Goal: Task Accomplishment & Management: Complete application form

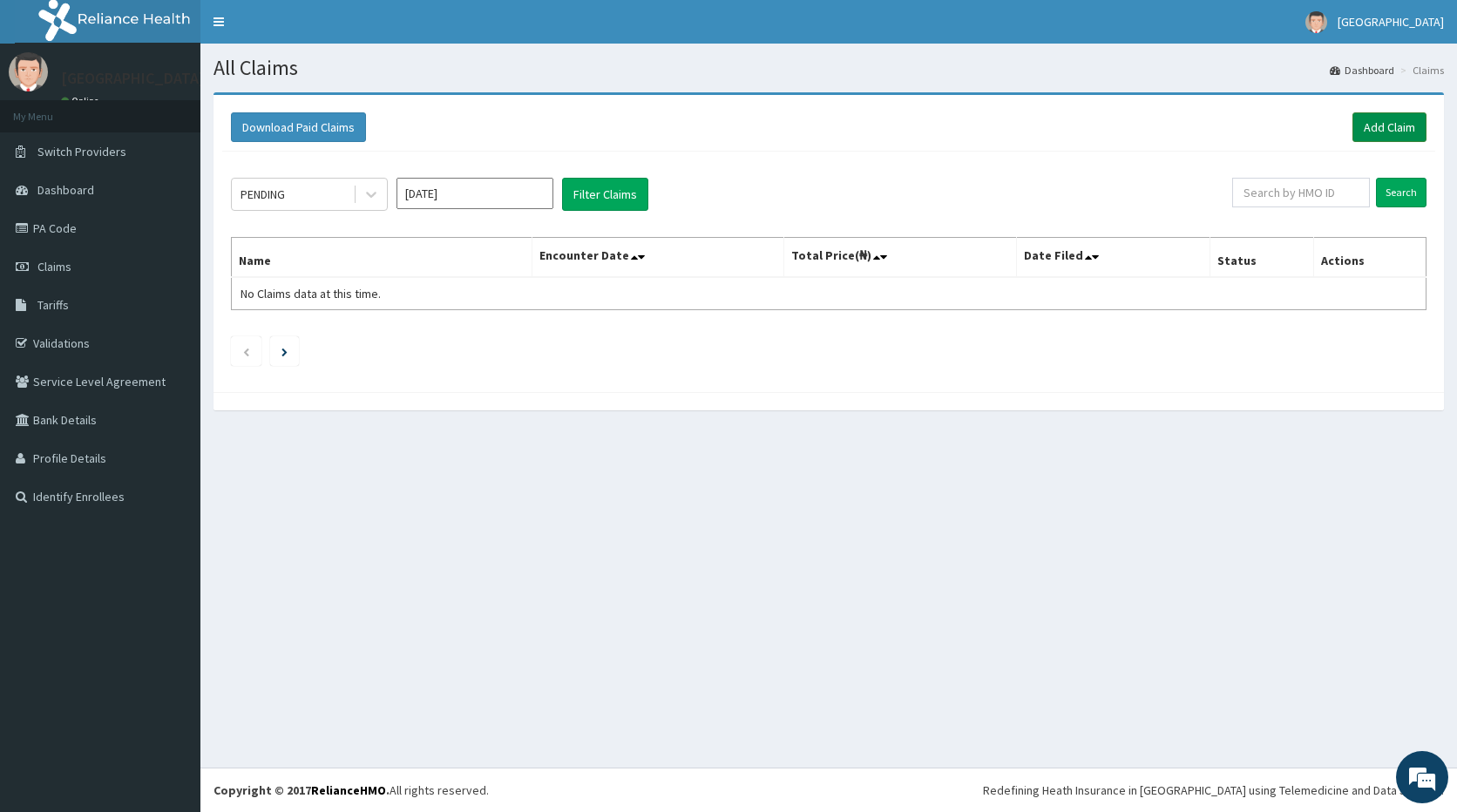
click at [1387, 121] on link "Add Claim" at bounding box center [1389, 126] width 74 height 30
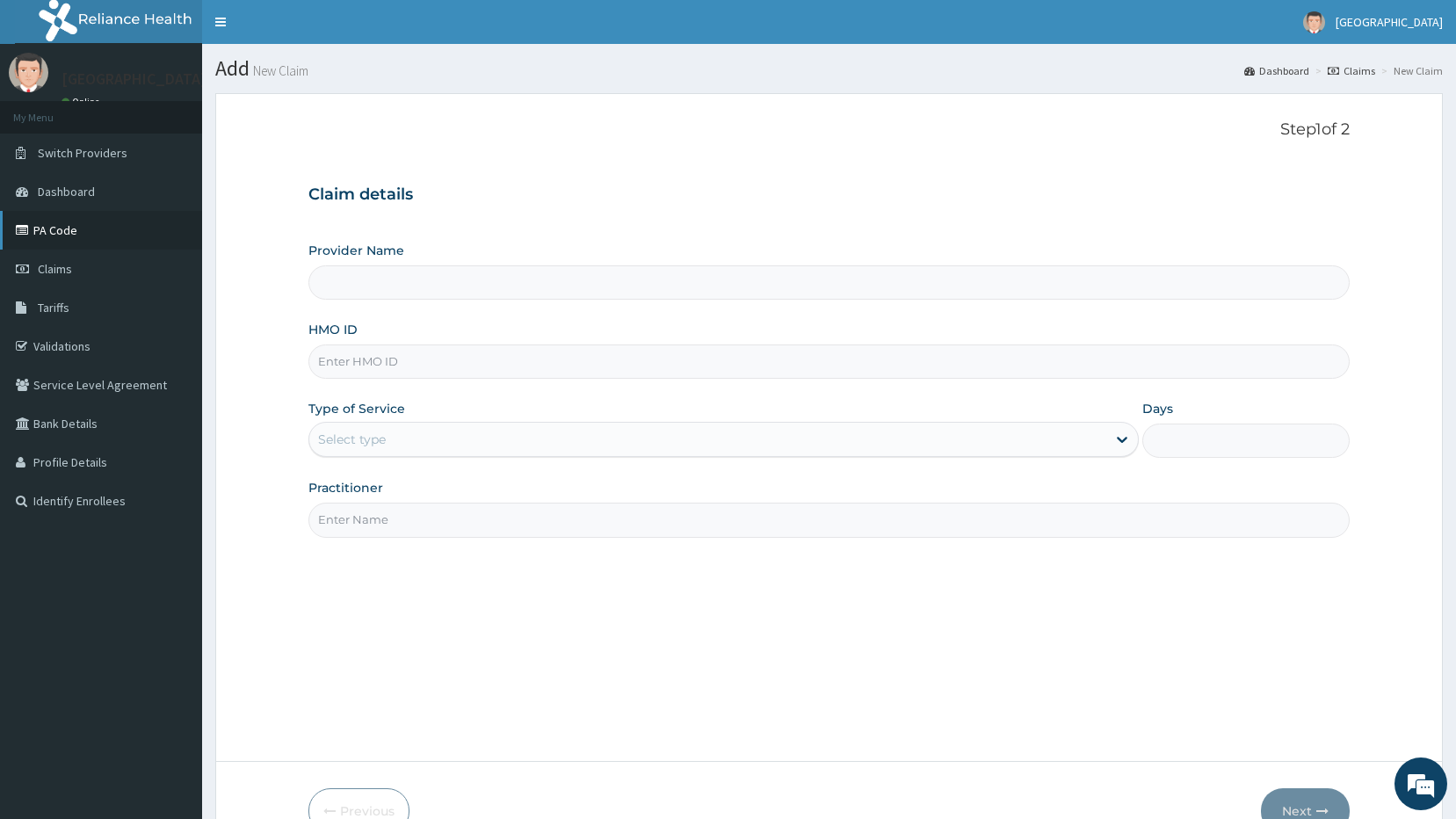
type input "Ayodele Medical Centre"
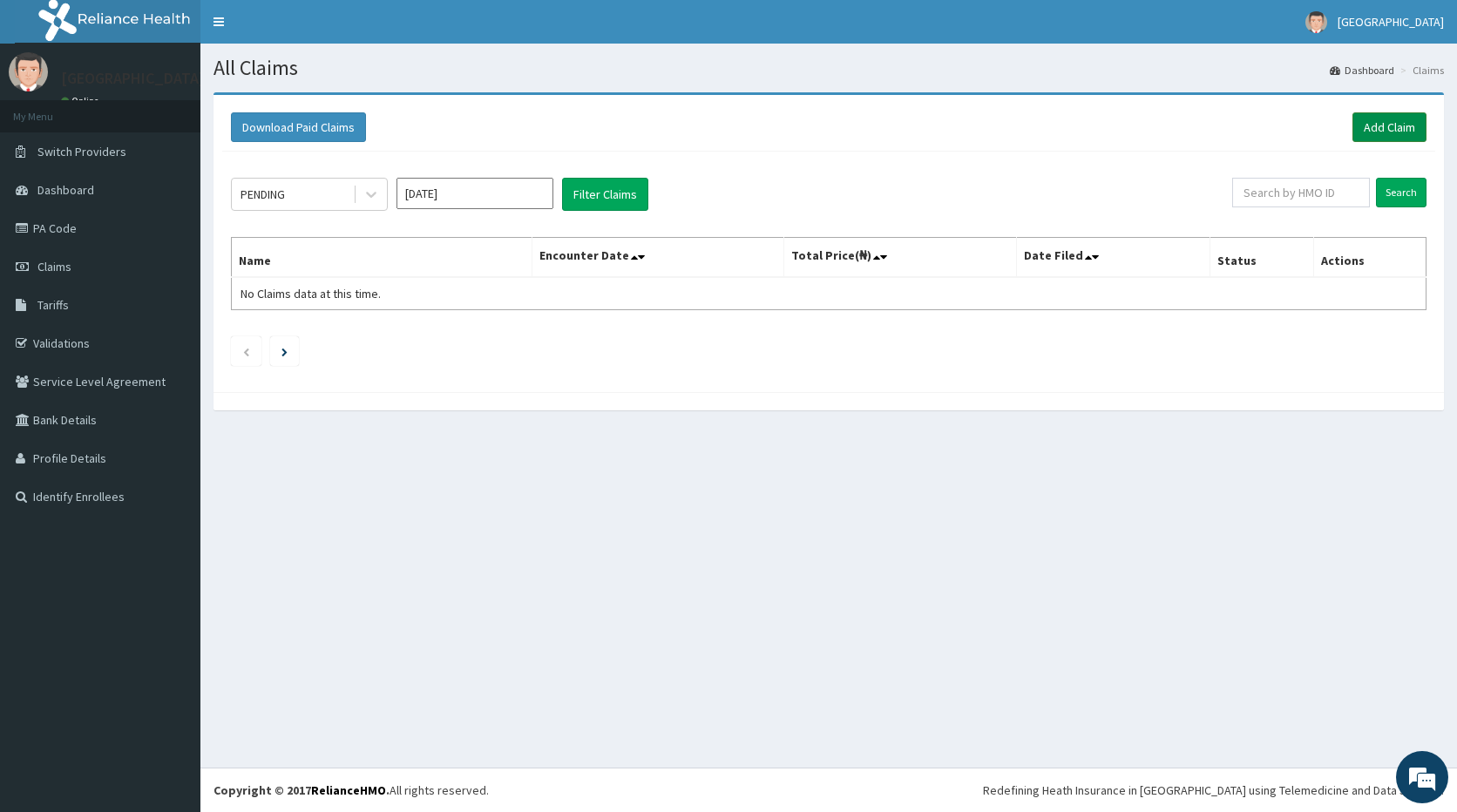
click at [1383, 126] on link "Add Claim" at bounding box center [1389, 126] width 74 height 30
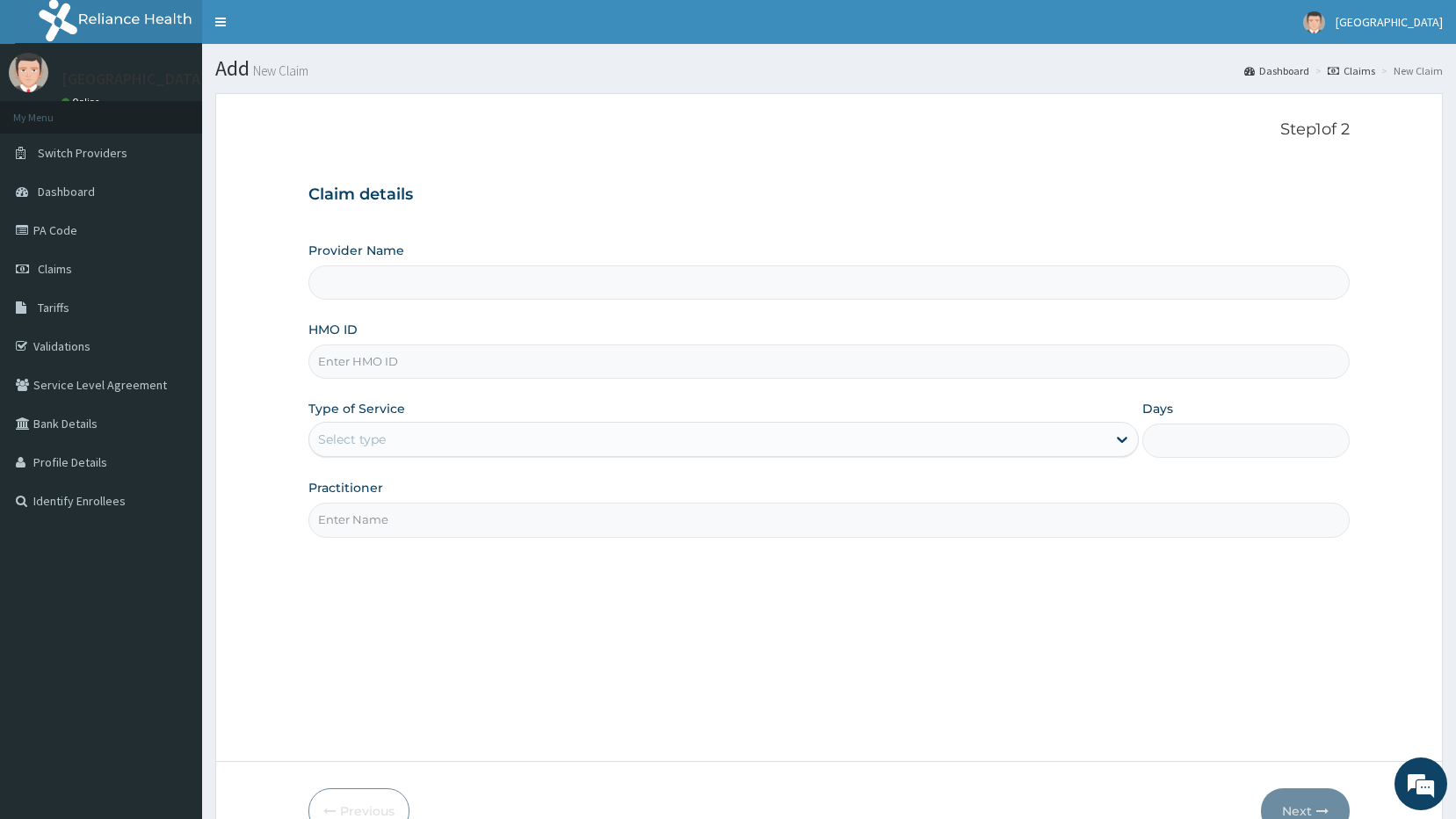
click at [385, 277] on input "Provider Name" at bounding box center [828, 282] width 1042 height 34
type input "Ayodele Medical Centre"
click at [590, 181] on div "Claim details Provider Name Ayodele Medical Centre HMO ID Type of Service Selec…" at bounding box center [828, 353] width 1042 height 369
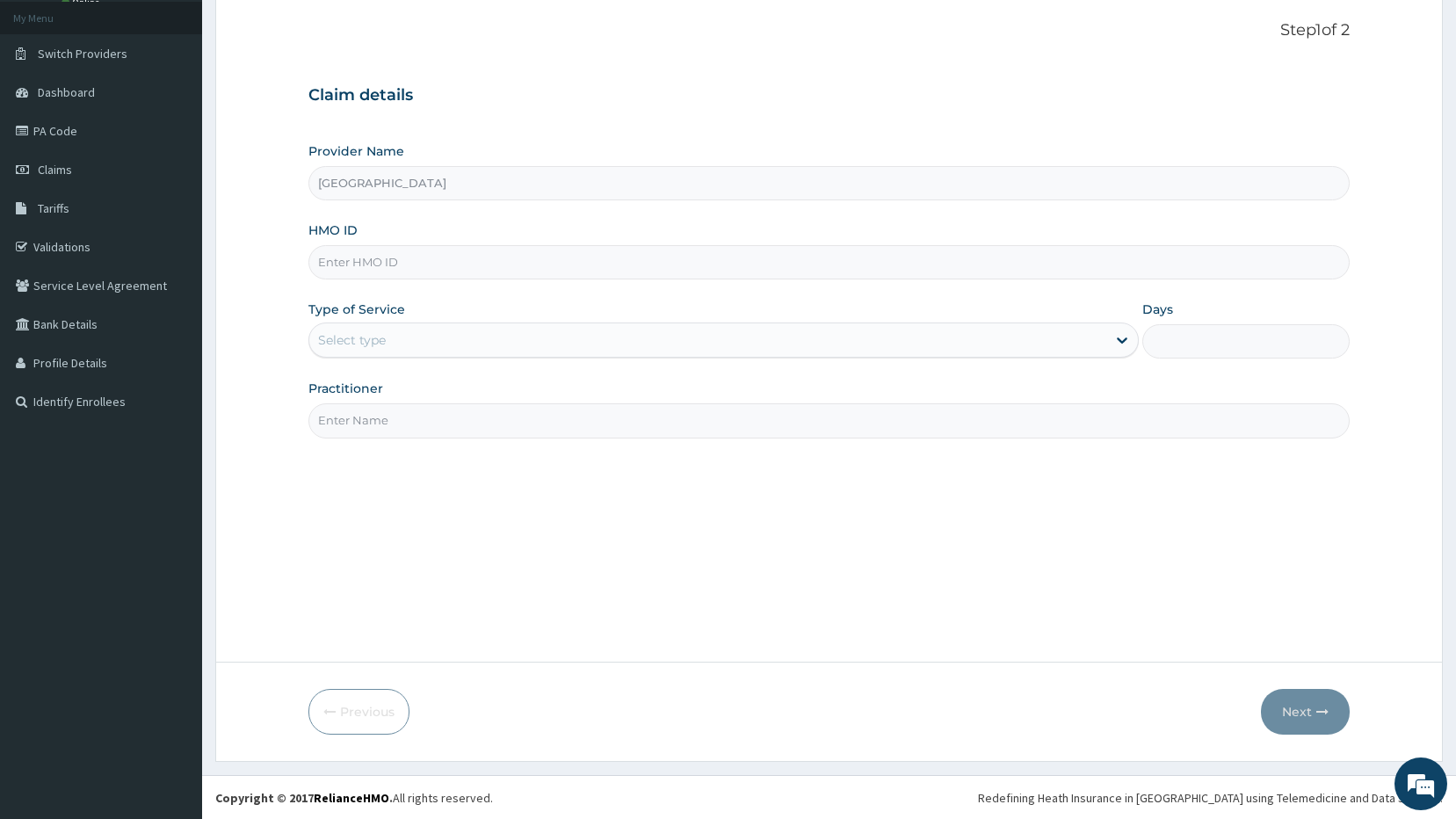
scroll to position [100, 0]
click at [361, 259] on input "HMO ID" at bounding box center [828, 261] width 1042 height 34
type input "CNG/10005/A"
click at [268, 283] on form "Step 1 of 2 Claim details Provider Name Ayodele Medical Centre HMO ID CNG/10005…" at bounding box center [828, 377] width 1227 height 768
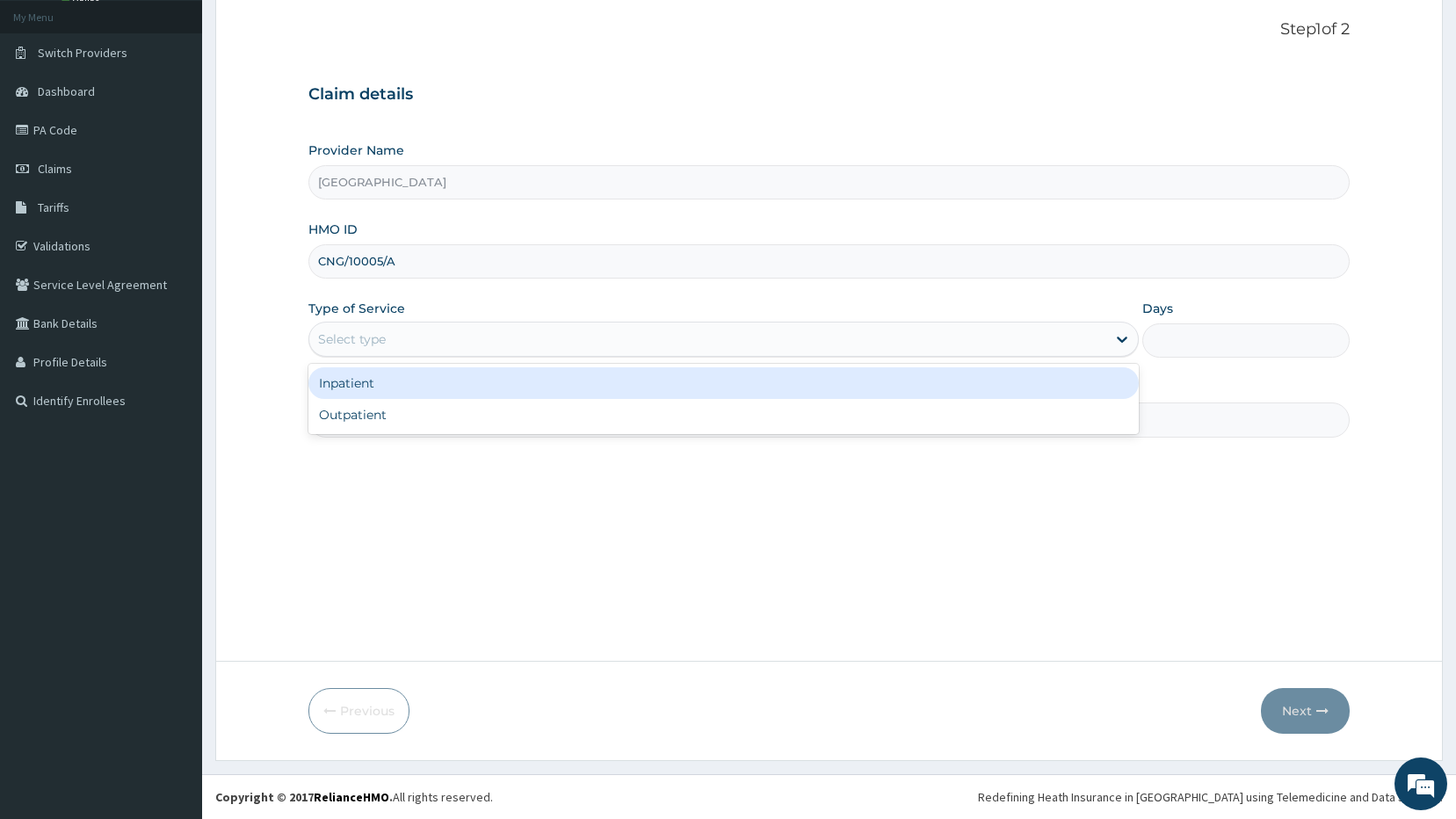
click at [455, 339] on div "Select type" at bounding box center [707, 339] width 797 height 28
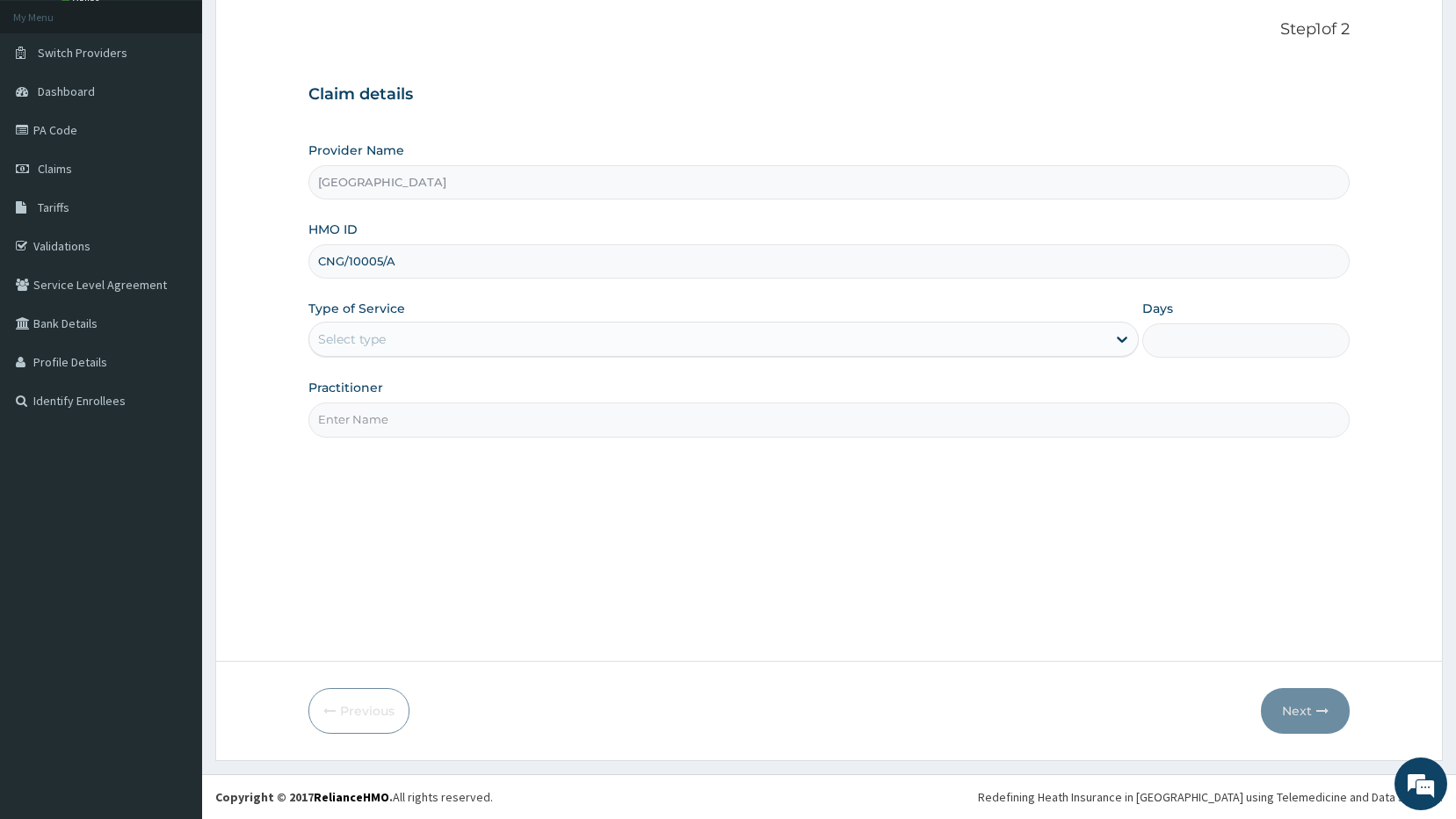
click at [426, 345] on div "Select type" at bounding box center [707, 339] width 797 height 28
click at [367, 346] on div "Select type" at bounding box center [351, 339] width 68 height 17
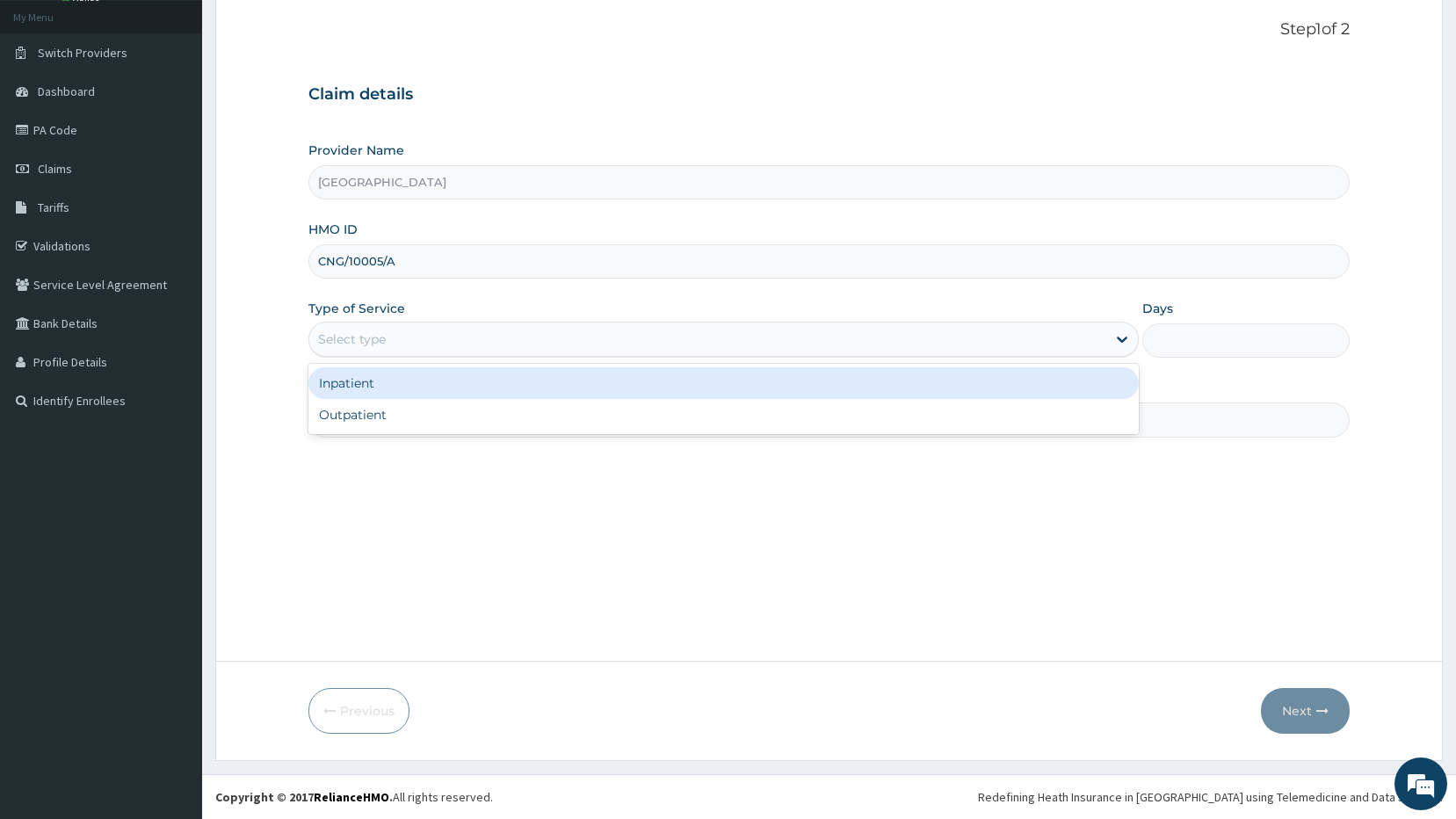
click at [376, 346] on div "Select type" at bounding box center [351, 339] width 68 height 17
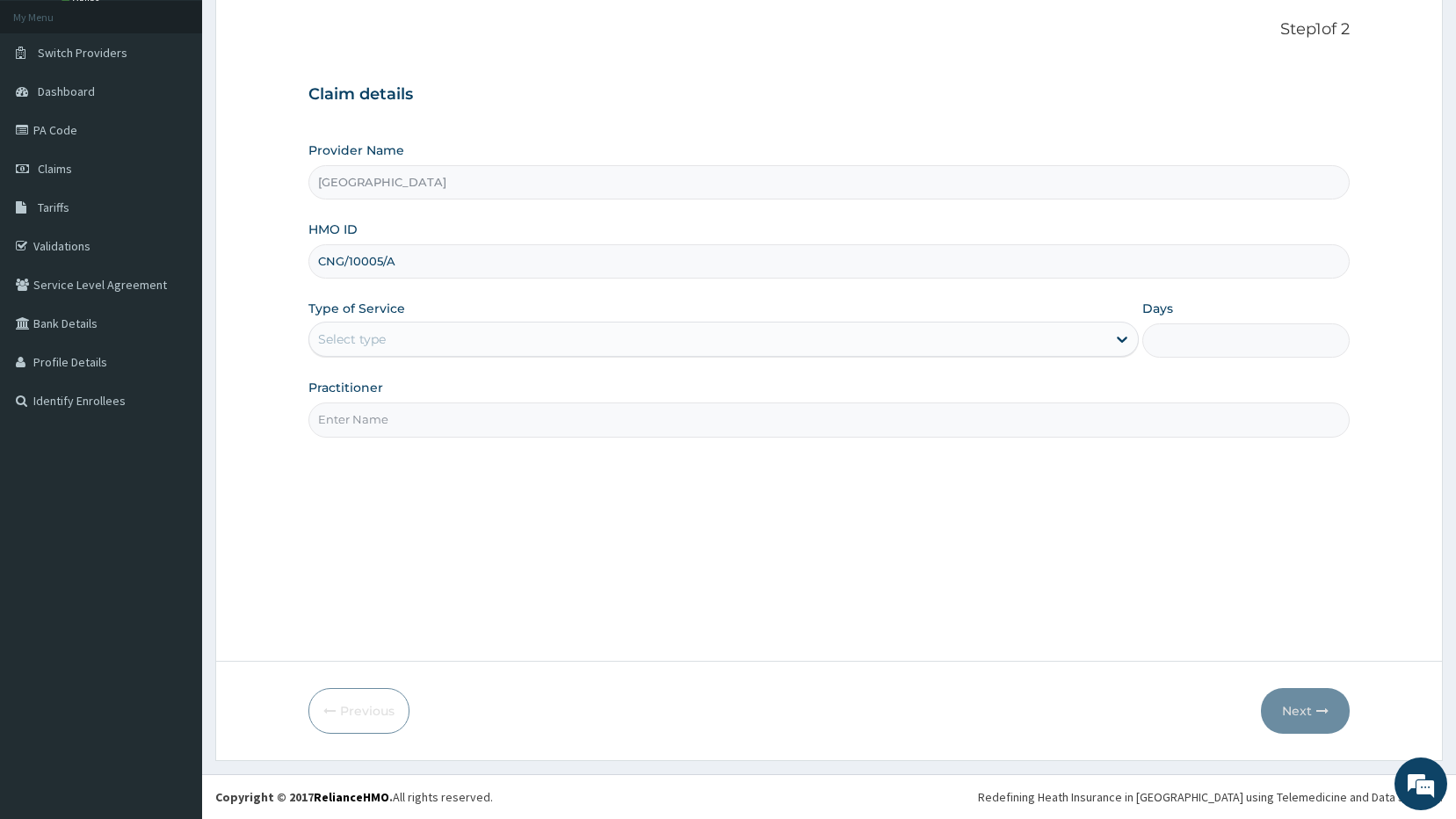
click at [368, 258] on input "CNG/10005/A" at bounding box center [828, 261] width 1042 height 34
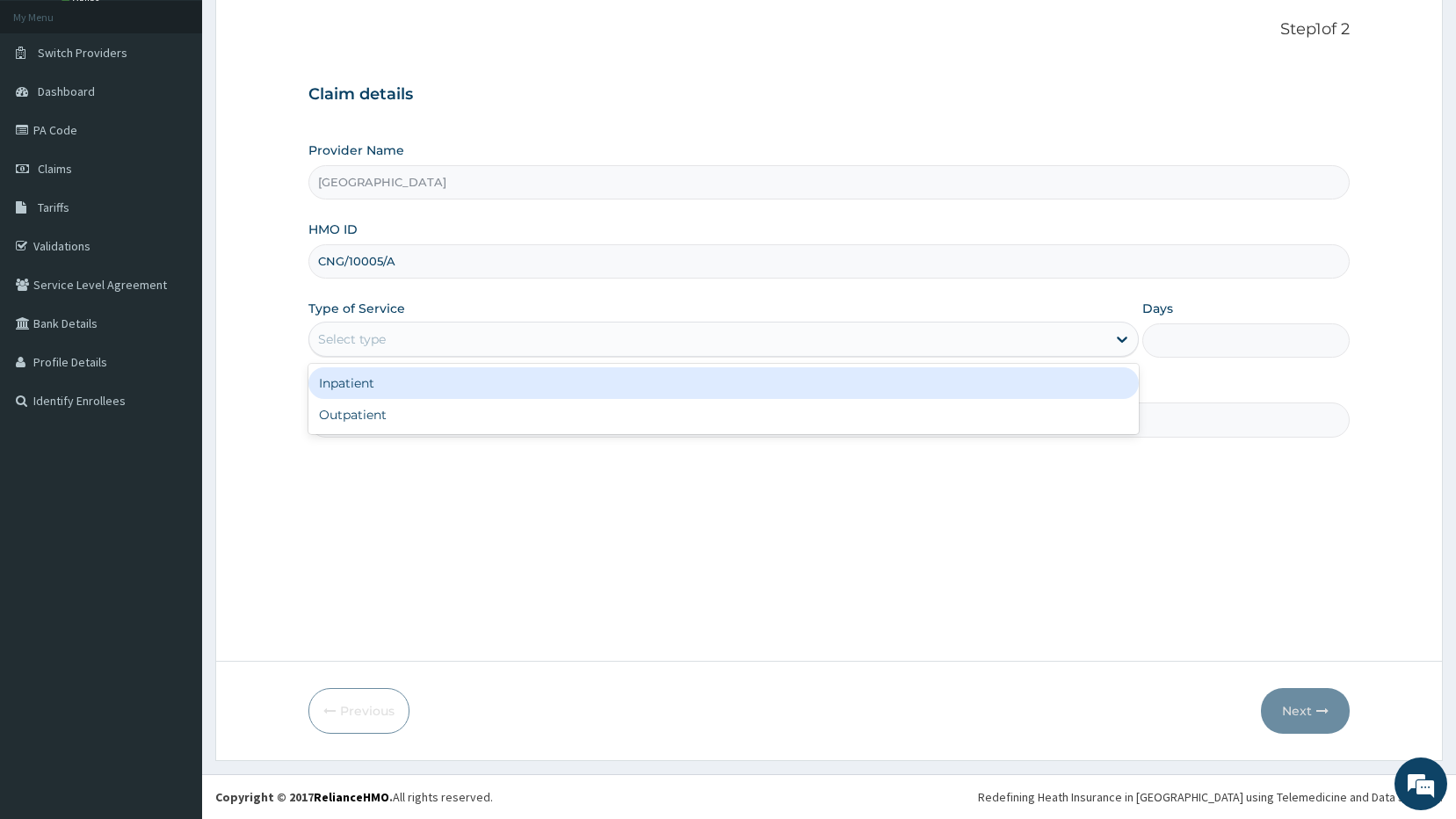
click at [415, 346] on div "Select type" at bounding box center [707, 339] width 797 height 28
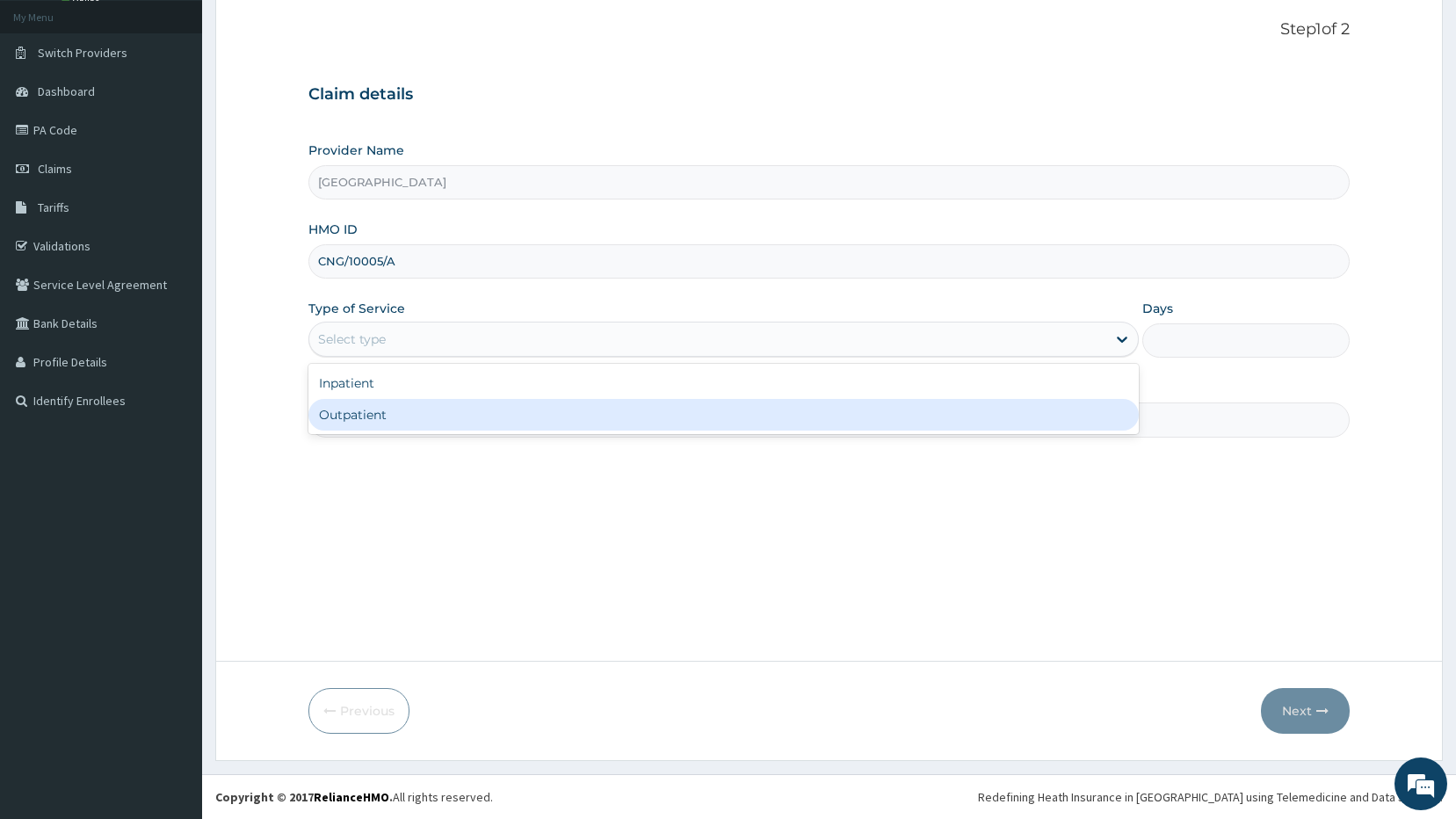
click at [371, 422] on div "Outpatient" at bounding box center [723, 414] width 830 height 32
type input "1"
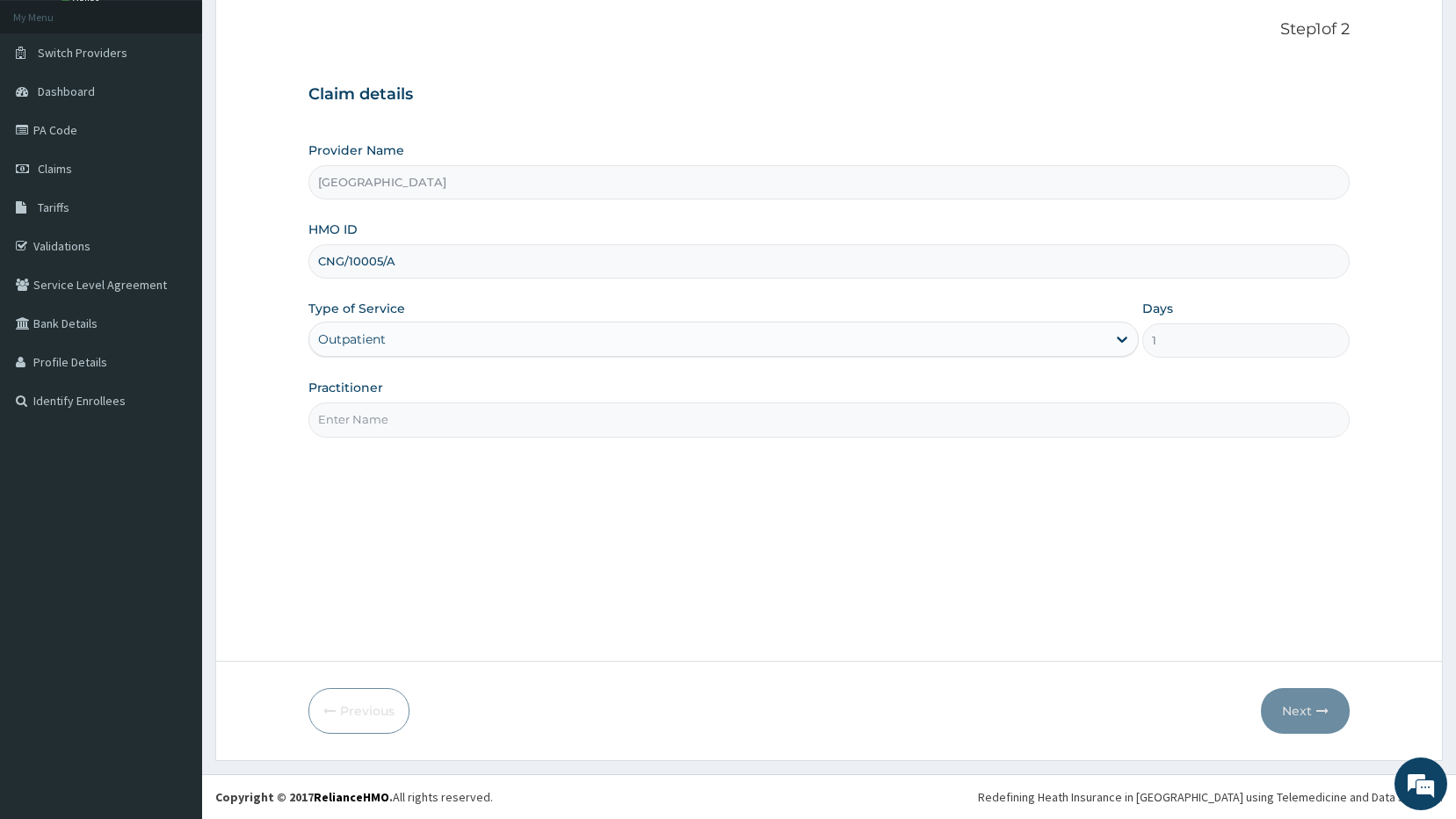
click at [357, 430] on input "Practitioner" at bounding box center [828, 419] width 1042 height 34
type input "DR OLATUNJI"
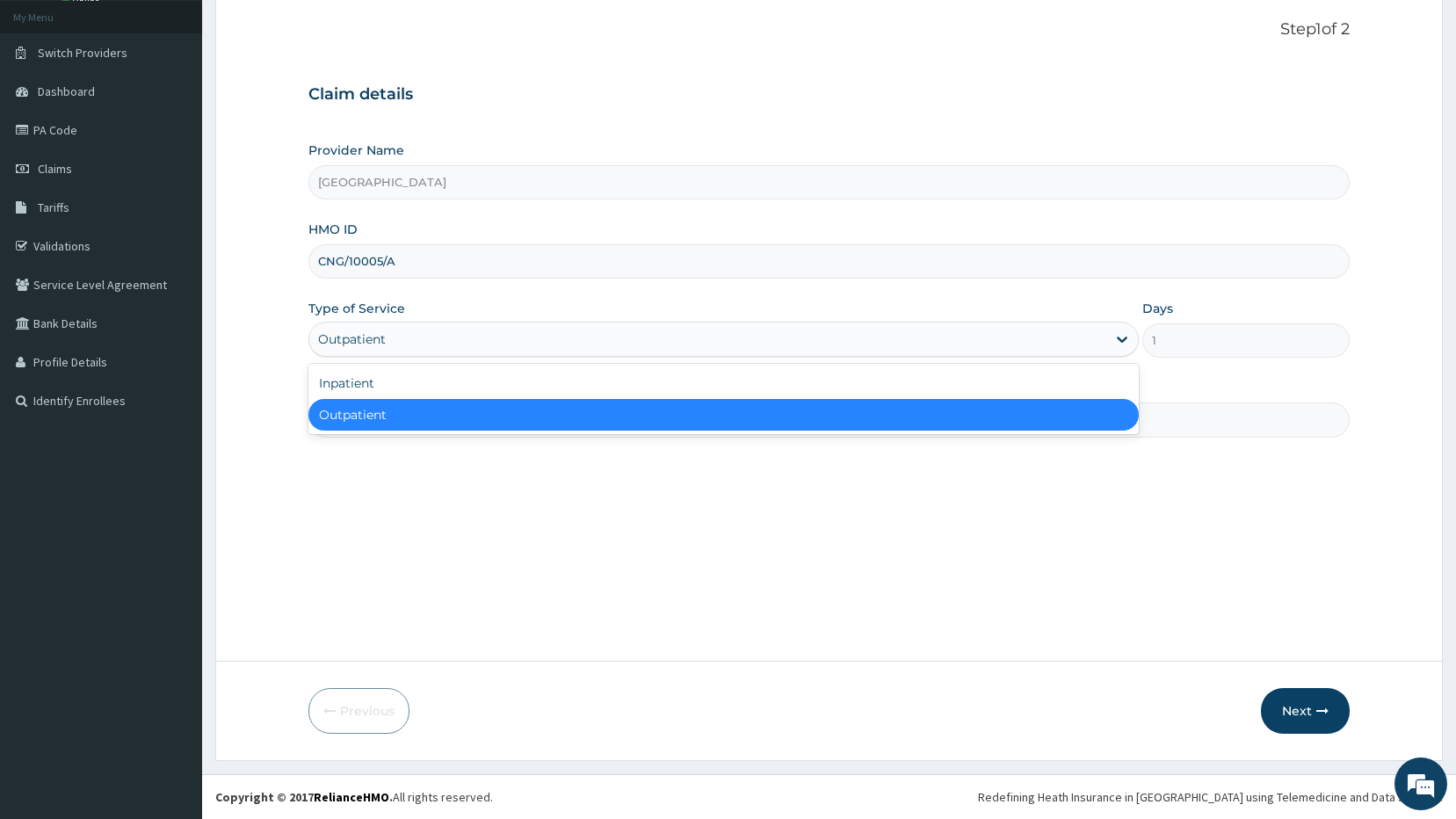
click at [455, 334] on div "Outpatient" at bounding box center [707, 339] width 797 height 28
click at [438, 410] on div "Outpatient" at bounding box center [723, 414] width 830 height 32
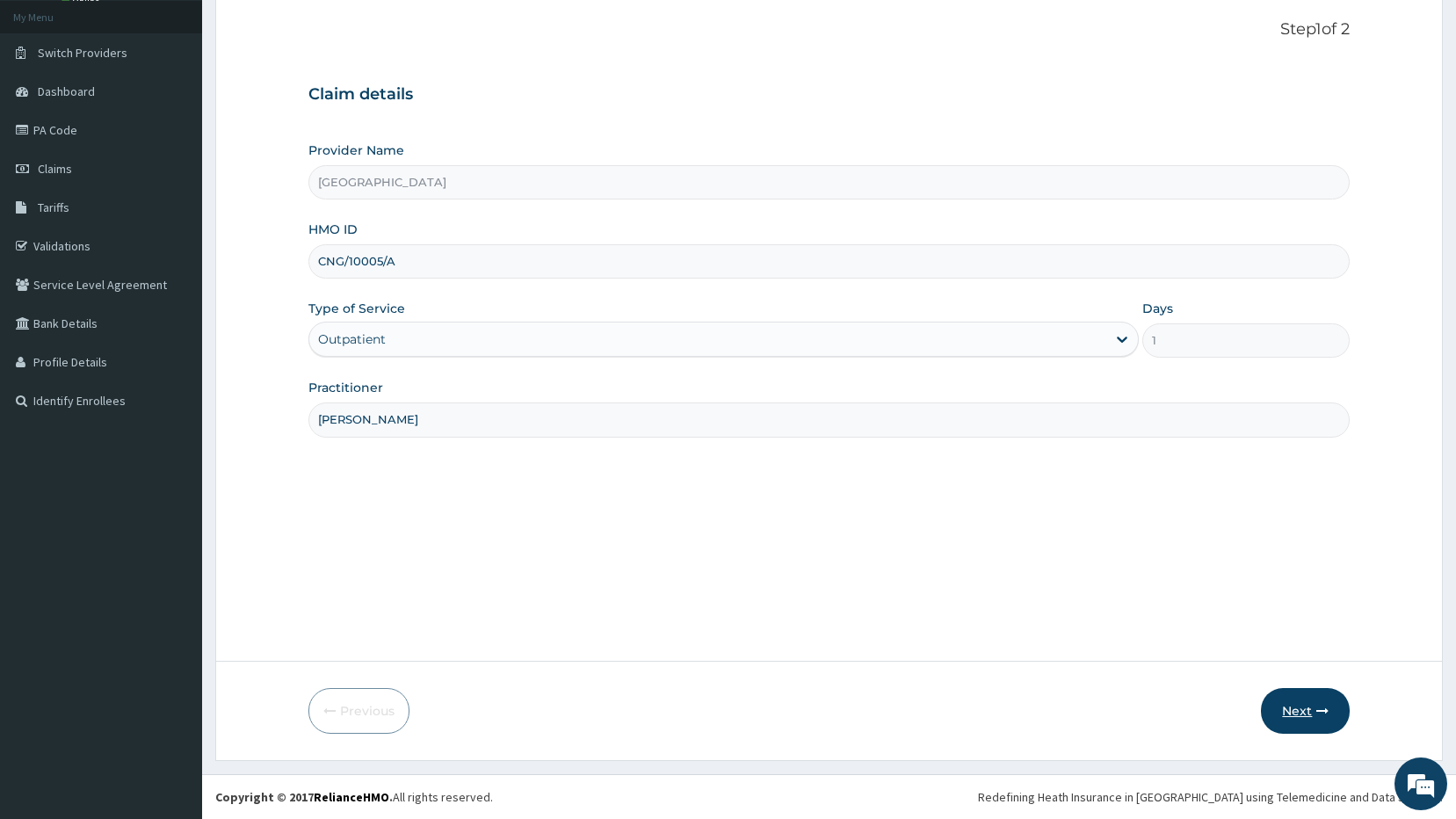
click at [1321, 712] on icon "button" at bounding box center [1322, 711] width 13 height 13
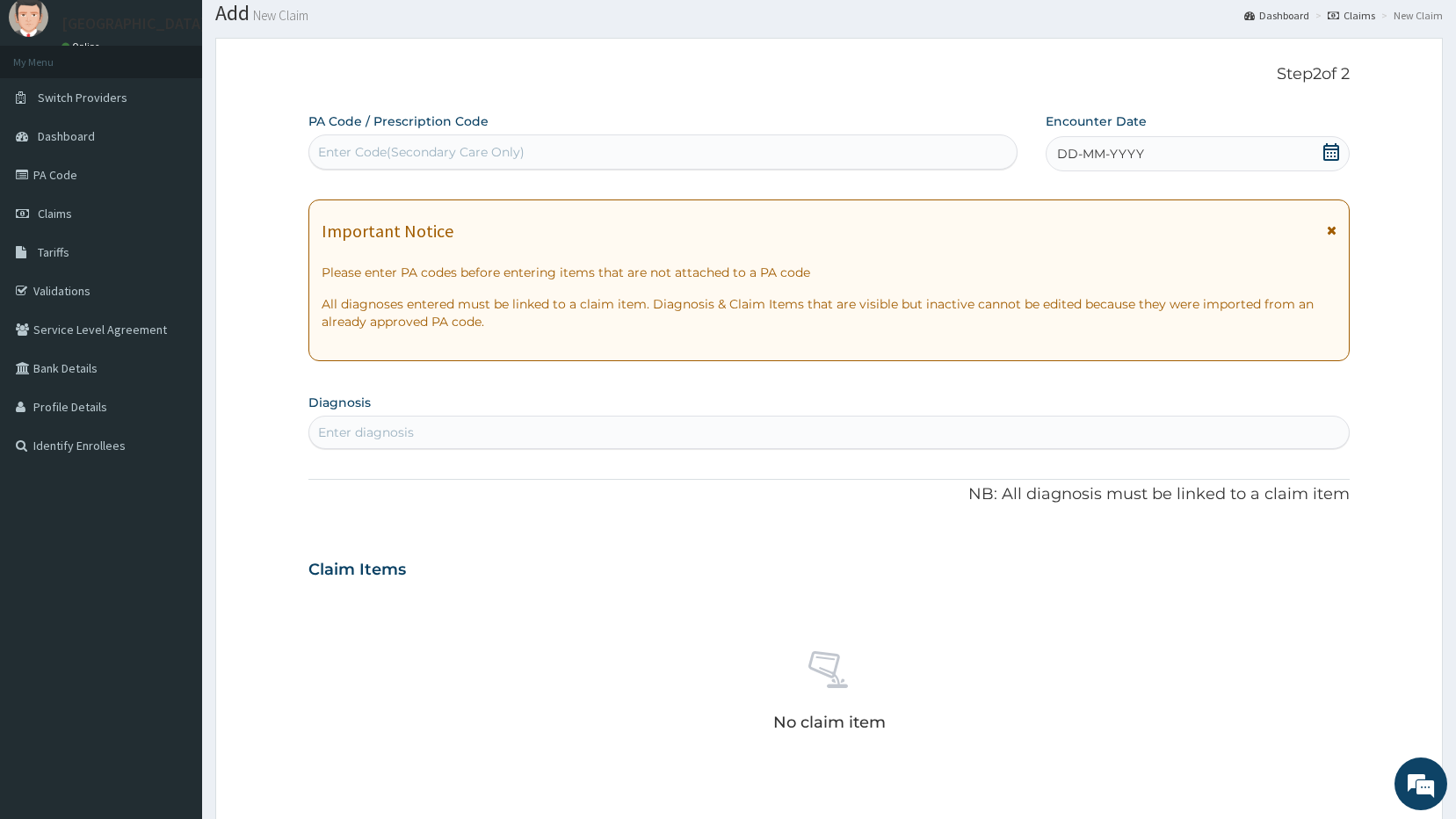
scroll to position [264, 0]
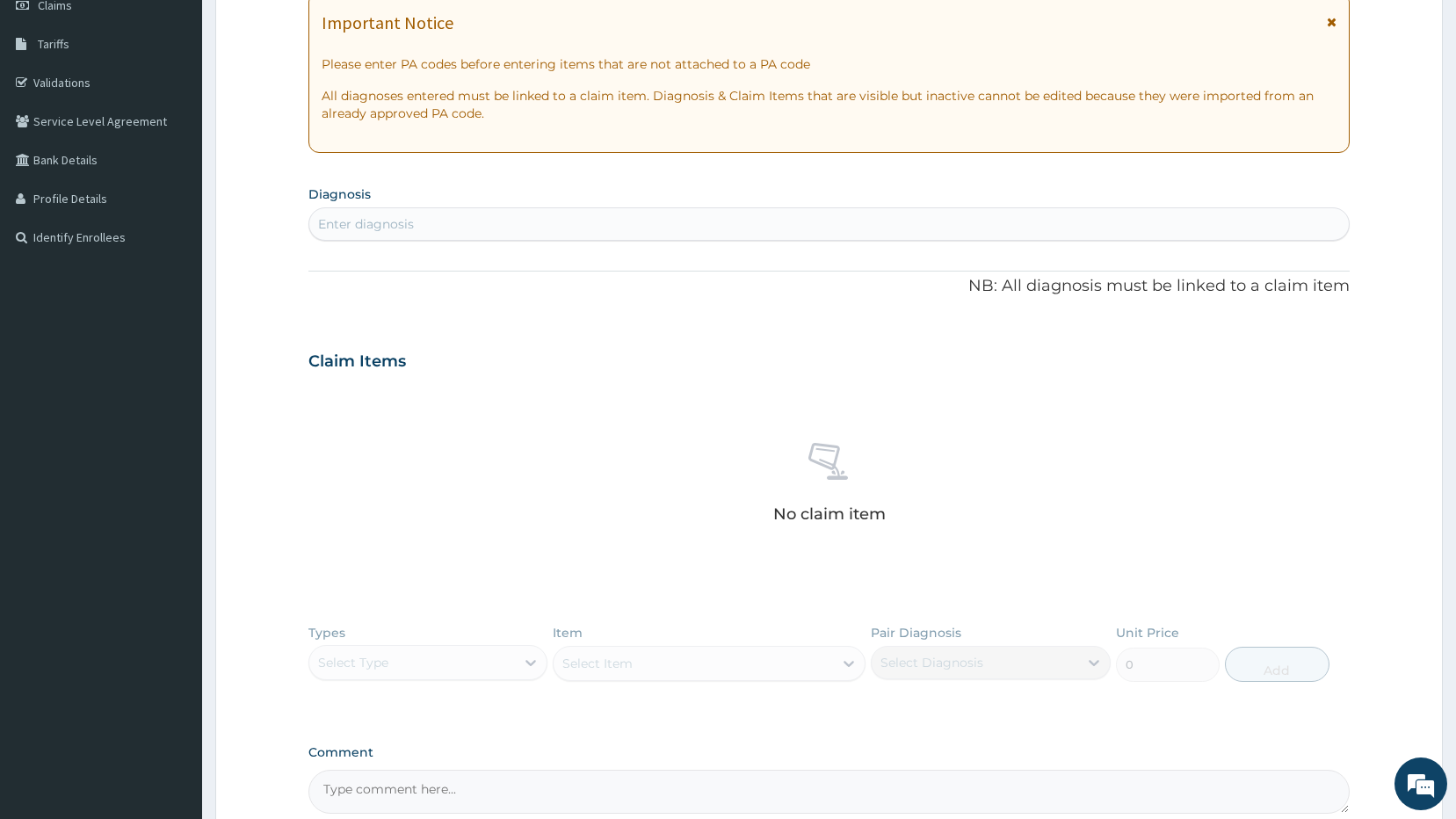
click at [407, 227] on div "Enter diagnosis" at bounding box center [365, 224] width 96 height 17
click at [692, 568] on div "No claim item" at bounding box center [828, 486] width 1042 height 202
click at [397, 229] on div "Enter diagnosis" at bounding box center [365, 224] width 96 height 17
click at [497, 228] on div "Enter diagnosis" at bounding box center [828, 223] width 1040 height 28
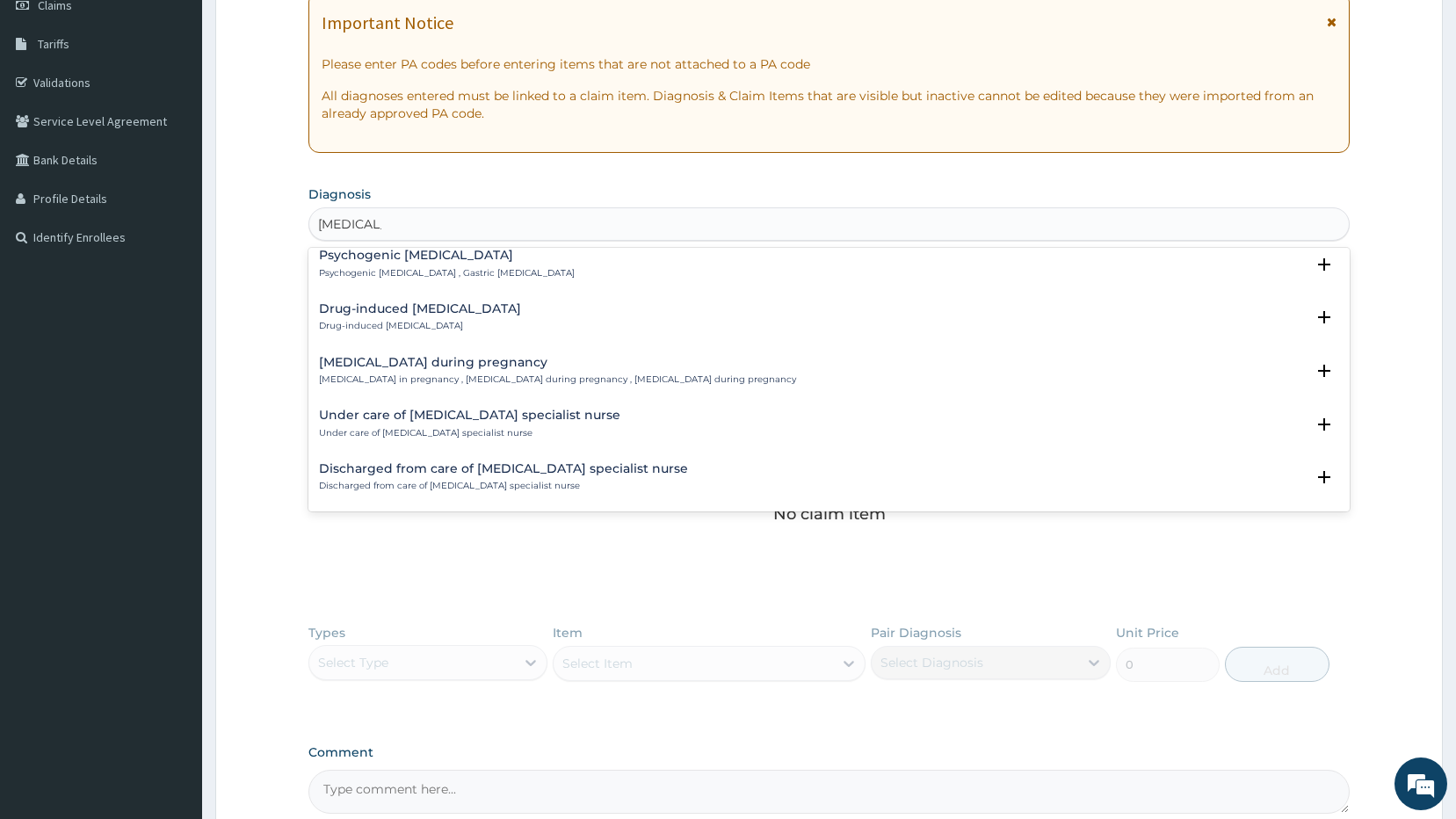
scroll to position [0, 0]
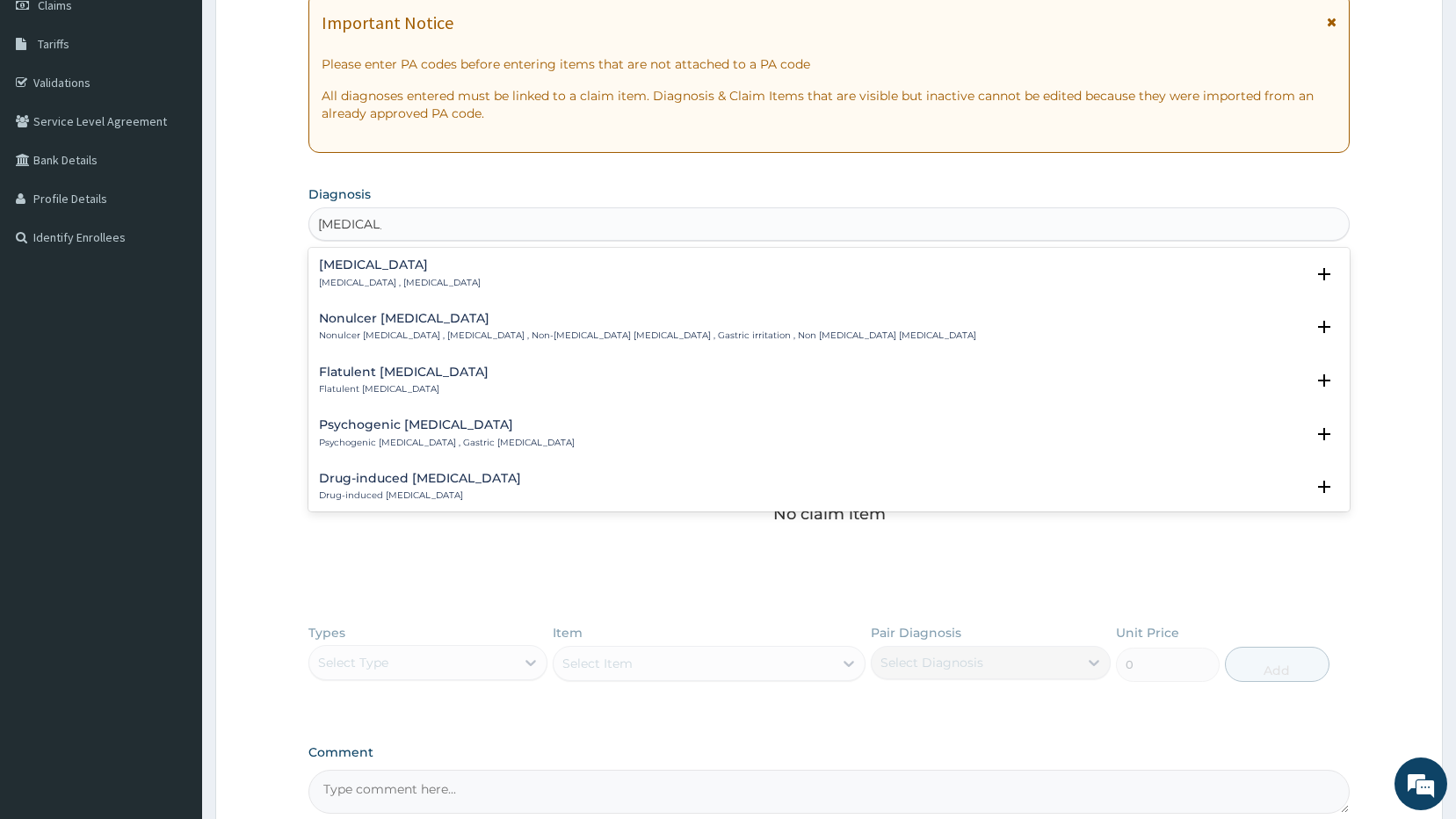
type input "dyspepsia"
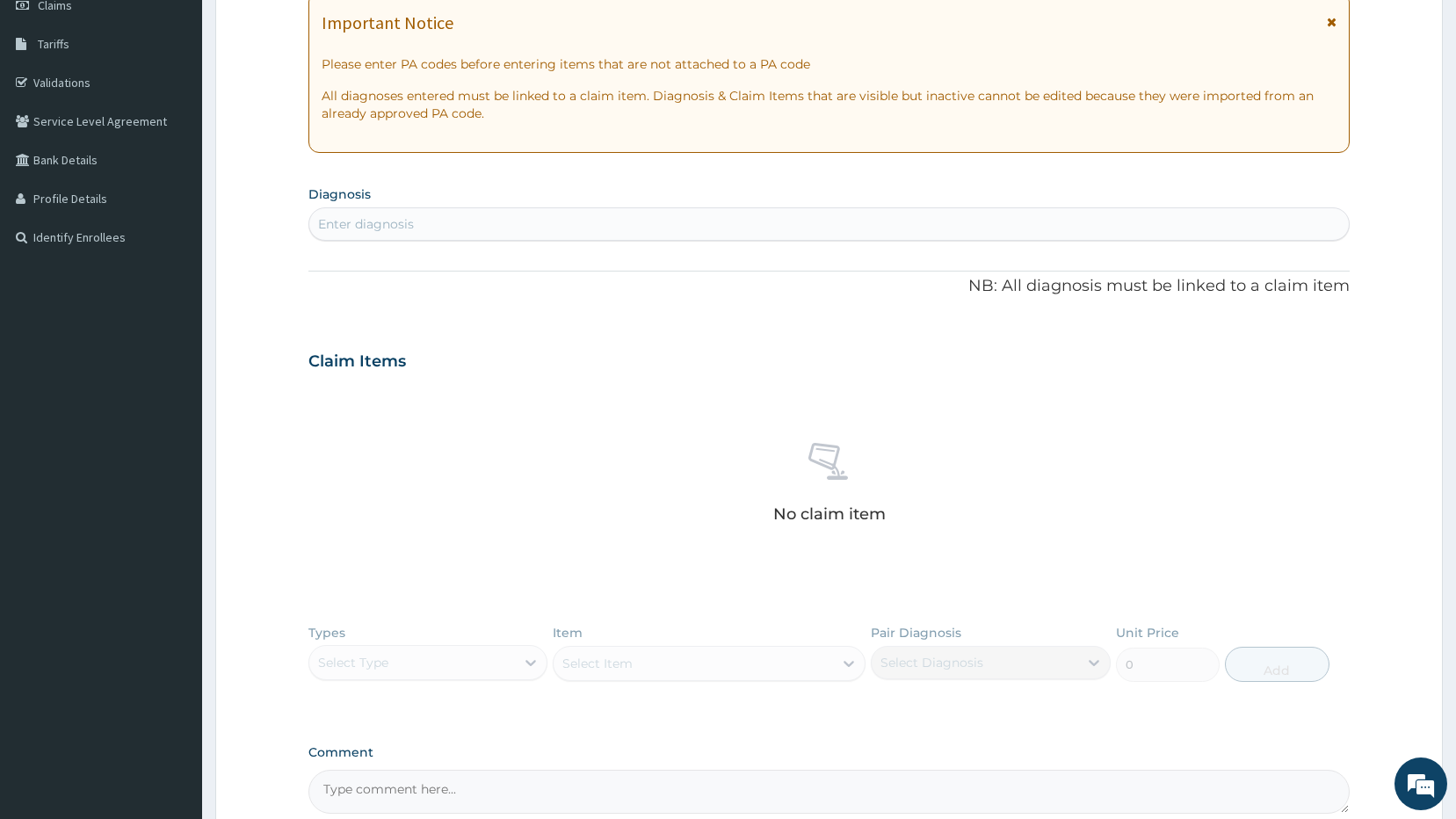
click at [375, 214] on div "Enter diagnosis" at bounding box center [828, 223] width 1040 height 28
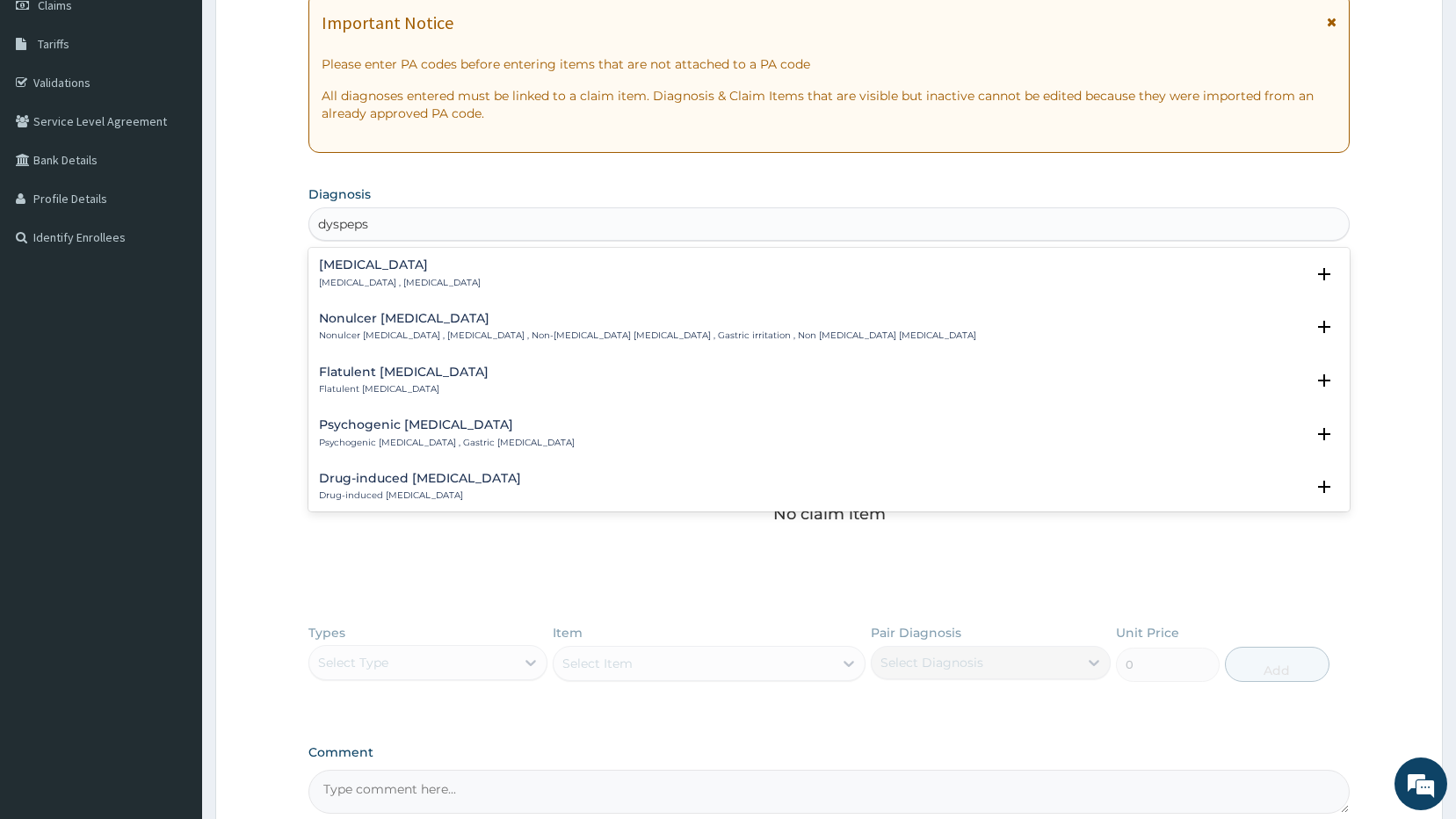
type input "dyspeps"
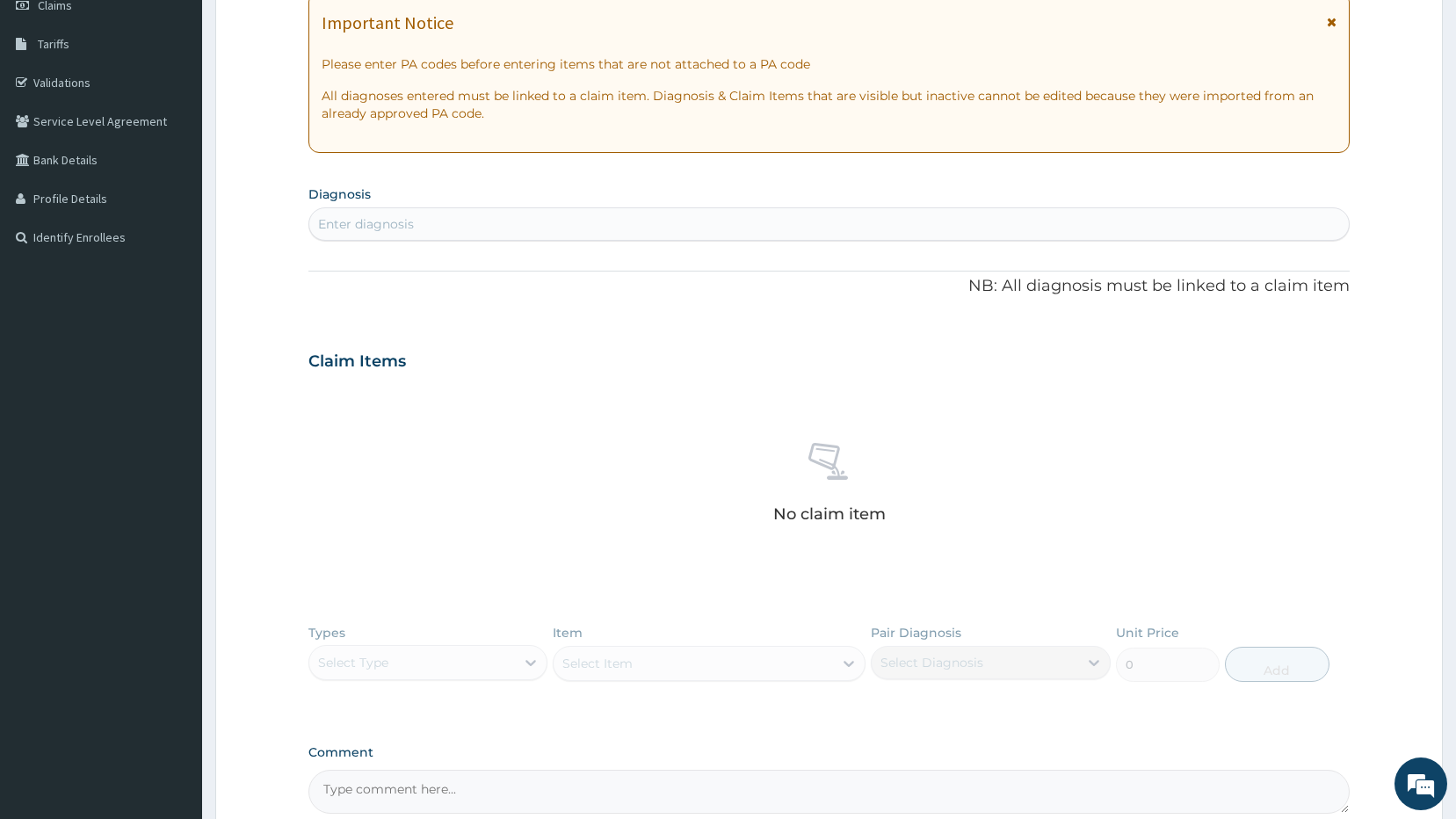
click at [422, 214] on div "Enter diagnosis" at bounding box center [828, 223] width 1040 height 28
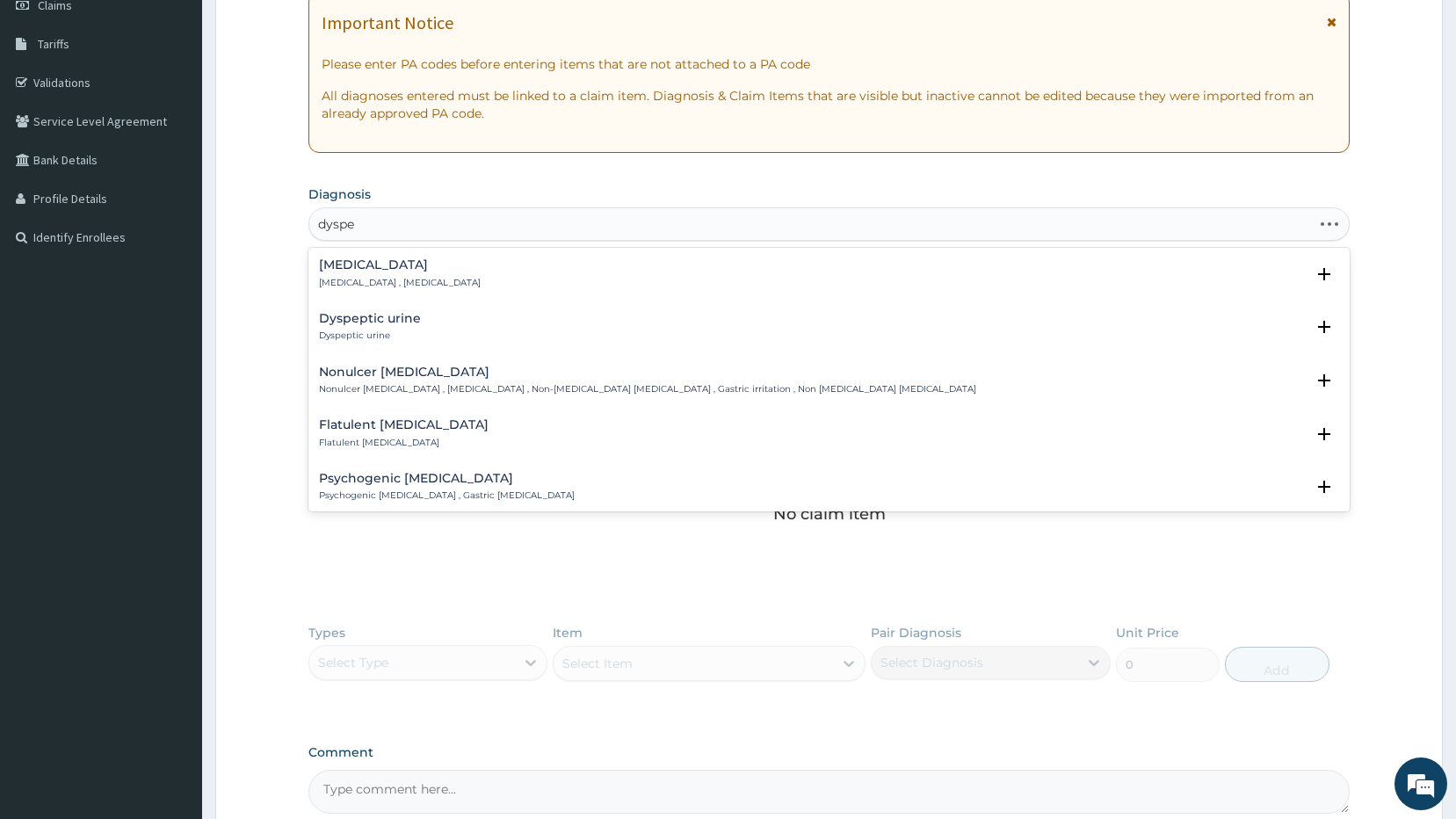
type input "dyspep"
click at [416, 267] on h4 "Indigestion" at bounding box center [399, 266] width 161 height 14
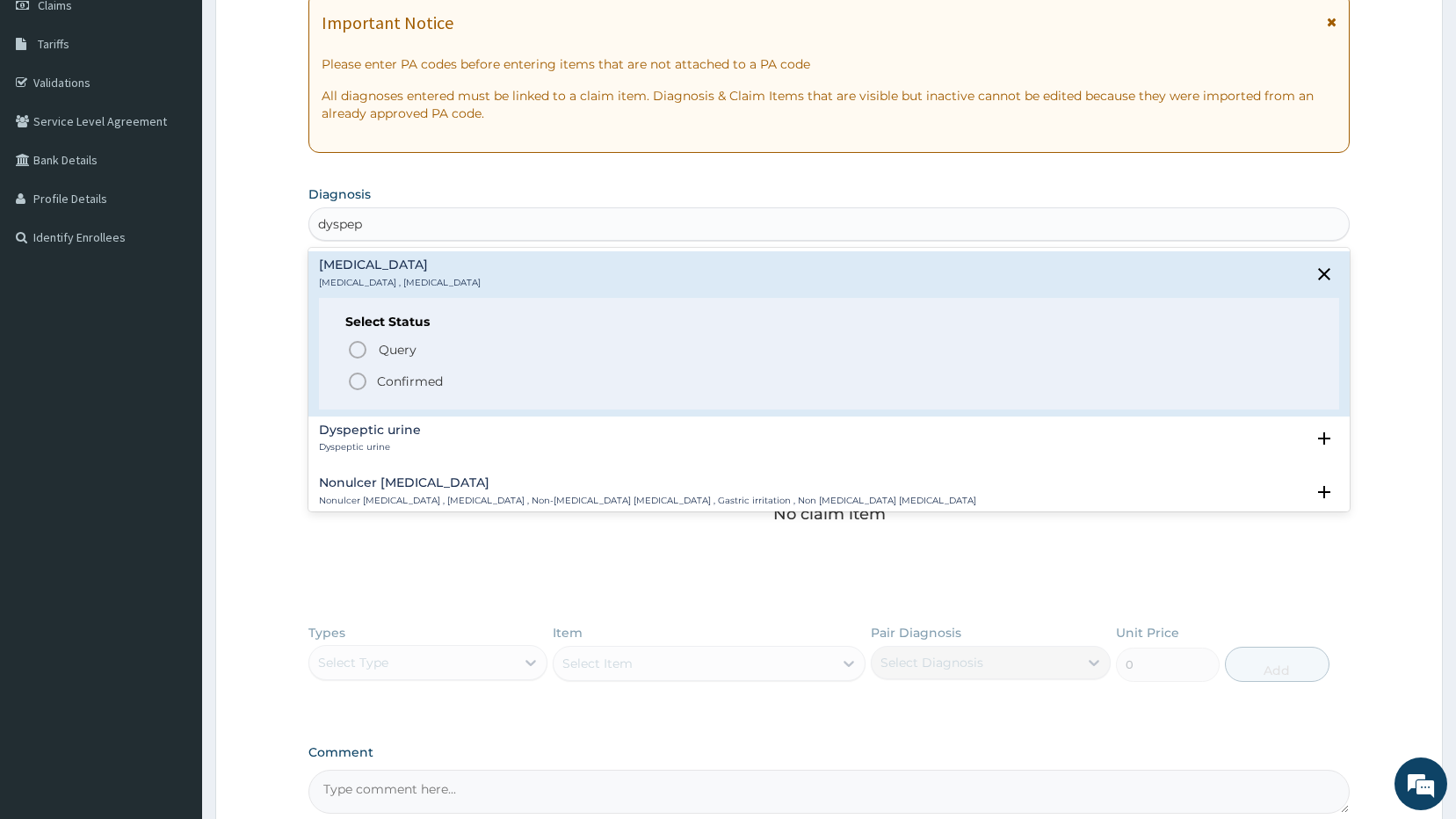
click at [354, 381] on icon "status option filled" at bounding box center [357, 381] width 21 height 21
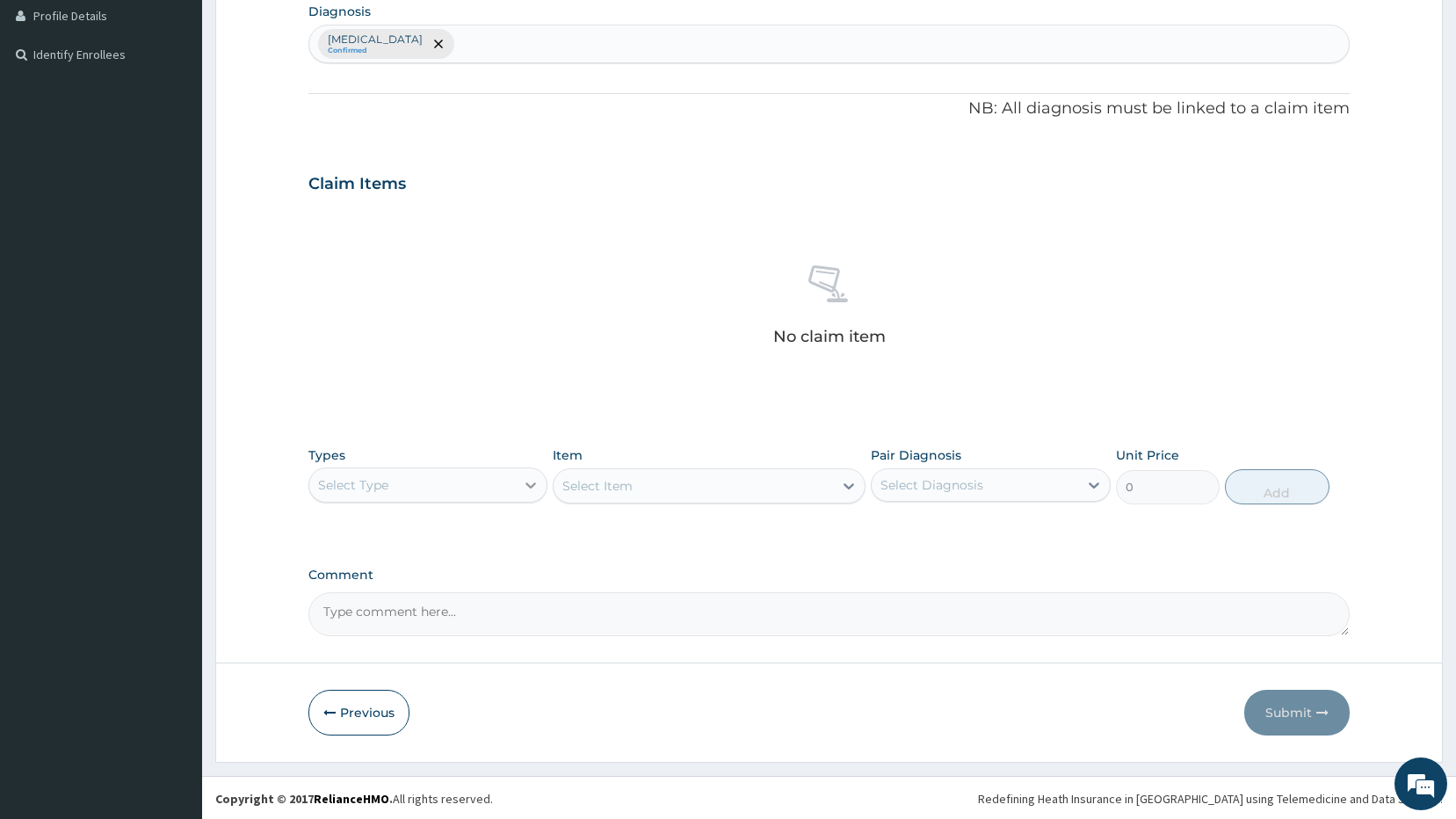
scroll to position [448, 0]
click at [436, 487] on div "Select Type" at bounding box center [412, 483] width 207 height 28
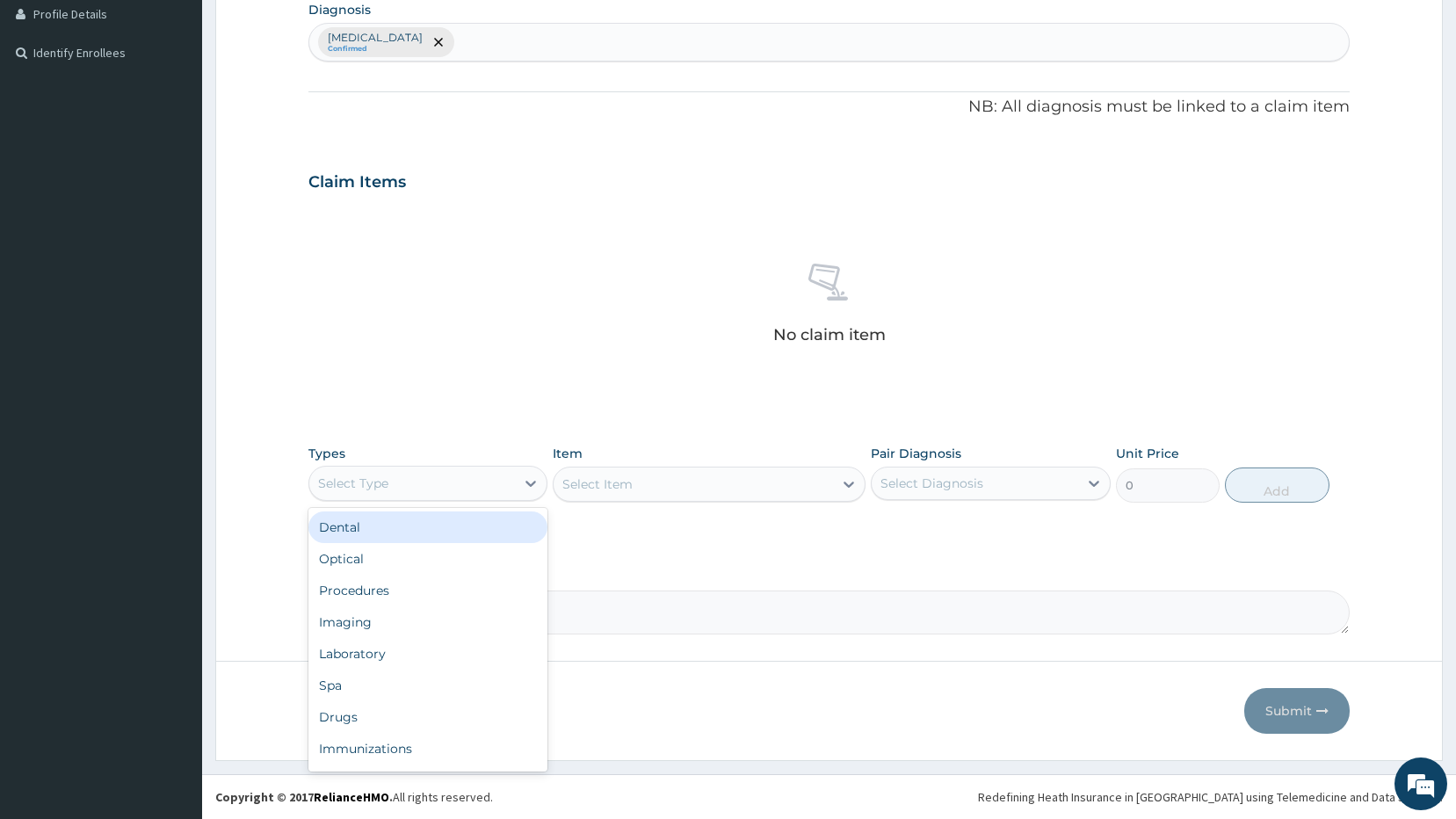
drag, startPoint x: 472, startPoint y: 480, endPoint x: 462, endPoint y: 487, distance: 12.2
click at [469, 482] on div "Select Type" at bounding box center [412, 483] width 207 height 28
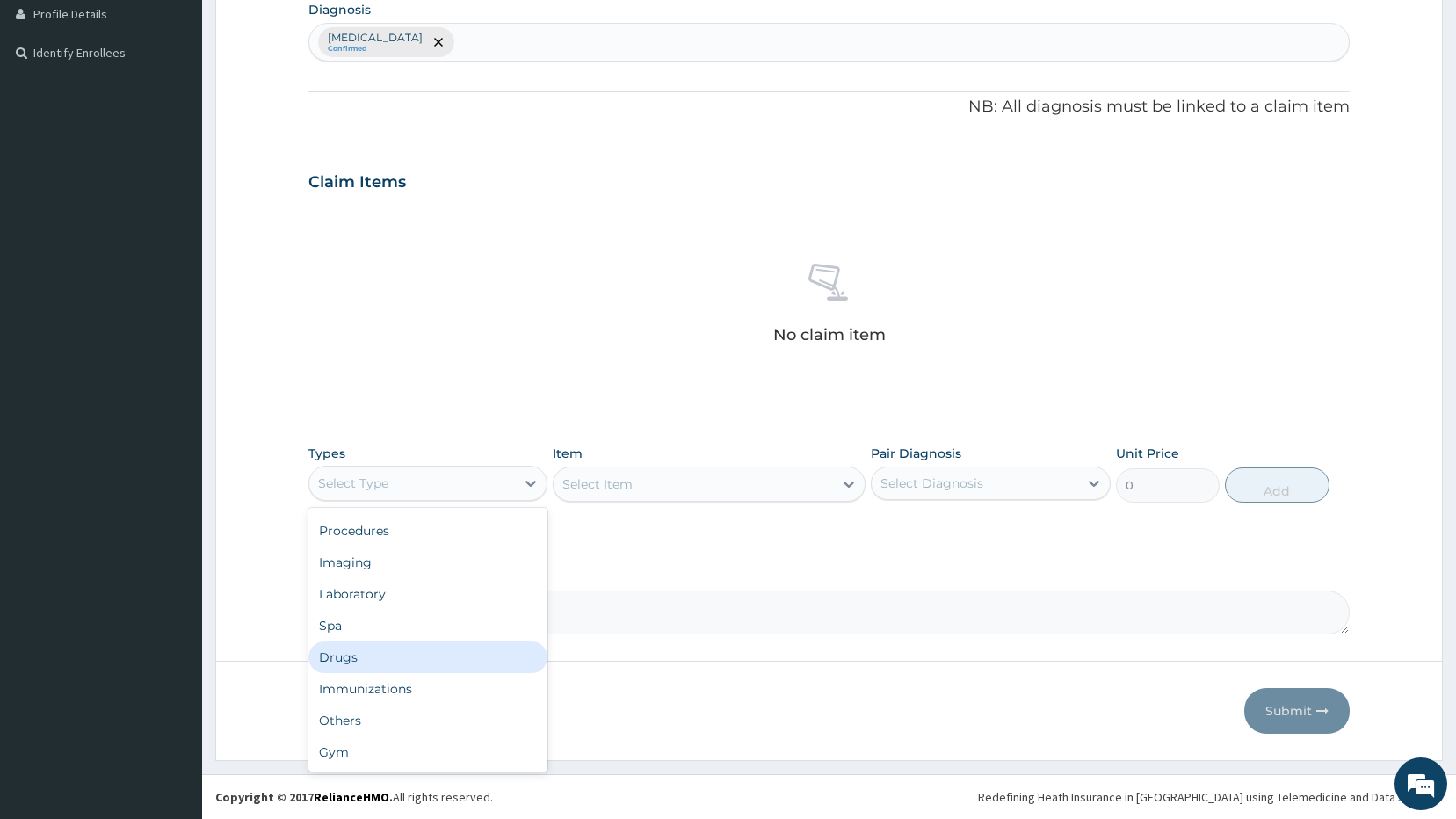
scroll to position [0, 0]
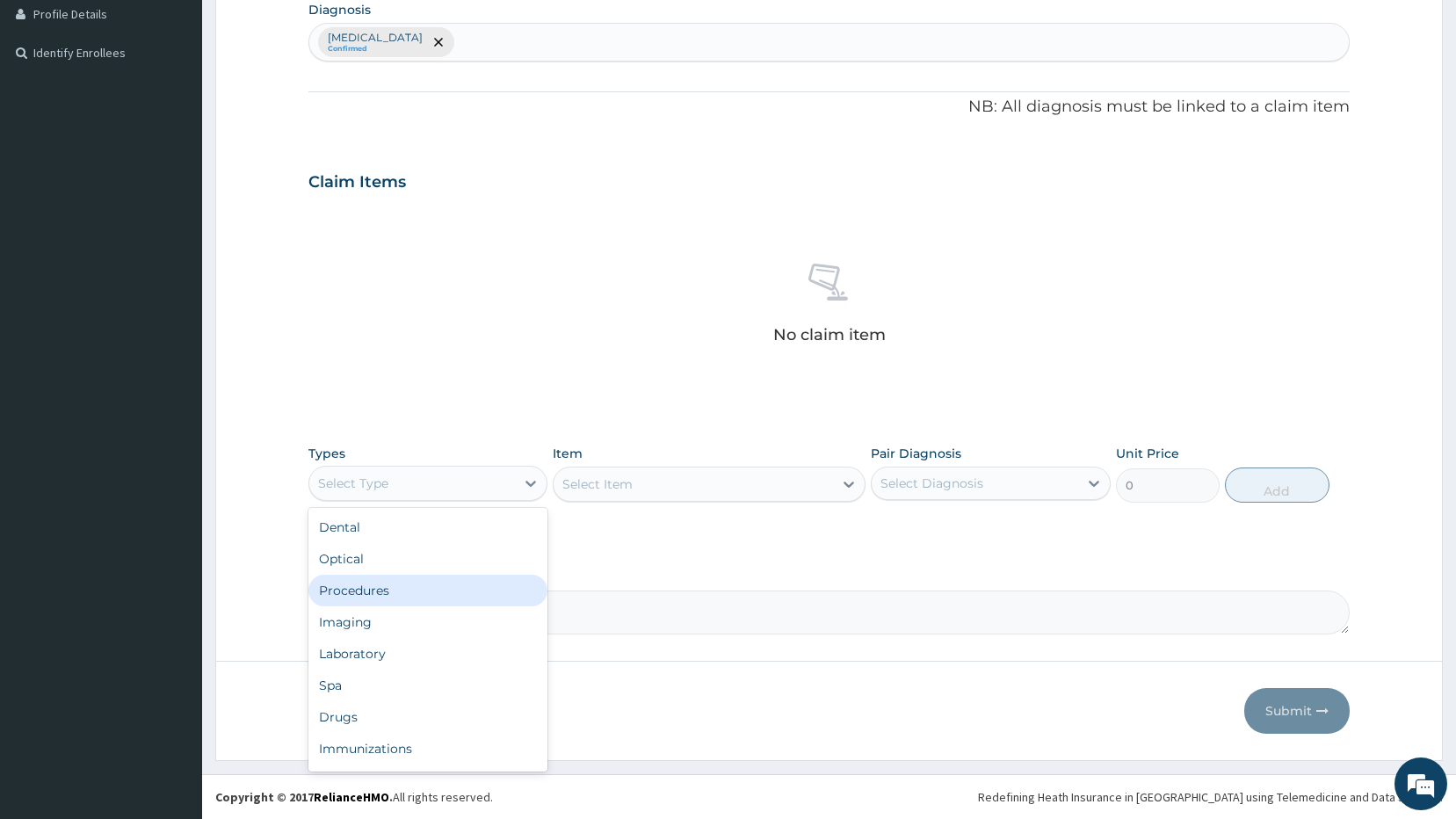
click at [395, 581] on div "Procedures" at bounding box center [428, 590] width 239 height 32
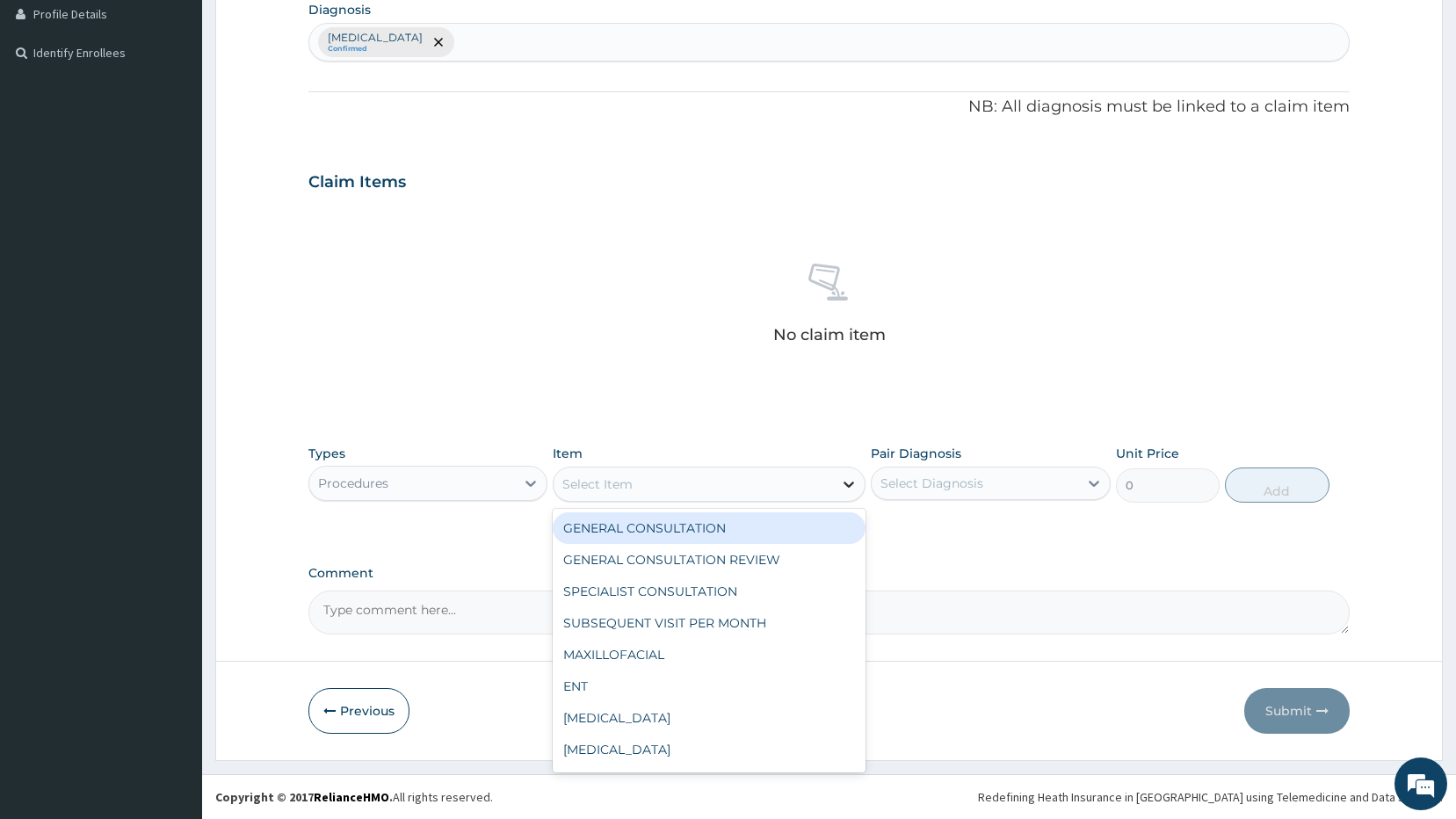
click at [834, 497] on div at bounding box center [849, 484] width 32 height 32
click at [715, 522] on div "GENERAL CONSULTATION" at bounding box center [709, 527] width 313 height 32
type input "2500"
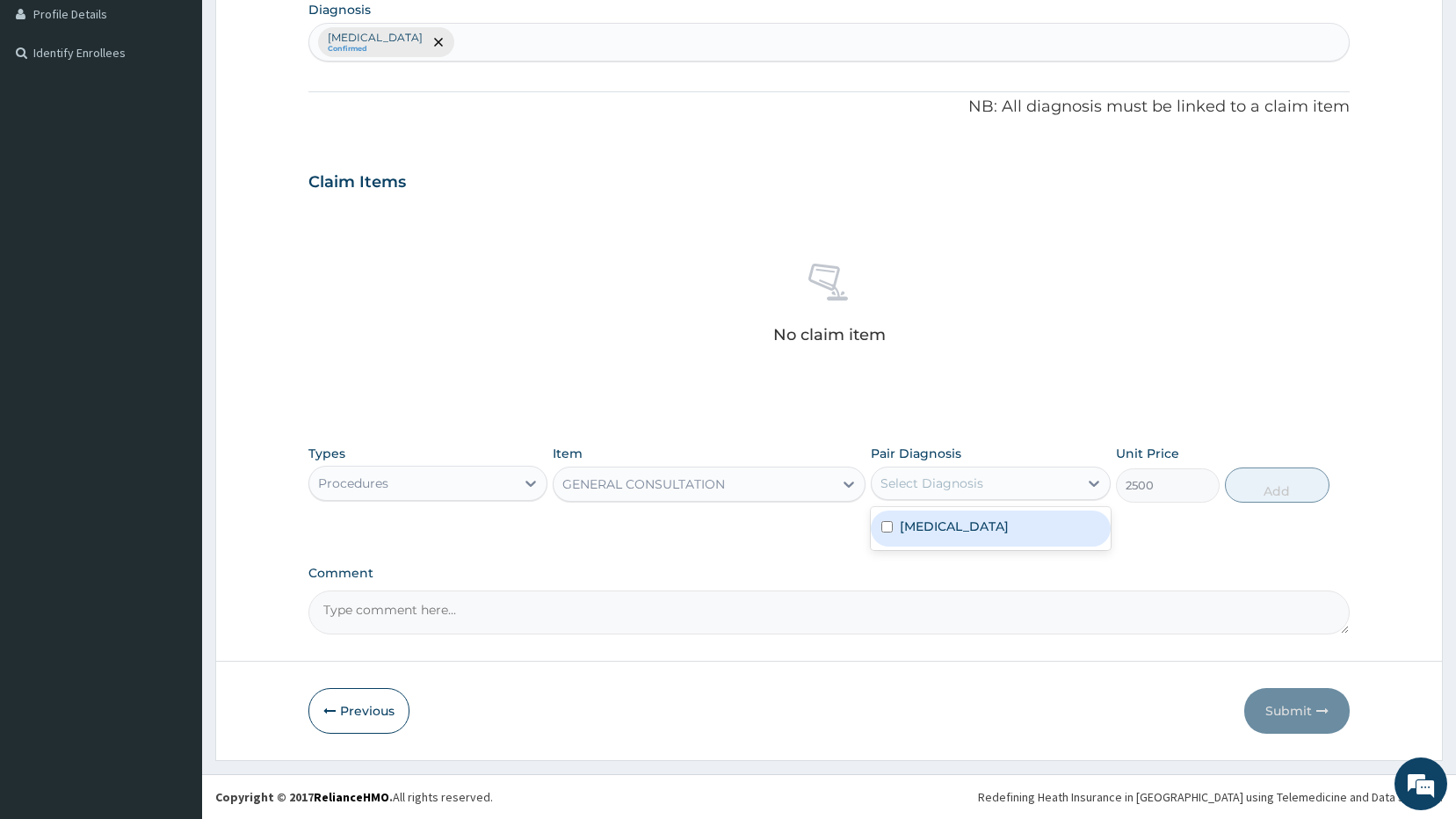
click at [1032, 486] on div "Select Diagnosis" at bounding box center [975, 483] width 207 height 28
click at [1022, 527] on div "Indigestion" at bounding box center [991, 528] width 239 height 36
checkbox input "true"
click at [1285, 482] on button "Add" at bounding box center [1276, 485] width 104 height 35
type input "0"
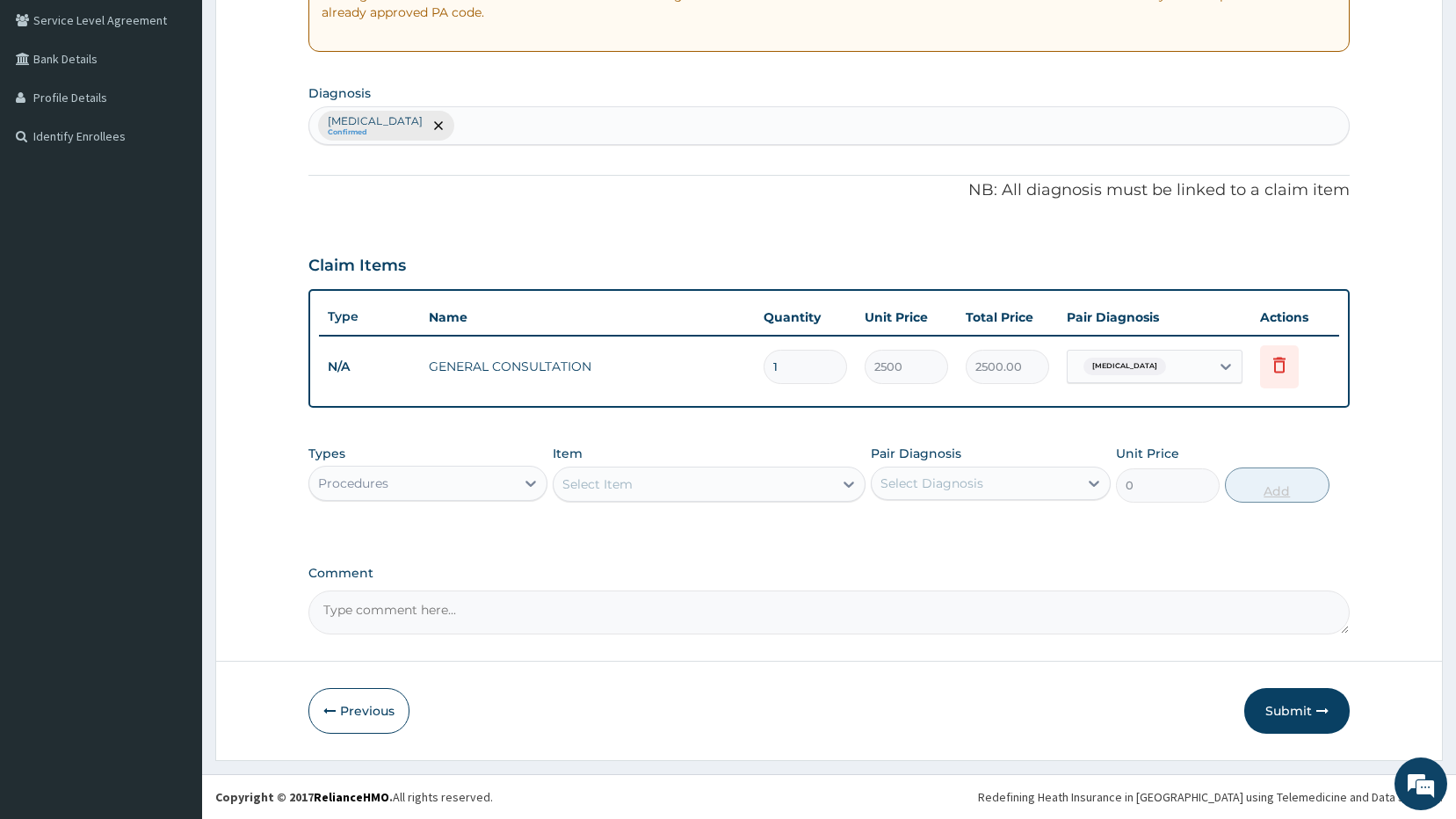
scroll to position [365, 0]
click at [520, 489] on div at bounding box center [530, 483] width 32 height 32
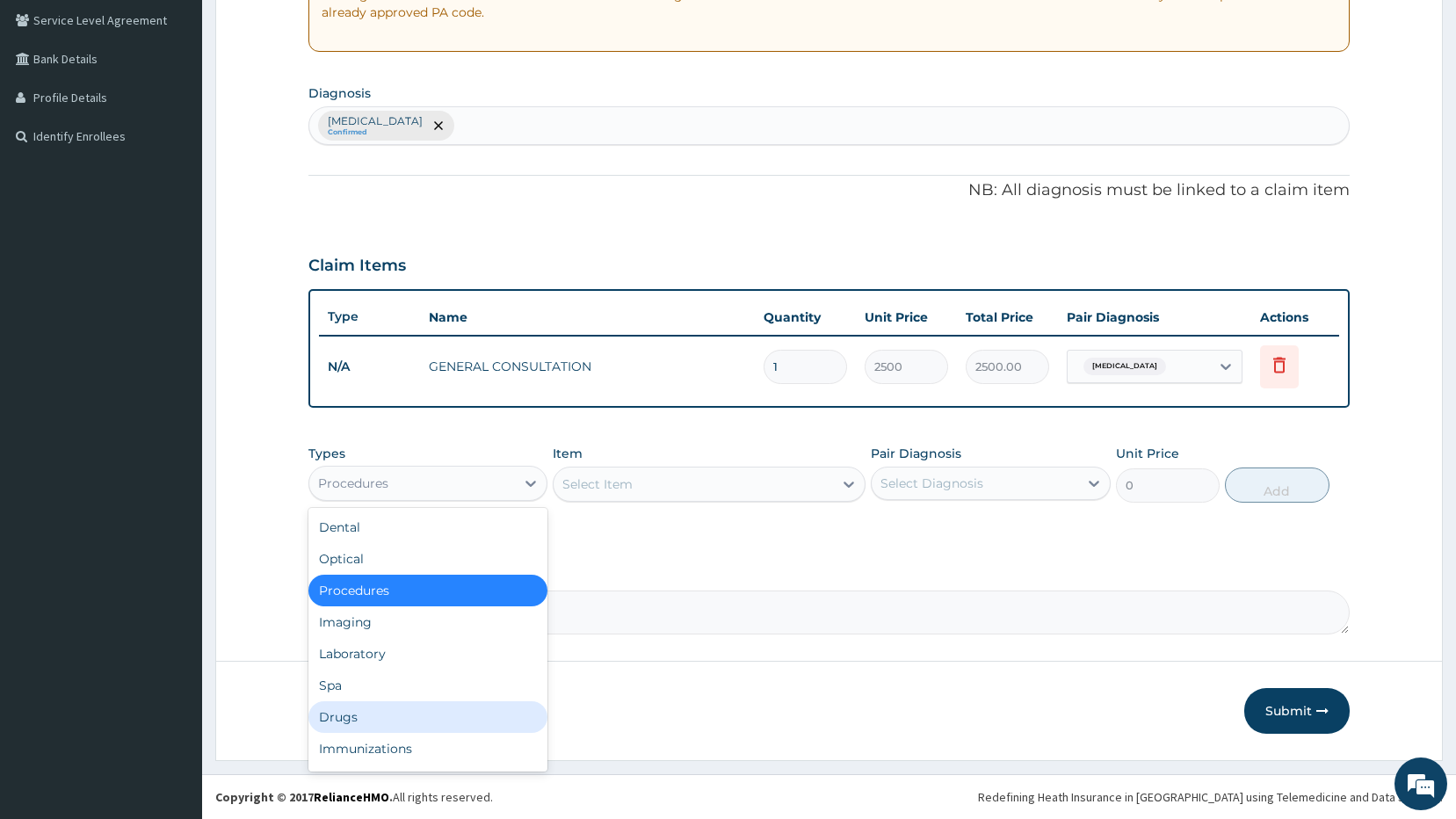
click at [420, 714] on div "Drugs" at bounding box center [428, 717] width 239 height 32
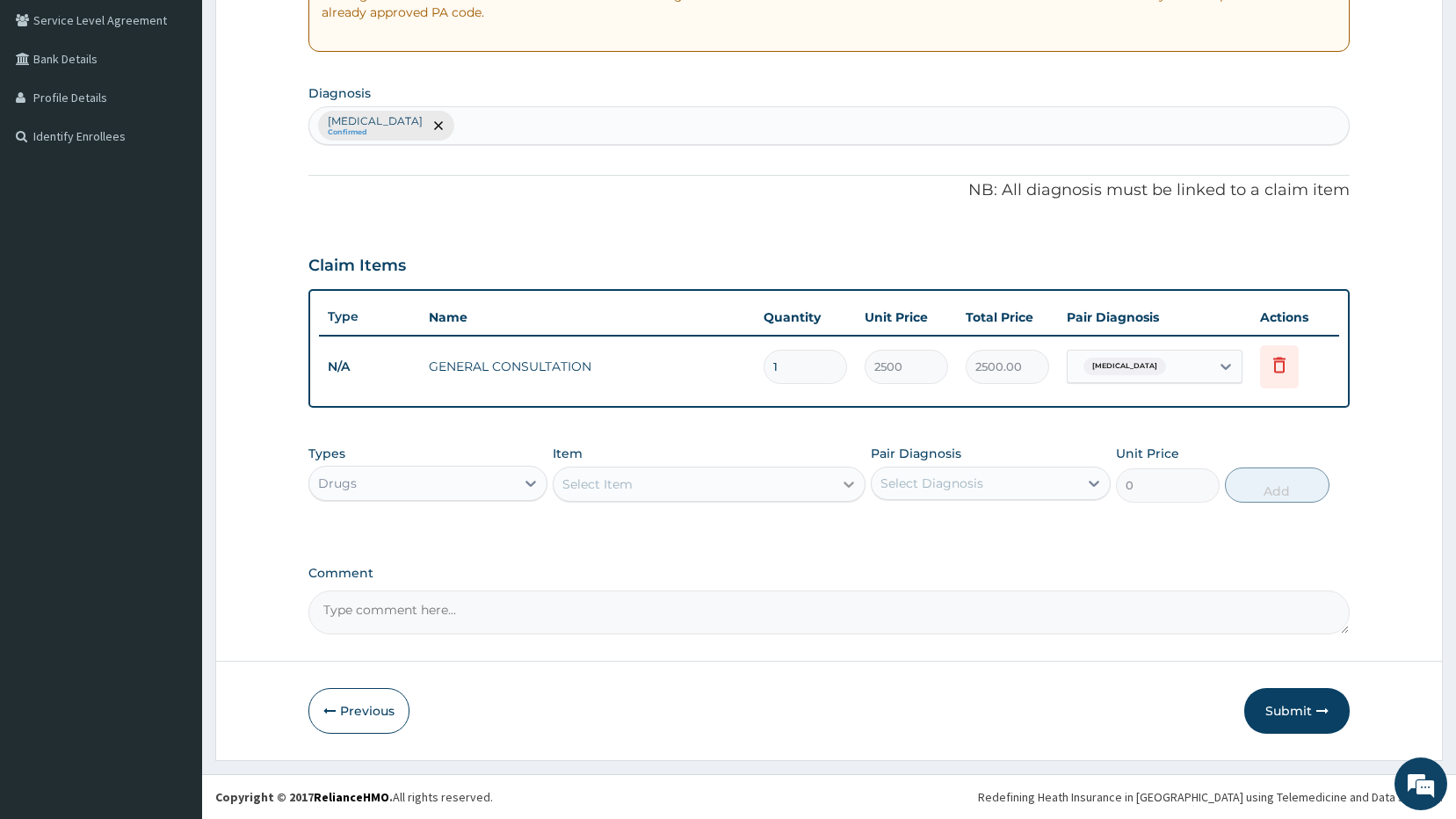
click at [841, 484] on icon at bounding box center [849, 484] width 17 height 17
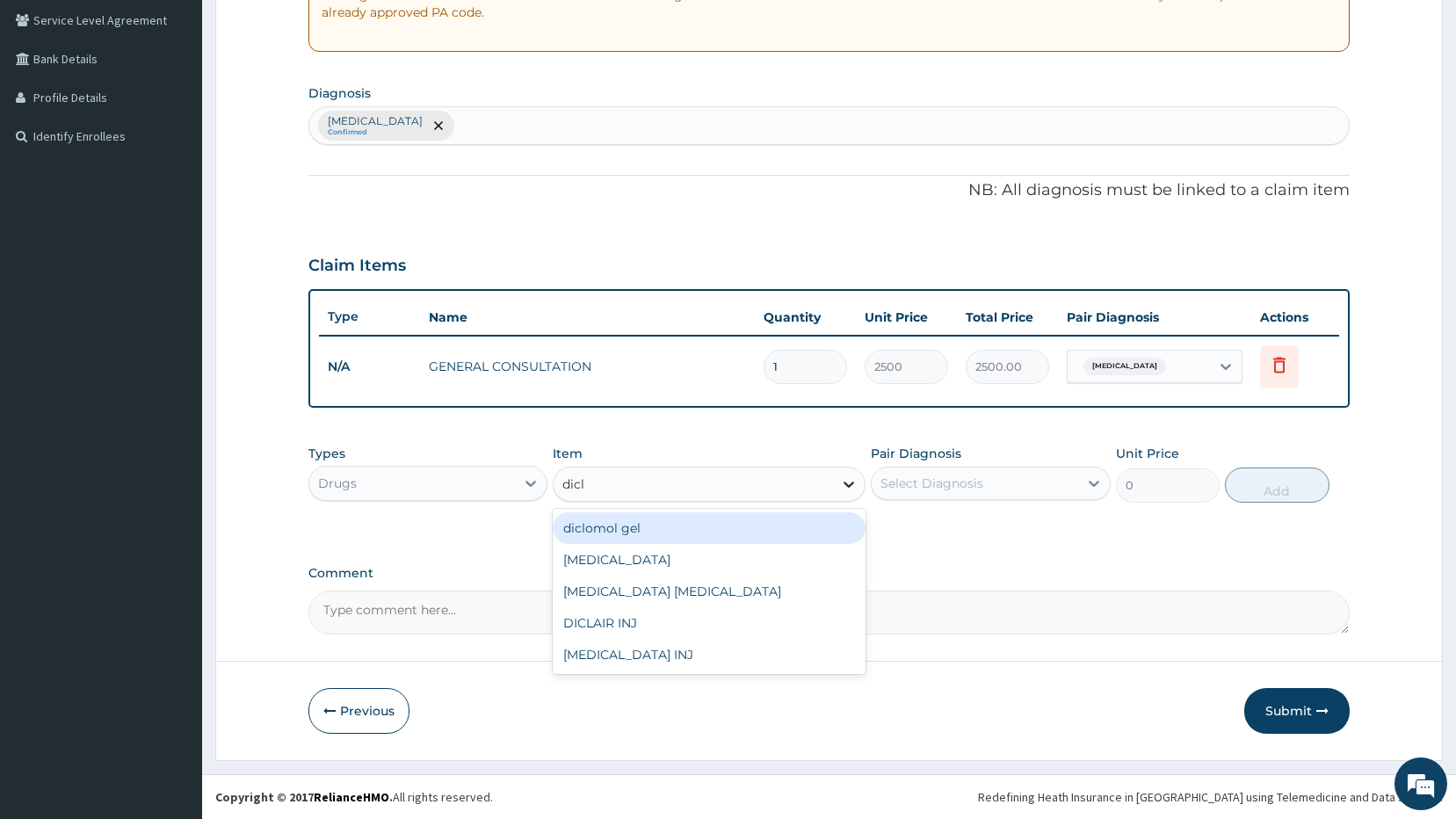
type input "diclo"
click at [731, 522] on div "diclomol gel" at bounding box center [709, 527] width 313 height 32
type input "650"
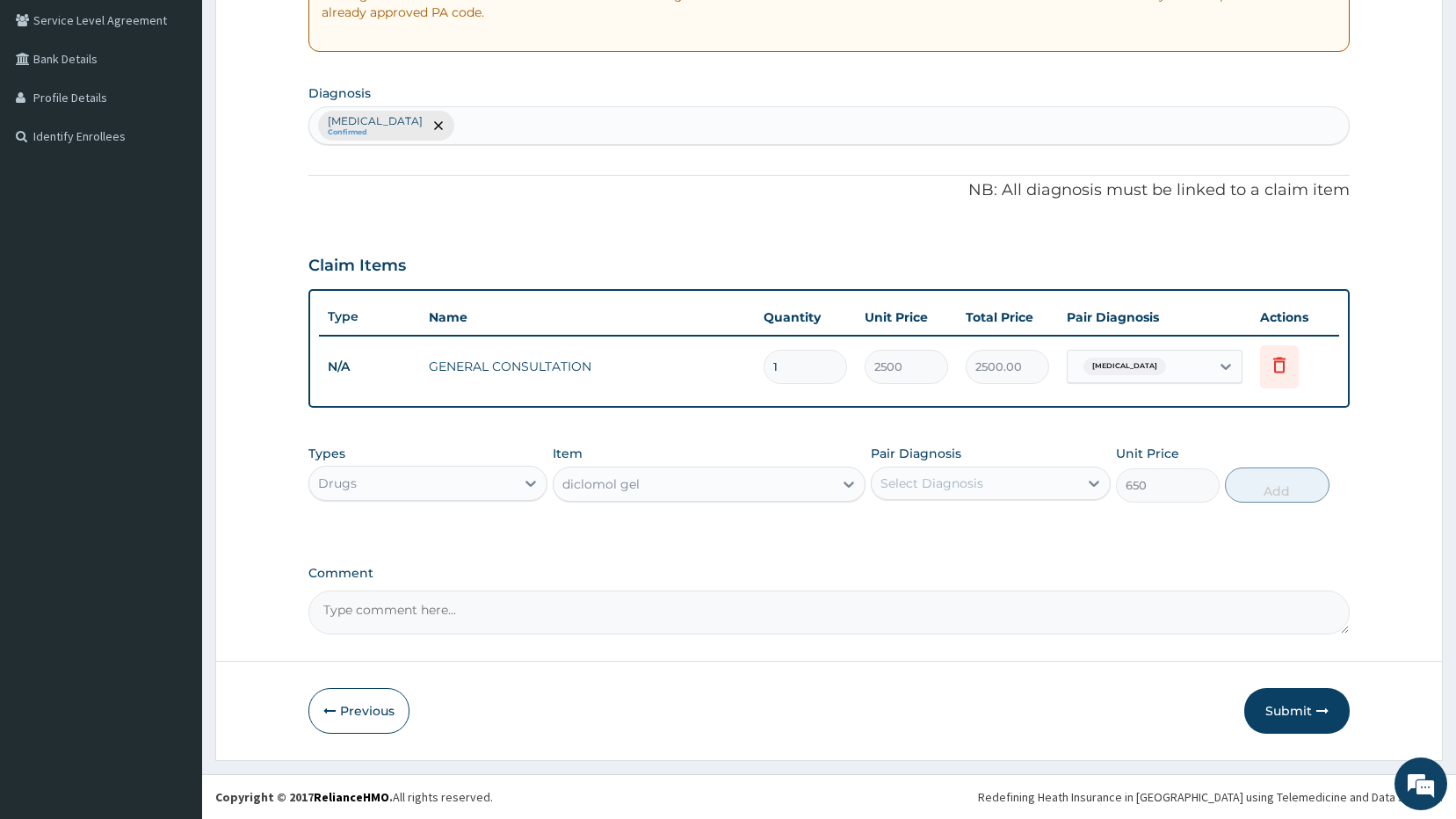
click at [1019, 496] on div "Select Diagnosis" at bounding box center [975, 483] width 207 height 28
click at [974, 532] on div "Indigestion" at bounding box center [991, 528] width 239 height 36
checkbox input "true"
click at [549, 122] on div "Indigestion Confirmed" at bounding box center [828, 126] width 1040 height 37
type input "joint pain"
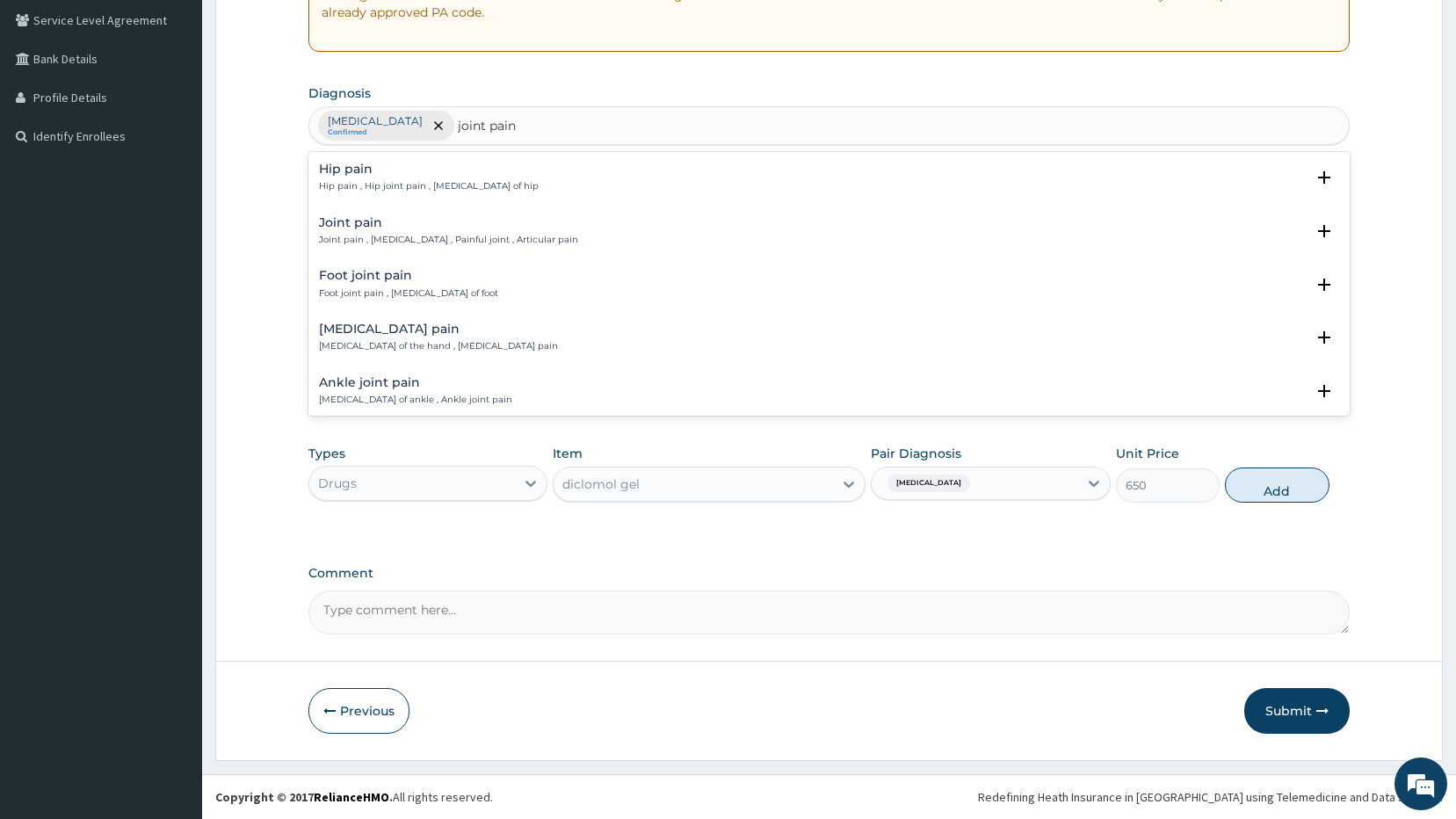
click at [372, 222] on h4 "Joint pain" at bounding box center [448, 223] width 259 height 14
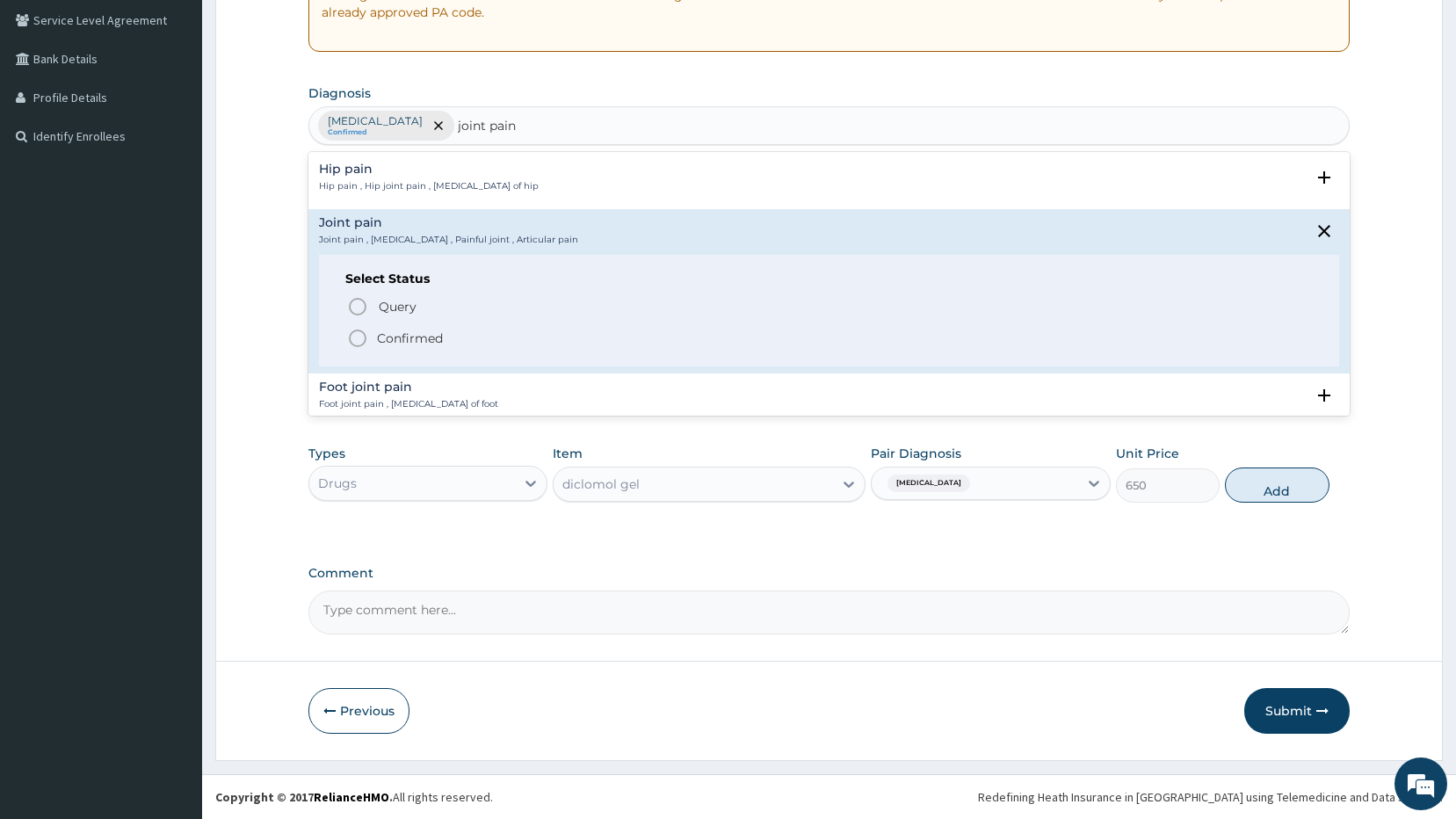
click at [353, 336] on icon "status option filled" at bounding box center [357, 338] width 21 height 21
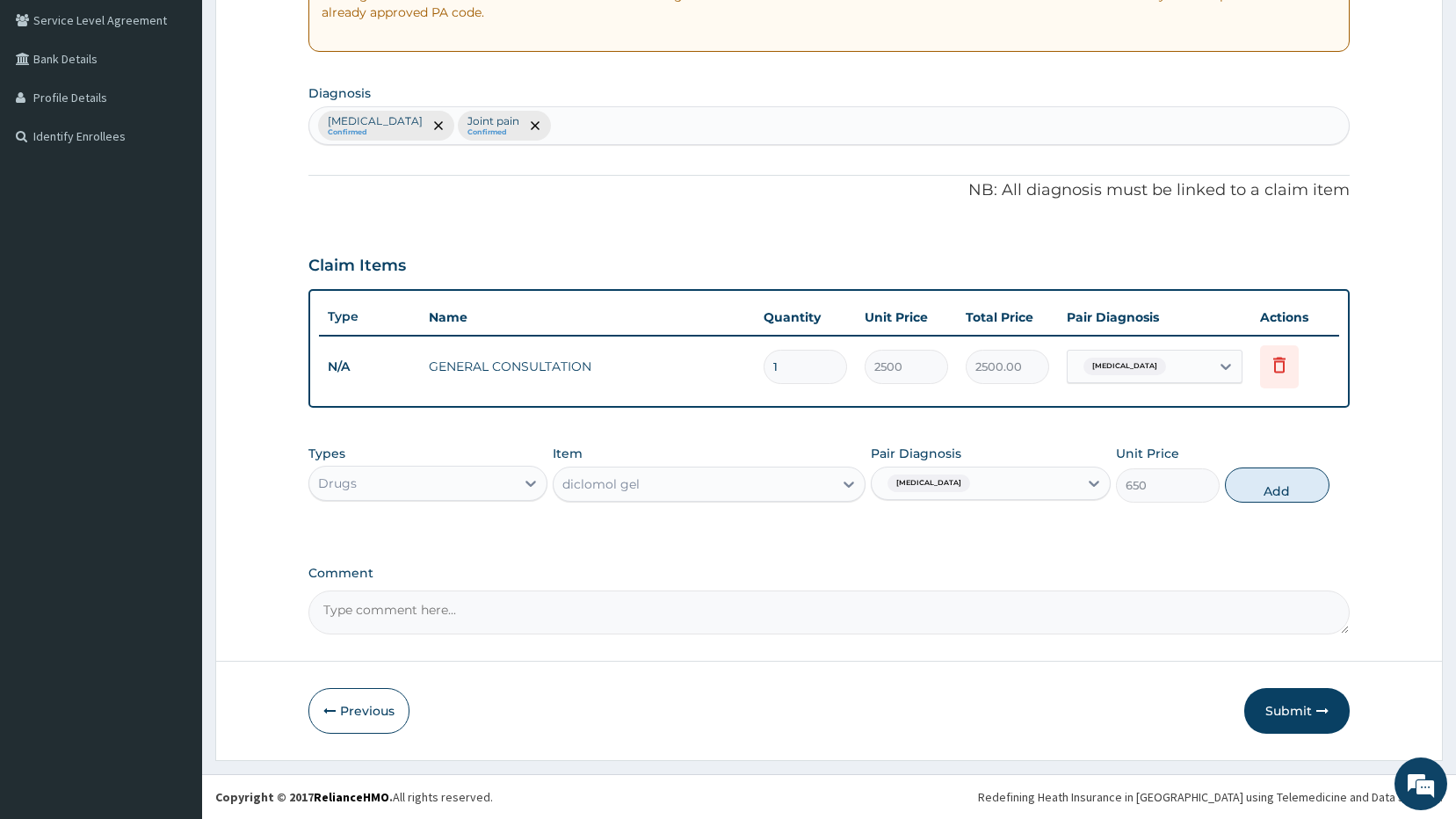
click at [968, 492] on div "Indigestion" at bounding box center [975, 483] width 207 height 30
click at [910, 564] on label "Joint pain" at bounding box center [932, 562] width 64 height 17
checkbox input "true"
click at [902, 522] on label "Indigestion" at bounding box center [954, 526] width 109 height 17
click at [937, 526] on label "Indigestion" at bounding box center [954, 526] width 109 height 17
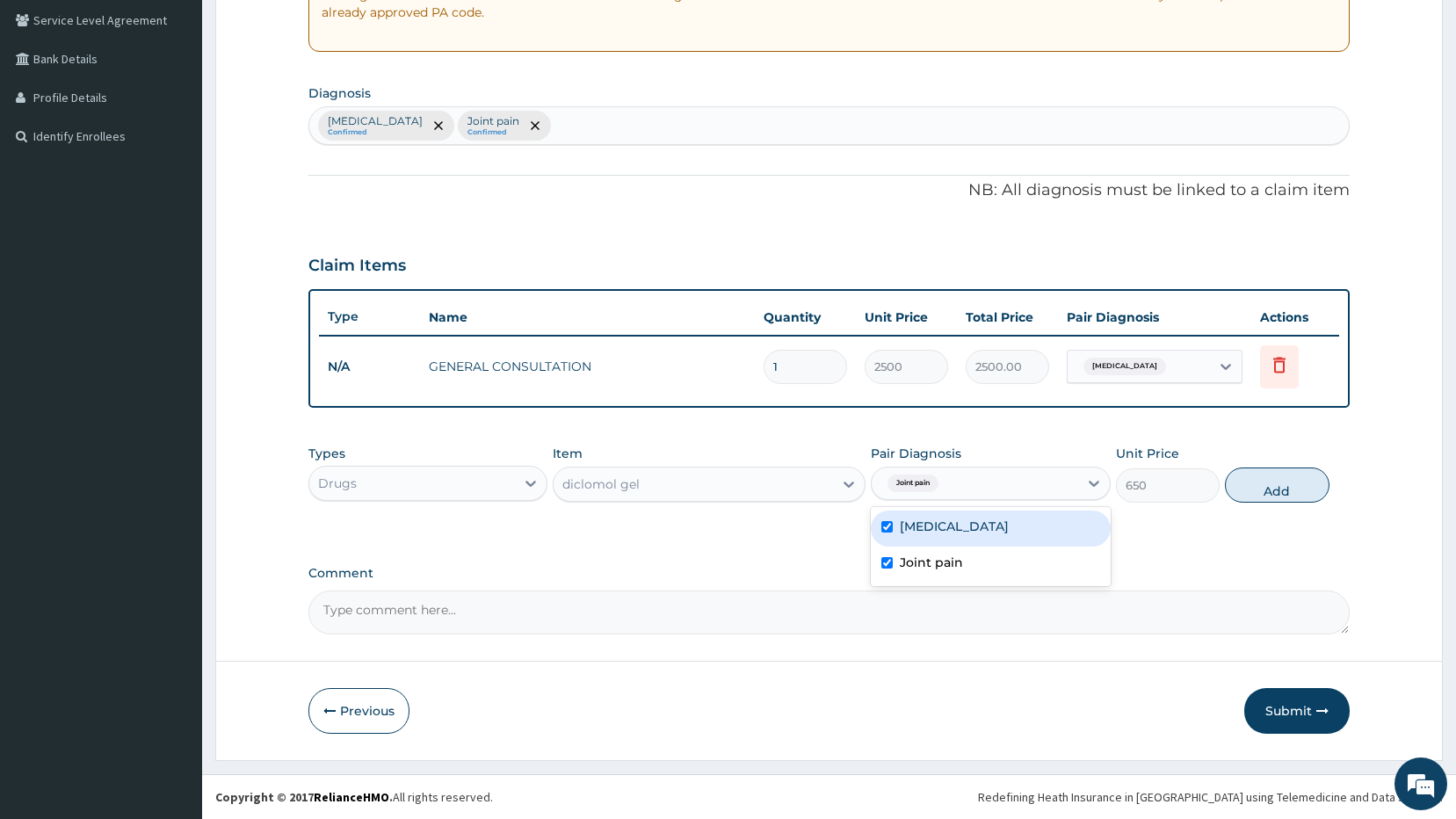
checkbox input "true"
click at [1274, 483] on button "Add" at bounding box center [1276, 485] width 104 height 35
type input "0"
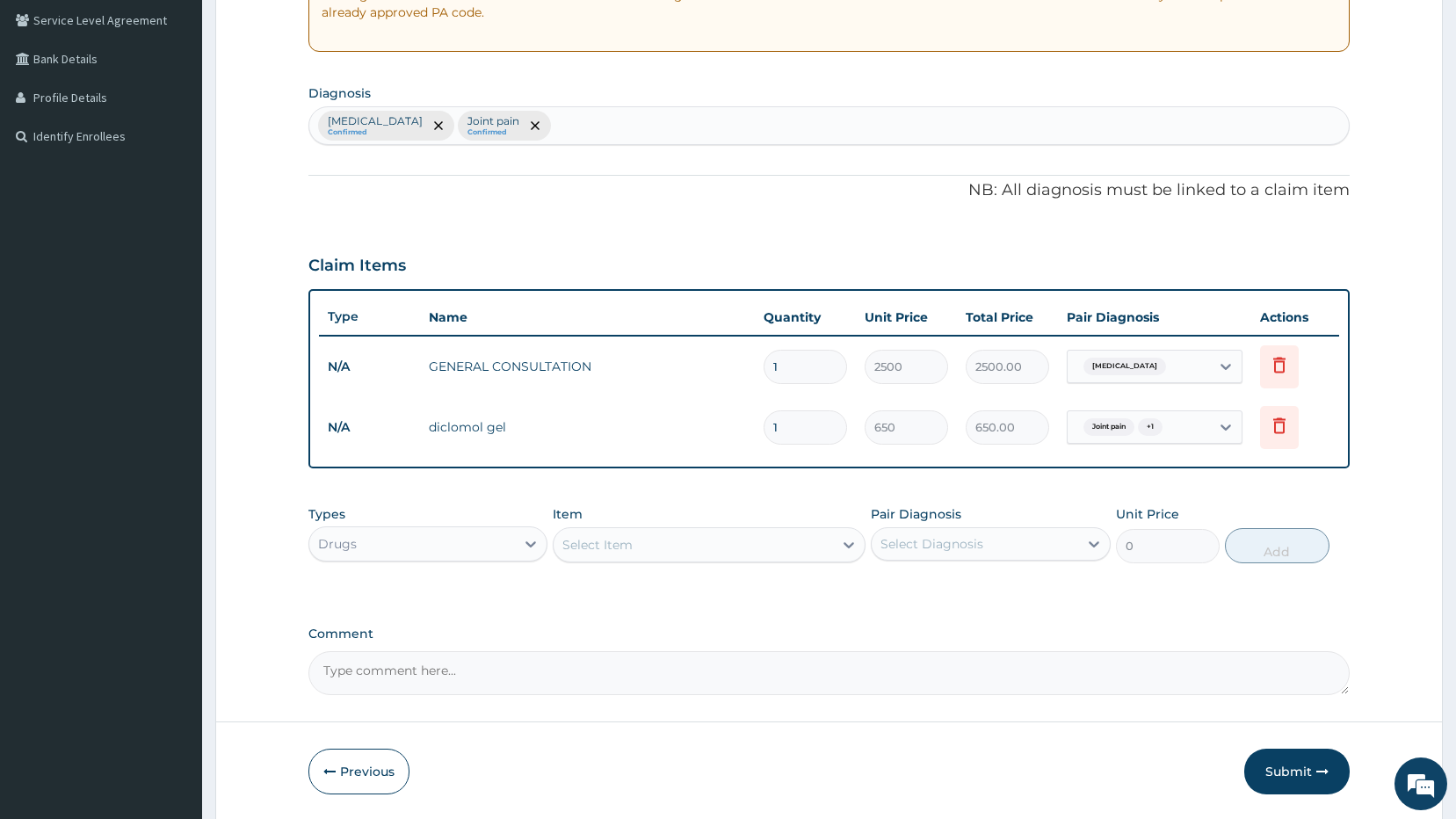
click at [440, 531] on div "Drugs" at bounding box center [412, 544] width 207 height 28
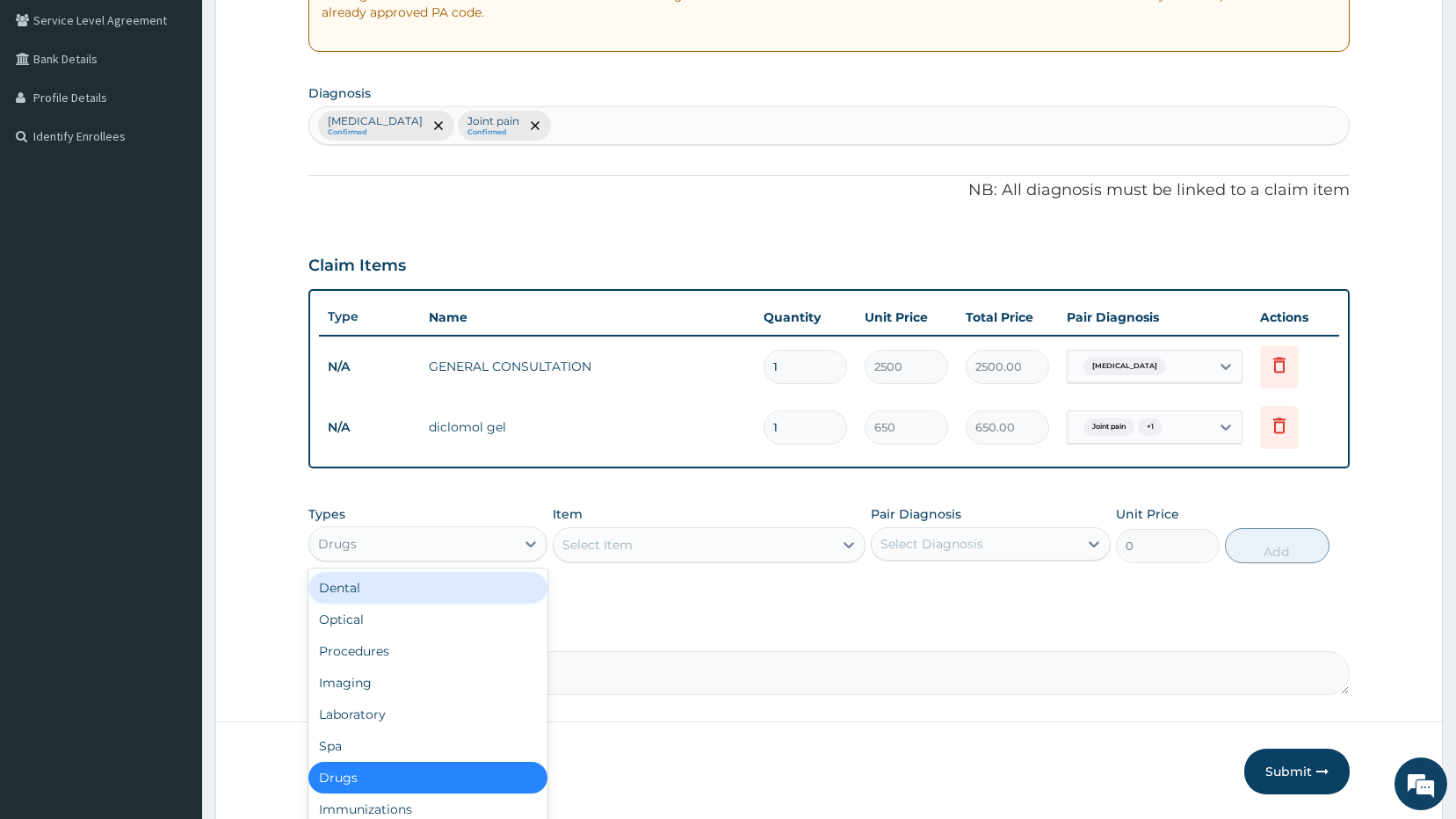
click at [614, 633] on label "Comment" at bounding box center [828, 634] width 1042 height 14
click at [614, 651] on textarea "Comment" at bounding box center [828, 672] width 1042 height 43
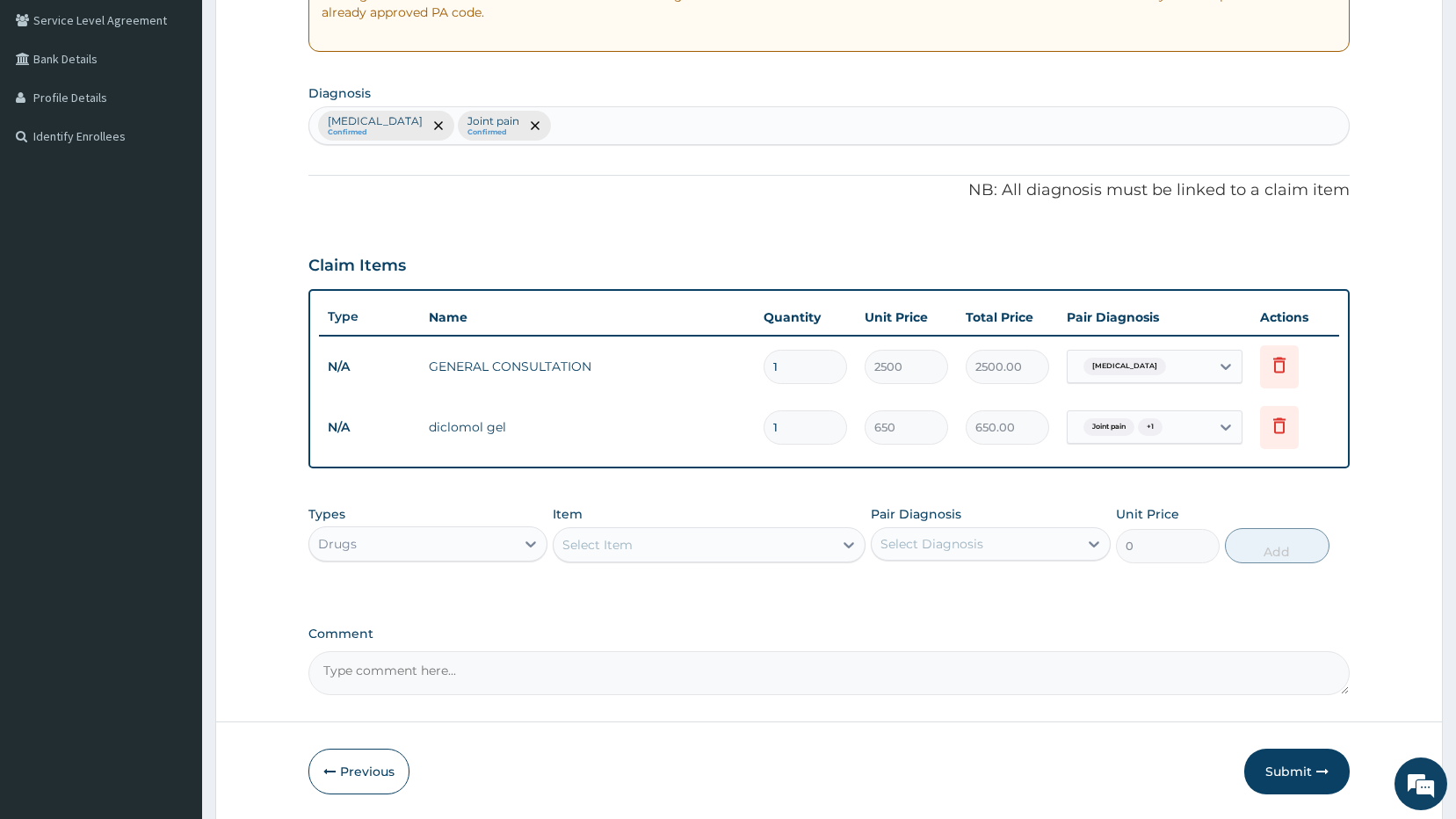
click at [667, 546] on div "Select Item" at bounding box center [692, 545] width 279 height 28
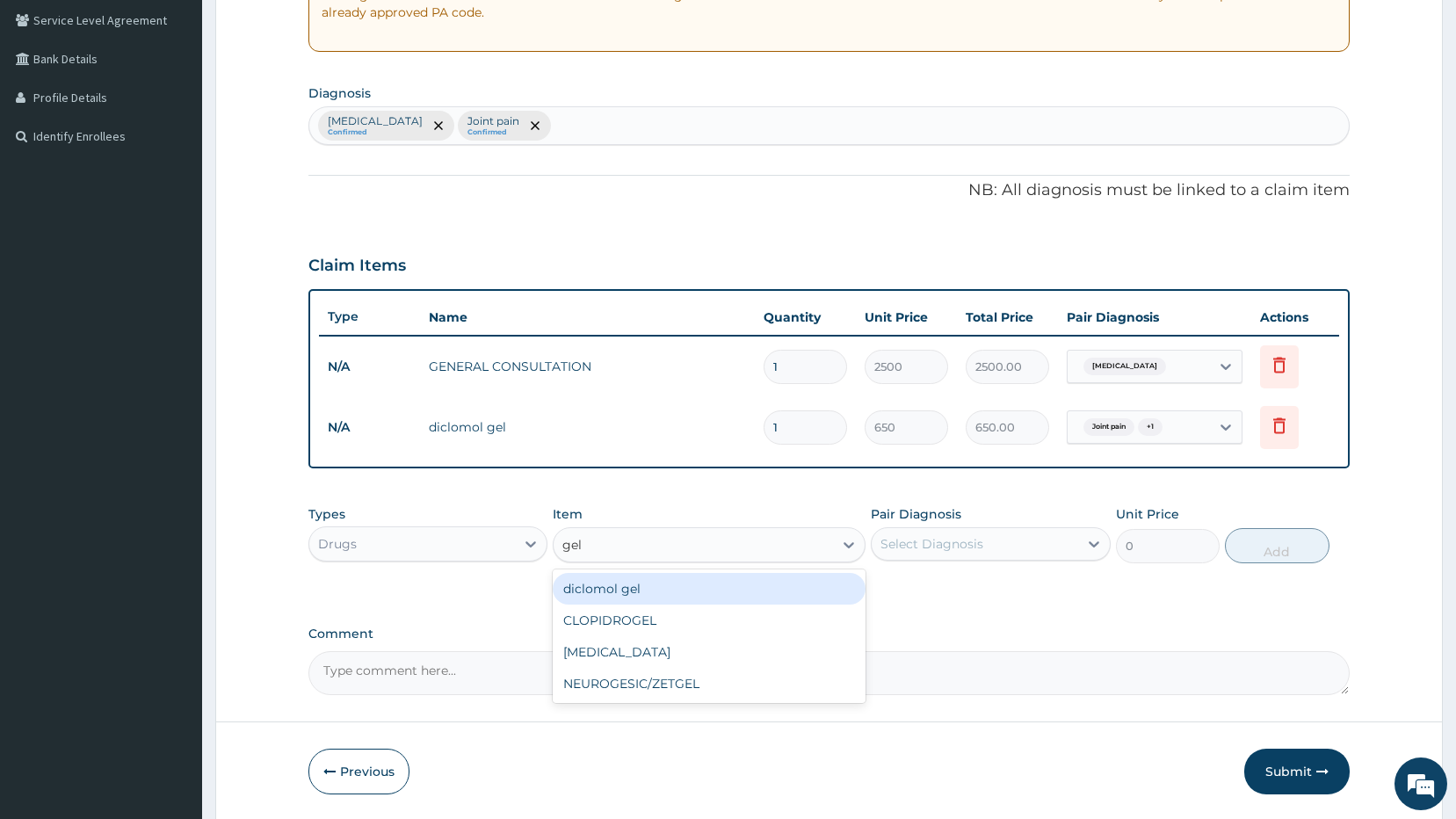
type input "gelu"
click at [699, 591] on div "GELUSIL" at bounding box center [709, 588] width 313 height 32
type input "48"
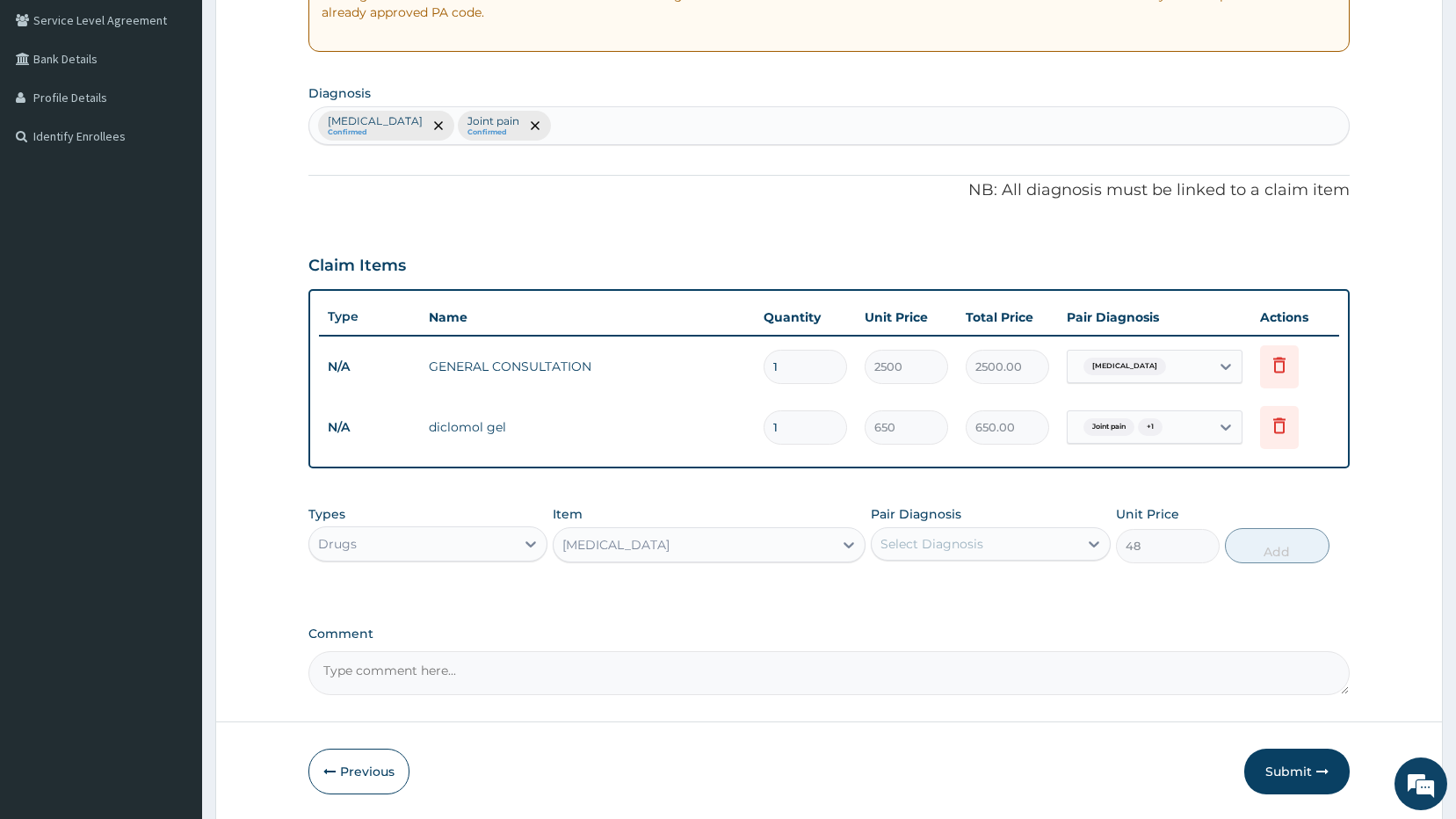
click at [1020, 541] on div "Select Diagnosis" at bounding box center [975, 544] width 207 height 28
click at [974, 594] on div "Indigestion" at bounding box center [991, 588] width 239 height 36
checkbox input "true"
click at [1302, 556] on button "Add" at bounding box center [1276, 546] width 104 height 35
type input "0"
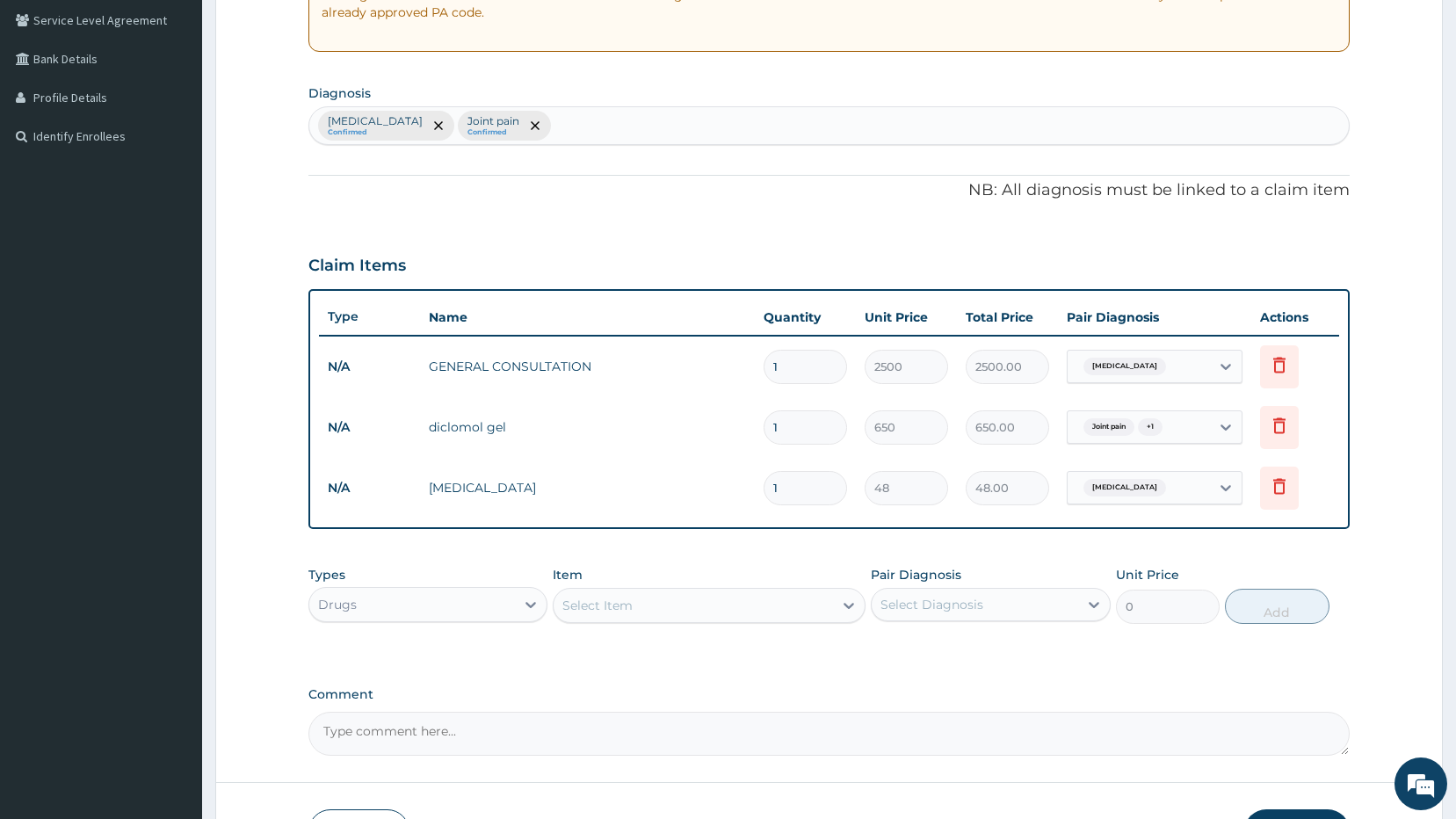
drag, startPoint x: 757, startPoint y: 488, endPoint x: 747, endPoint y: 489, distance: 10.0
click at [750, 488] on tr "N/A GELUSIL 1 48 48.00 Indigestion Delete" at bounding box center [828, 488] width 1021 height 61
type input "2"
type input "96.00"
type input "28"
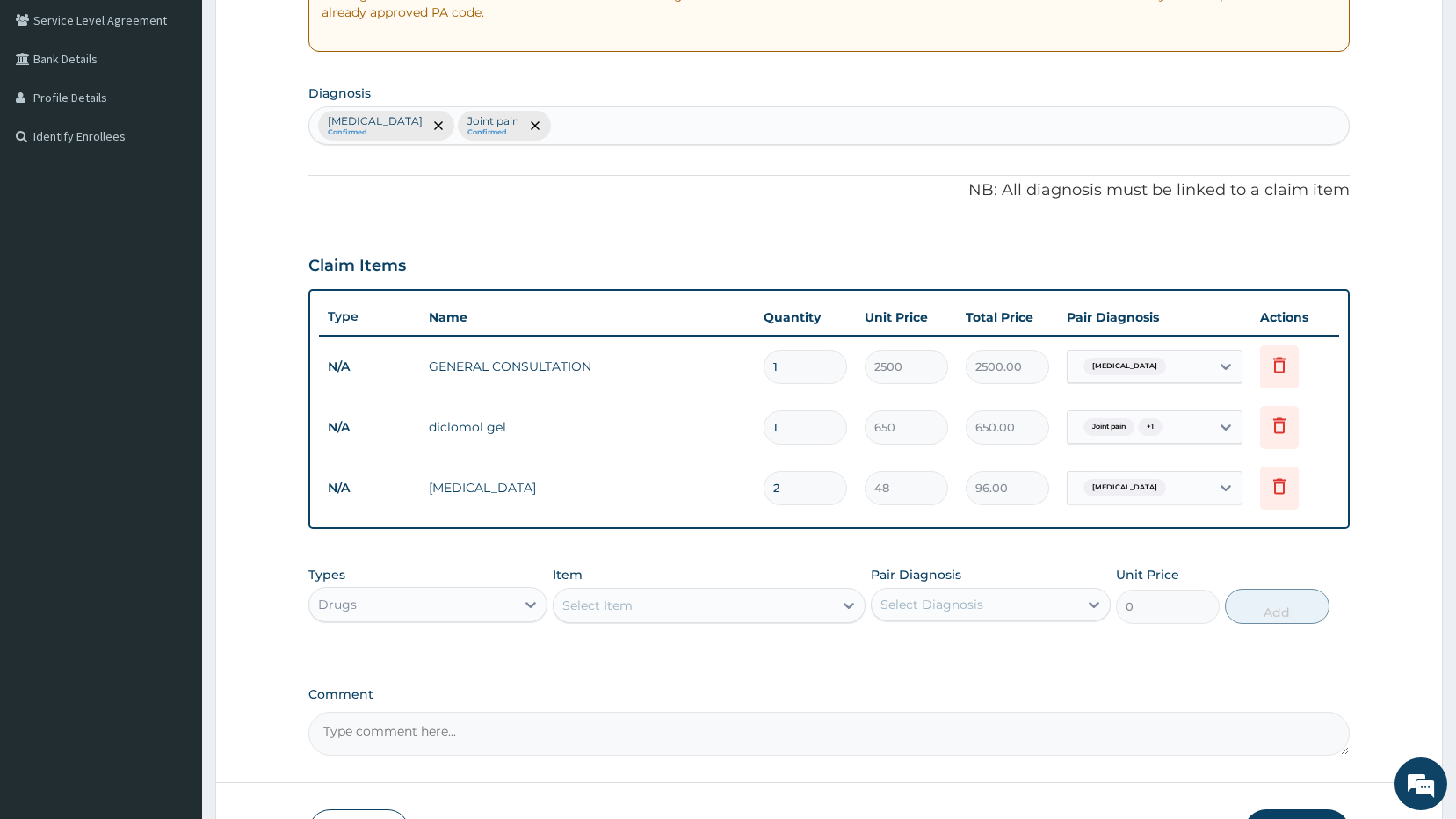
type input "1344.00"
type input "28"
click at [754, 232] on div "PA Code / Prescription Code Enter Code(Secondary Care Only) Encounter Date DD-M…" at bounding box center [828, 279] width 1042 height 952
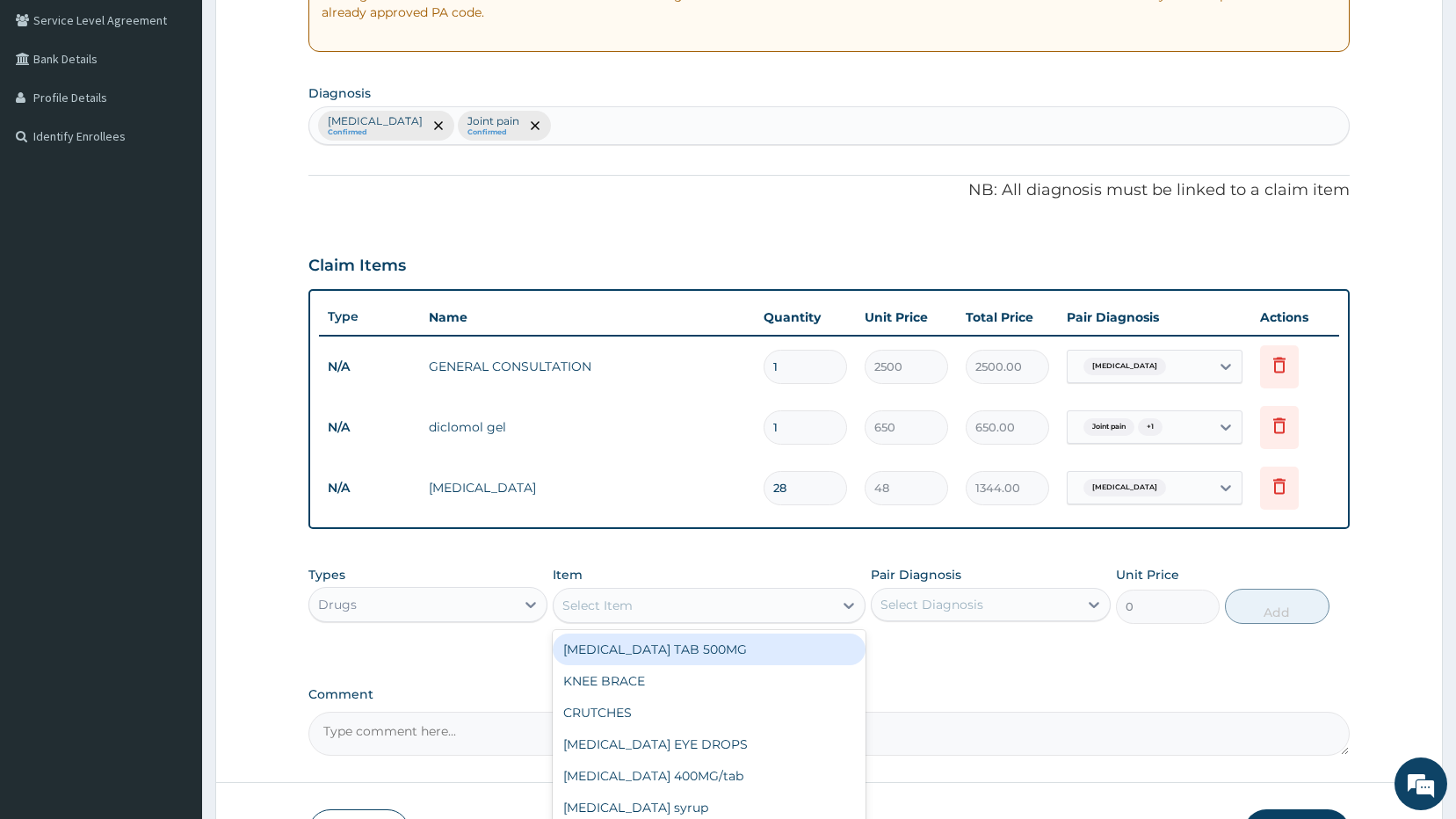
click at [648, 608] on div "Select Item" at bounding box center [692, 605] width 279 height 28
type input "omep"
drag, startPoint x: 655, startPoint y: 643, endPoint x: 770, endPoint y: 652, distance: 115.4
click at [655, 643] on div "OMEPRAZOLE" at bounding box center [709, 649] width 313 height 32
type input "120"
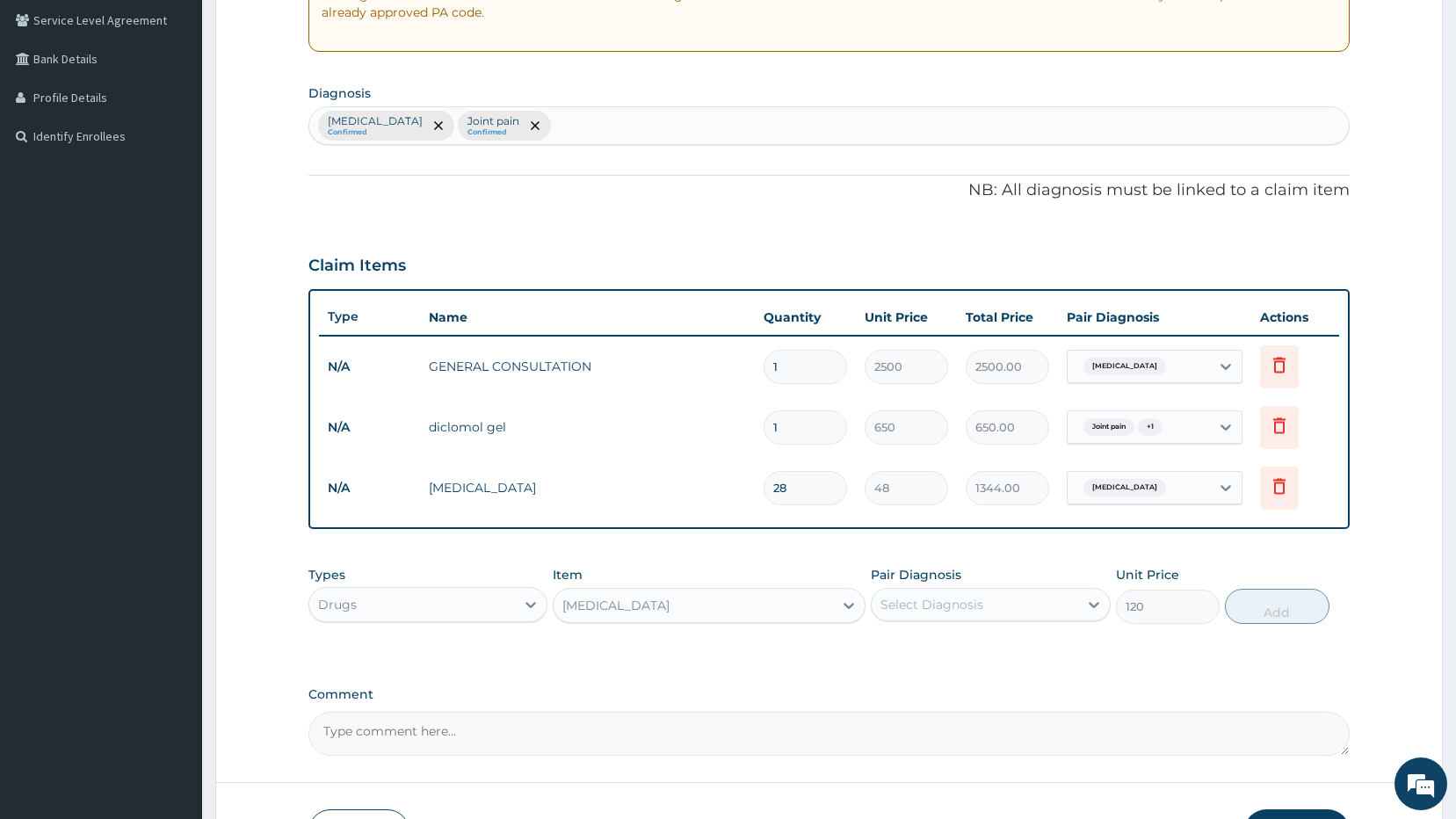
click at [940, 612] on div "Select Diagnosis" at bounding box center [975, 604] width 207 height 28
click at [932, 648] on label "Indigestion" at bounding box center [954, 647] width 109 height 17
checkbox input "true"
click at [1287, 609] on button "Add" at bounding box center [1276, 607] width 104 height 35
type input "0"
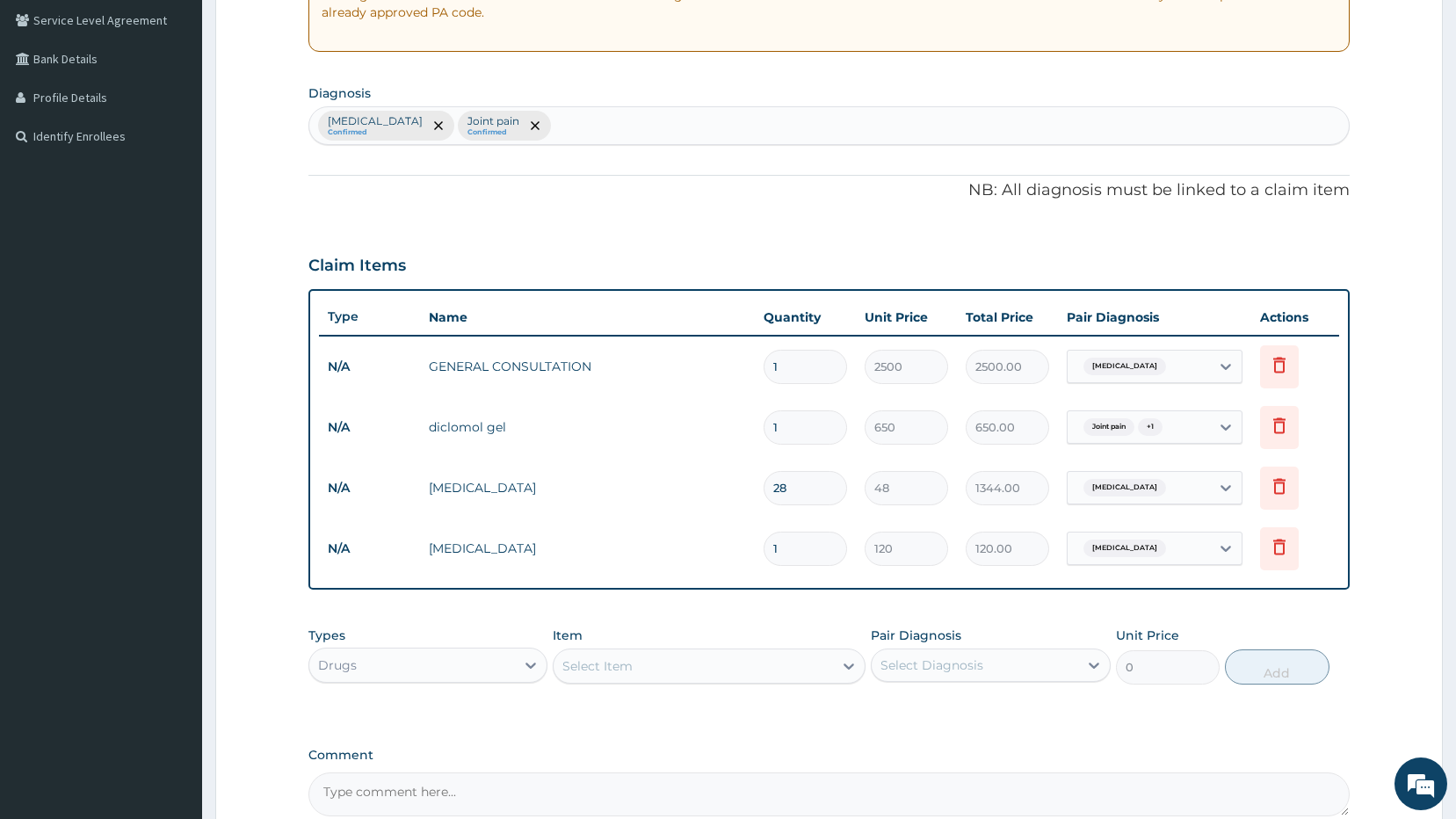
drag, startPoint x: 785, startPoint y: 551, endPoint x: 736, endPoint y: 551, distance: 49.0
click at [741, 551] on tr "N/A OMEPRAZOLE 1 120 120.00 Indigestion Delete" at bounding box center [828, 549] width 1021 height 61
type input "2"
type input "240.00"
type input "28"
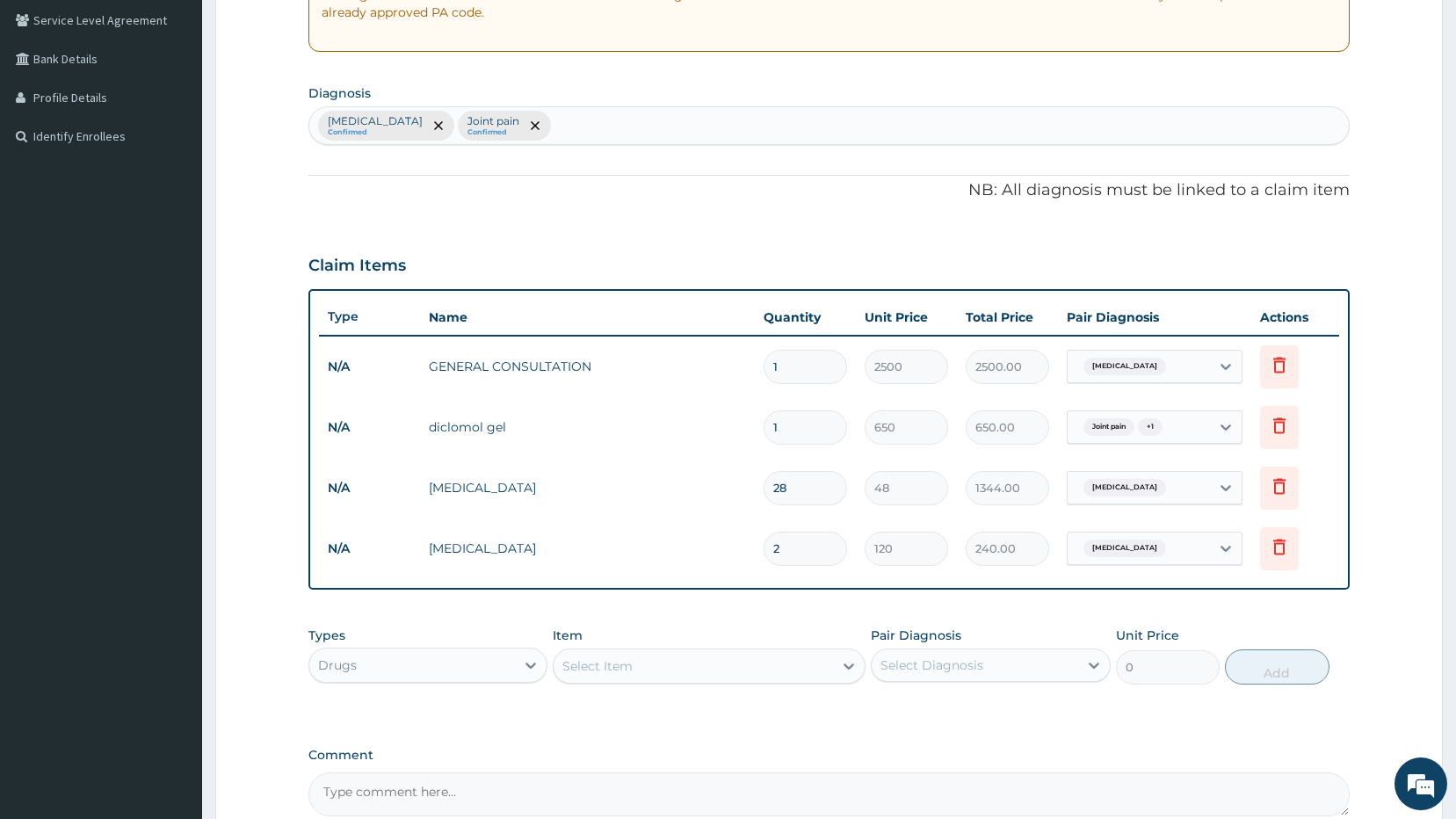
type input "3360.00"
click at [884, 193] on p "NB: All diagnosis must be linked to a claim item" at bounding box center [828, 191] width 1042 height 23
drag, startPoint x: 798, startPoint y: 545, endPoint x: 587, endPoint y: 465, distance: 225.7
click at [687, 525] on tr "N/A OMEPRAZOLE 28 120 3360.00 Indigestion Delete" at bounding box center [828, 549] width 1021 height 61
type input "1"
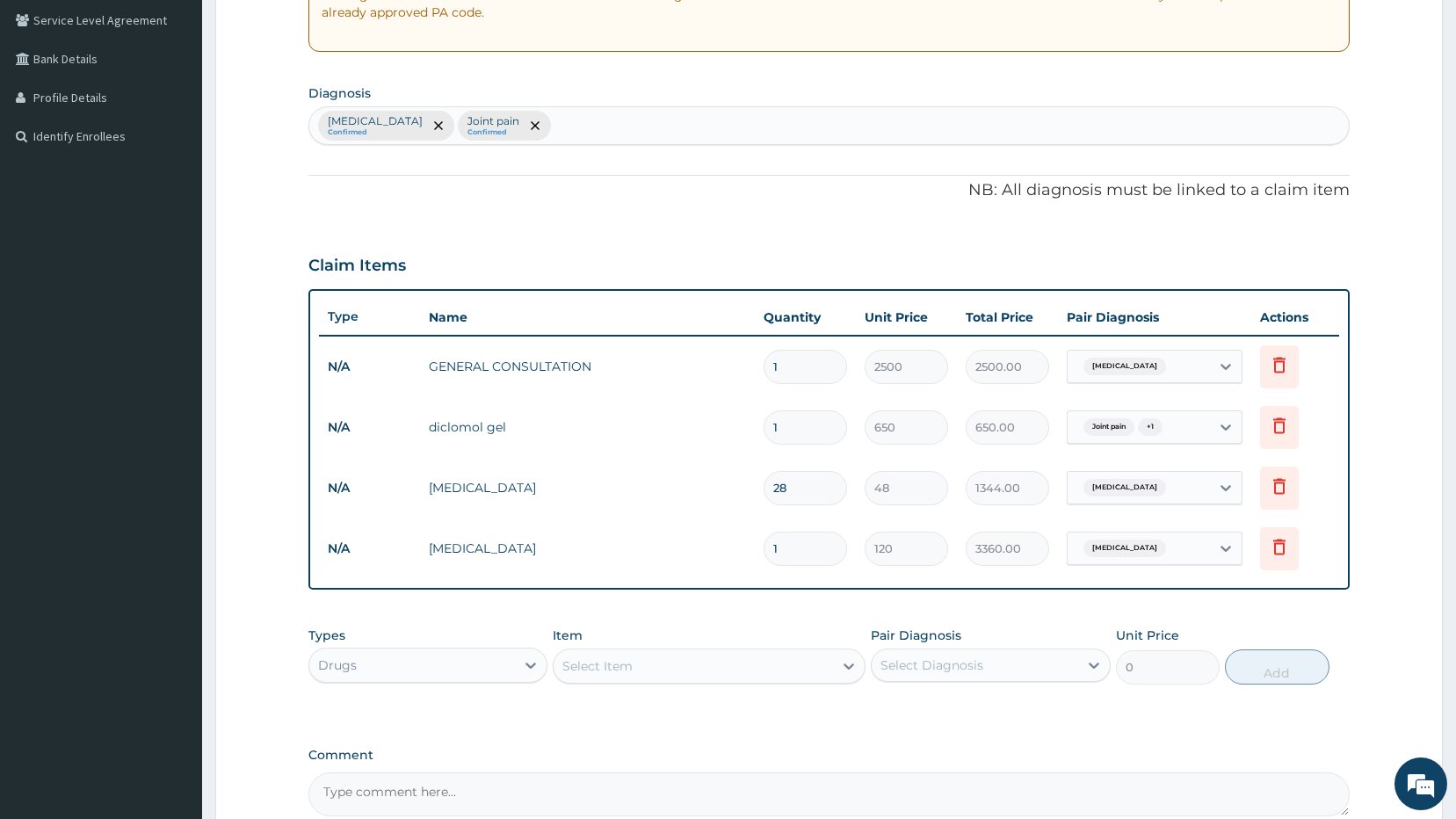
type input "120.00"
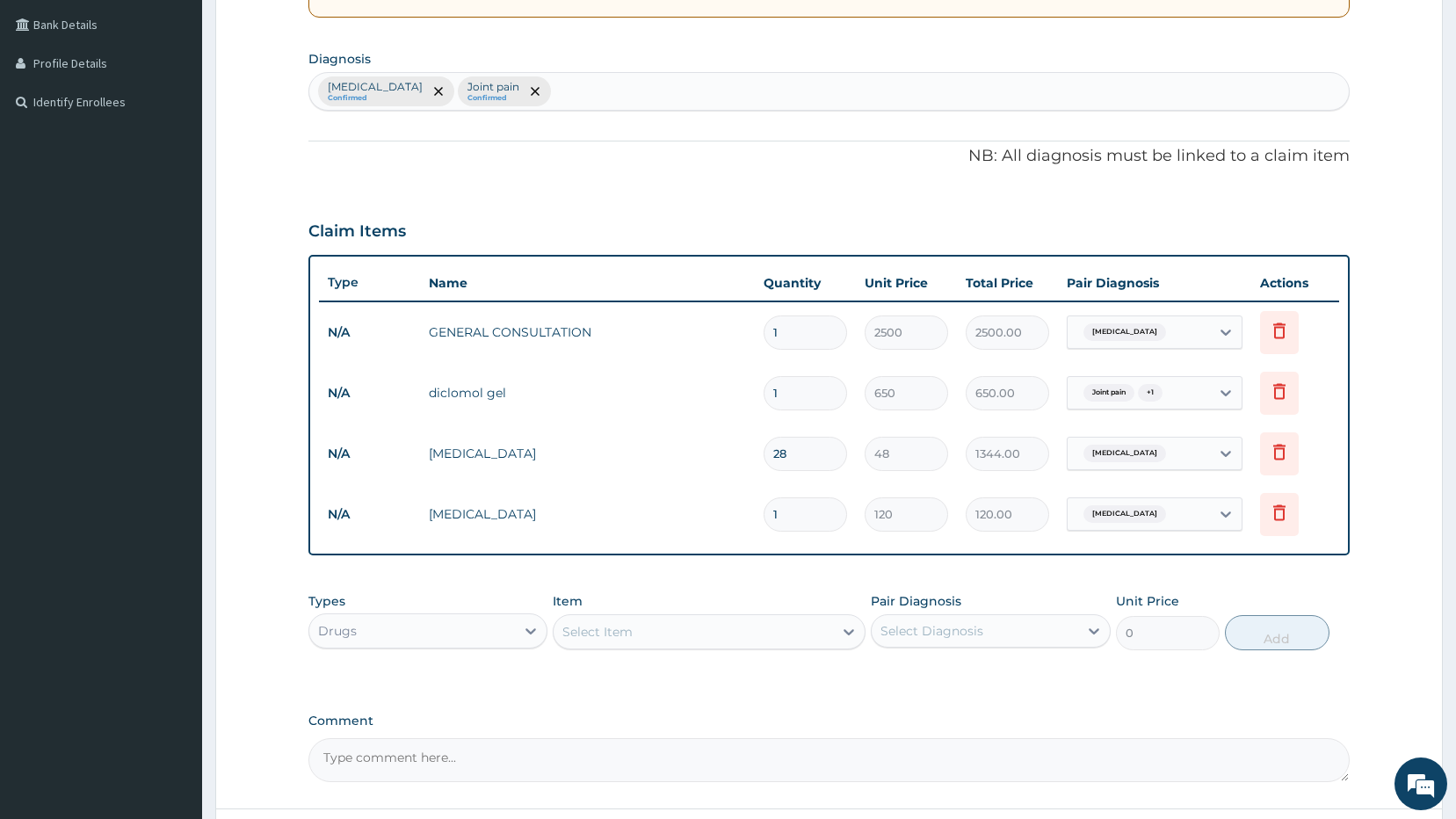
scroll to position [453, 0]
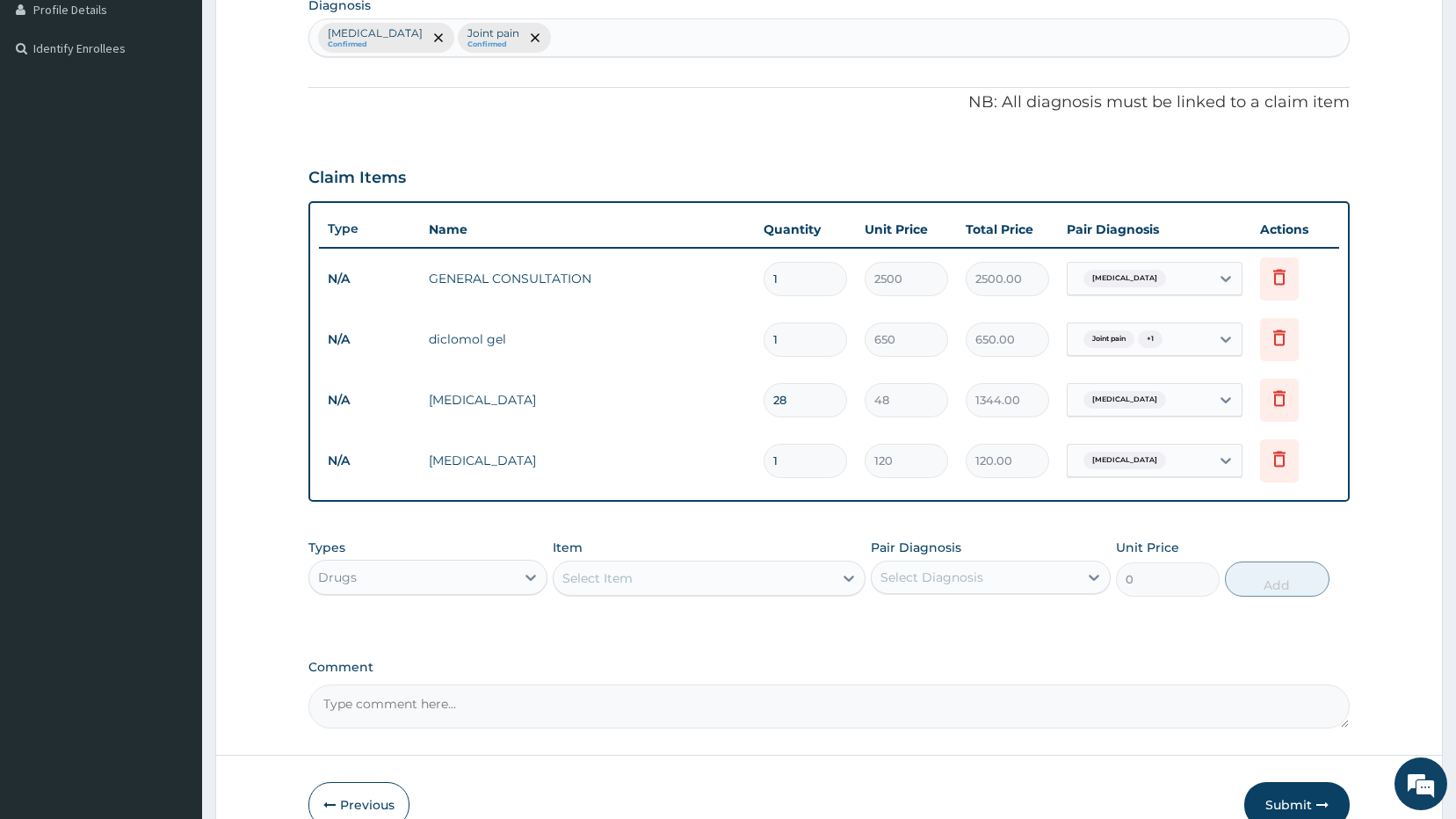
type input "0.00"
type input "2"
type input "240.00"
type input "24"
type input "2880.00"
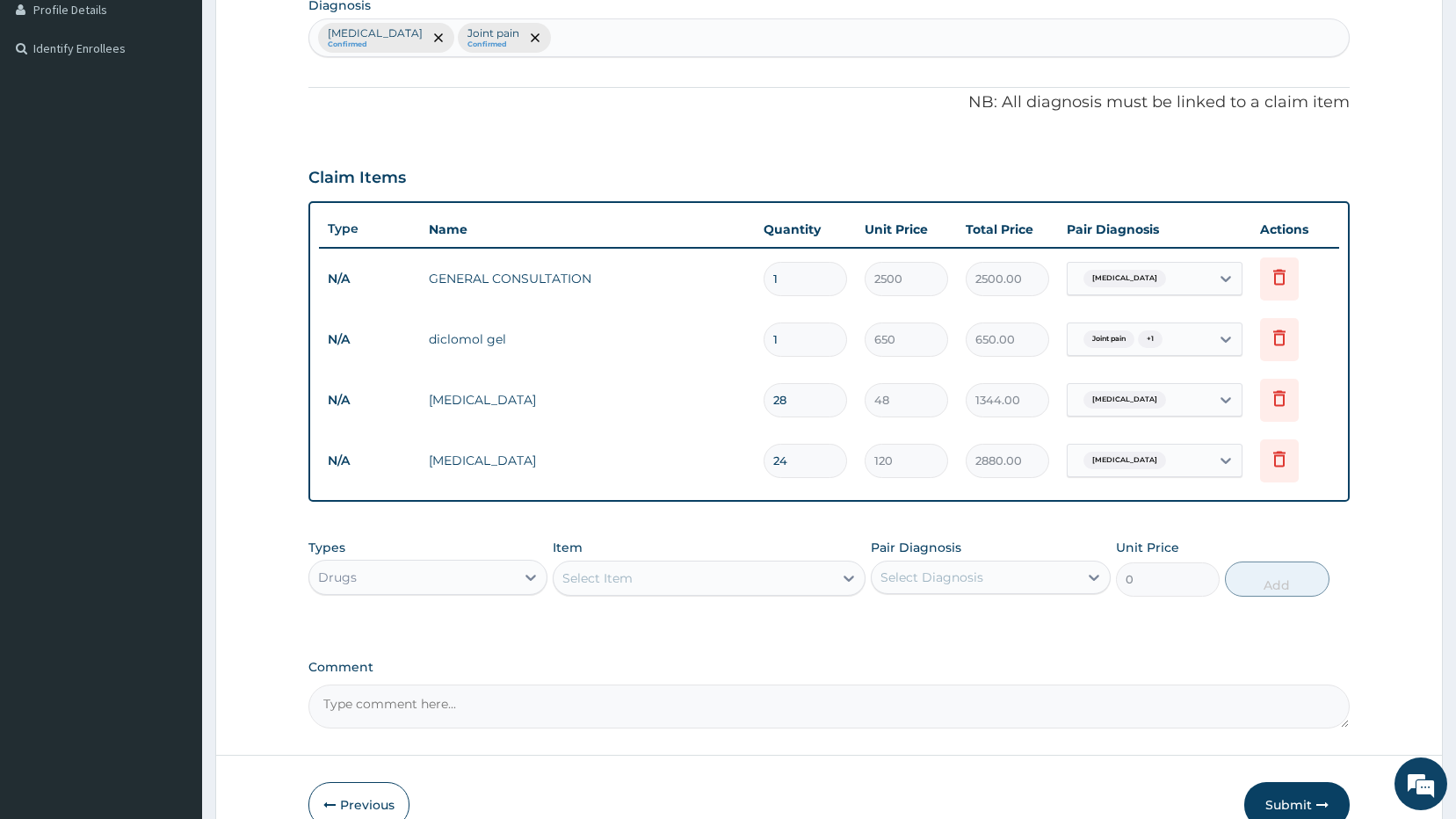
type input "2"
type input "240.00"
type input "28"
type input "3360.00"
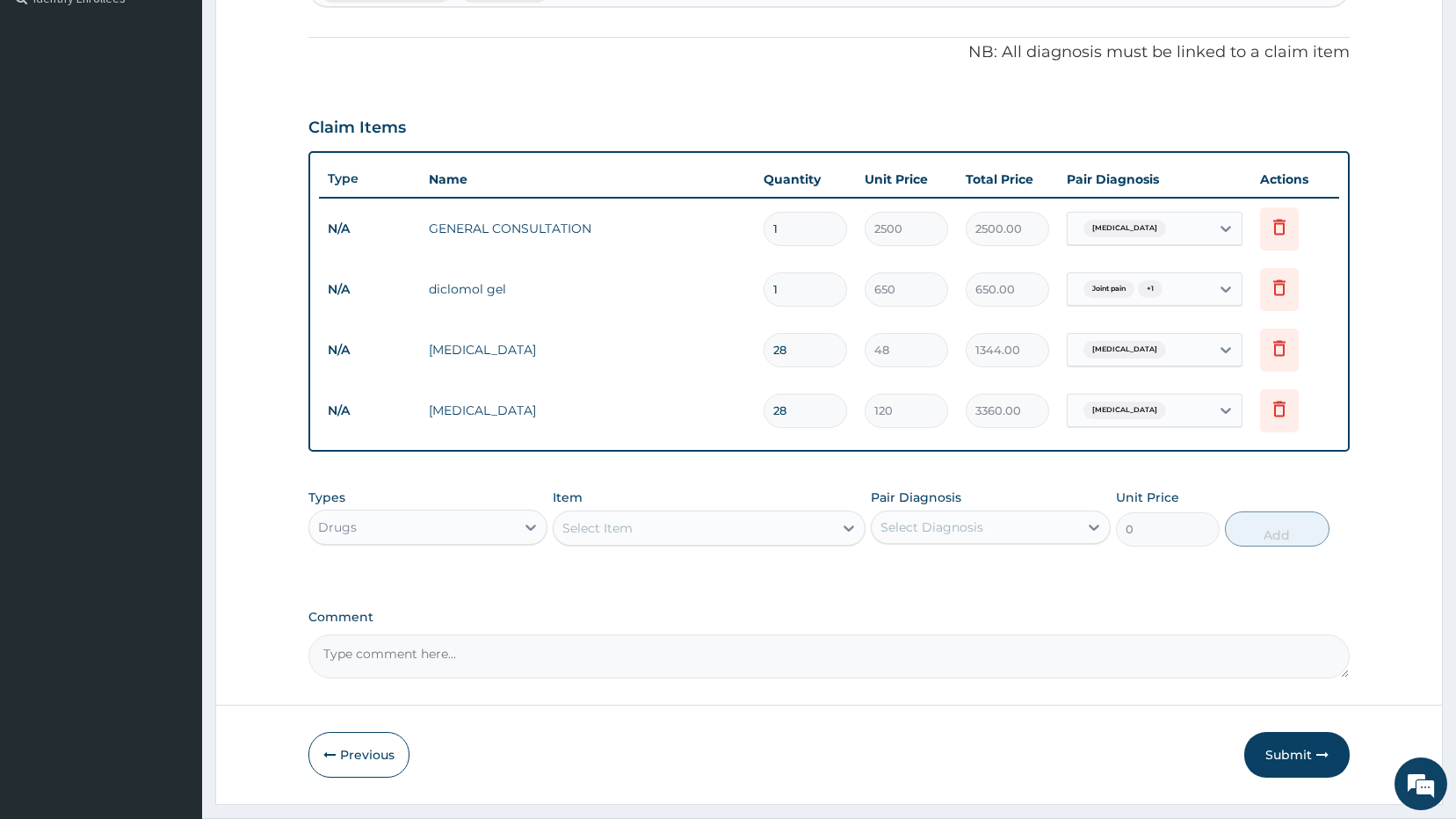
scroll to position [547, 0]
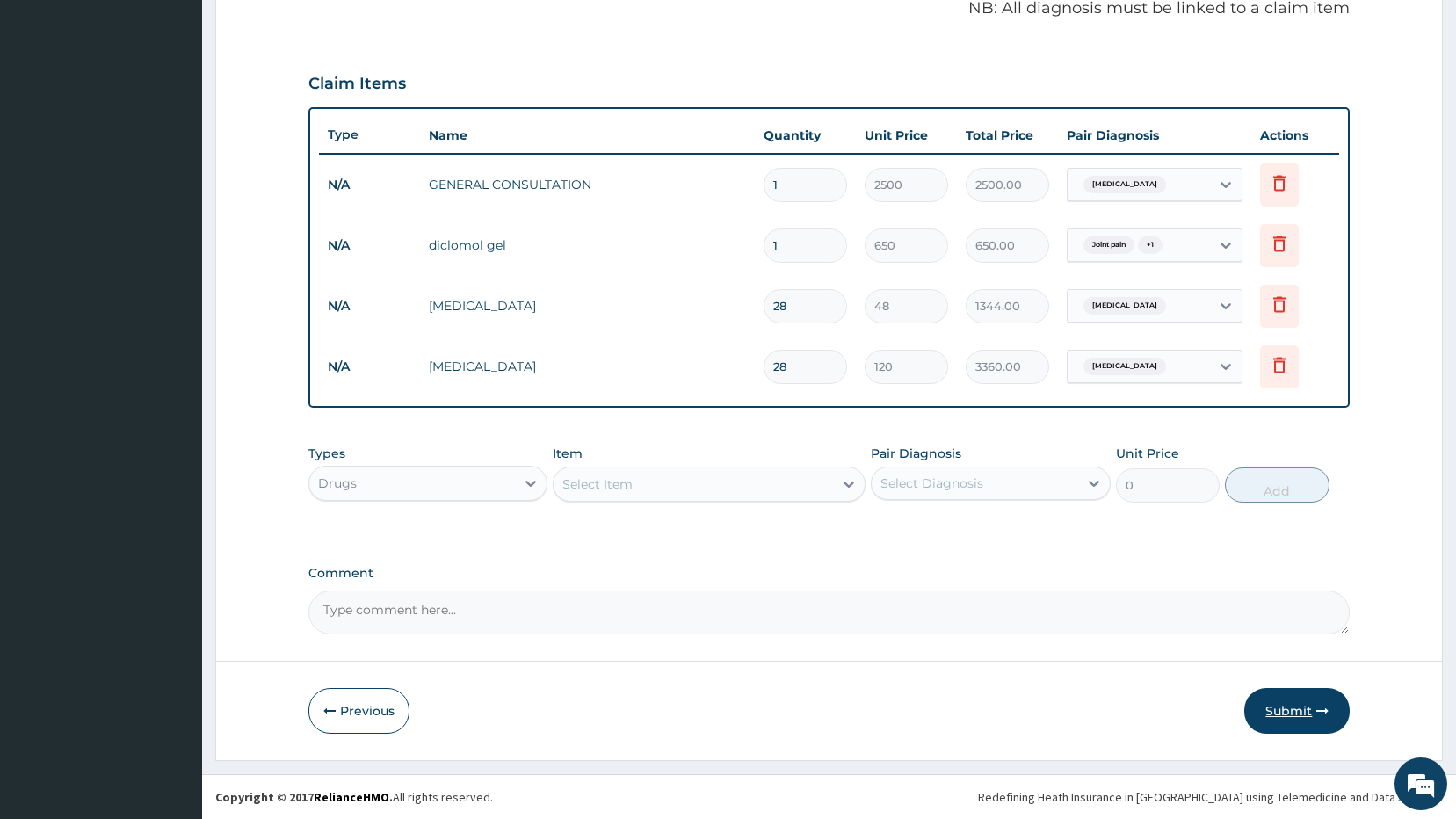
click at [1297, 710] on button "Submit" at bounding box center [1296, 710] width 105 height 45
click at [1289, 709] on button "Submit" at bounding box center [1296, 710] width 105 height 45
click at [1325, 707] on icon "button" at bounding box center [1322, 711] width 13 height 13
click at [1285, 714] on button "Submit" at bounding box center [1296, 710] width 105 height 45
click at [1299, 702] on button "Submit" at bounding box center [1296, 710] width 105 height 45
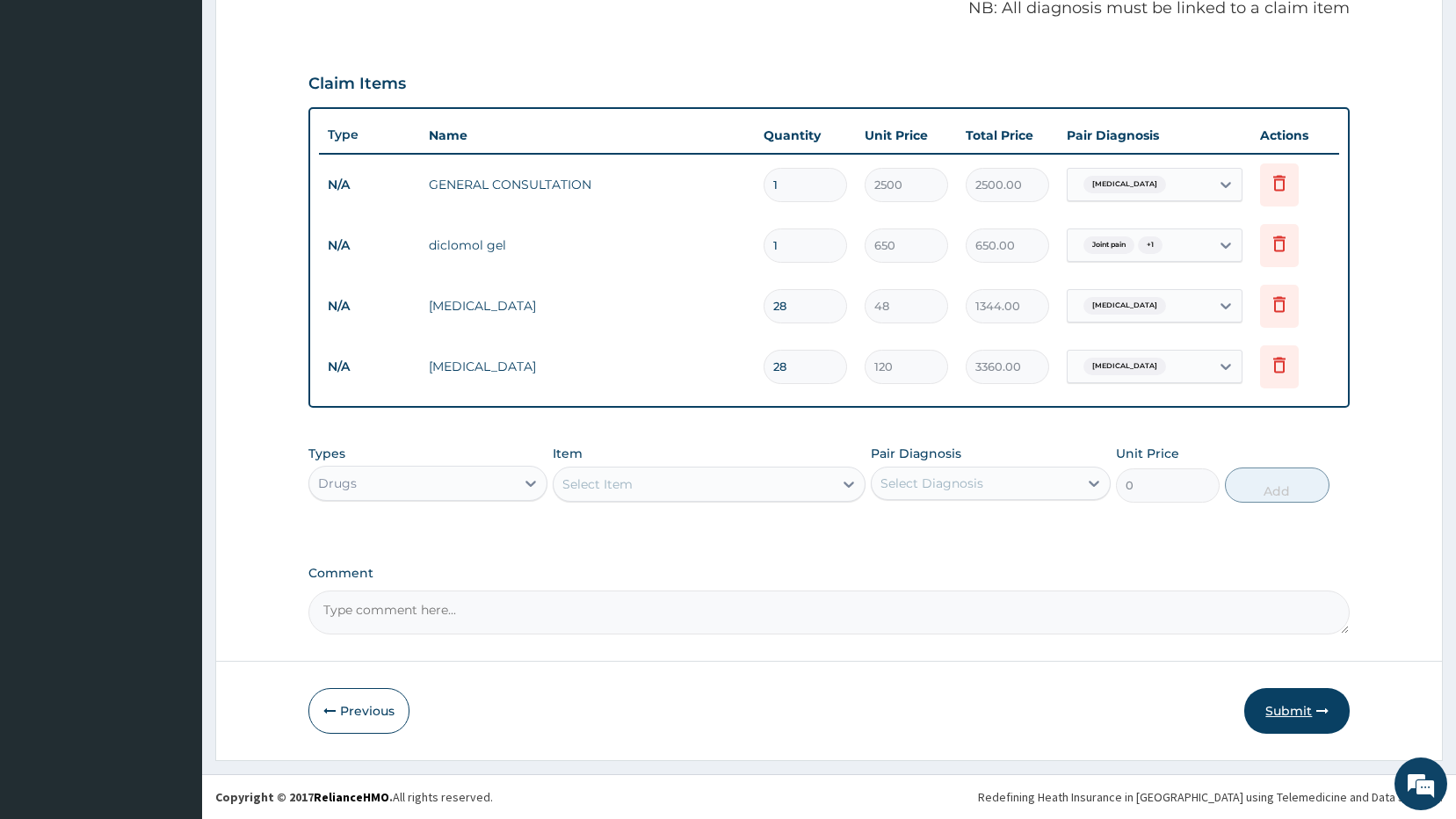
click at [1299, 702] on button "Submit" at bounding box center [1296, 710] width 105 height 45
drag, startPoint x: 1299, startPoint y: 702, endPoint x: 1323, endPoint y: 706, distance: 24.3
click at [1323, 706] on button "Submit" at bounding box center [1296, 710] width 105 height 45
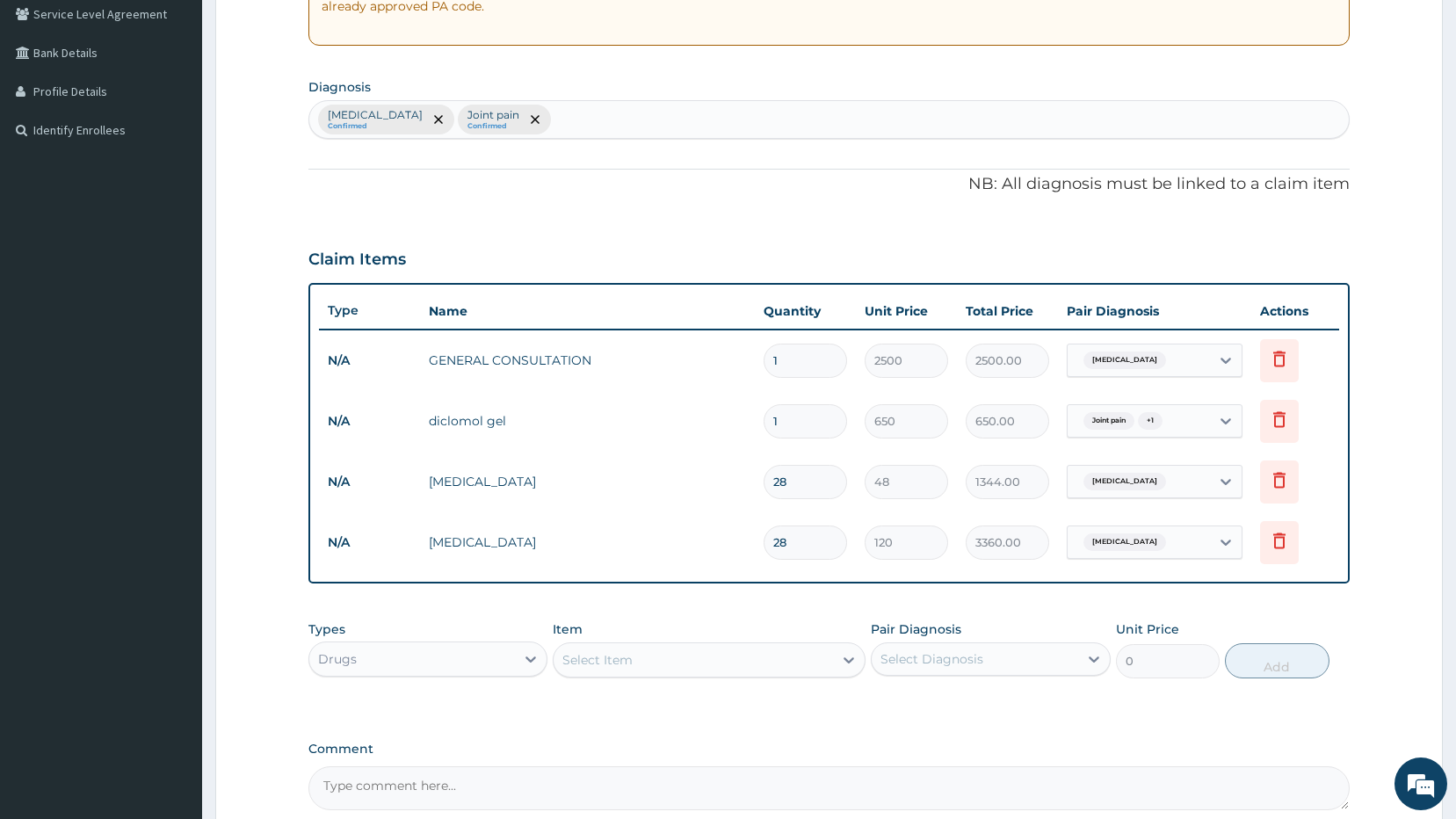
scroll to position [0, 0]
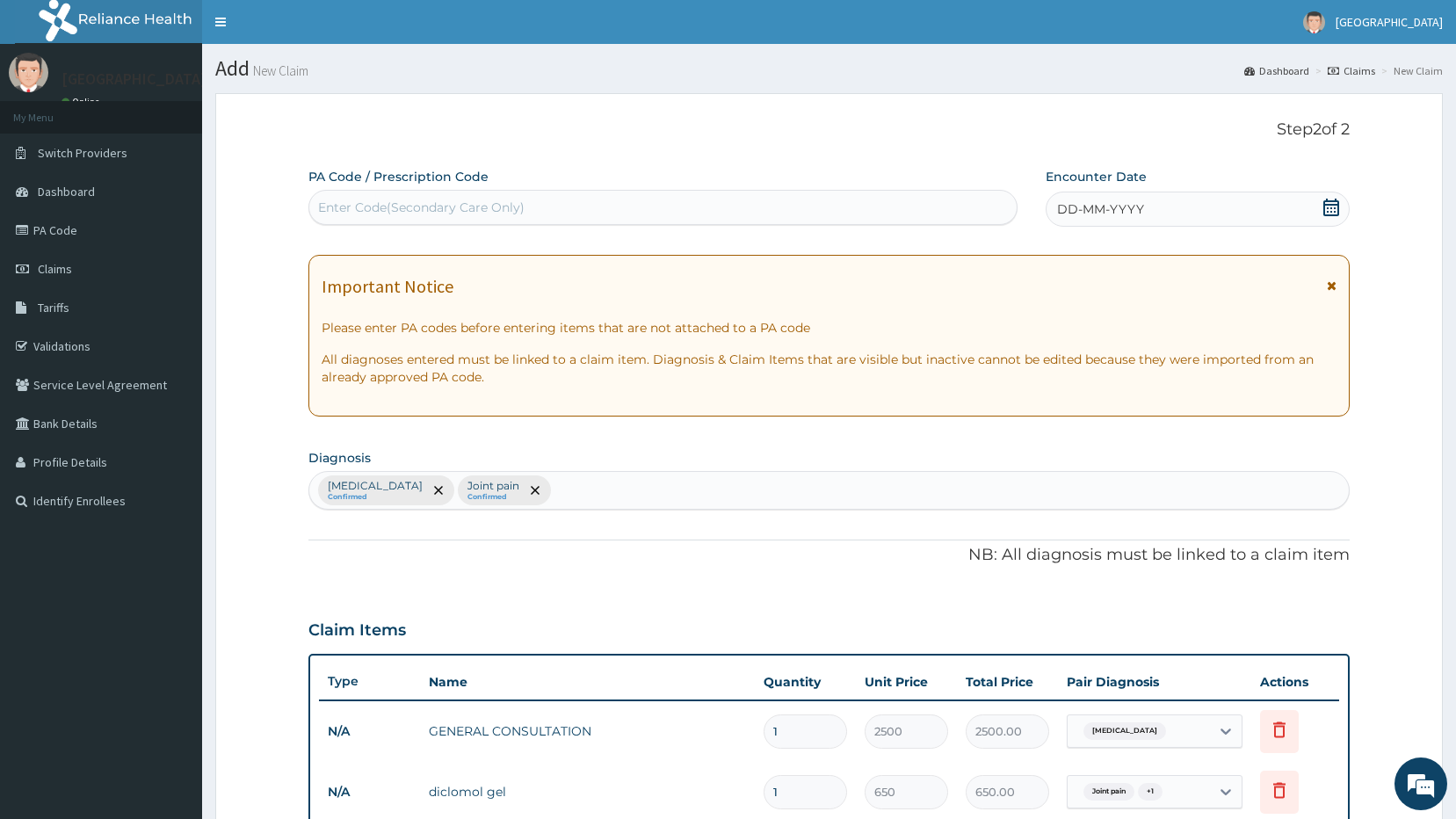
click at [1326, 206] on icon at bounding box center [1330, 208] width 17 height 17
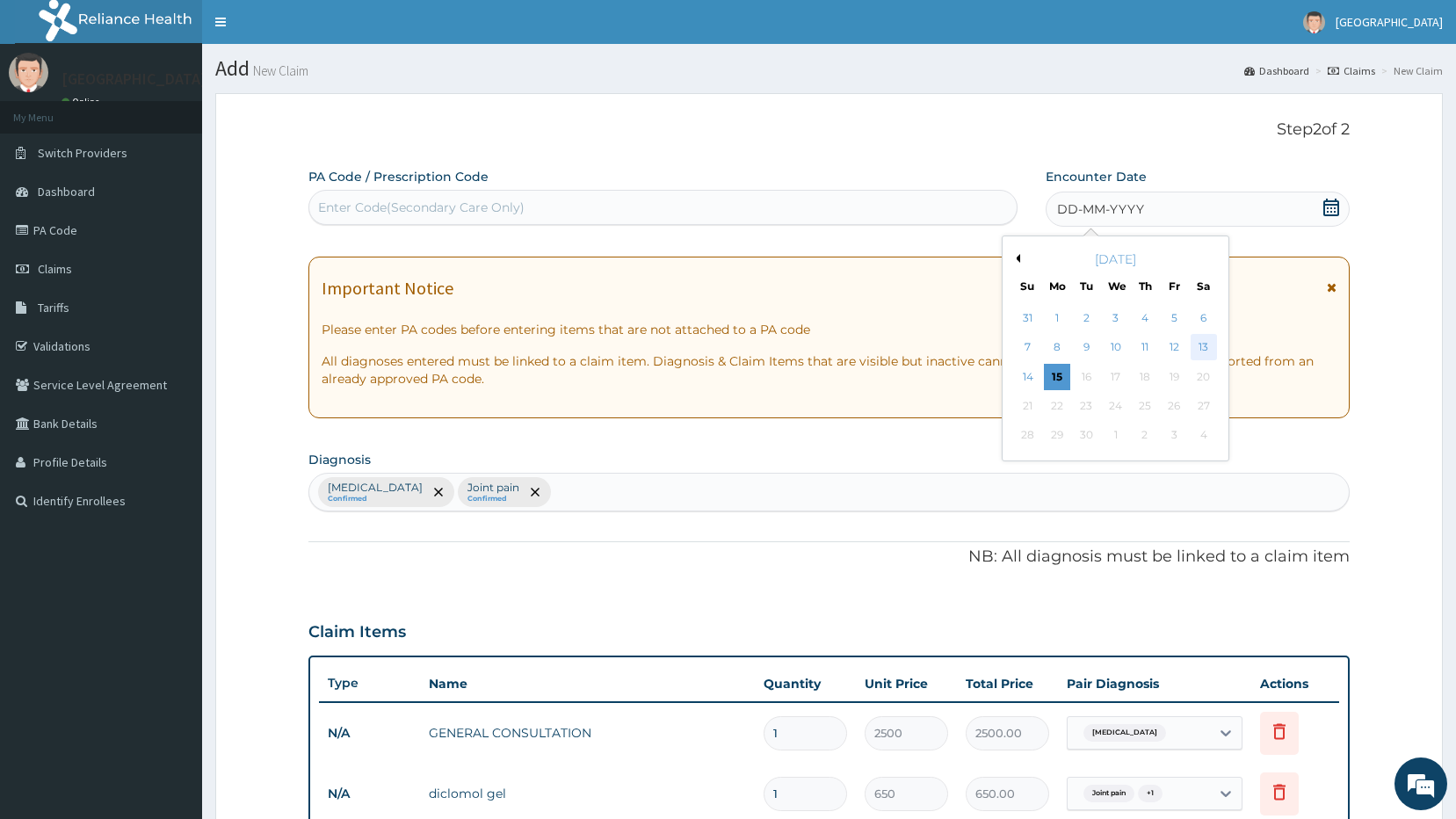
click at [1200, 346] on div "13" at bounding box center [1203, 348] width 26 height 26
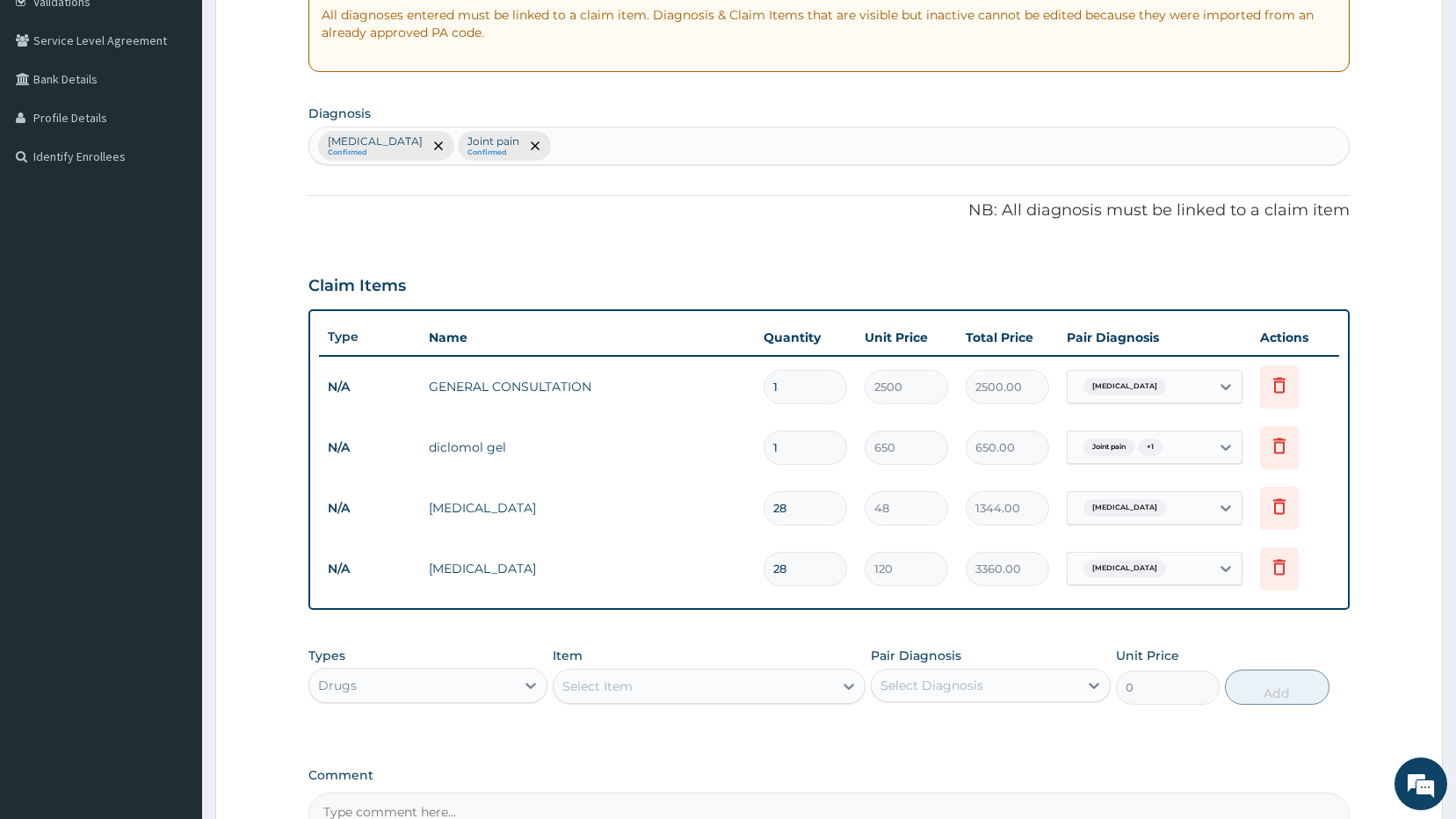
scroll to position [547, 0]
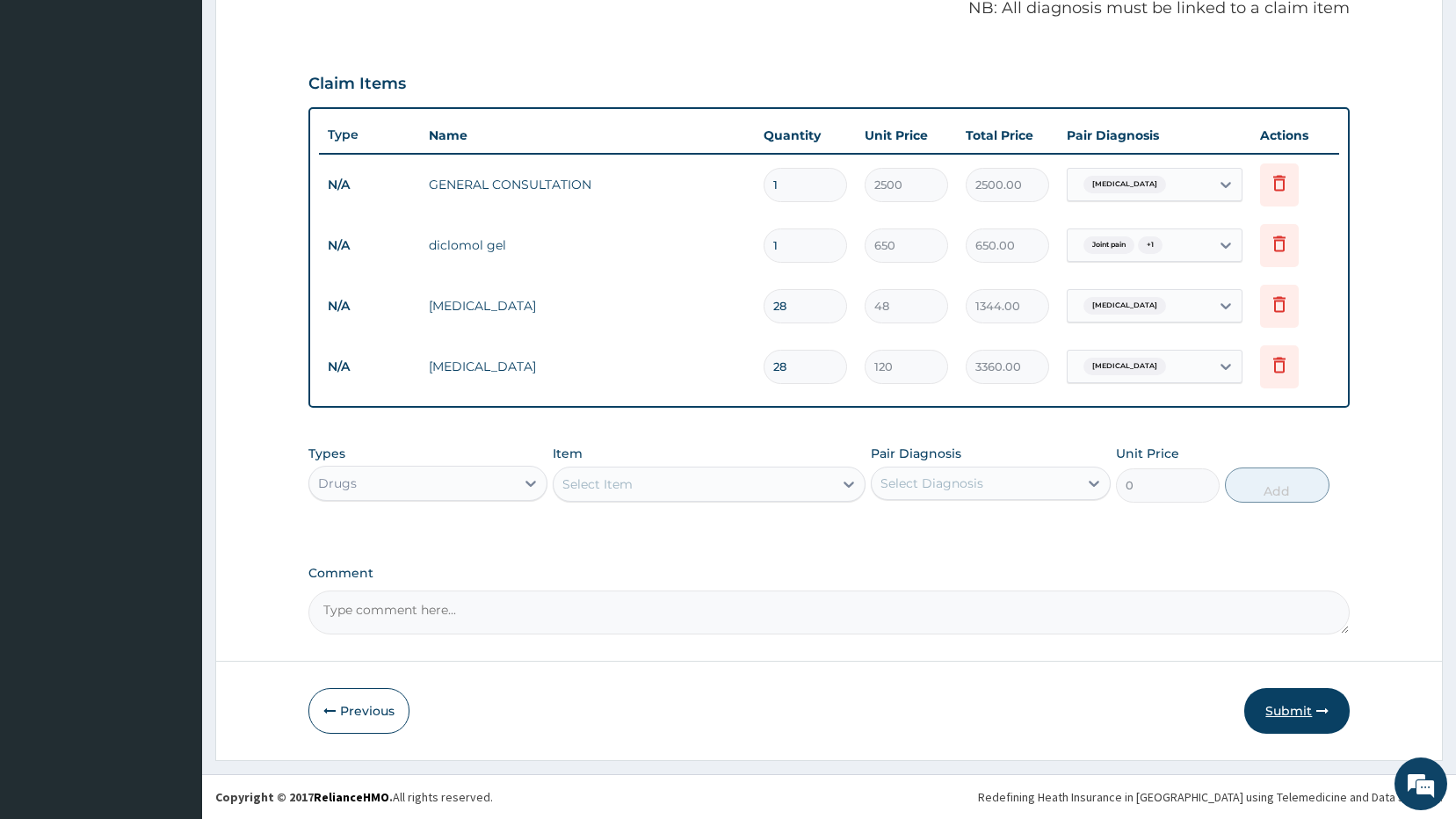
click at [1287, 697] on button "Submit" at bounding box center [1296, 710] width 105 height 45
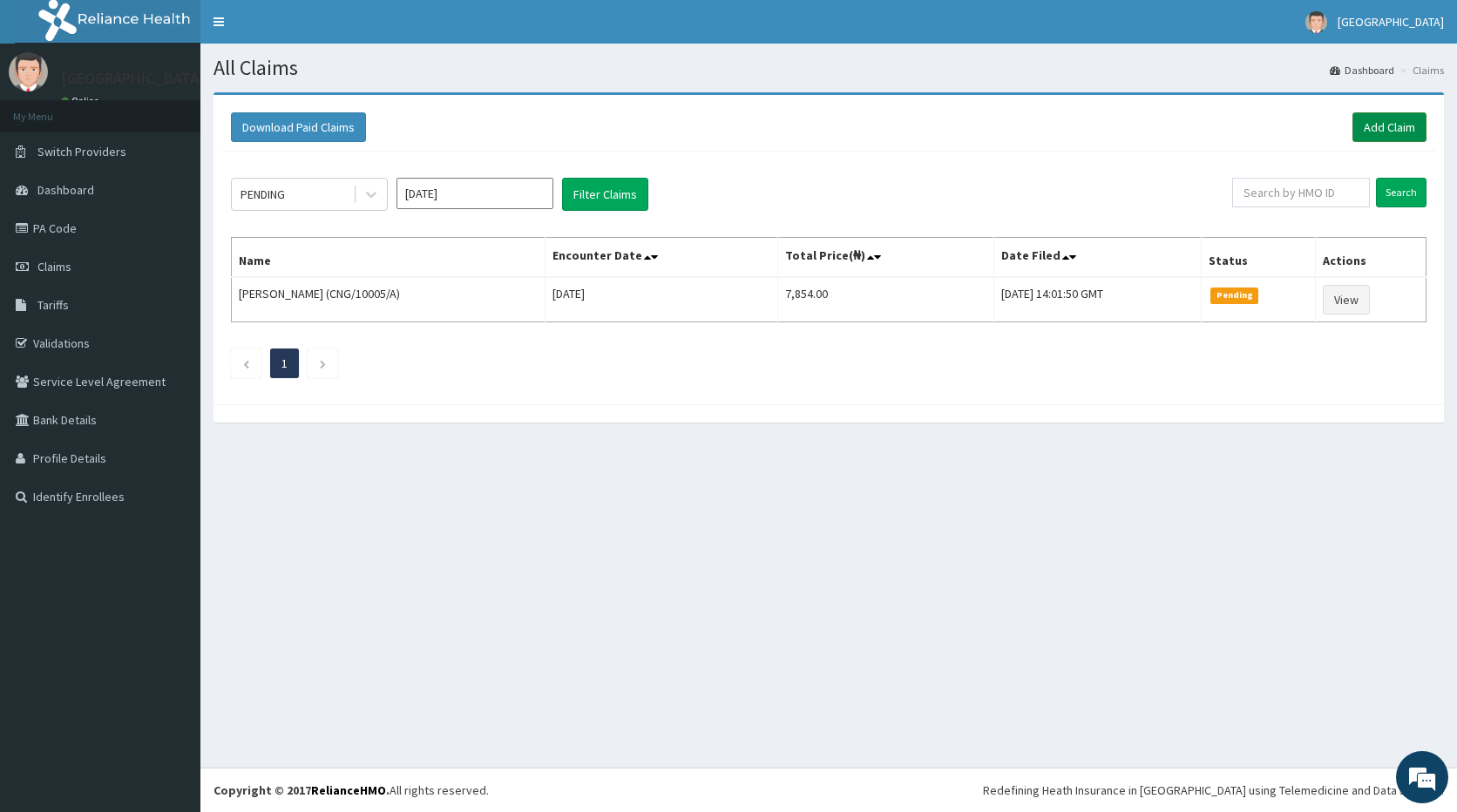
click at [1372, 127] on link "Add Claim" at bounding box center [1389, 126] width 74 height 30
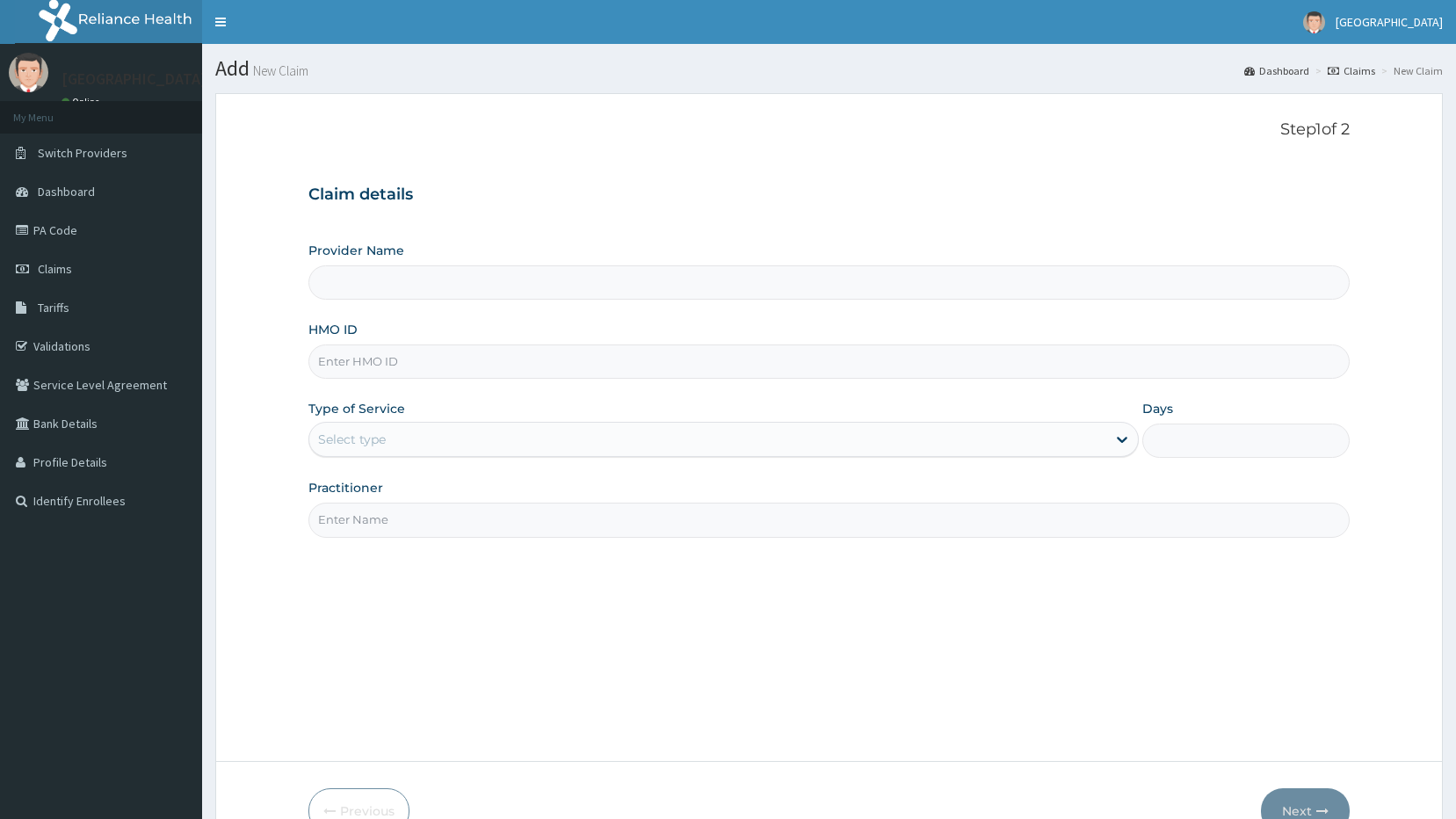
click at [532, 200] on h3 "Claim details" at bounding box center [828, 195] width 1042 height 19
click at [395, 352] on input "HMO ID" at bounding box center [828, 361] width 1042 height 34
type input "Ayodele Medical Centre"
type input "PRS/10007/D"
click at [706, 185] on h3 "Claim details" at bounding box center [828, 195] width 1042 height 19
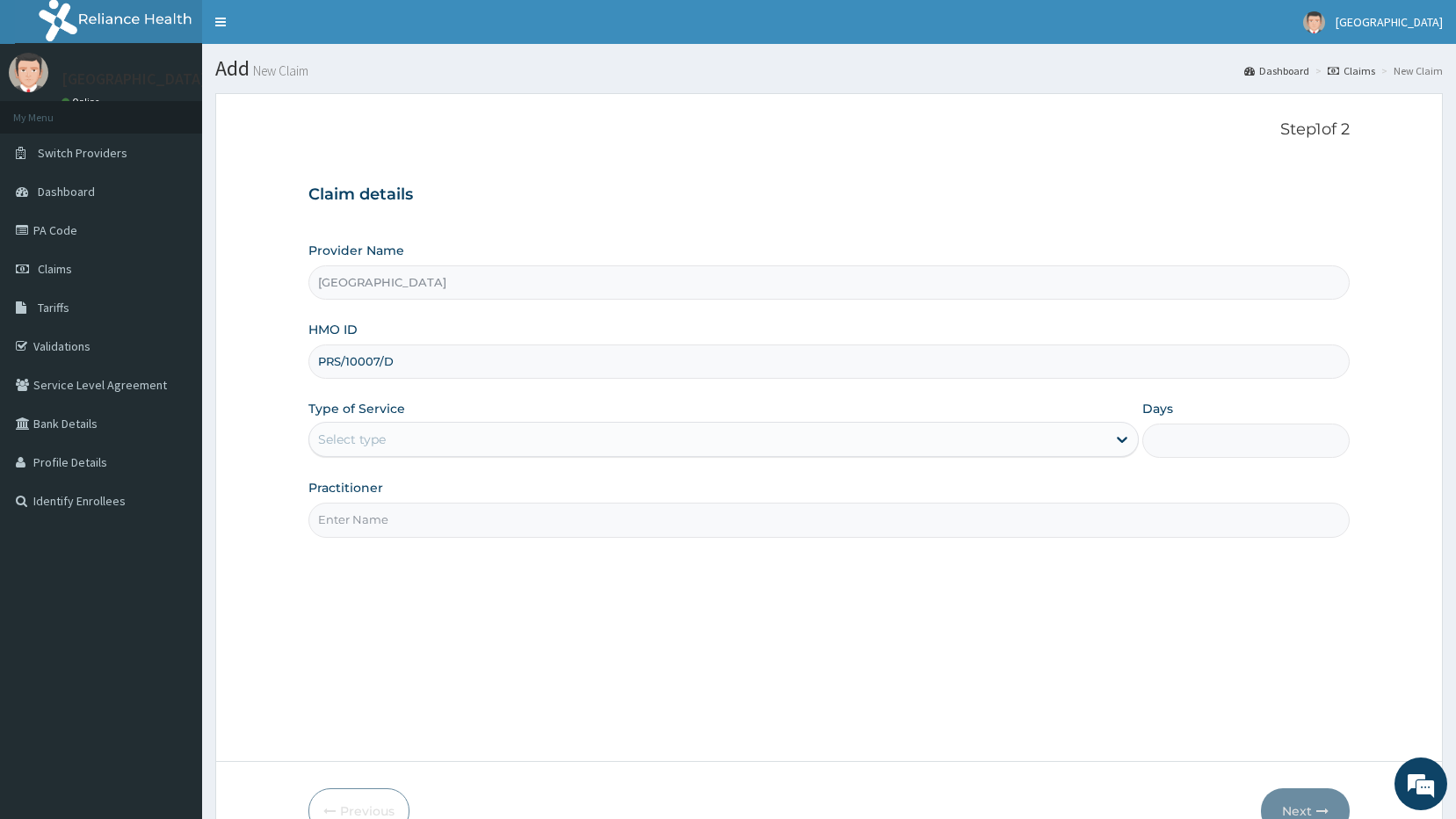
click at [464, 431] on div "Select type" at bounding box center [707, 438] width 797 height 28
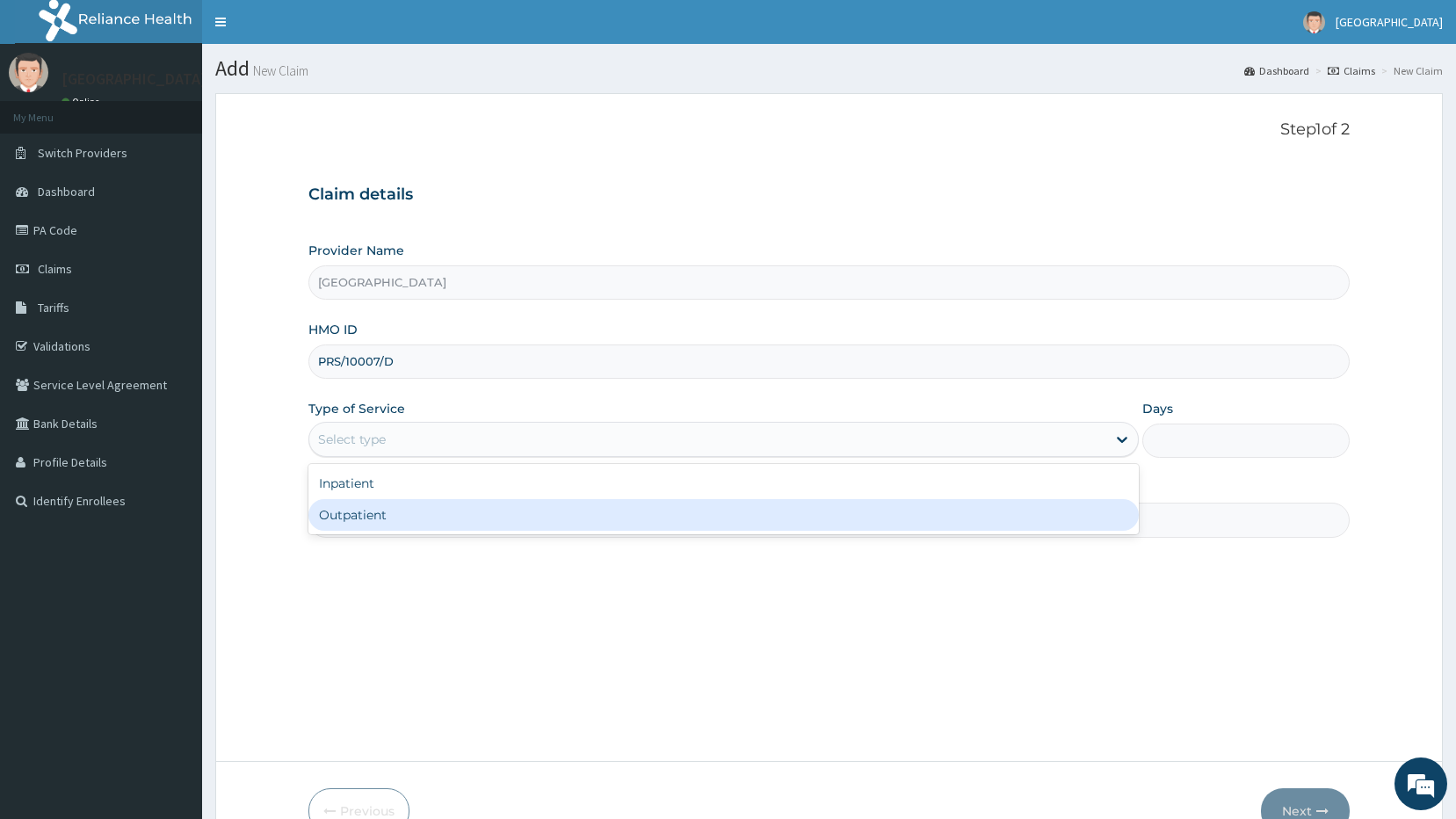
click at [403, 520] on div "Outpatient" at bounding box center [723, 515] width 830 height 32
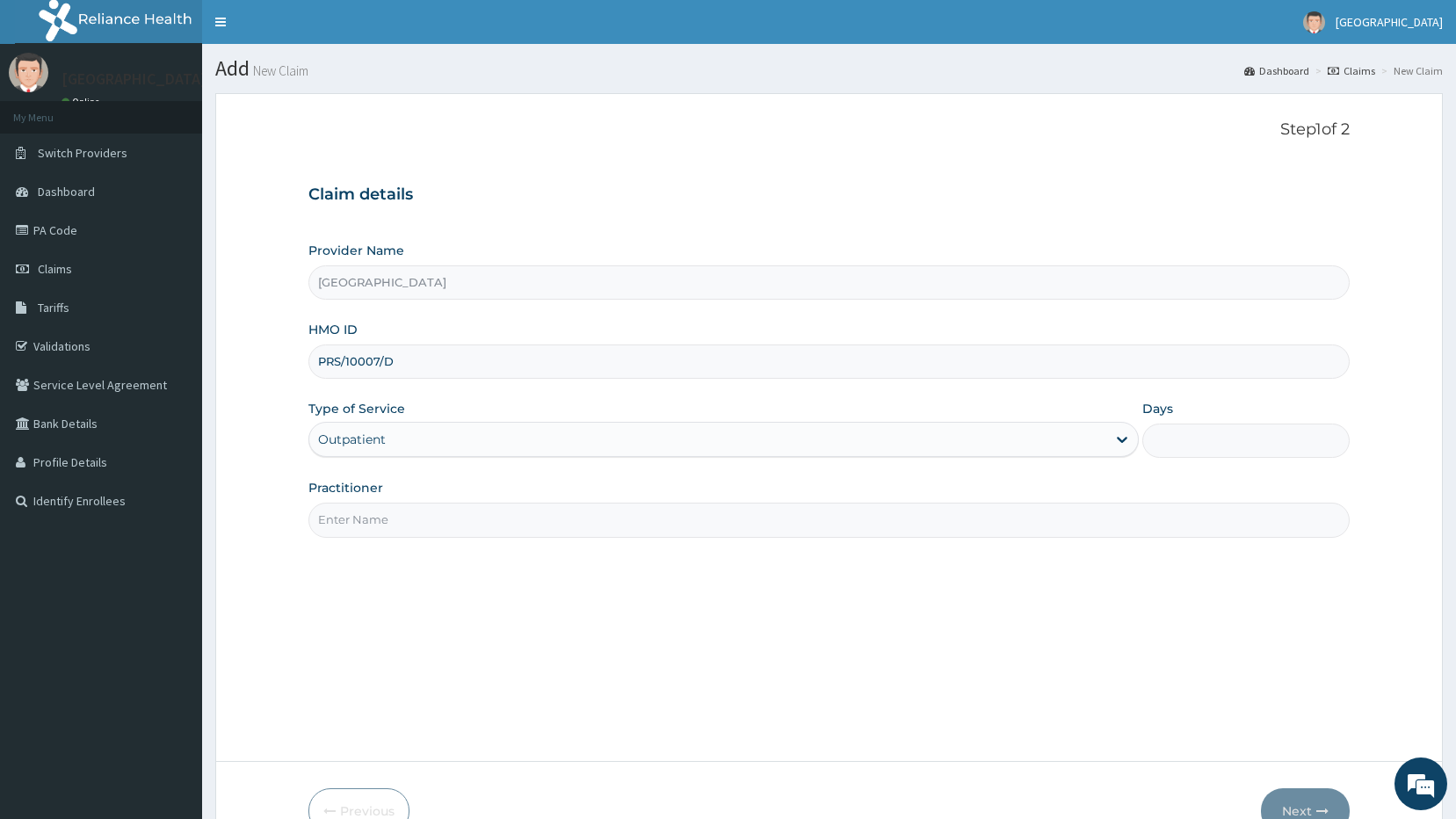
type input "1"
click at [483, 531] on input "Practitioner" at bounding box center [828, 519] width 1042 height 34
type input "[PERSON_NAME]"
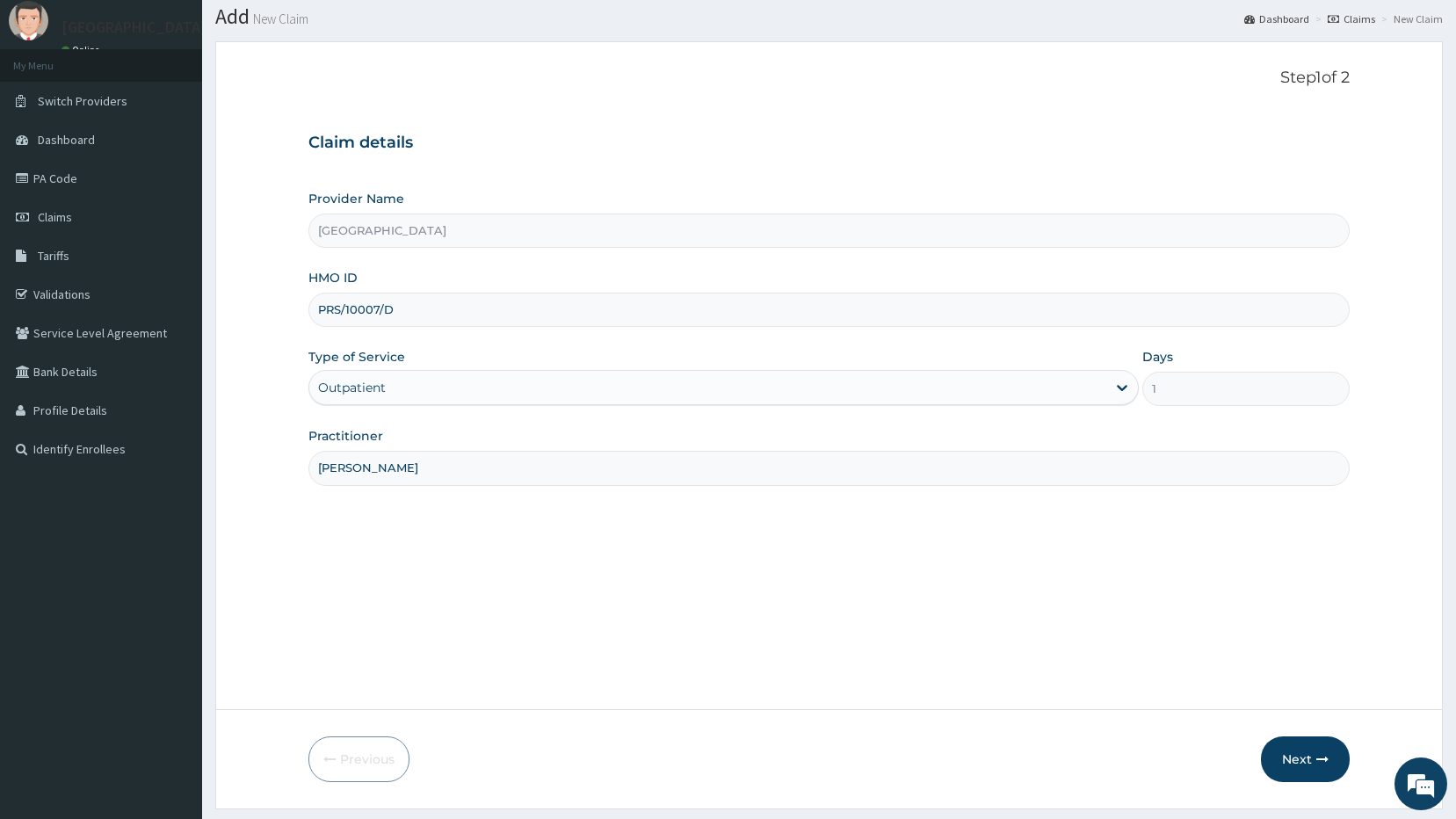
scroll to position [100, 0]
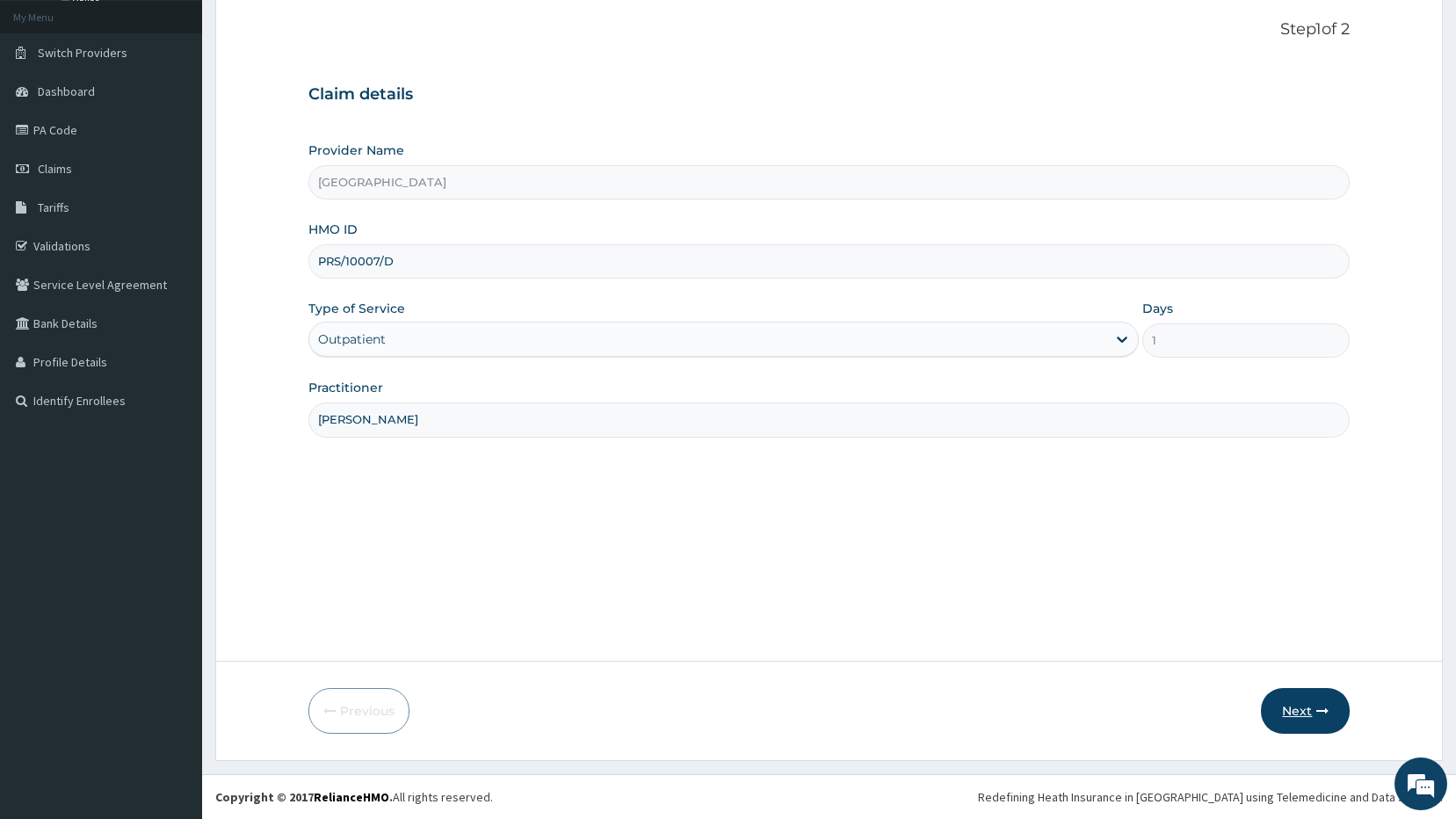
click at [1302, 710] on button "Next" at bounding box center [1305, 710] width 89 height 45
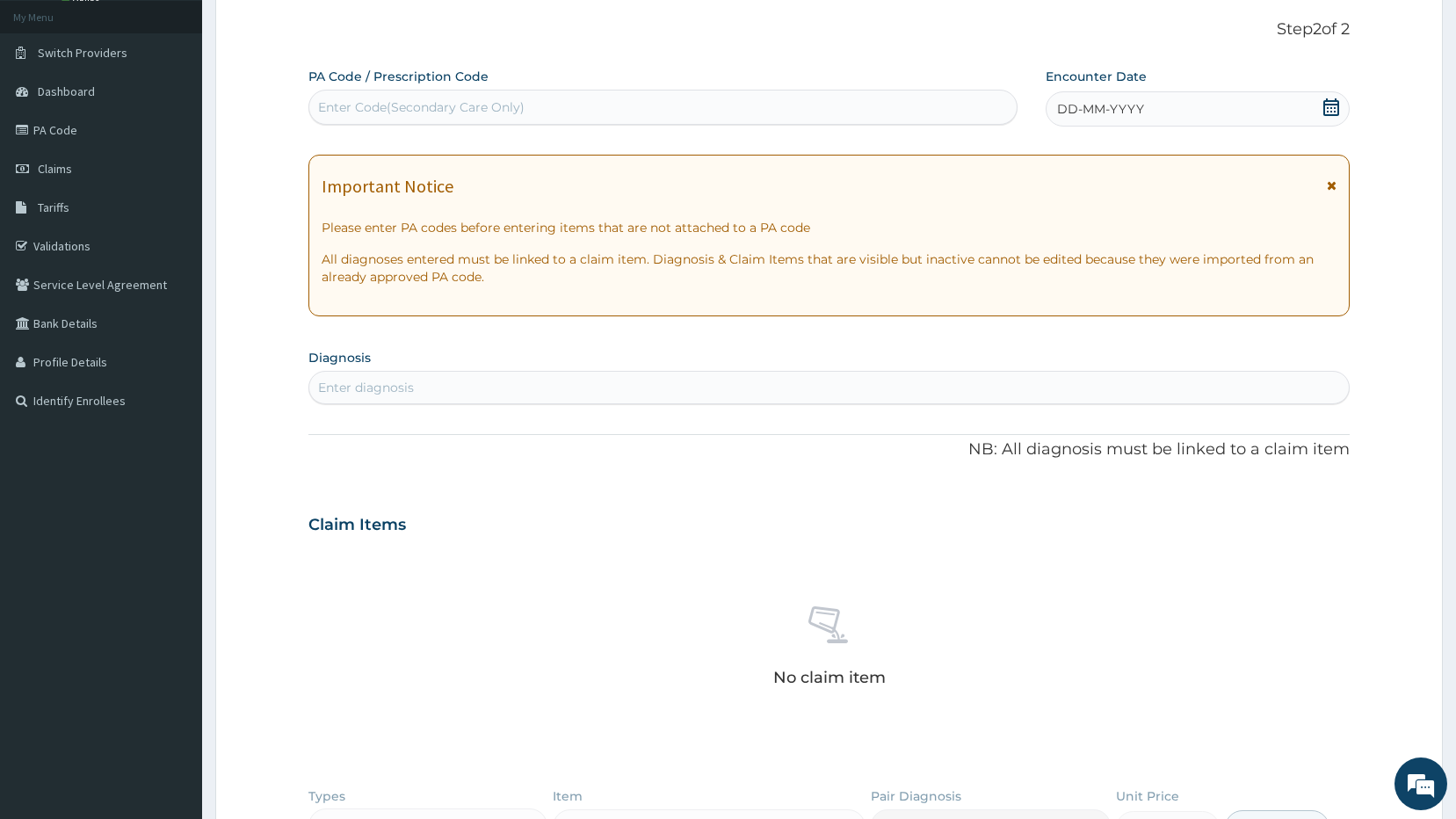
click at [608, 386] on div "Enter diagnosis" at bounding box center [828, 387] width 1040 height 28
type input "malari"
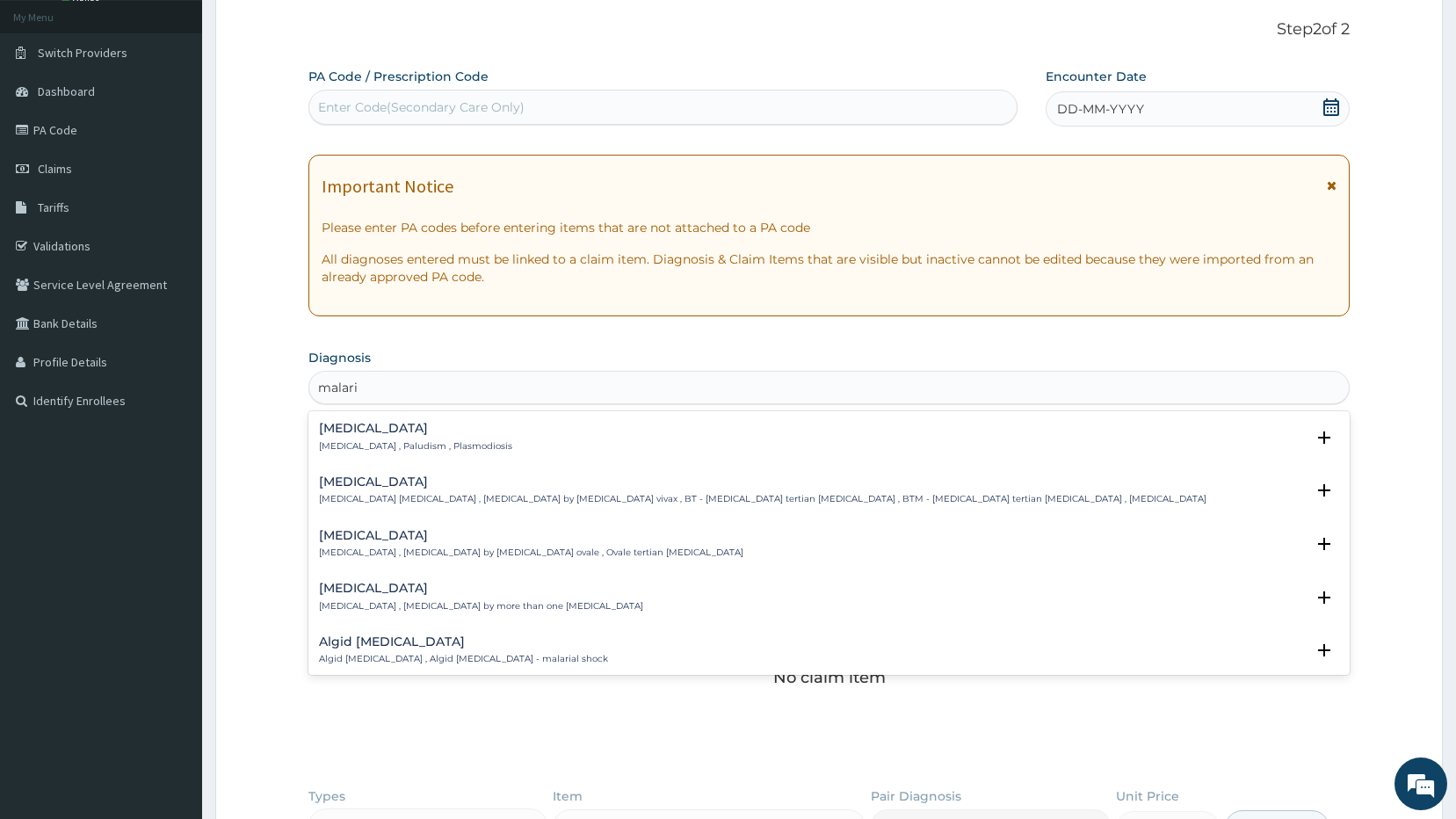
click at [429, 442] on p "Malaria , Paludism , Plasmodiosis" at bounding box center [415, 446] width 193 height 13
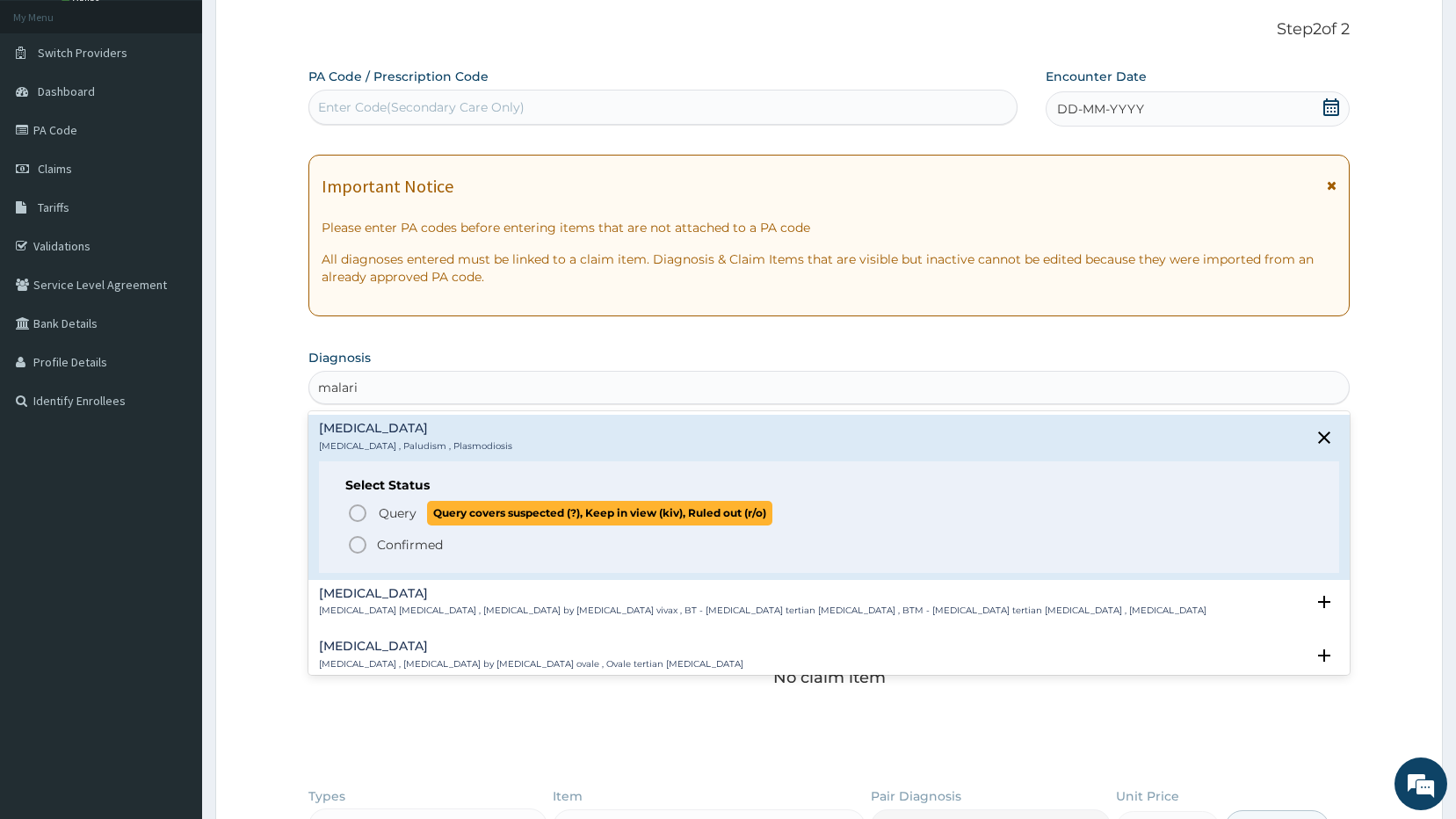
drag, startPoint x: 356, startPoint y: 514, endPoint x: 386, endPoint y: 463, distance: 59.2
click at [356, 514] on icon "status option query" at bounding box center [357, 513] width 21 height 21
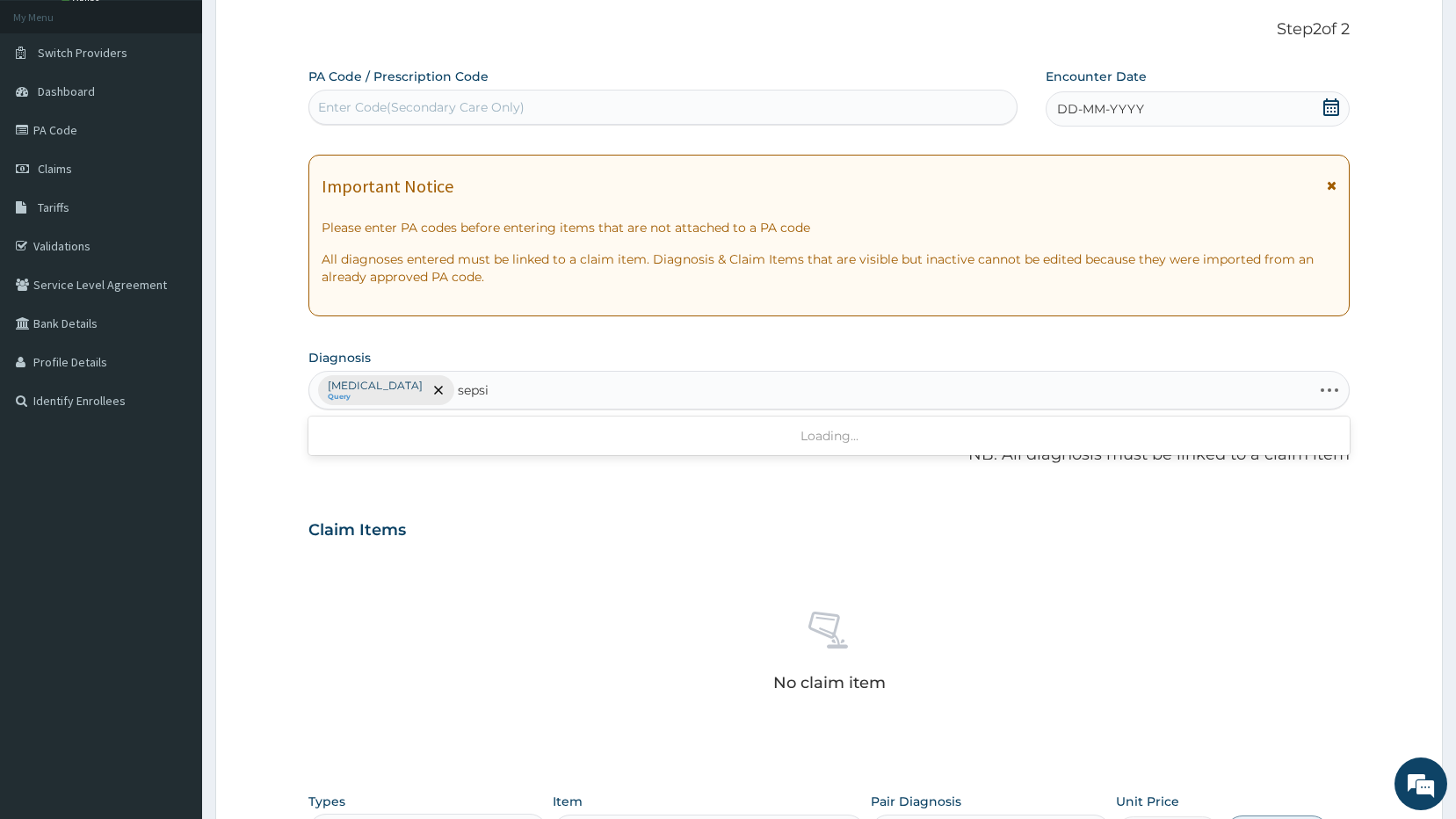
type input "sepsis"
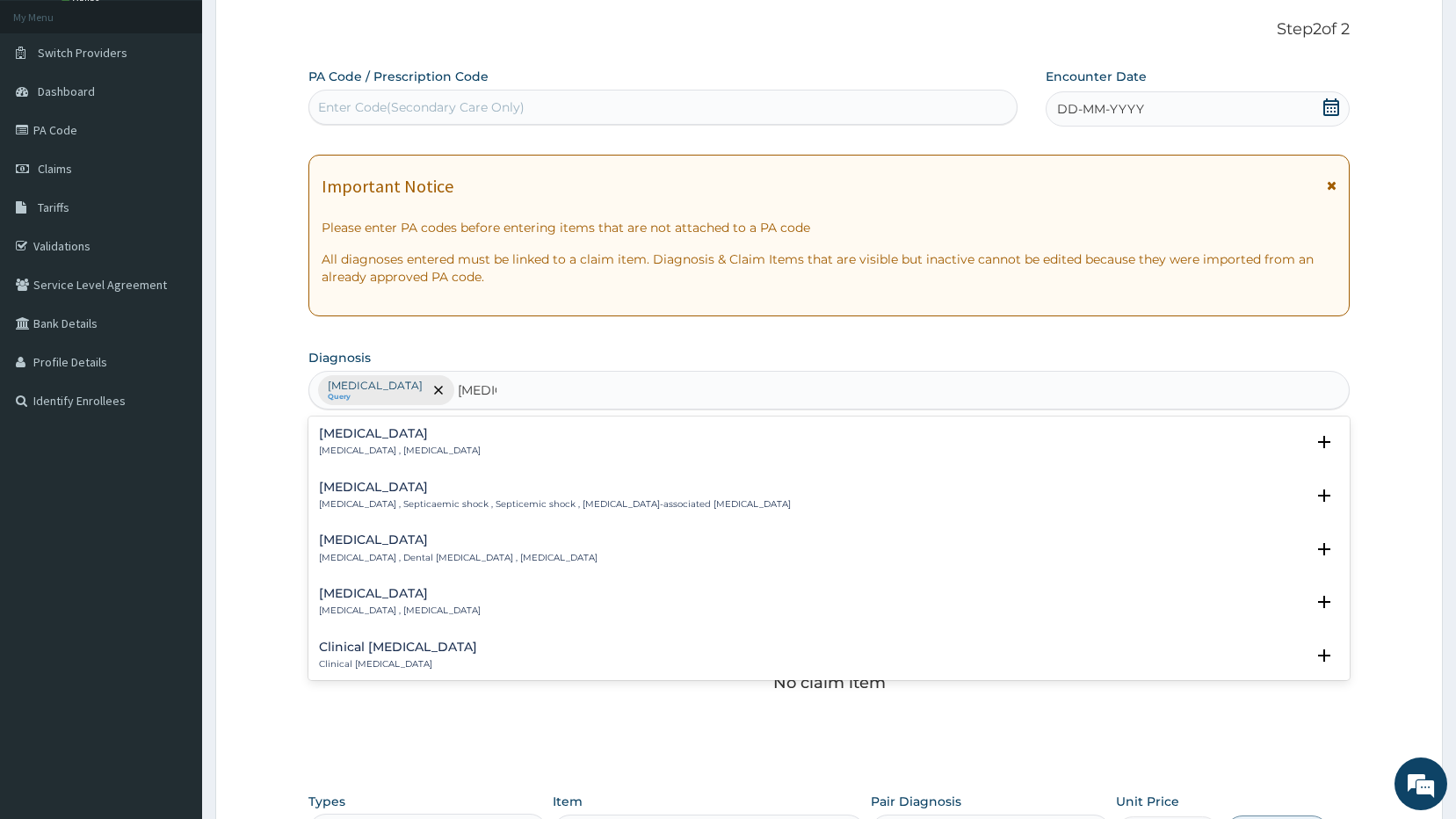
click at [375, 438] on h4 "Sepsis" at bounding box center [399, 434] width 161 height 14
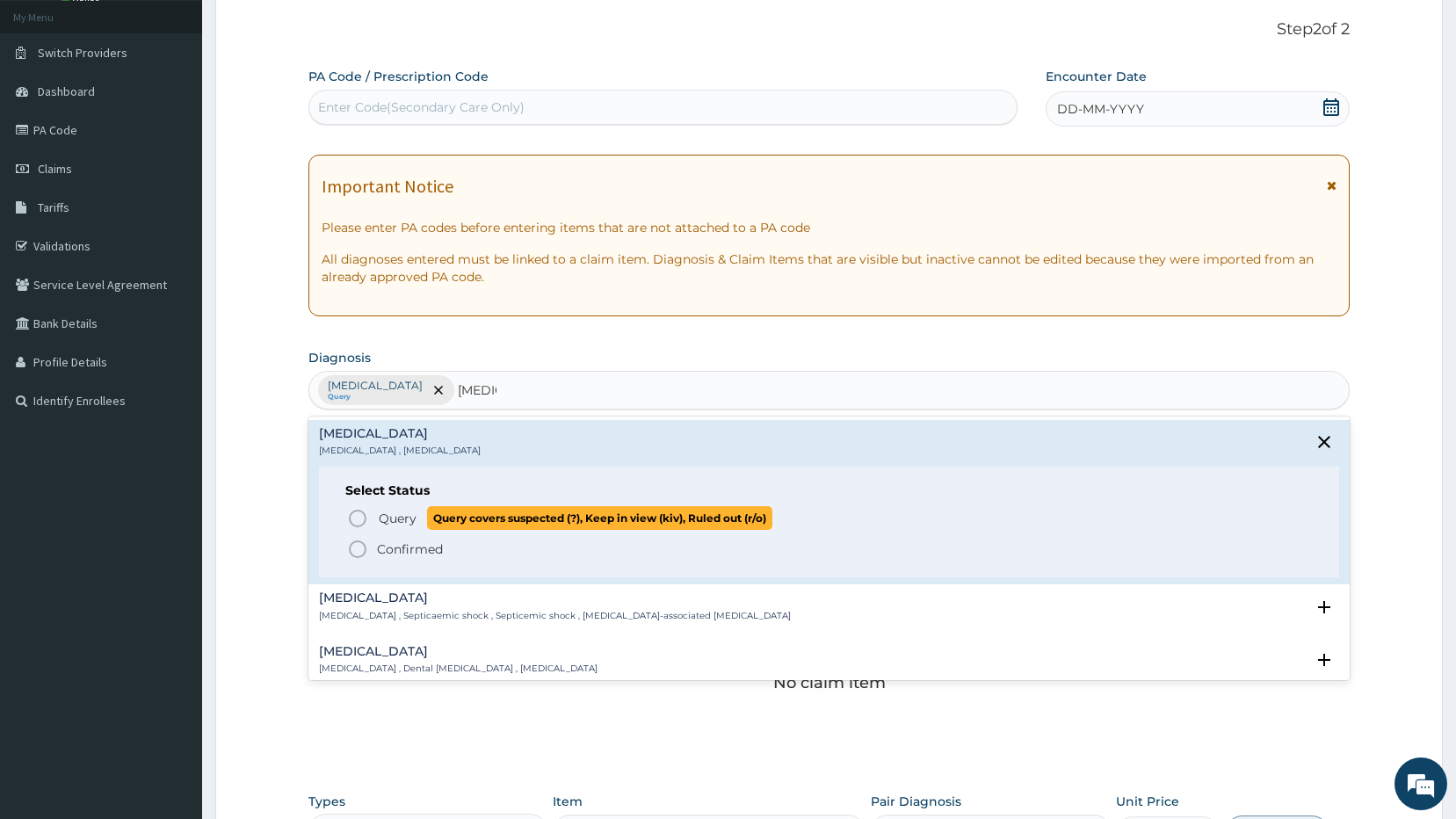
click at [364, 519] on icon "status option query" at bounding box center [357, 519] width 21 height 21
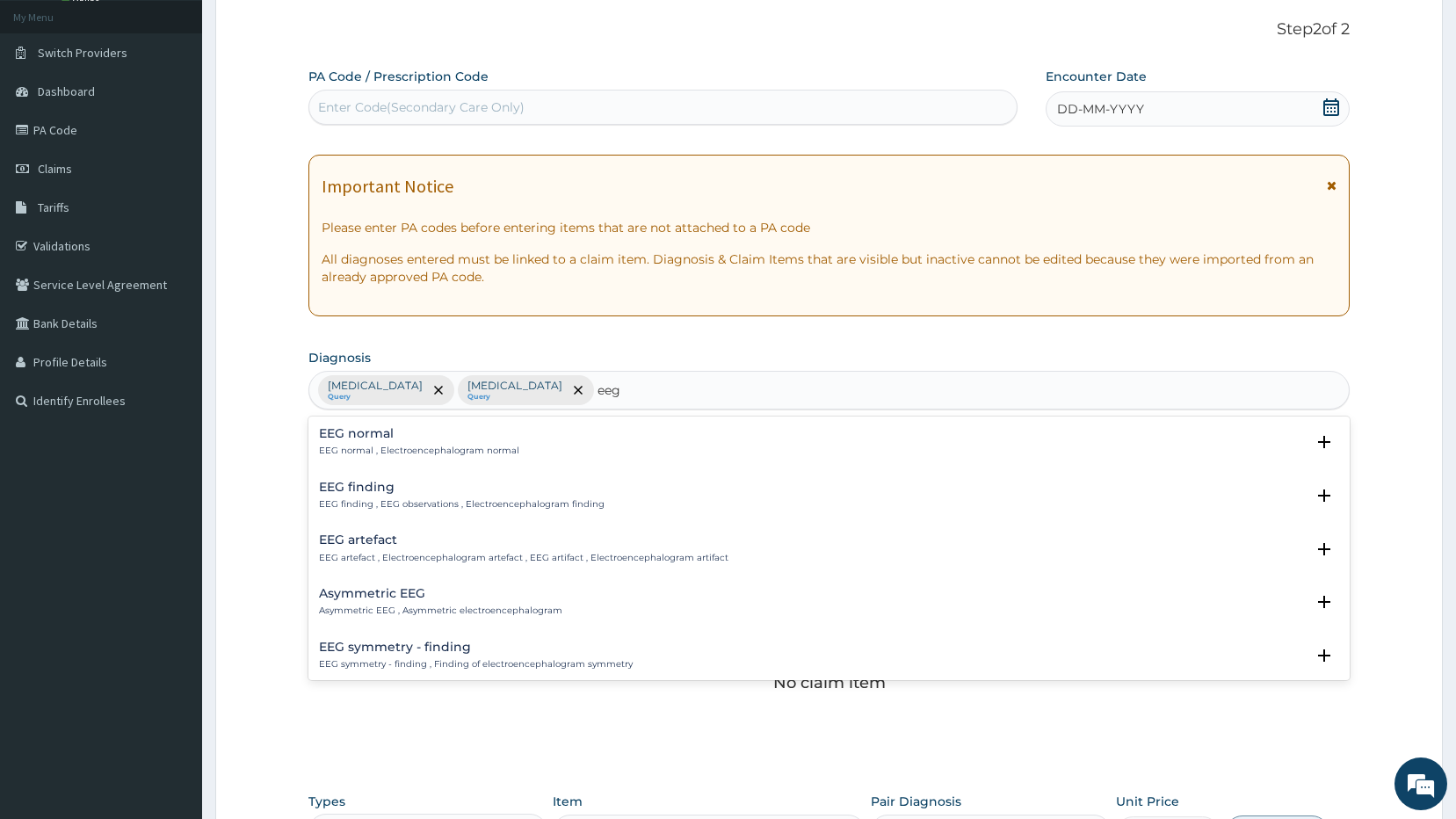
click at [405, 438] on h4 "EEG normal" at bounding box center [418, 434] width 200 height 14
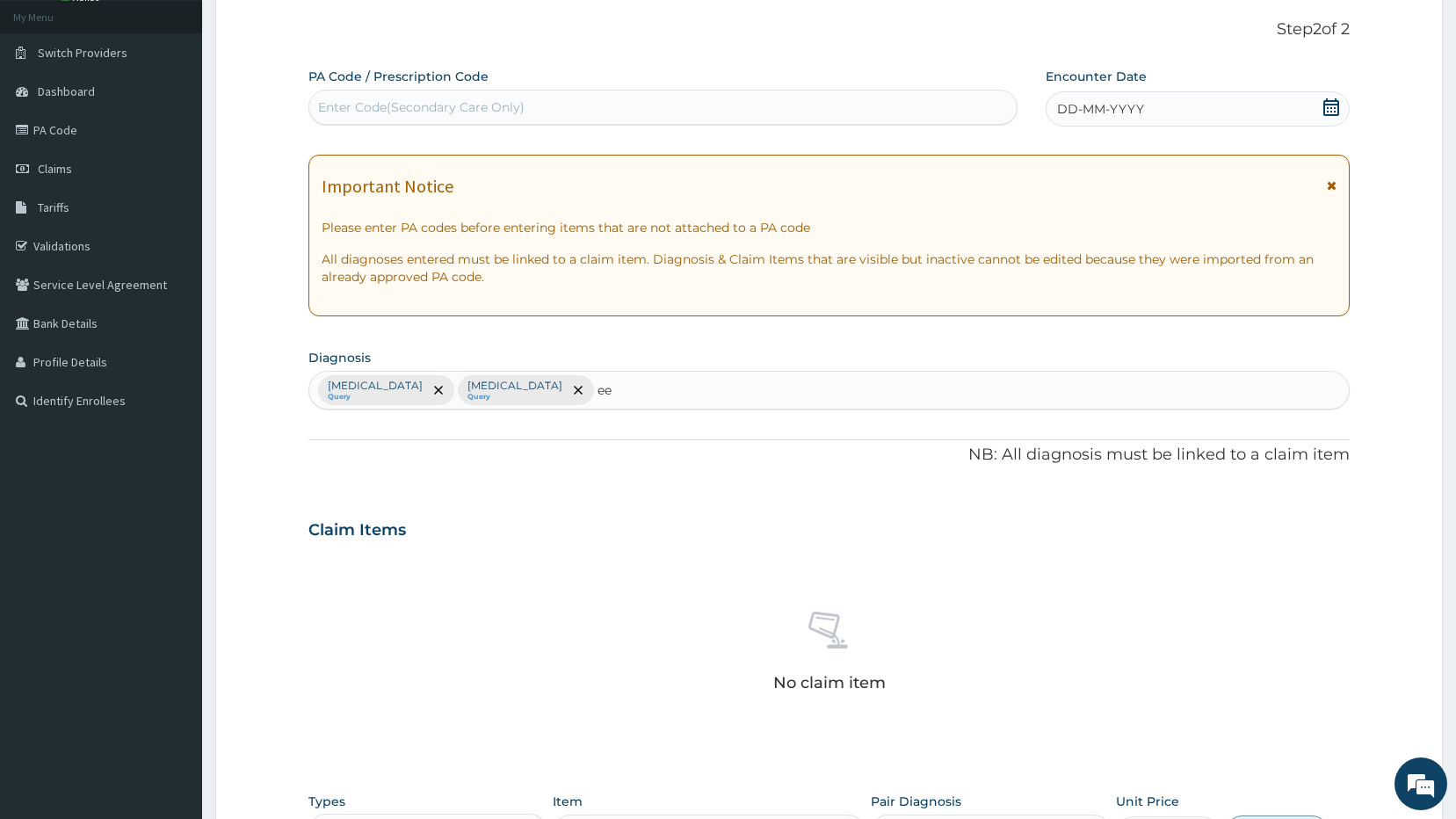
type input "e"
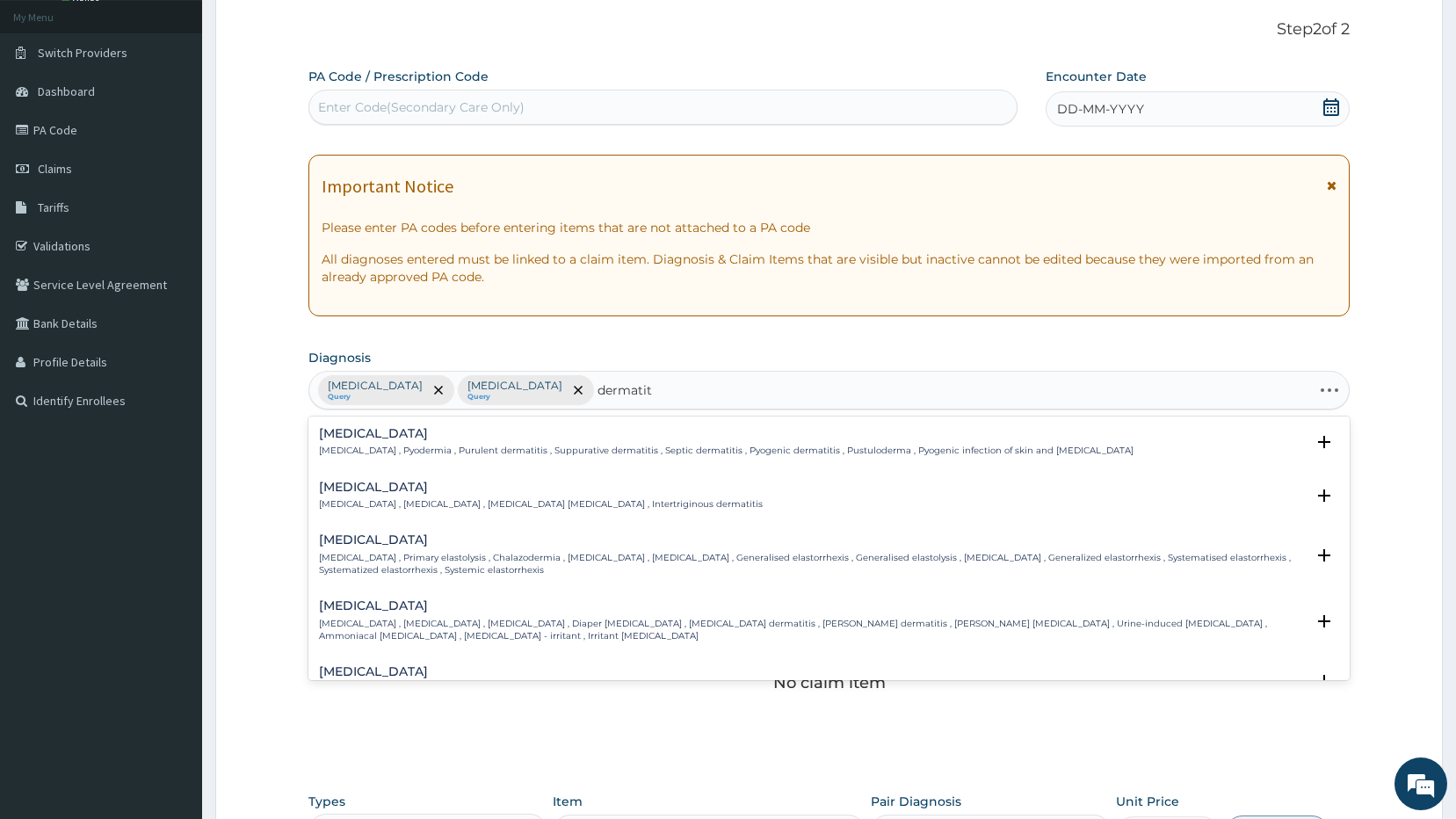
type input "dermatiti"
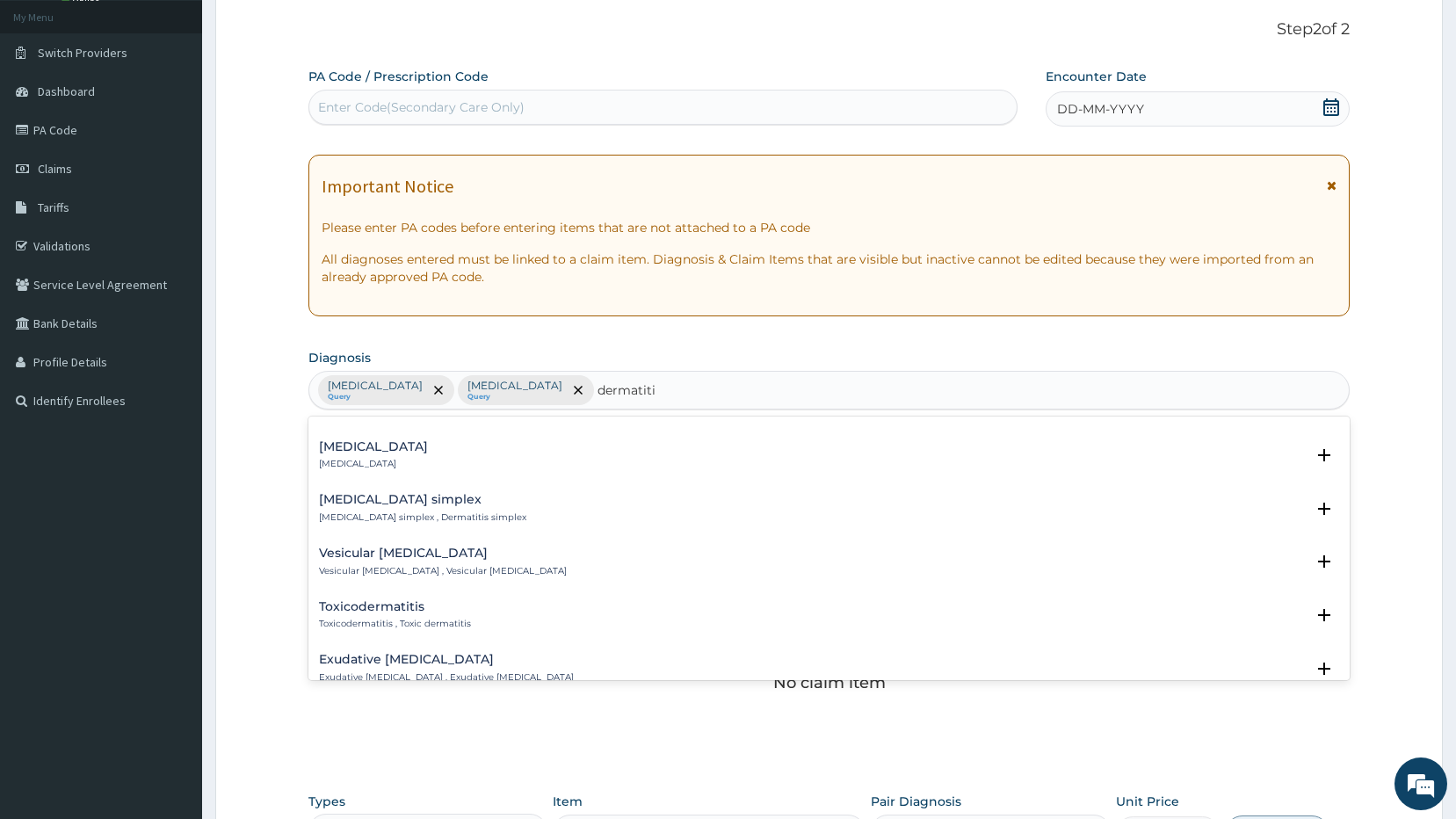
scroll to position [879, 0]
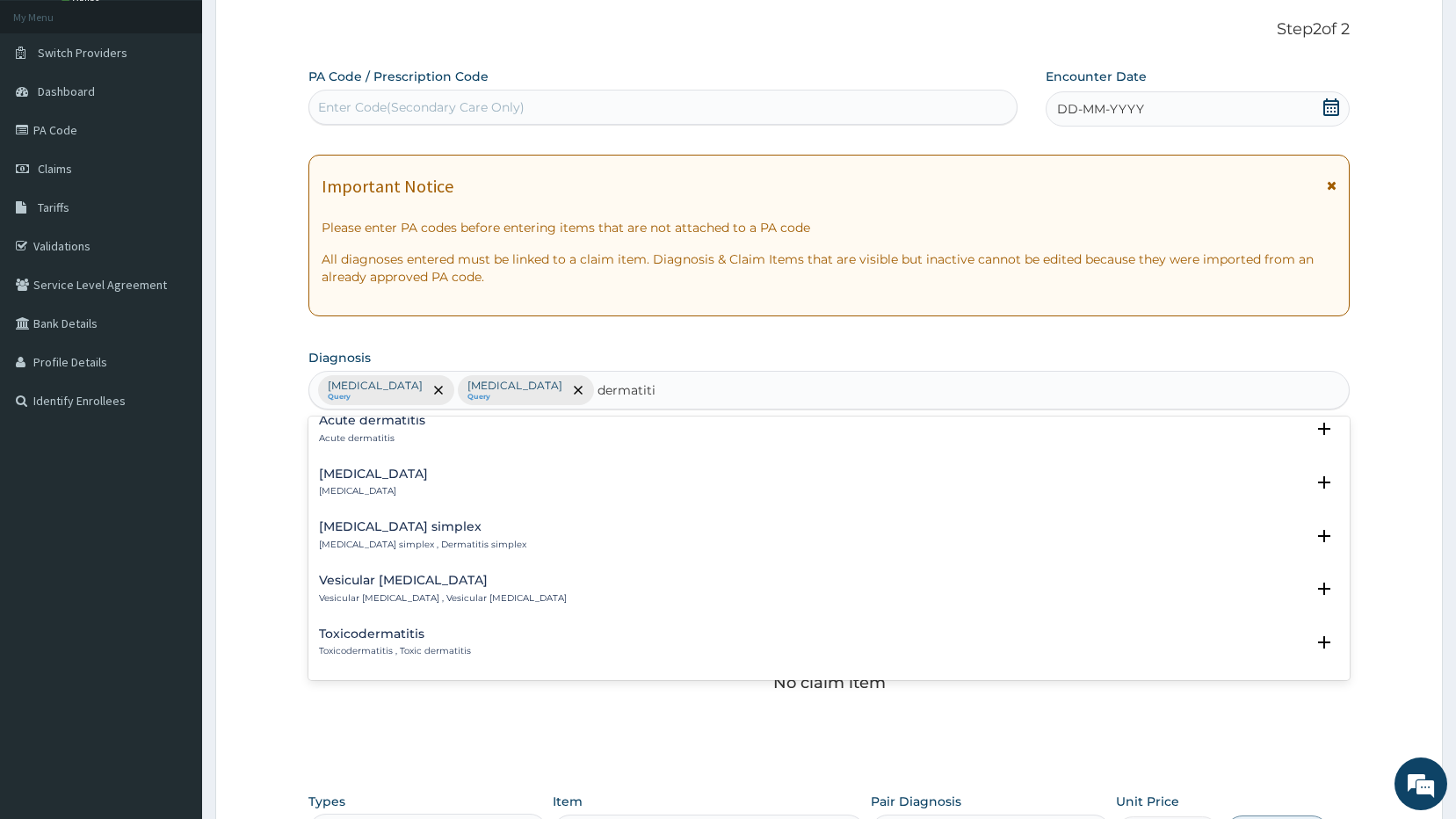
click at [406, 441] on div "Acute dermatitis Acute dermatitis" at bounding box center [372, 430] width 106 height 31
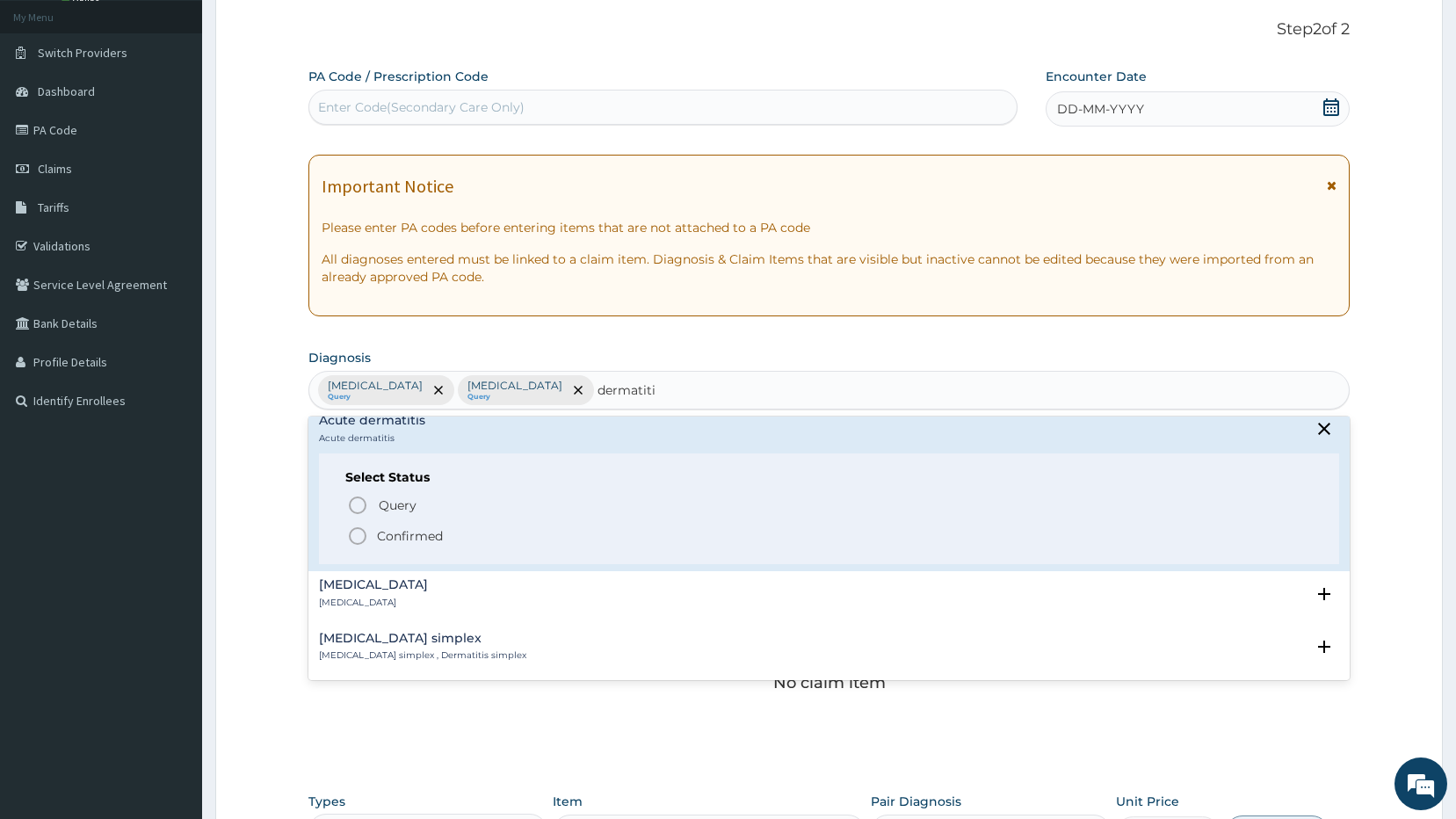
click at [356, 542] on icon "status option filled" at bounding box center [357, 536] width 21 height 21
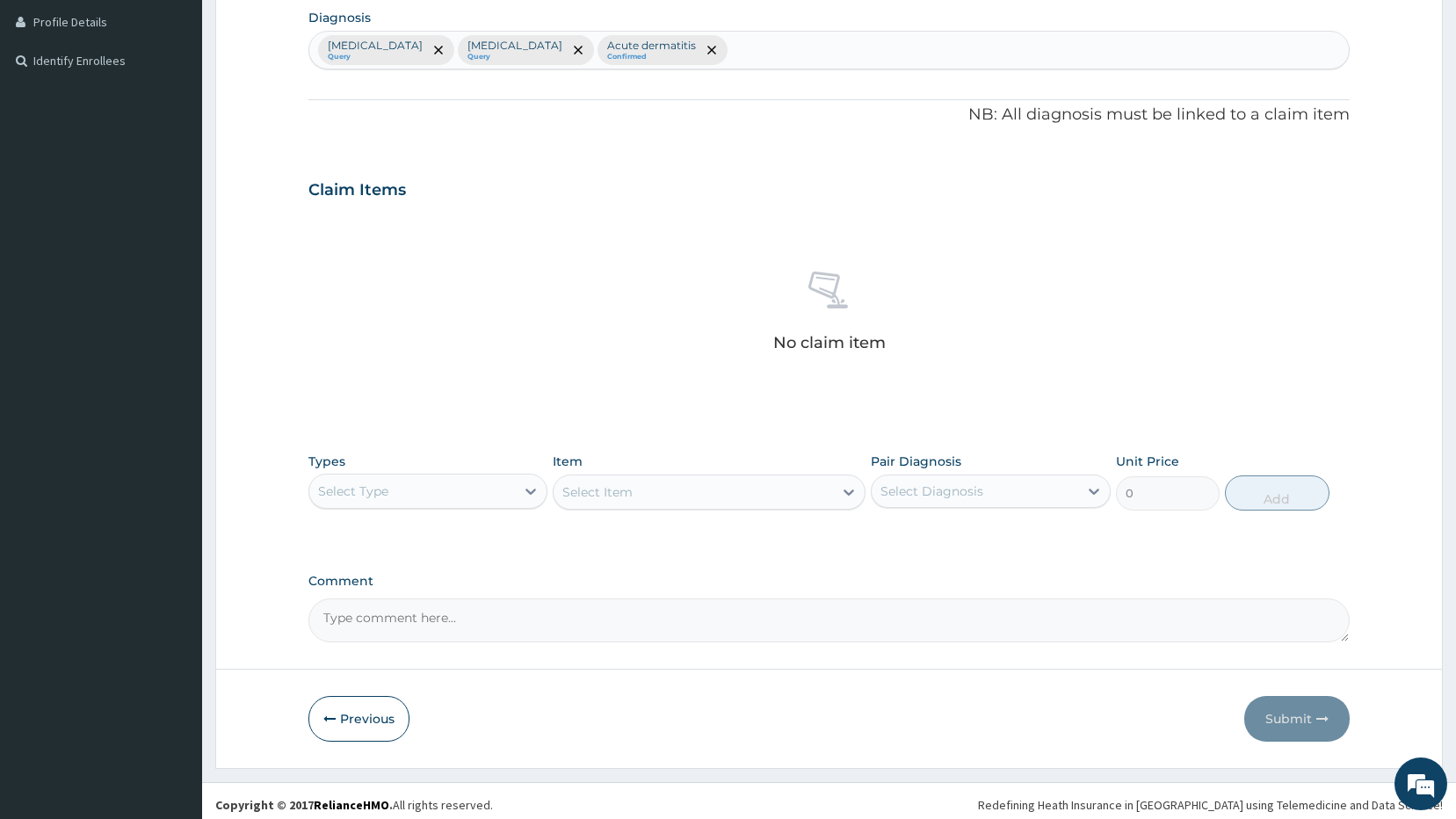
scroll to position [448, 0]
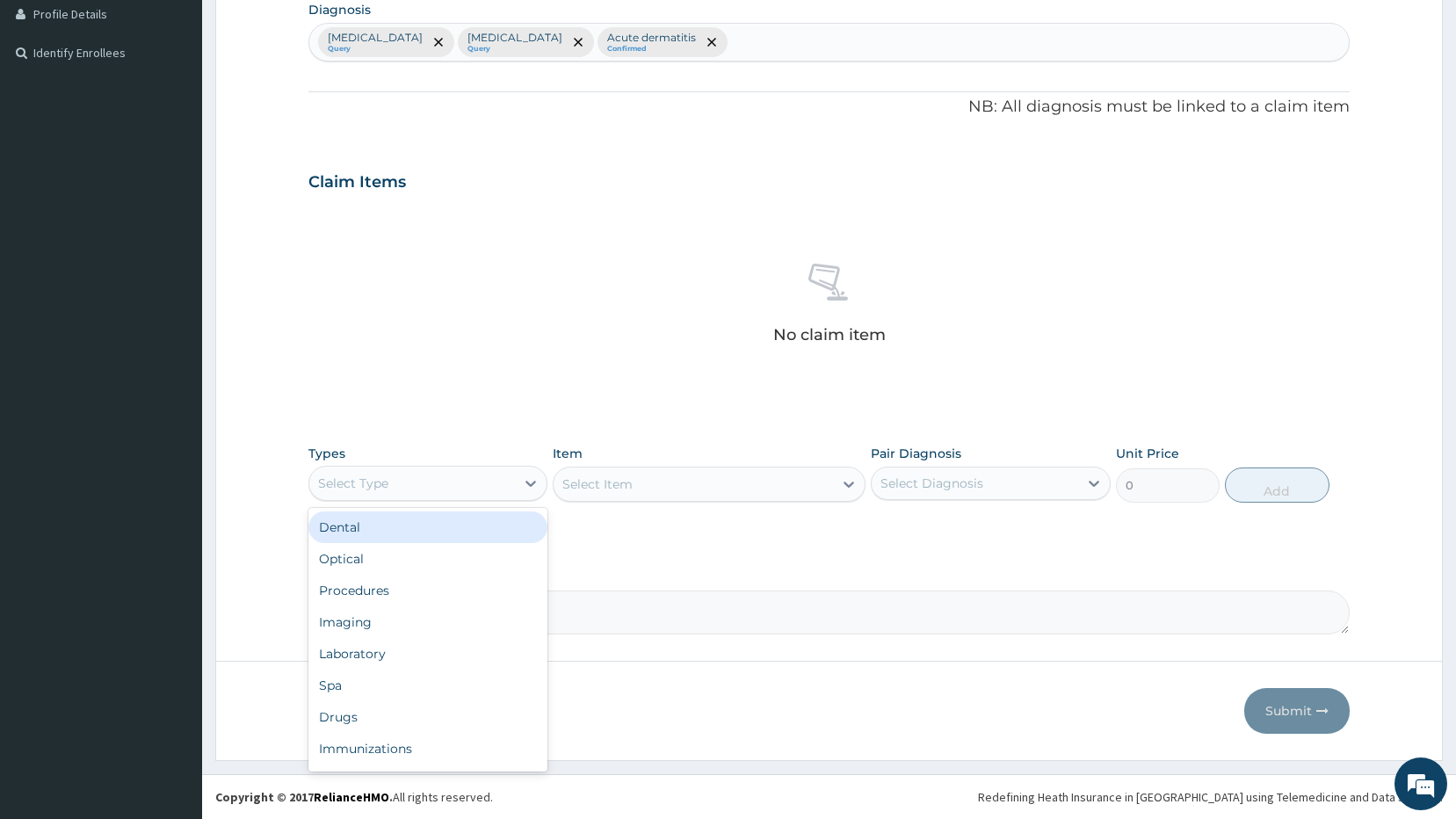
click at [477, 484] on div "Select Type" at bounding box center [412, 483] width 207 height 28
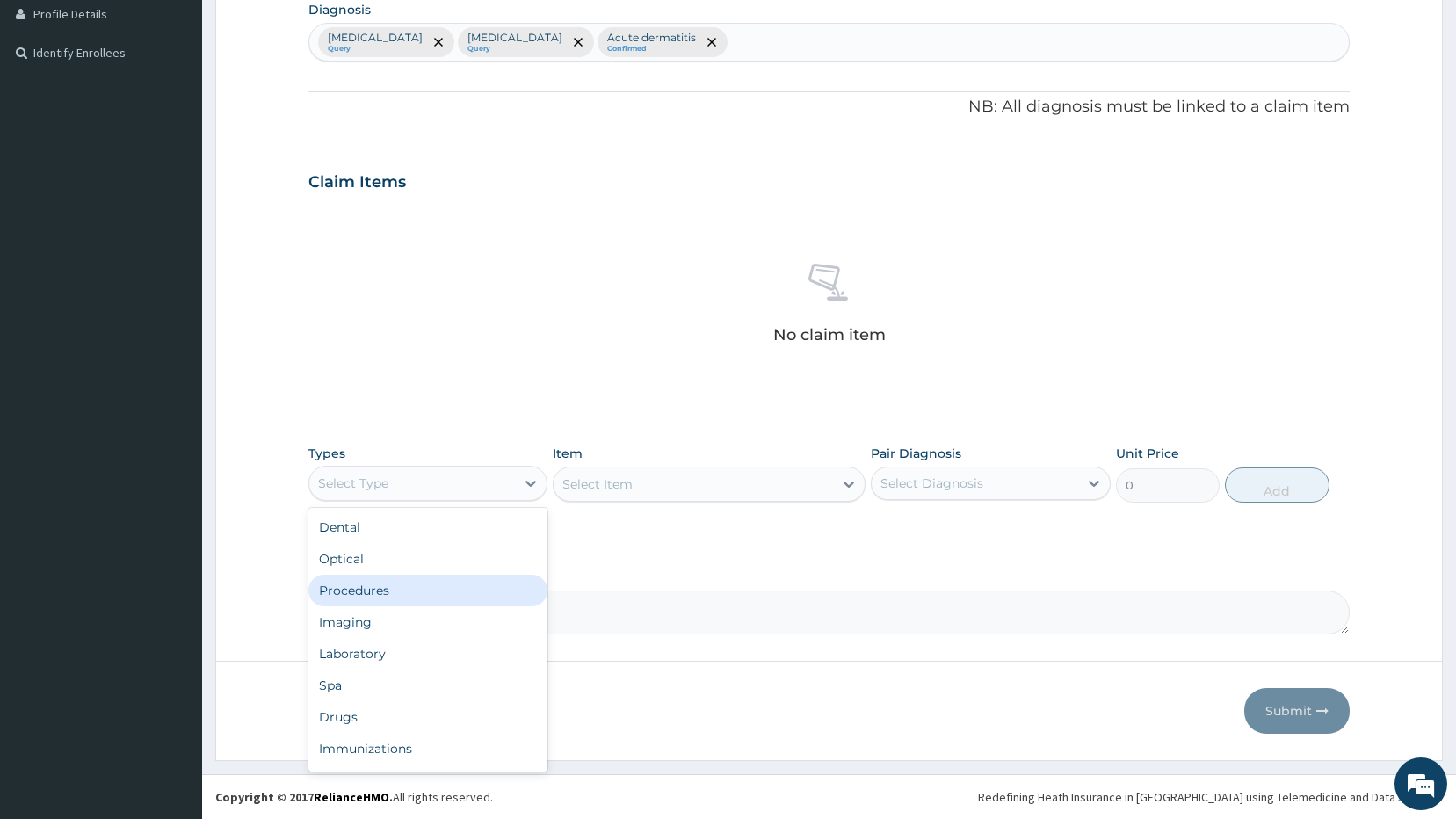
click at [406, 594] on div "Procedures" at bounding box center [428, 590] width 239 height 32
click at [489, 466] on div "Procedures" at bounding box center [428, 483] width 239 height 35
click at [369, 597] on div "Procedures" at bounding box center [428, 590] width 239 height 32
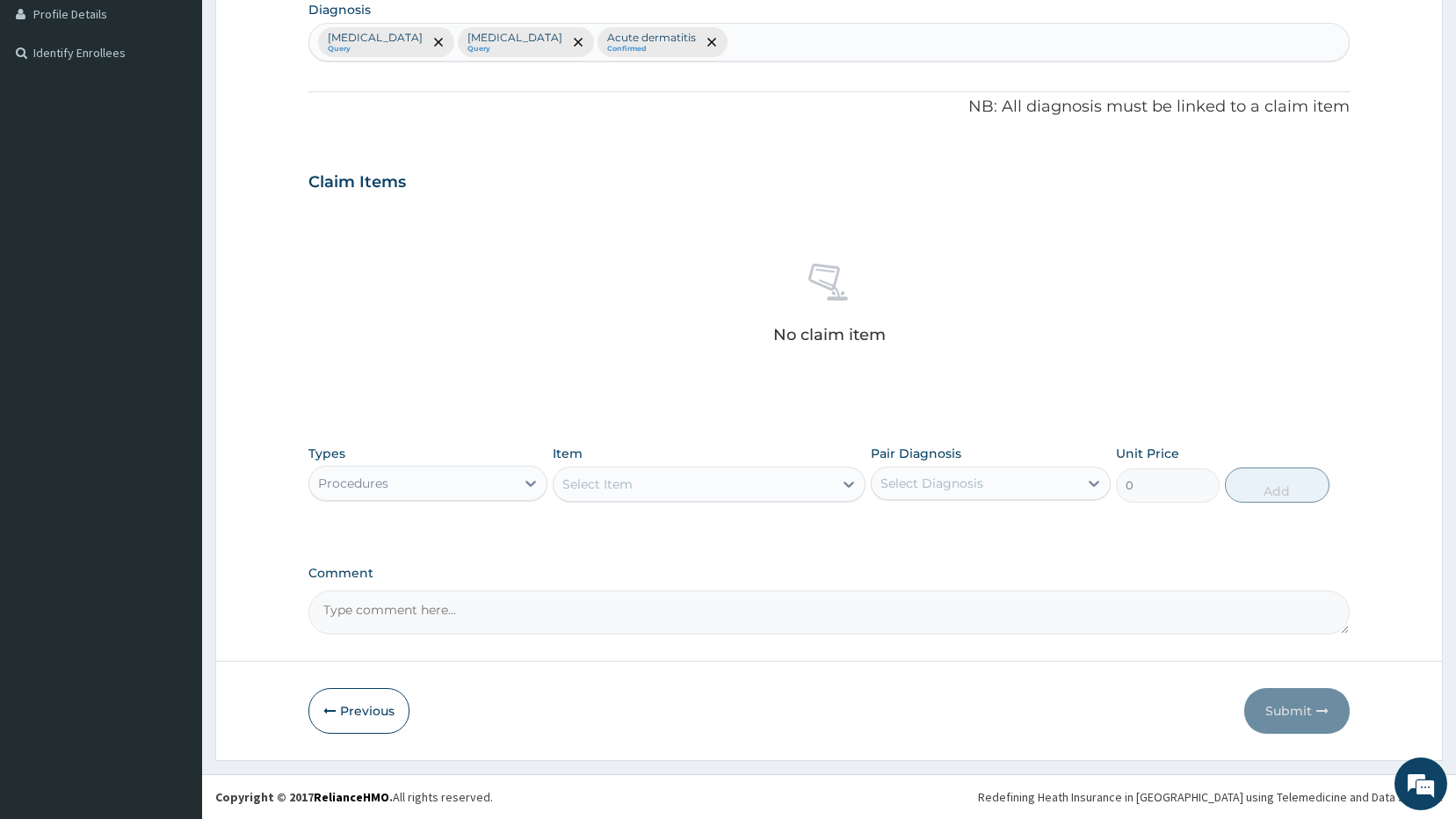
click at [668, 484] on div "Select Item" at bounding box center [692, 484] width 279 height 28
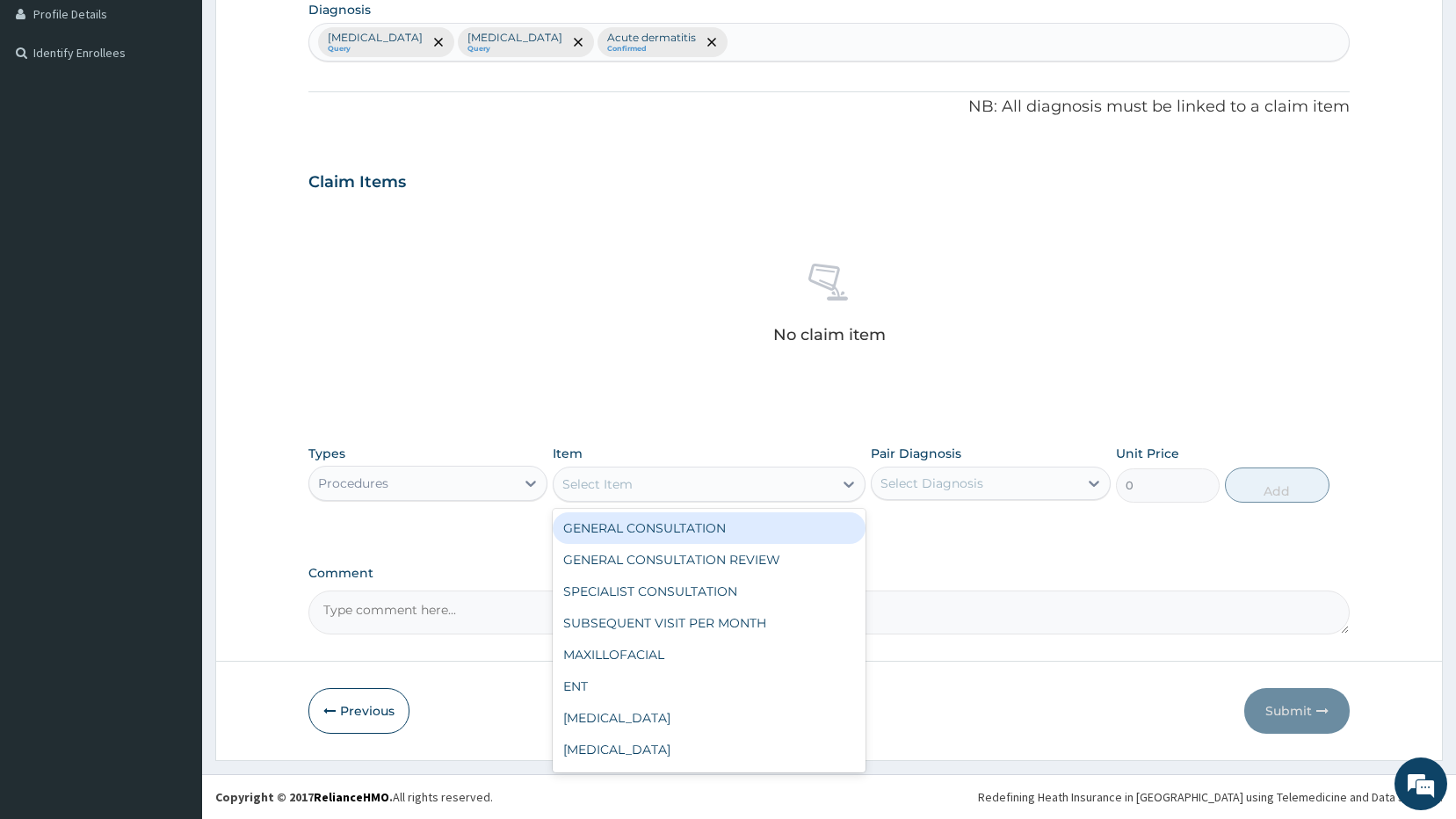
click at [638, 529] on div "GENERAL CONSULTATION" at bounding box center [709, 527] width 313 height 32
type input "2500"
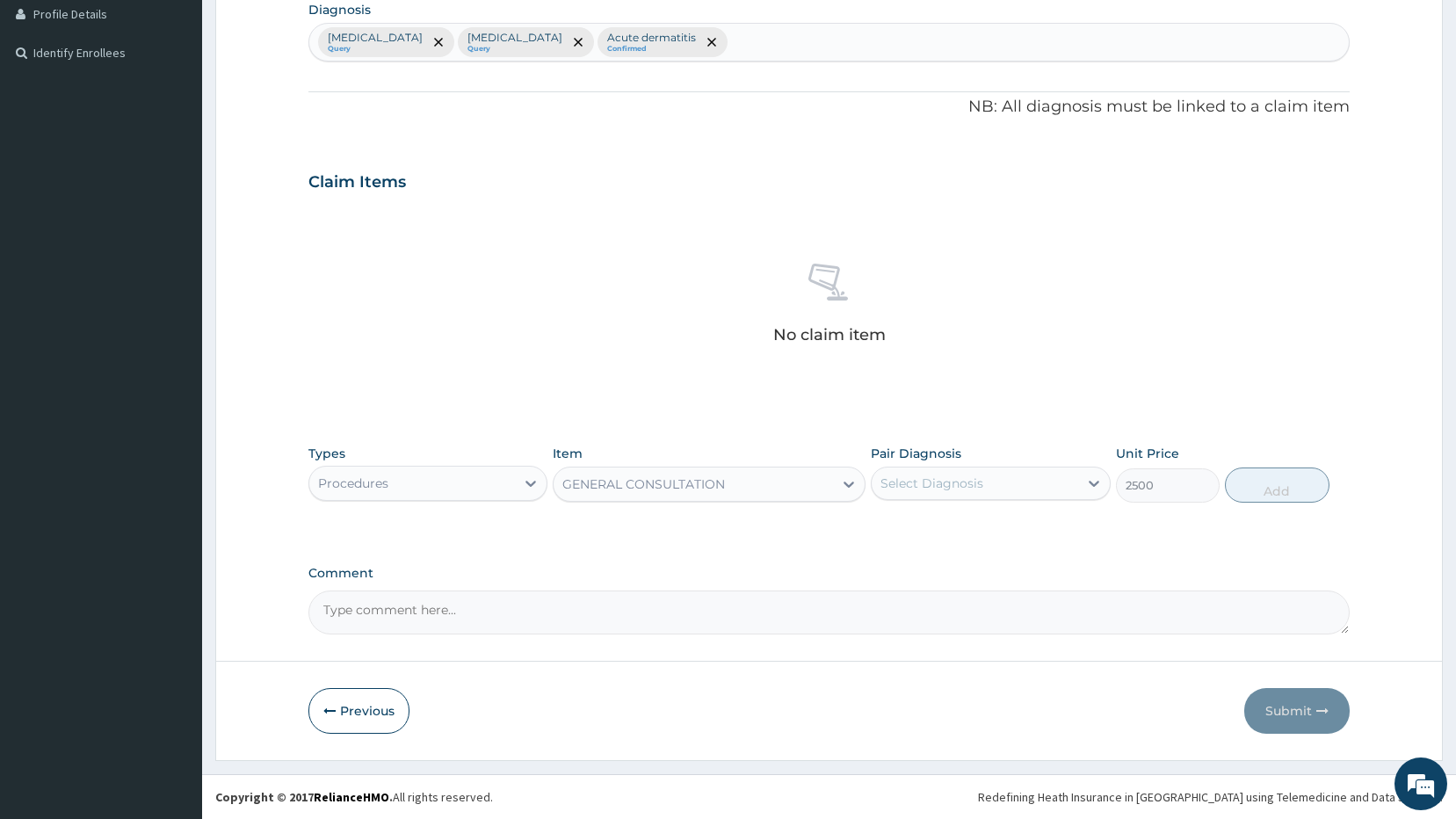
click at [959, 483] on div "Select Diagnosis" at bounding box center [932, 483] width 102 height 17
click at [958, 535] on div "Malaria" at bounding box center [991, 528] width 239 height 36
checkbox input "true"
click at [1004, 476] on div "Malaria" at bounding box center [975, 483] width 207 height 30
click at [983, 483] on div "Malaria" at bounding box center [975, 483] width 207 height 30
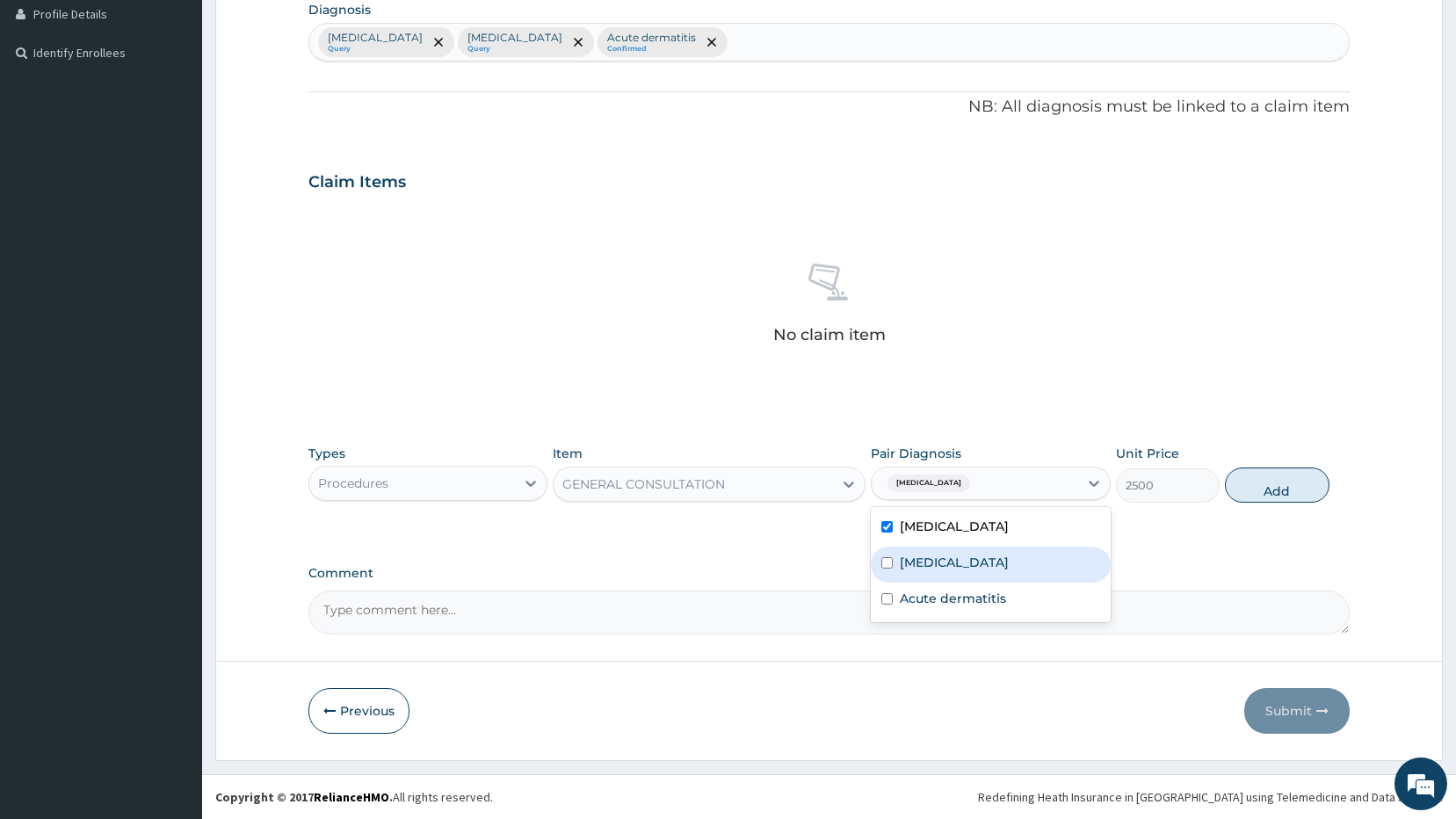
click at [951, 577] on div "Sepsis" at bounding box center [991, 564] width 239 height 36
checkbox input "true"
click at [990, 497] on div "Malaria + 1" at bounding box center [975, 483] width 207 height 30
click at [994, 480] on div "Malaria + 1" at bounding box center [975, 483] width 207 height 30
click at [936, 600] on label "Acute dermatitis" at bounding box center [953, 599] width 106 height 17
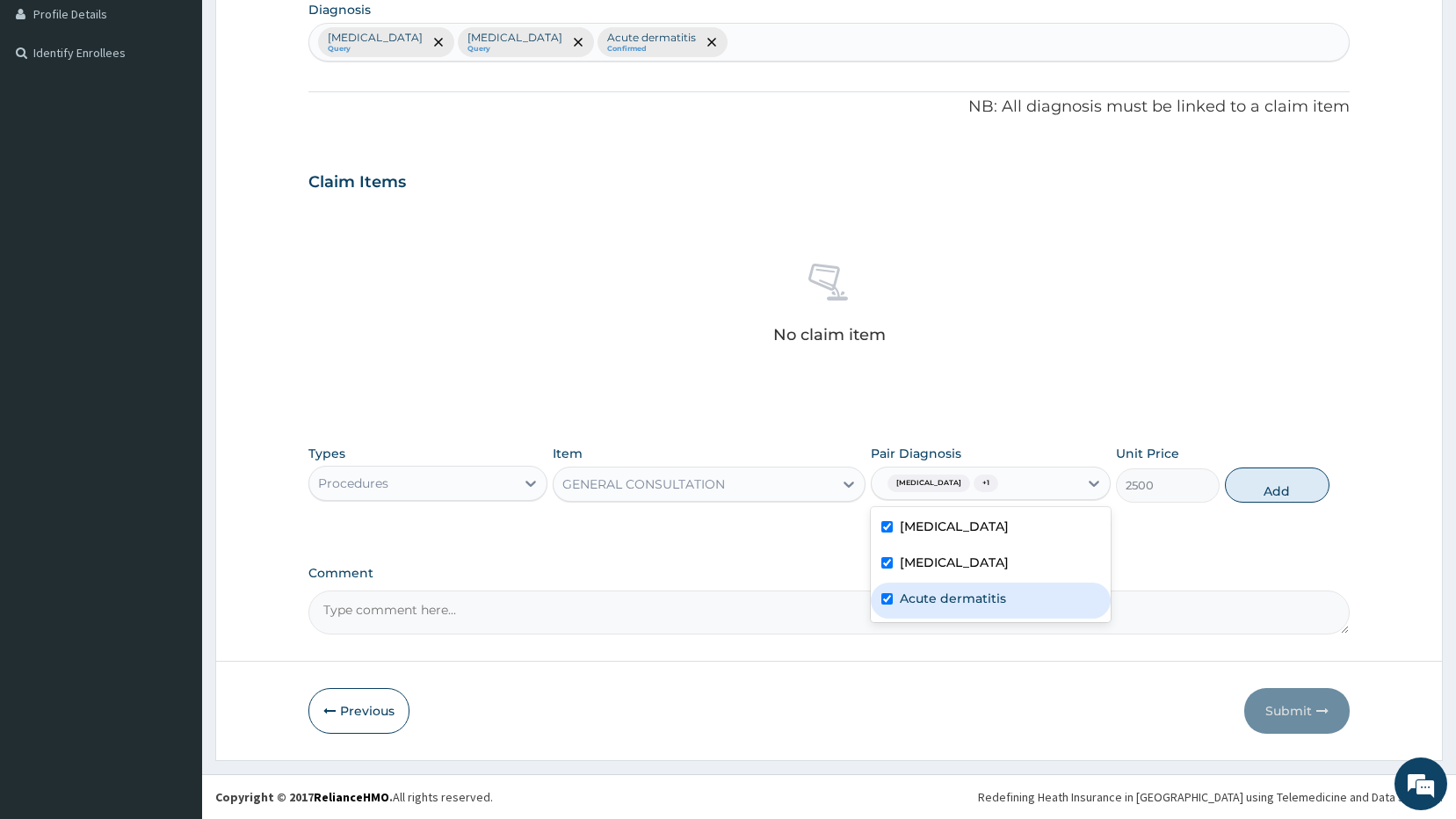
checkbox input "true"
click at [1277, 491] on button "Add" at bounding box center [1276, 485] width 104 height 35
type input "0"
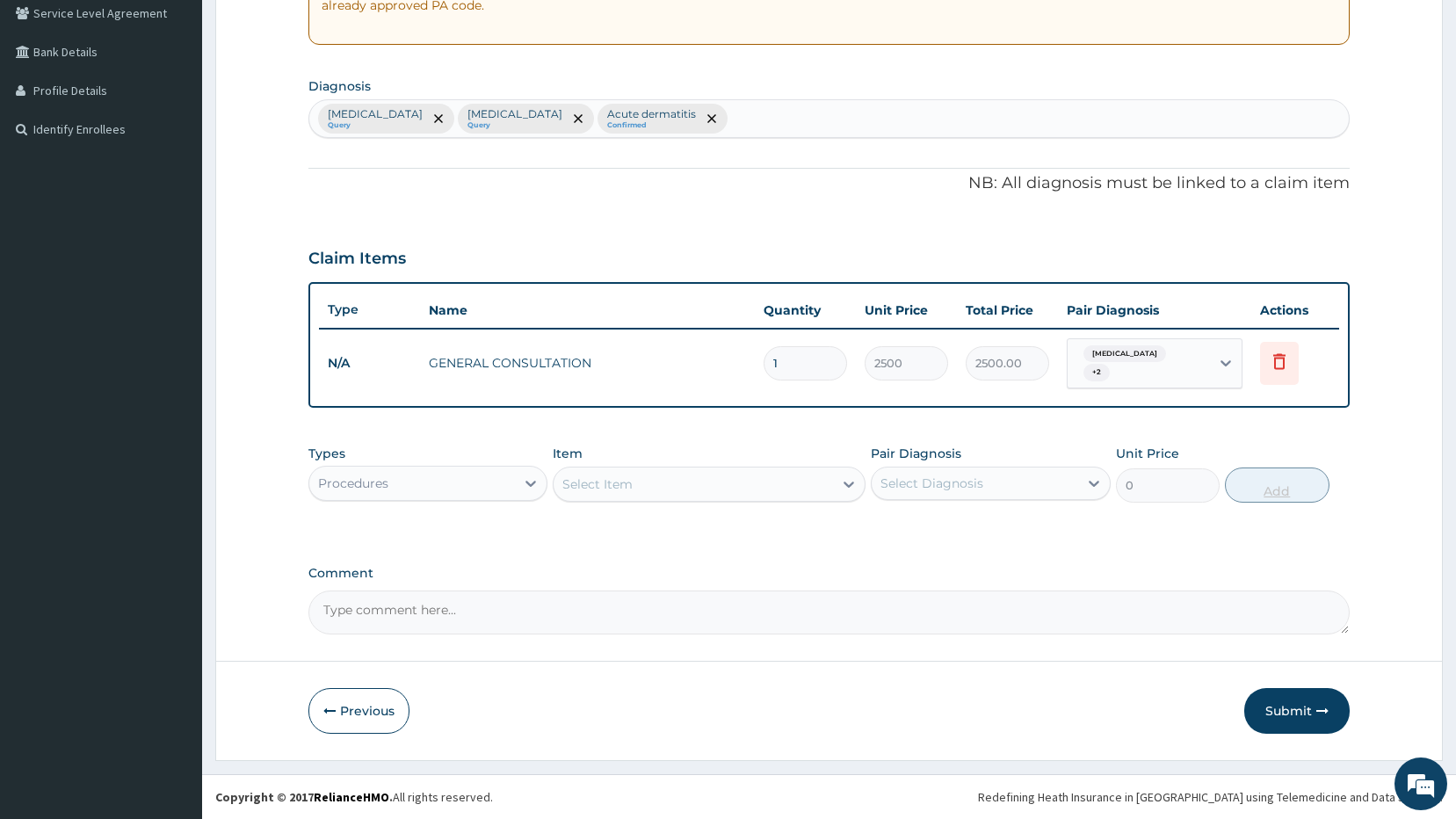
scroll to position [365, 0]
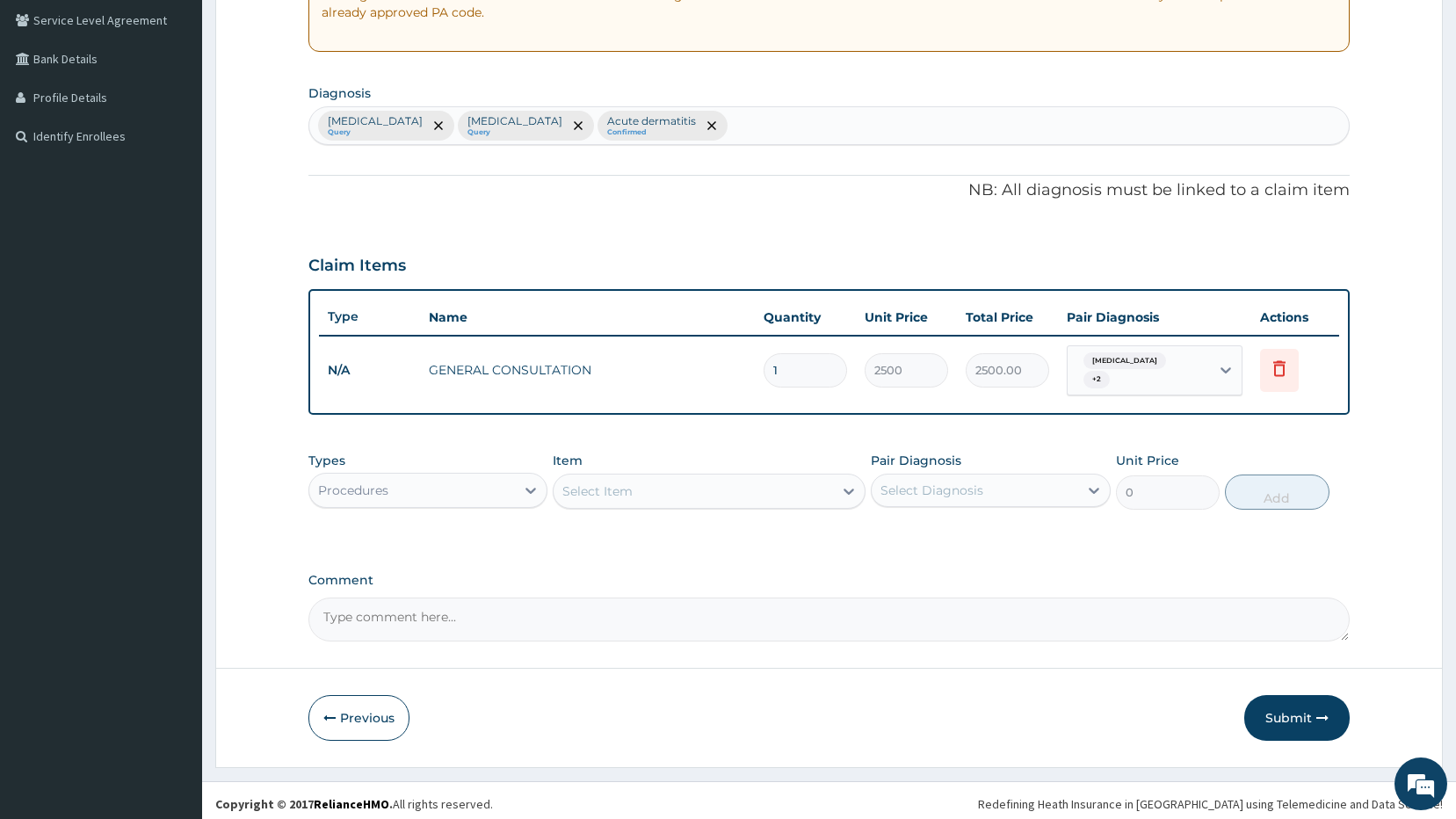
click at [406, 481] on div "Procedures" at bounding box center [412, 490] width 207 height 28
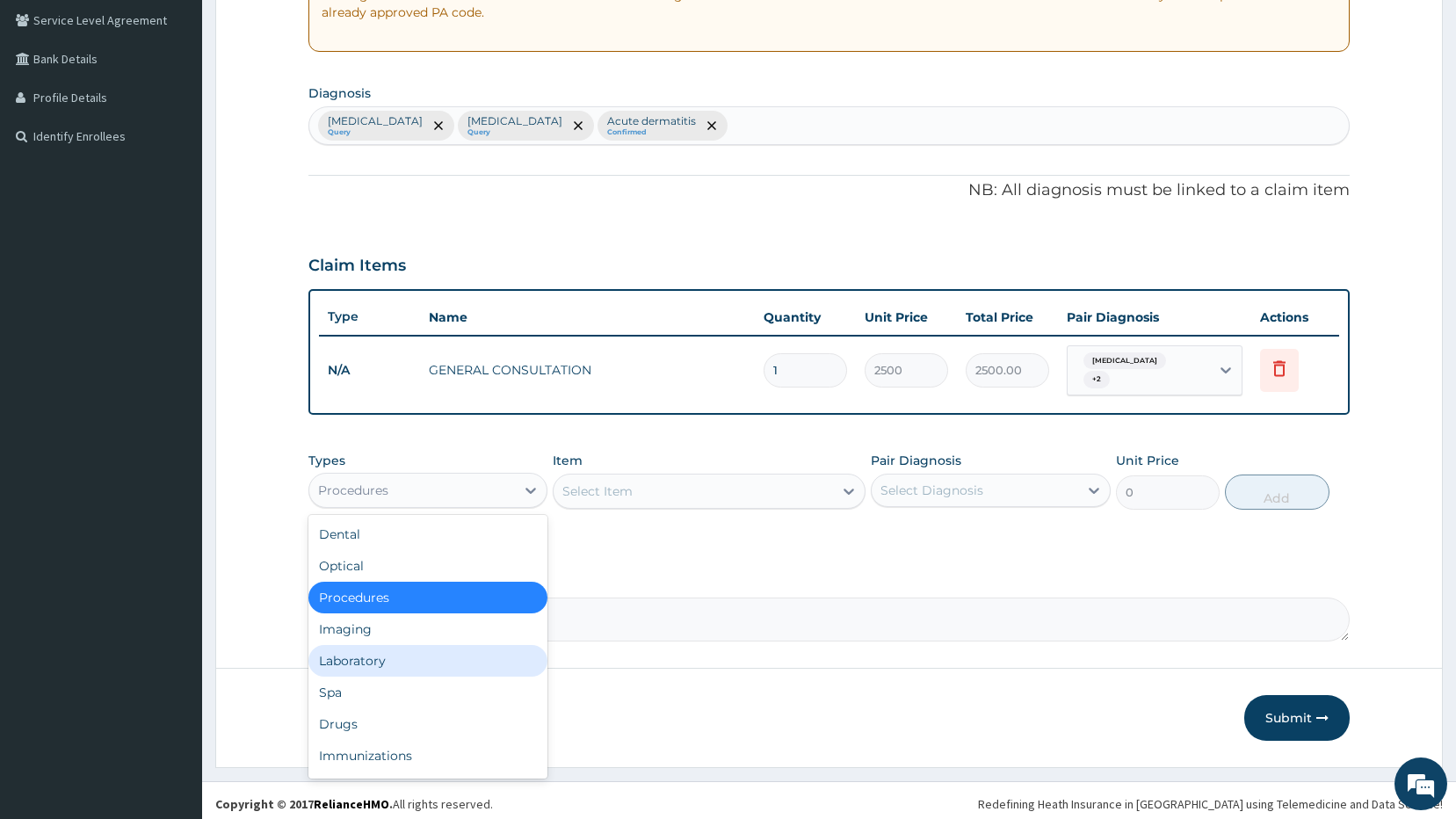
click at [376, 660] on div "Laboratory" at bounding box center [428, 661] width 239 height 32
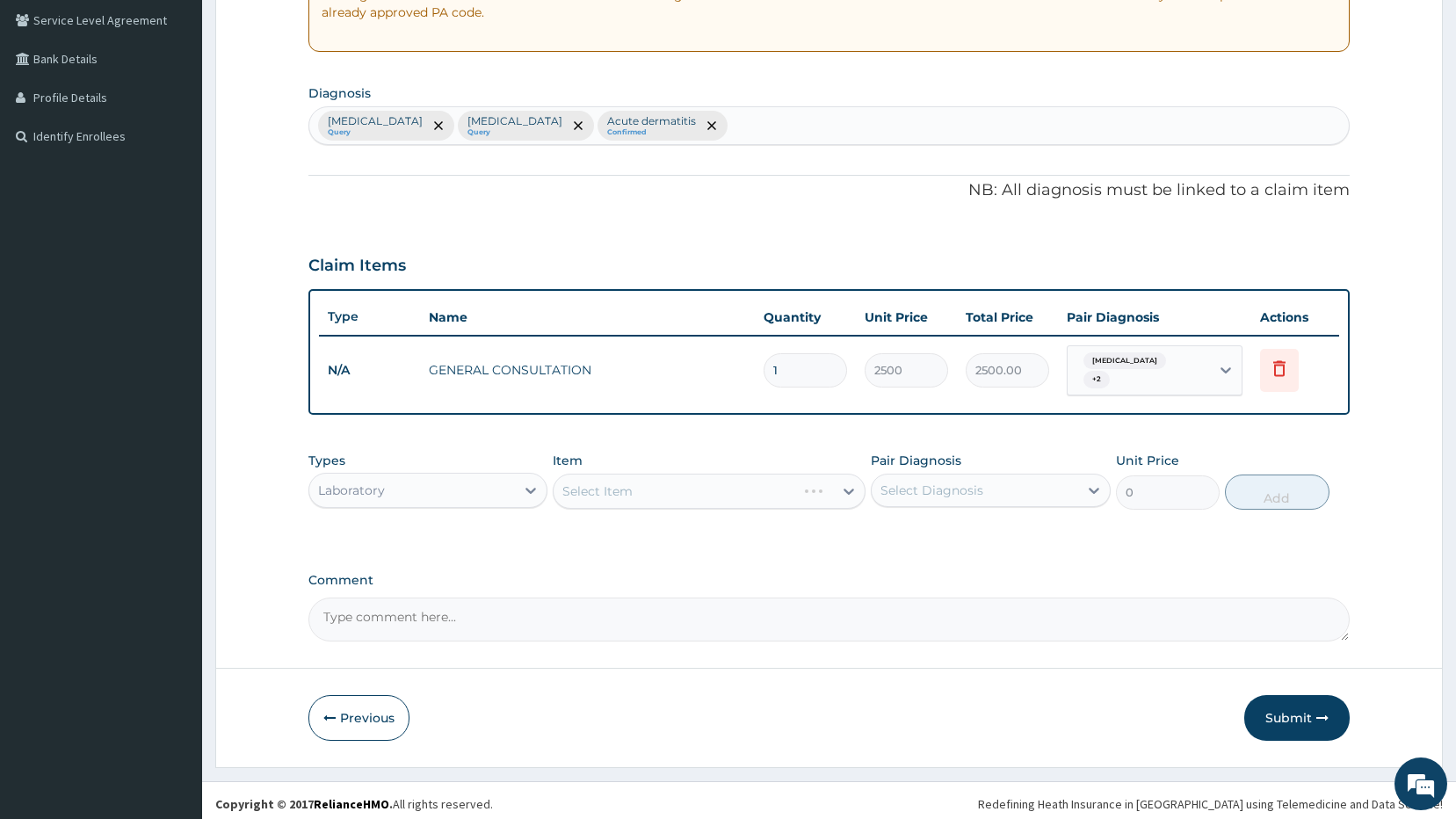
click at [846, 483] on div "Select Item" at bounding box center [709, 491] width 313 height 35
click at [823, 491] on div "Select Item" at bounding box center [692, 491] width 279 height 28
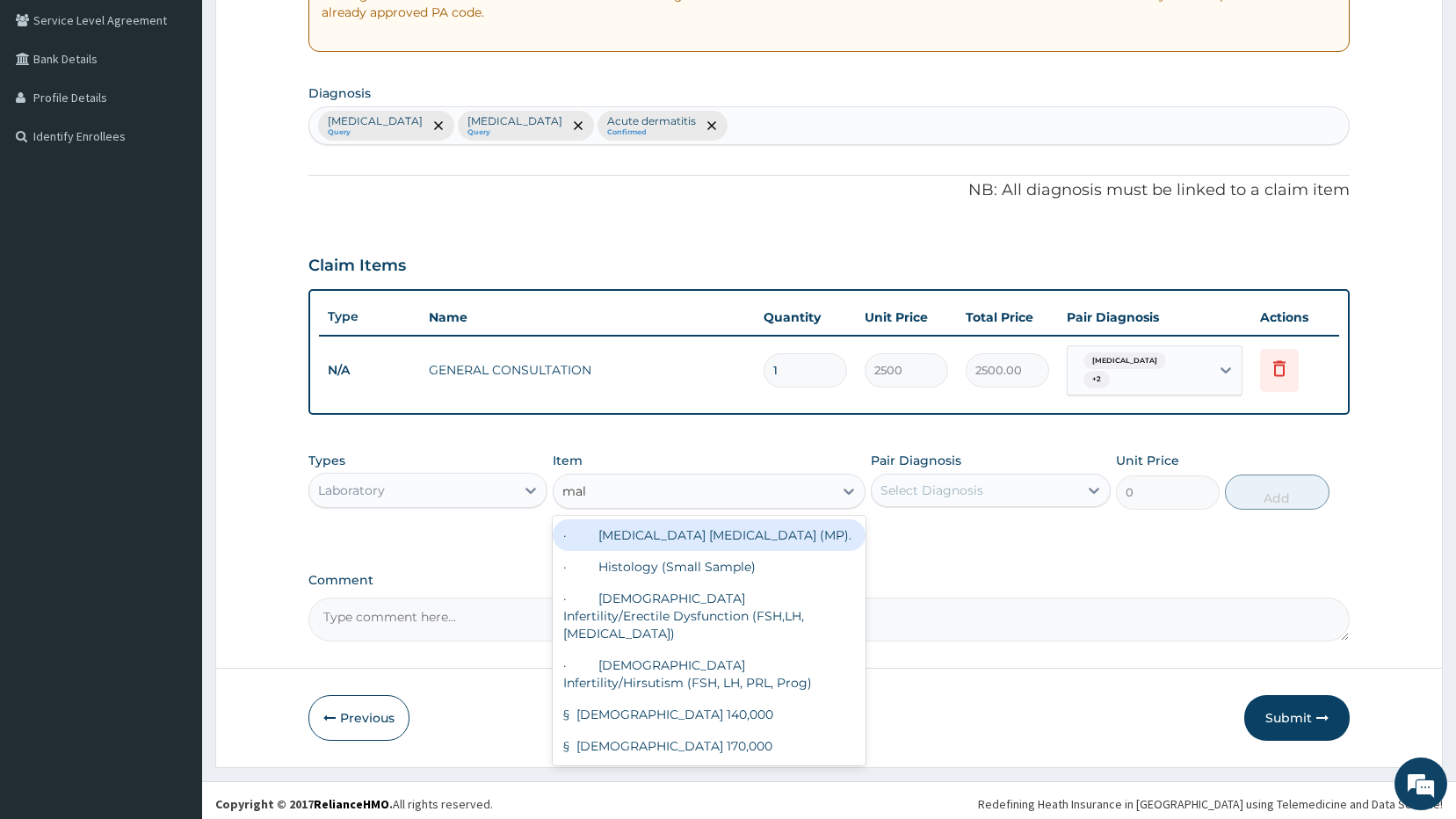
type input "mala"
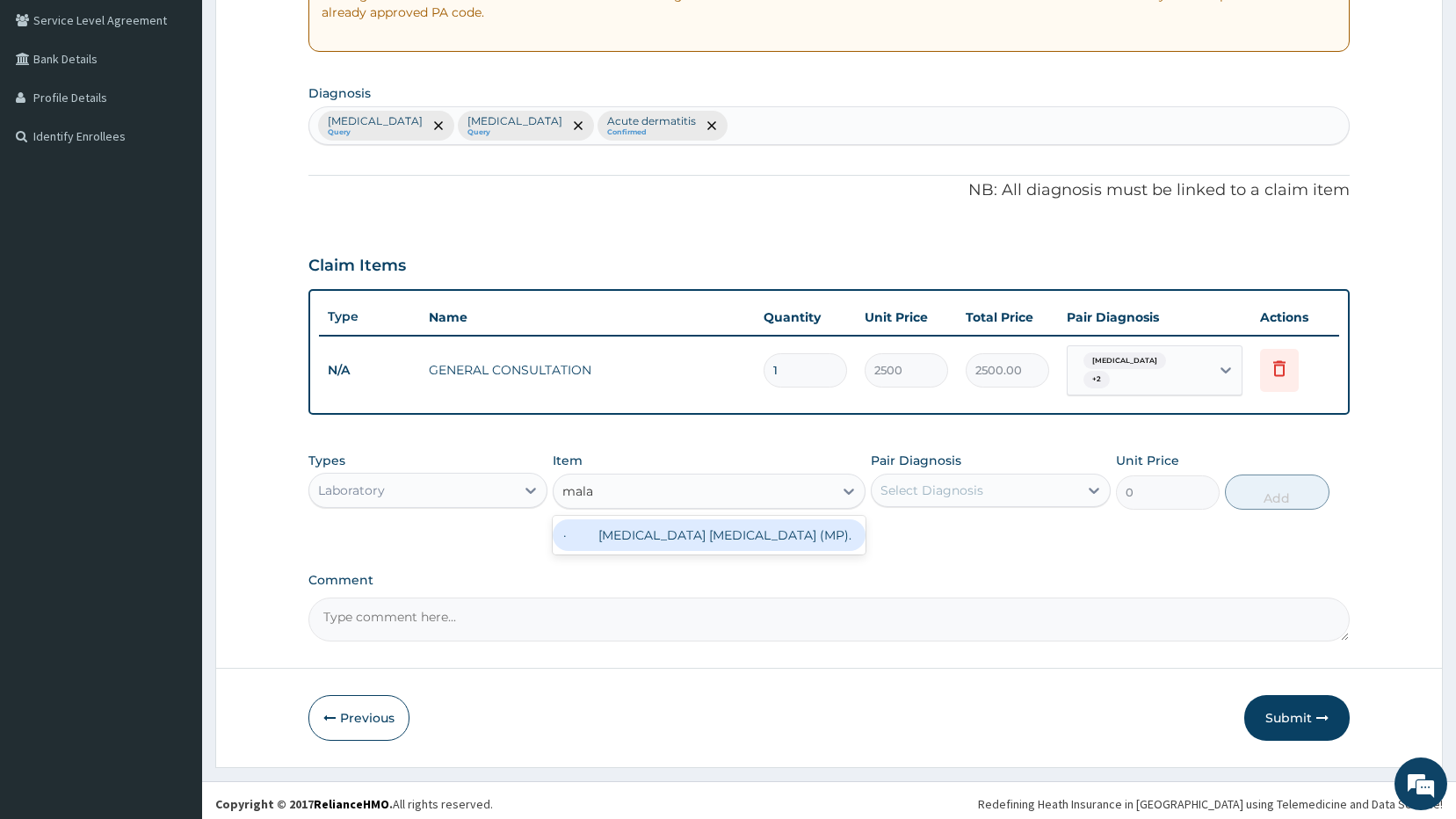
click at [767, 524] on div "· Malaria Parasite (MP)." at bounding box center [709, 535] width 313 height 32
type input "1200"
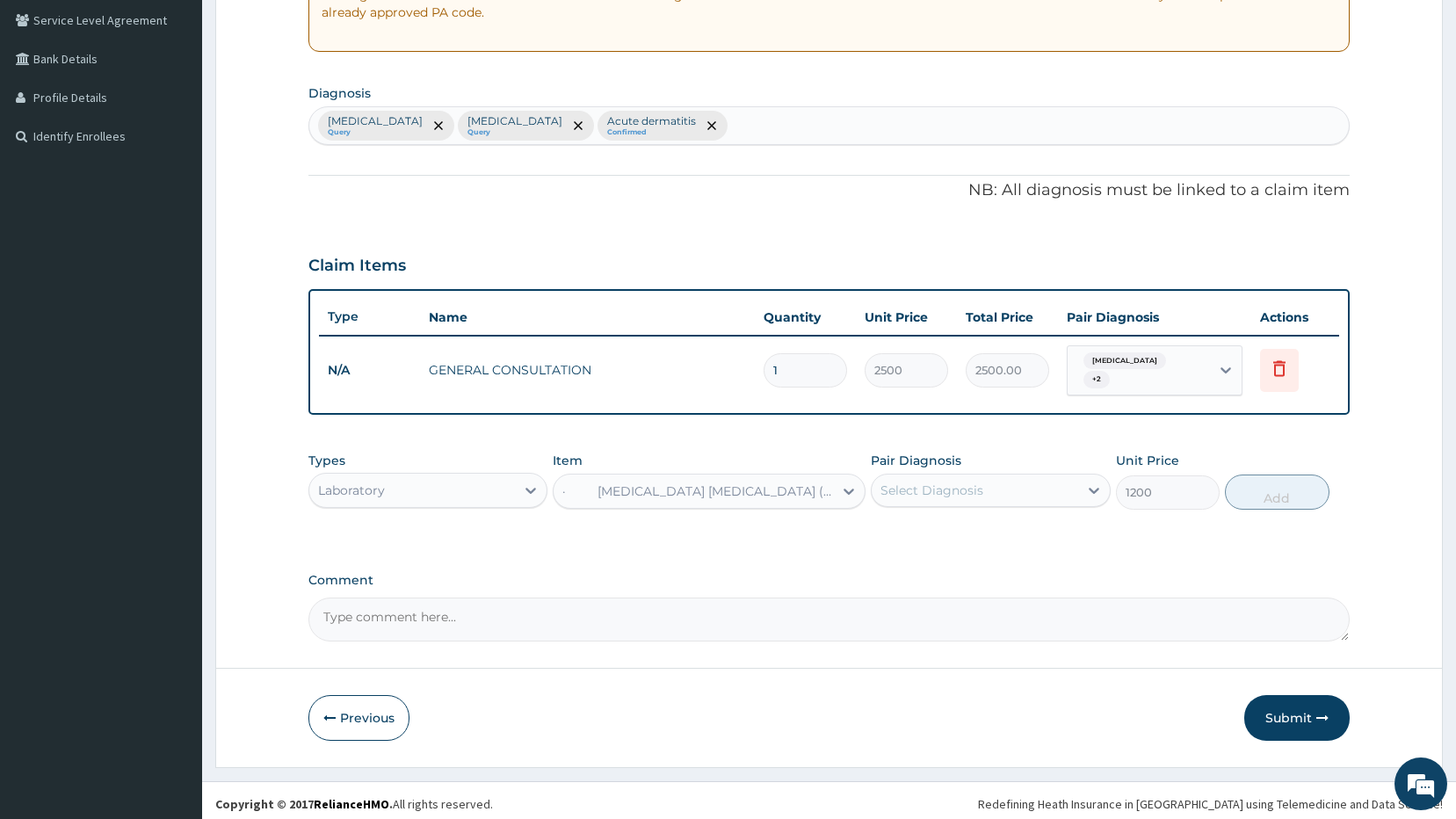
click at [911, 484] on div "Select Diagnosis" at bounding box center [932, 491] width 102 height 17
click at [956, 536] on div "Malaria" at bounding box center [991, 535] width 239 height 36
checkbox input "true"
click at [1242, 475] on button "Add" at bounding box center [1276, 492] width 104 height 35
type input "0"
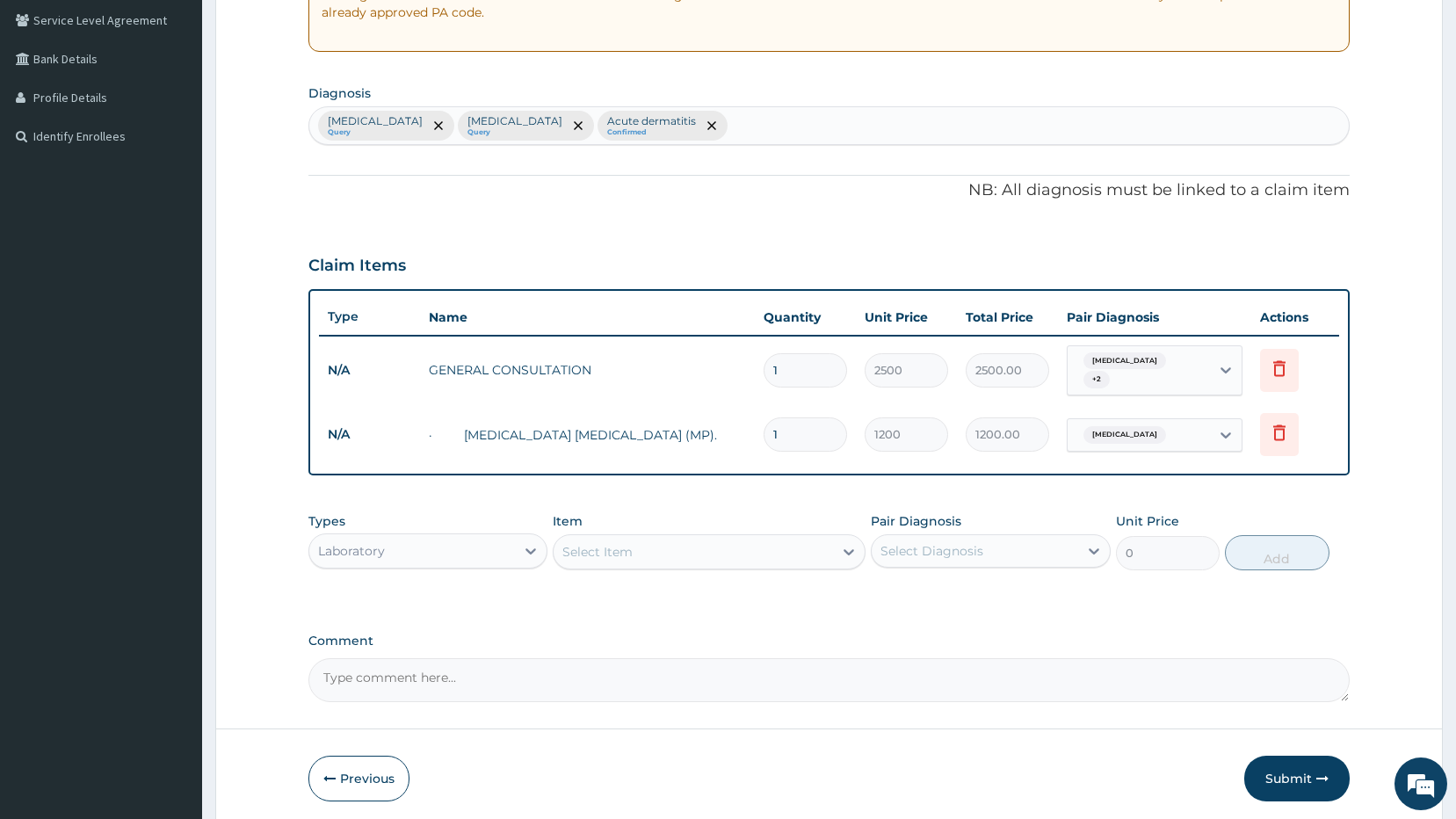
click at [606, 546] on div "Select Item" at bounding box center [597, 551] width 70 height 17
type input "fbc"
click at [640, 589] on div "· FBC" at bounding box center [709, 596] width 313 height 32
type input "3200"
click at [966, 543] on div "Select Diagnosis" at bounding box center [932, 551] width 102 height 17
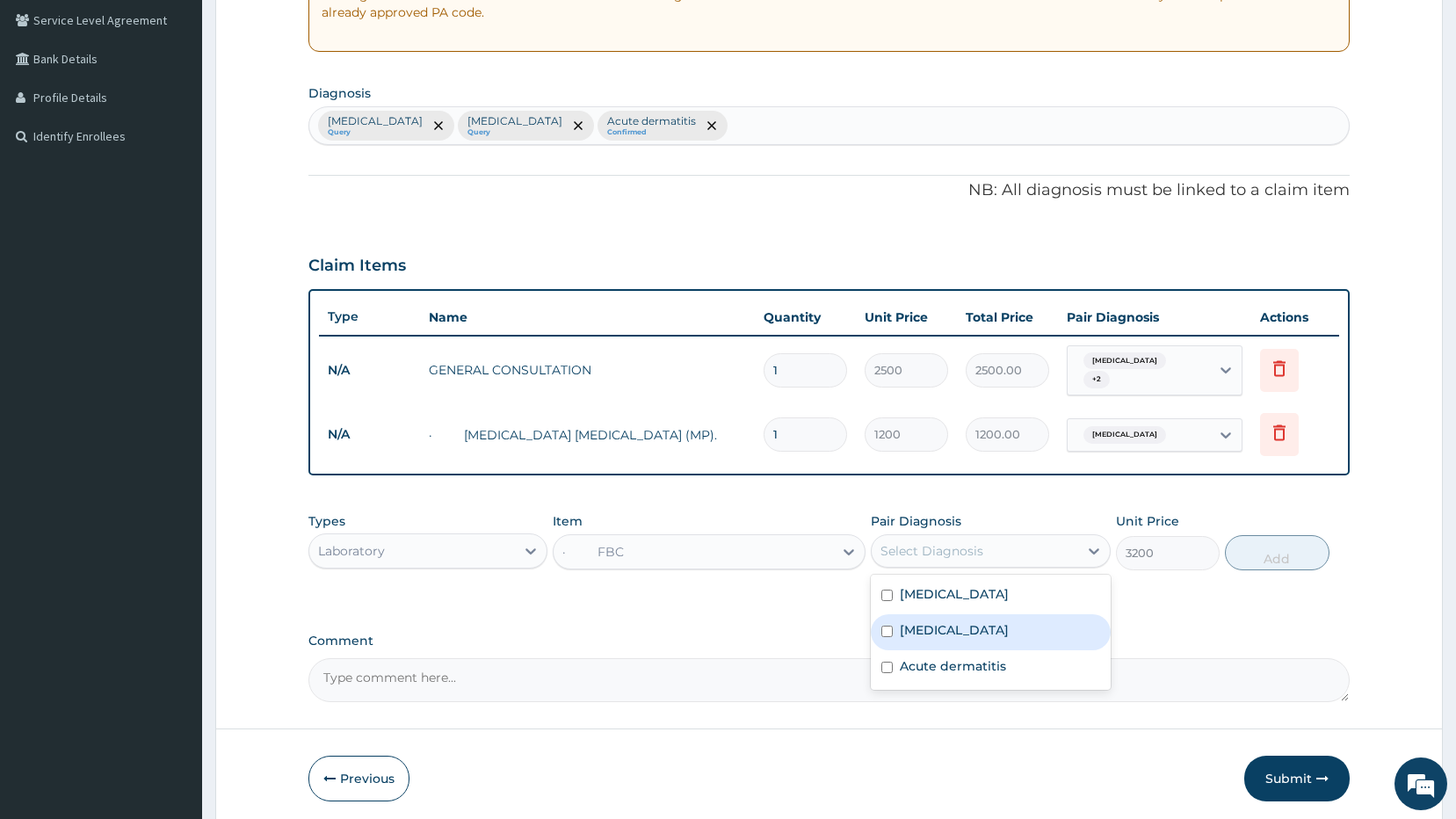
click at [918, 633] on div "Sepsis" at bounding box center [991, 632] width 239 height 36
checkbox input "true"
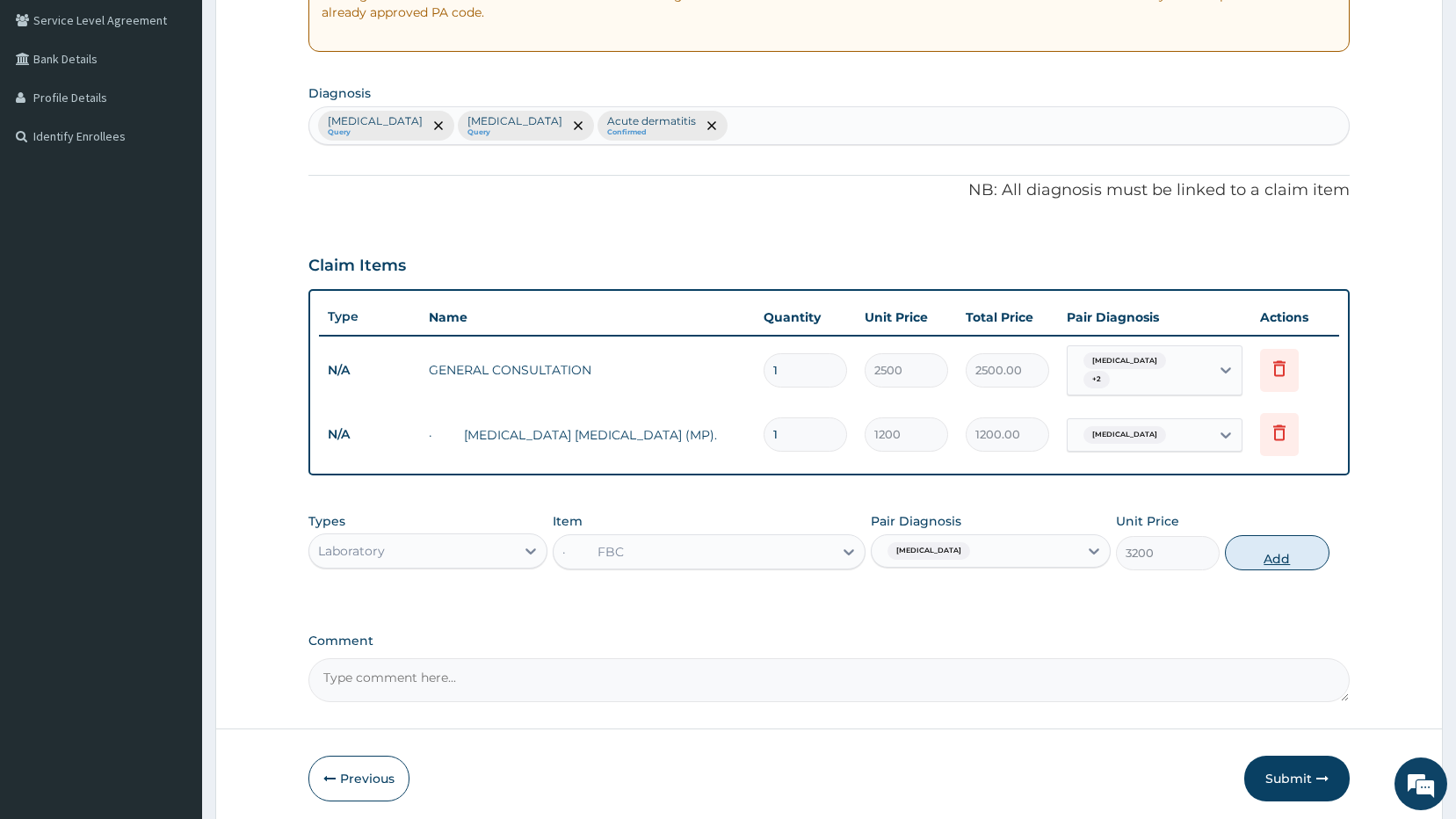
click at [1276, 544] on button "Add" at bounding box center [1276, 552] width 104 height 35
type input "0"
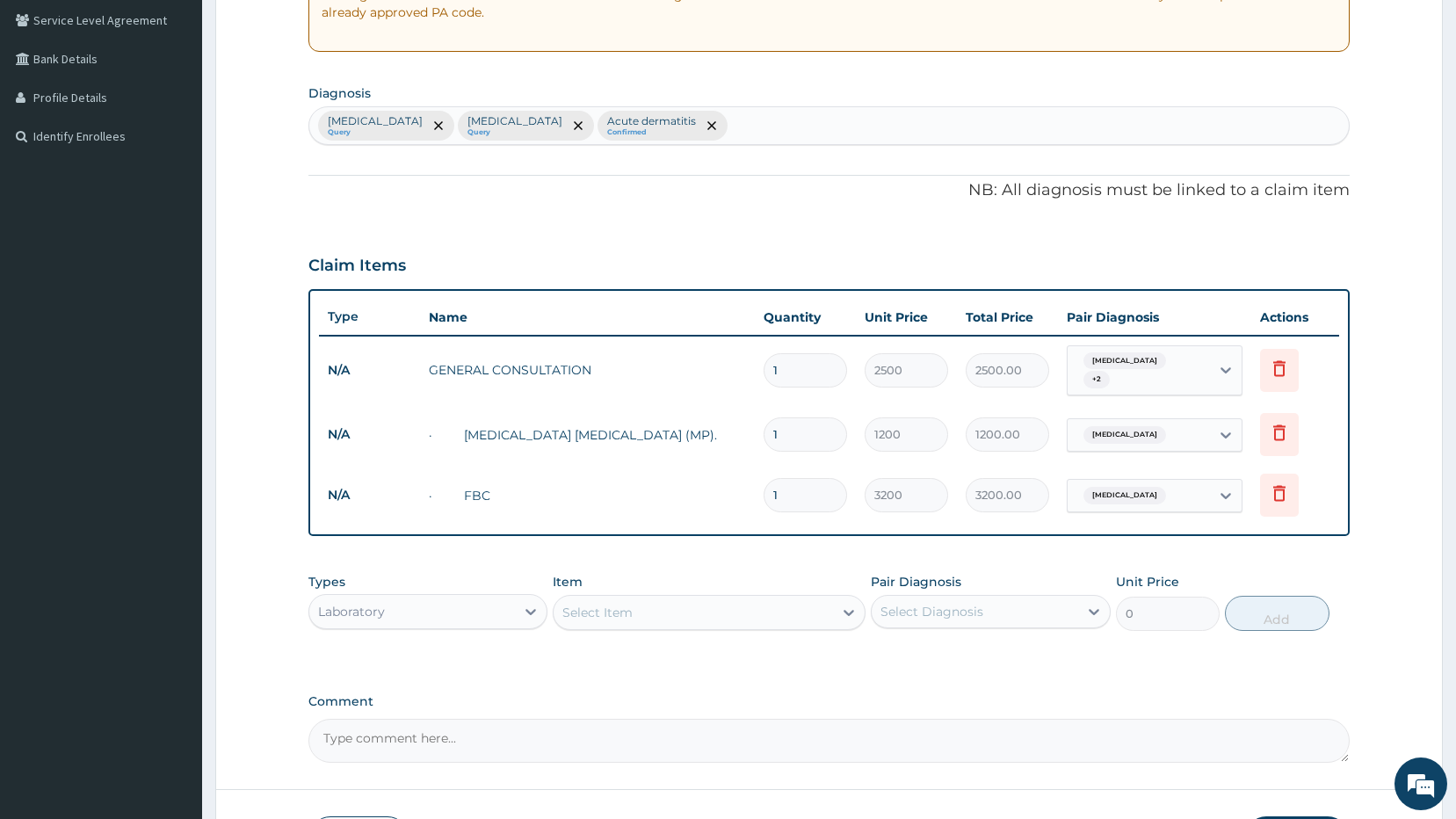
scroll to position [486, 0]
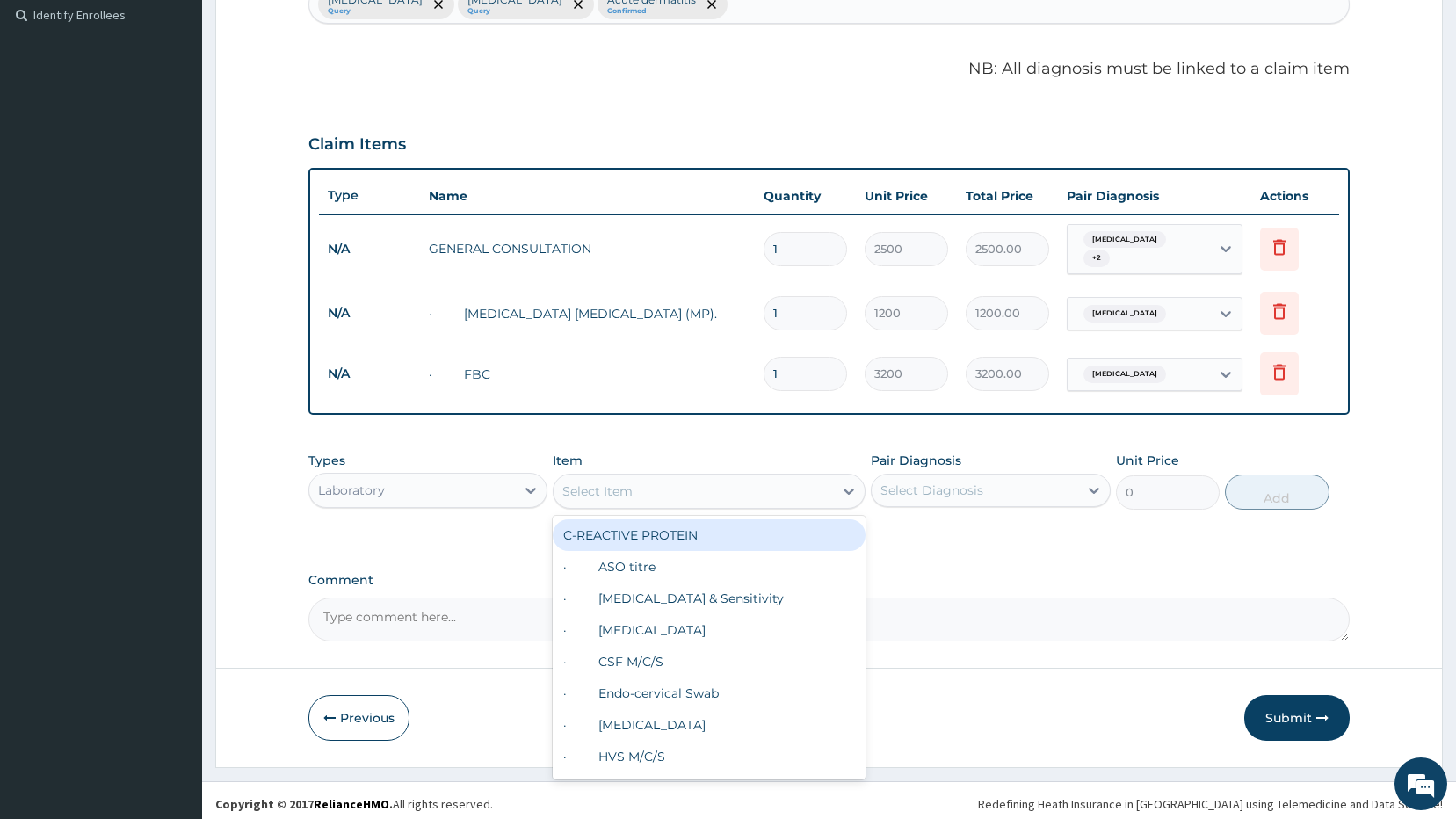
click at [674, 492] on div "Select Item" at bounding box center [692, 491] width 279 height 28
type input "e"
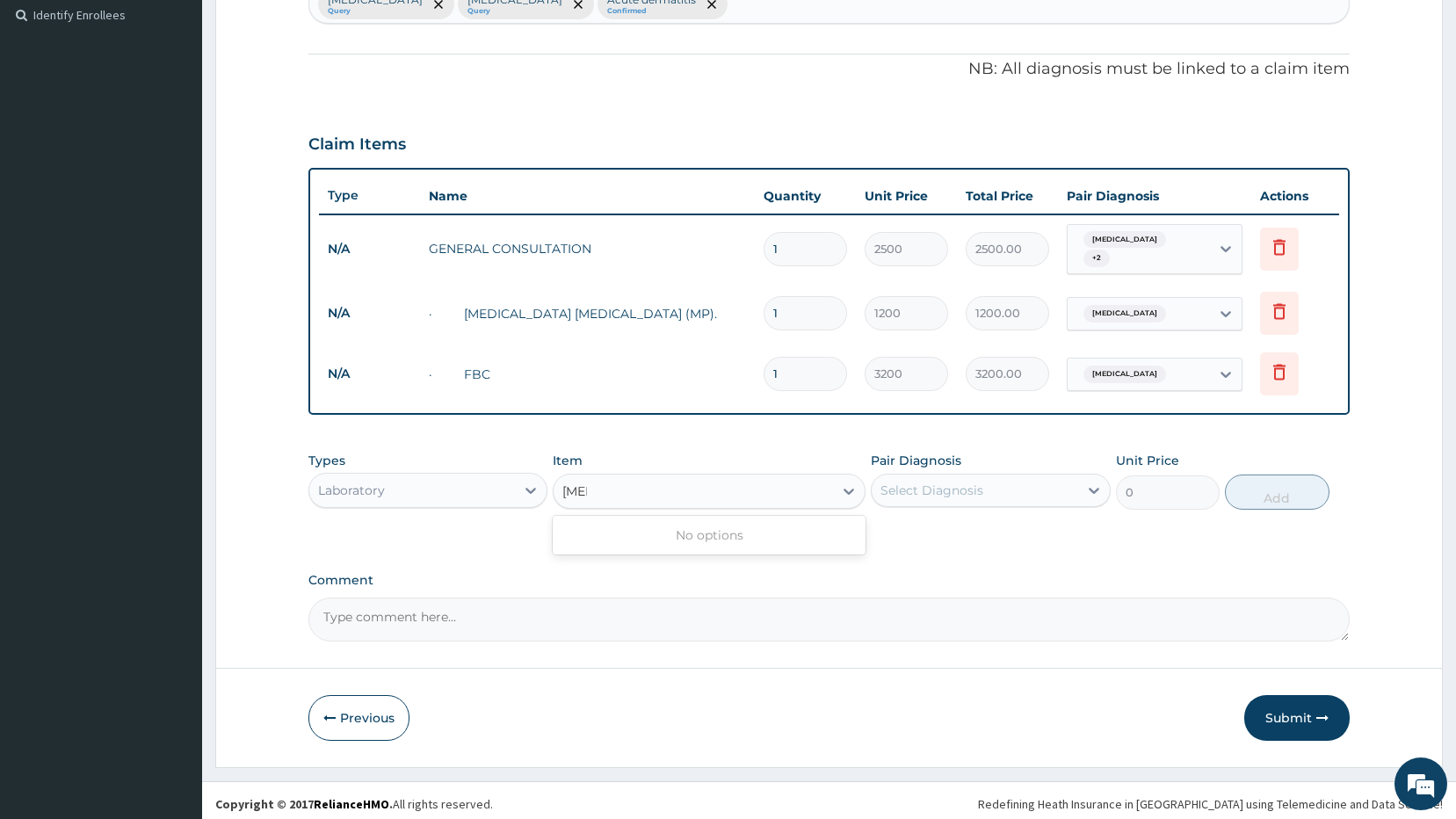
type input "ecg"
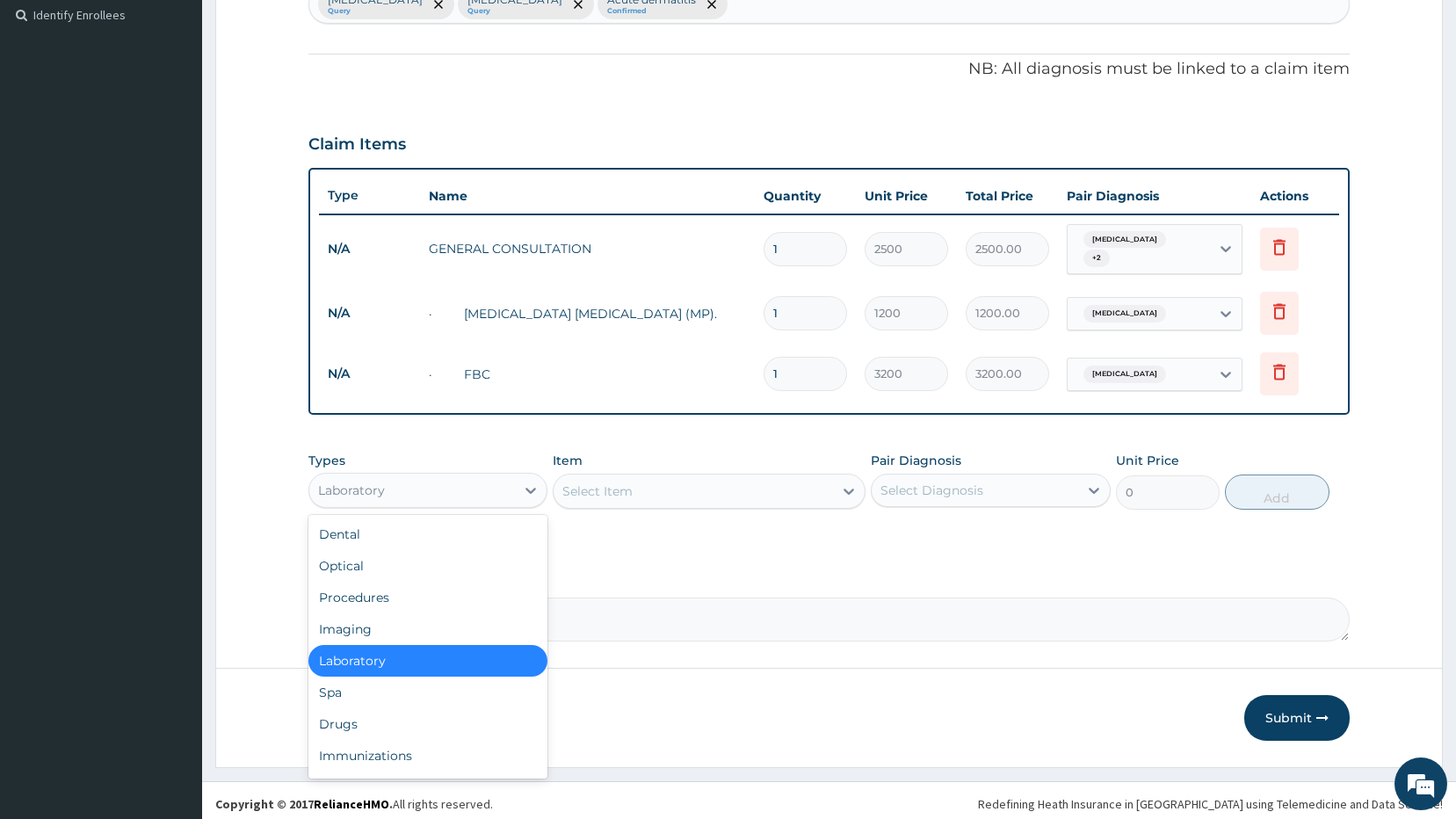
click at [383, 486] on div "Laboratory" at bounding box center [350, 491] width 67 height 17
click at [393, 619] on div "Imaging" at bounding box center [428, 629] width 239 height 32
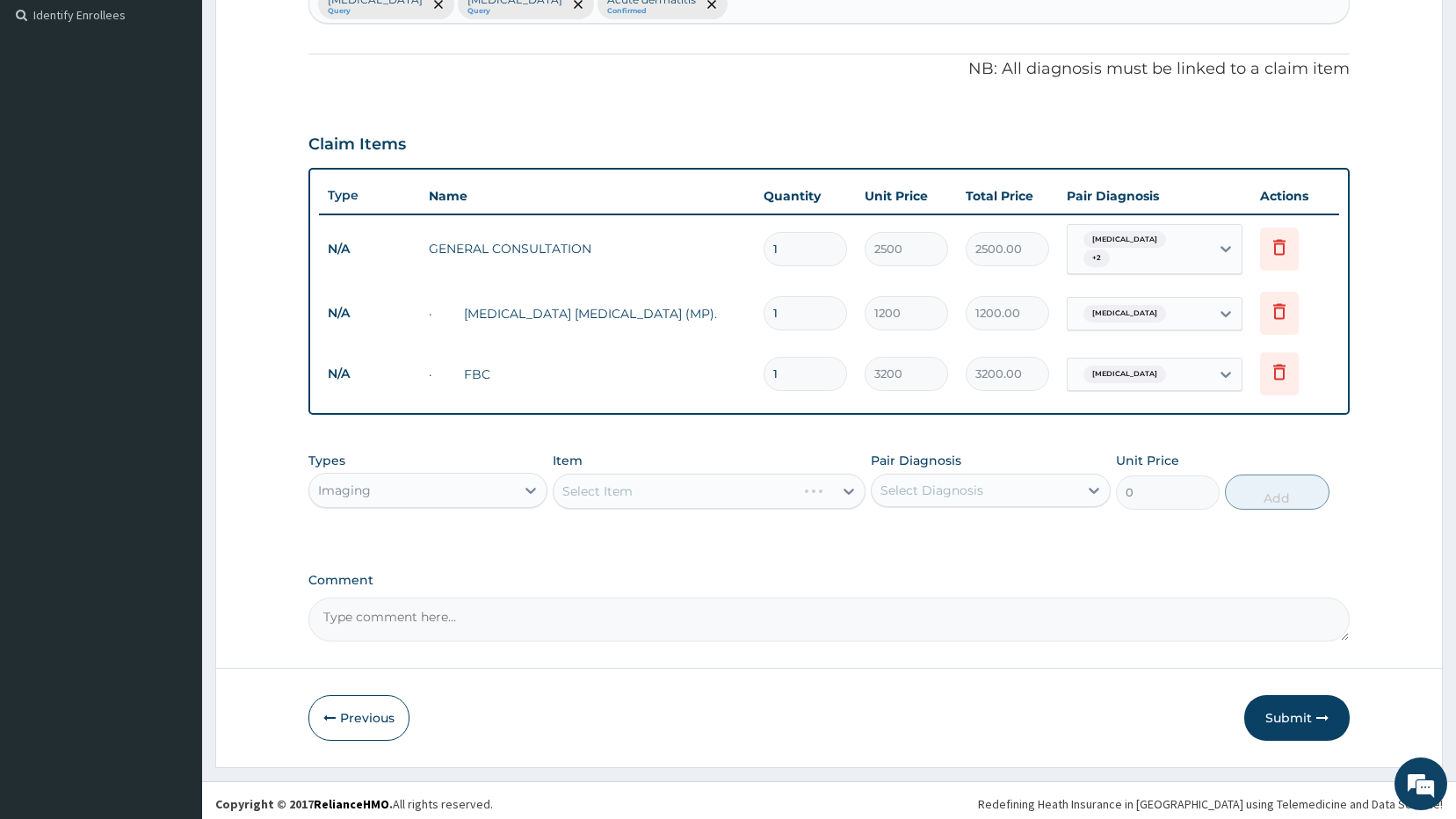
drag, startPoint x: 629, startPoint y: 483, endPoint x: 624, endPoint y: 499, distance: 16.8
click at [630, 483] on div "Select Item" at bounding box center [709, 491] width 313 height 35
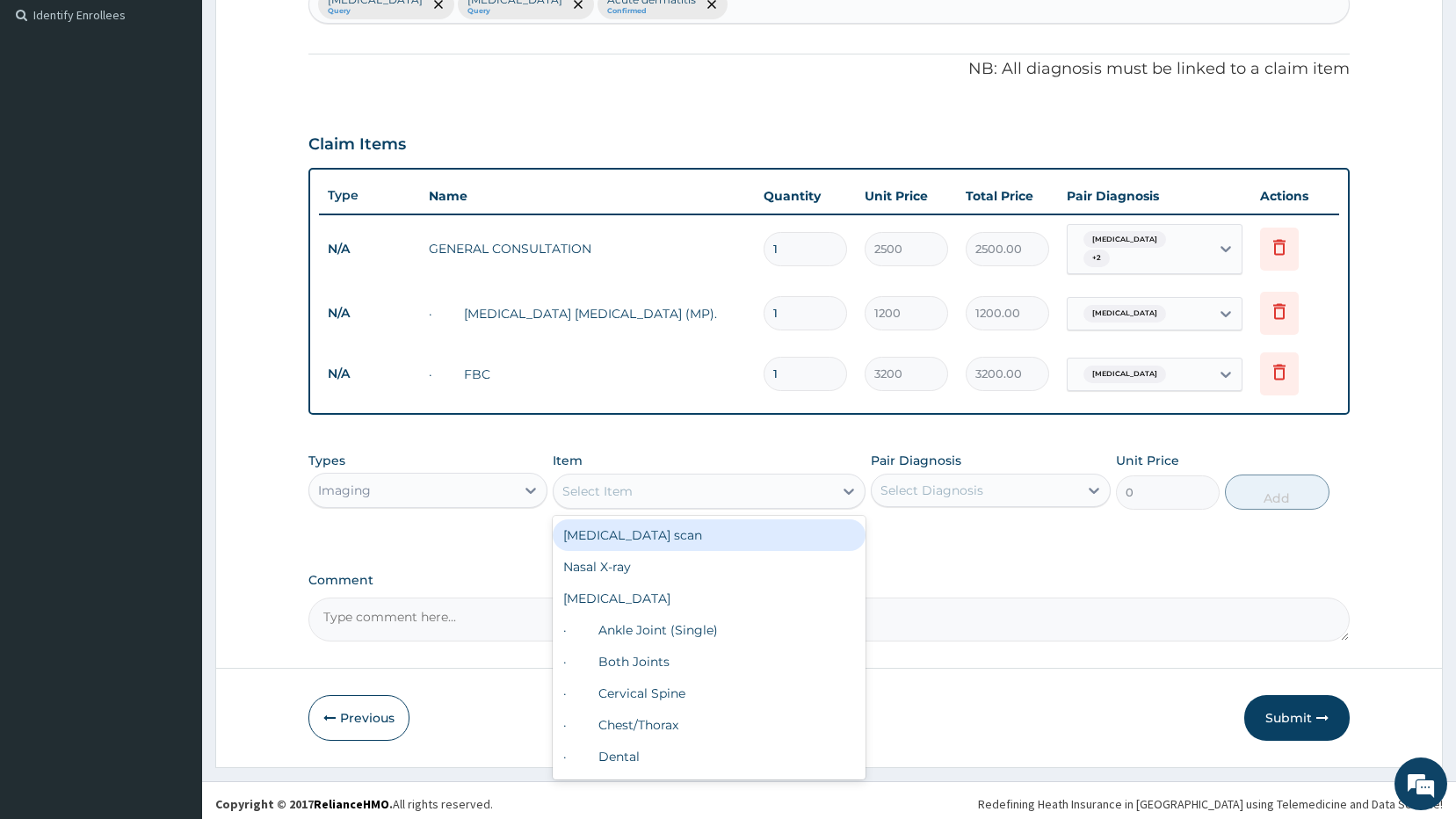
click at [730, 492] on div "Select Item" at bounding box center [692, 491] width 279 height 28
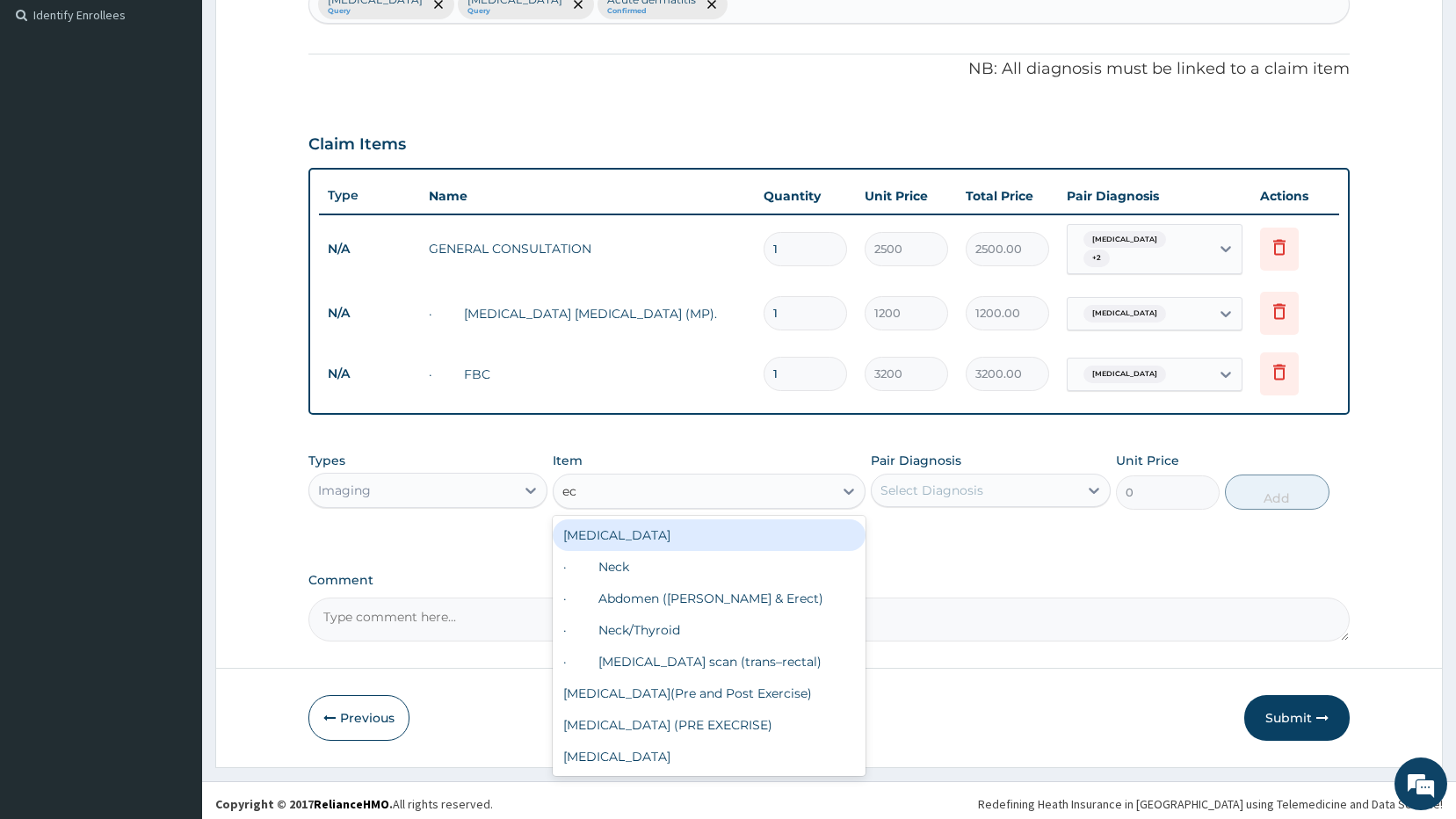
type input "ecg"
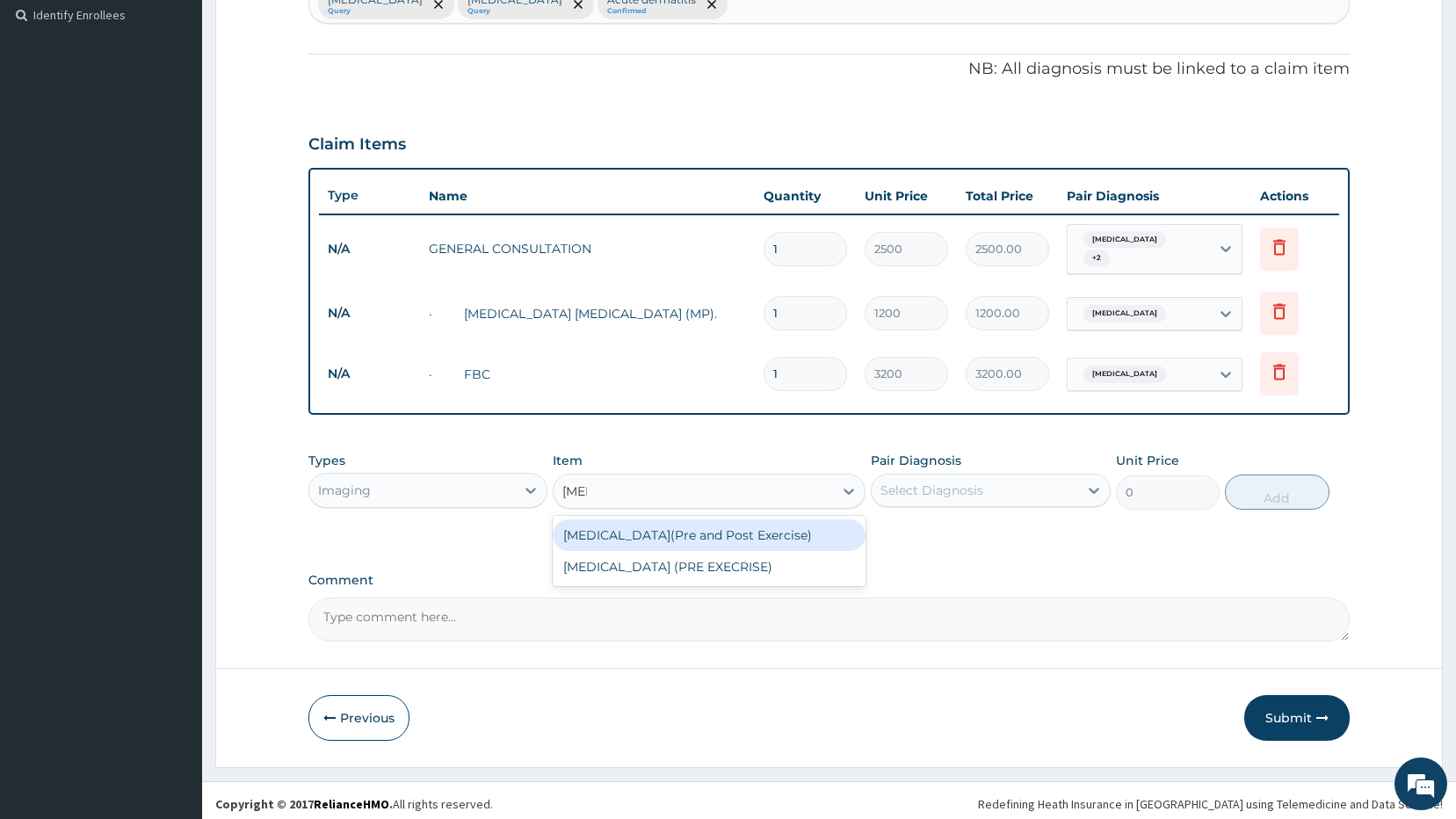
click at [756, 524] on div "ECG(Pre and Post Exercise)" at bounding box center [709, 535] width 313 height 32
type input "8000"
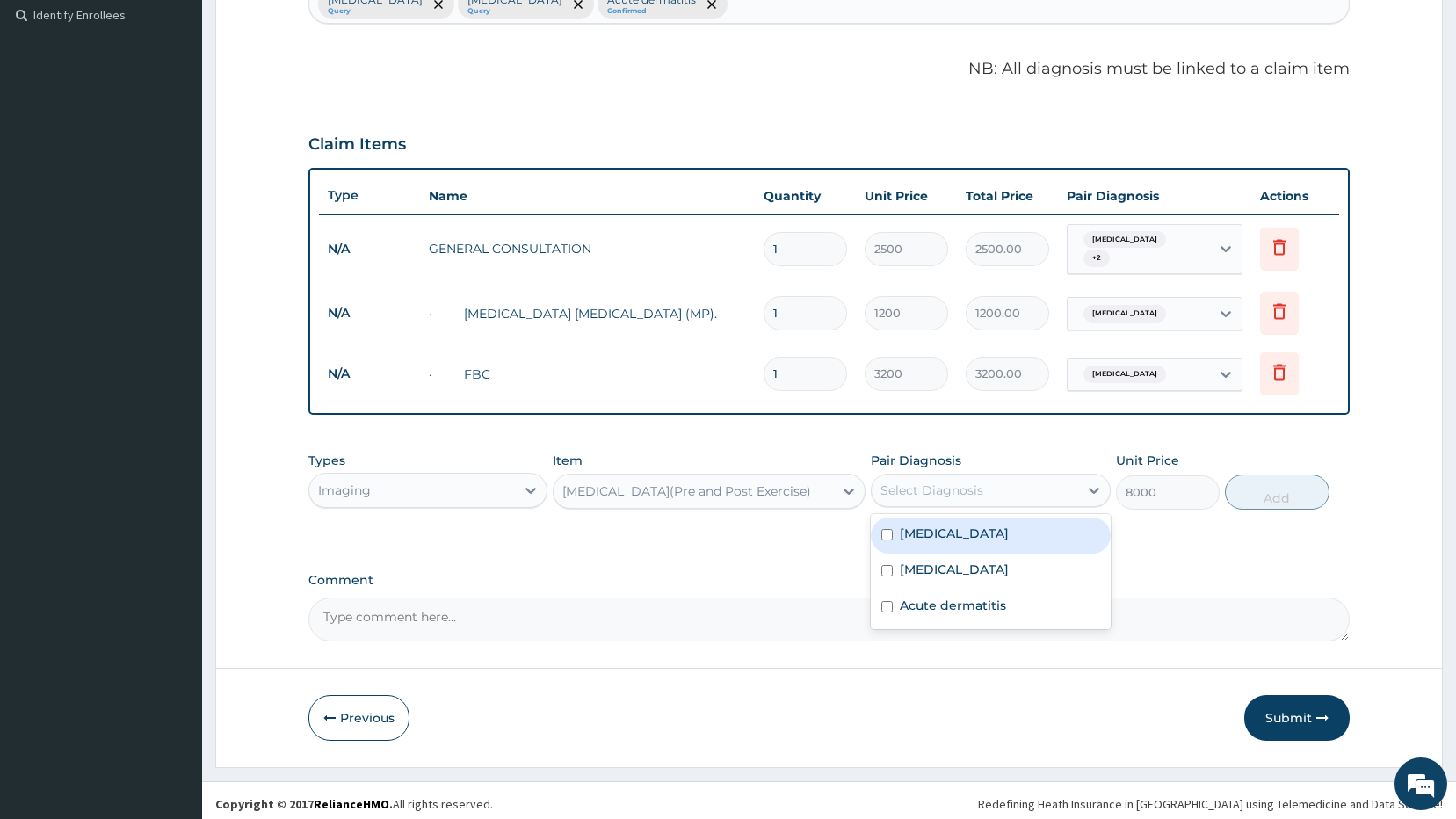
click at [1029, 476] on div "Select Diagnosis" at bounding box center [975, 490] width 207 height 28
click at [930, 577] on div "Sepsis" at bounding box center [991, 571] width 239 height 36
checkbox input "true"
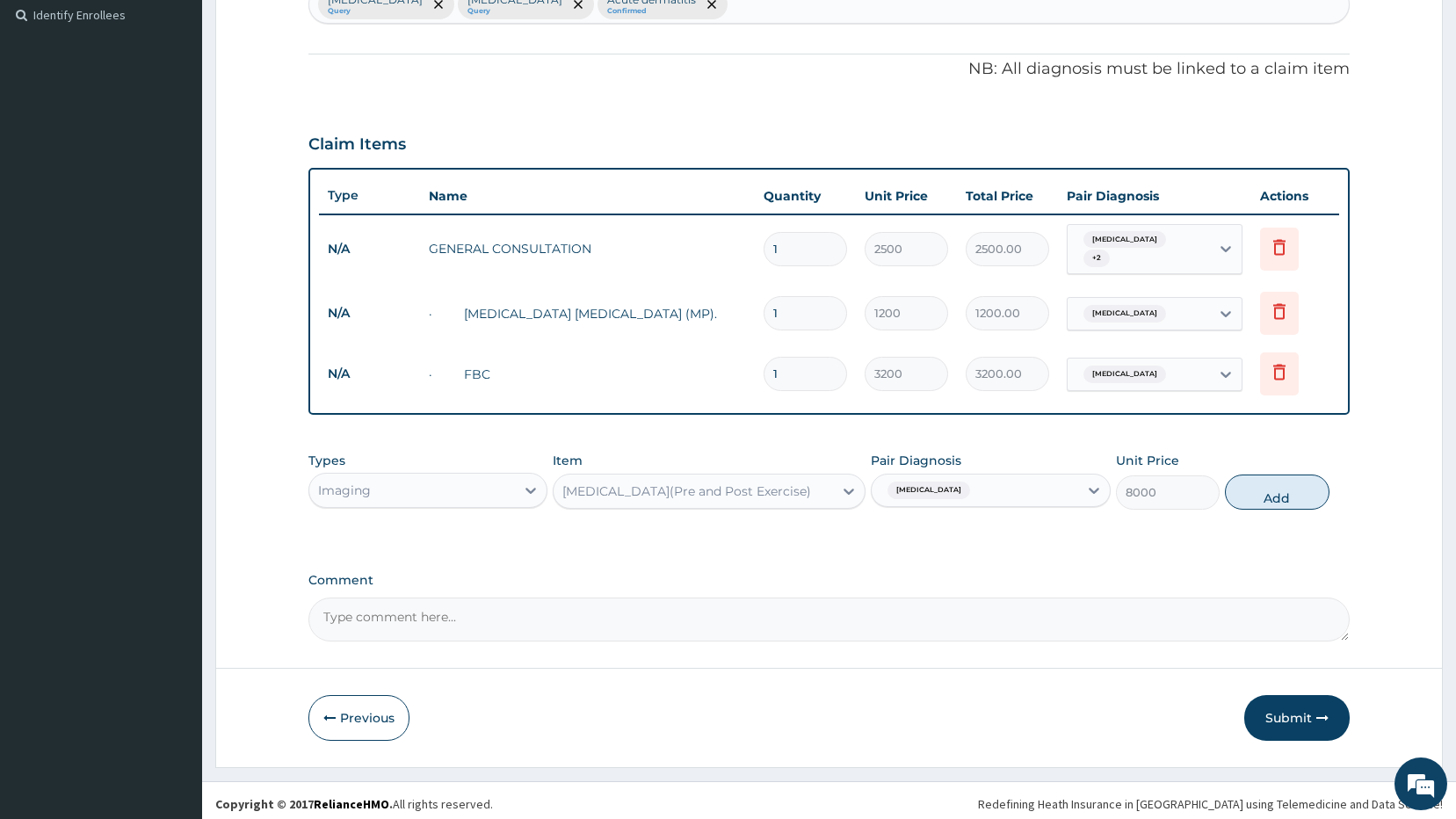
click at [980, 483] on div "Sepsis" at bounding box center [975, 490] width 207 height 30
click at [970, 475] on div "Sepsis" at bounding box center [975, 490] width 207 height 30
click at [935, 530] on label "Malaria" at bounding box center [954, 533] width 109 height 17
checkbox input "true"
click at [1287, 486] on button "Add" at bounding box center [1276, 492] width 104 height 35
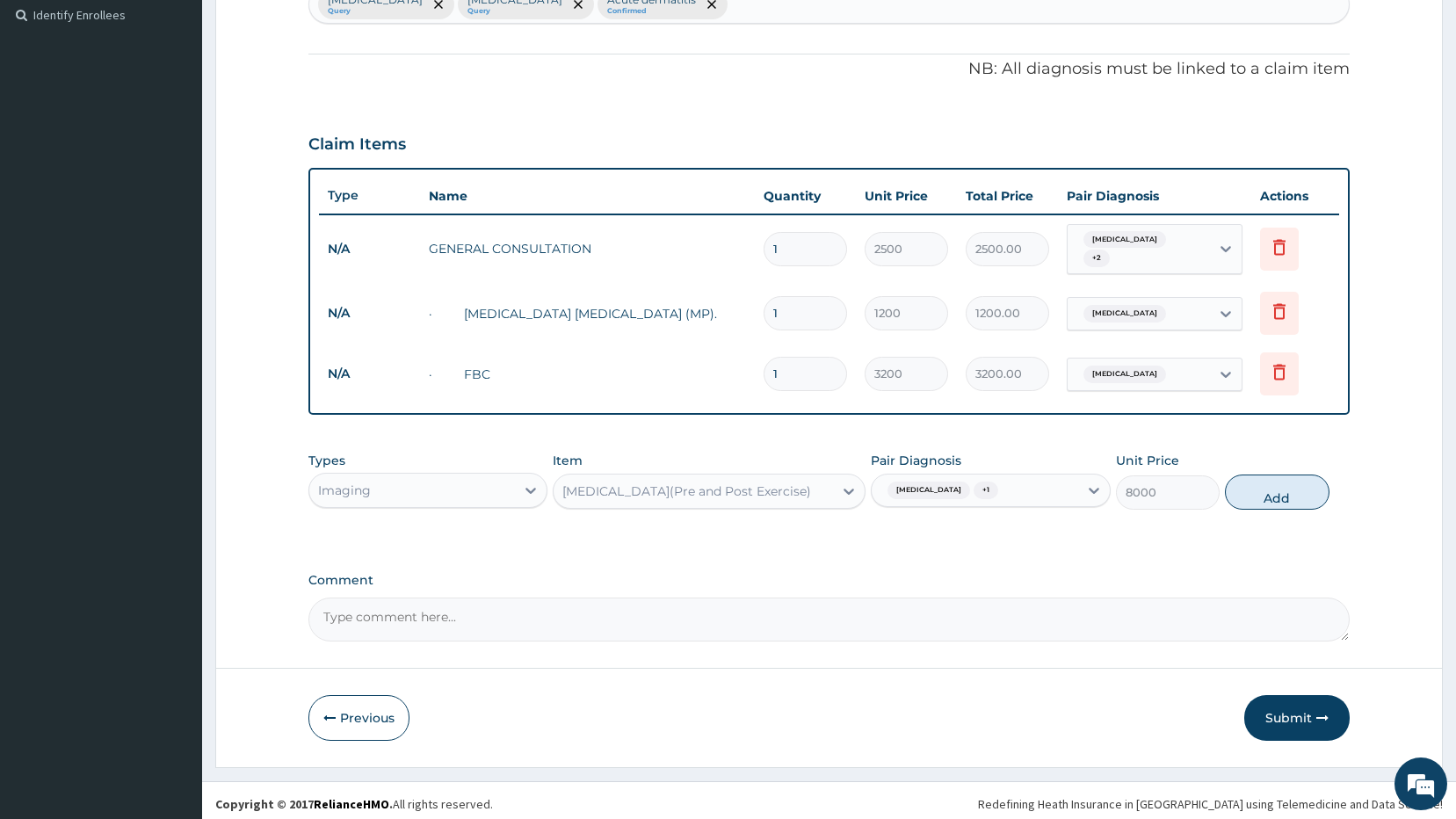
type input "0"
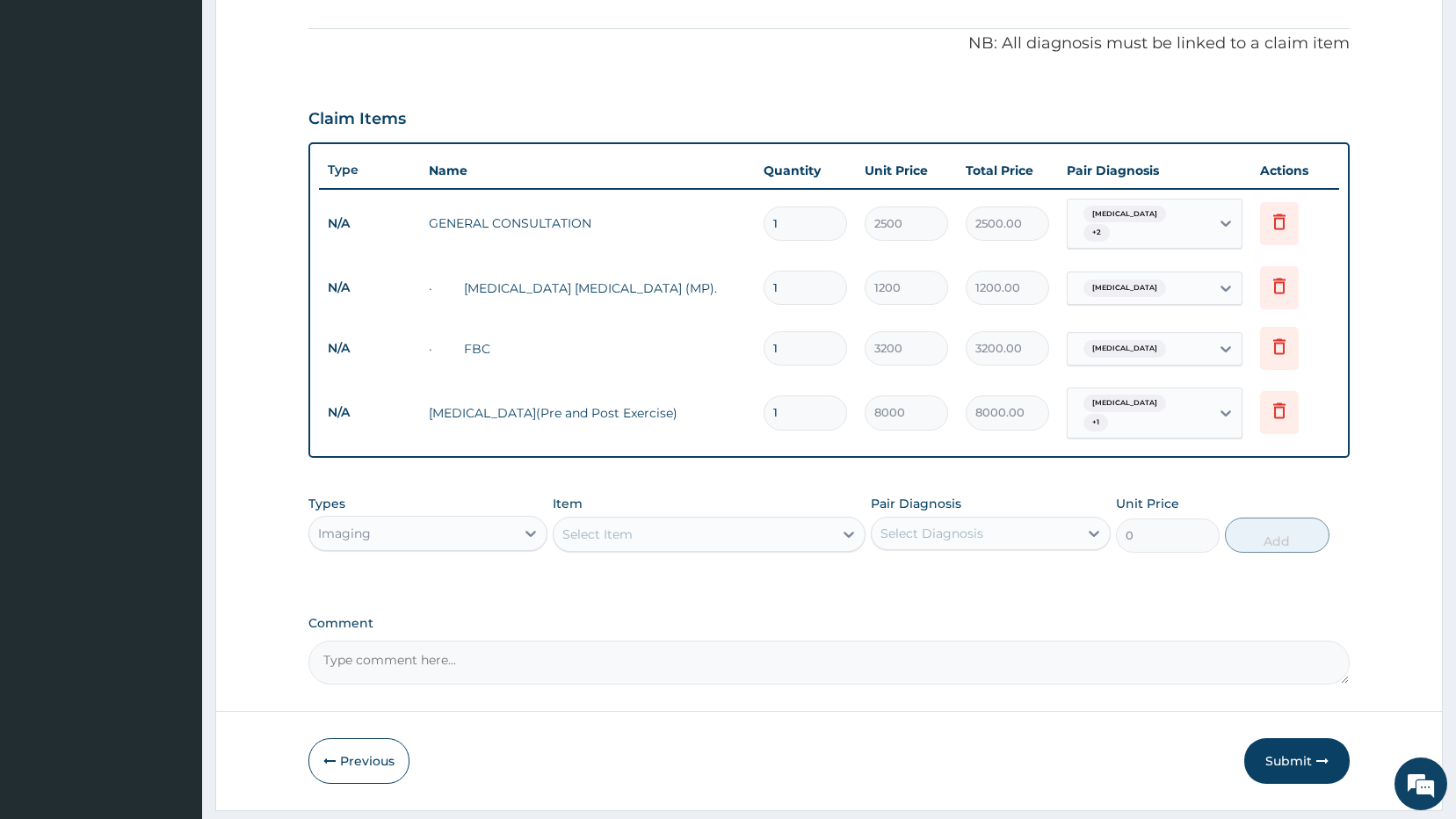
scroll to position [547, 0]
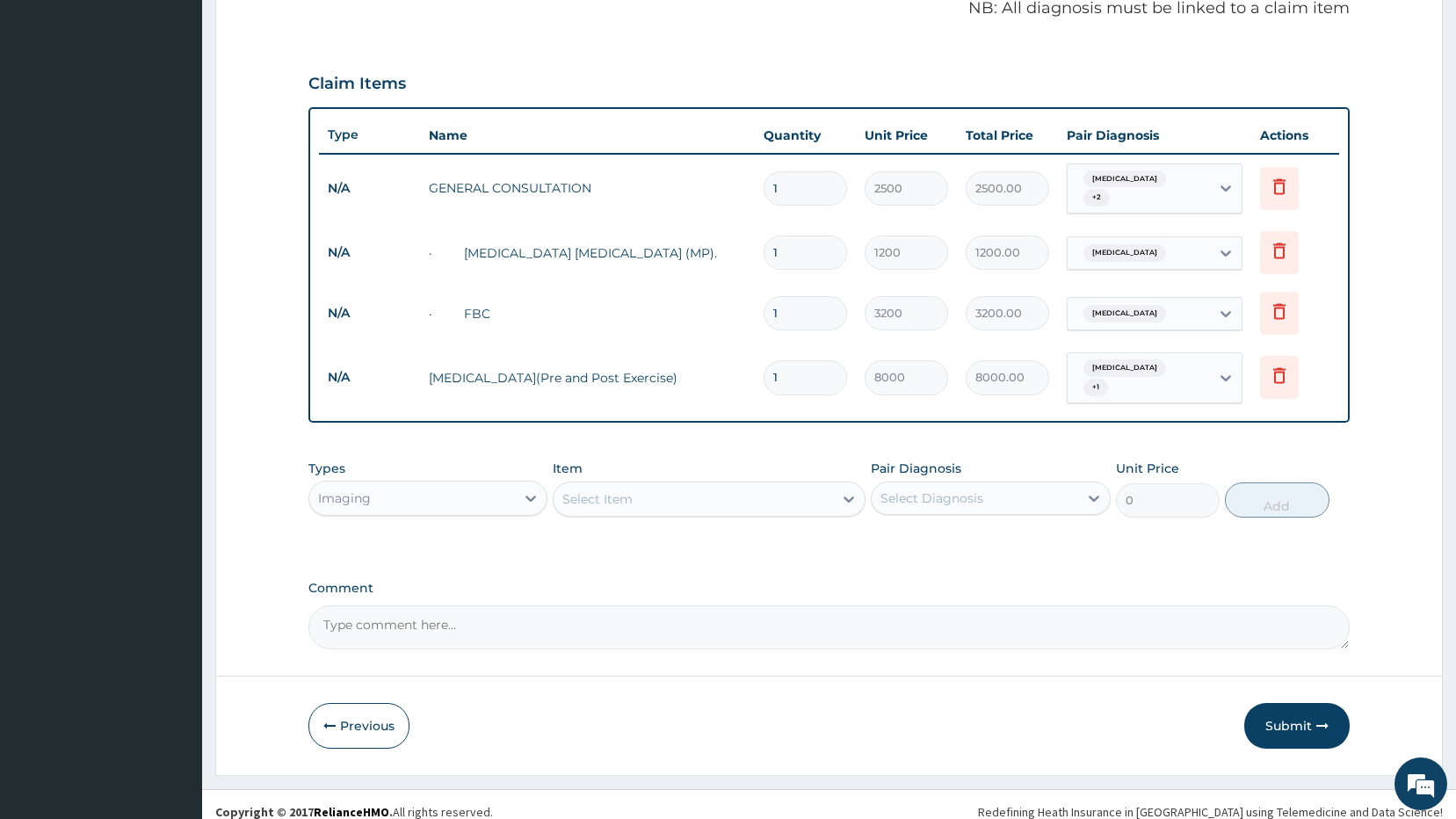
click at [462, 484] on div "Imaging" at bounding box center [412, 497] width 207 height 28
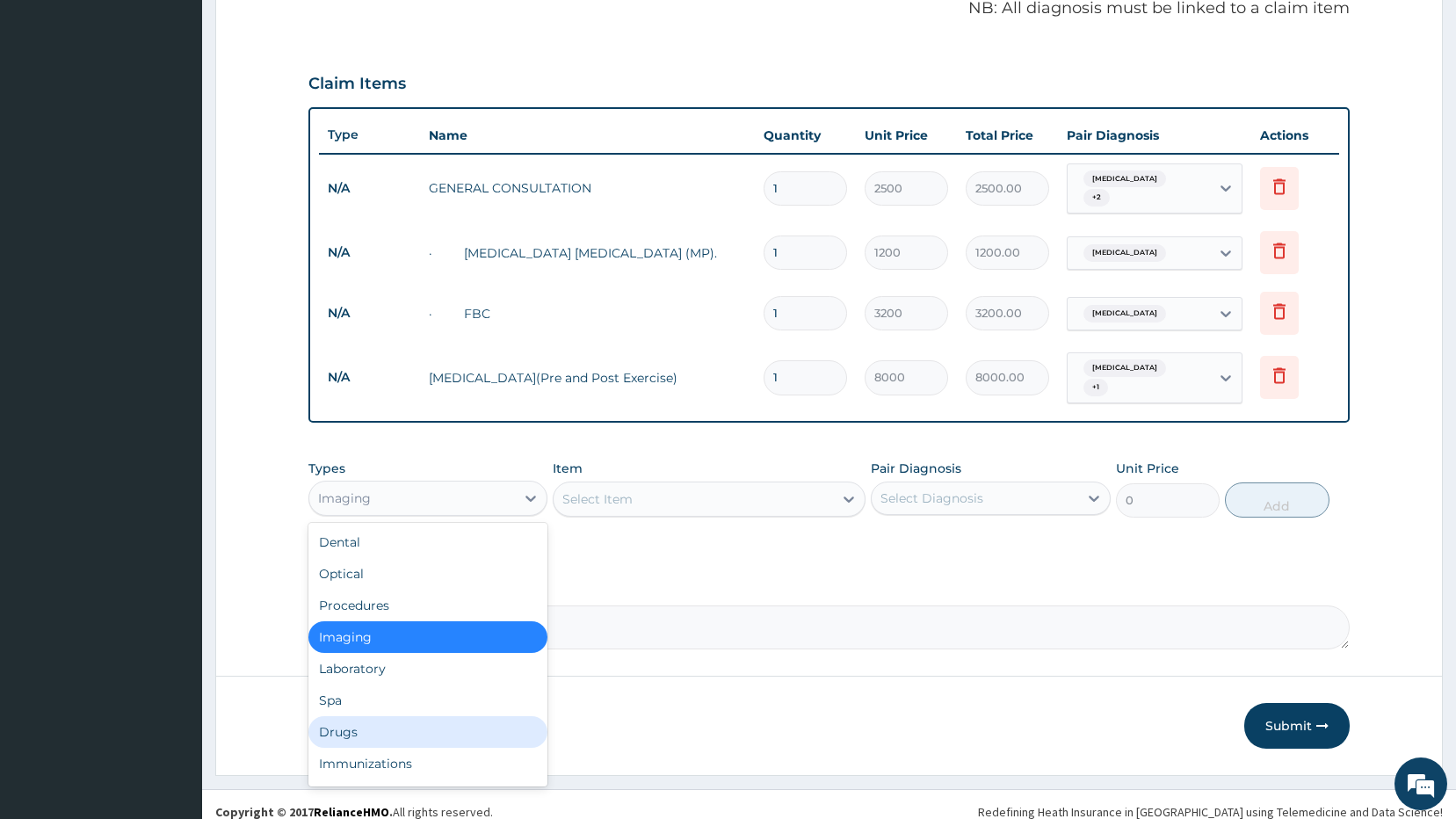
click at [359, 717] on div "Drugs" at bounding box center [428, 732] width 239 height 32
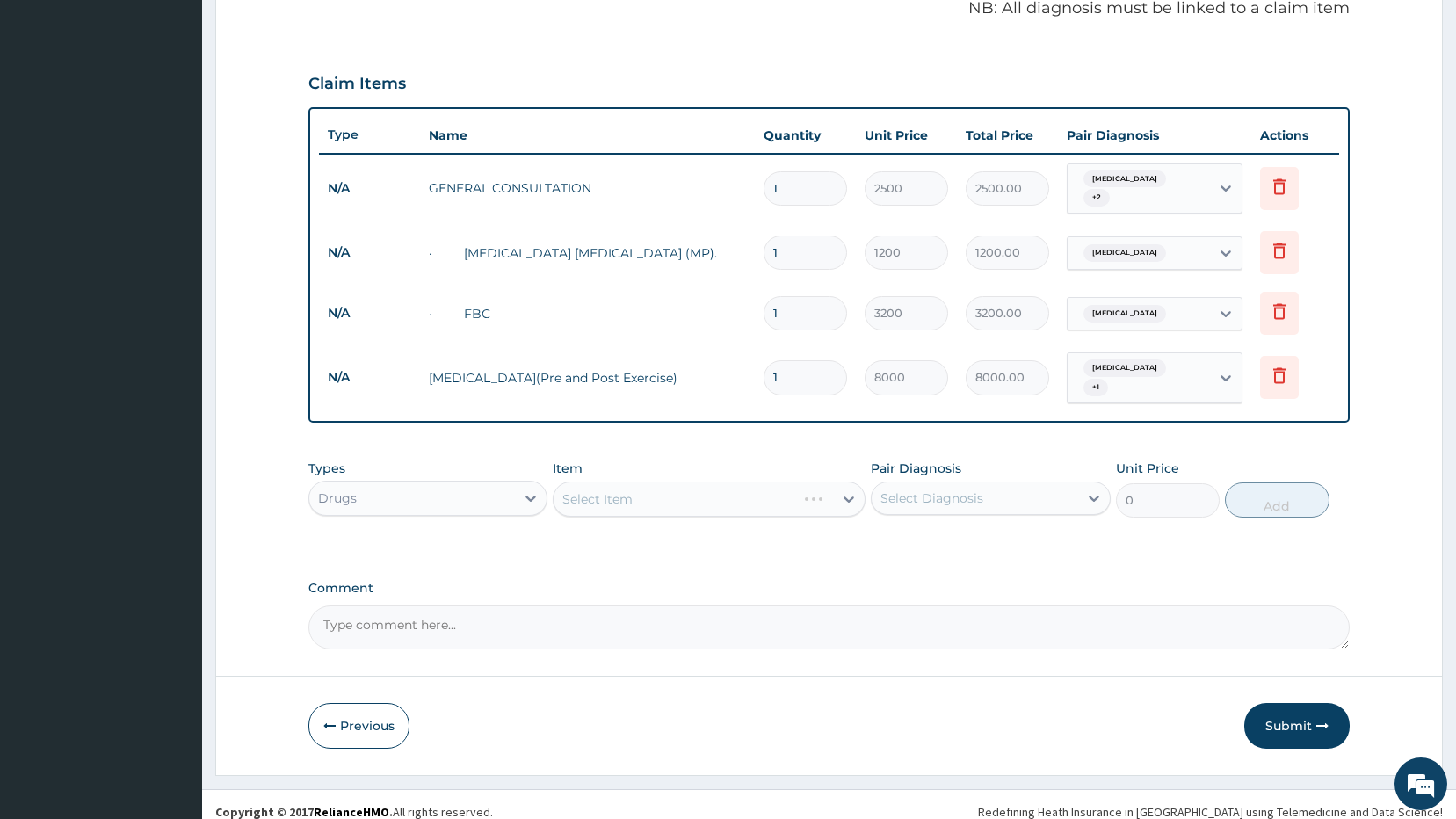
click at [731, 490] on div "Select Item" at bounding box center [709, 499] width 313 height 35
click at [837, 483] on div at bounding box center [849, 498] width 32 height 32
type input "grise"
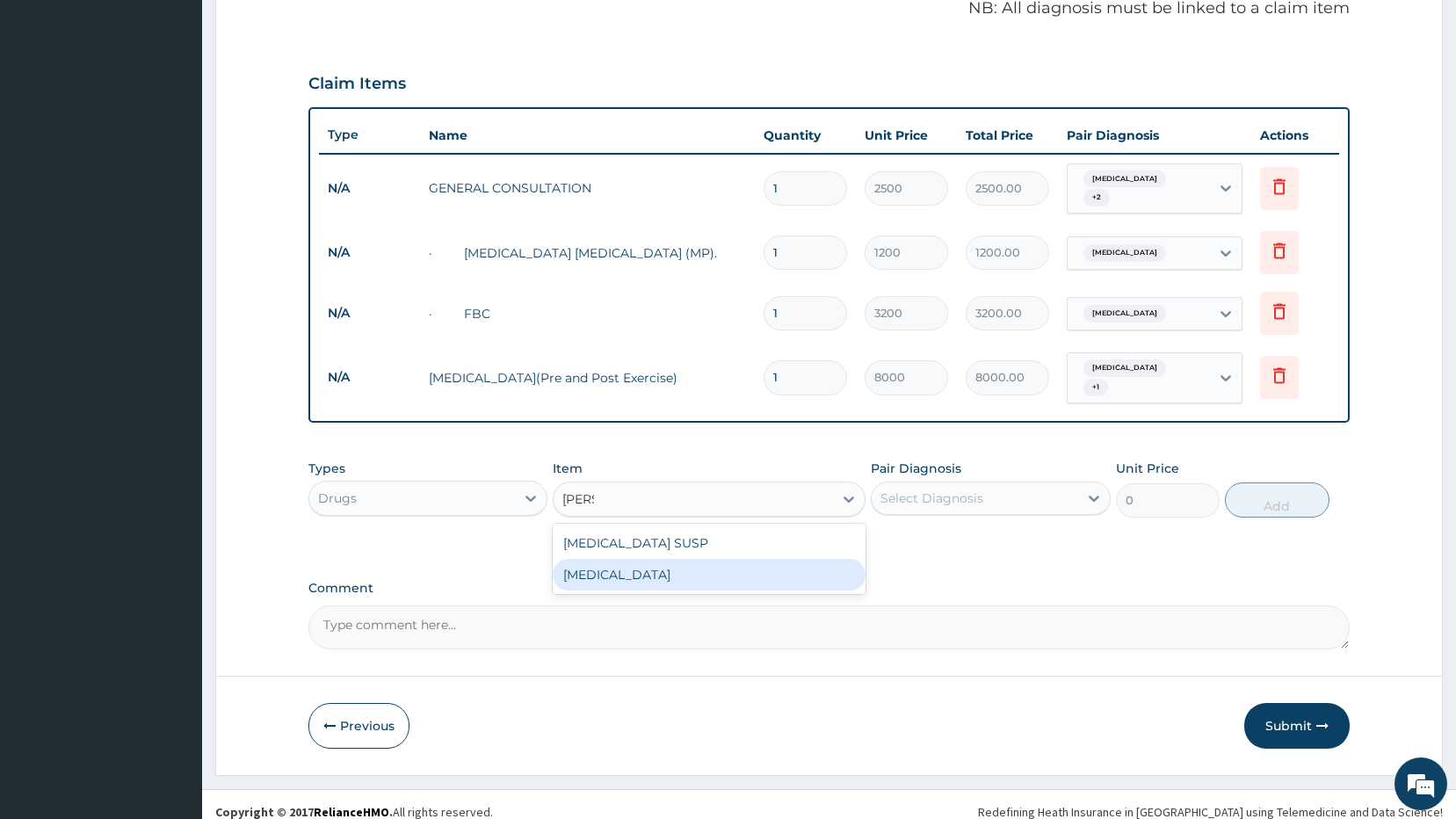
click at [713, 568] on div "GRISEOFULVIN" at bounding box center [709, 575] width 313 height 32
type input "120"
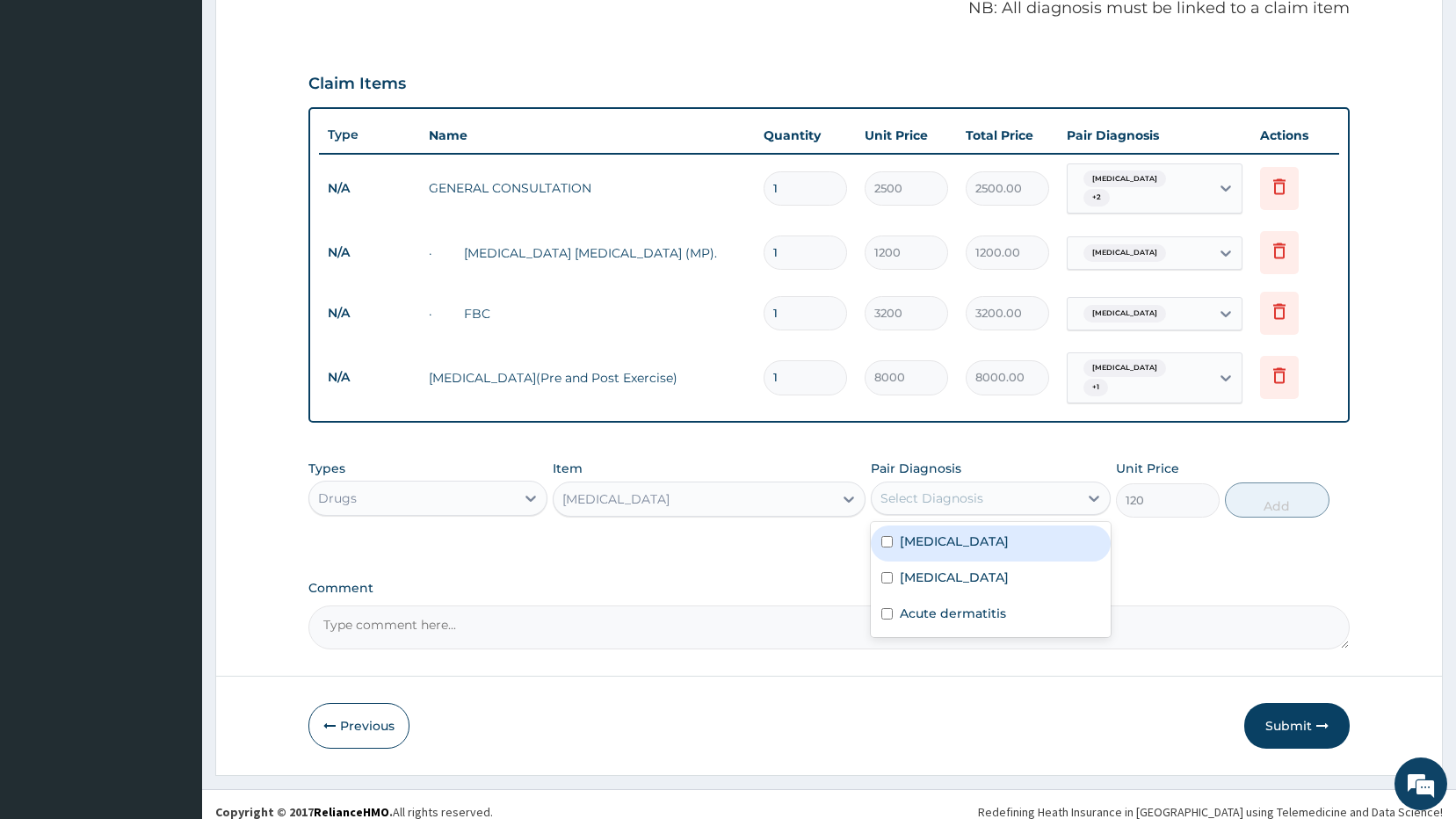
click at [963, 491] on div "Select Diagnosis" at bounding box center [932, 498] width 102 height 17
click at [918, 544] on div "Malaria" at bounding box center [991, 543] width 239 height 36
checkbox input "true"
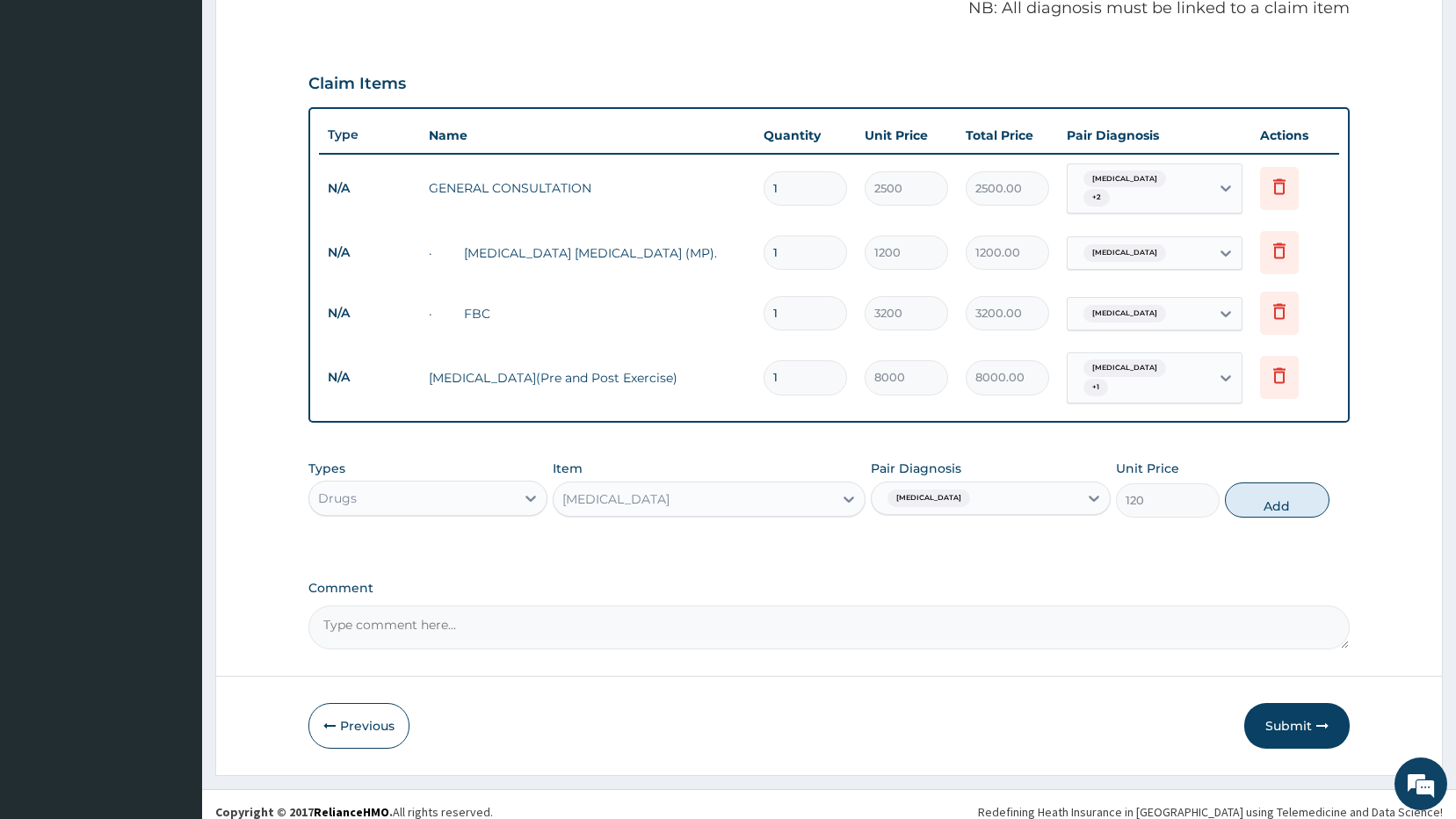
click at [967, 483] on div "Malaria" at bounding box center [975, 497] width 207 height 30
click at [975, 483] on div "Malaria" at bounding box center [975, 497] width 207 height 30
click at [944, 565] on div "Sepsis" at bounding box center [991, 579] width 239 height 36
checkbox input "true"
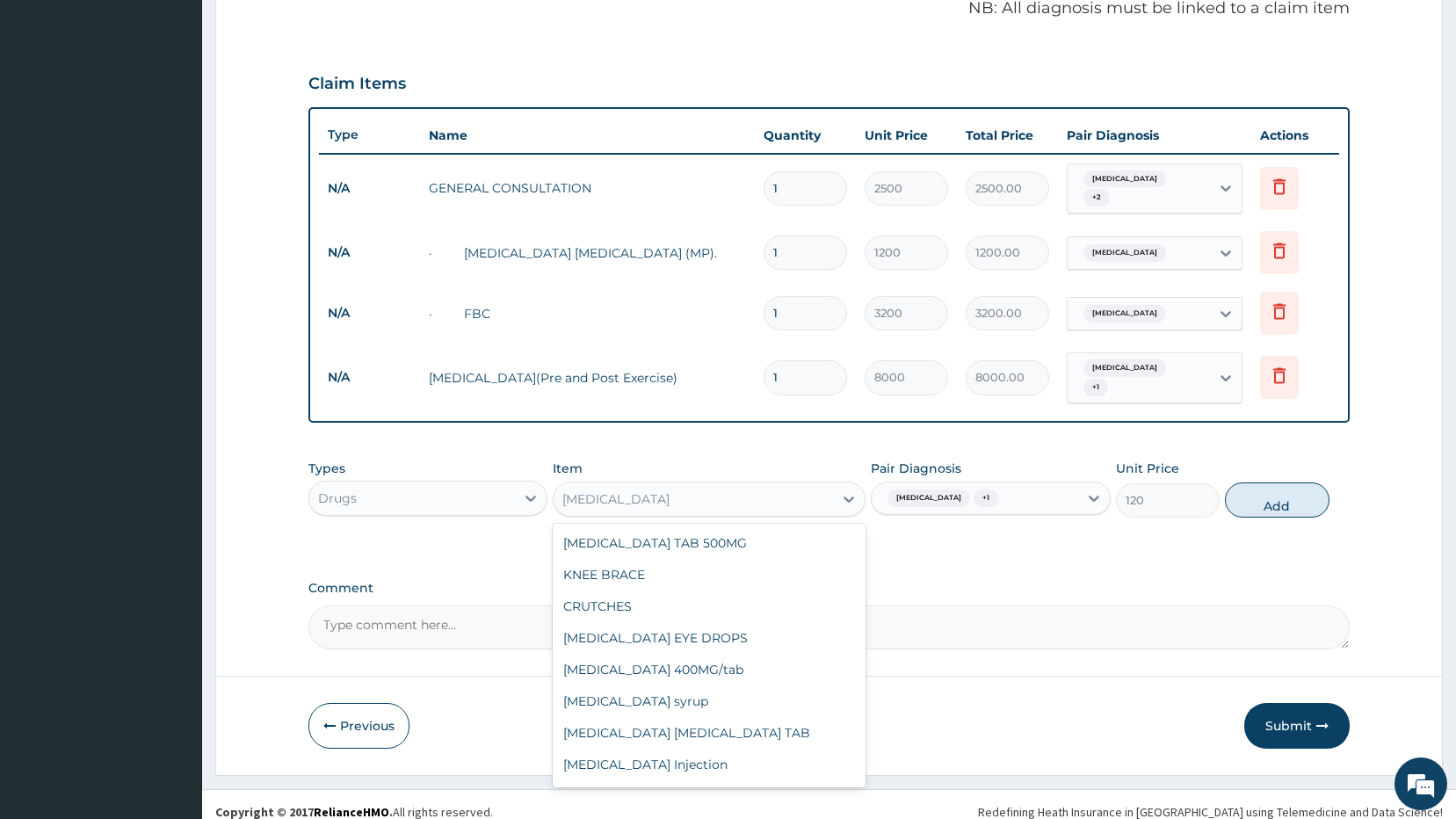
scroll to position [10158, 0]
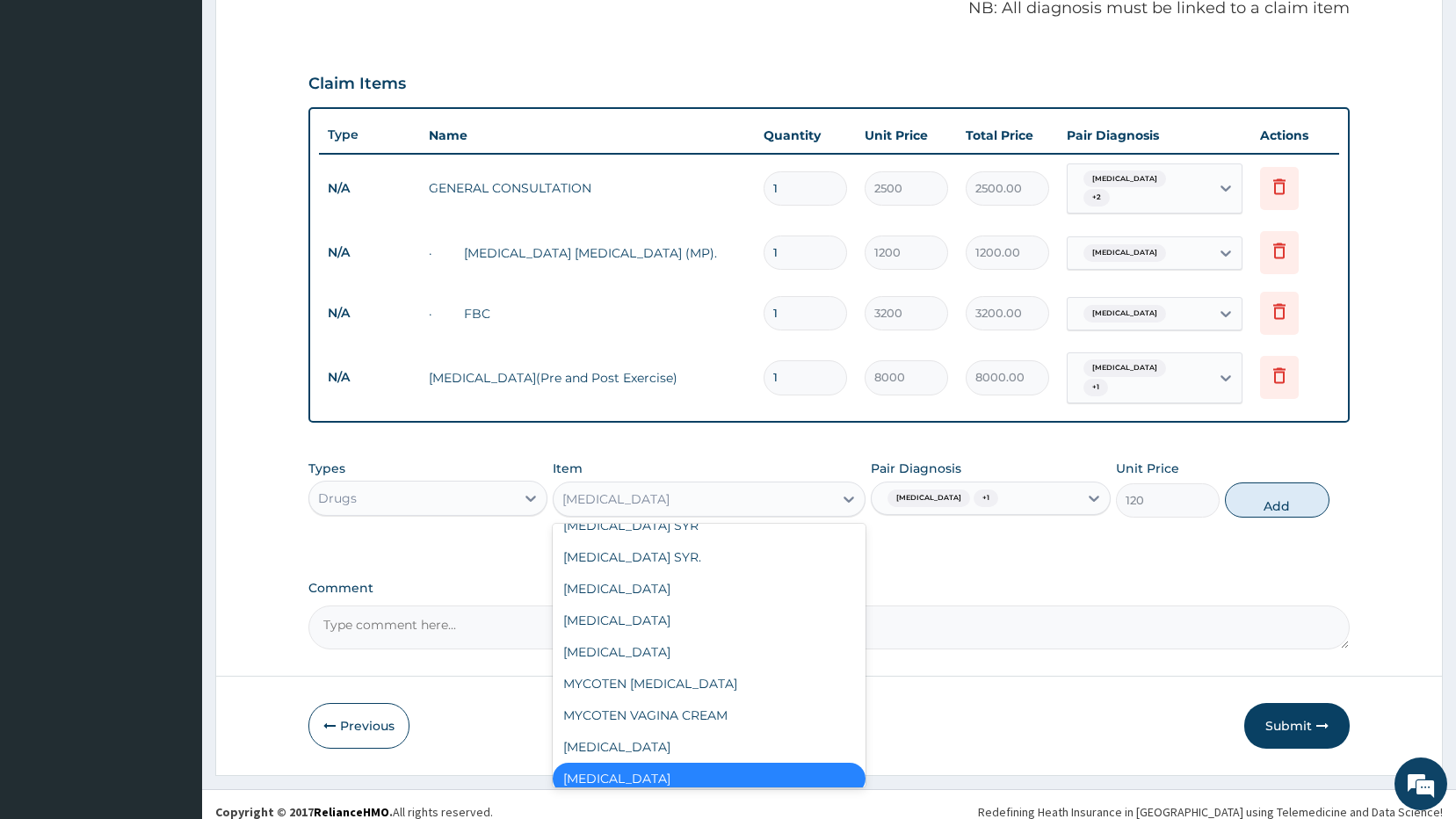
drag, startPoint x: 647, startPoint y: 483, endPoint x: 600, endPoint y: 493, distance: 48.1
click at [581, 485] on div "GRISEOFULVIN" at bounding box center [692, 498] width 279 height 28
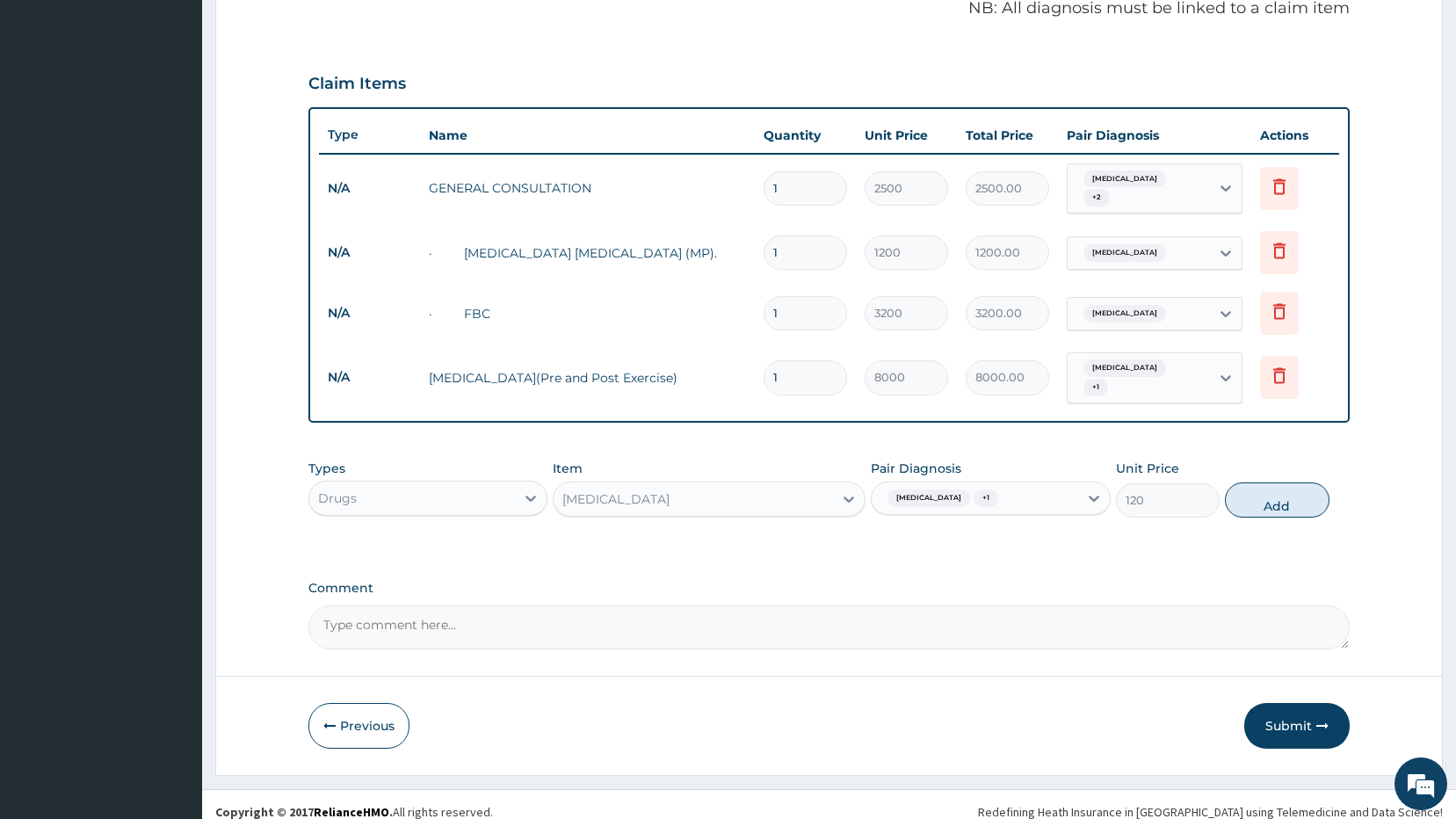
click at [539, 540] on div "PA Code / Prescription Code Enter Code(Secondary Care Only) Encounter Date DD-M…" at bounding box center [828, 135] width 1042 height 1029
click at [984, 483] on div "Malaria + 1" at bounding box center [975, 497] width 207 height 30
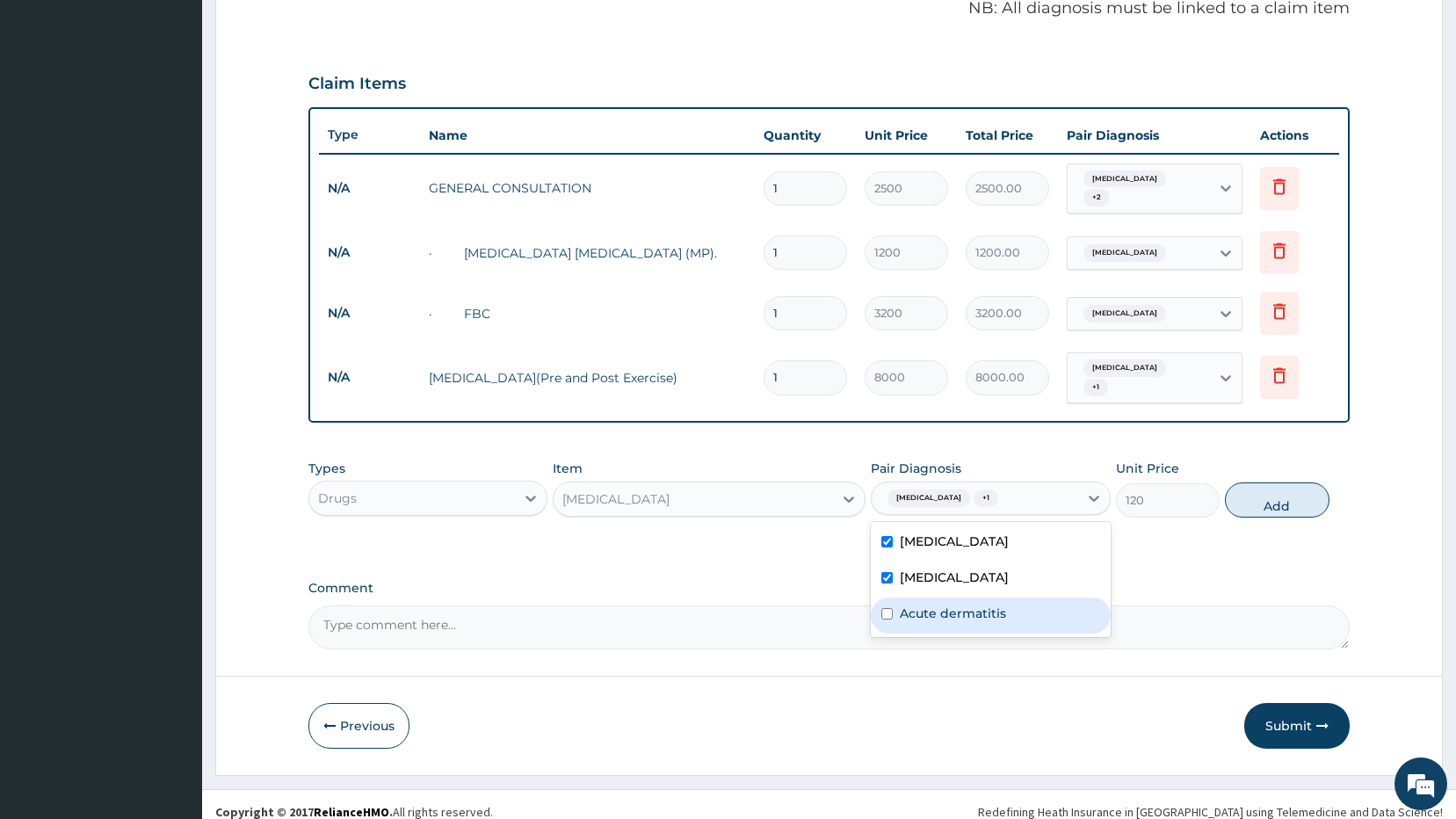
click at [930, 609] on div "Acute dermatitis" at bounding box center [991, 615] width 239 height 36
checkbox input "true"
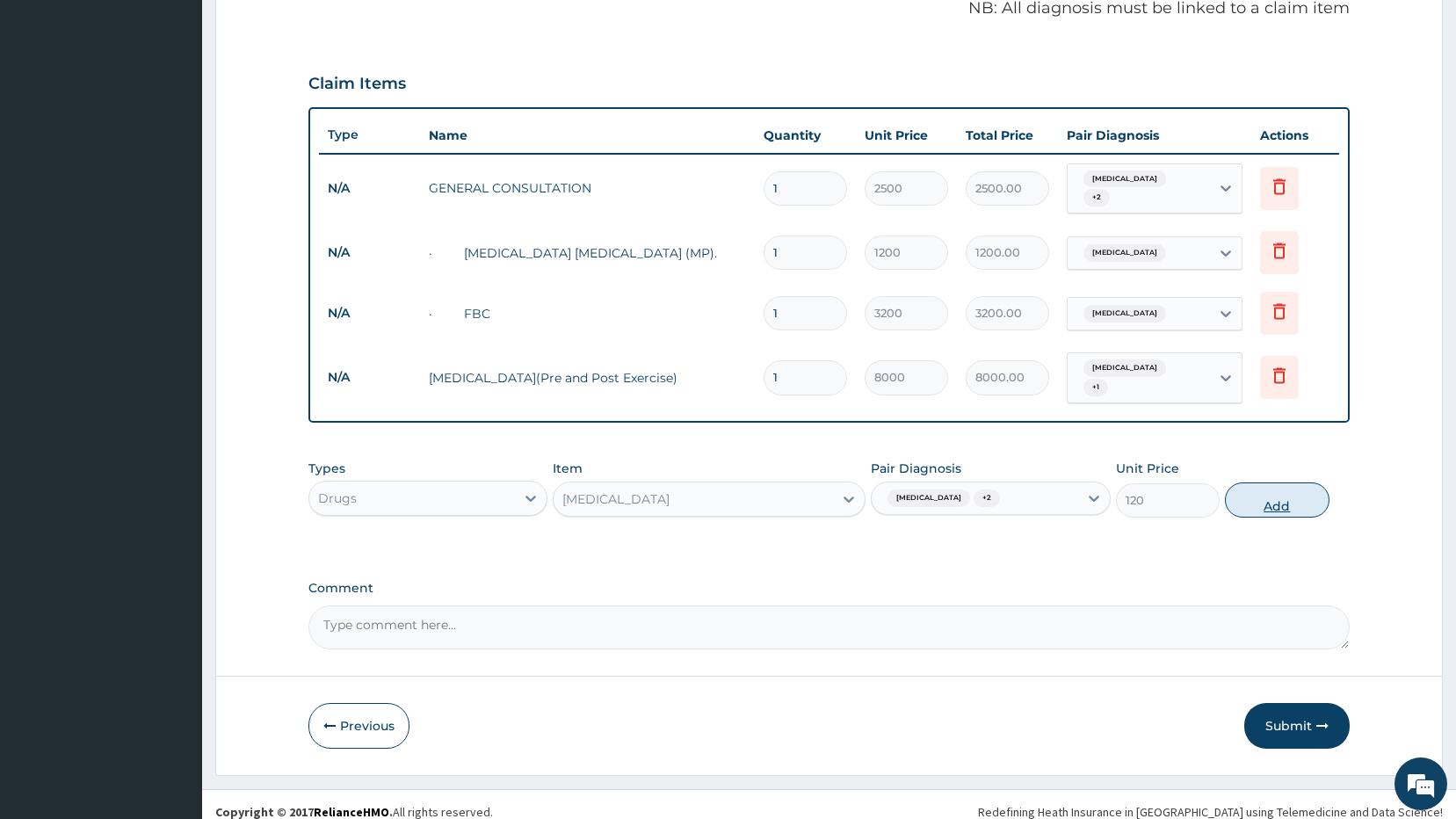
click at [1287, 489] on button "Add" at bounding box center [1276, 500] width 104 height 35
type input "0"
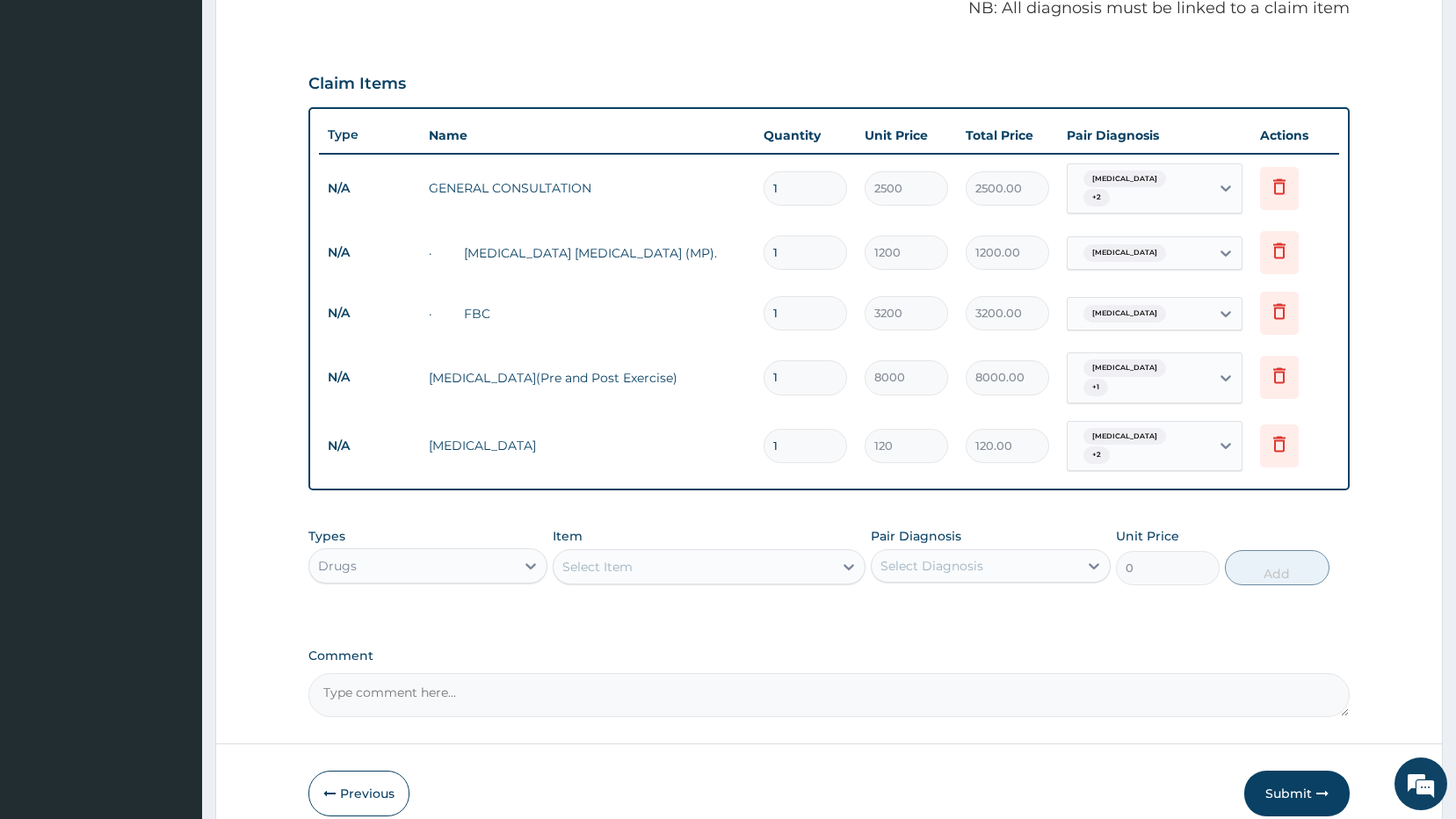
drag, startPoint x: 804, startPoint y: 426, endPoint x: 693, endPoint y: 424, distance: 111.0
click at [696, 424] on tr "N/A GRISEOFULVIN 1 120 120.00 Malaria + 2 Delete" at bounding box center [828, 446] width 1021 height 69
type input "2"
type input "240.00"
type input "28"
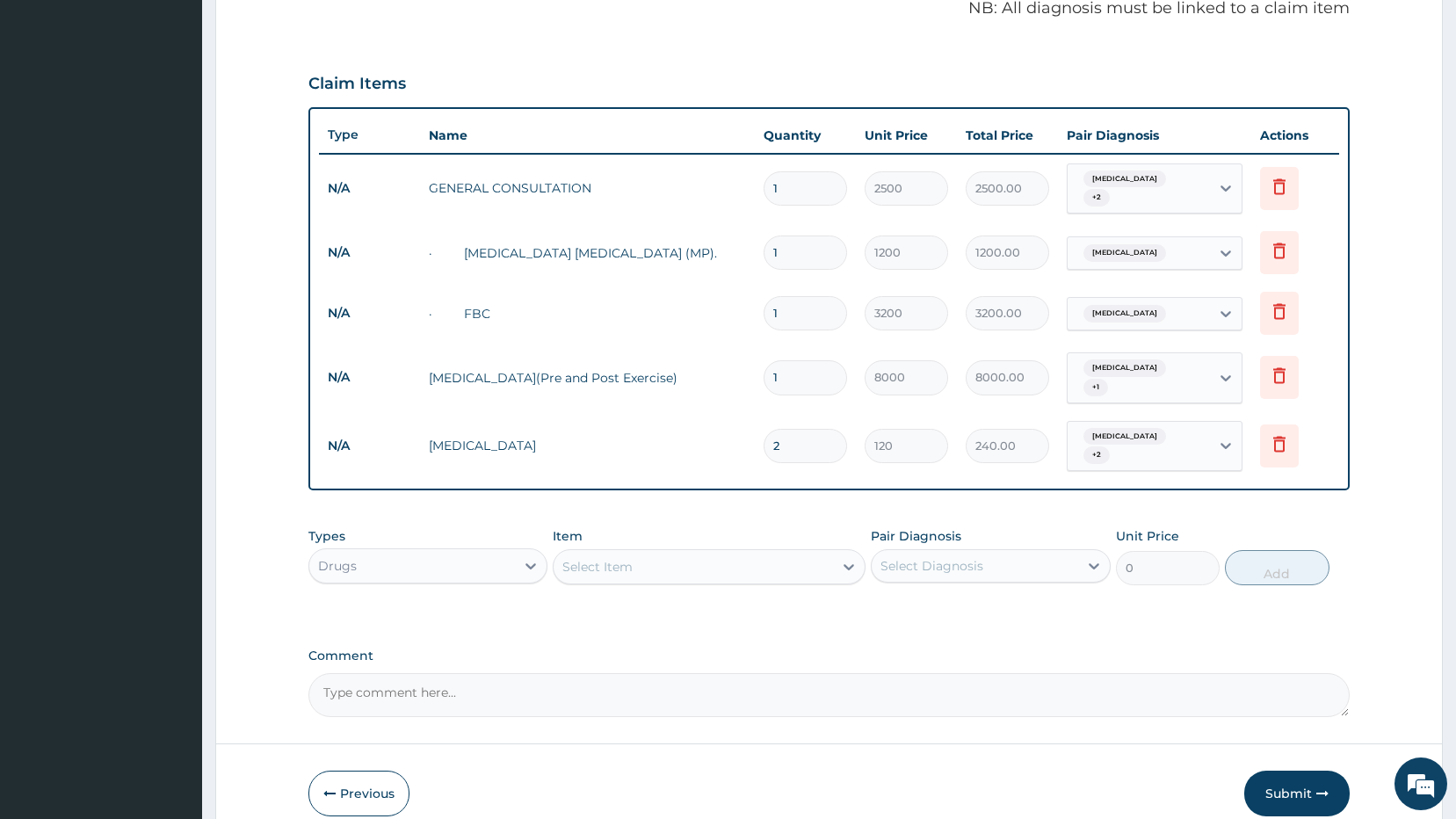
type input "3360.00"
type input "2"
type input "240.00"
type input "0.00"
type input "3"
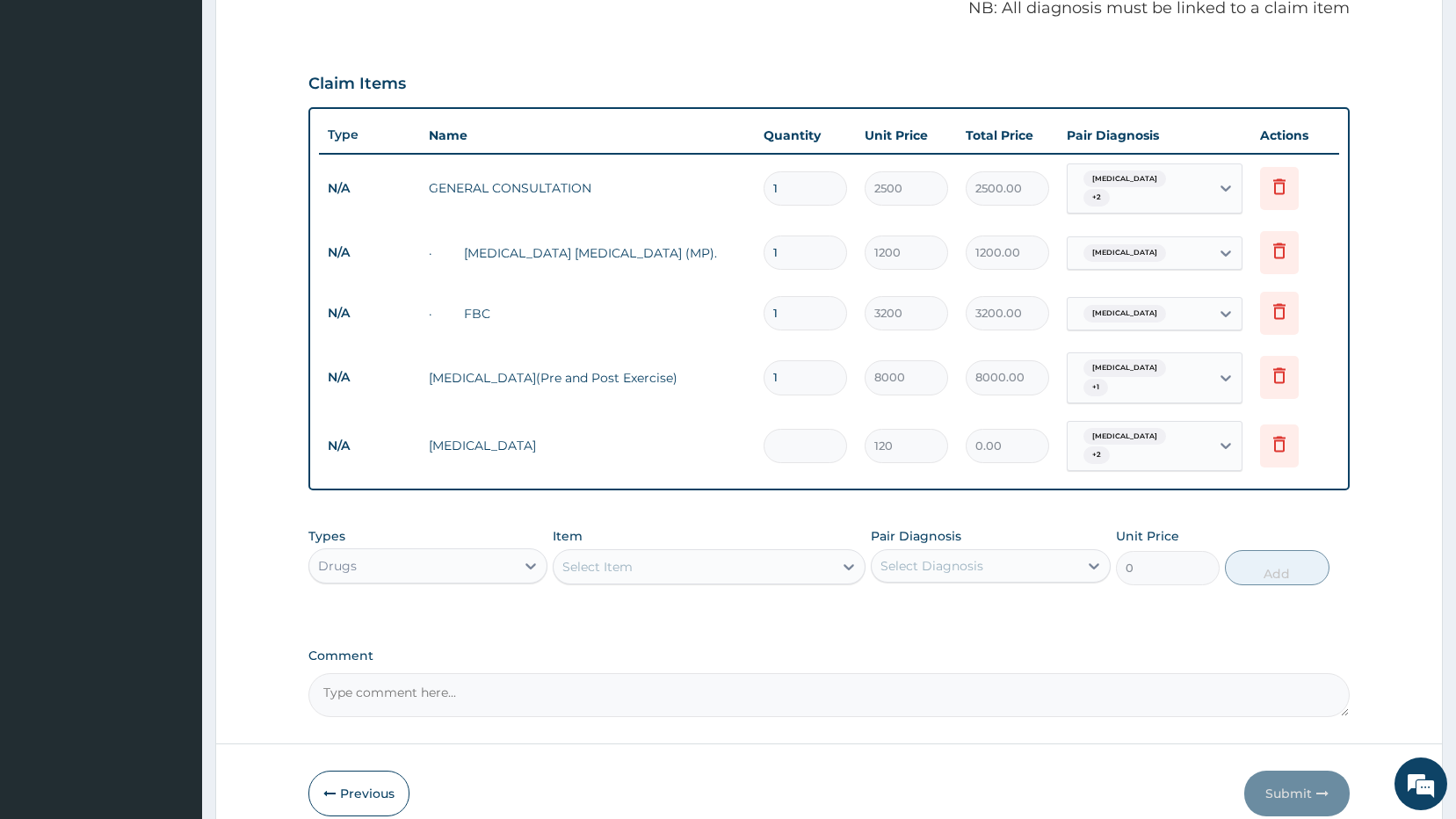
type input "360.00"
type input "30"
type input "3600.00"
type input "30"
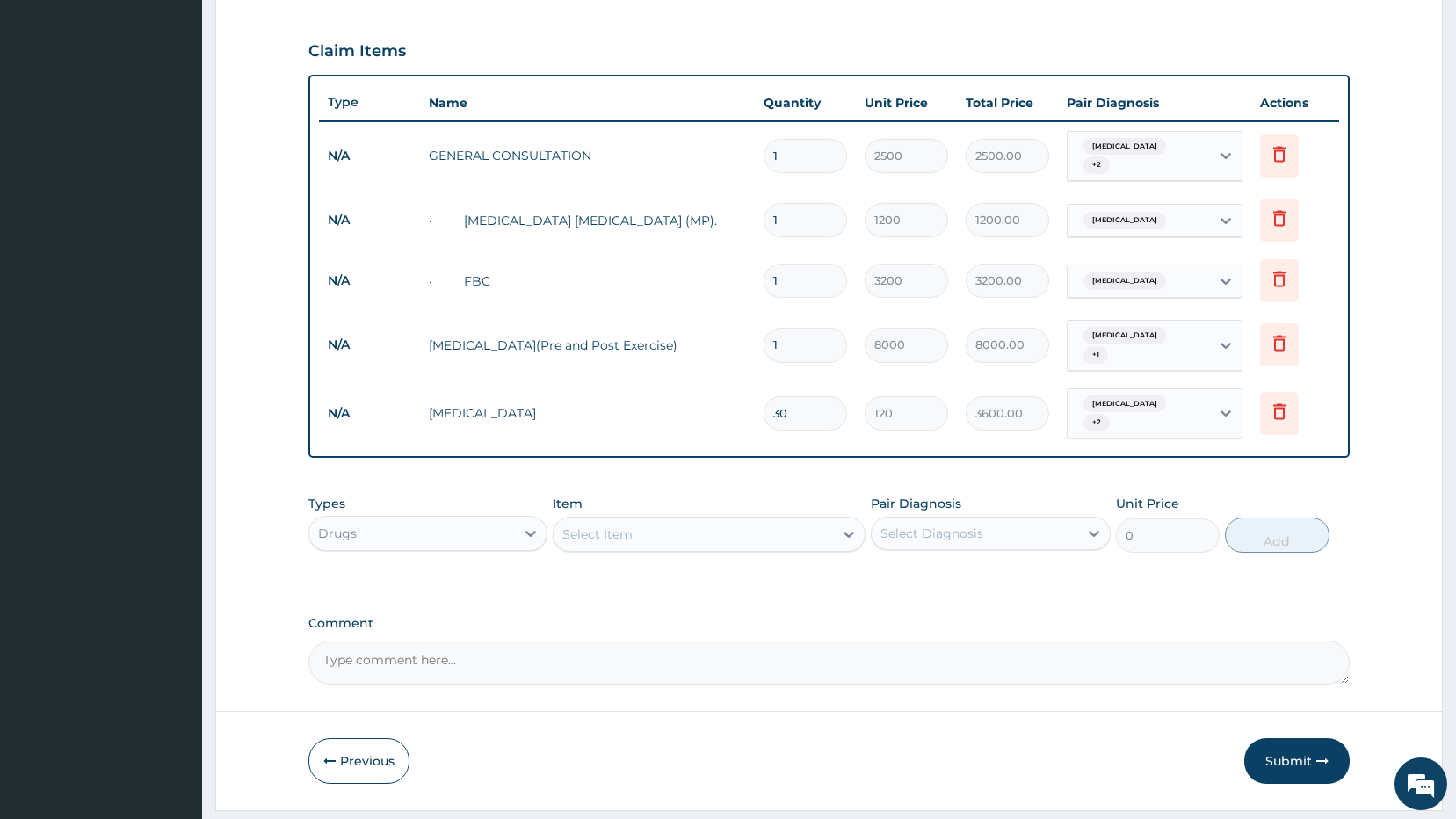
scroll to position [607, 0]
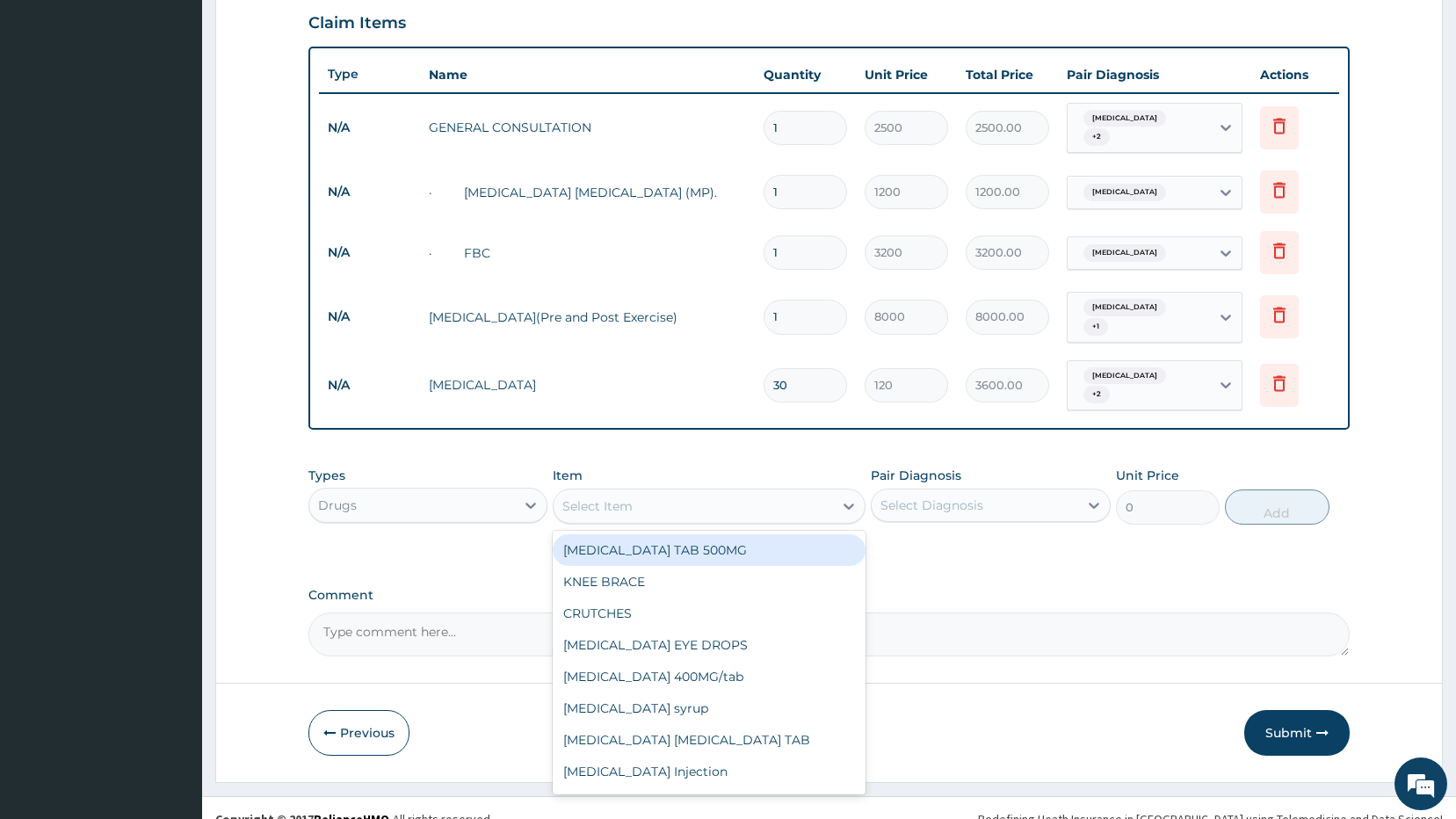
click at [757, 493] on div "Select Item" at bounding box center [692, 506] width 279 height 28
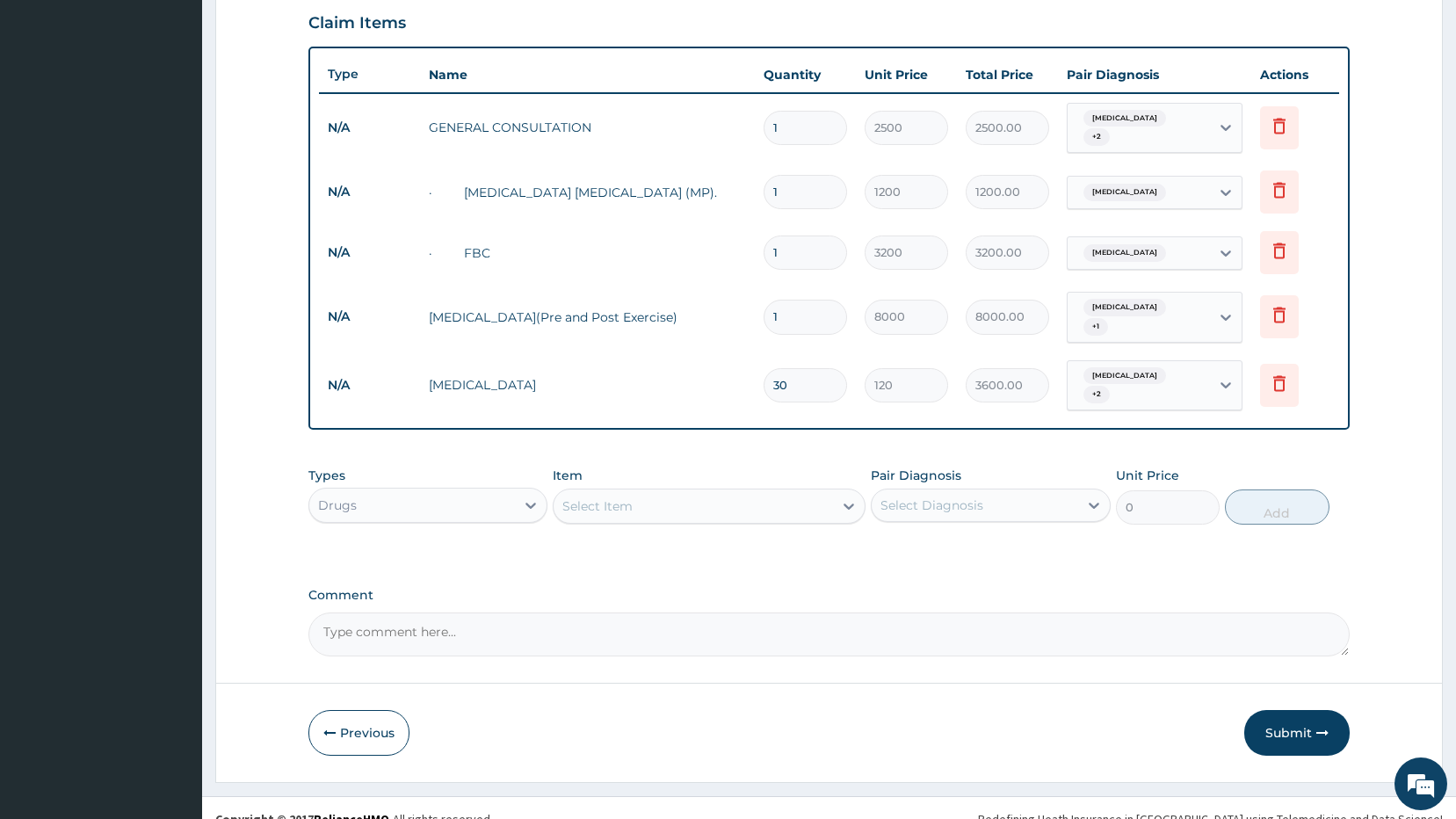
drag, startPoint x: 749, startPoint y: 480, endPoint x: 608, endPoint y: 489, distance: 141.3
click at [608, 497] on div "Select Item" at bounding box center [597, 506] width 70 height 17
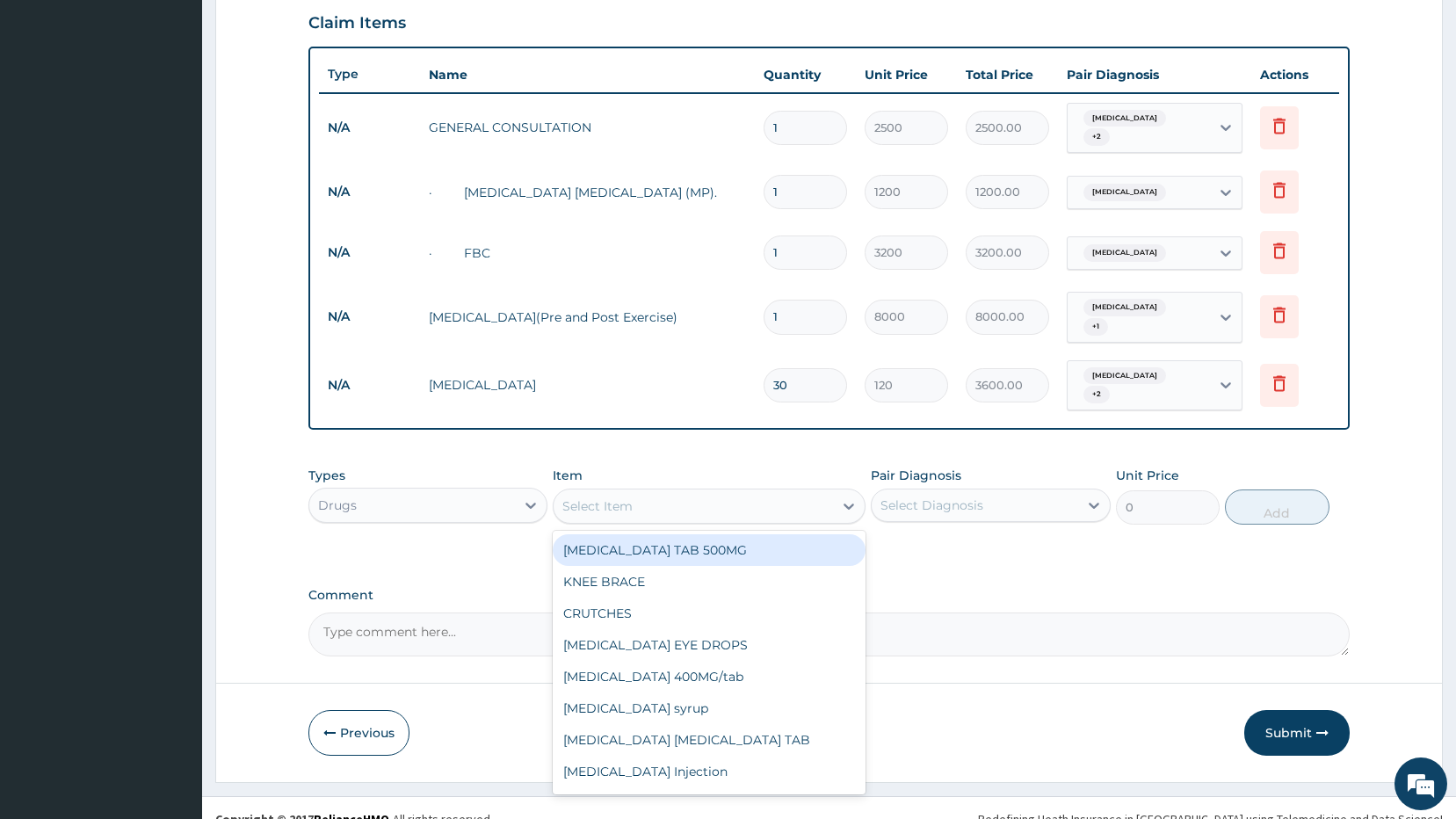
type input "o"
type input "lon"
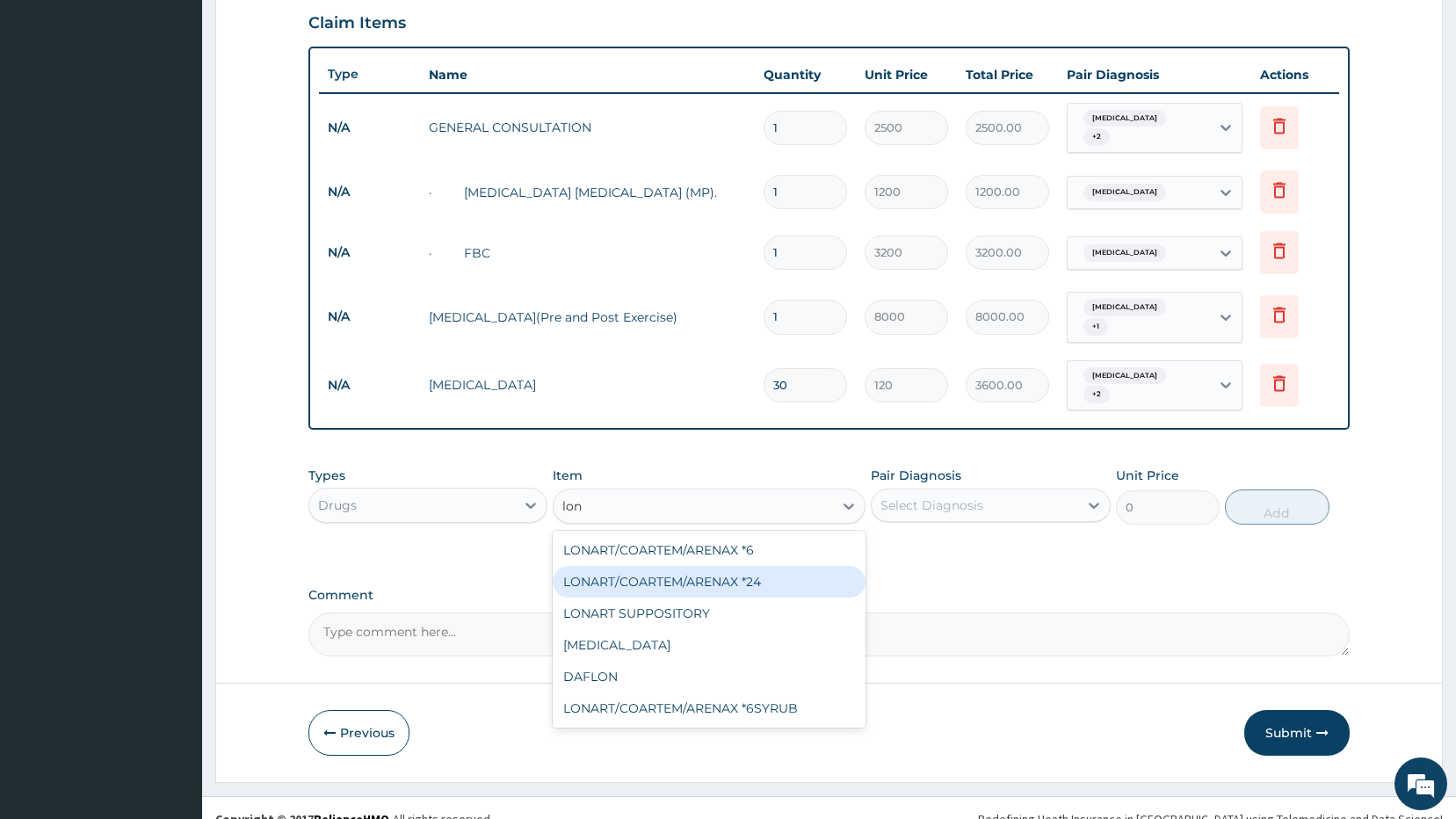
click at [731, 566] on div "LONART/COARTEM/ARENAX *24" at bounding box center [709, 581] width 313 height 32
type input "180"
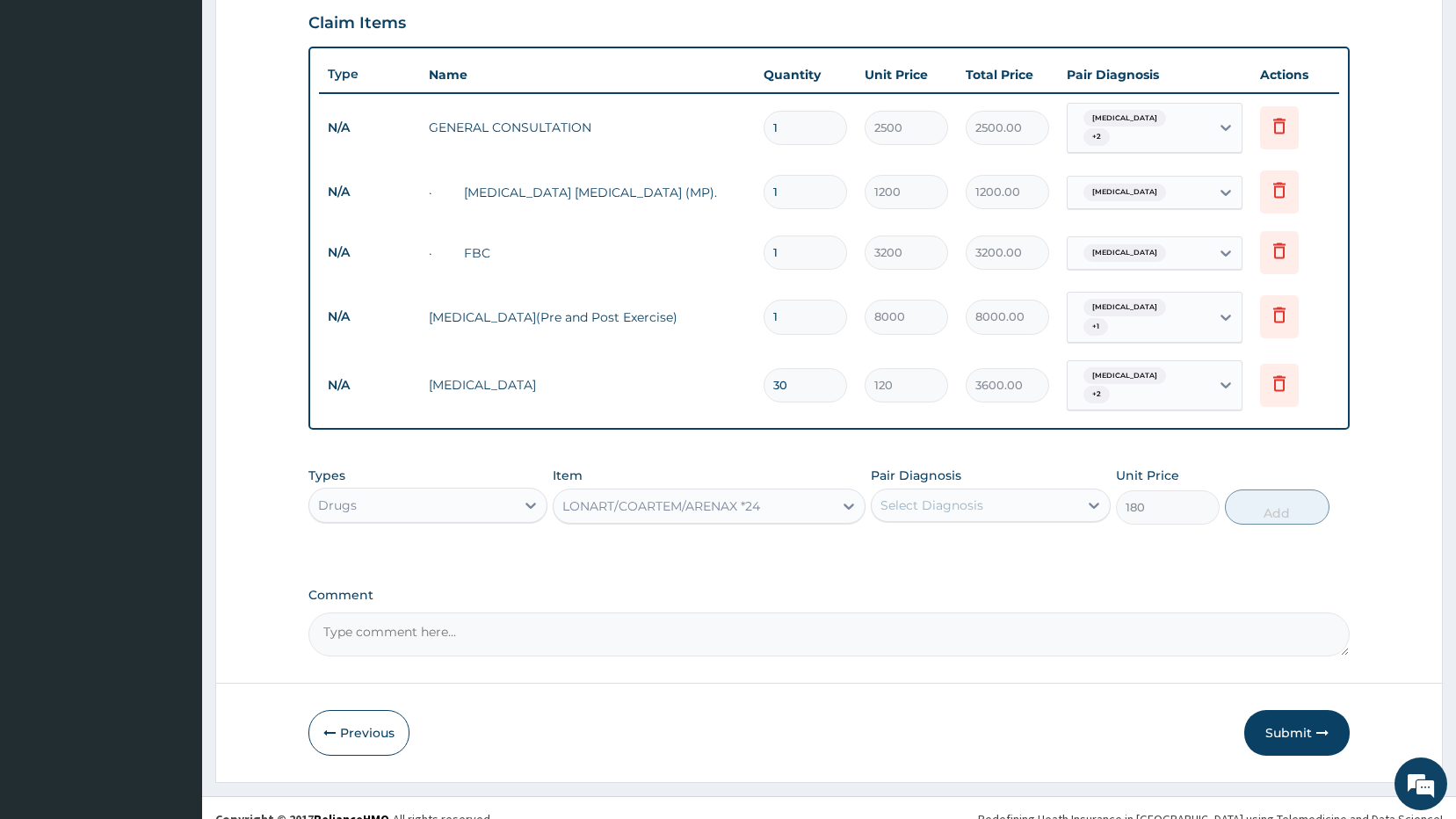
click at [990, 492] on div "Select Diagnosis" at bounding box center [975, 505] width 207 height 28
click at [916, 540] on label "Malaria" at bounding box center [954, 549] width 109 height 17
checkbox input "true"
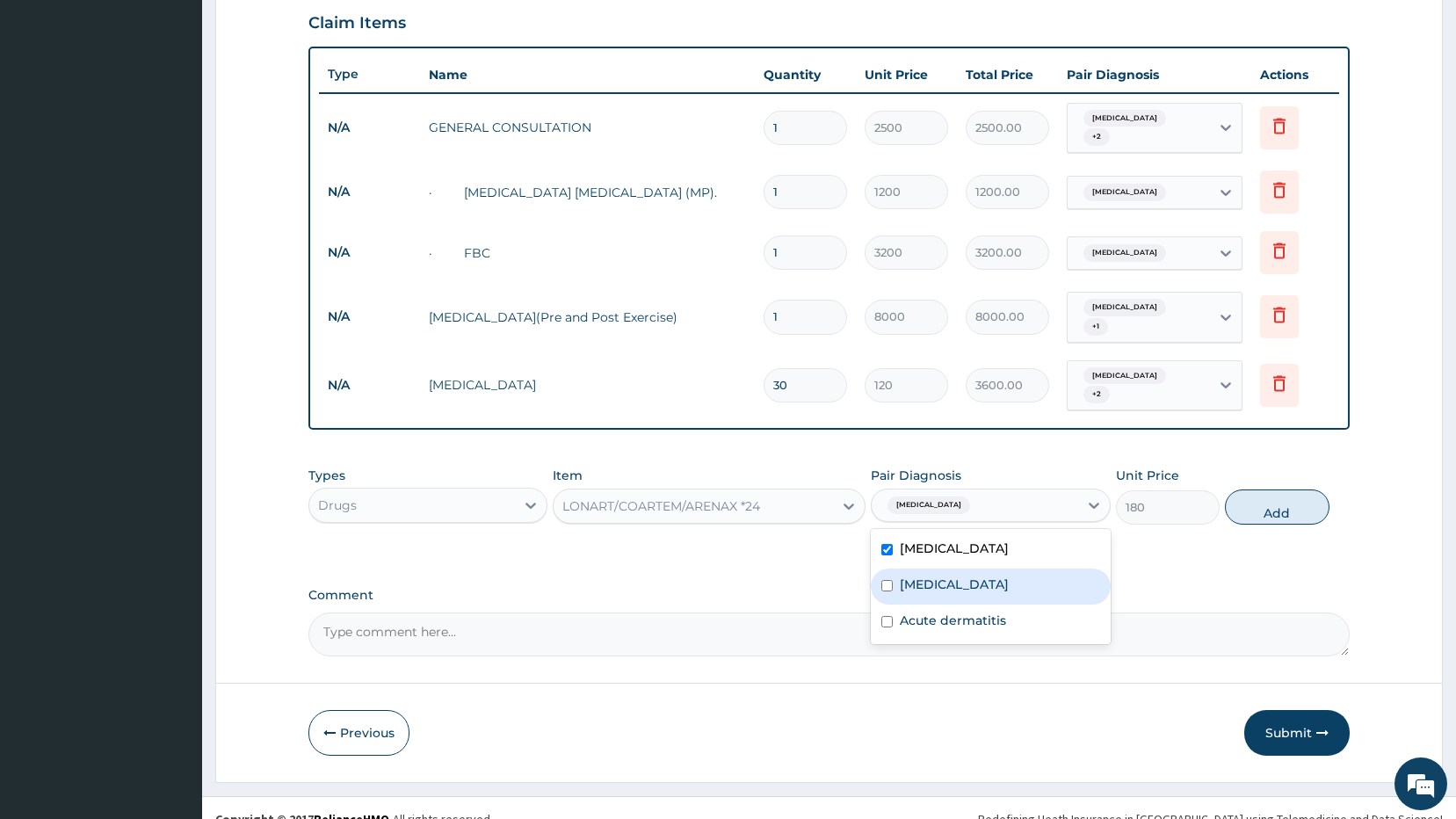
click at [933, 576] on label "Sepsis" at bounding box center [954, 584] width 109 height 17
checkbox input "true"
click at [958, 611] on label "Acute dermatitis" at bounding box center [953, 620] width 106 height 17
checkbox input "true"
click at [1270, 490] on button "Add" at bounding box center [1276, 507] width 104 height 35
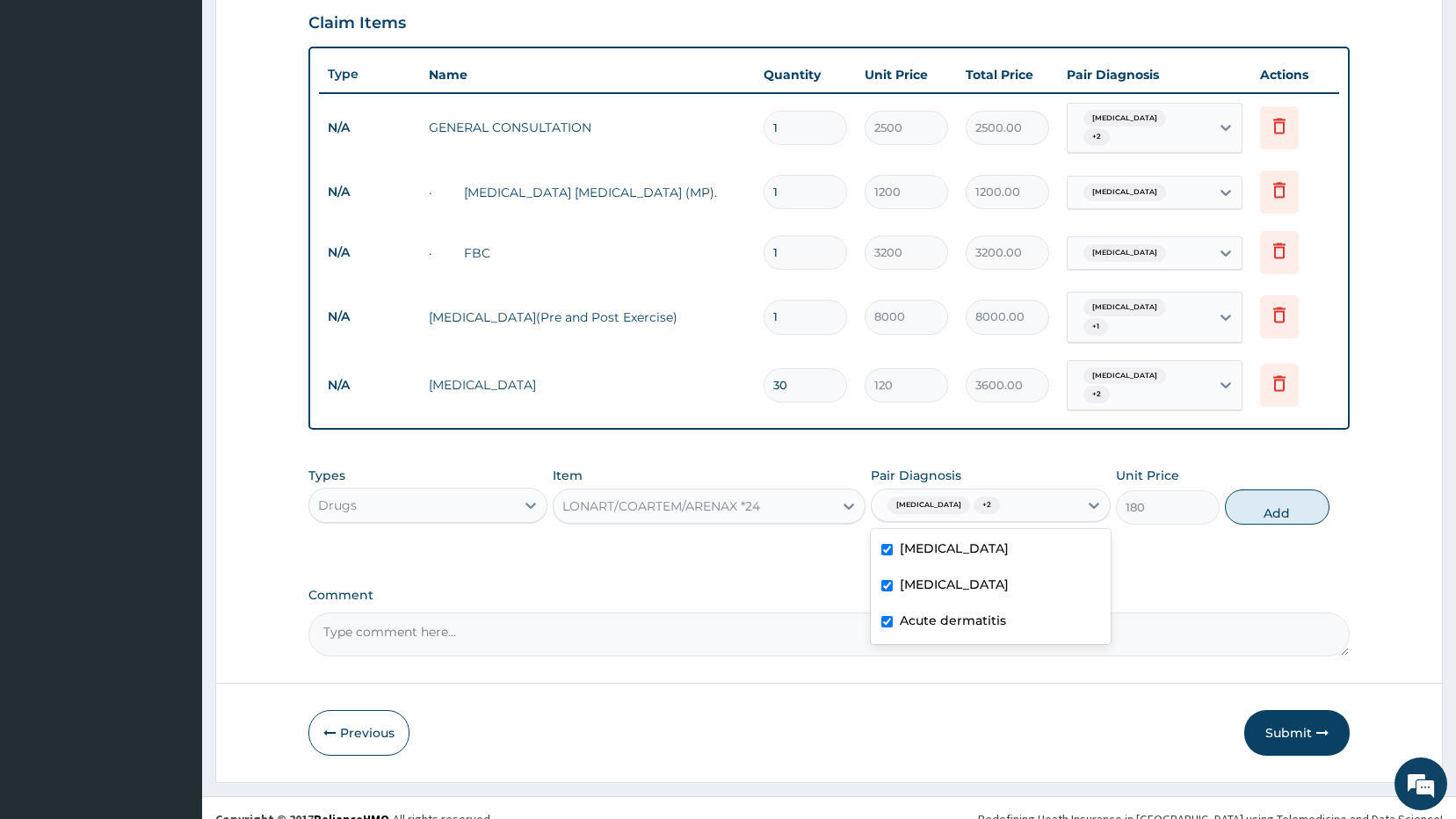
type input "0"
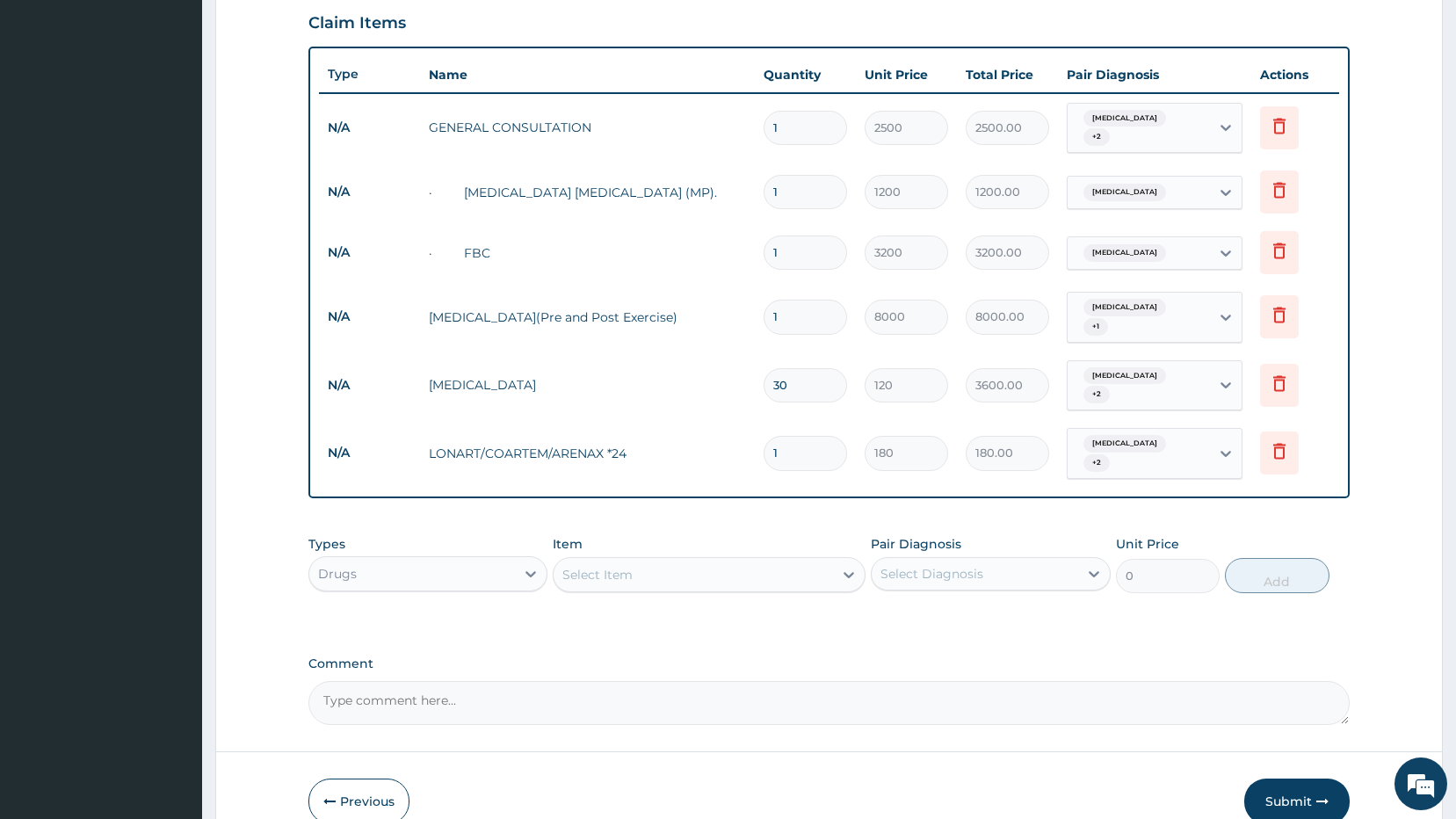
drag, startPoint x: 801, startPoint y: 432, endPoint x: 738, endPoint y: 426, distance: 63.3
click at [749, 428] on tr "N/A LONART/COARTEM/ARENAX *24 1 180 180.00 Malaria + 2 Delete" at bounding box center [828, 453] width 1021 height 69
type input "12"
type input "2160.00"
type input "12"
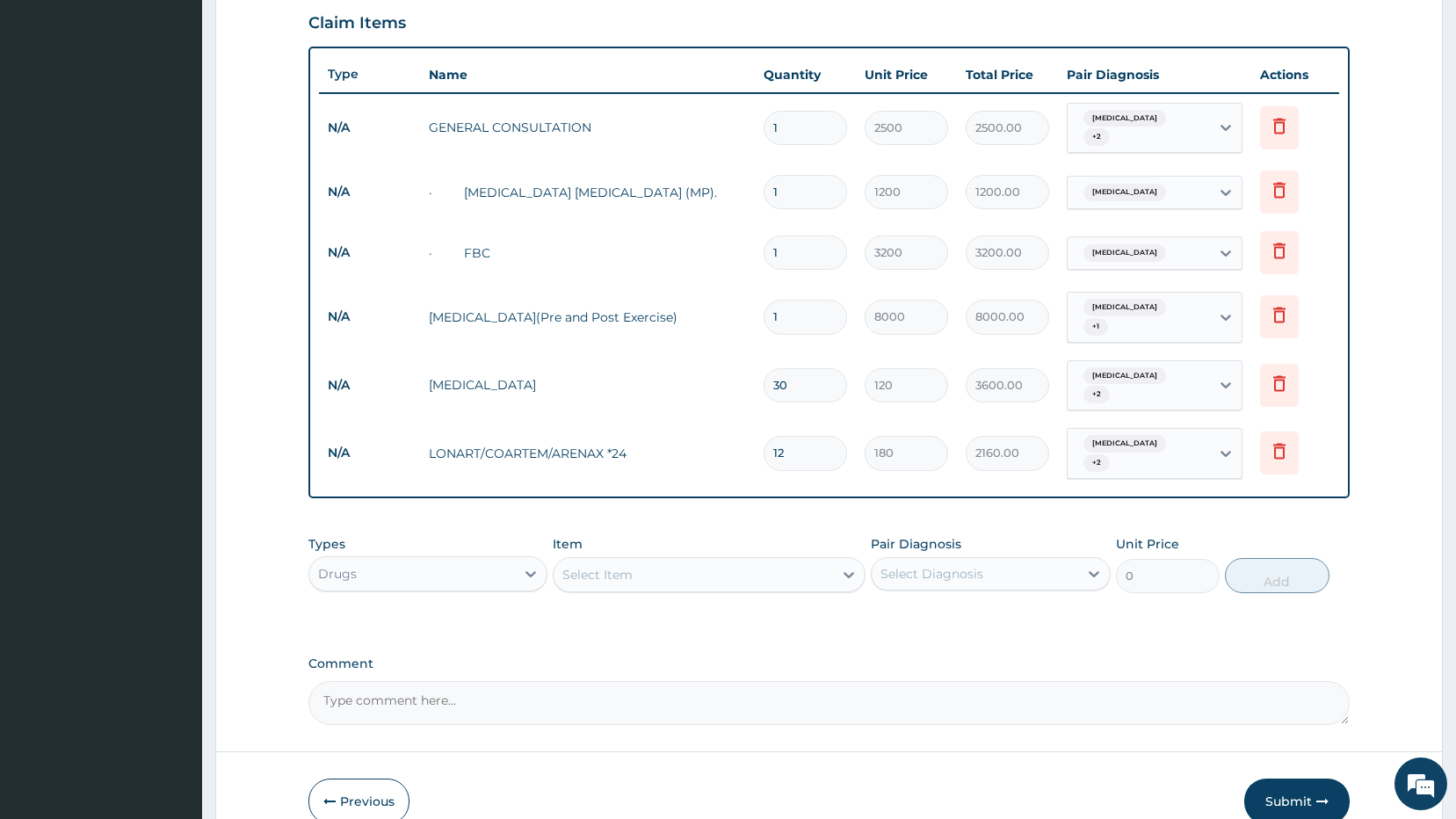
click at [616, 566] on div "Select Item" at bounding box center [597, 575] width 70 height 17
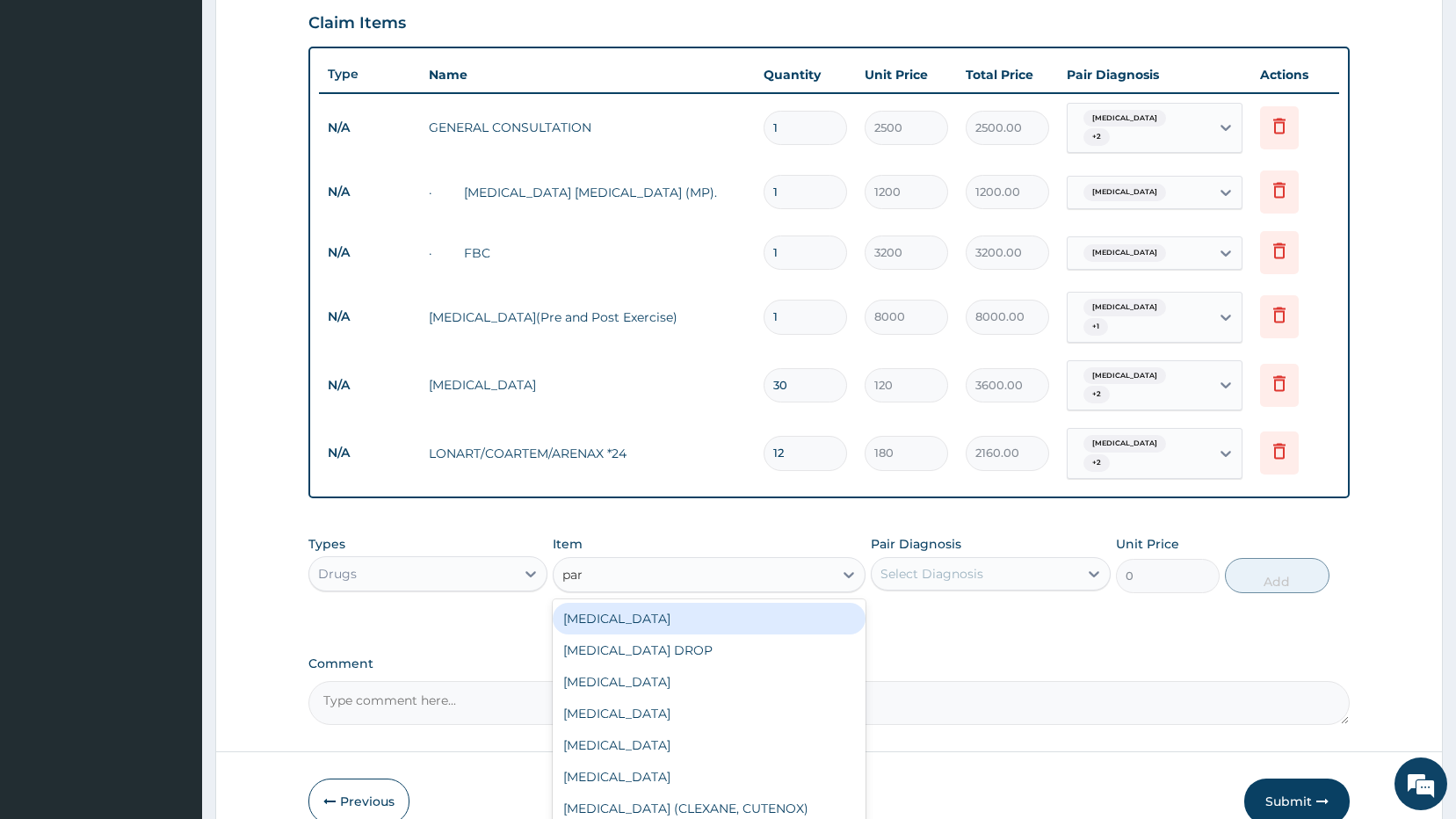
type input "para"
click at [611, 603] on div "PARACETAMOL" at bounding box center [709, 618] width 313 height 32
type input "42"
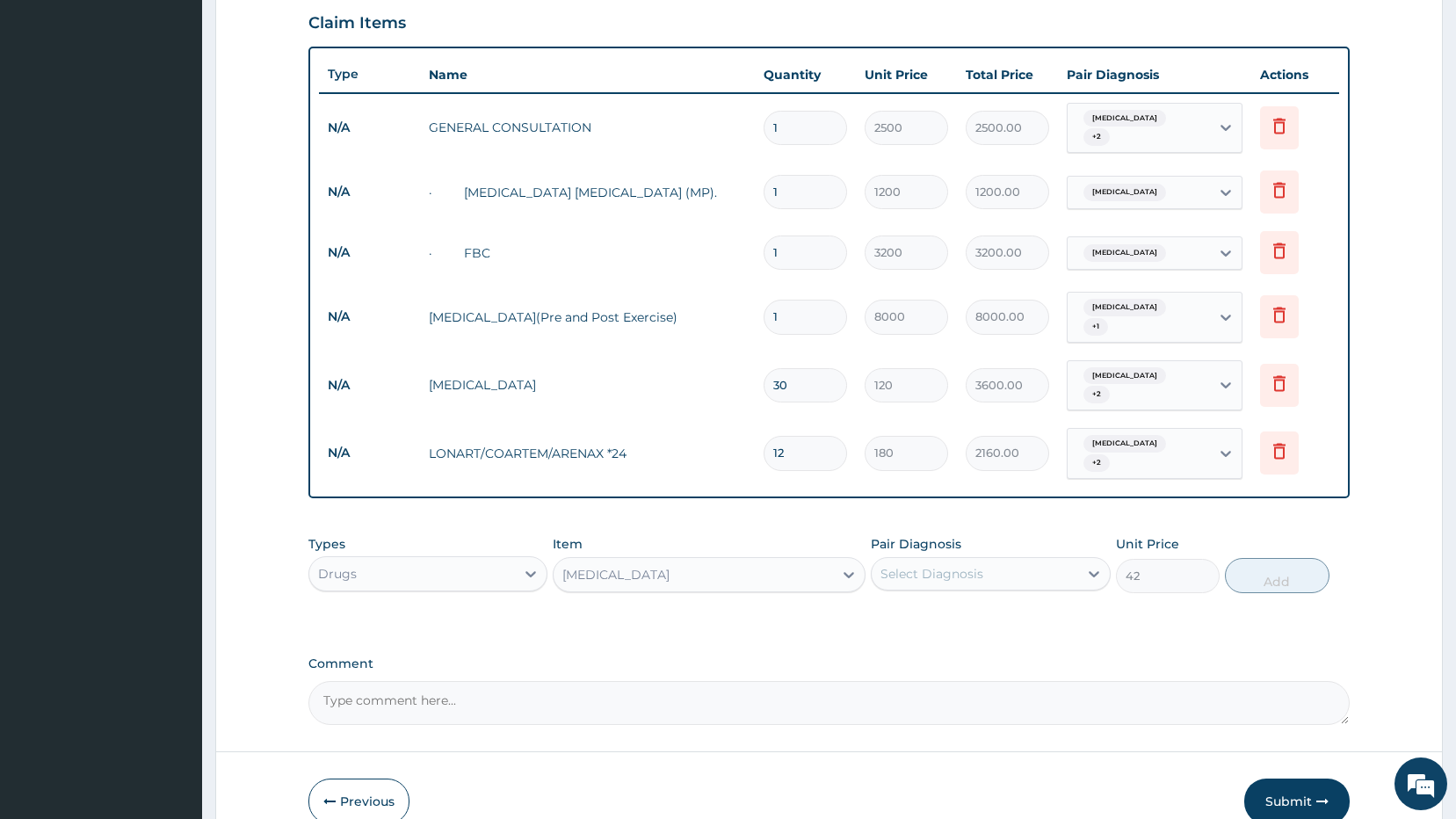
click at [947, 565] on div "Select Diagnosis" at bounding box center [932, 574] width 102 height 17
click at [931, 605] on div "Malaria" at bounding box center [991, 618] width 239 height 36
checkbox input "true"
click at [1260, 558] on button "Add" at bounding box center [1276, 576] width 104 height 35
type input "0"
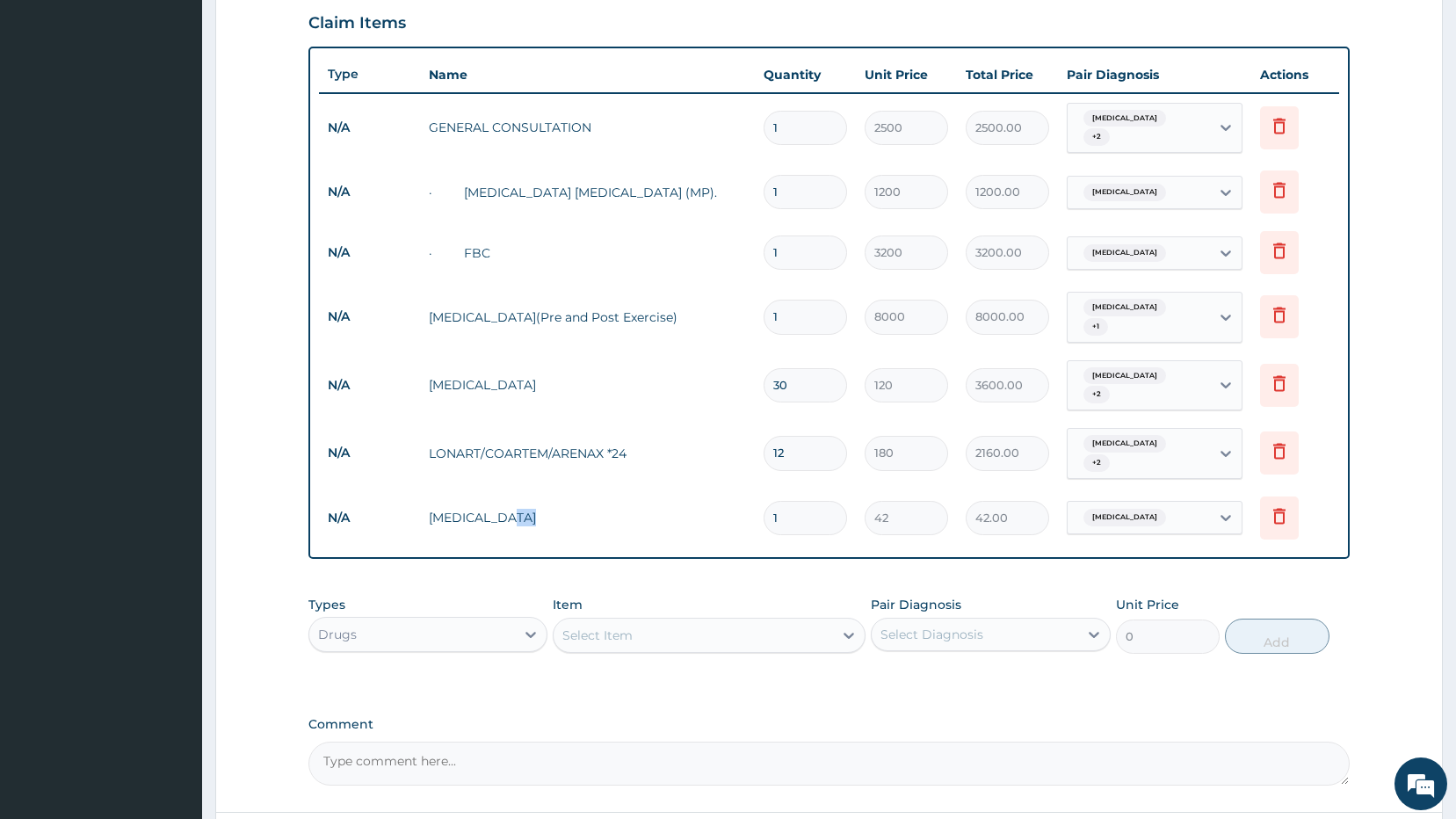
click at [737, 490] on tr "N/A PARACETAMOL 1 42 42.00 Malaria Delete" at bounding box center [828, 518] width 1021 height 61
drag, startPoint x: 799, startPoint y: 498, endPoint x: 731, endPoint y: 493, distance: 68.2
click at [740, 493] on tr "N/A PARACETAMOL 1 42 42.00 Malaria Delete" at bounding box center [828, 518] width 1021 height 61
type input "9"
type input "378.00"
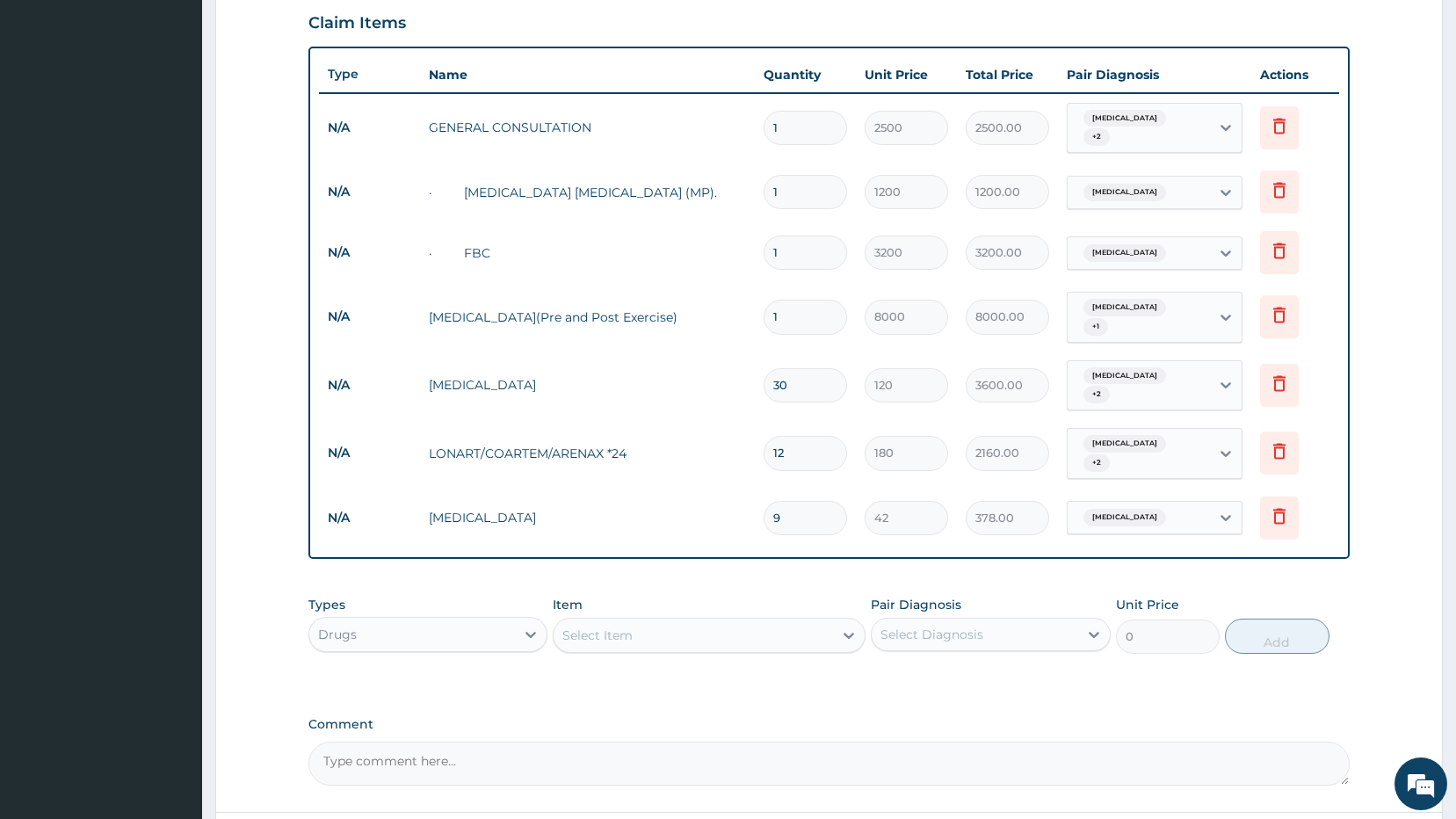
type input "9"
click at [612, 742] on textarea "Comment" at bounding box center [828, 763] width 1042 height 43
click at [462, 620] on div "Drugs" at bounding box center [412, 634] width 207 height 28
drag, startPoint x: 605, startPoint y: 697, endPoint x: 630, endPoint y: 697, distance: 25.0
click at [613, 717] on label "Comment" at bounding box center [828, 723] width 1042 height 14
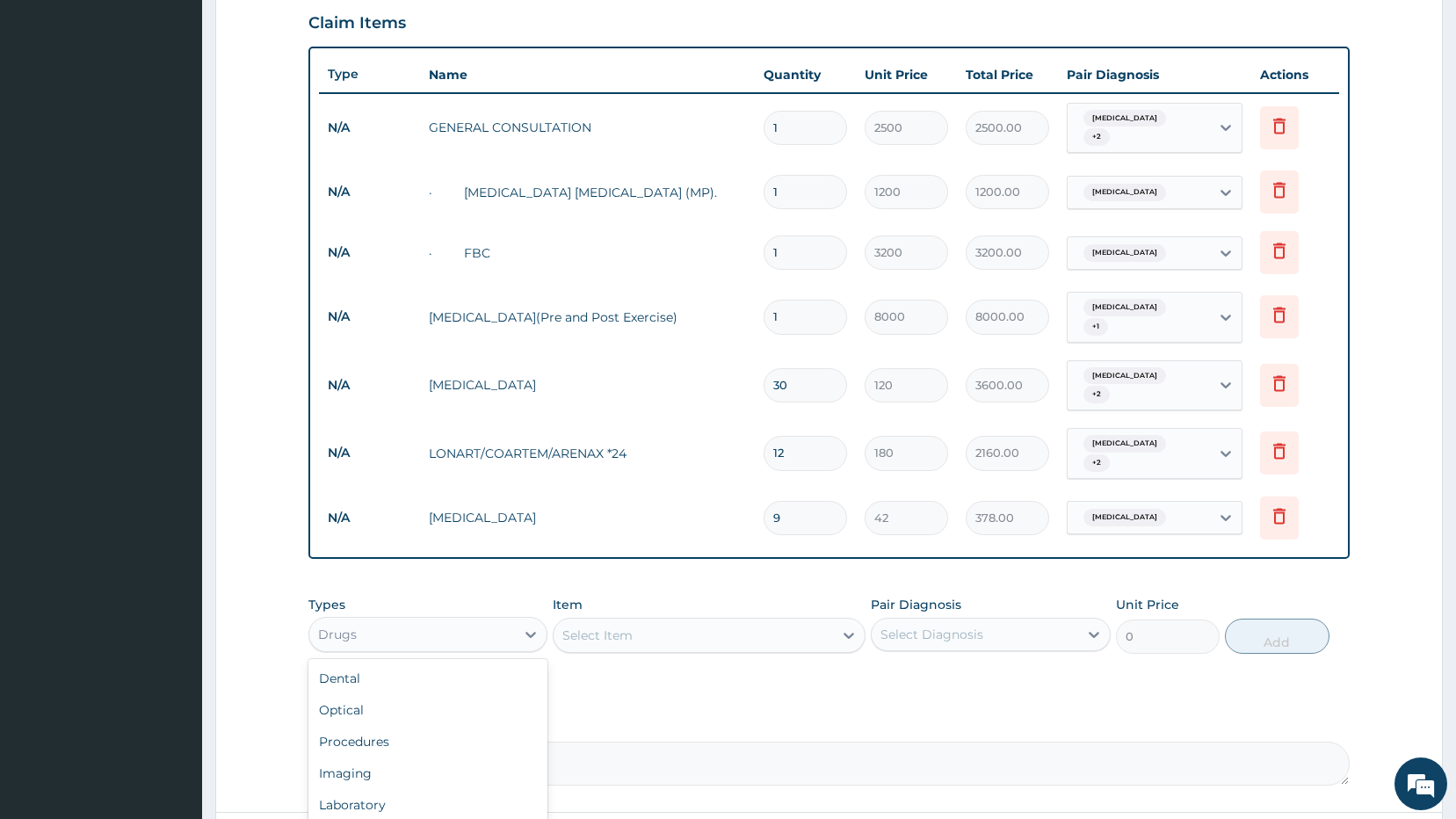
click at [613, 742] on textarea "Comment" at bounding box center [828, 763] width 1042 height 43
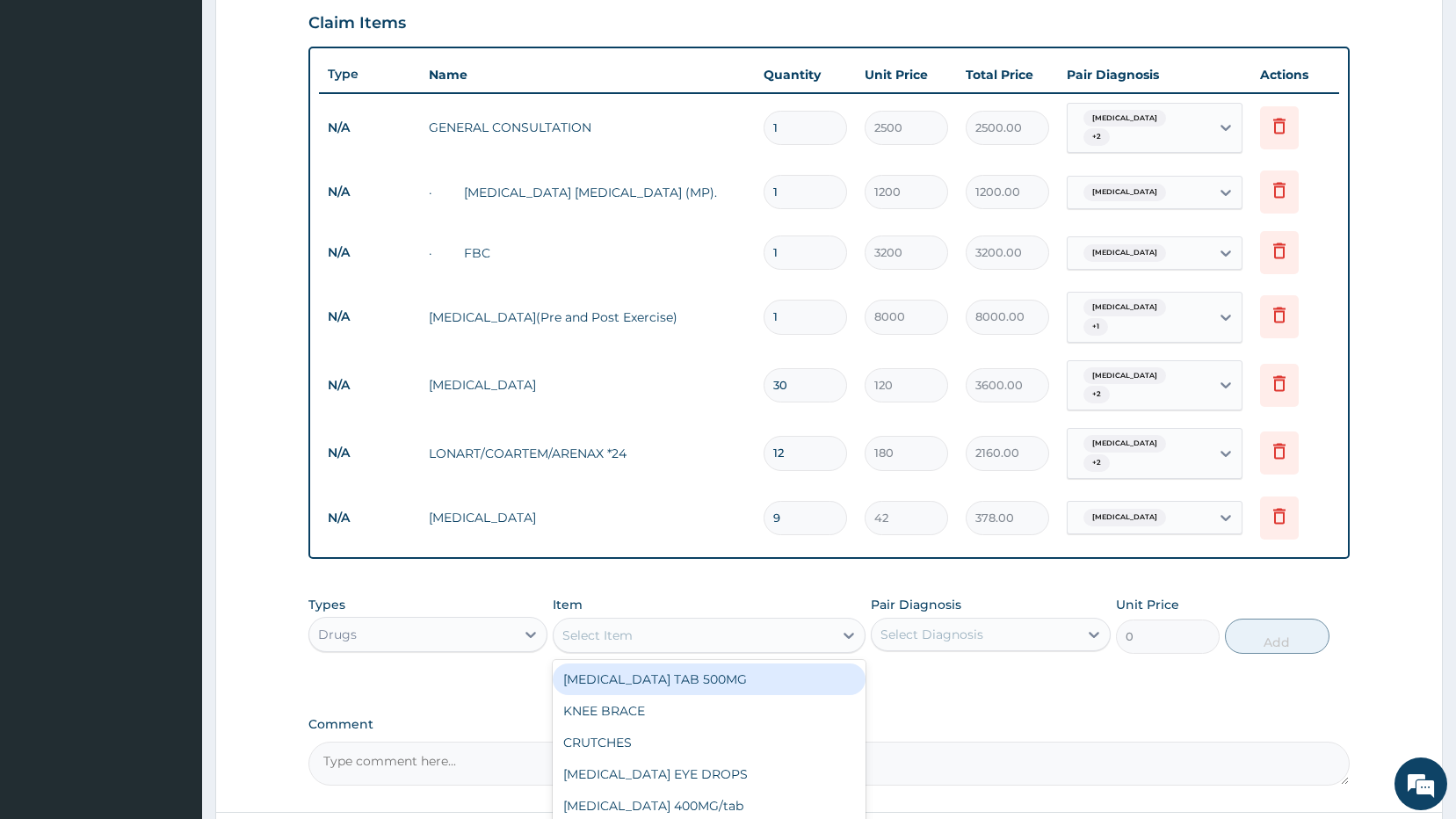
click at [645, 621] on div "Select Item" at bounding box center [692, 635] width 279 height 28
type input "abf"
click at [686, 664] on div "MYCOTEN/ABF/TRIBOTAN" at bounding box center [709, 679] width 313 height 32
type input "600"
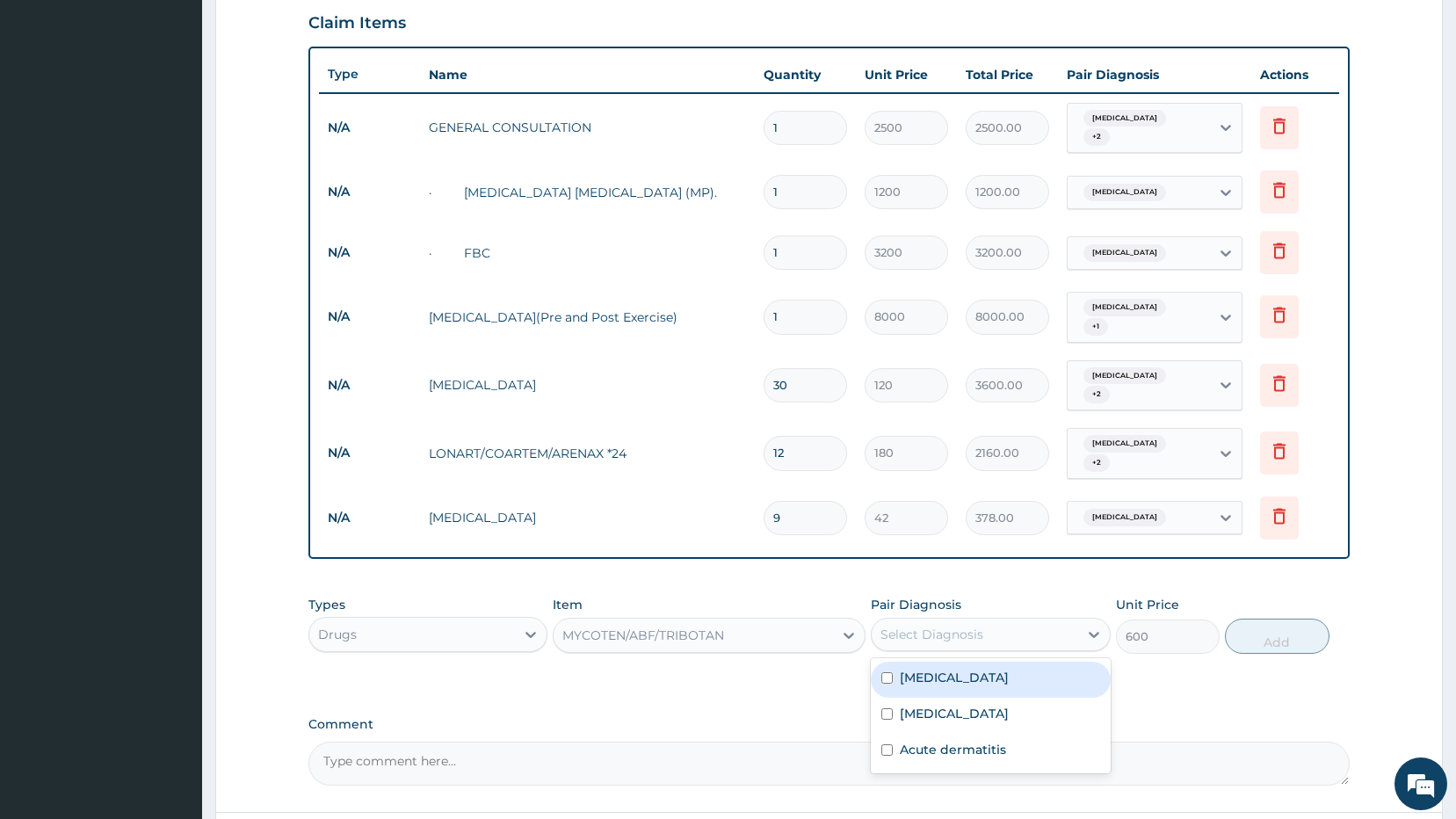
click at [961, 626] on div "Select Diagnosis" at bounding box center [932, 635] width 102 height 17
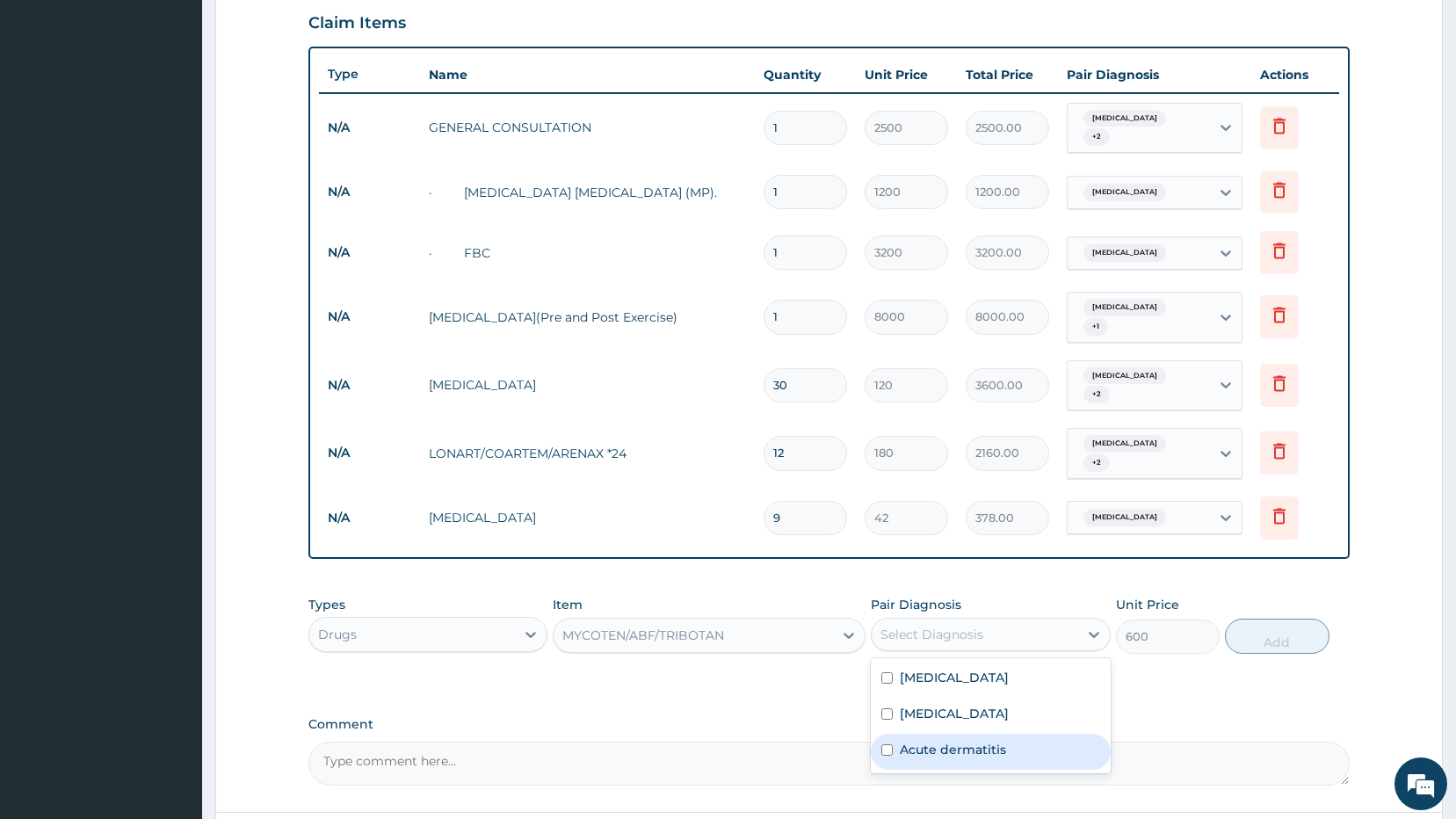
click at [944, 741] on label "Acute dermatitis" at bounding box center [953, 749] width 106 height 17
checkbox input "true"
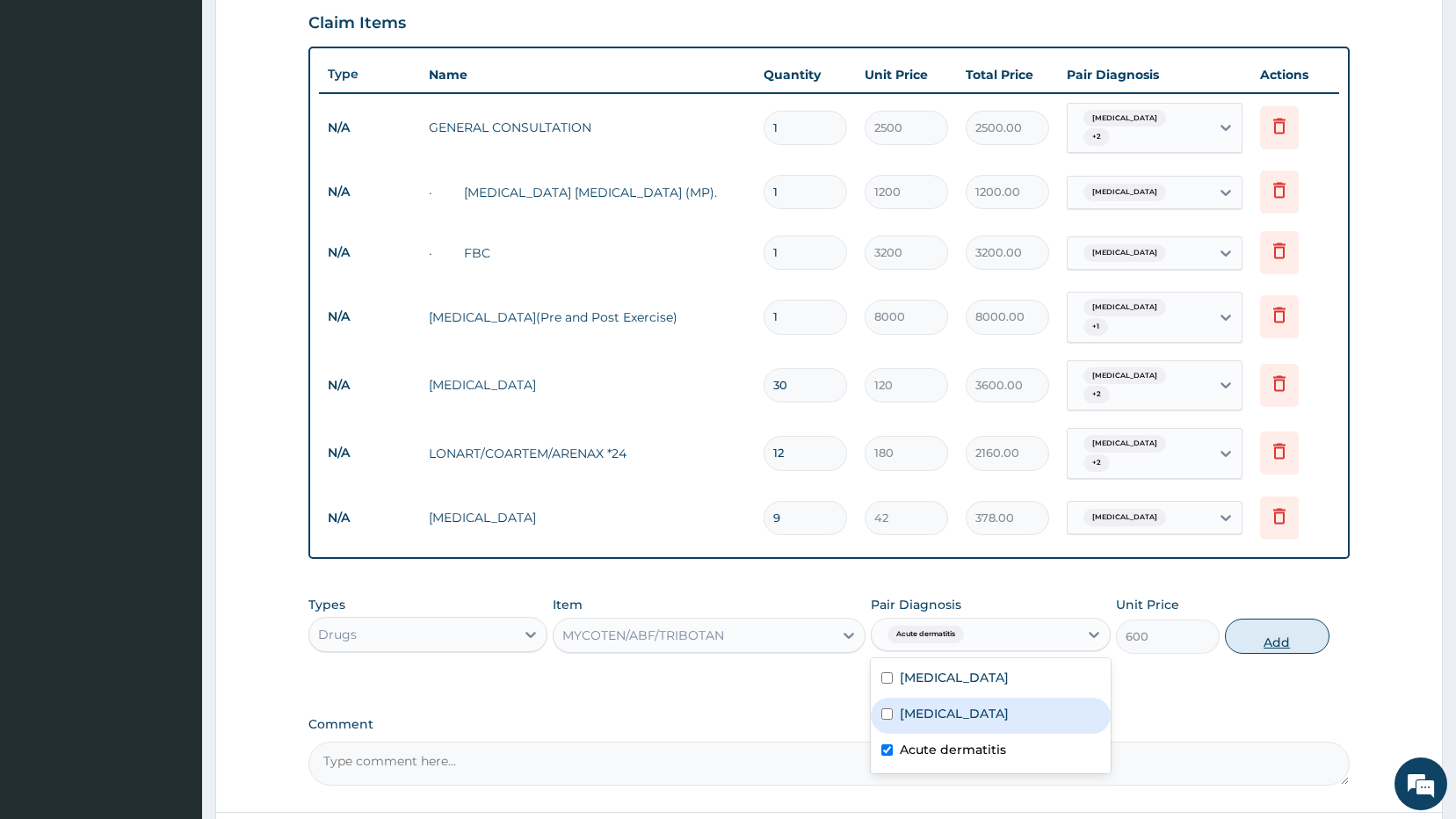
click at [1310, 620] on button "Add" at bounding box center [1276, 636] width 104 height 35
type input "0"
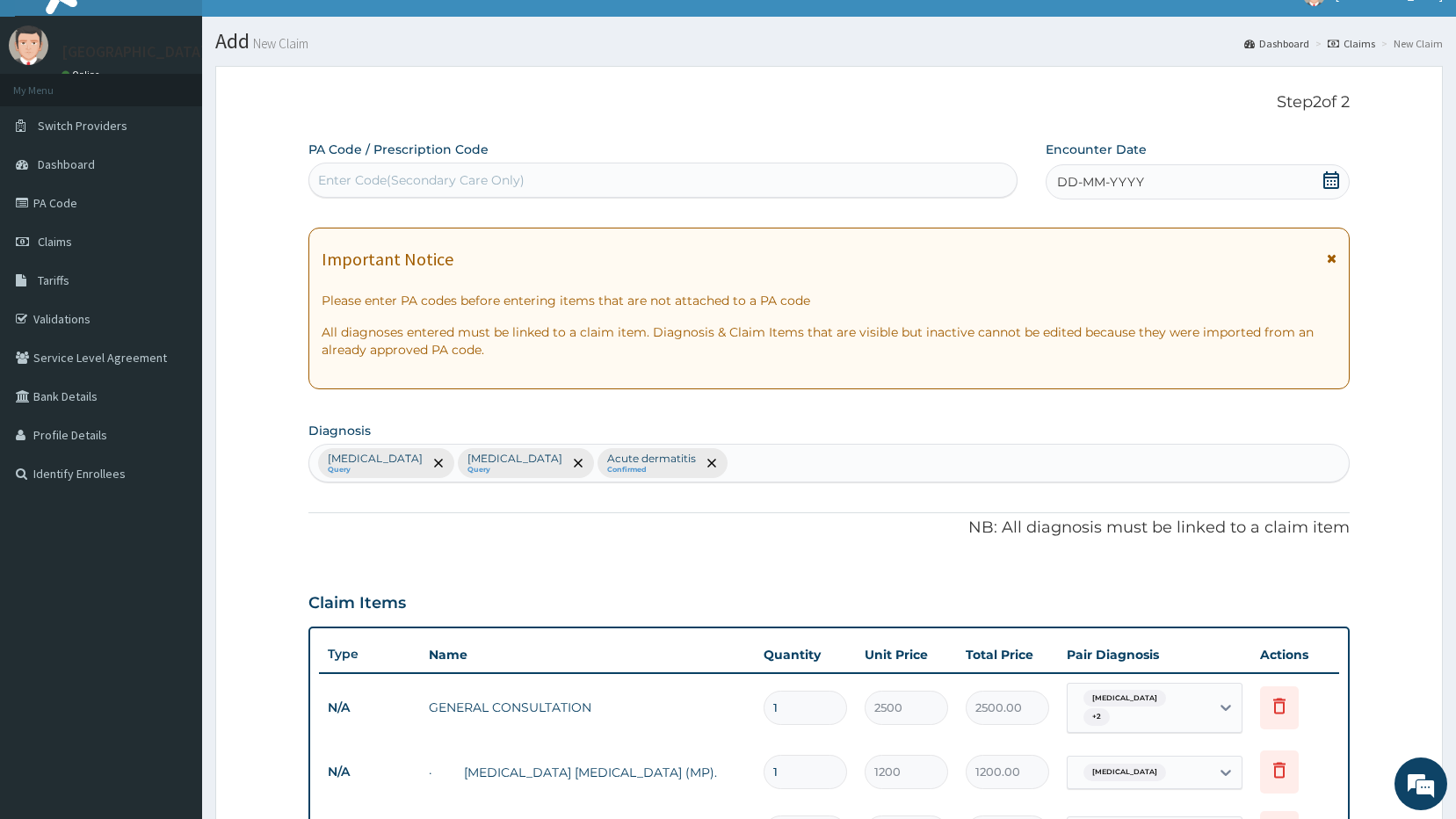
scroll to position [0, 0]
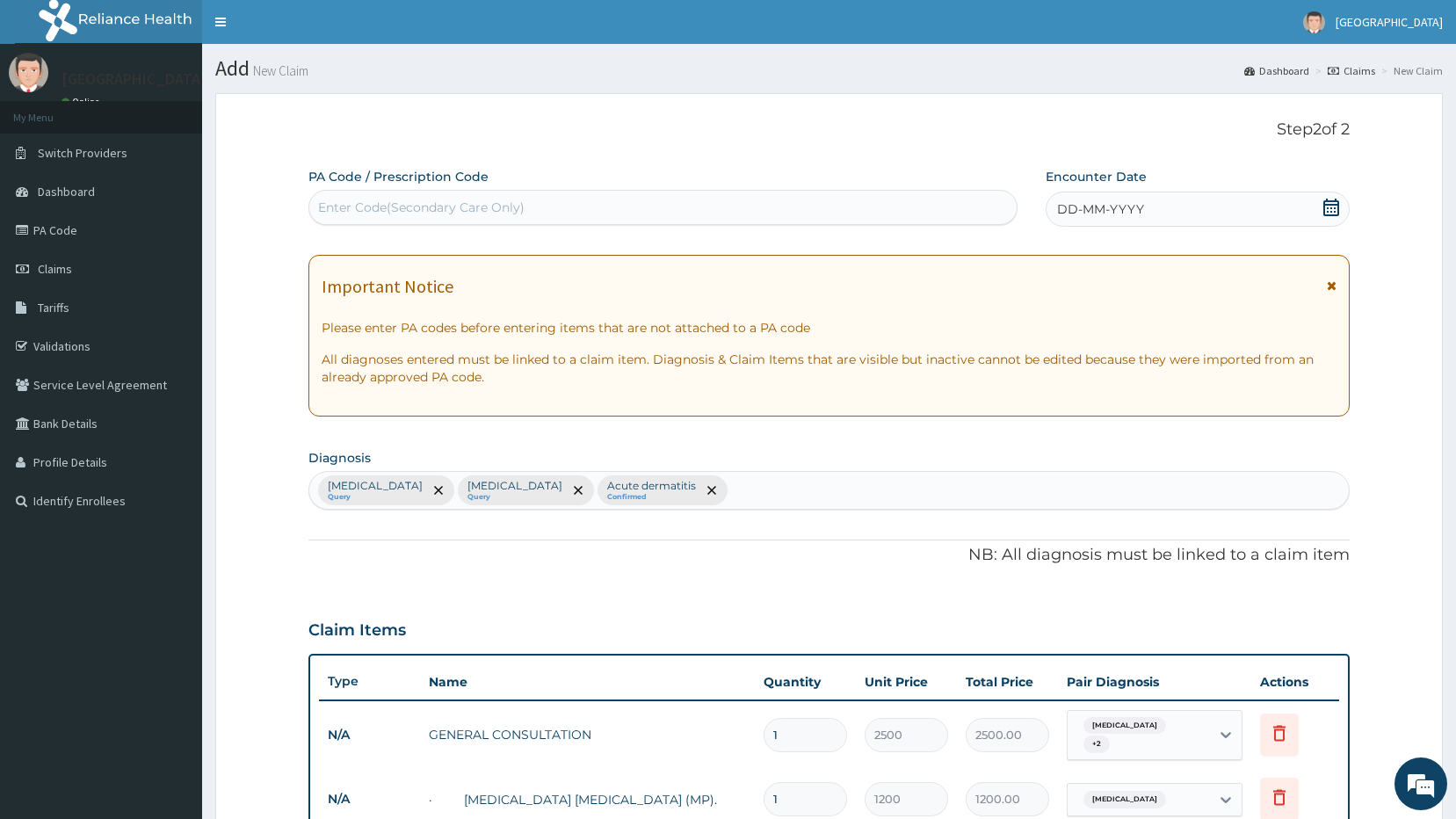
click at [1332, 213] on icon at bounding box center [1330, 208] width 17 height 17
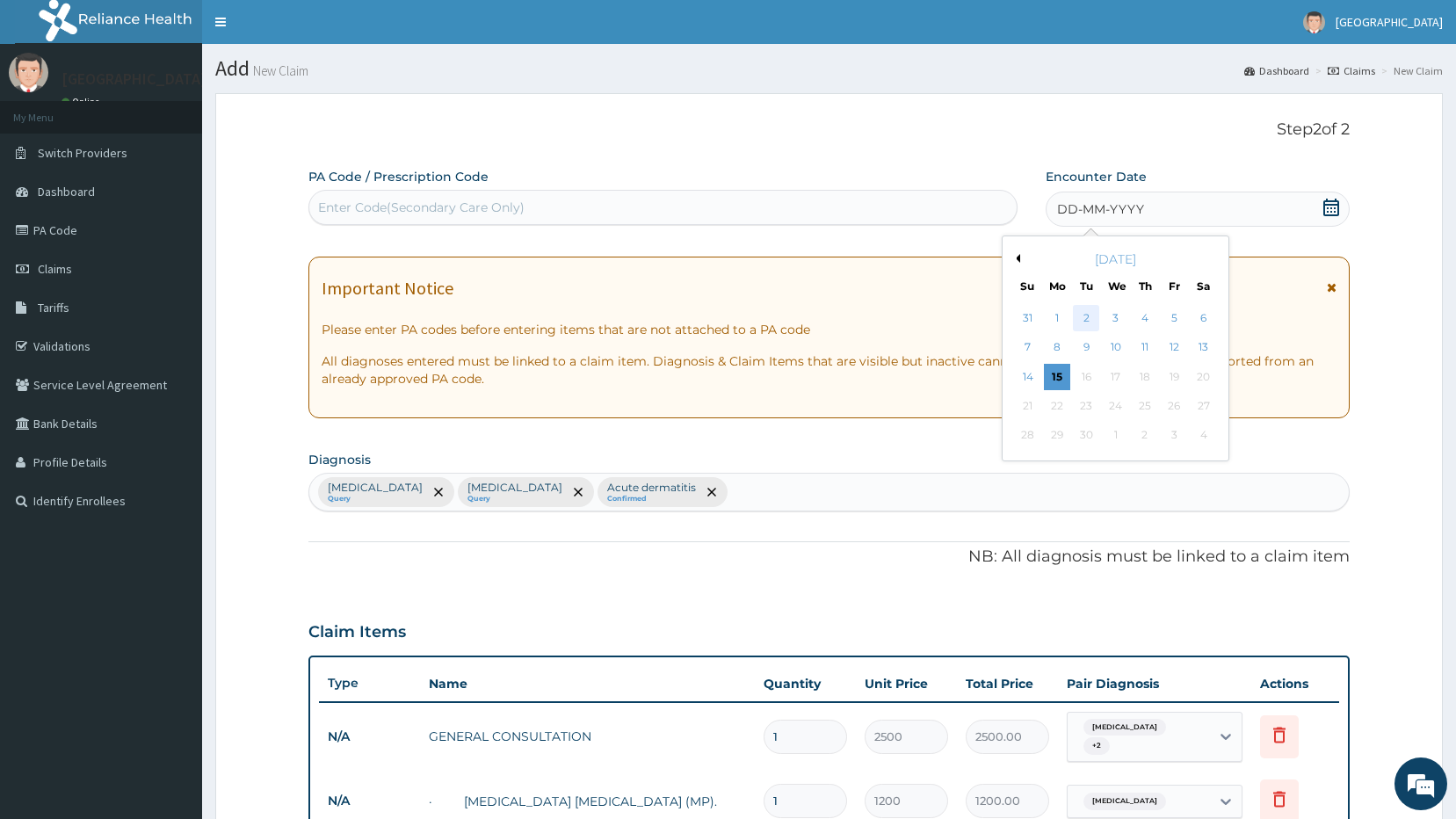
click at [1090, 318] on div "2" at bounding box center [1086, 318] width 26 height 26
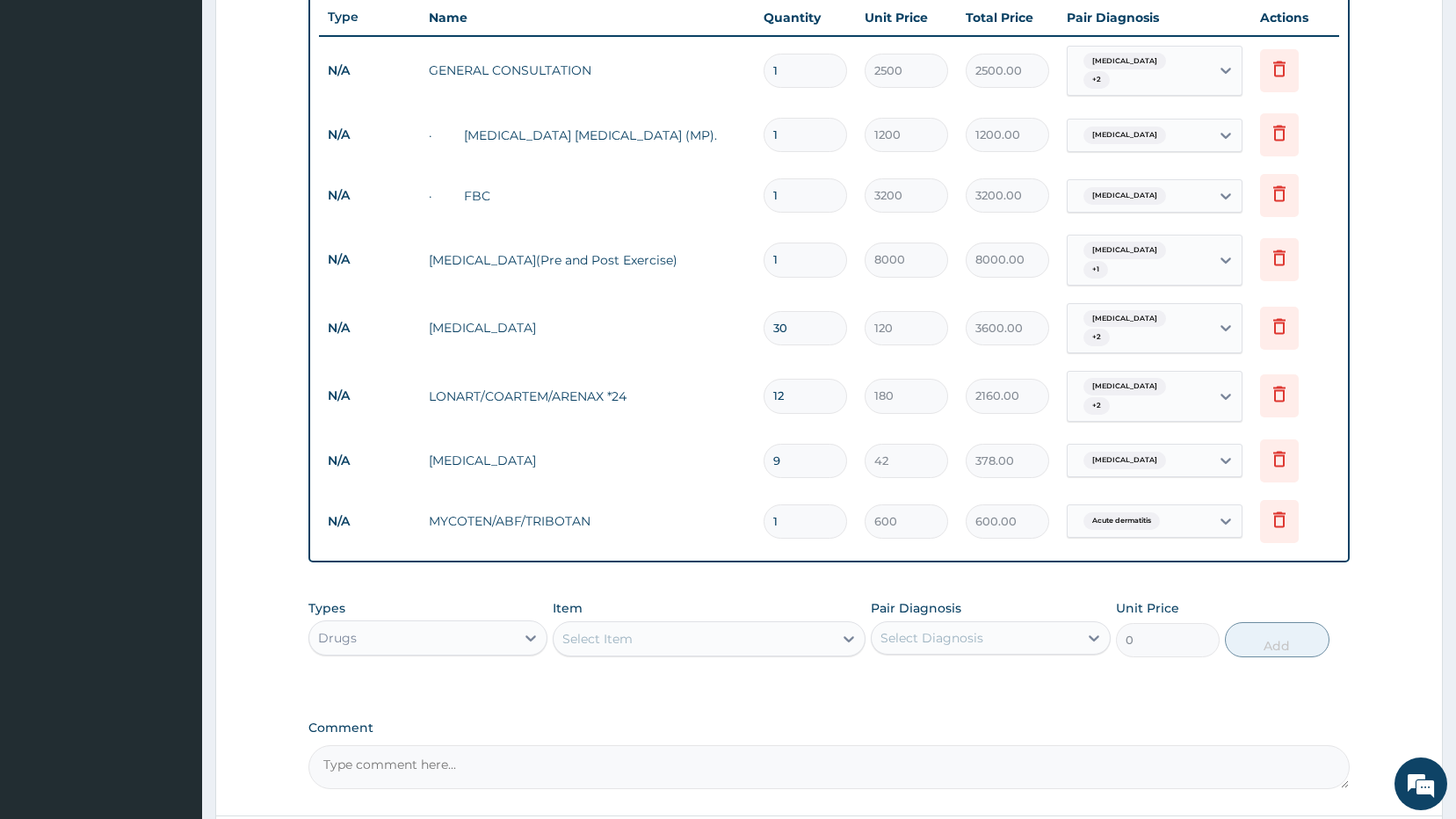
scroll to position [789, 0]
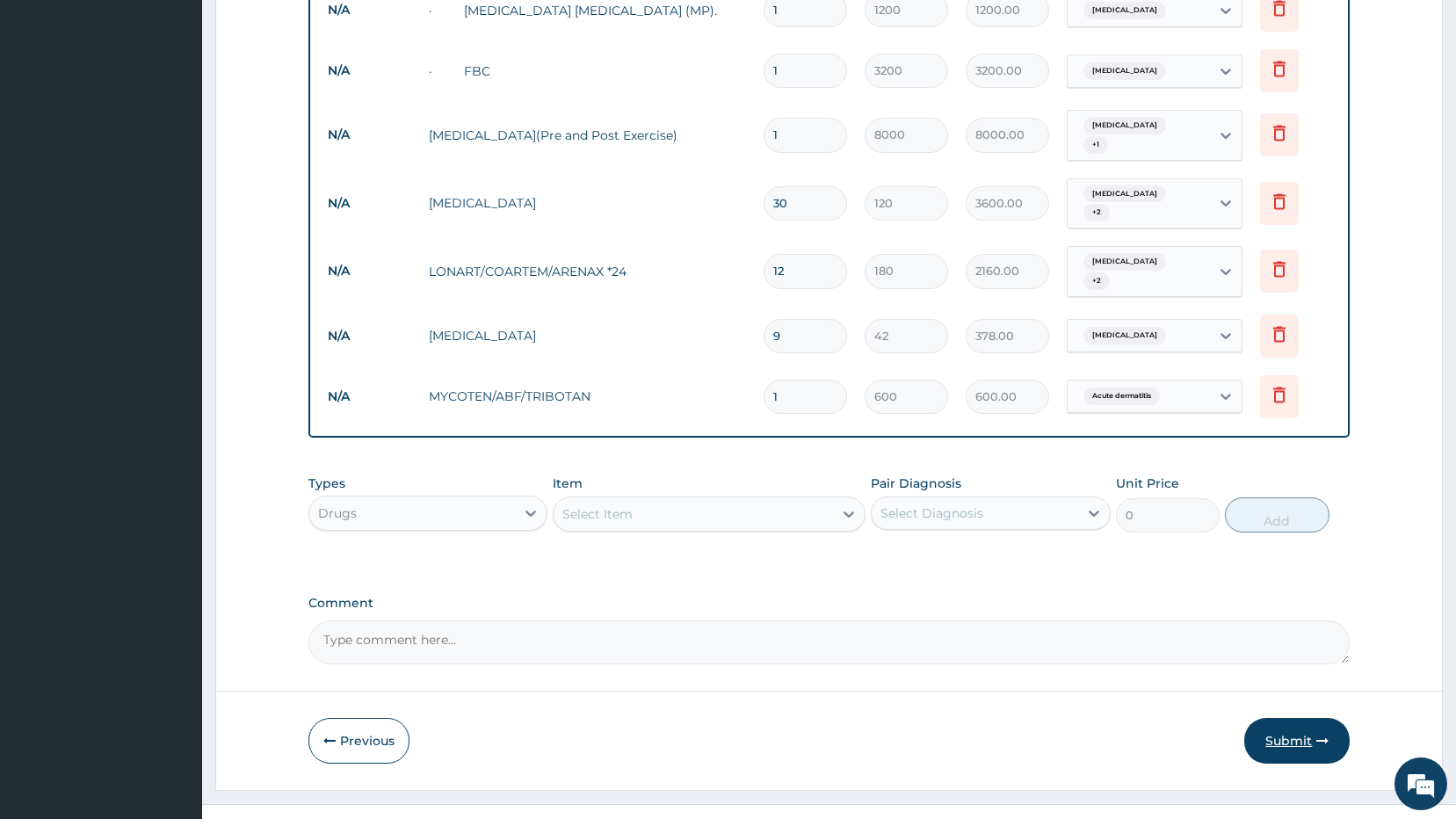
click at [1282, 725] on button "Submit" at bounding box center [1296, 740] width 105 height 45
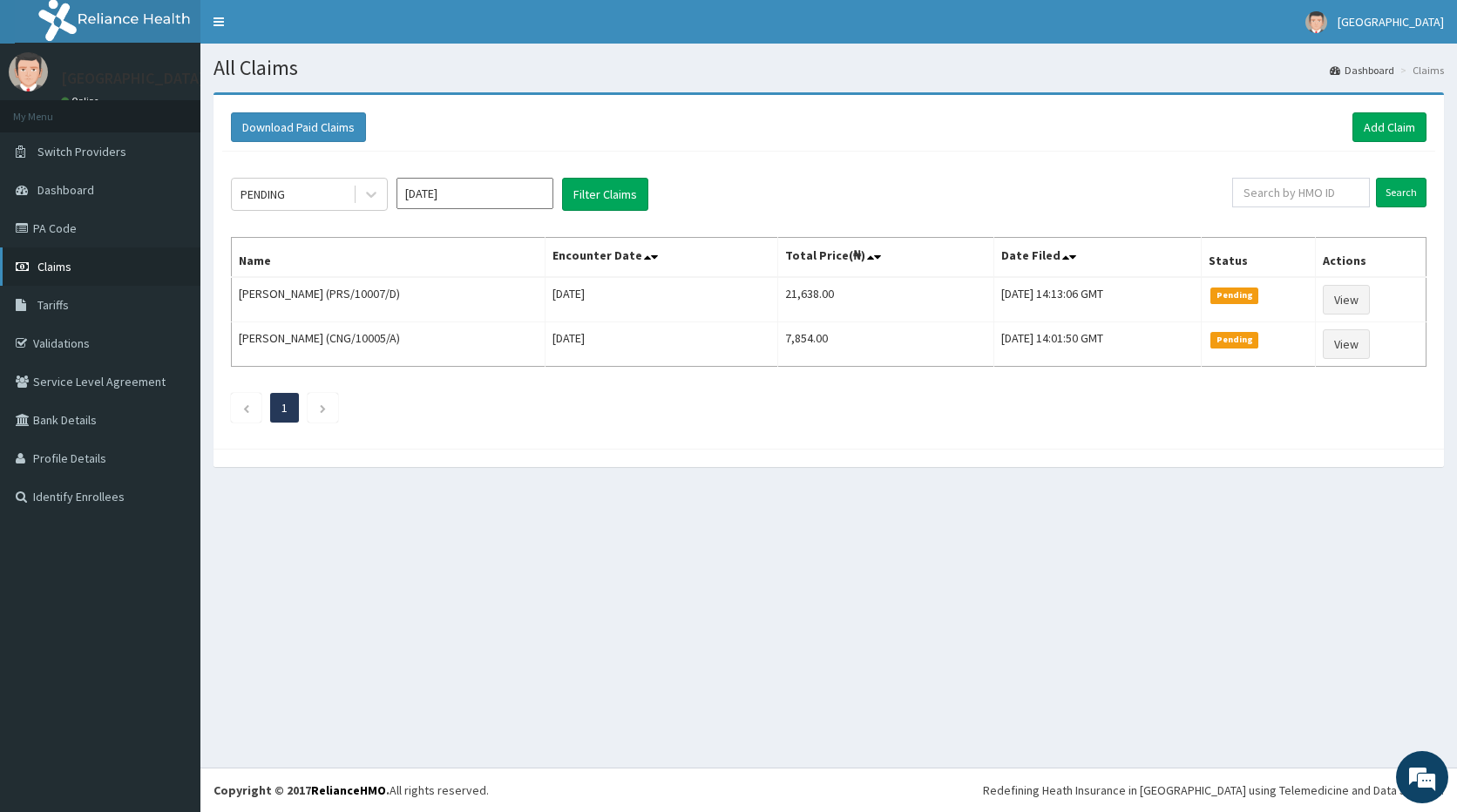
click at [58, 266] on span "Claims" at bounding box center [54, 266] width 34 height 15
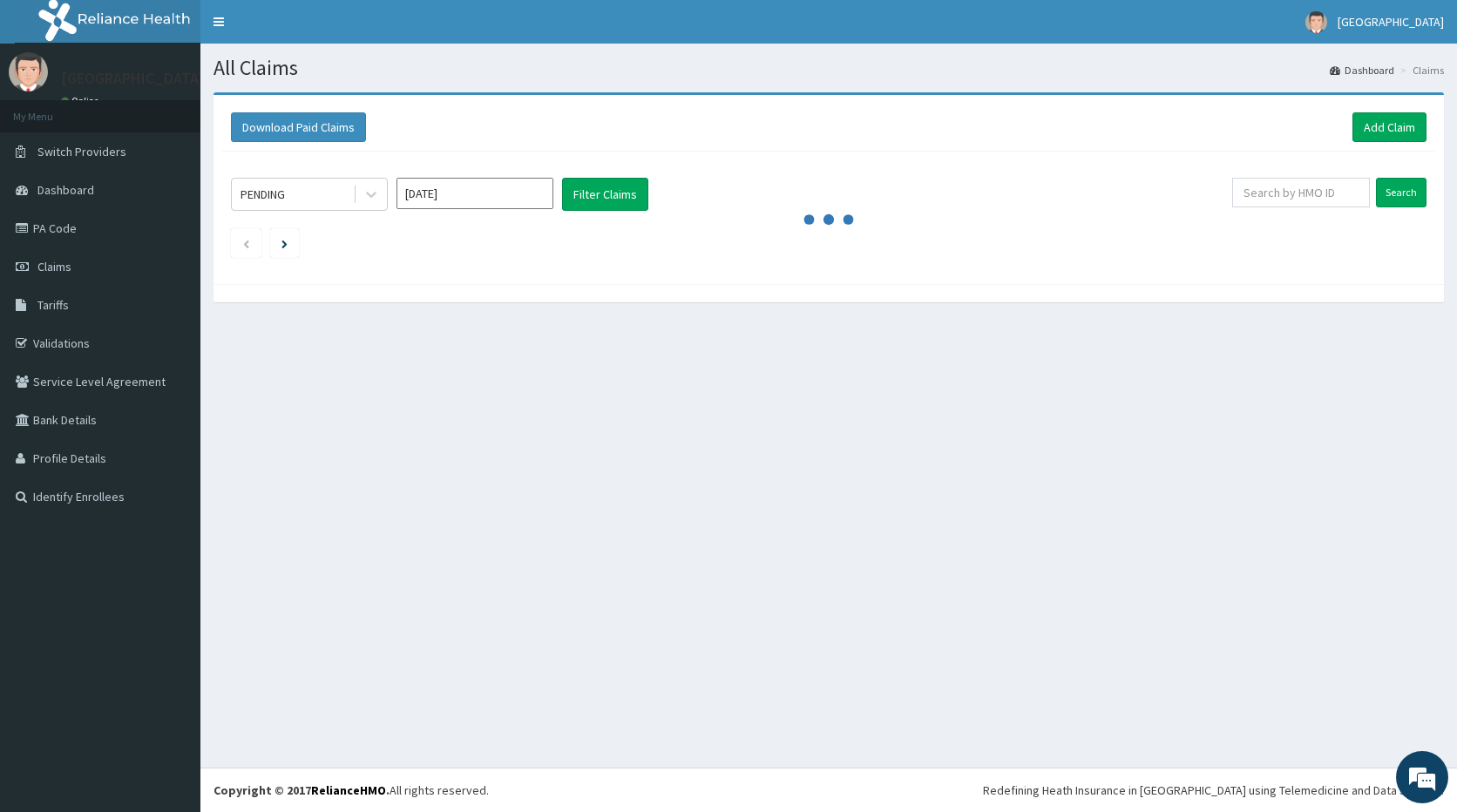
click at [184, 796] on aside "Ayodele medical centre Online My Menu Switch Providers Dashboard PA Code Claims…" at bounding box center [100, 406] width 200 height 812
click at [1408, 130] on link "Add Claim" at bounding box center [1389, 126] width 74 height 30
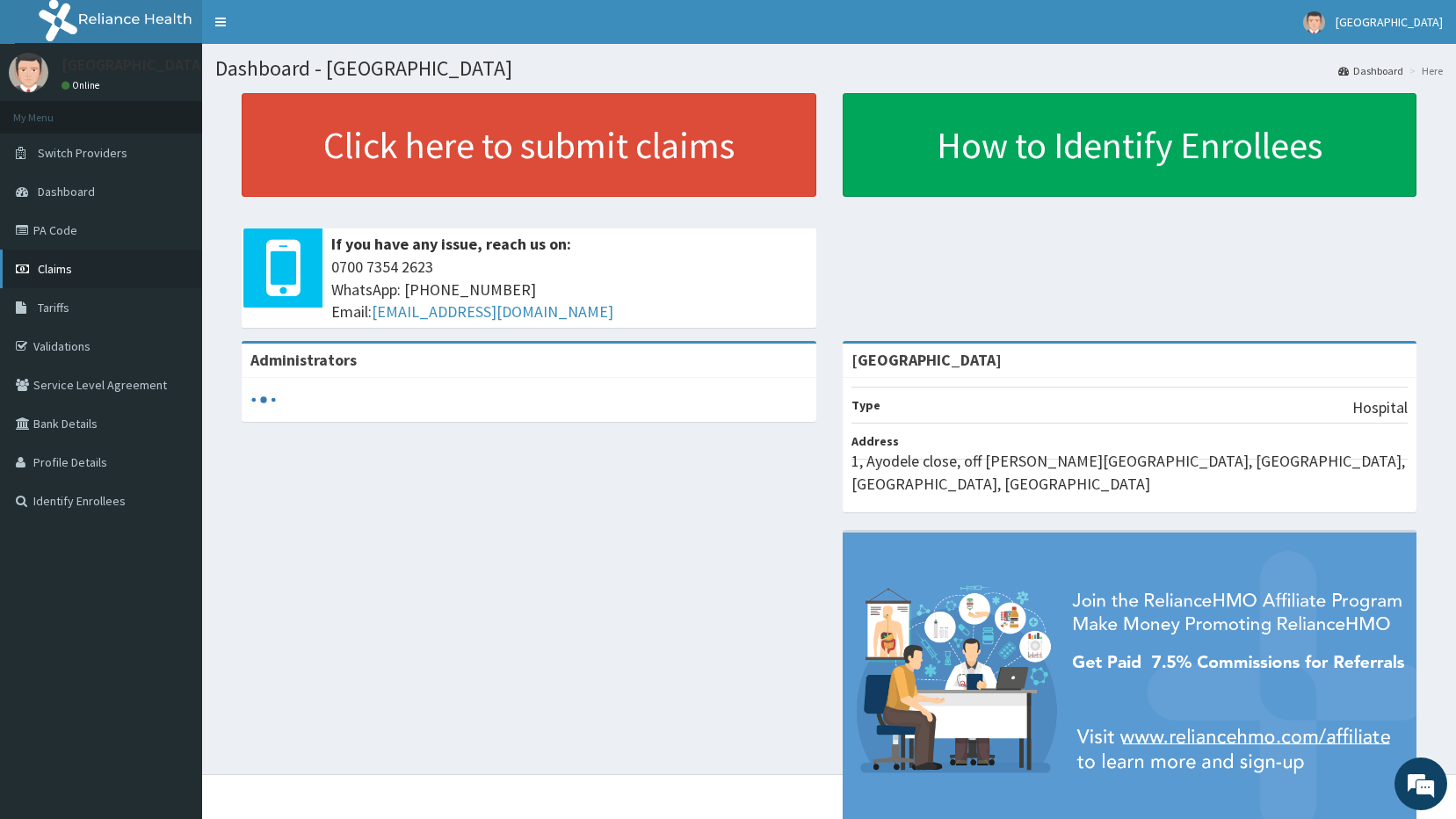
click at [74, 269] on link "Claims" at bounding box center [100, 268] width 202 height 39
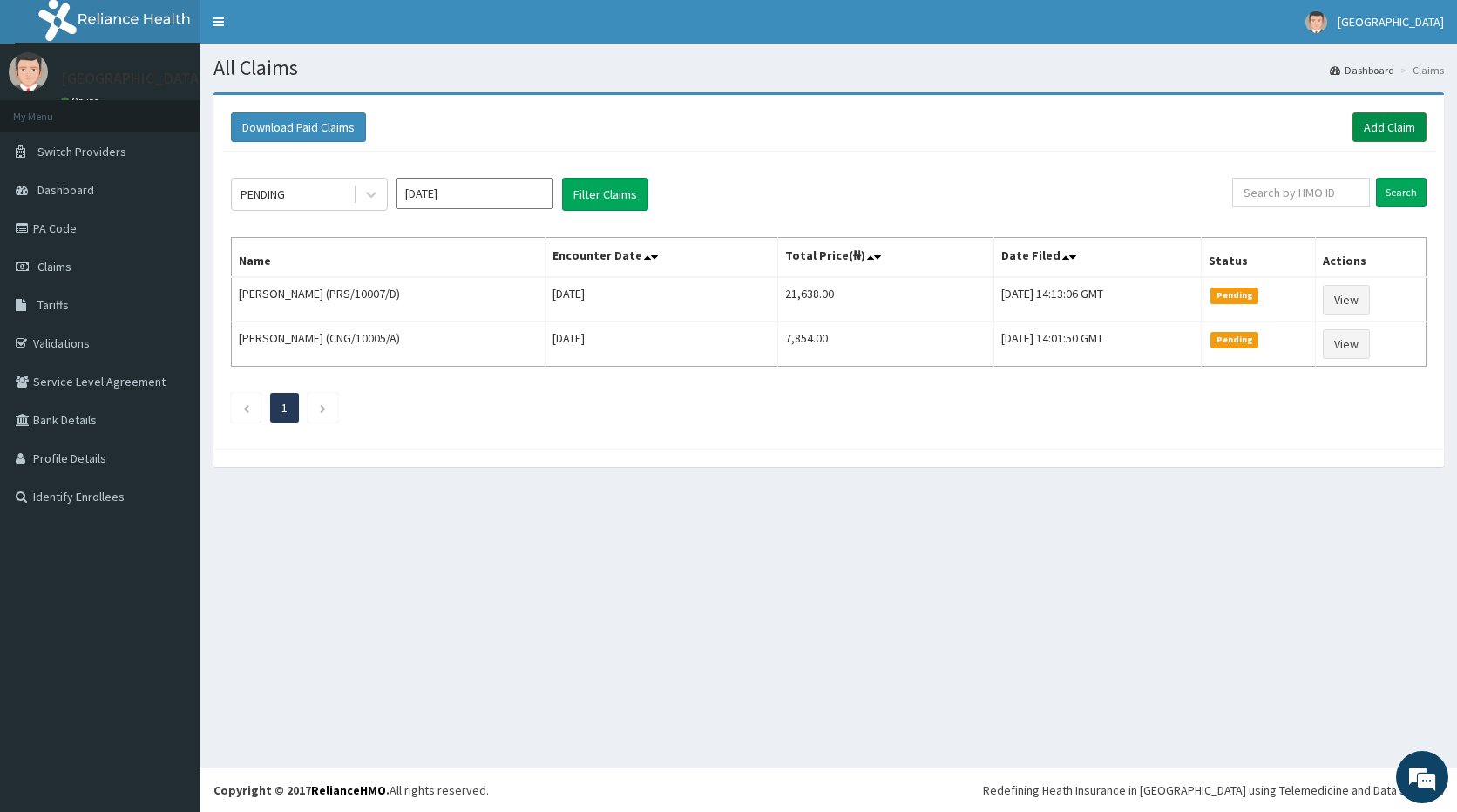
click at [1371, 128] on link "Add Claim" at bounding box center [1389, 126] width 74 height 30
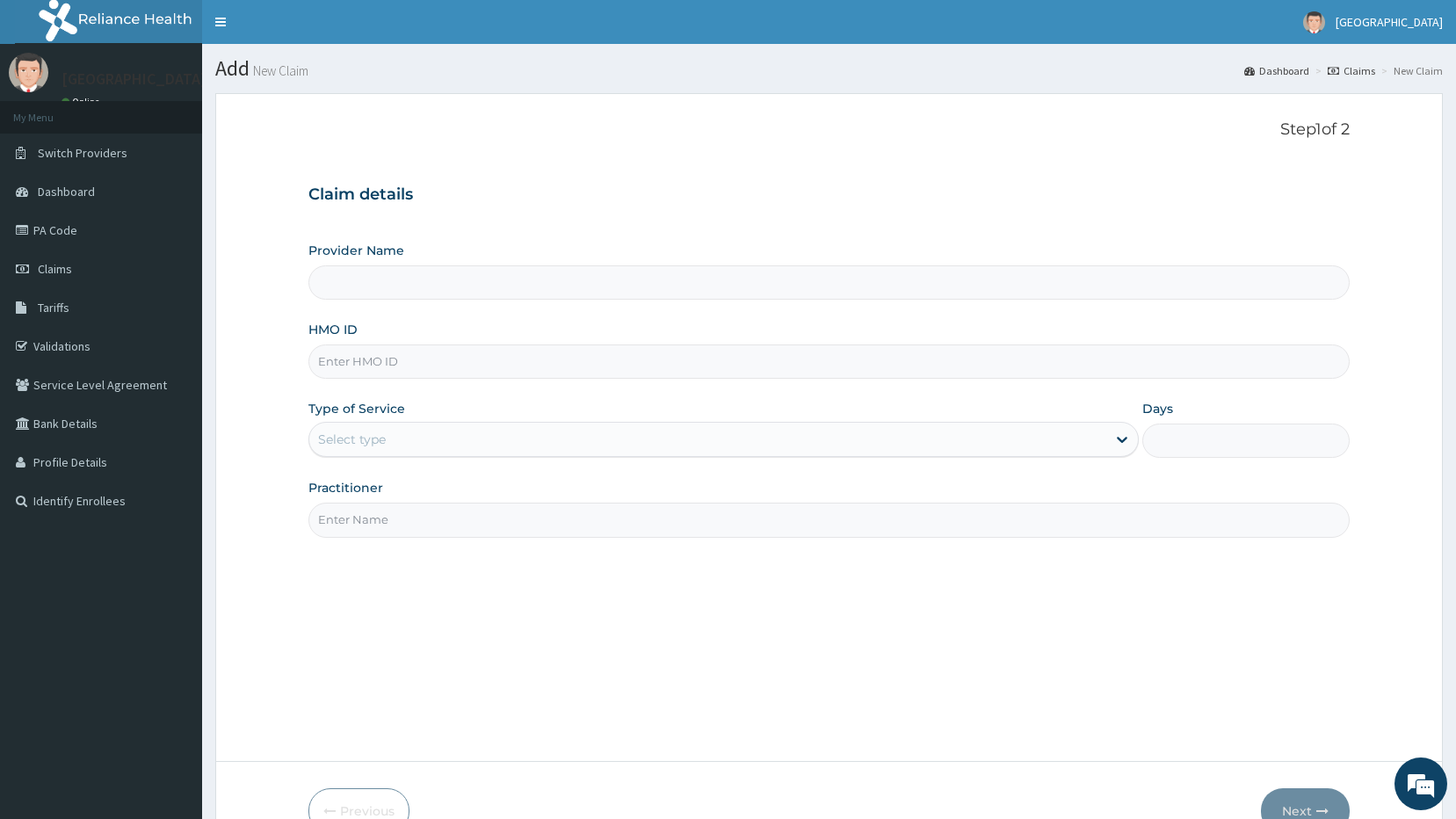
click at [376, 279] on input "Provider Name" at bounding box center [828, 282] width 1042 height 34
type input "[GEOGRAPHIC_DATA]"
click at [370, 359] on input "HMO ID" at bounding box center [828, 361] width 1042 height 34
type input "PRS/10007/B"
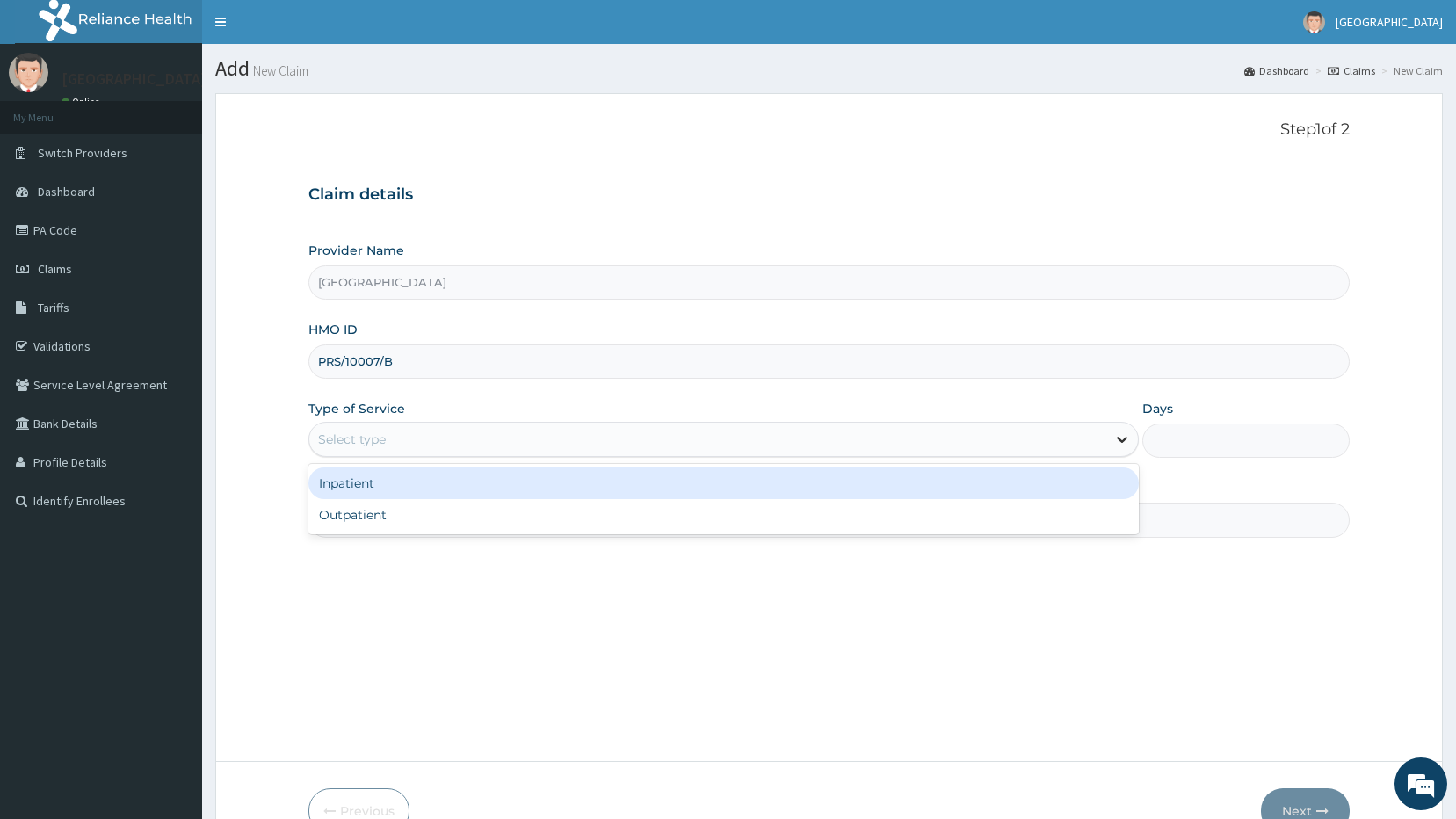
click at [1120, 440] on icon at bounding box center [1121, 440] width 11 height 6
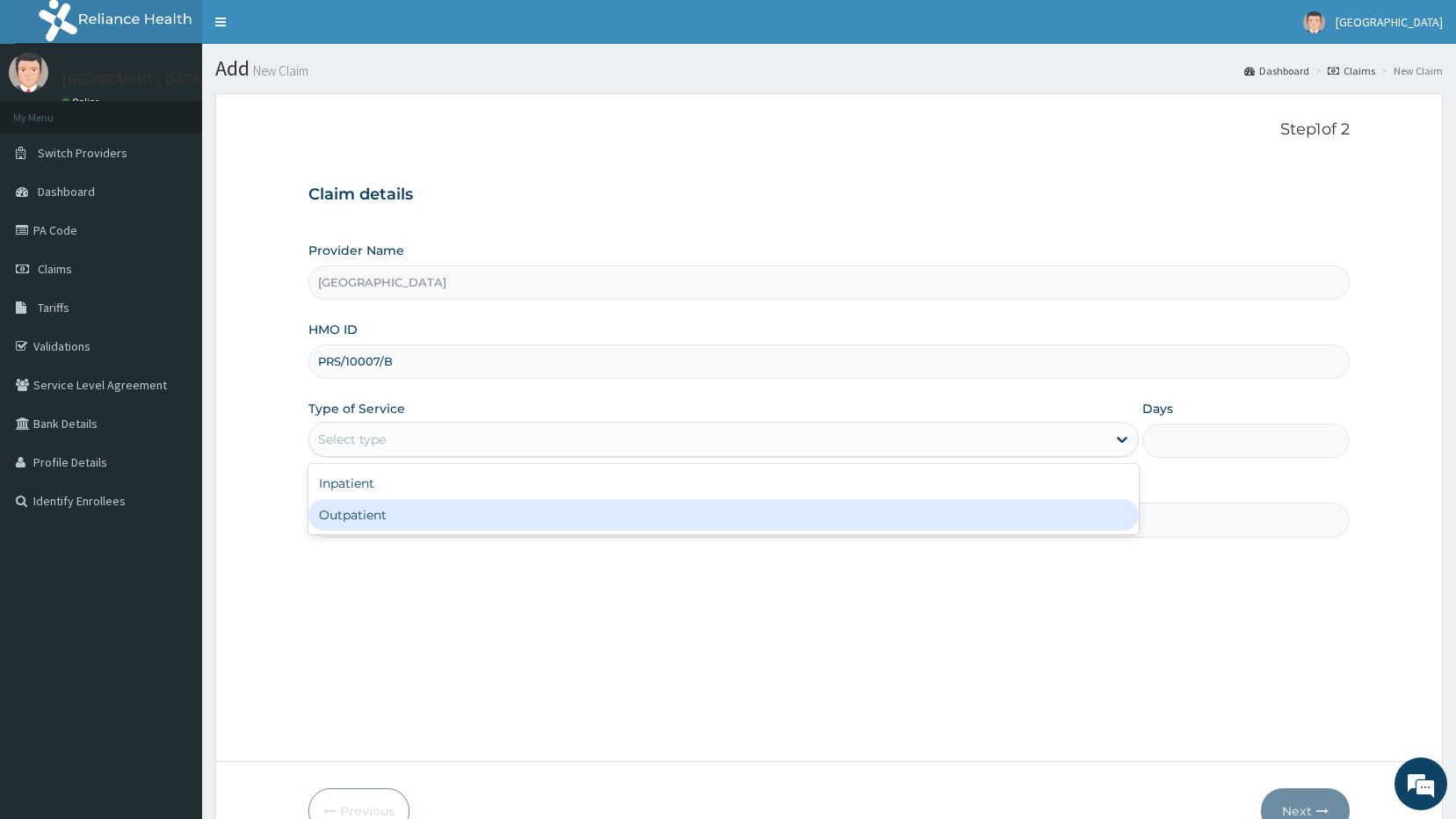
click at [710, 515] on div "Outpatient" at bounding box center [723, 515] width 830 height 32
type input "1"
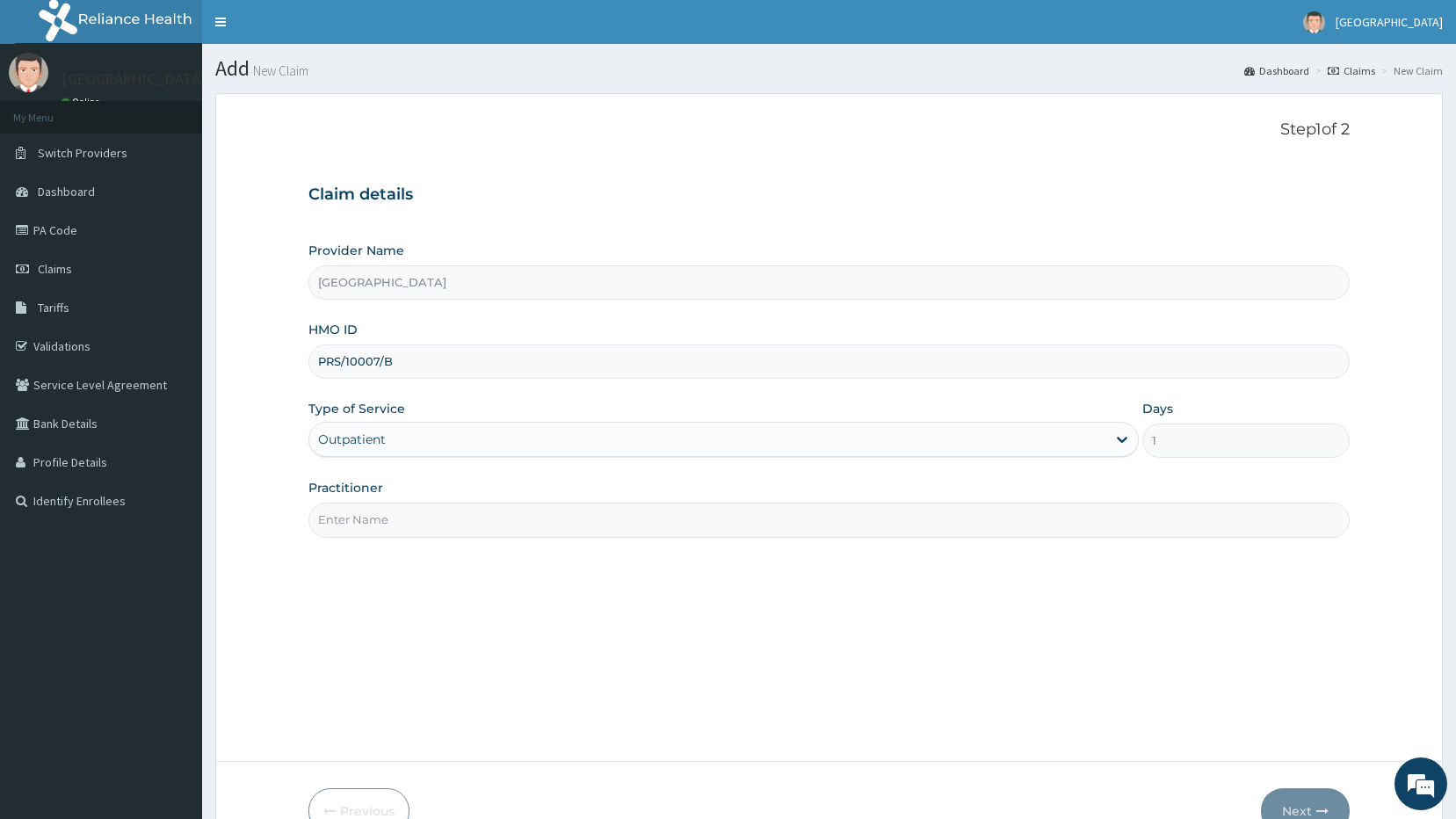
click at [389, 515] on input "Practitioner" at bounding box center [828, 519] width 1042 height 34
type input "DR OLATUNJI"
click at [1165, 470] on div "Provider Name Ayodele Medical Centre HMO ID PRS/10007/B Type of Service Outpati…" at bounding box center [828, 389] width 1042 height 296
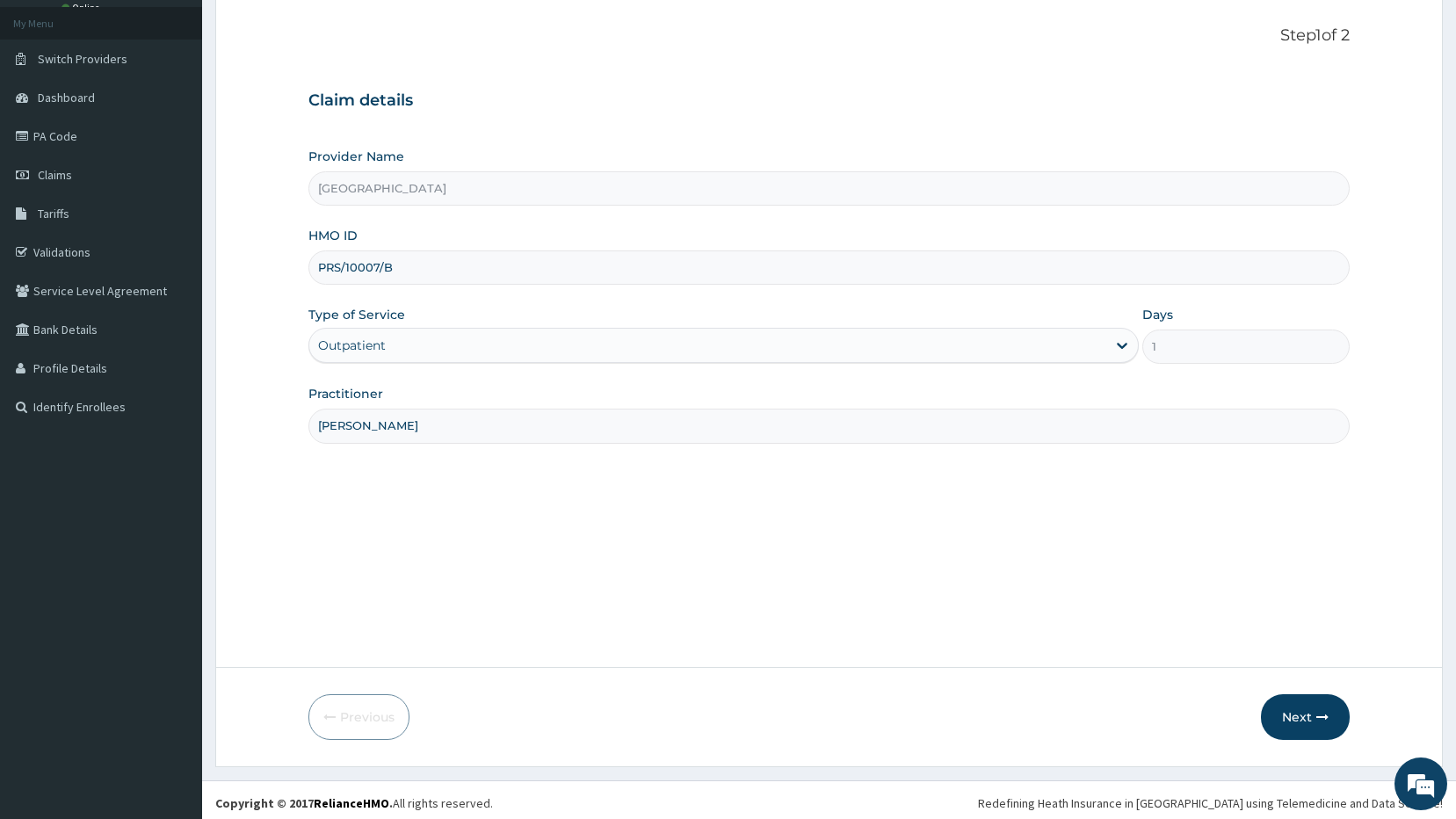
scroll to position [100, 0]
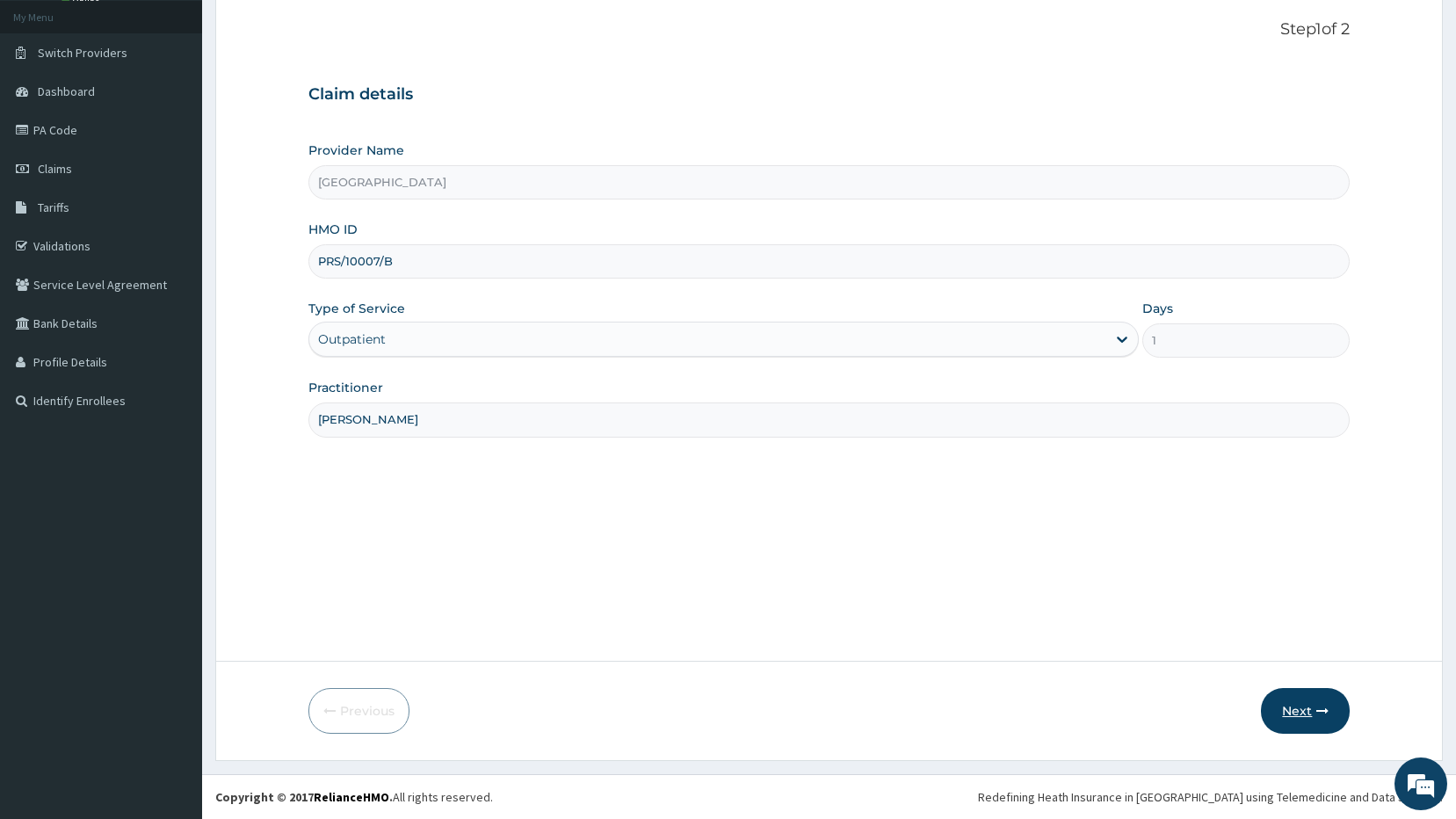
click at [1317, 713] on icon "button" at bounding box center [1322, 711] width 13 height 13
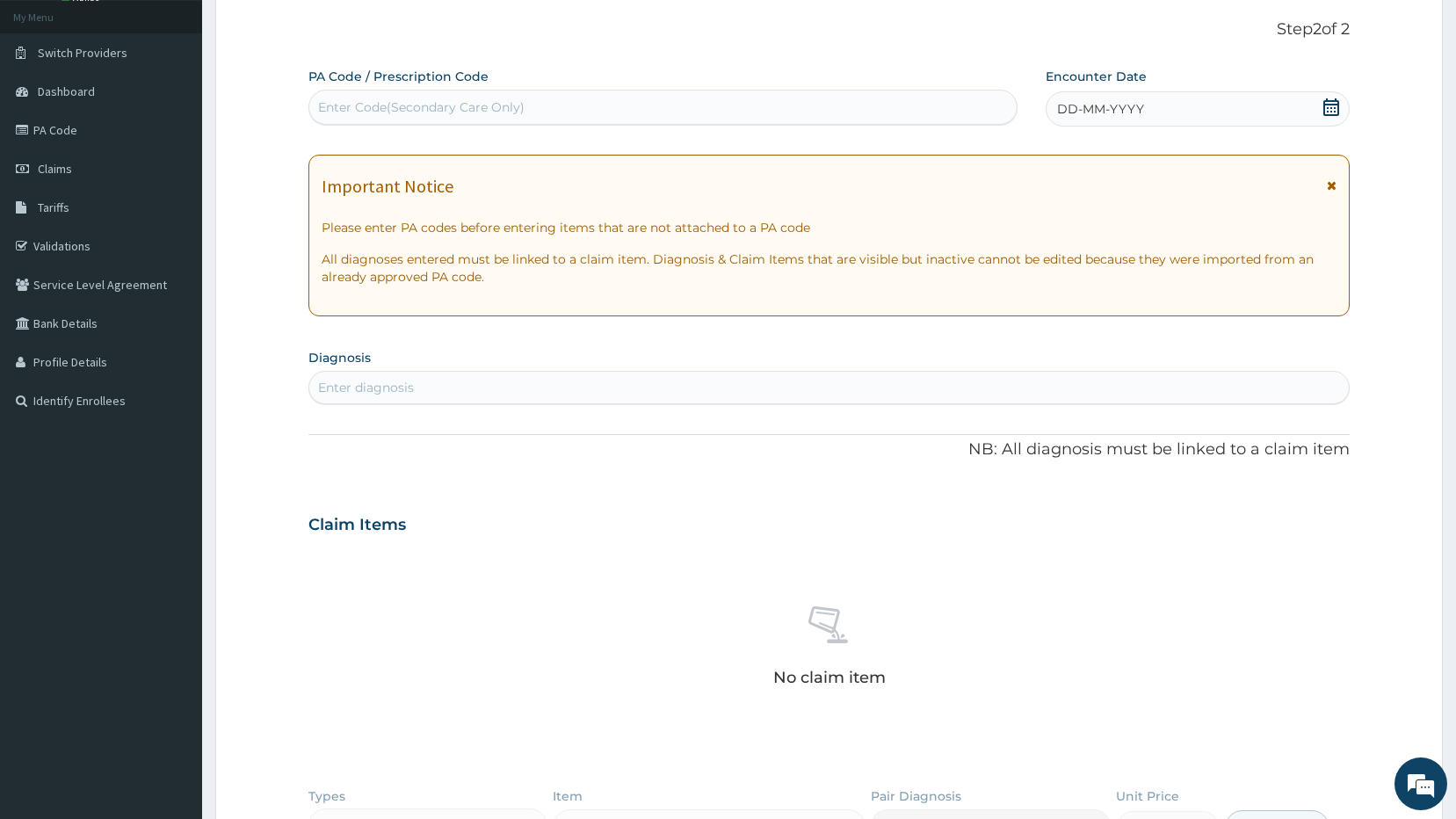
click at [687, 393] on div "Enter diagnosis" at bounding box center [828, 387] width 1040 height 28
click at [378, 386] on input "Neckpain, B/G obesity" at bounding box center [385, 387] width 136 height 17
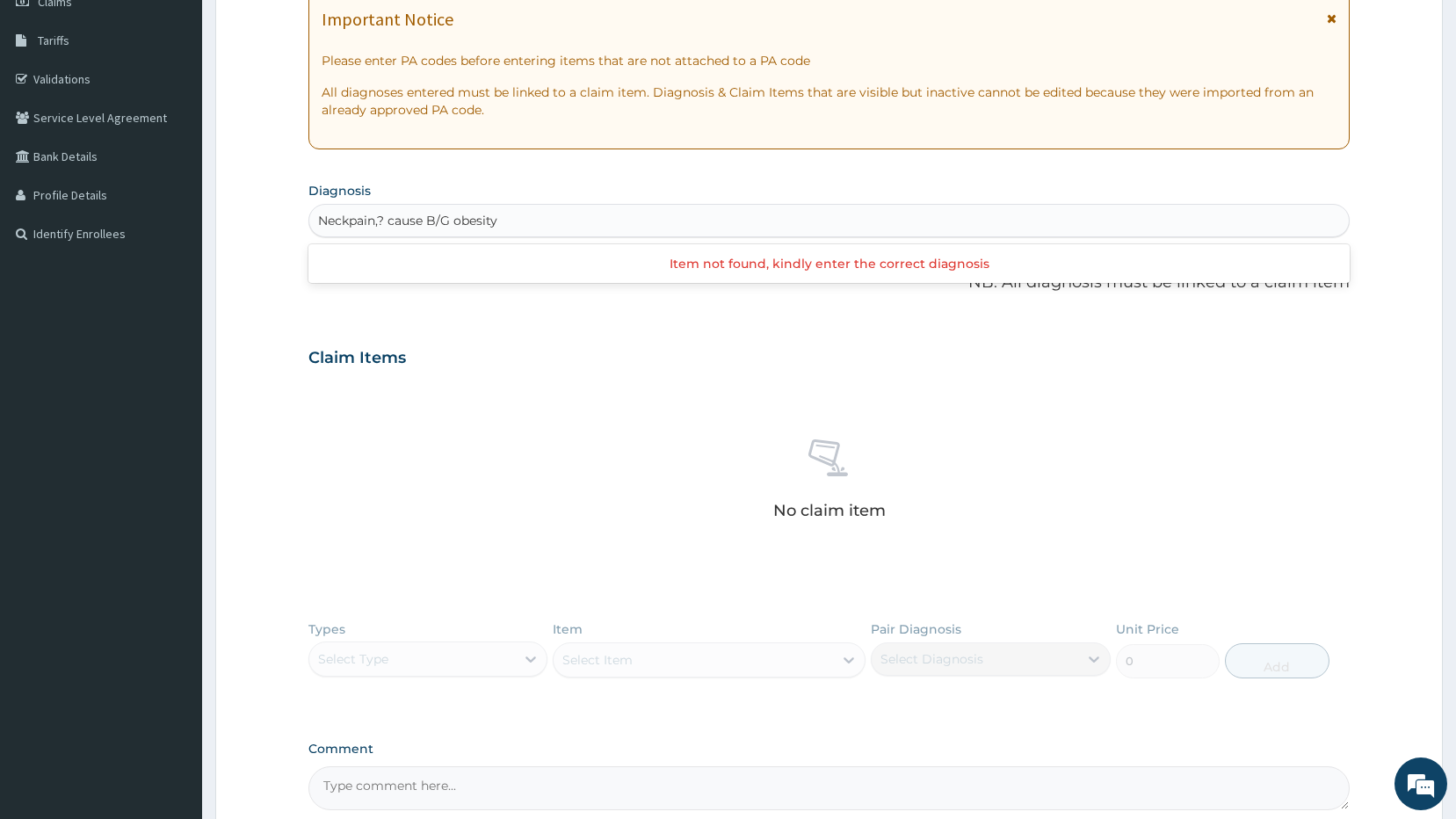
scroll to position [355, 0]
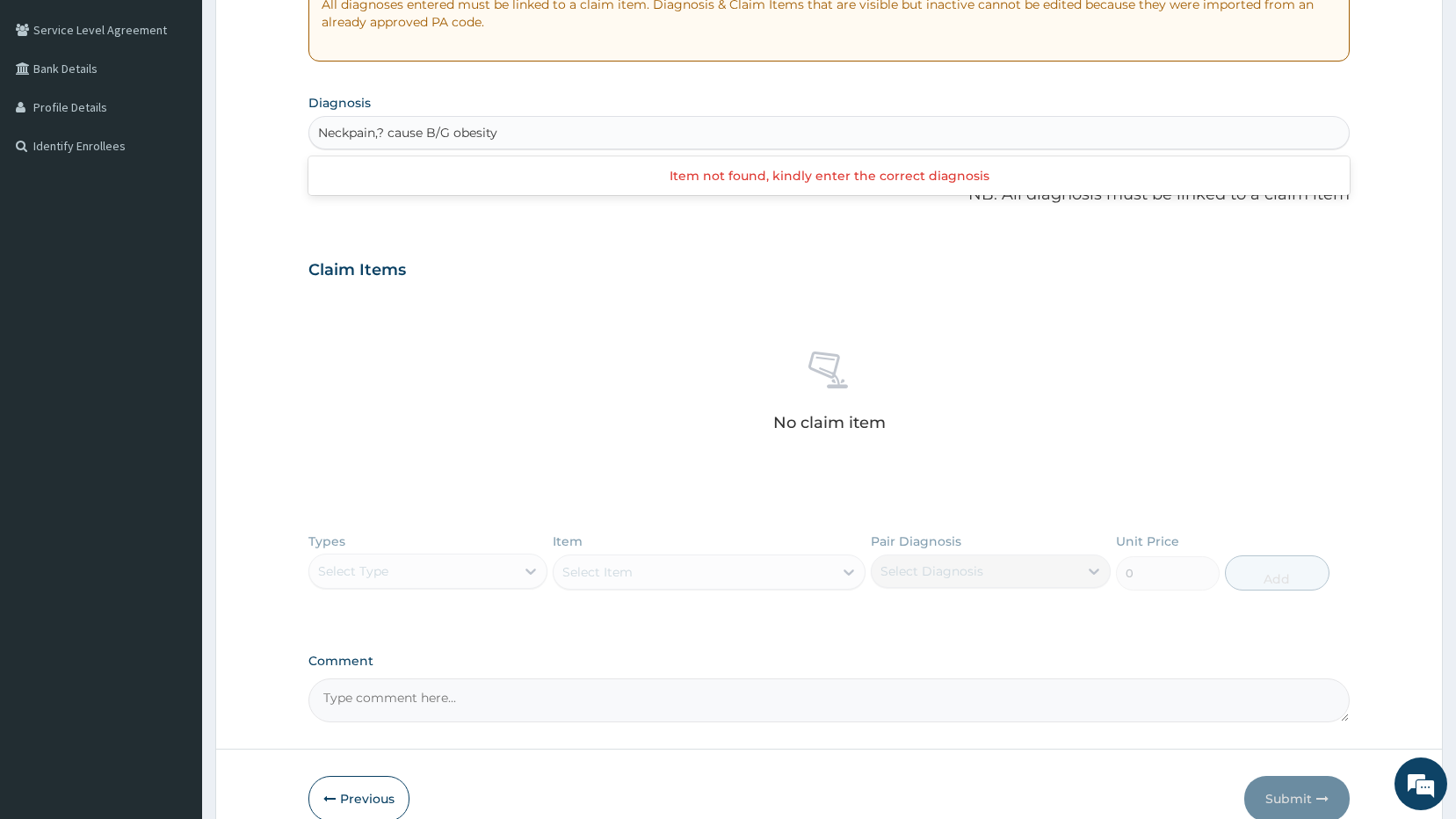
type input "Neckpain,? cause B/G obesity"
click at [539, 571] on div "Types Select Type Item Select Item Pair Diagnosis Select Diagnosis Unit Price 0…" at bounding box center [828, 575] width 1042 height 102
click at [529, 568] on div "Types Select Type Item Select Item Pair Diagnosis Select Diagnosis Unit Price 0…" at bounding box center [828, 575] width 1042 height 102
click at [529, 567] on div "Types Select Type Item Select Item Pair Diagnosis Select Diagnosis Unit Price 0…" at bounding box center [828, 575] width 1042 height 102
click at [531, 567] on div "Types Select Type Item Select Item Pair Diagnosis Select Diagnosis Unit Price 0…" at bounding box center [828, 575] width 1042 height 102
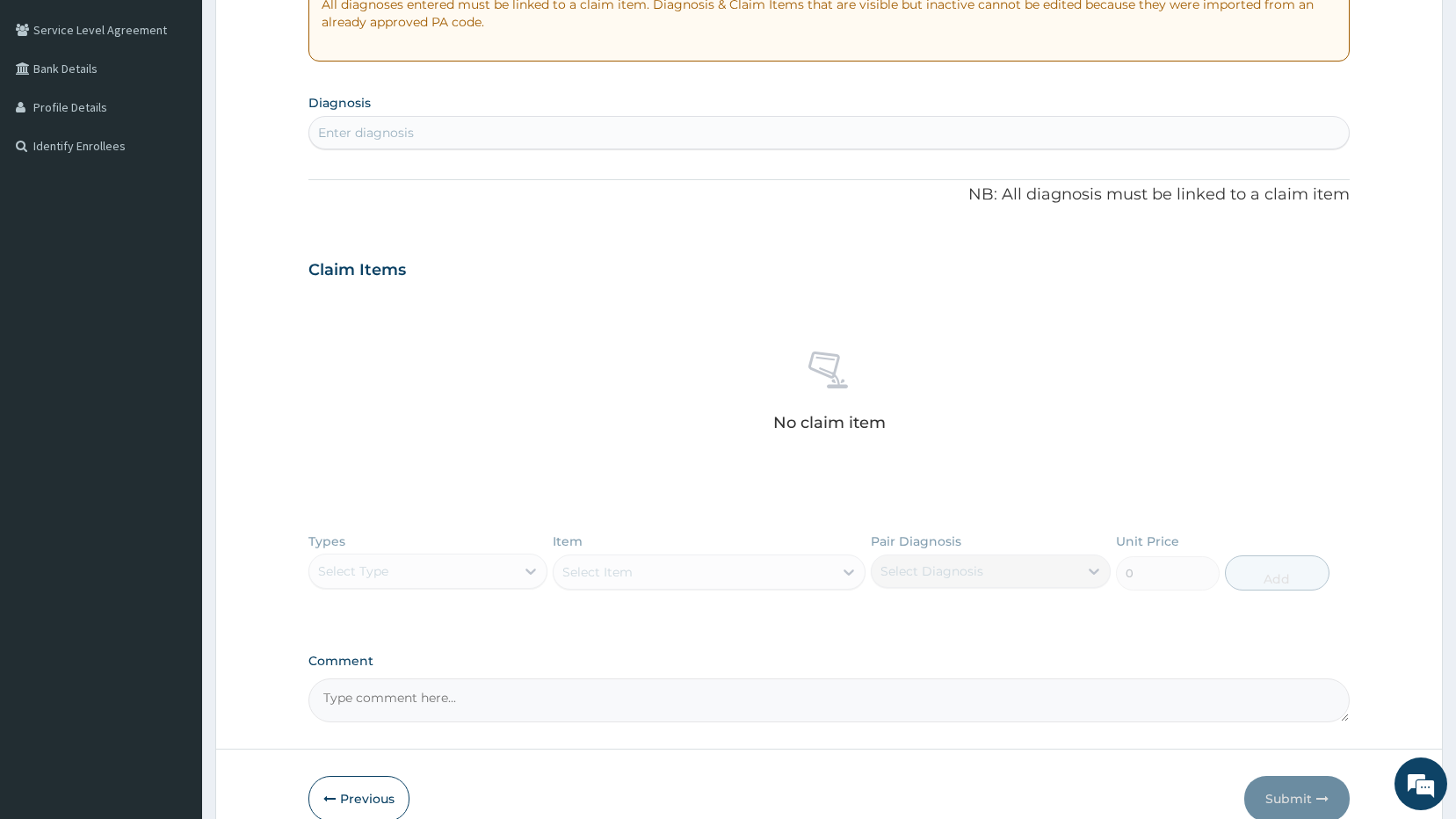
click at [849, 571] on div "Types Select Type Item Select Item Pair Diagnosis Select Diagnosis Unit Price 0…" at bounding box center [828, 575] width 1042 height 102
click at [848, 571] on div "Types Select Type Item Select Item Pair Diagnosis Select Diagnosis Unit Price 0…" at bounding box center [828, 575] width 1042 height 102
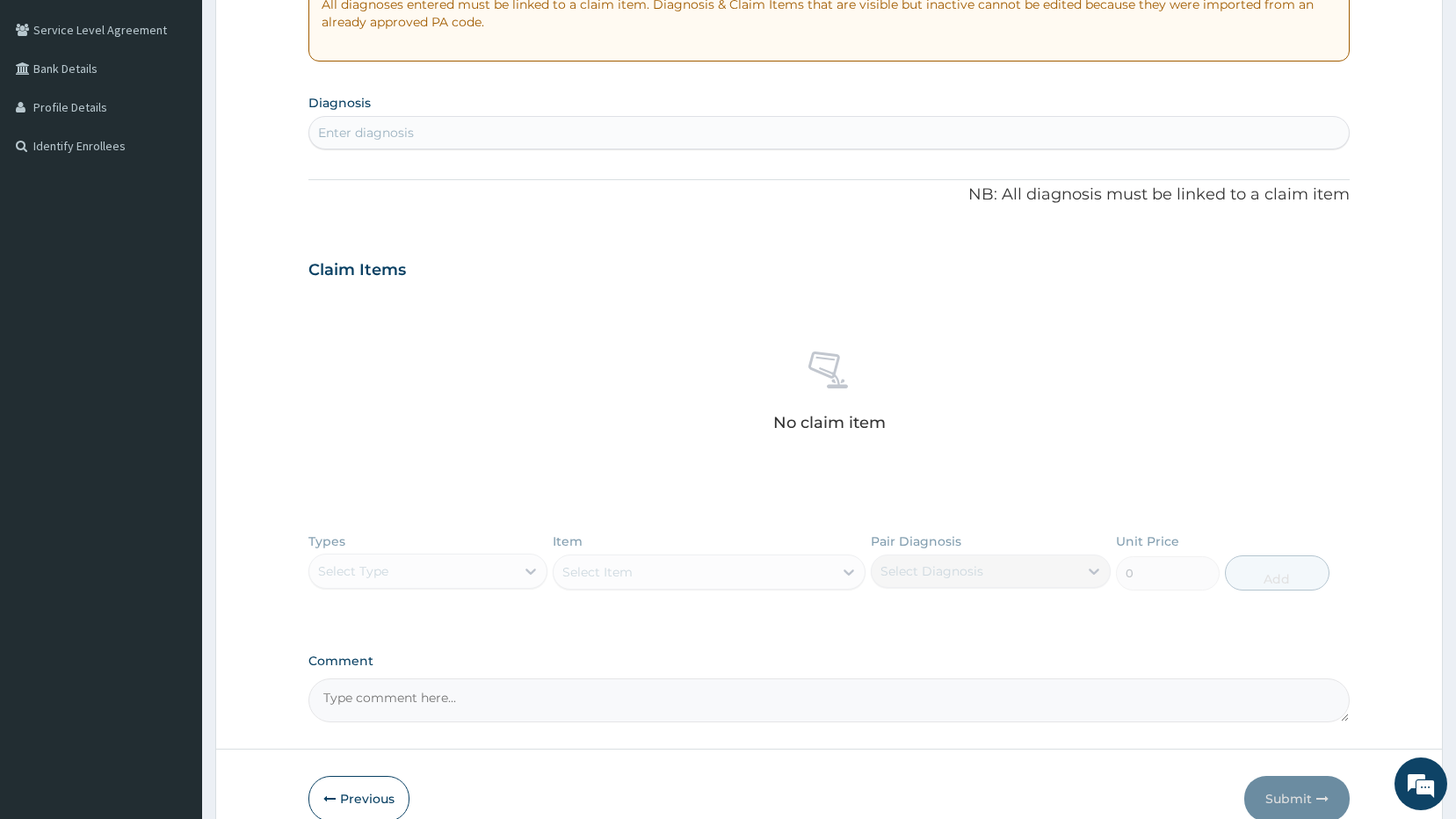
click at [526, 568] on div "Types Select Type Item Select Item Pair Diagnosis Select Diagnosis Unit Price 0…" at bounding box center [828, 575] width 1042 height 102
click at [529, 568] on div "Types Select Type Item Select Item Pair Diagnosis Select Diagnosis Unit Price 0…" at bounding box center [828, 575] width 1042 height 102
click at [912, 562] on div "Types Select Type Item Select Item Pair Diagnosis Select Diagnosis Unit Price 0…" at bounding box center [828, 575] width 1042 height 102
click at [1097, 571] on div "Types Select Type Item Select Item Pair Diagnosis Select Diagnosis Unit Price 0…" at bounding box center [828, 575] width 1042 height 102
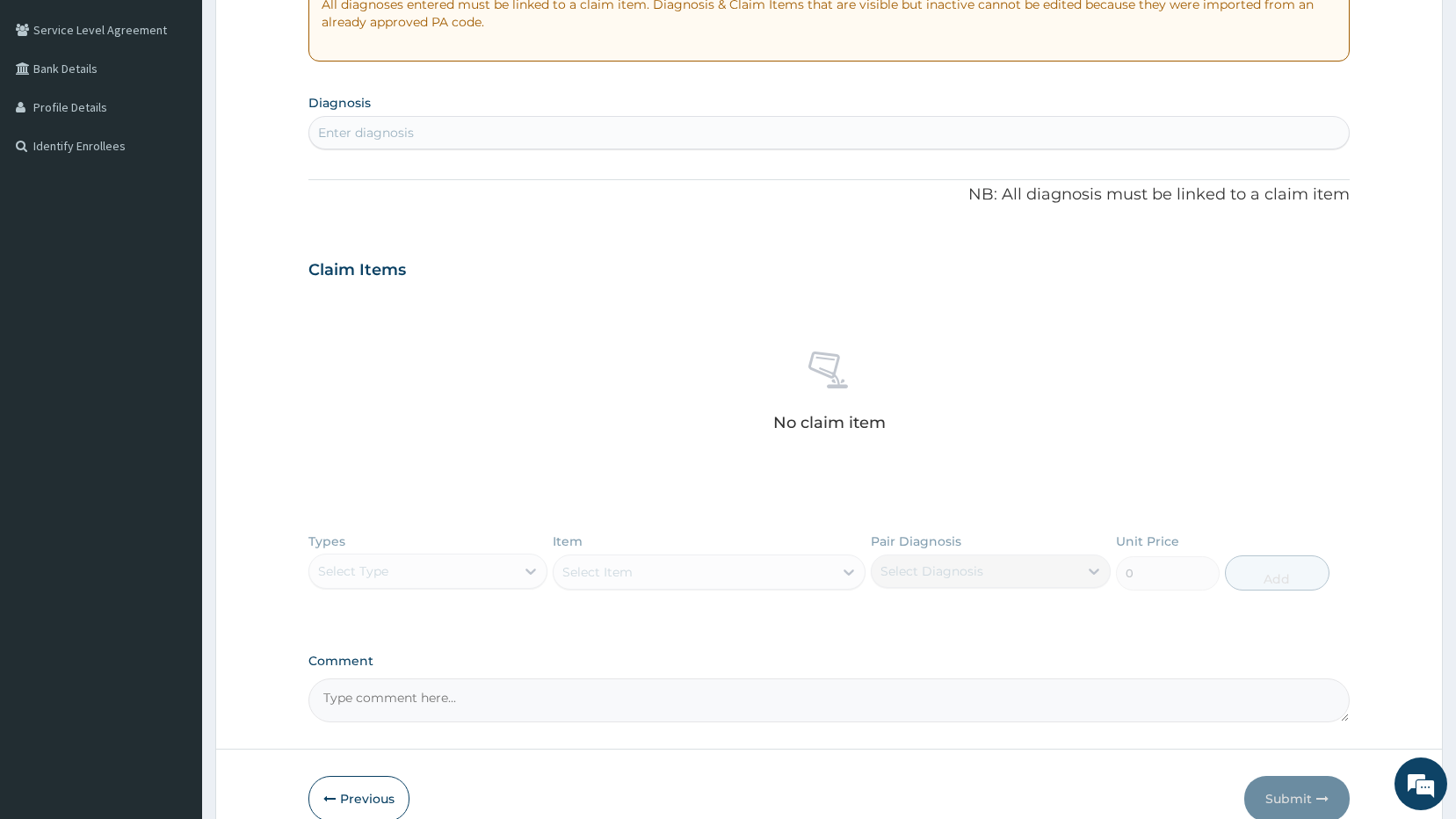
click at [1097, 571] on div "Types Select Type Item Select Item Pair Diagnosis Select Diagnosis Unit Price 0…" at bounding box center [828, 575] width 1042 height 102
click at [406, 691] on textarea "Comment" at bounding box center [828, 699] width 1042 height 43
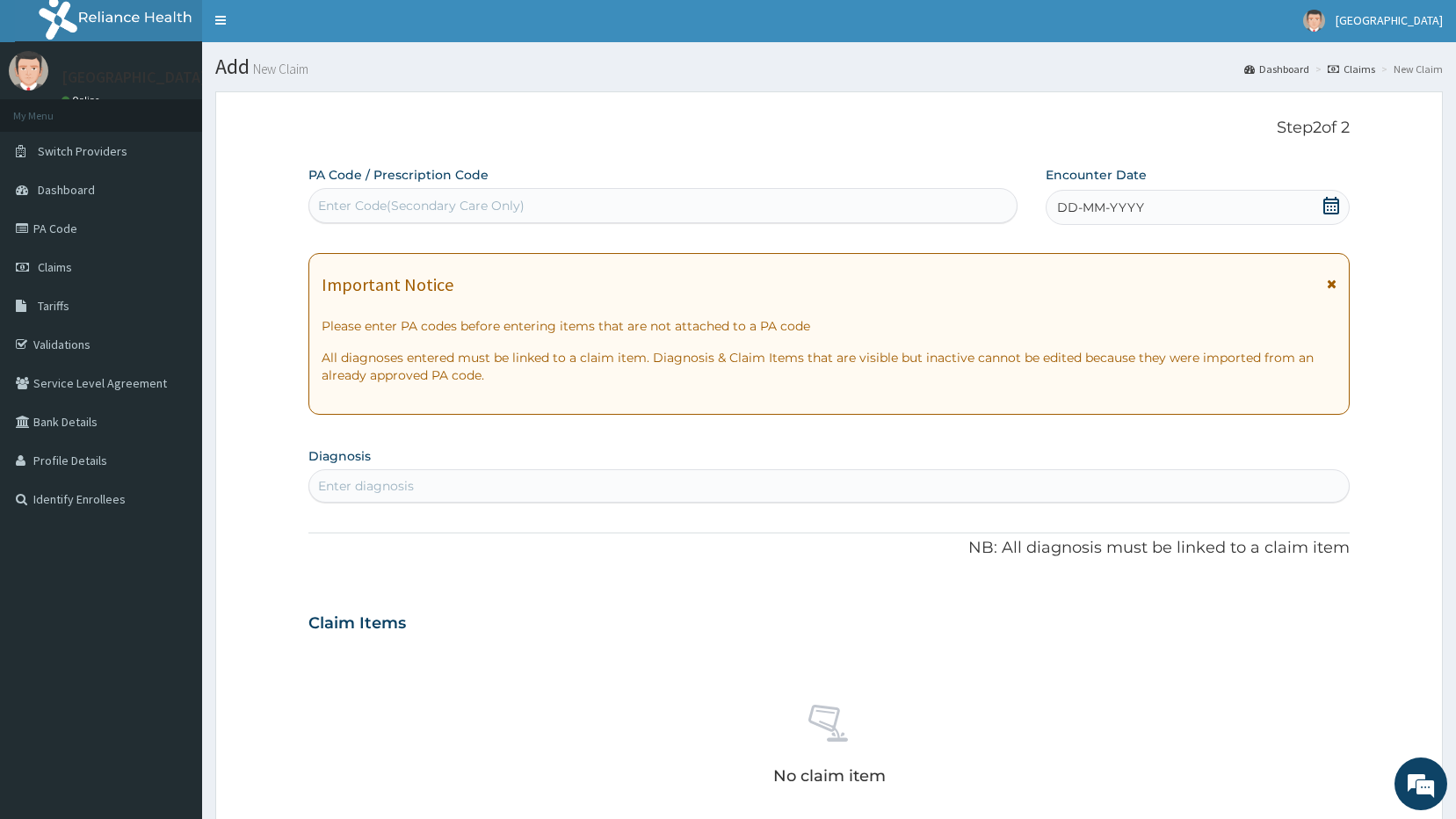
scroll to position [0, 0]
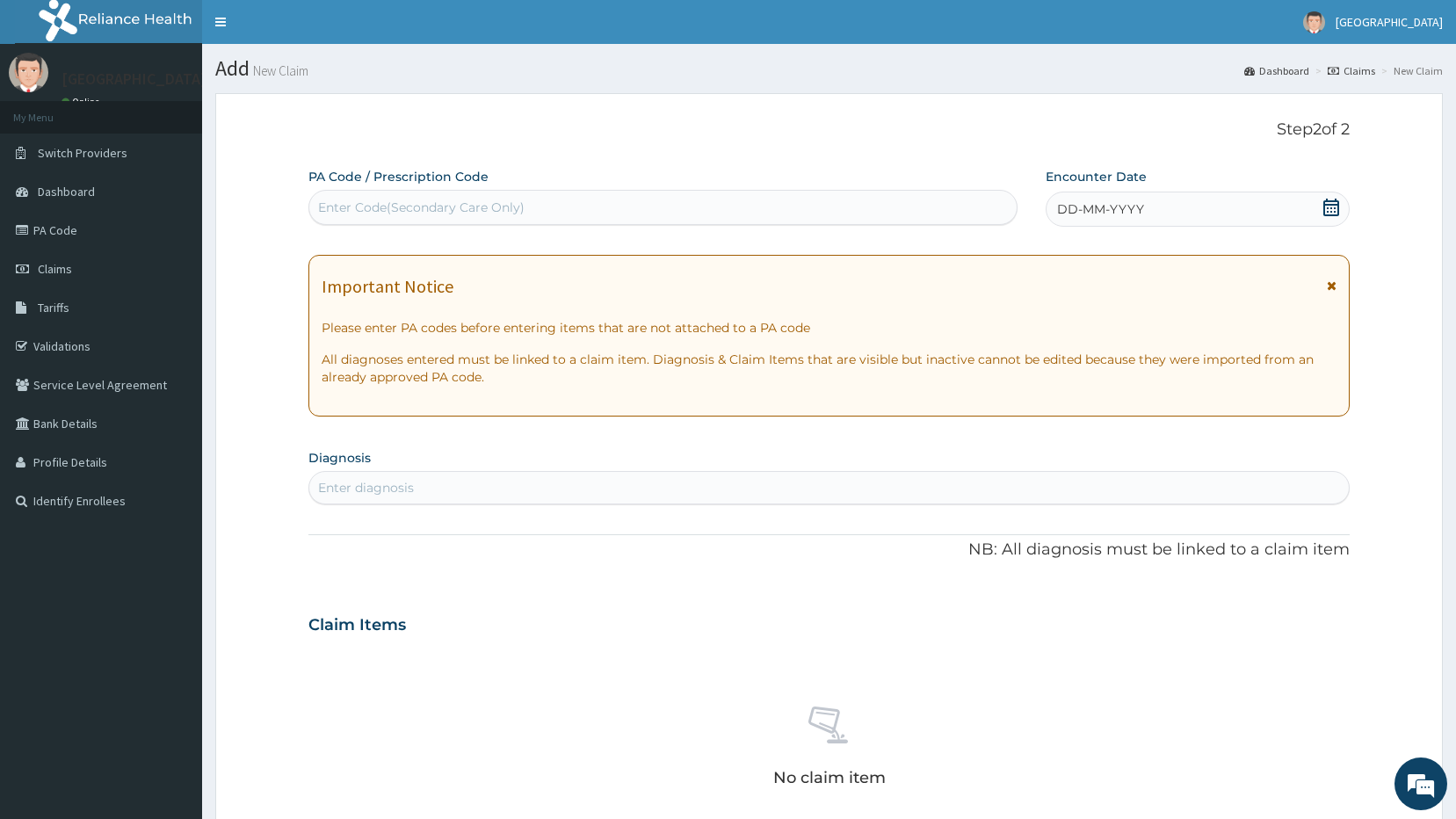
type textarea "celebrex cap, sirdalud, pregabalin cap,"
click at [1330, 213] on icon at bounding box center [1330, 208] width 17 height 17
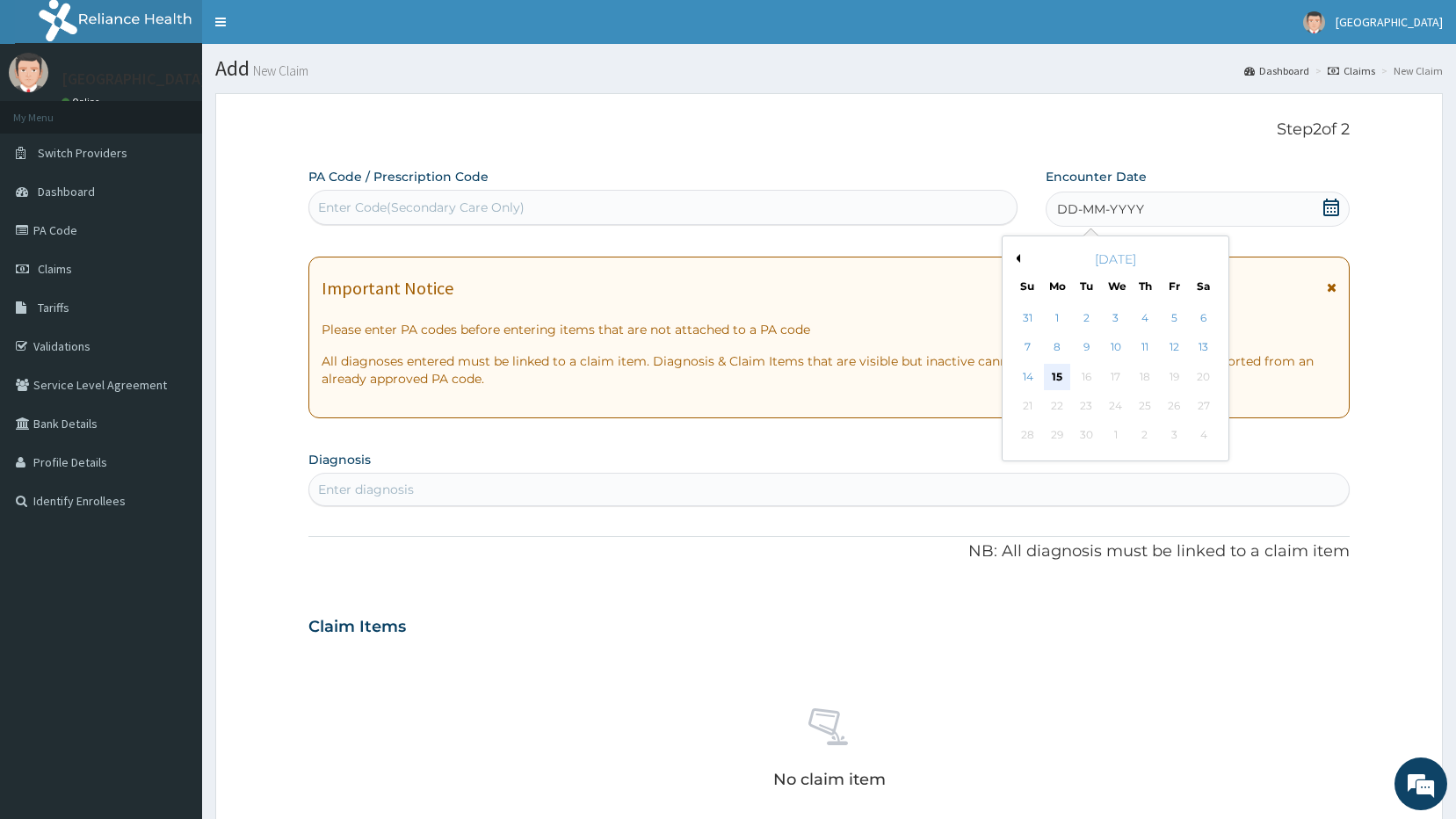
click at [1062, 381] on div "15" at bounding box center [1056, 377] width 26 height 26
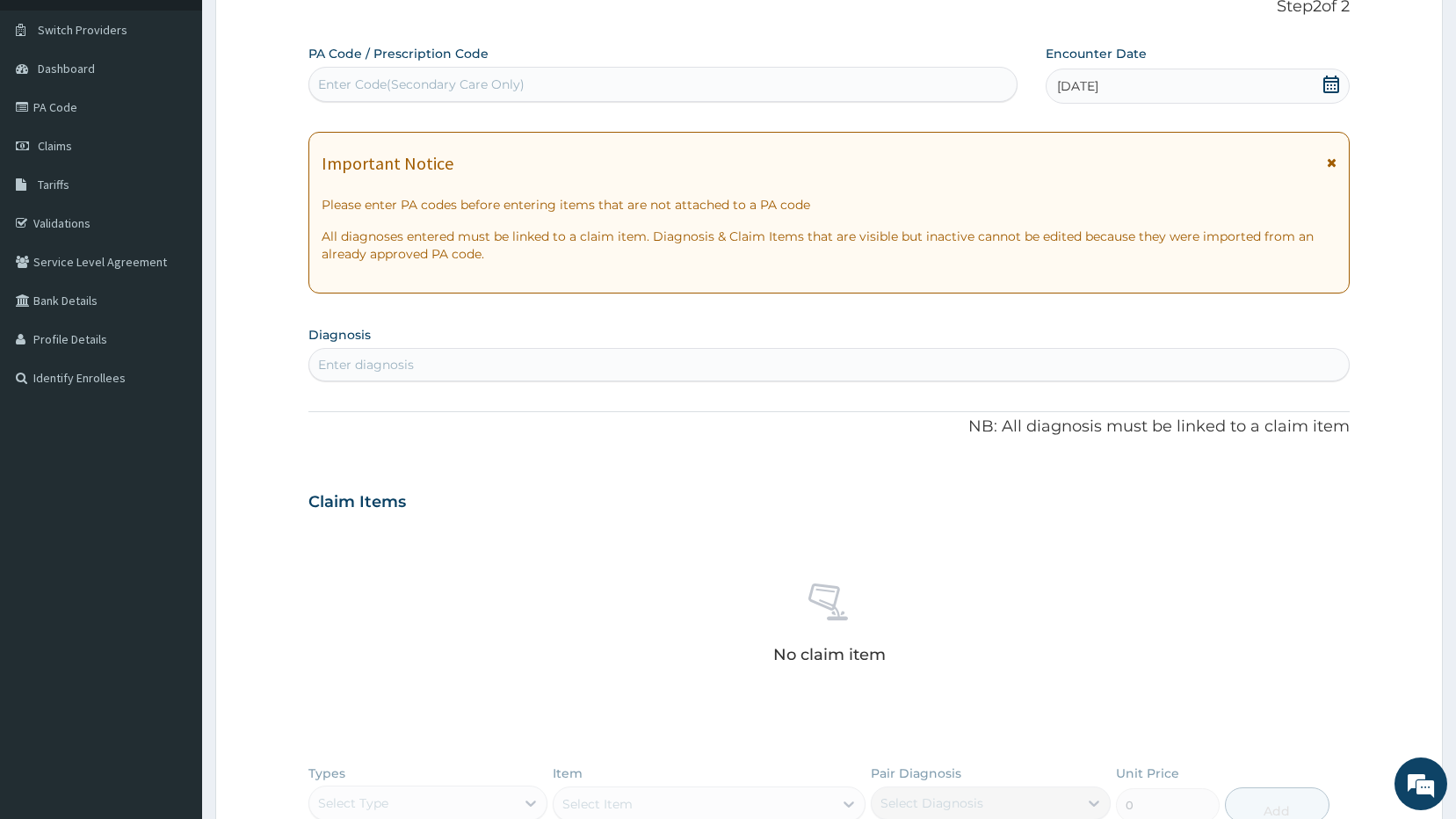
scroll to position [176, 0]
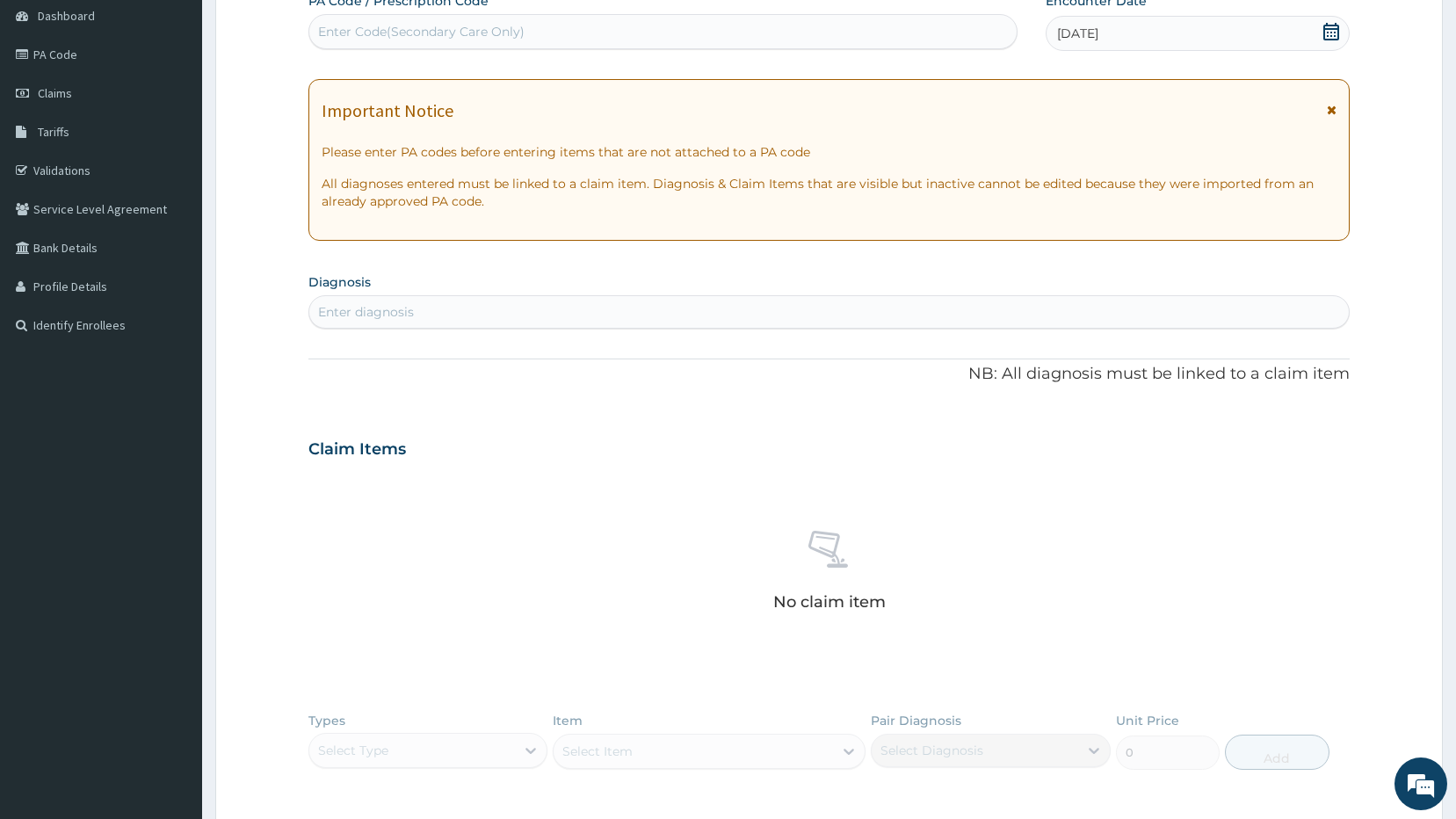
click at [401, 317] on div "Enter diagnosis" at bounding box center [365, 312] width 96 height 17
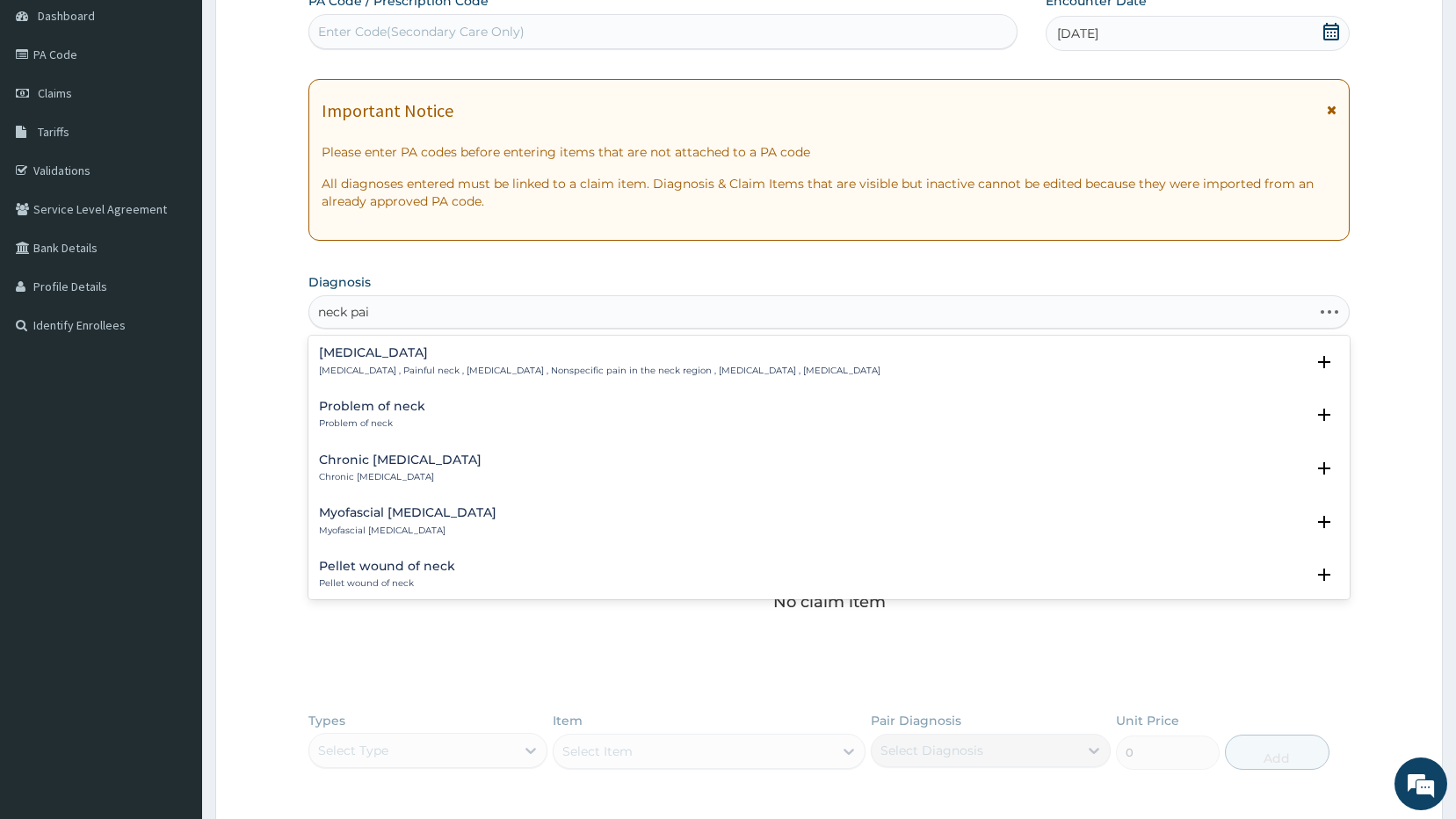
type input "neck pain"
click at [332, 366] on p "Neck pain , Painful neck , Cervicalgia , Nonspecific pain in the neck region , …" at bounding box center [599, 371] width 561 height 13
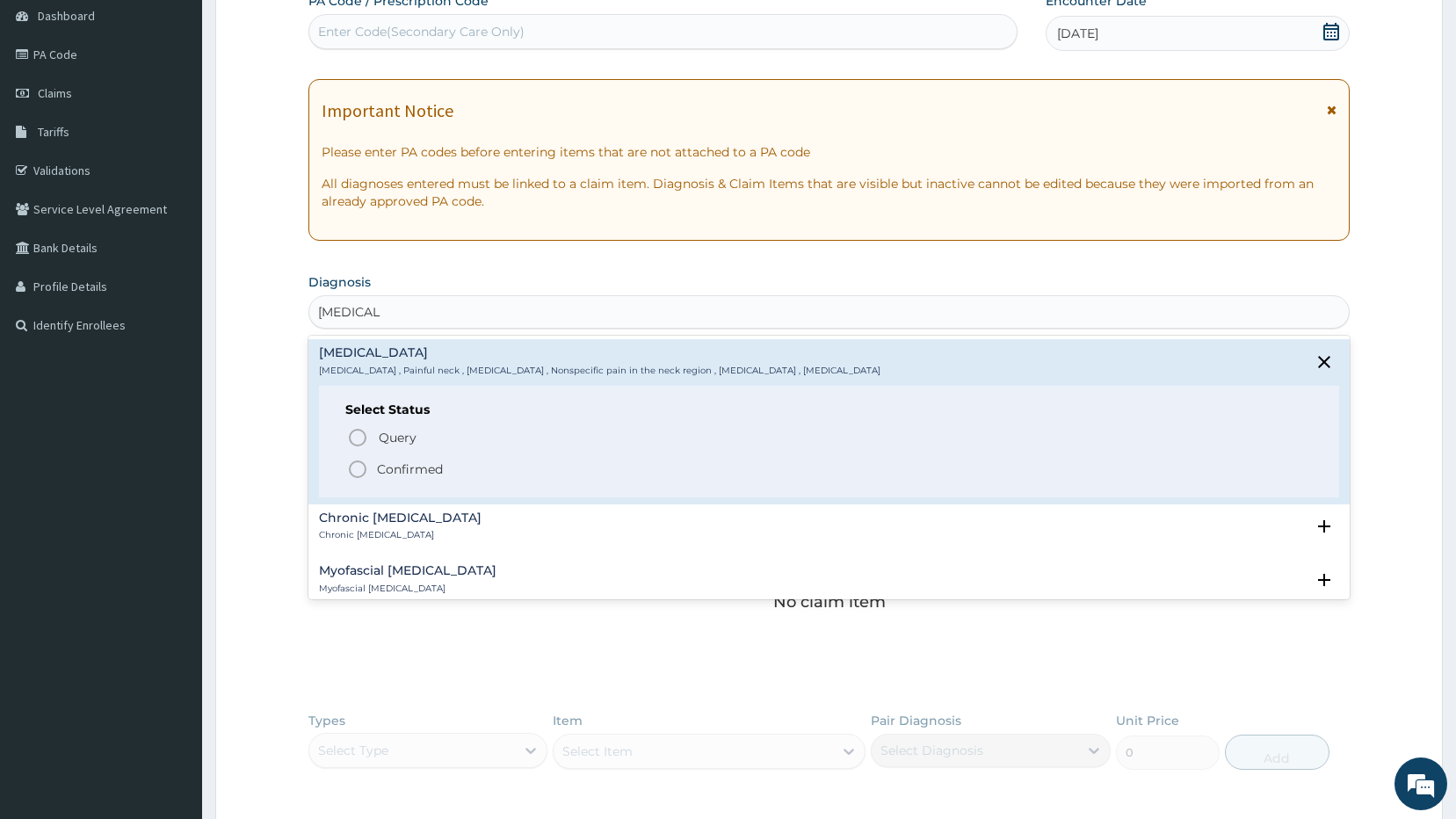
click at [351, 527] on div "Chronic neck pain Chronic neck pain" at bounding box center [400, 527] width 162 height 31
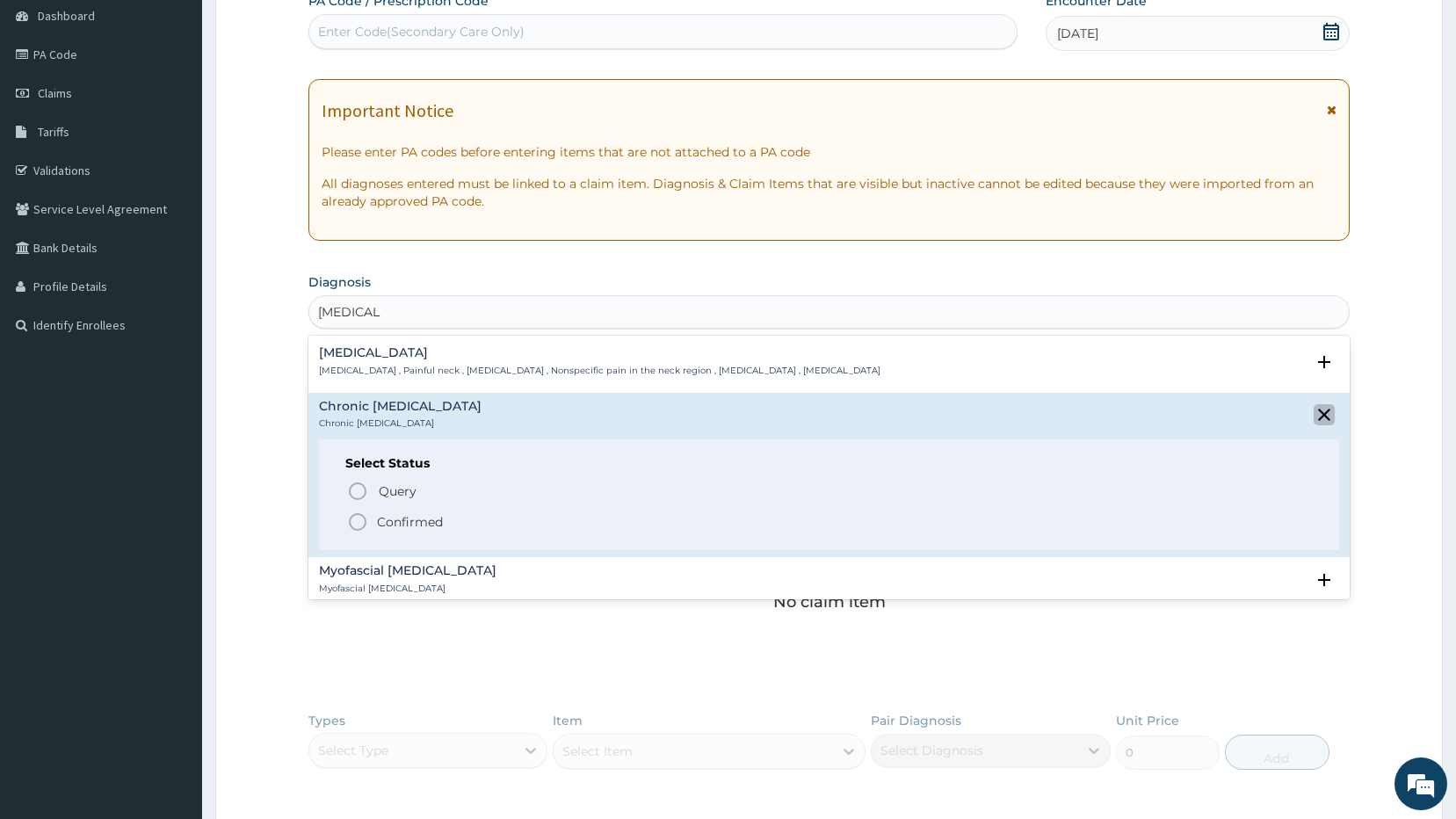
click at [1313, 409] on icon "close select status" at bounding box center [1324, 415] width 21 height 21
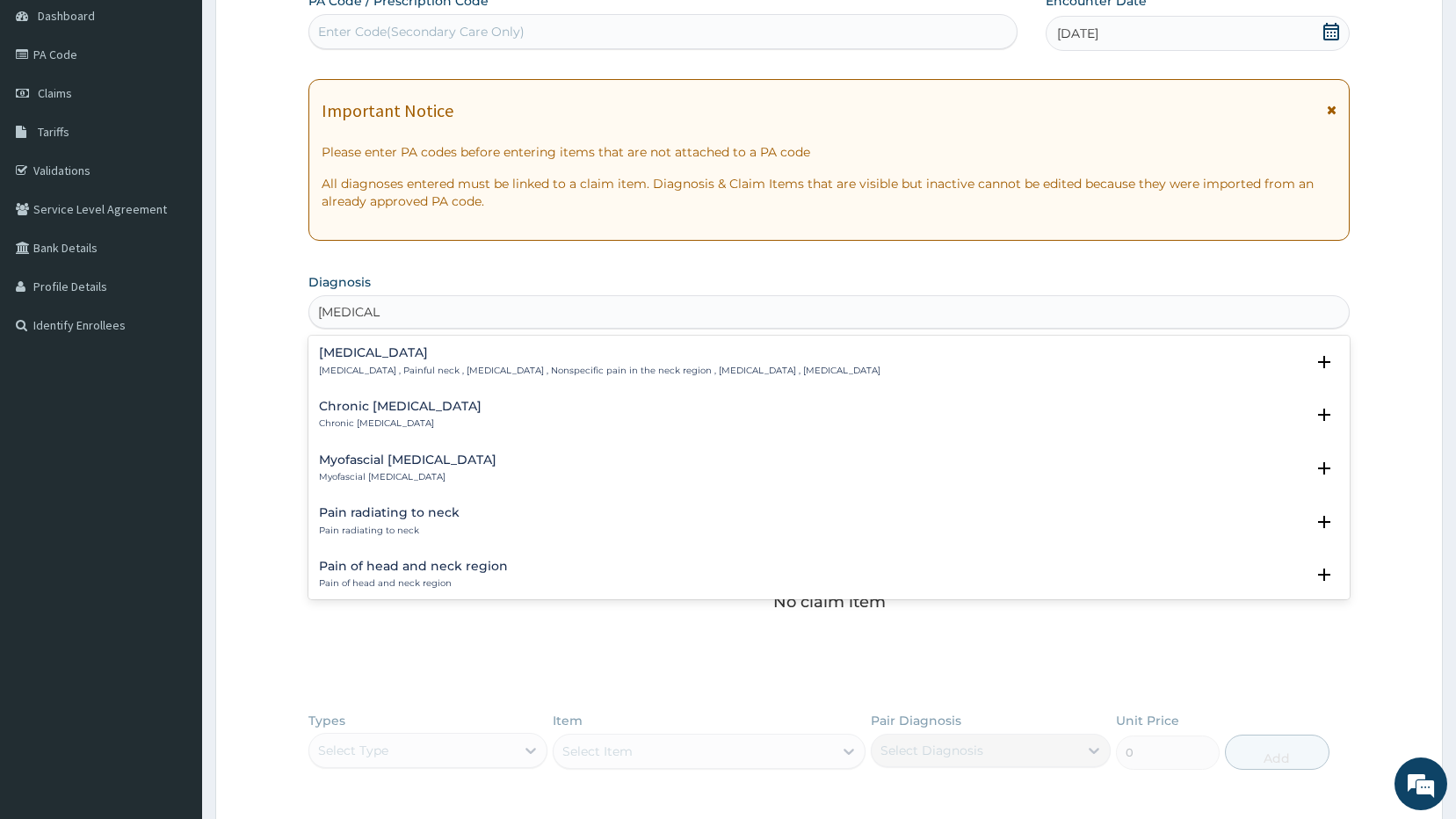
click at [418, 571] on h4 "Pain of head and neck region" at bounding box center [413, 567] width 189 height 14
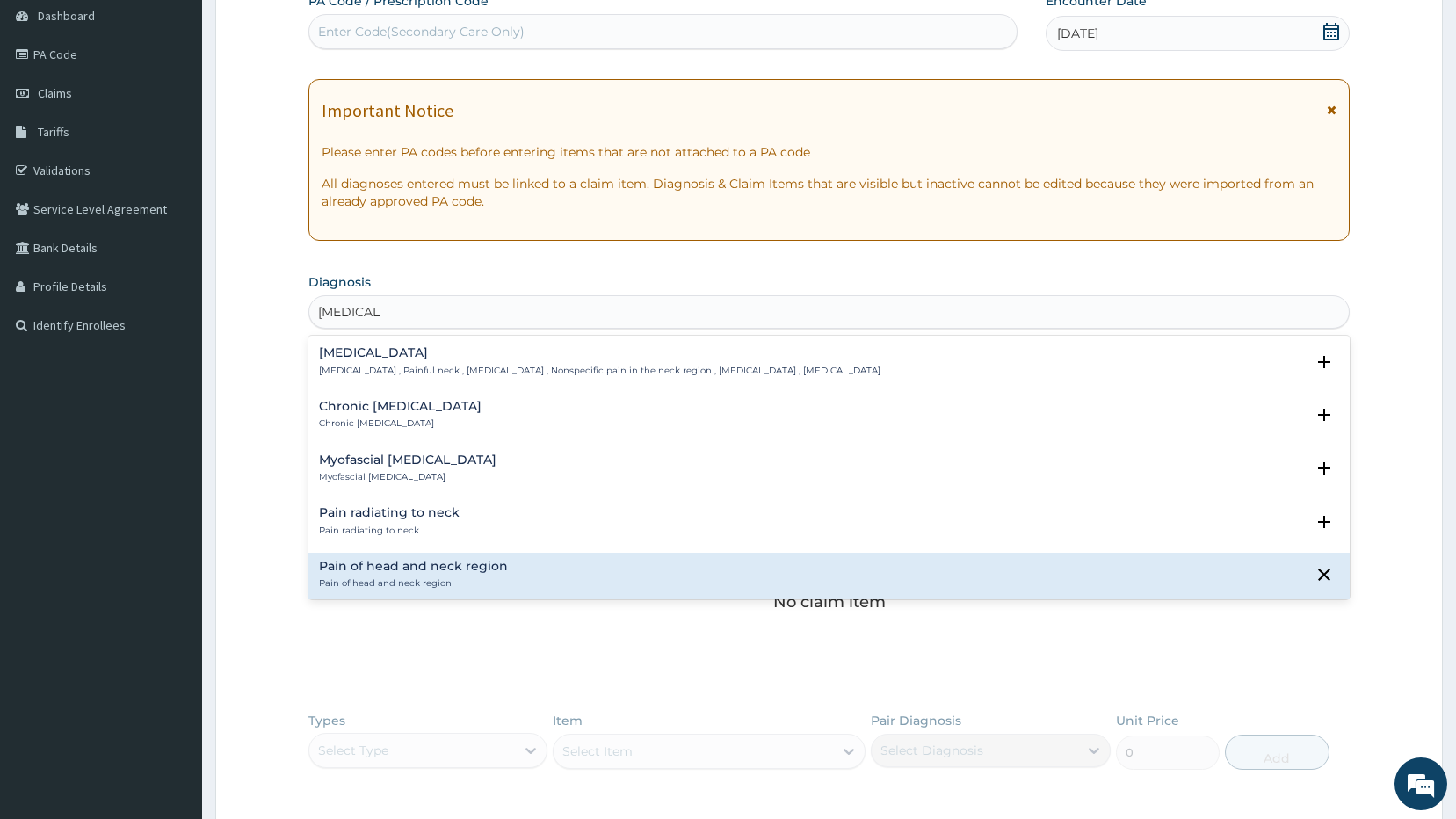
click at [661, 578] on div "Pain of head and neck region Pain of head and neck region" at bounding box center [828, 576] width 1021 height 31
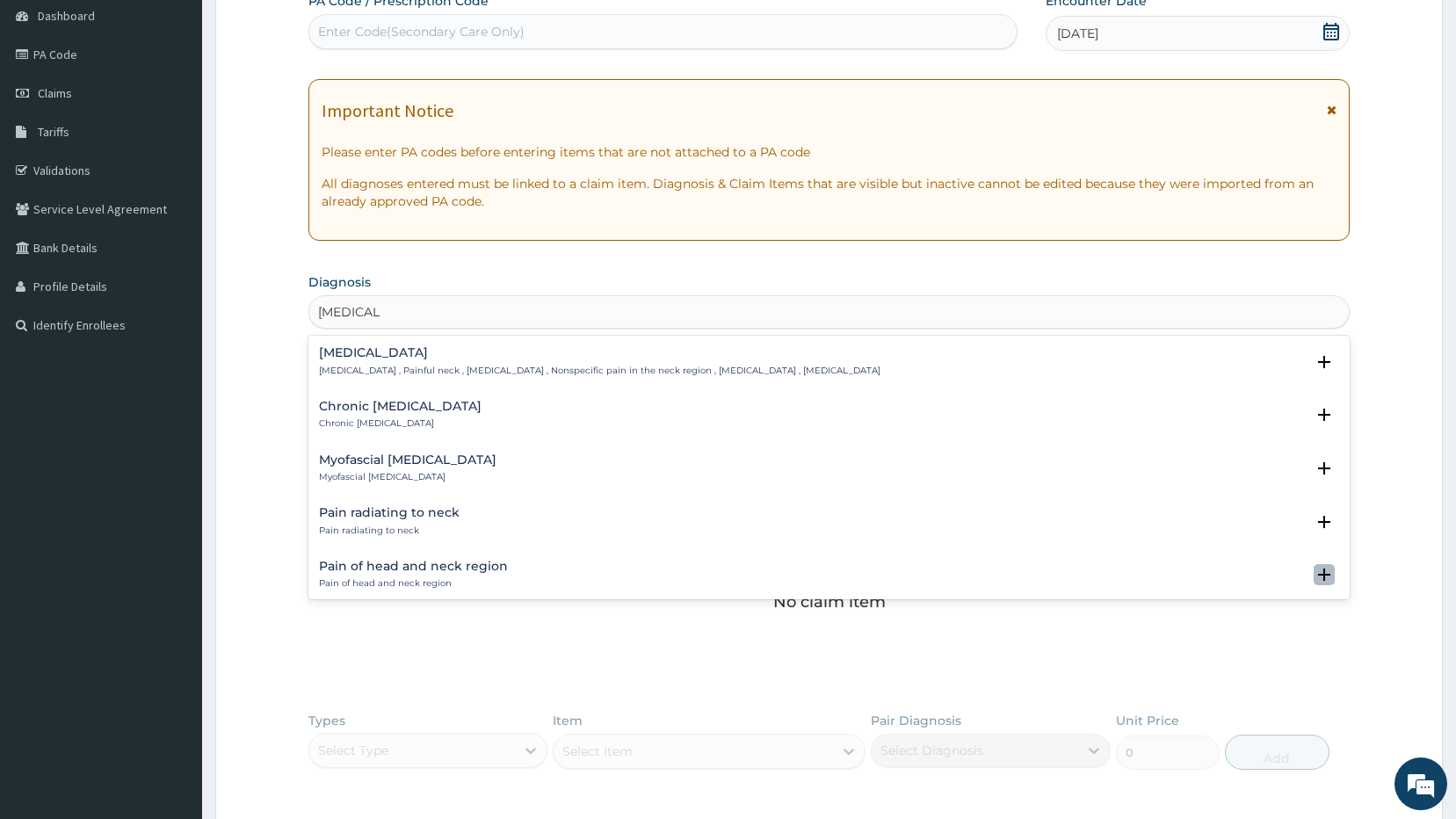
click at [1313, 576] on icon "open select status" at bounding box center [1324, 575] width 21 height 21
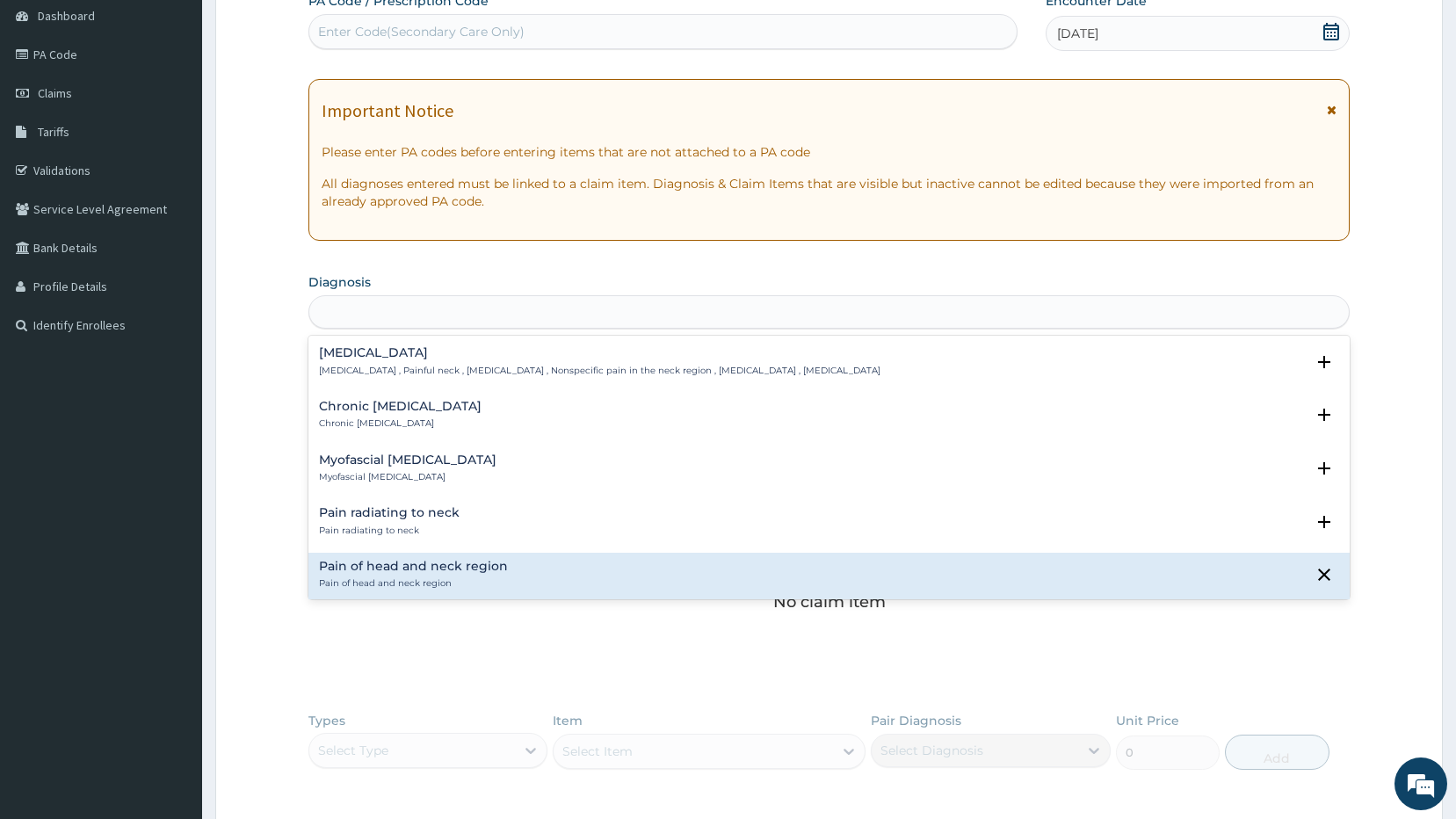
click at [412, 300] on div "neck pain" at bounding box center [828, 311] width 1040 height 28
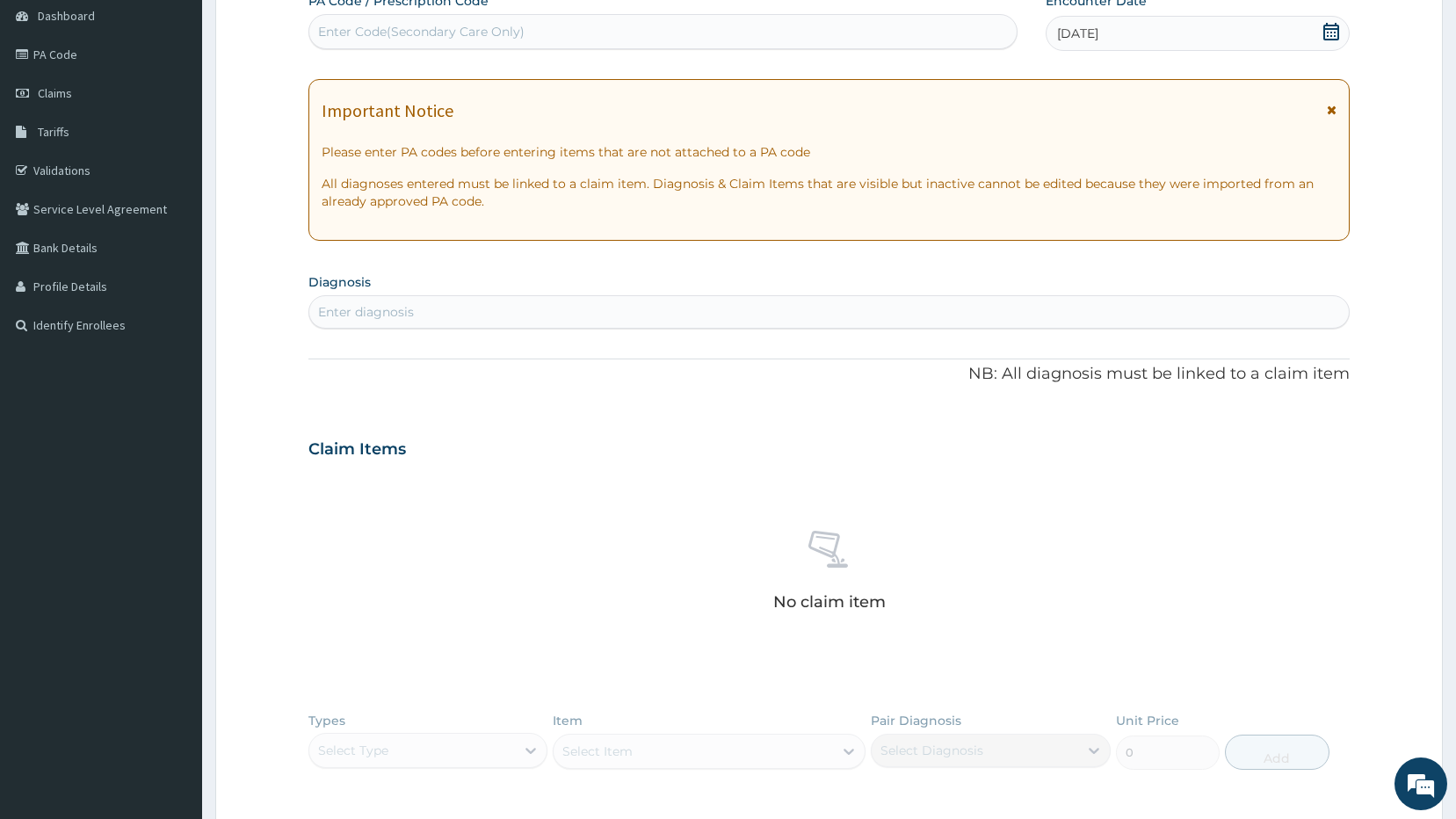
click at [343, 450] on h3 "Claim Items" at bounding box center [356, 450] width 98 height 19
click at [365, 312] on div "Enter diagnosis" at bounding box center [365, 312] width 96 height 17
type input "neck pain"
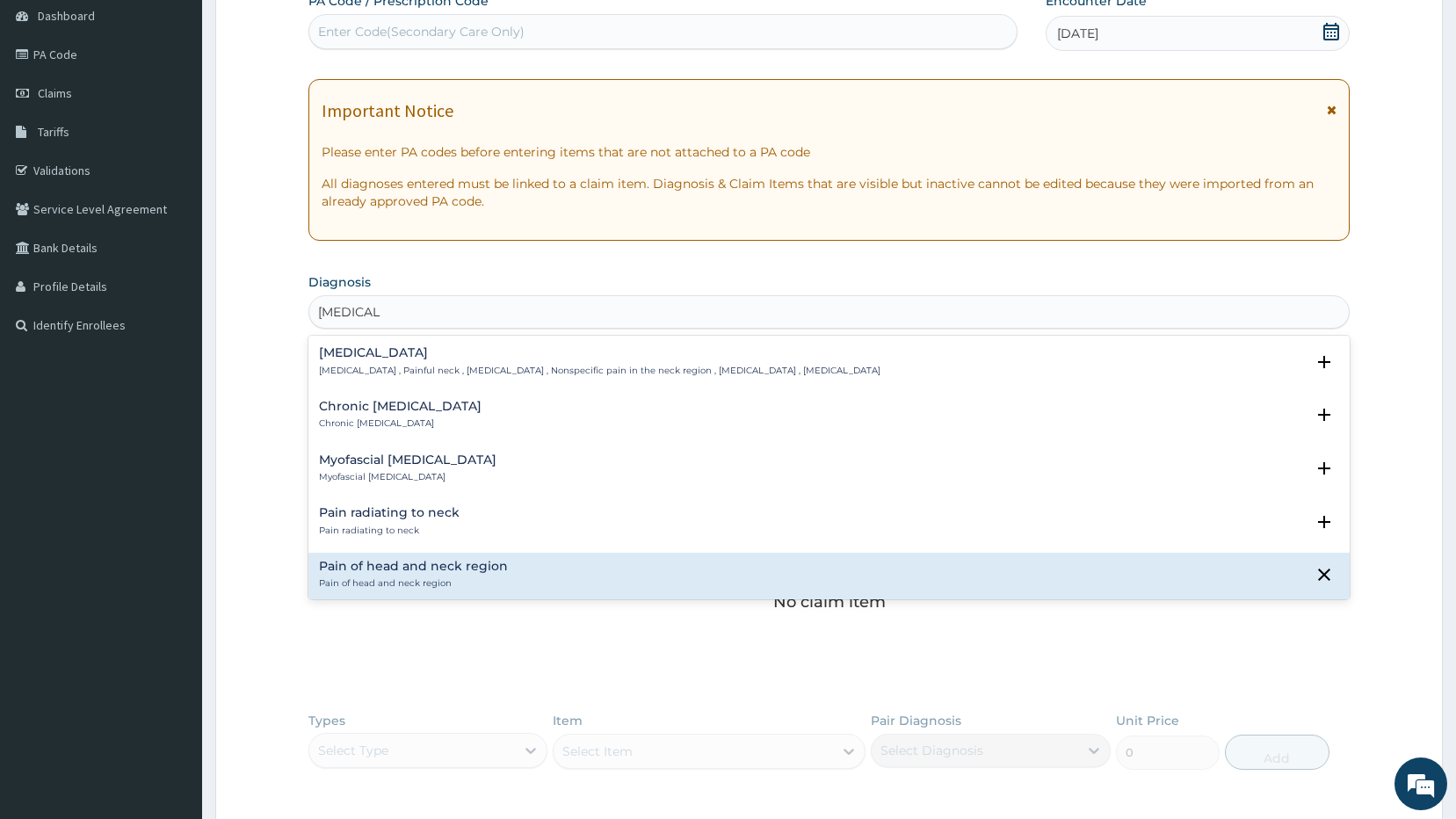
click at [392, 349] on h4 "Neck pain" at bounding box center [599, 353] width 561 height 14
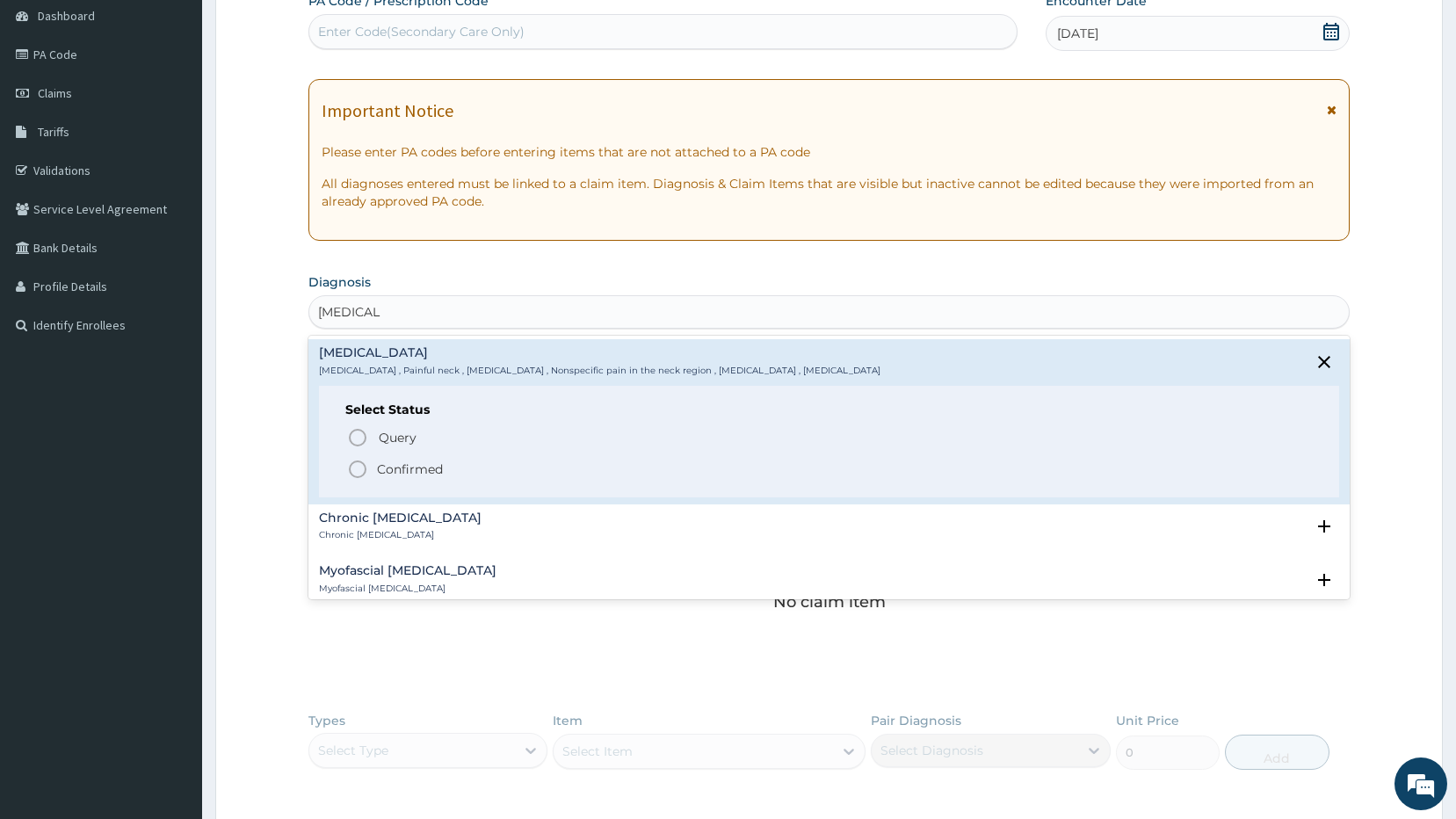
click at [355, 464] on icon "status option filled" at bounding box center [357, 469] width 21 height 21
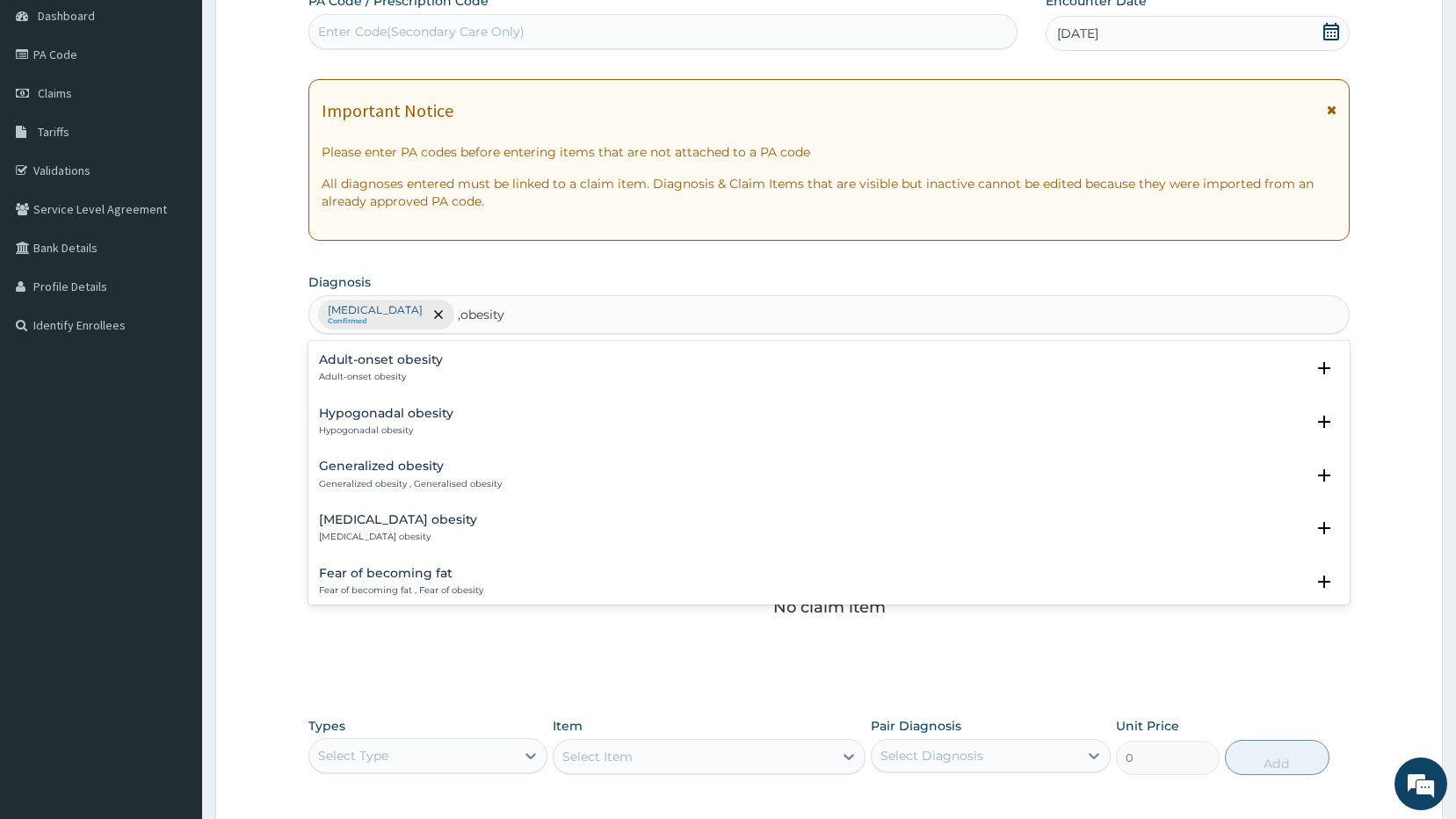
scroll to position [967, 0]
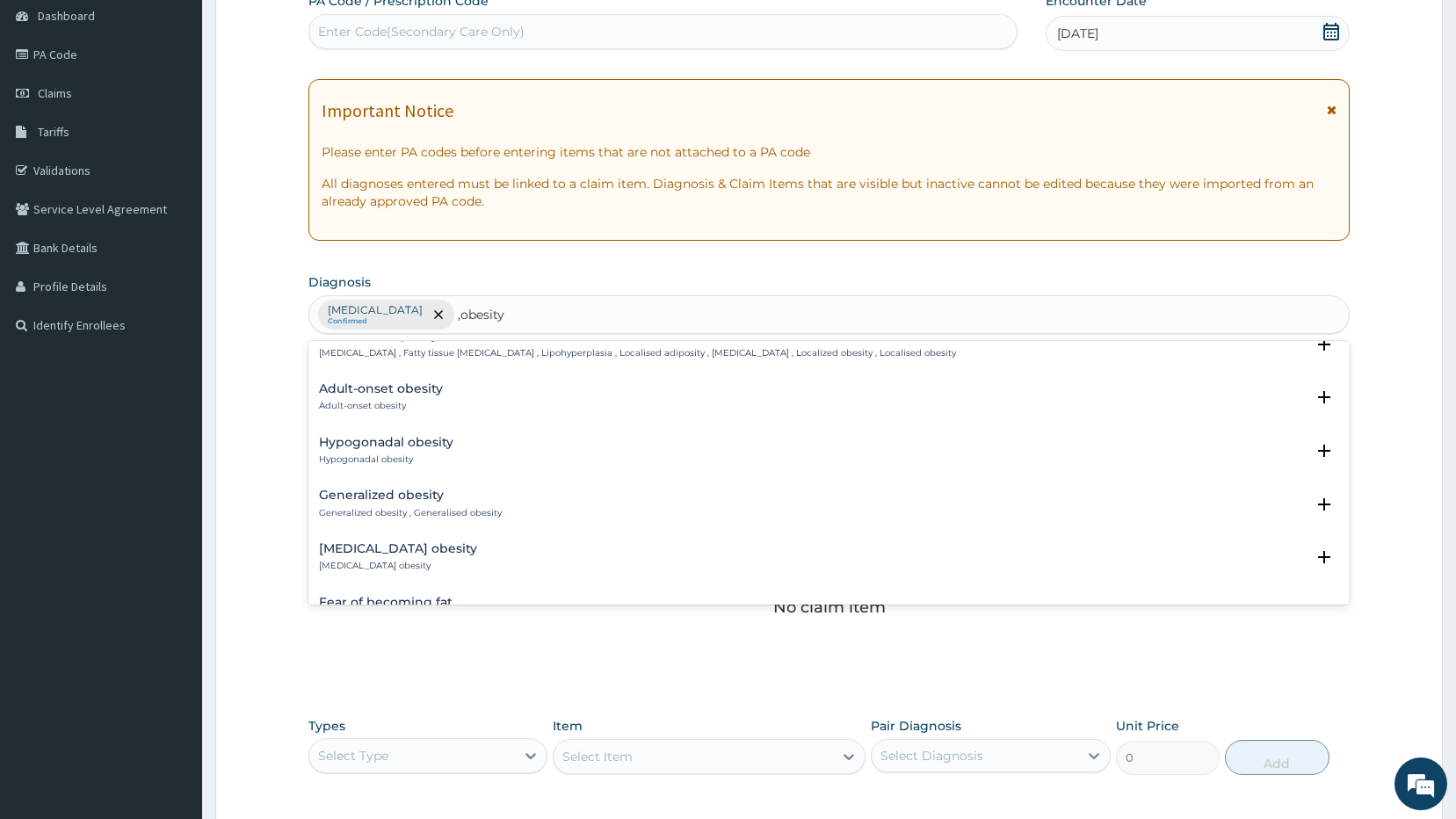
click at [393, 495] on h4 "Generalized obesity" at bounding box center [409, 495] width 182 height 14
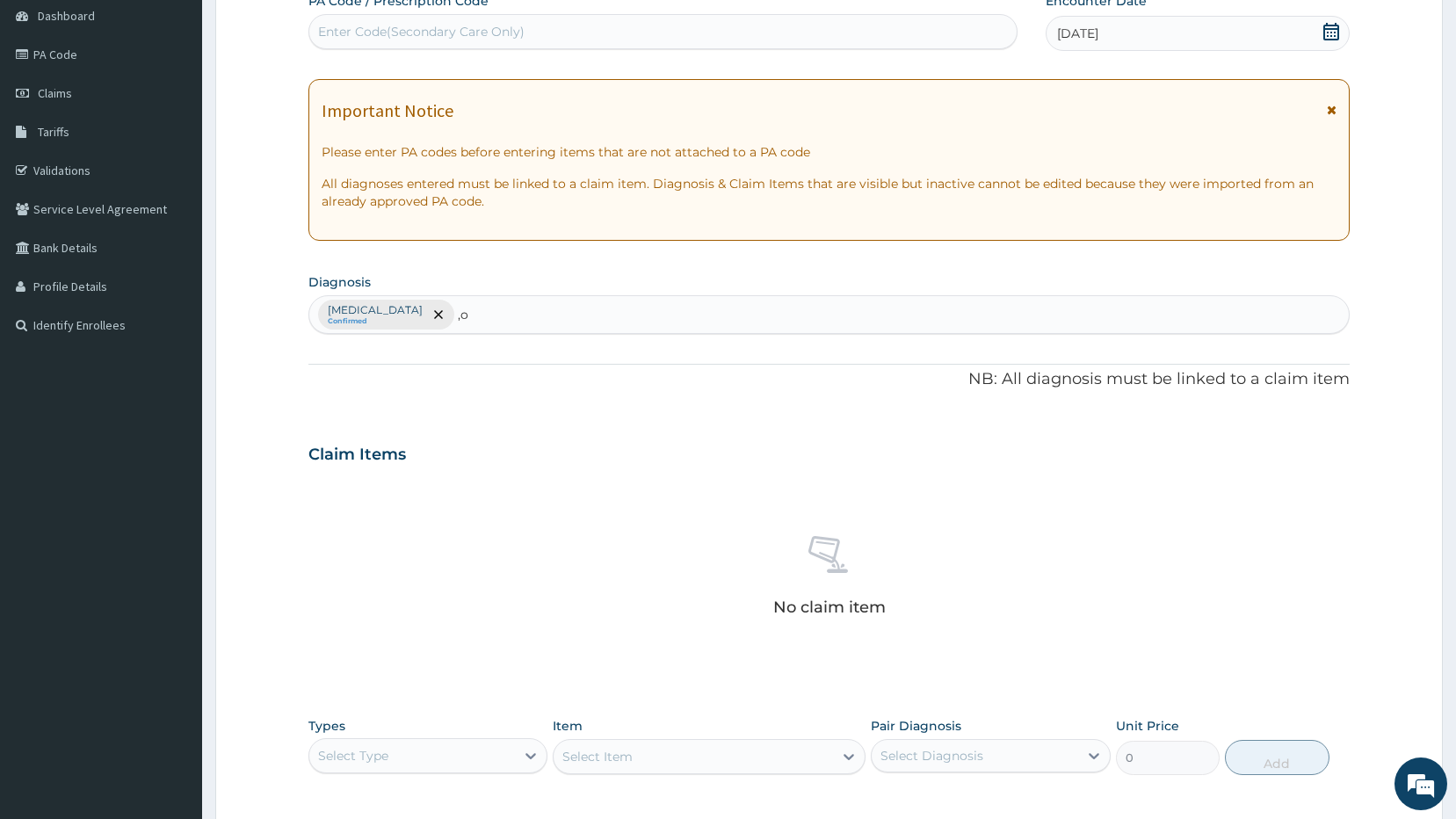
type input ","
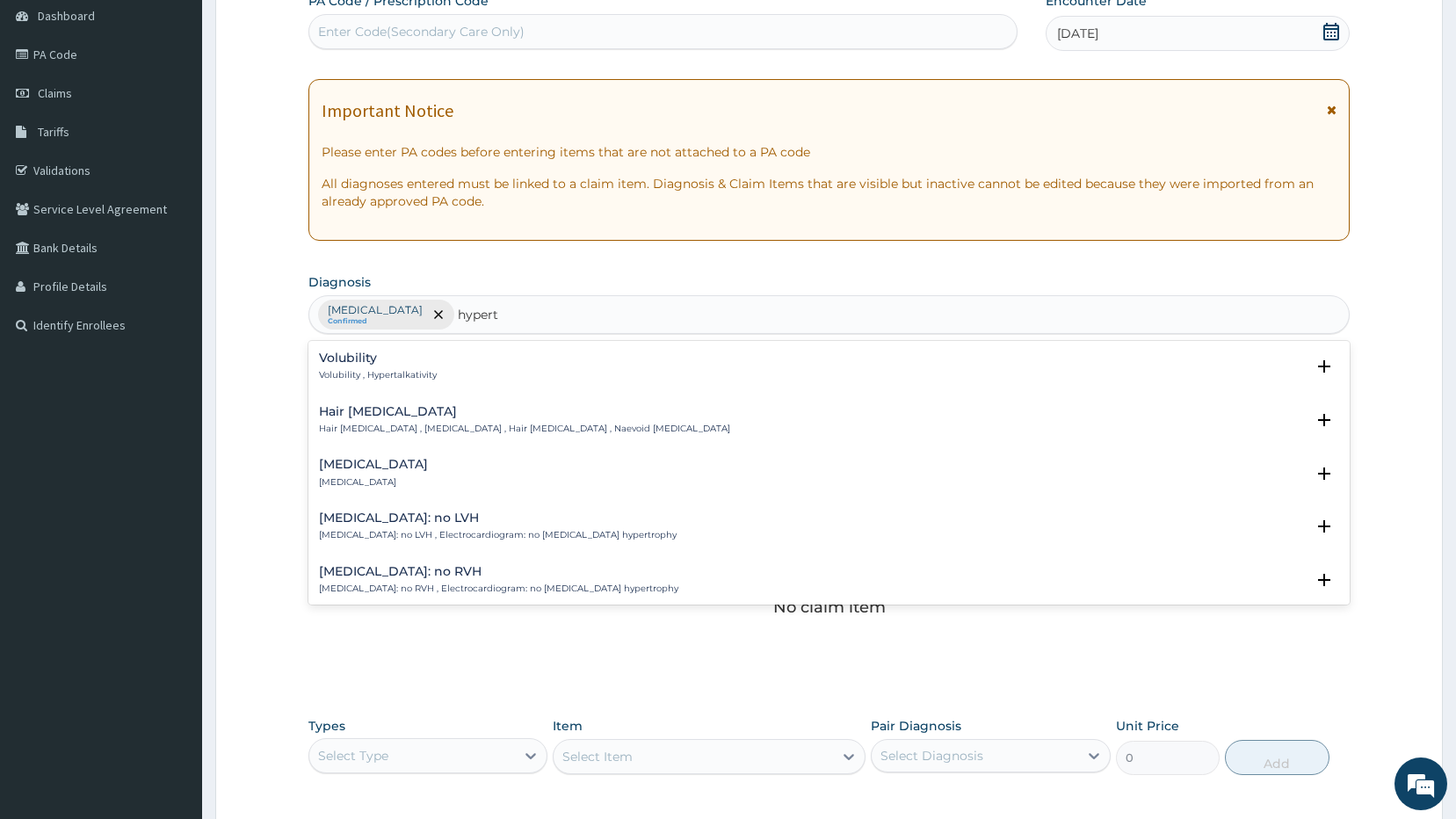
type input "hyperte"
click at [366, 561] on h4 "Hypertension stage 1" at bounding box center [433, 568] width 229 height 14
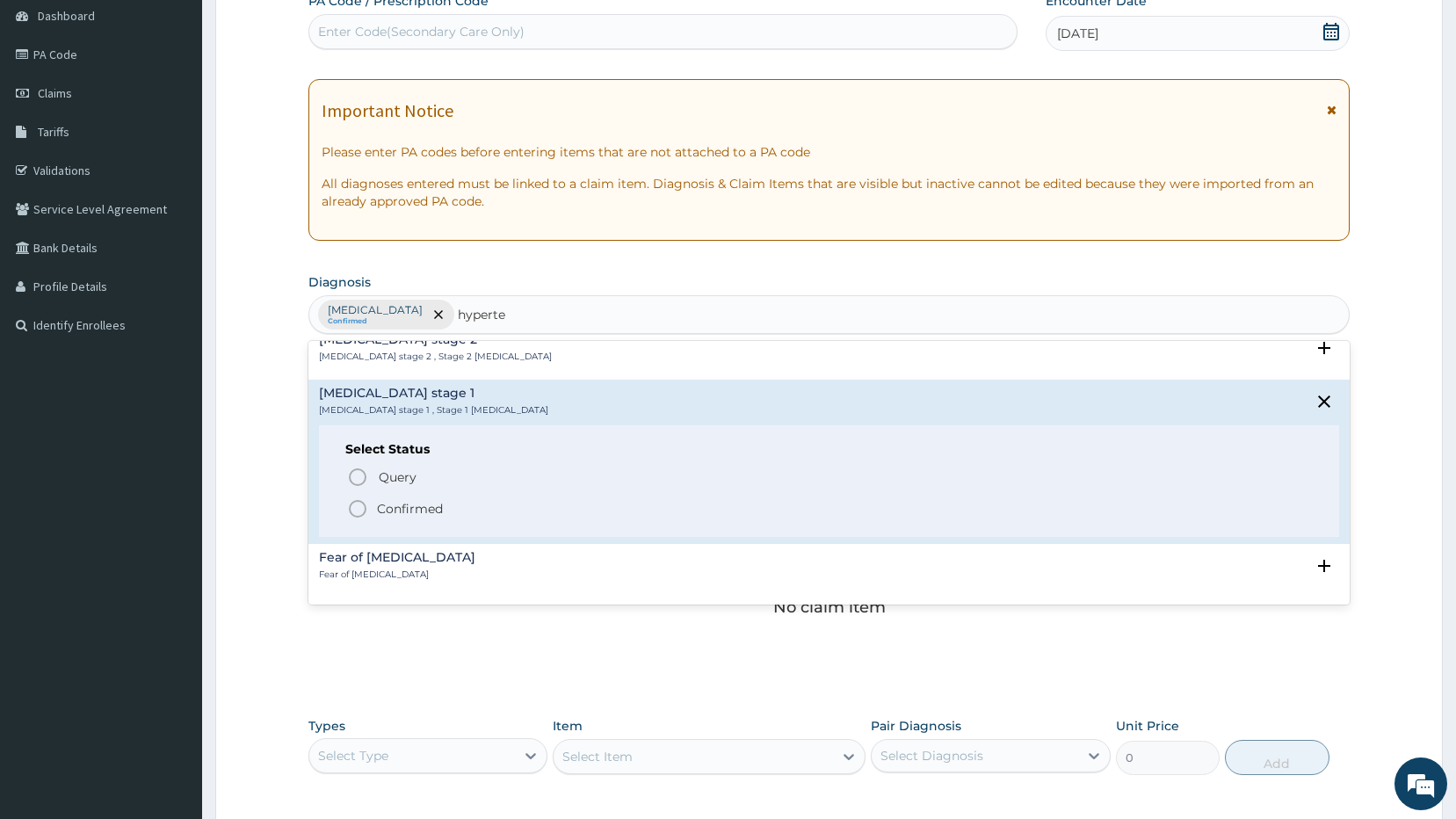
scroll to position [791, 0]
click at [351, 497] on icon "status option filled" at bounding box center [357, 508] width 21 height 21
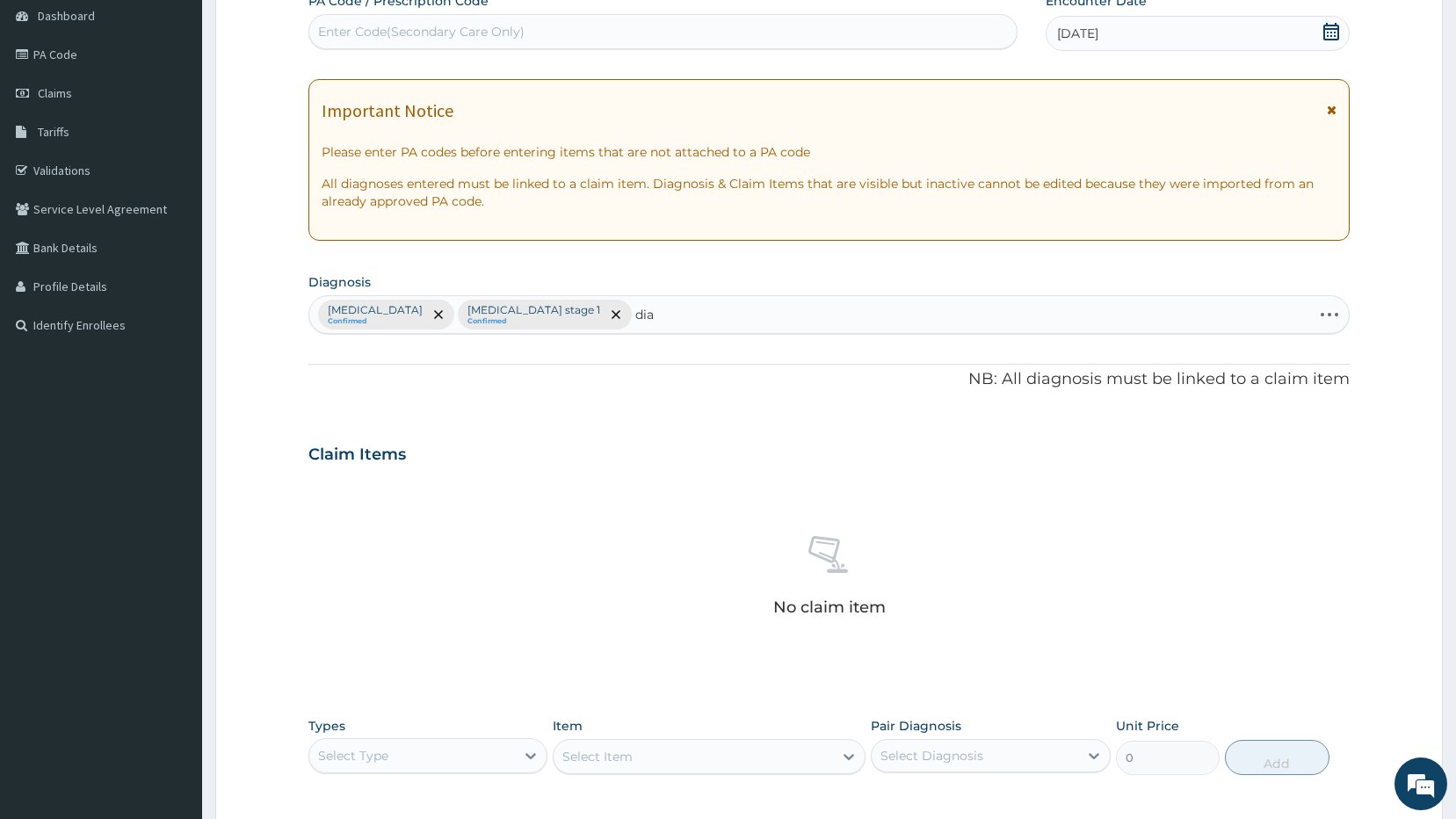
type input "diab"
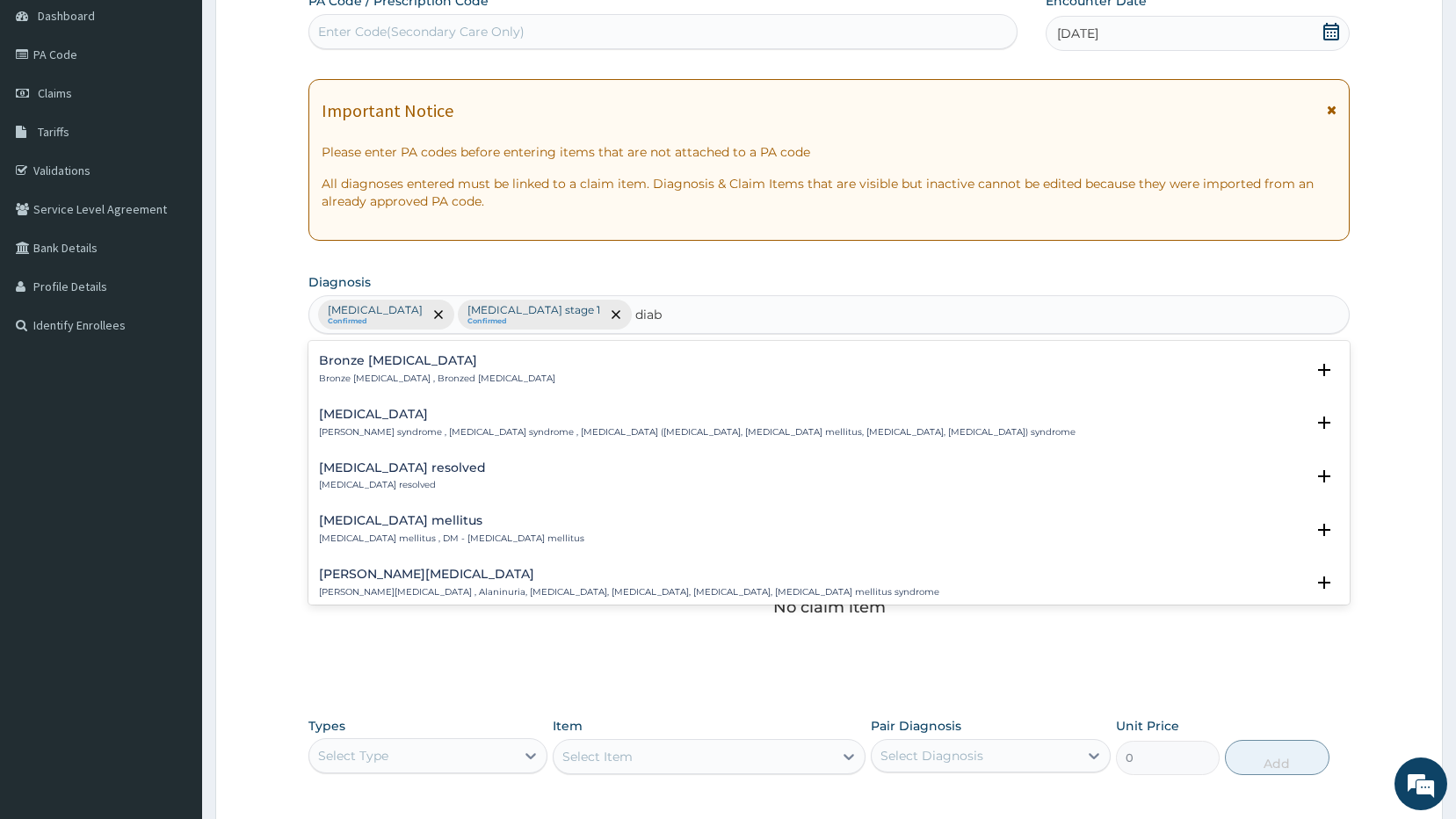
scroll to position [352, 0]
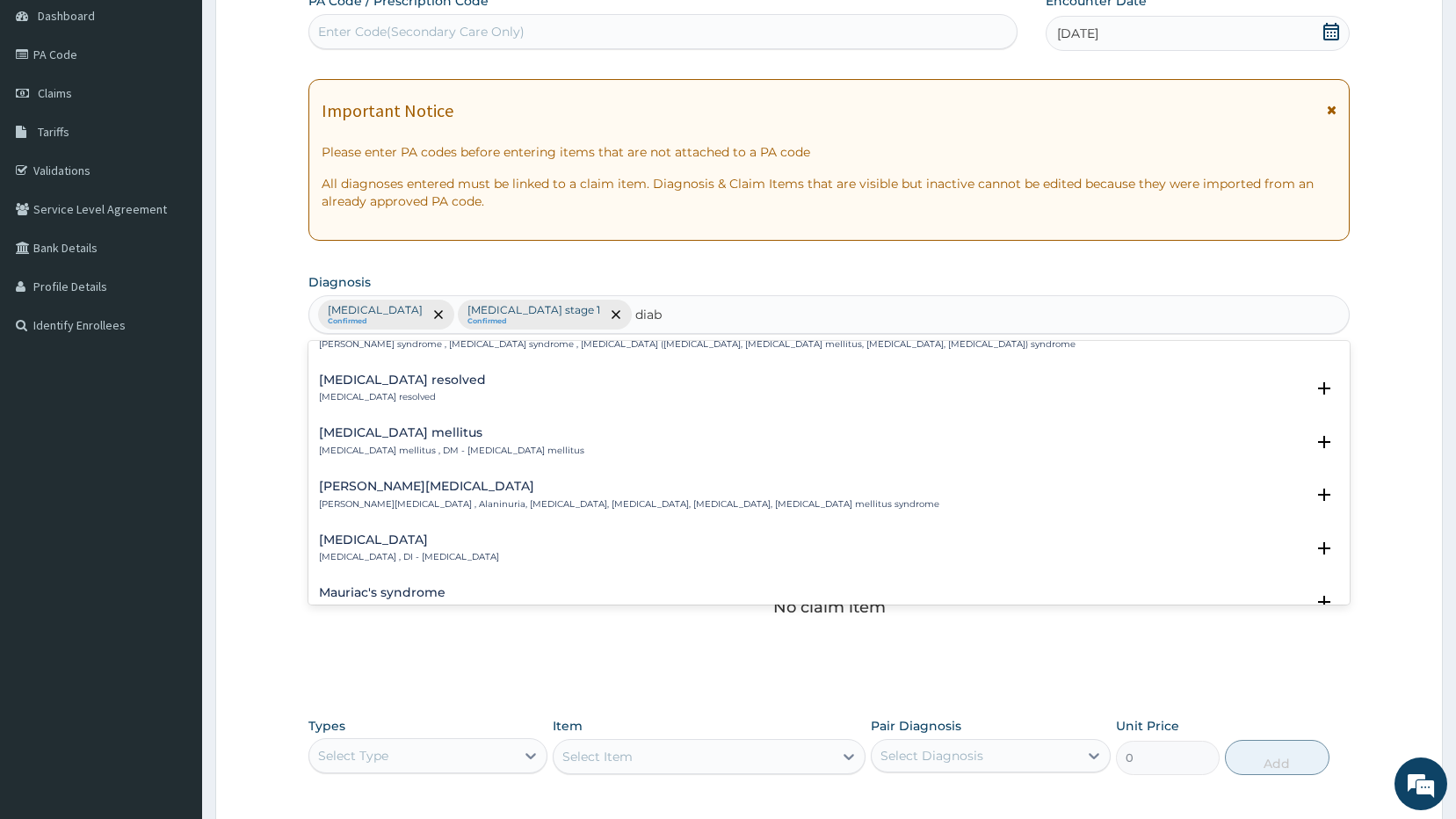
click at [408, 438] on h4 "Diabetes mellitus" at bounding box center [451, 433] width 266 height 14
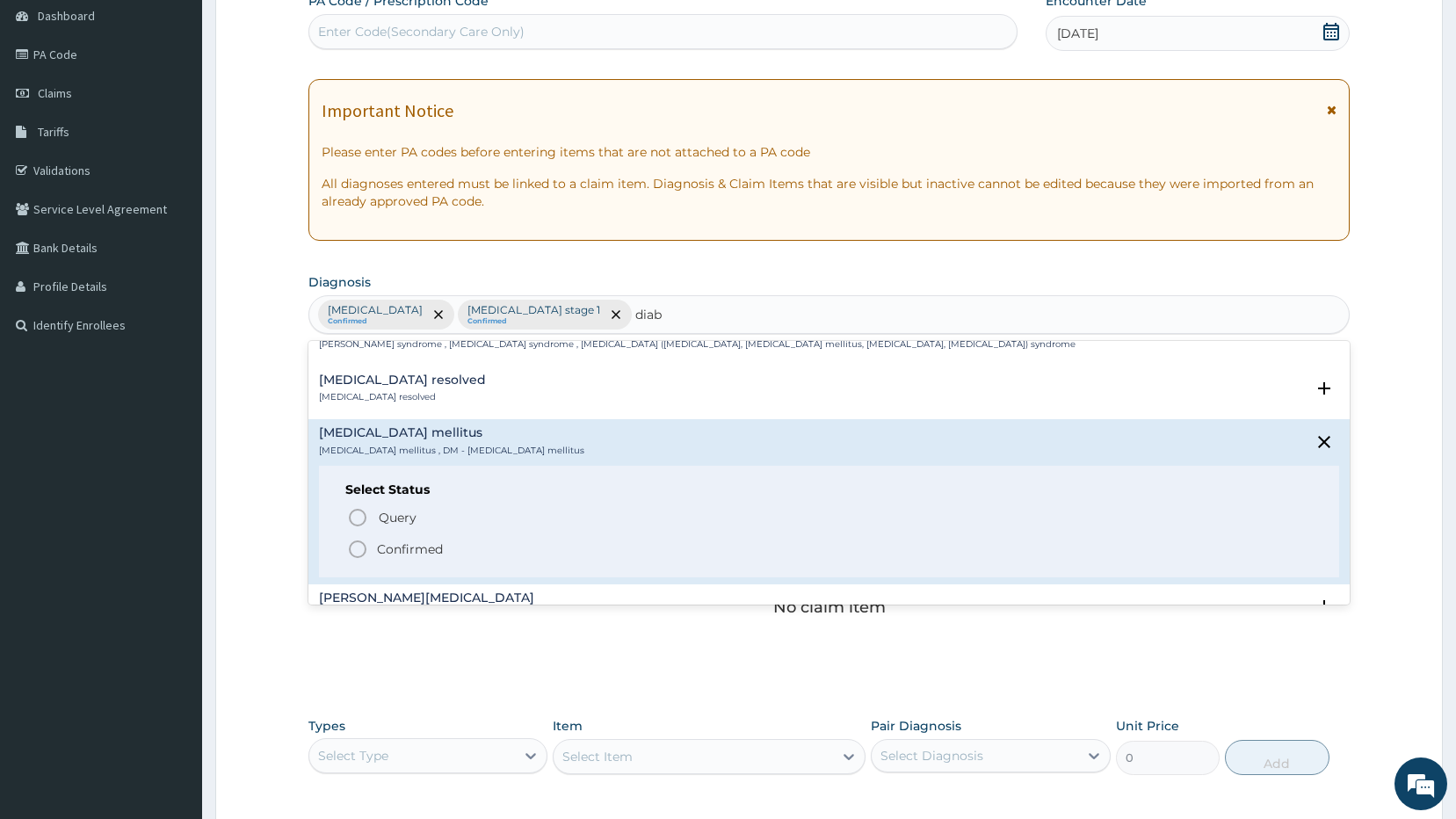
click at [352, 550] on icon "status option filled" at bounding box center [357, 550] width 21 height 21
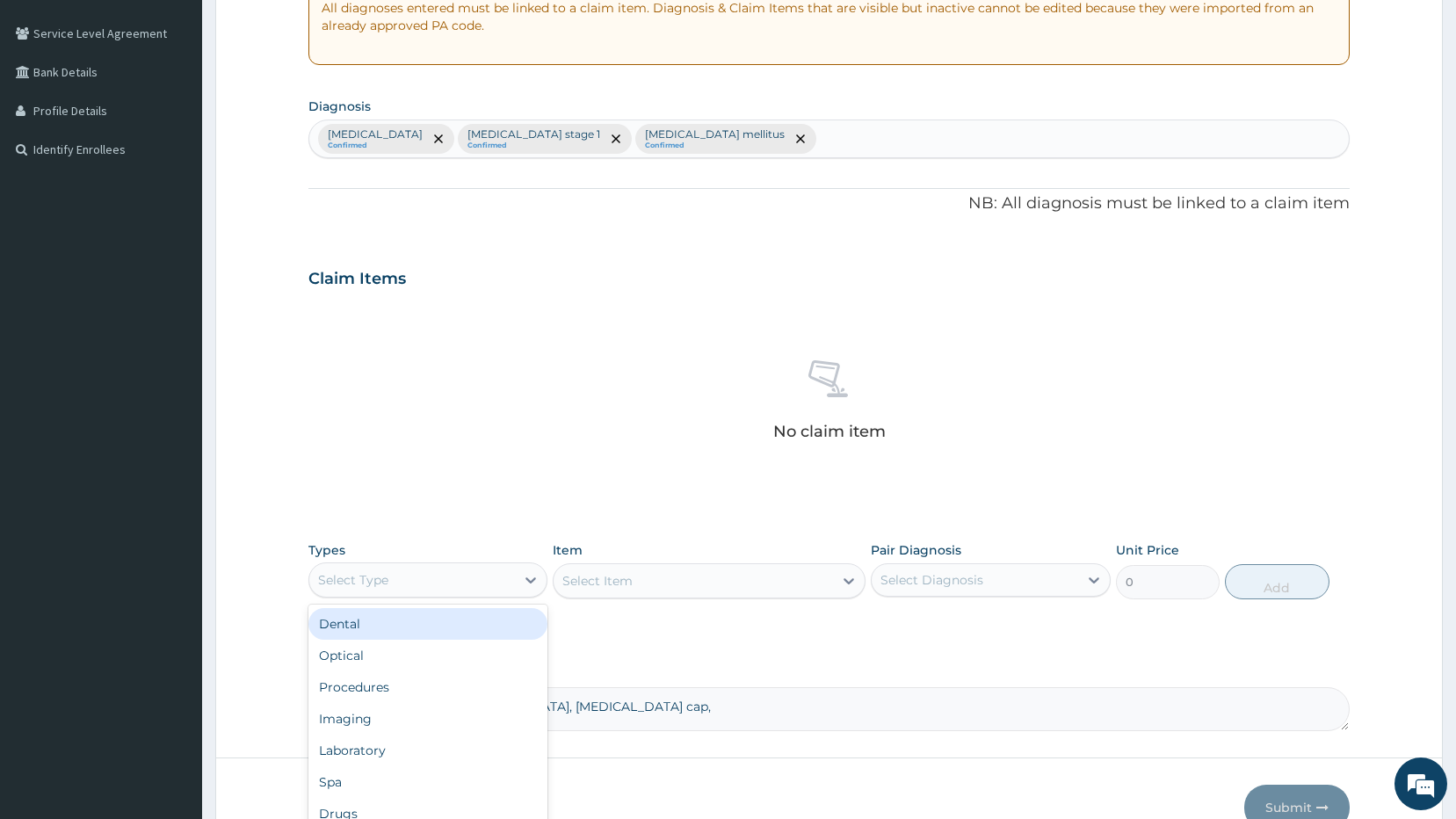
click at [384, 587] on div "Select Type" at bounding box center [352, 579] width 70 height 17
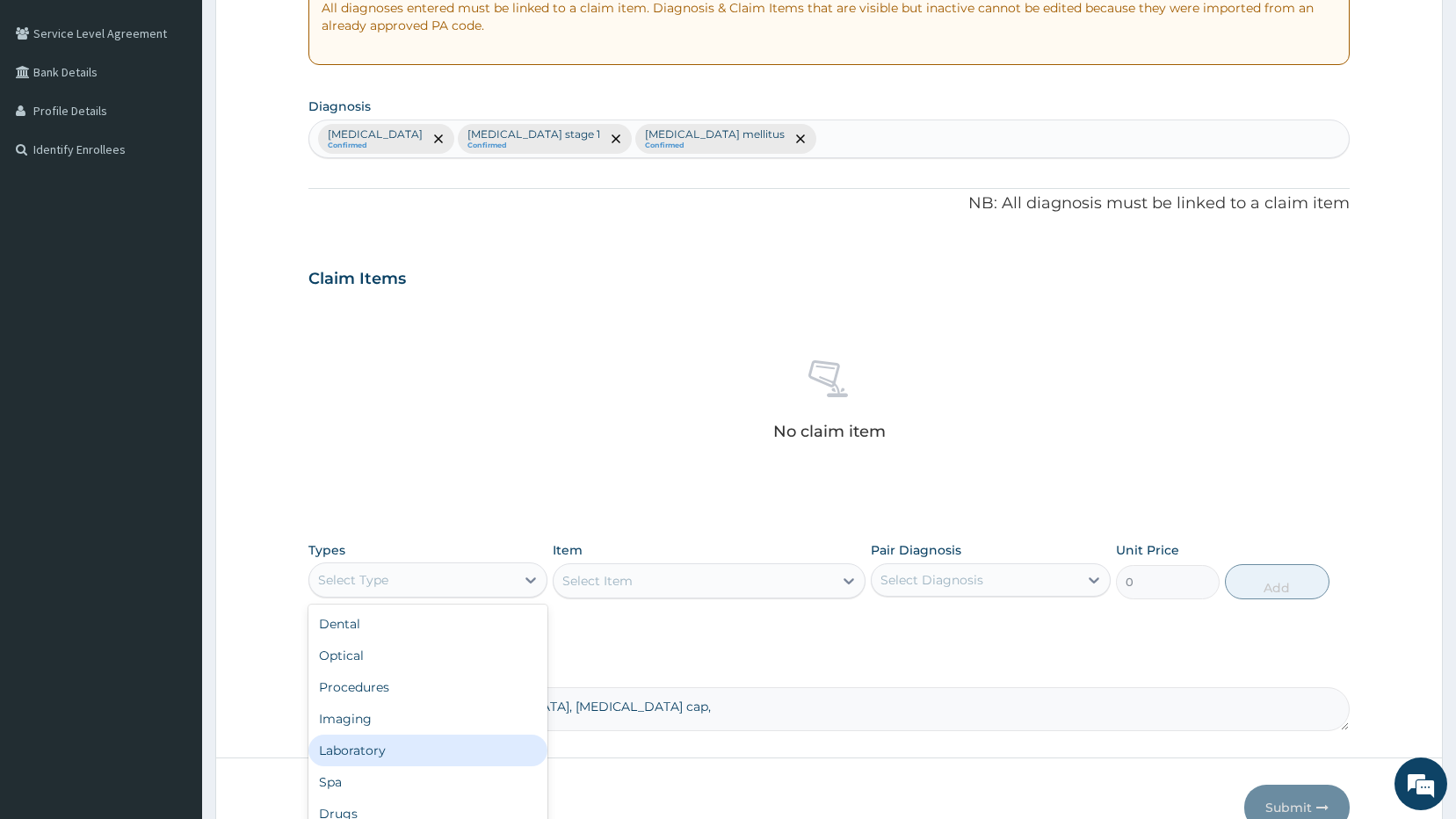
click at [366, 746] on div "Laboratory" at bounding box center [428, 750] width 239 height 32
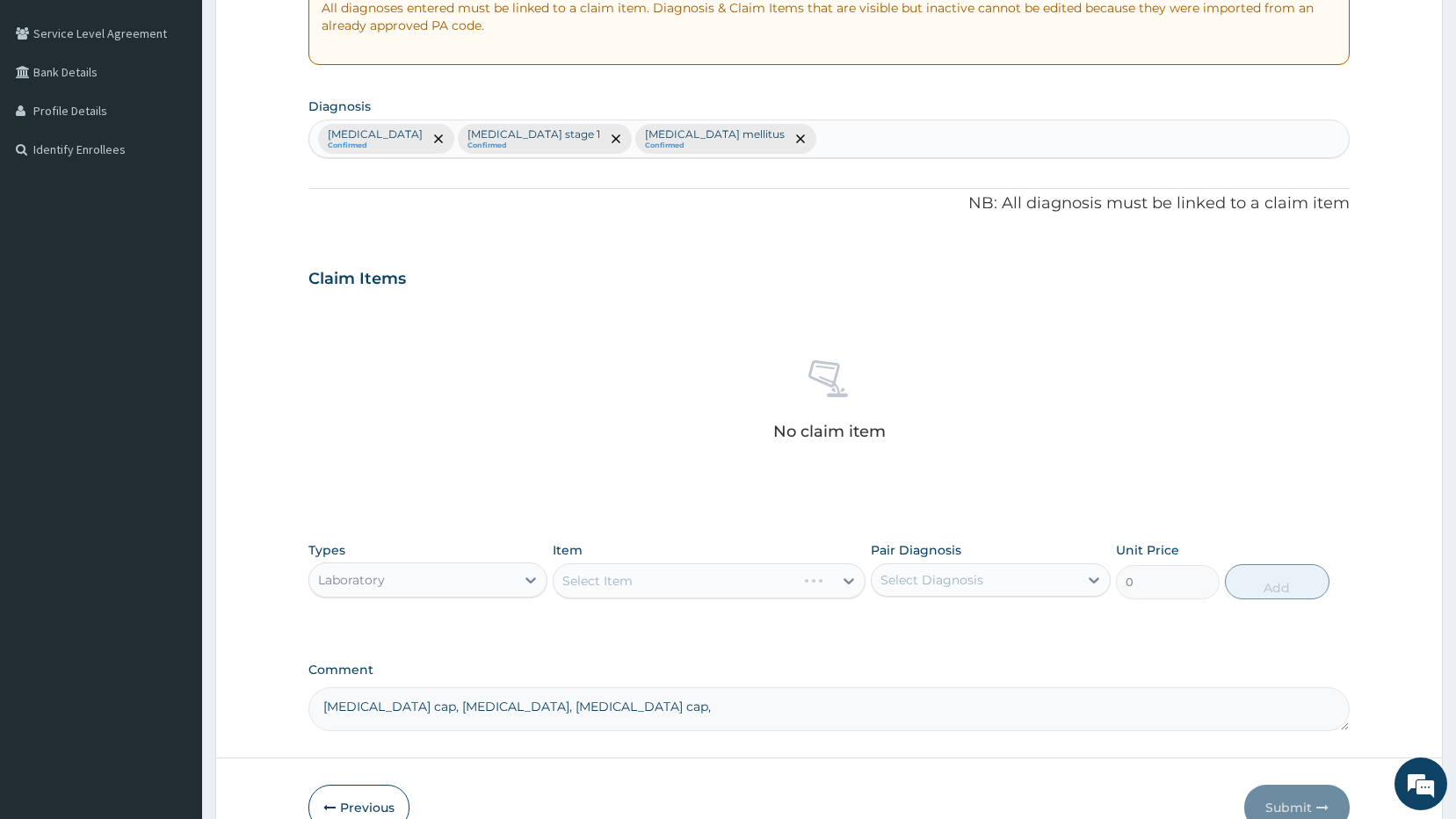
click at [614, 577] on div "Select Item" at bounding box center [709, 580] width 313 height 35
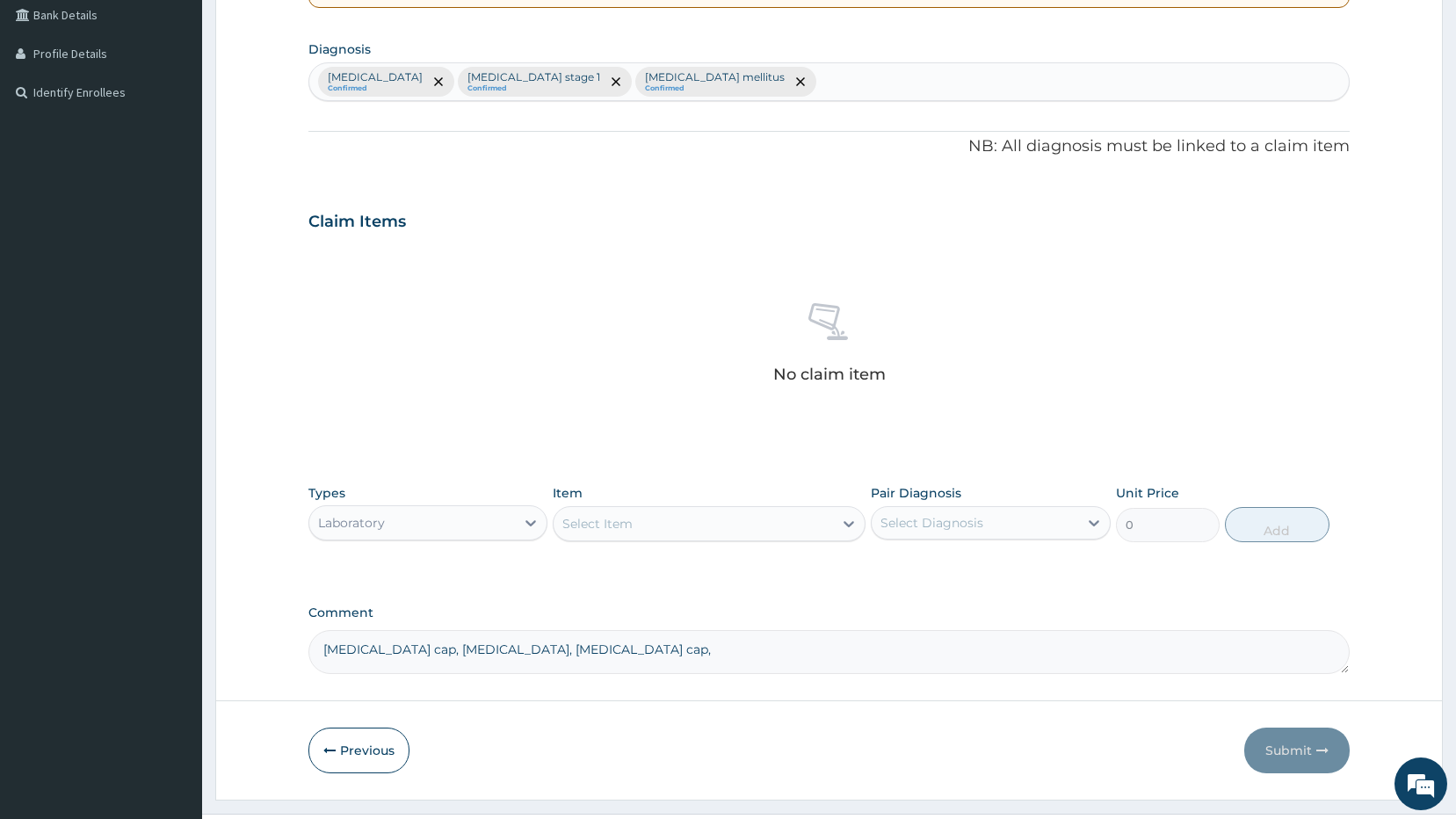
scroll to position [448, 0]
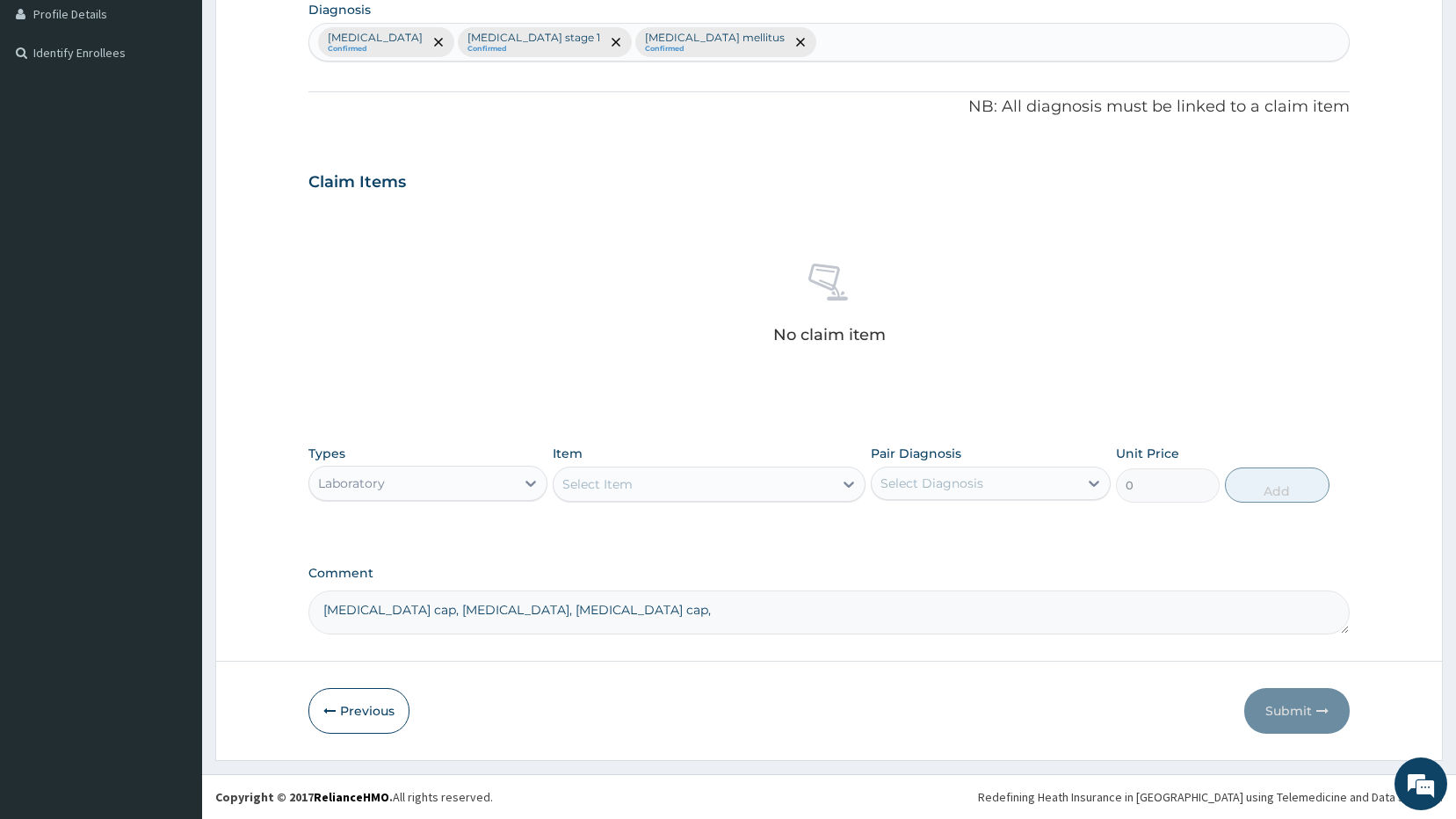
click at [463, 489] on div "Laboratory" at bounding box center [412, 483] width 207 height 28
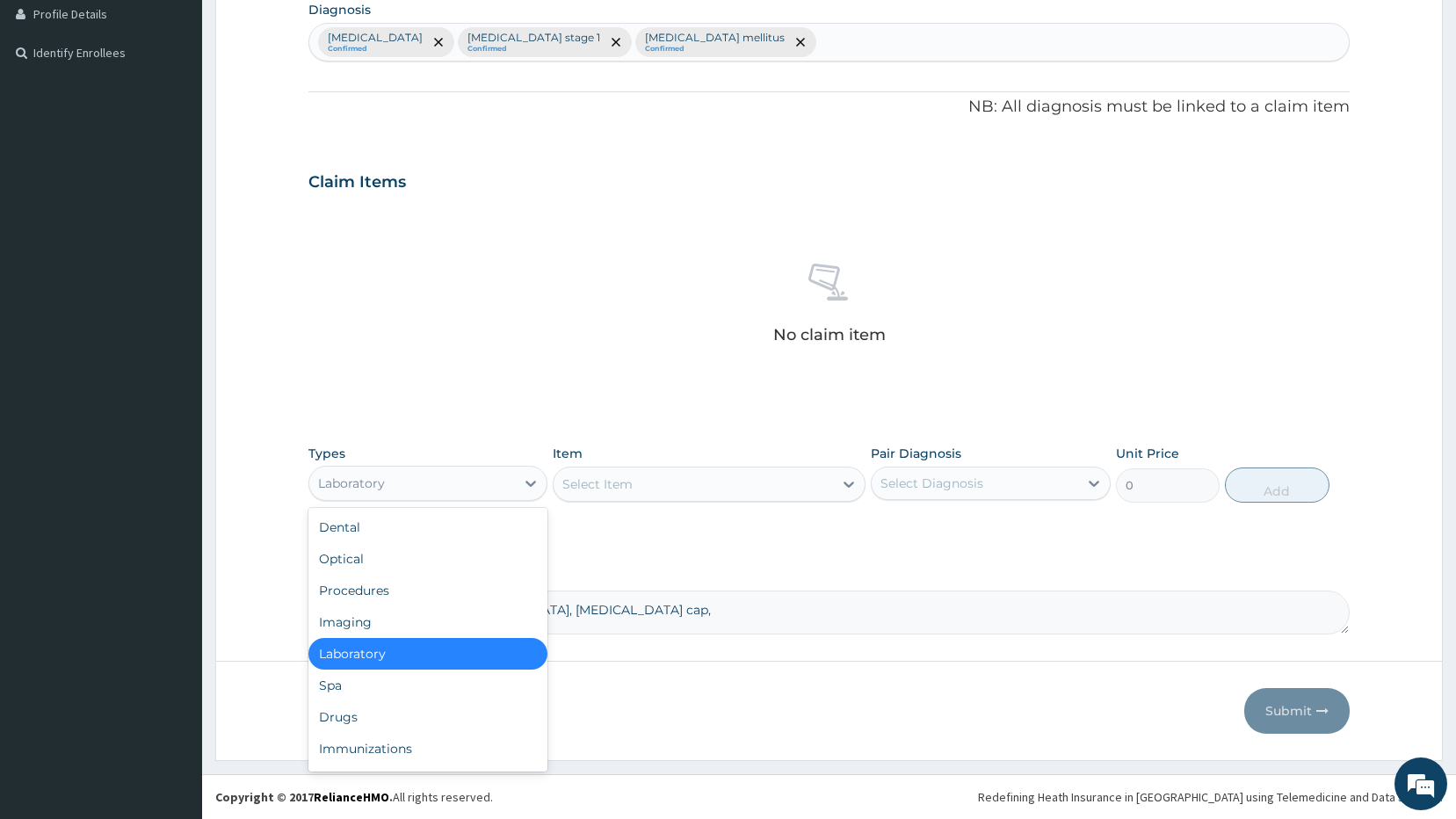
click at [428, 660] on div "Laboratory" at bounding box center [428, 654] width 239 height 32
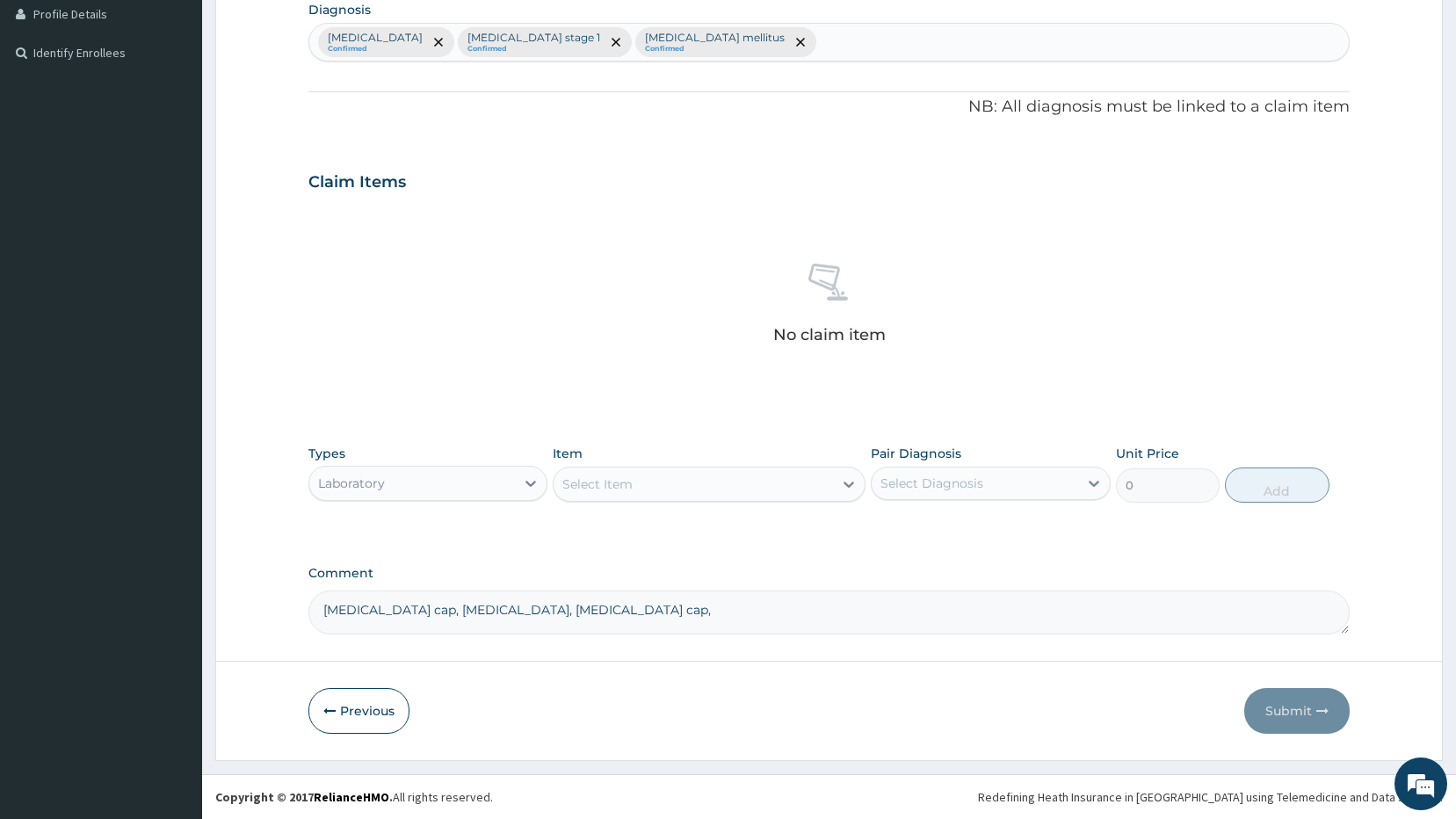
click at [669, 489] on div "Select Item" at bounding box center [692, 484] width 279 height 28
type input "random"
click at [752, 532] on div "· Random Blood Sugar" at bounding box center [709, 527] width 313 height 32
type input "1200"
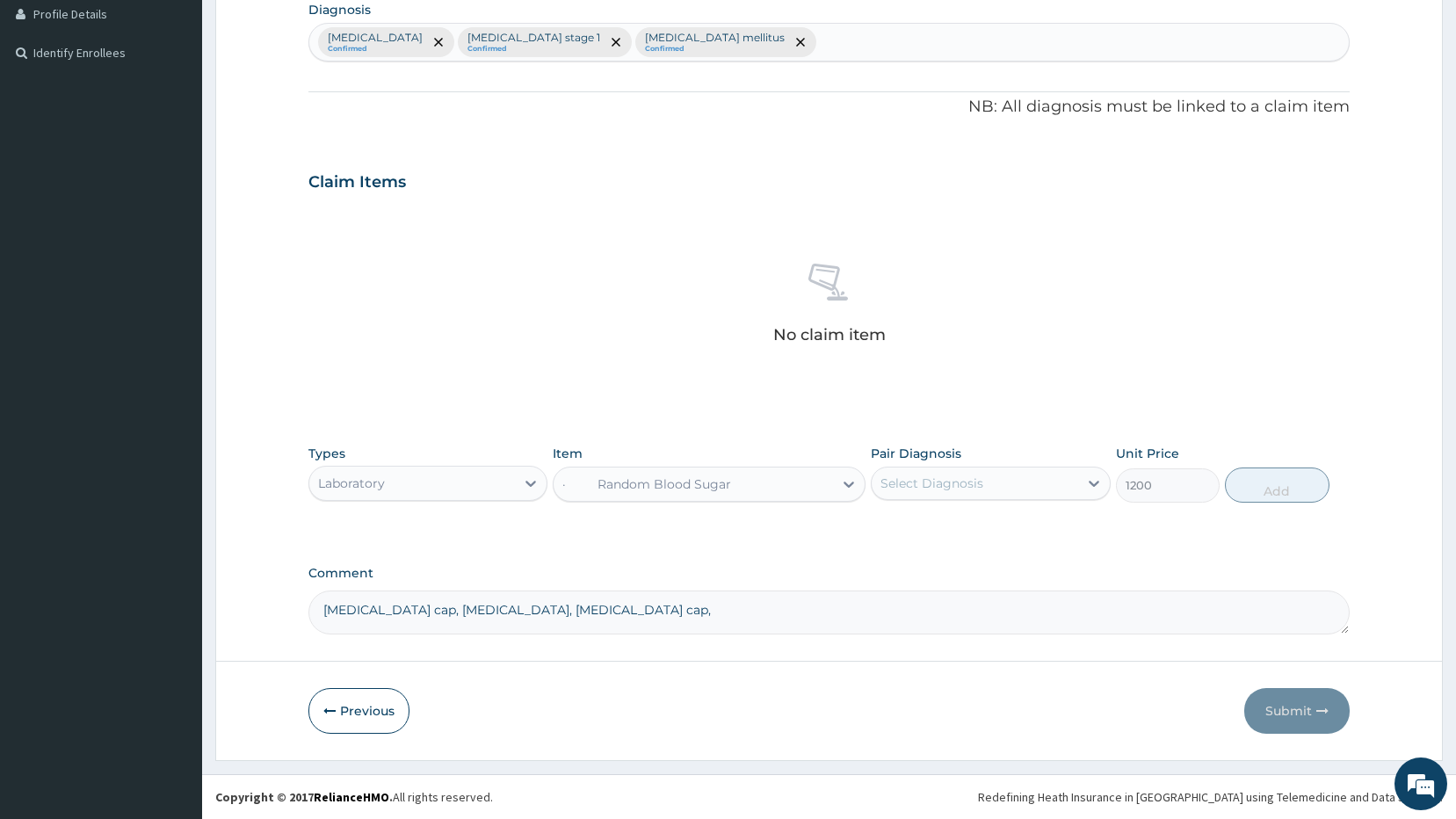
click at [921, 482] on div "Select Diagnosis" at bounding box center [932, 483] width 102 height 17
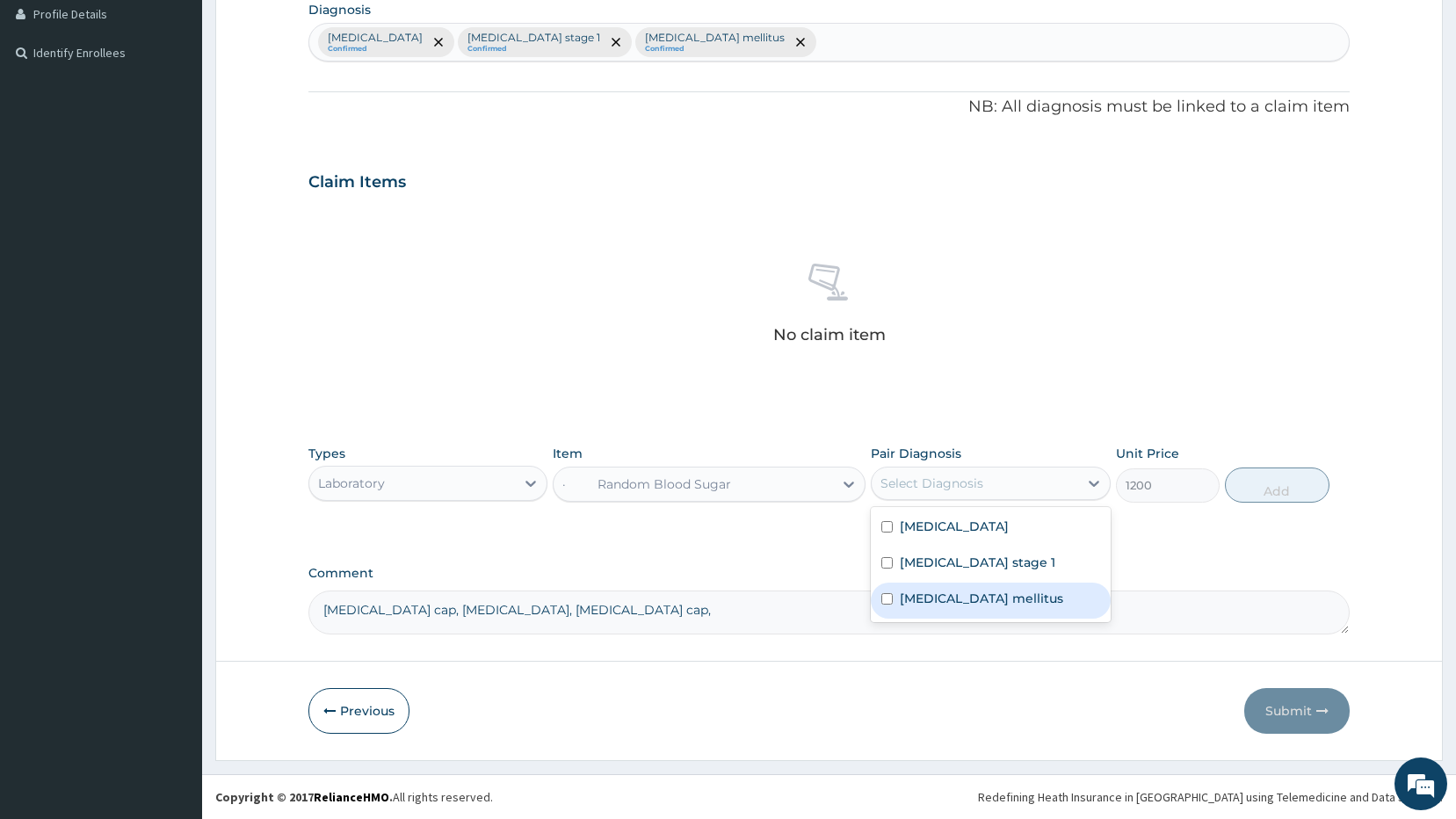
click at [887, 595] on input "checkbox" at bounding box center [887, 599] width 12 height 12
checkbox input "true"
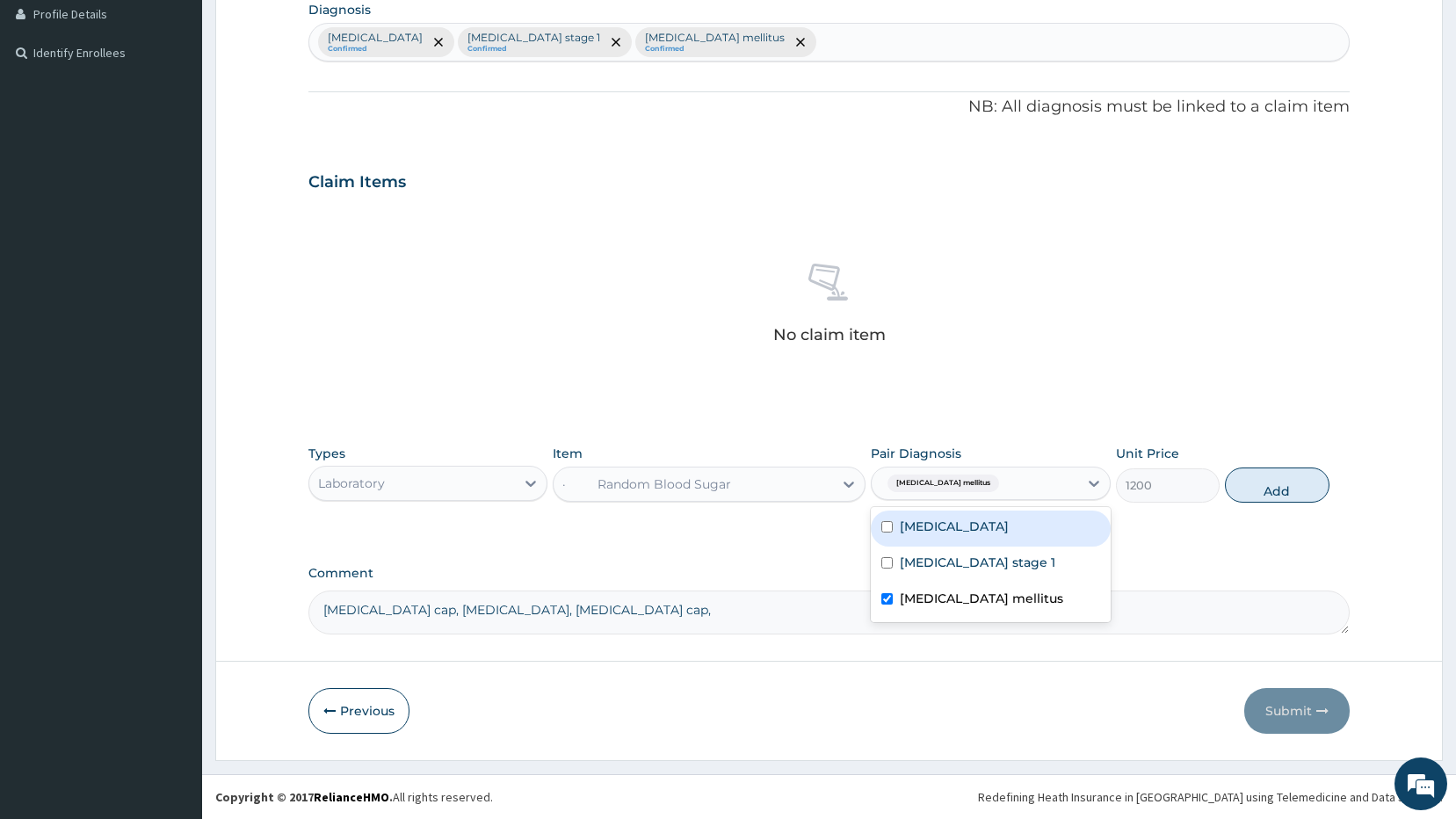
click at [1156, 295] on div "No claim item" at bounding box center [828, 306] width 1042 height 202
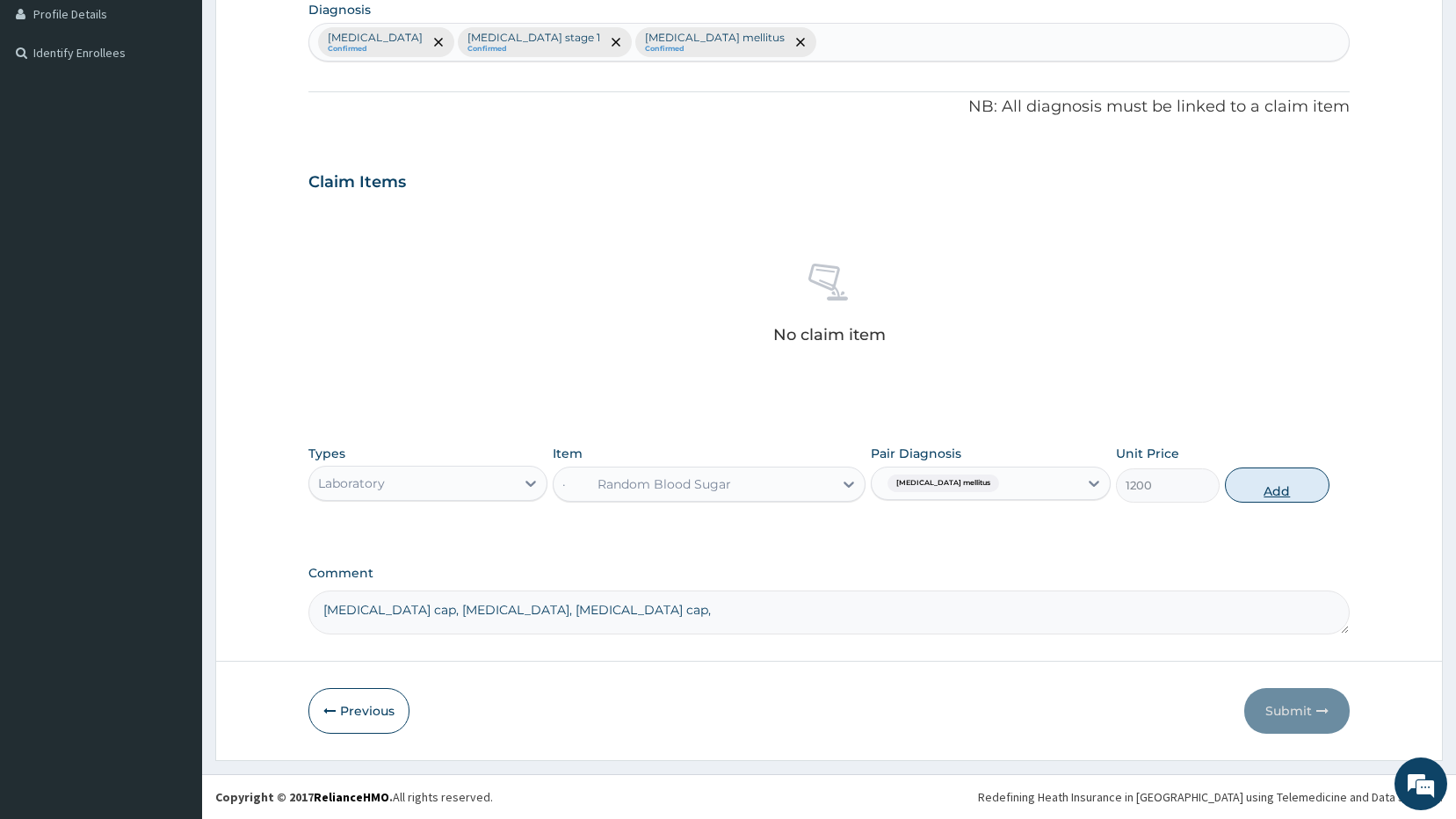
click at [1286, 488] on button "Add" at bounding box center [1276, 485] width 104 height 35
type input "0"
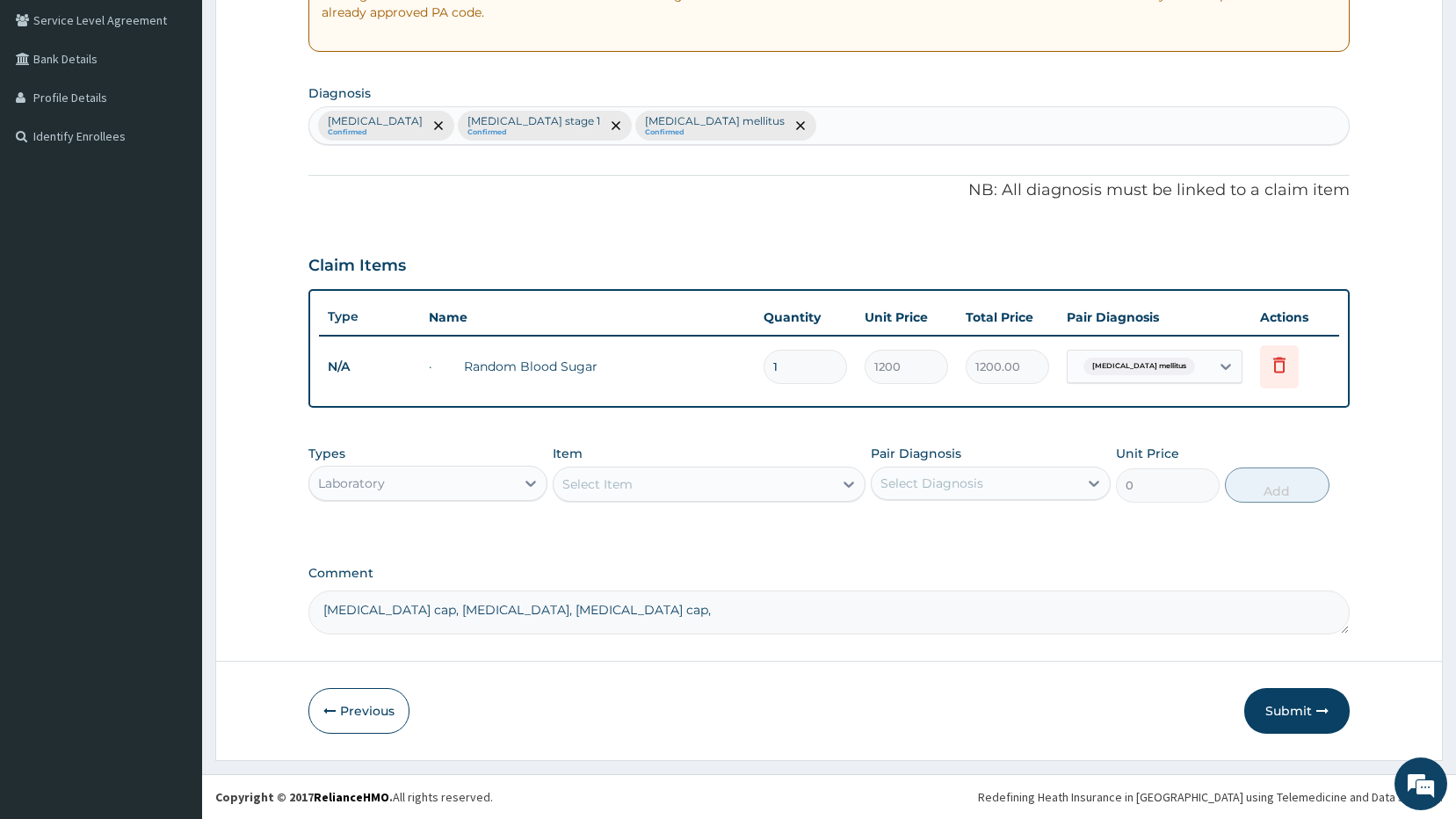
scroll to position [365, 0]
click at [464, 488] on div "Laboratory" at bounding box center [412, 483] width 207 height 28
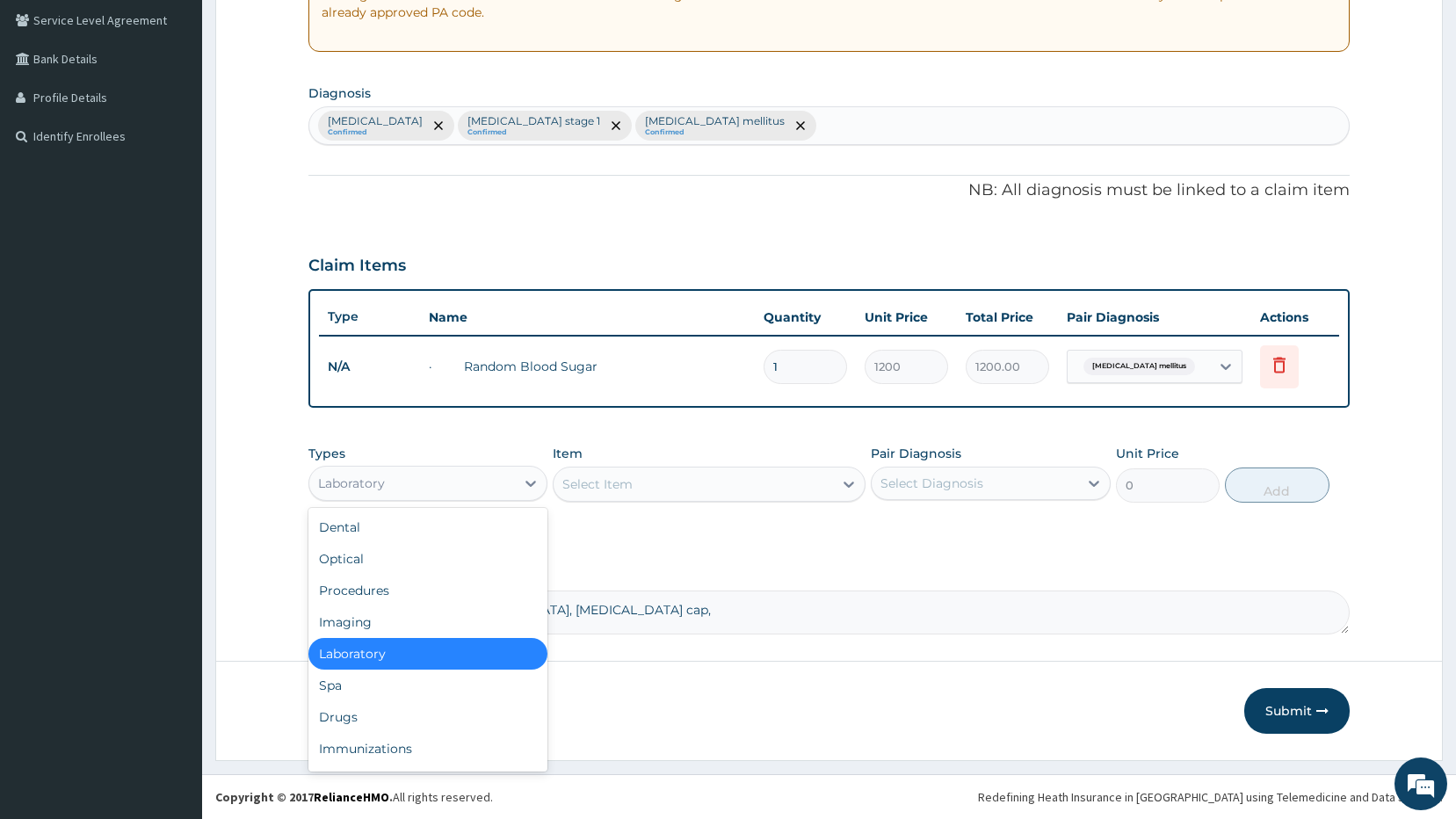
scroll to position [60, 0]
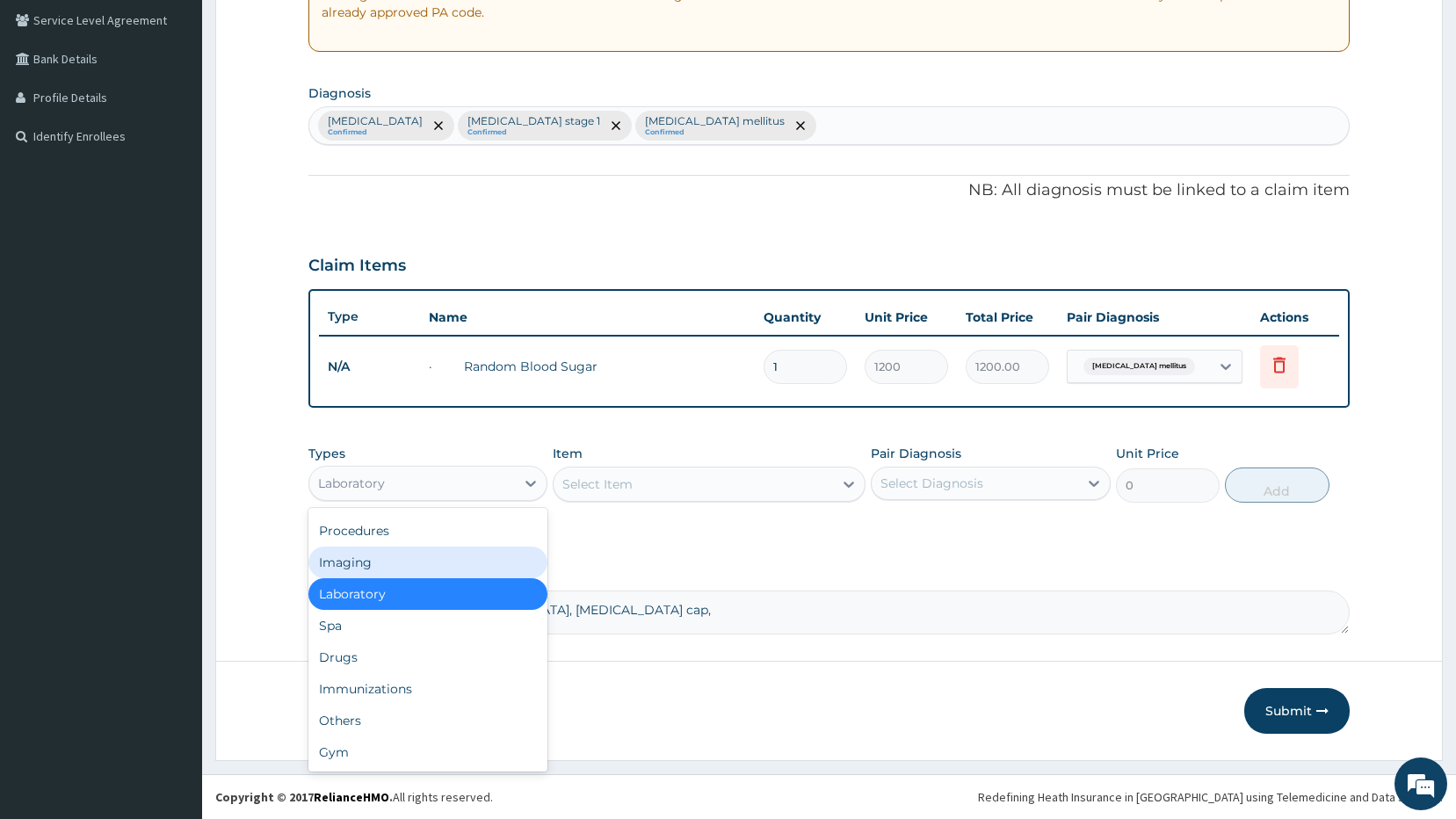
click at [364, 566] on div "Imaging" at bounding box center [428, 562] width 239 height 32
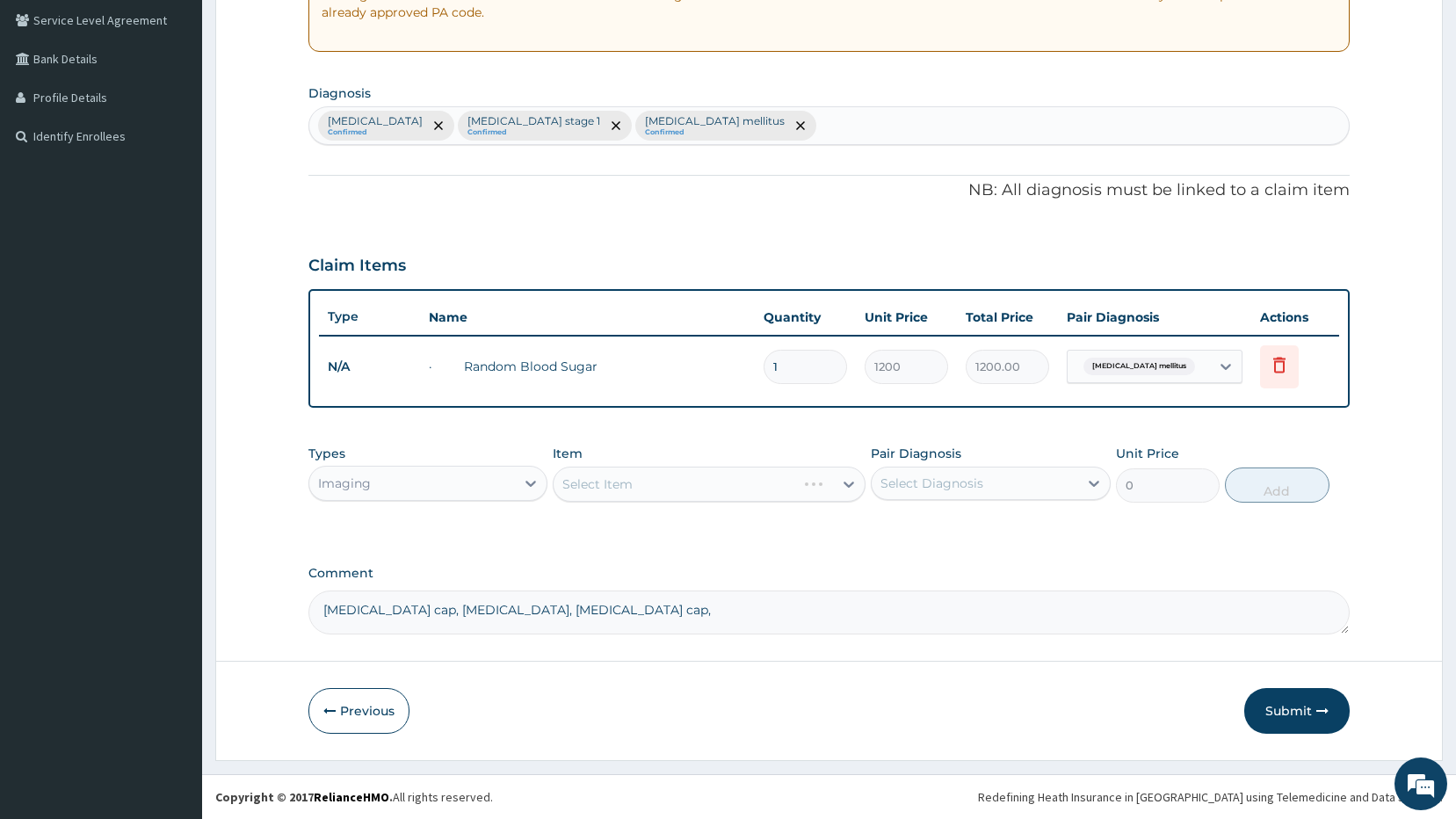
click at [616, 488] on div "Select Item" at bounding box center [709, 484] width 313 height 35
drag, startPoint x: 617, startPoint y: 488, endPoint x: 688, endPoint y: 577, distance: 113.9
click at [693, 600] on textarea "celebrex cap, sirdalud, pregabalin cap," at bounding box center [828, 611] width 1042 height 43
click at [780, 482] on div "Select Item" at bounding box center [692, 484] width 279 height 28
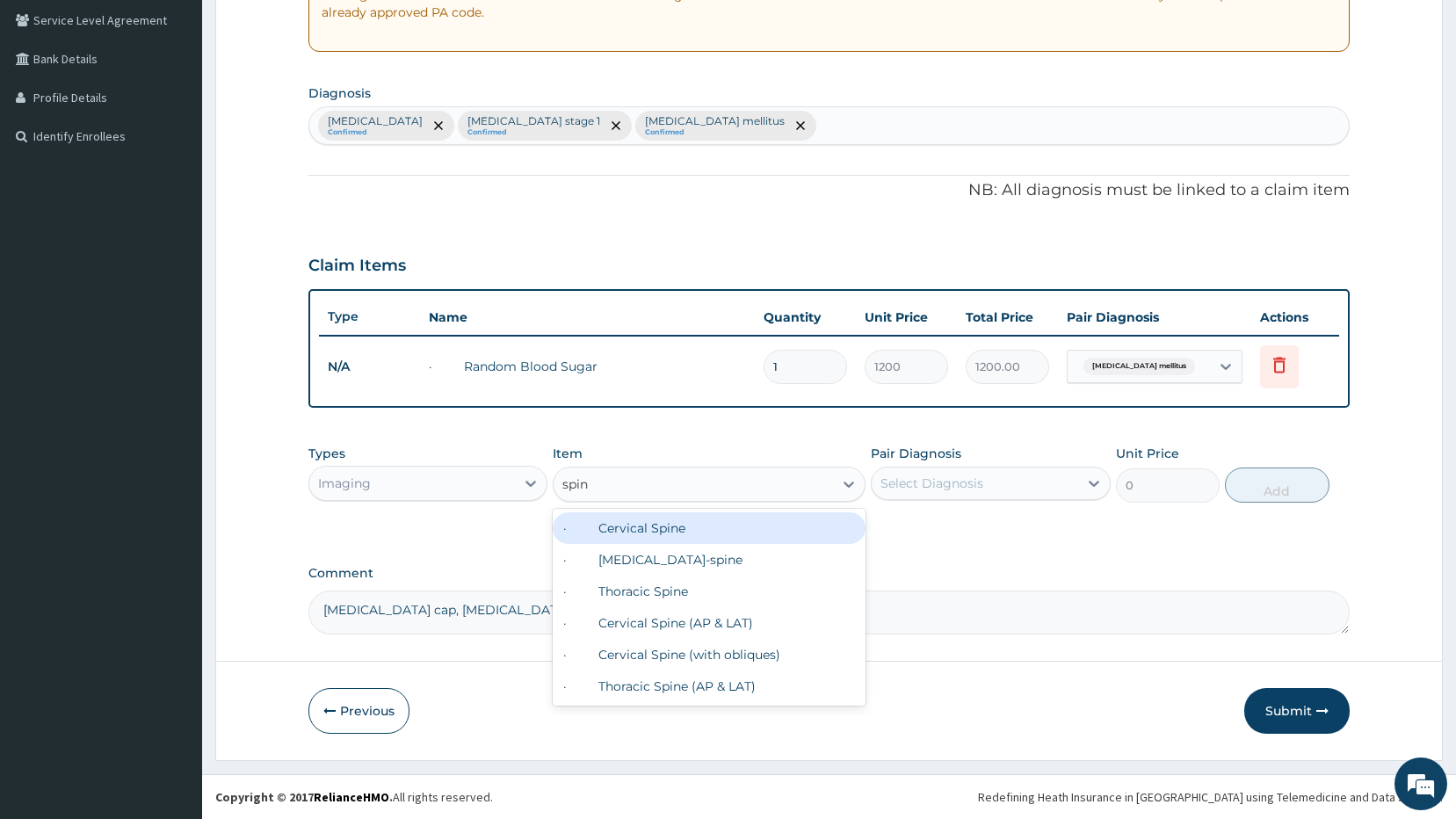
type input "spine"
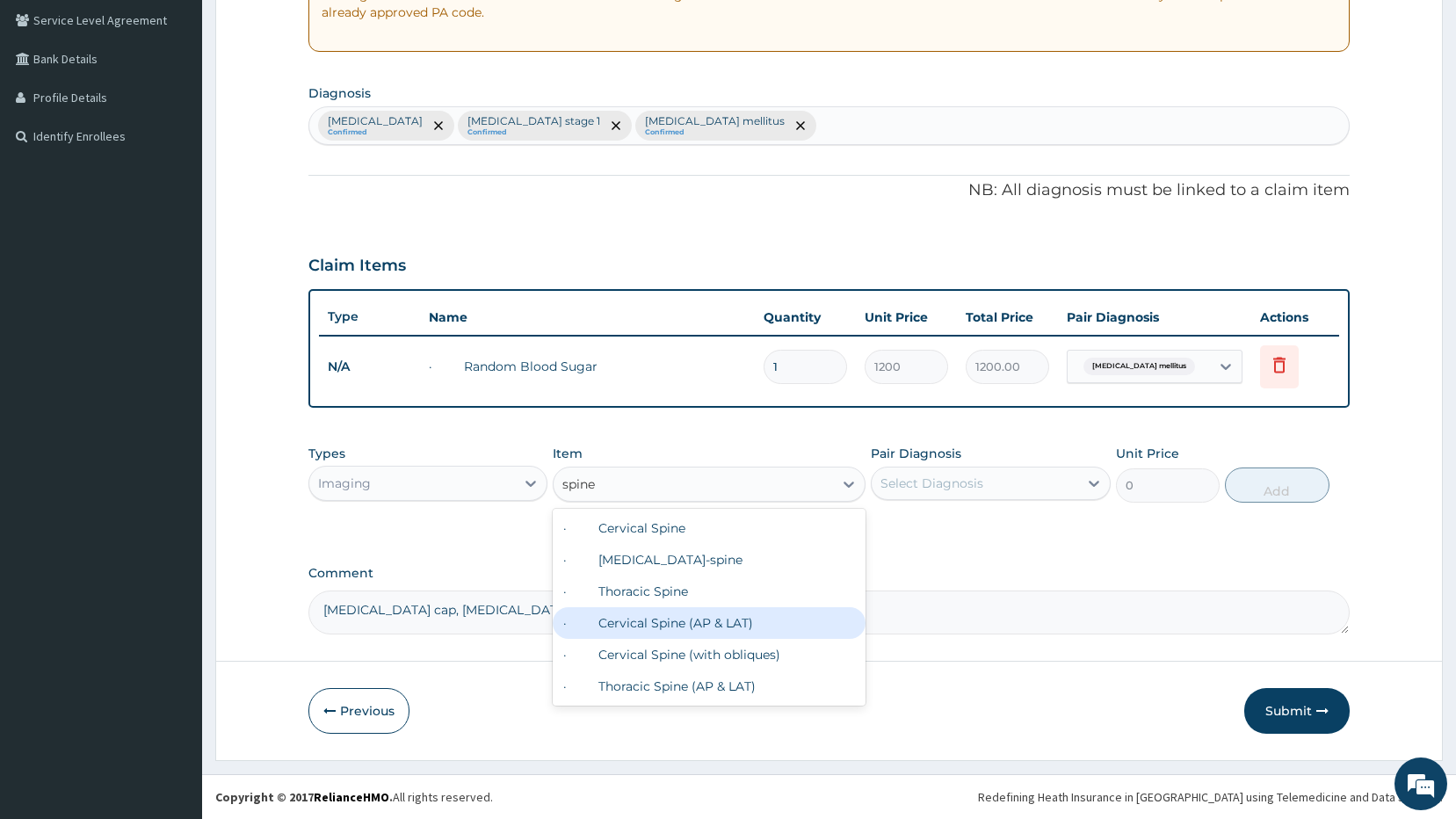
click at [737, 629] on div "· Cervical Spine (AP & LAT)" at bounding box center [709, 623] width 313 height 32
type input "7500"
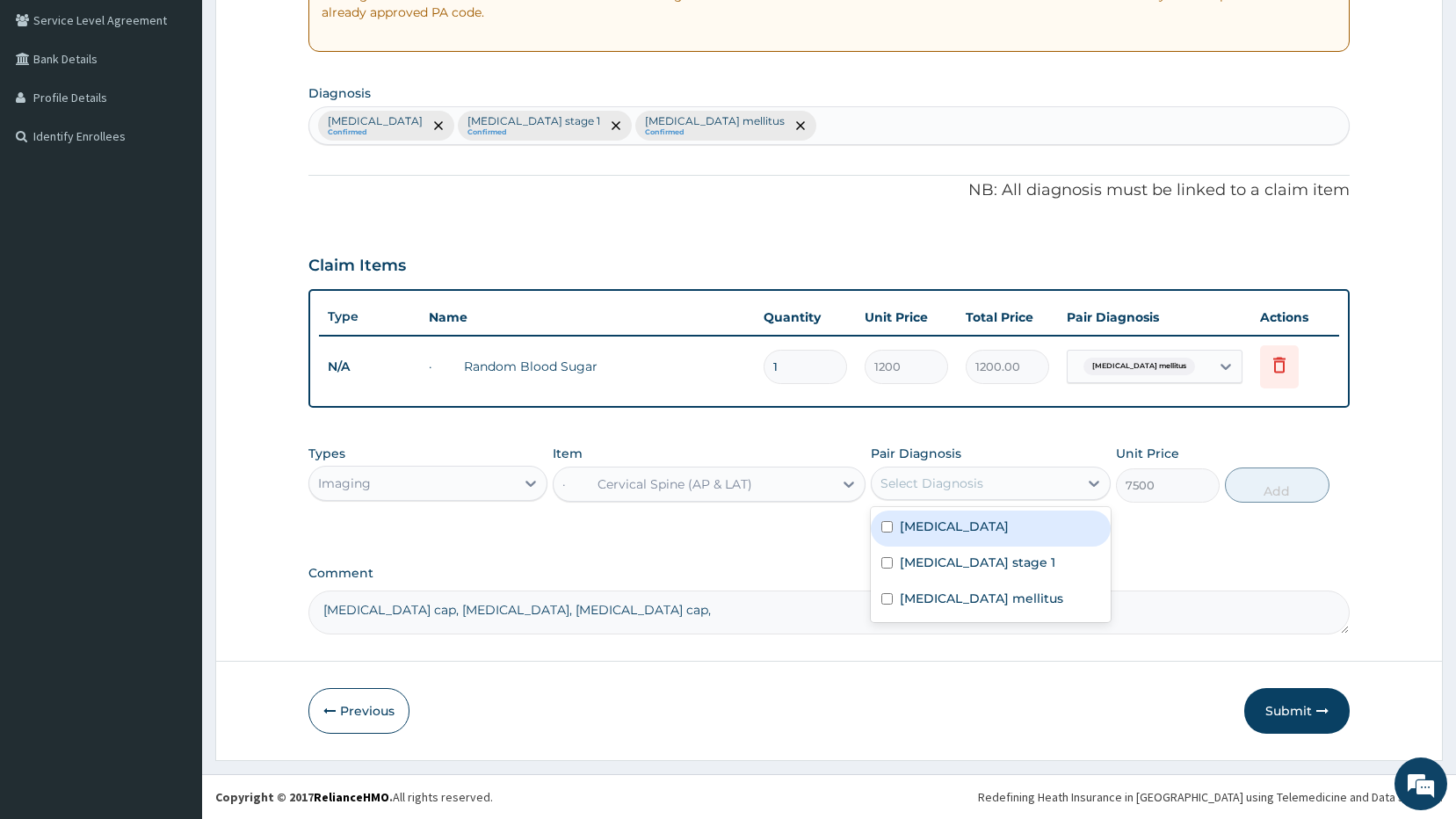
click at [990, 487] on div "Select Diagnosis" at bounding box center [975, 483] width 207 height 28
click at [879, 525] on div "[MEDICAL_DATA]" at bounding box center [991, 528] width 239 height 36
checkbox input "true"
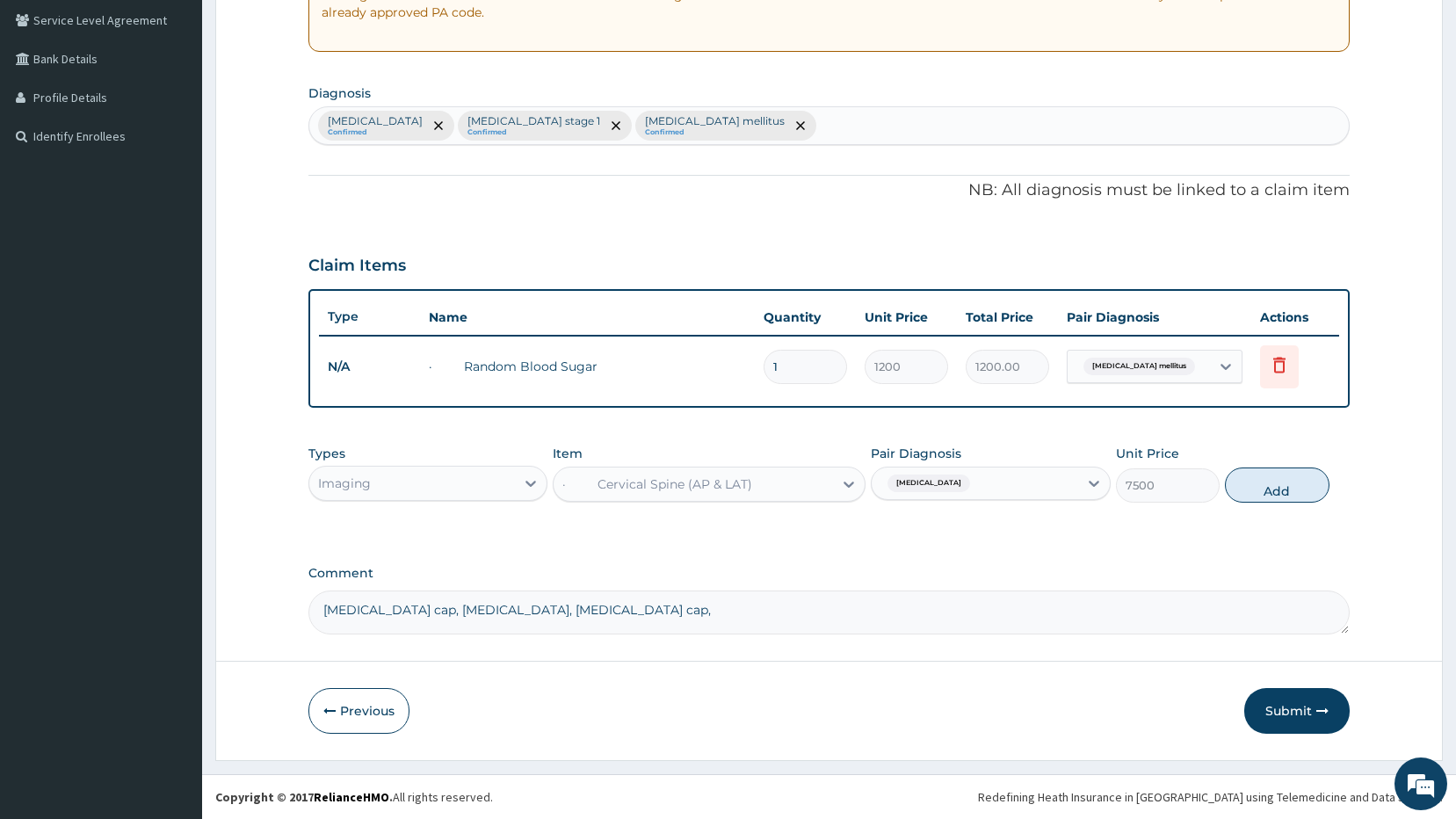
drag, startPoint x: 1224, startPoint y: 572, endPoint x: 1293, endPoint y: 515, distance: 89.5
click at [1230, 572] on label "Comment" at bounding box center [828, 573] width 1042 height 14
click at [1230, 590] on textarea "celebrex cap, sirdalud, pregabalin cap," at bounding box center [828, 611] width 1042 height 43
click at [1284, 496] on button "Add" at bounding box center [1276, 485] width 104 height 35
type input "0"
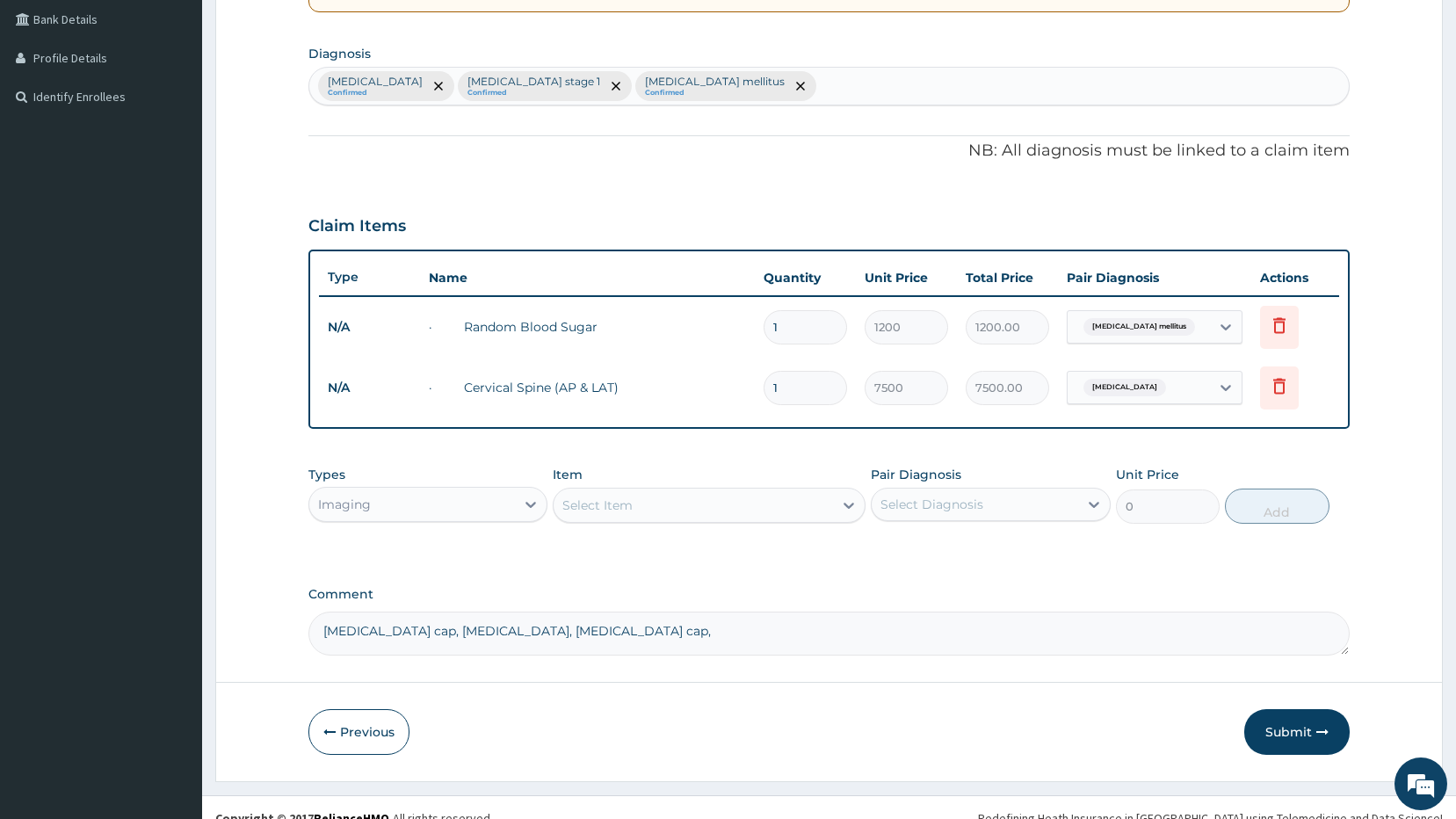
scroll to position [425, 0]
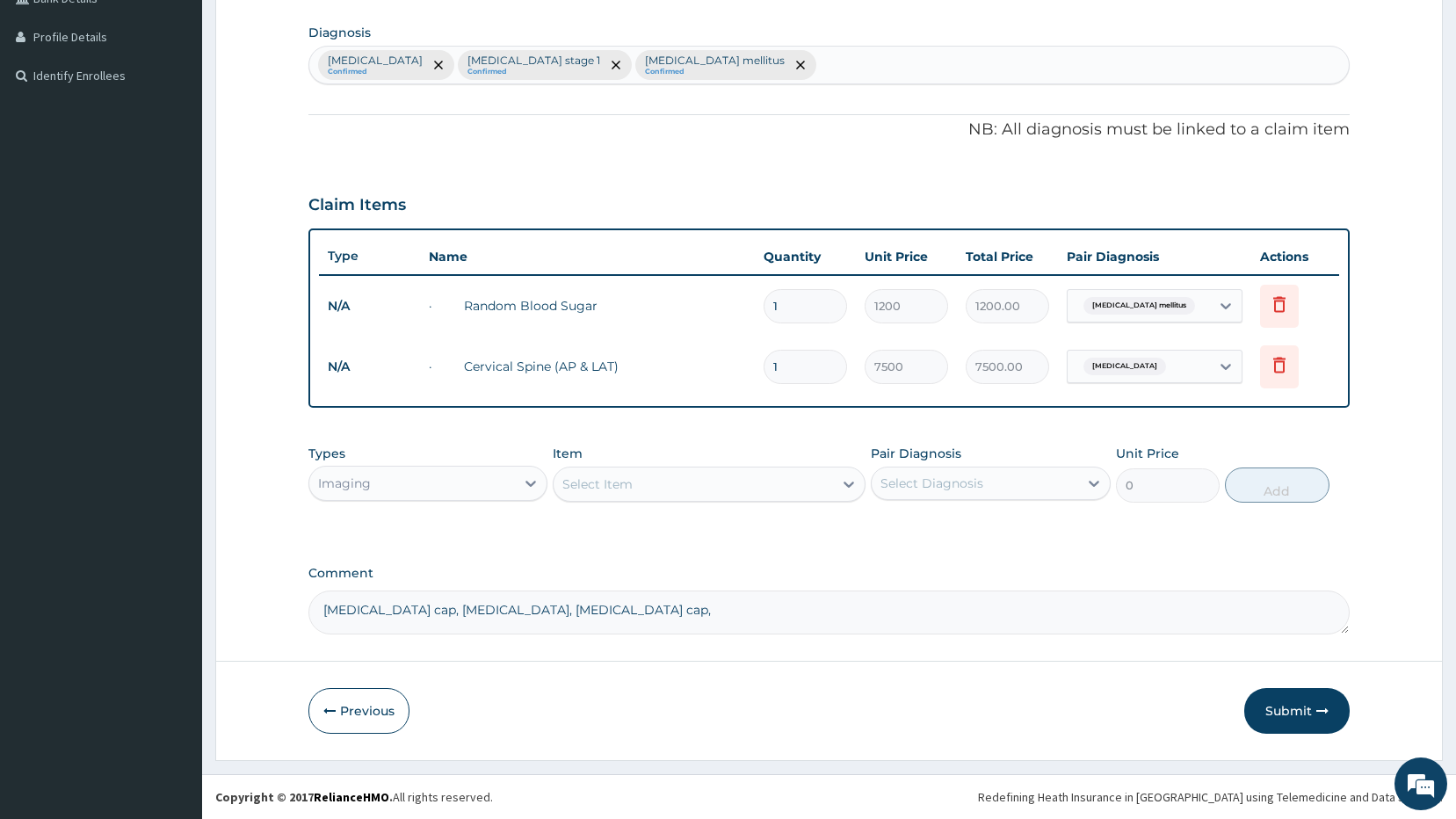
click at [442, 475] on div "Imaging" at bounding box center [412, 483] width 207 height 28
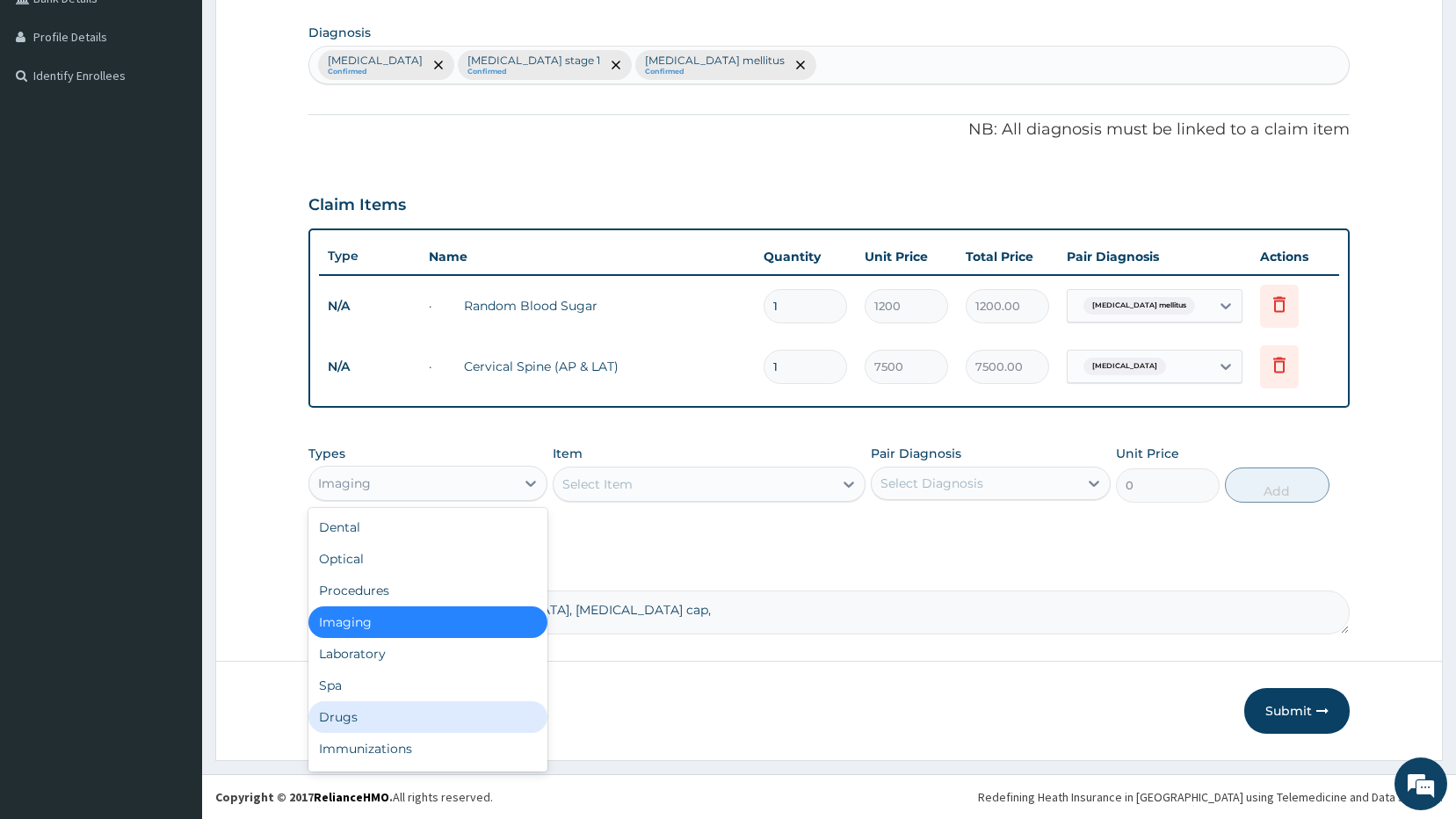
click at [346, 713] on div "Drugs" at bounding box center [428, 717] width 239 height 32
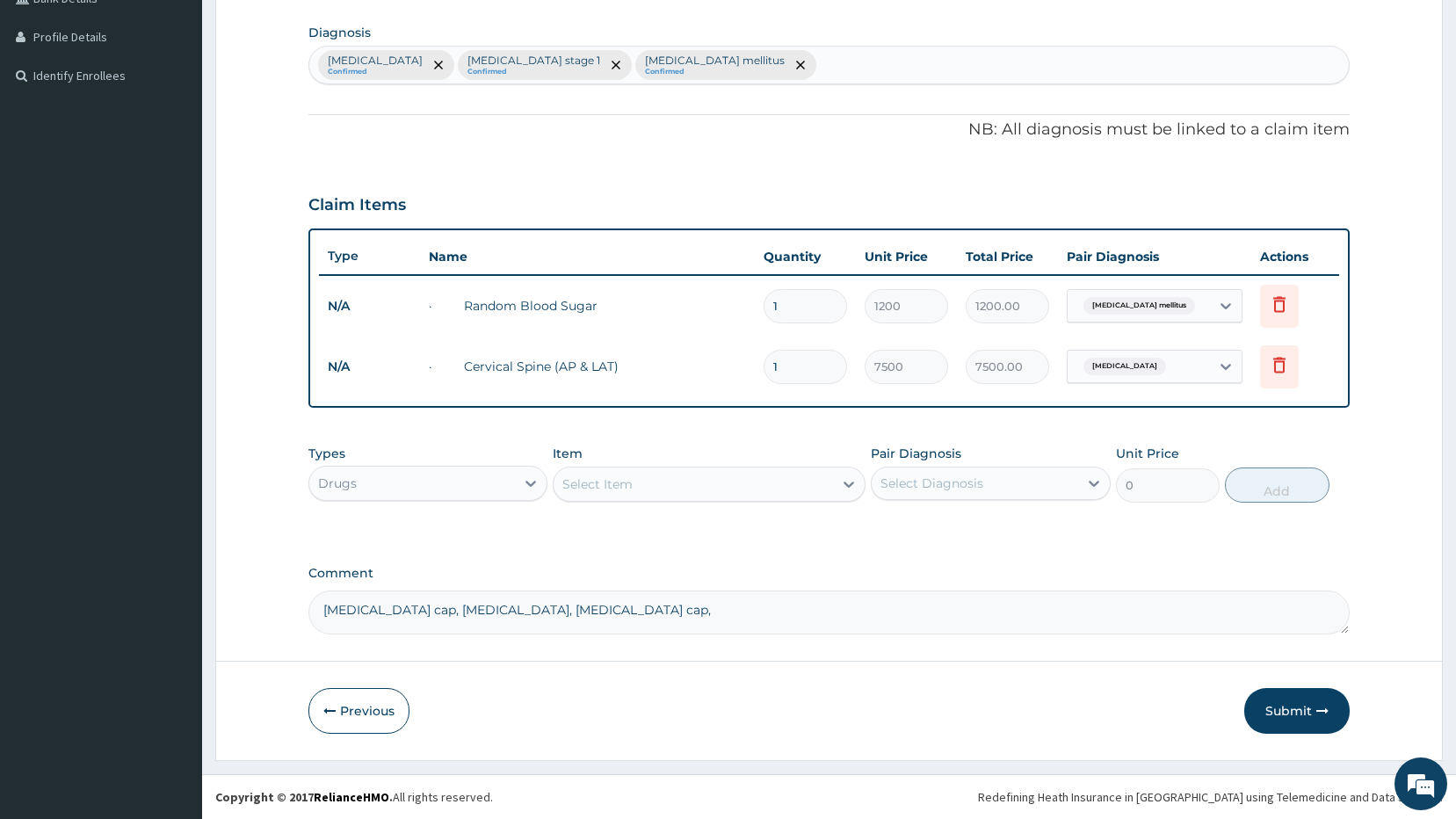
click at [682, 486] on div "Select Item" at bounding box center [692, 484] width 279 height 28
type input "cele"
click at [715, 525] on div "CELEBREX" at bounding box center [709, 527] width 313 height 32
type input "300"
click at [981, 470] on div "Select Diagnosis" at bounding box center [975, 483] width 207 height 28
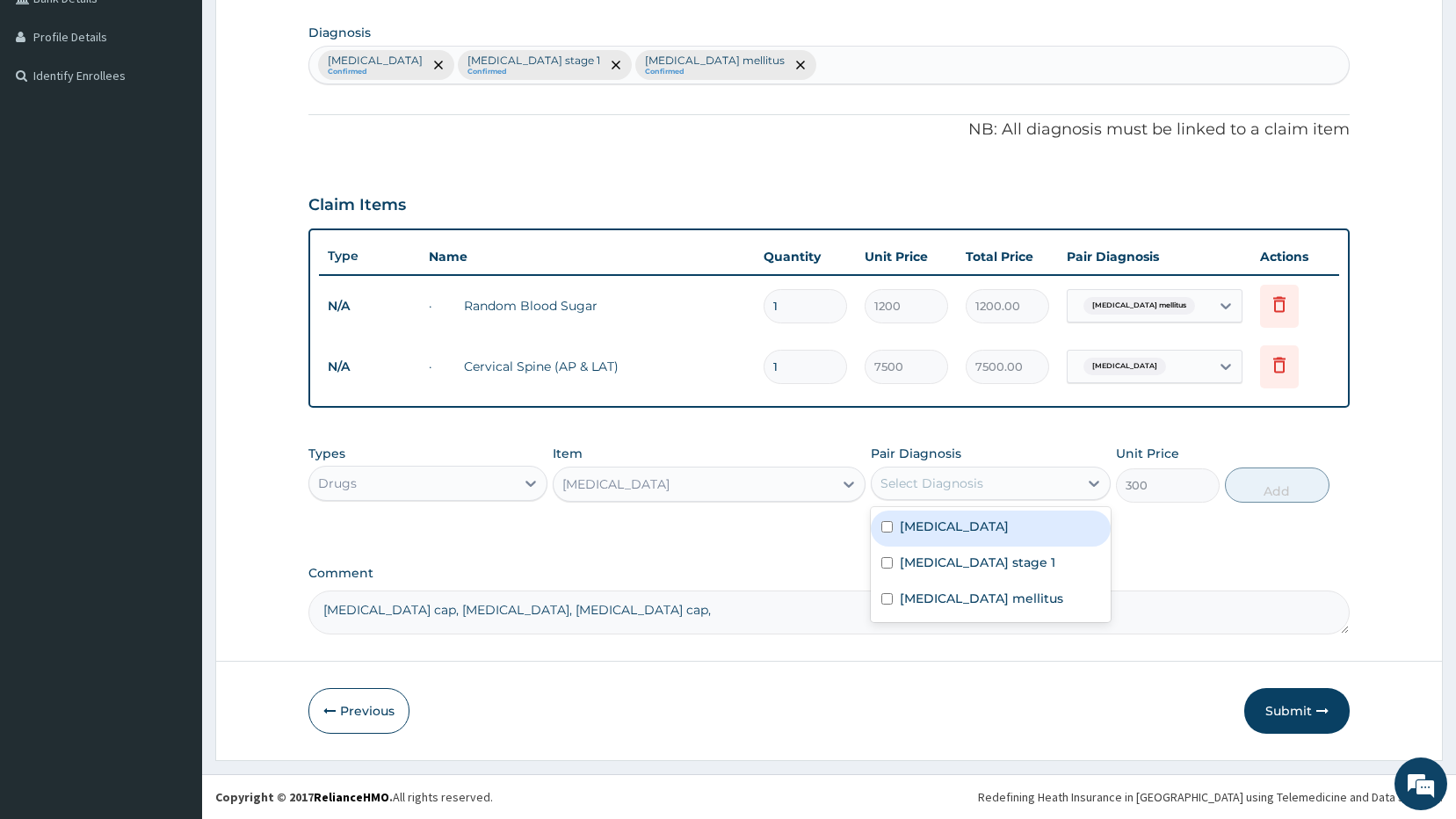
drag, startPoint x: 892, startPoint y: 522, endPoint x: 891, endPoint y: 544, distance: 22.0
click at [892, 522] on div "[MEDICAL_DATA]" at bounding box center [991, 528] width 239 height 36
checkbox input "true"
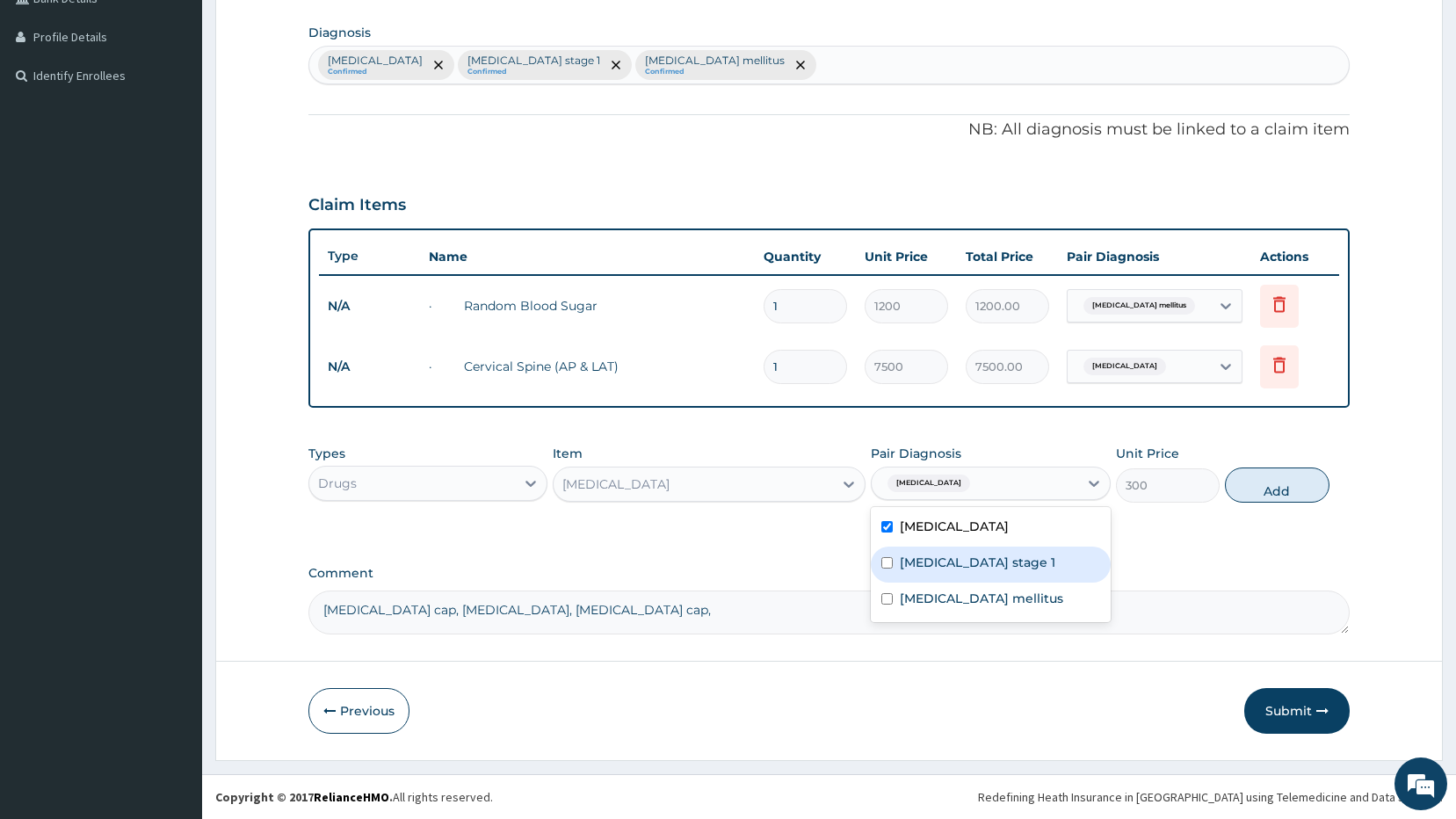
click at [889, 553] on div "Hypertension stage 1" at bounding box center [991, 564] width 239 height 36
checkbox input "true"
click at [890, 590] on div "Diabetes mellitus" at bounding box center [991, 600] width 239 height 36
checkbox input "true"
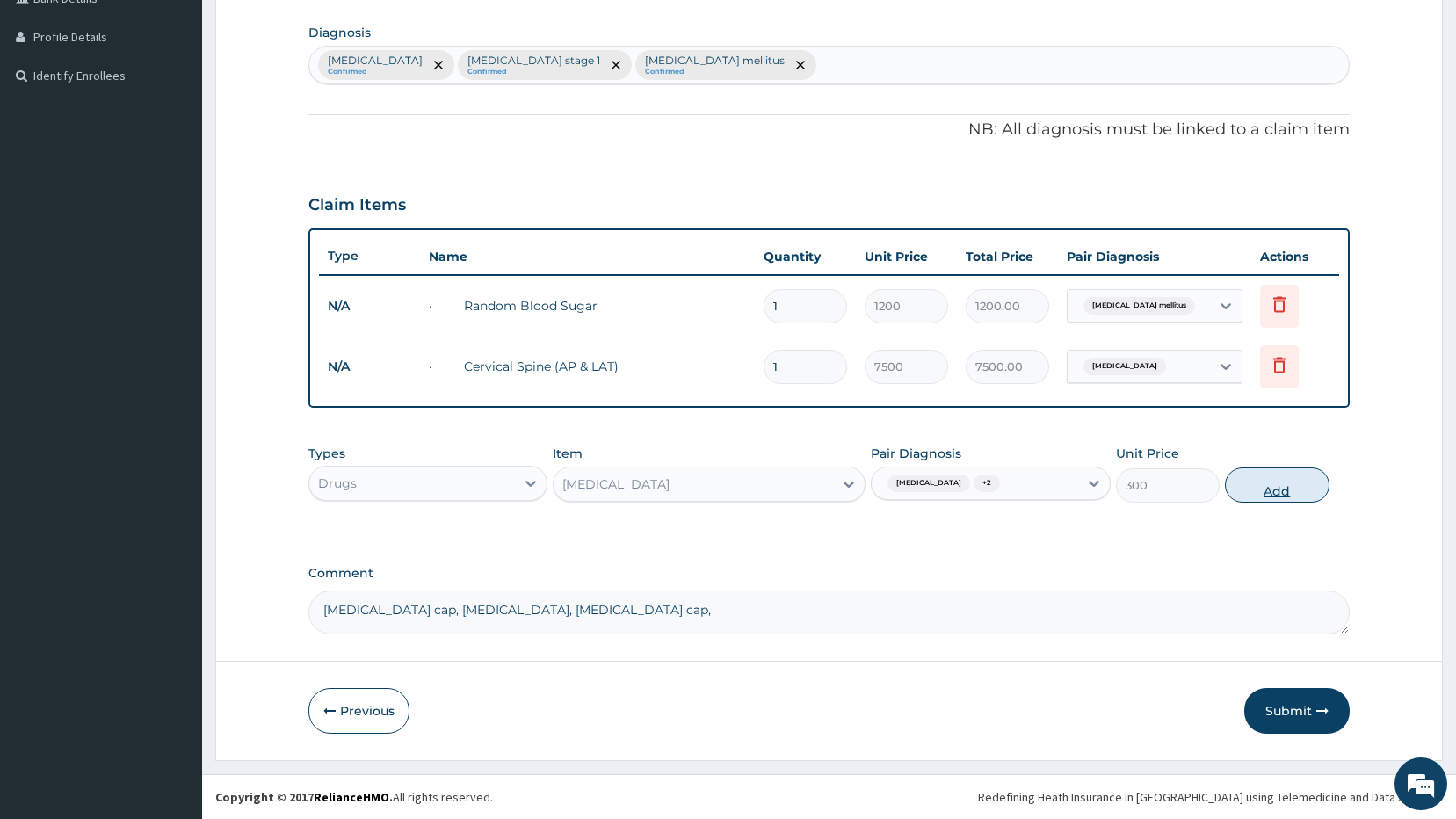
click at [1273, 492] on button "Add" at bounding box center [1276, 485] width 104 height 35
type input "0"
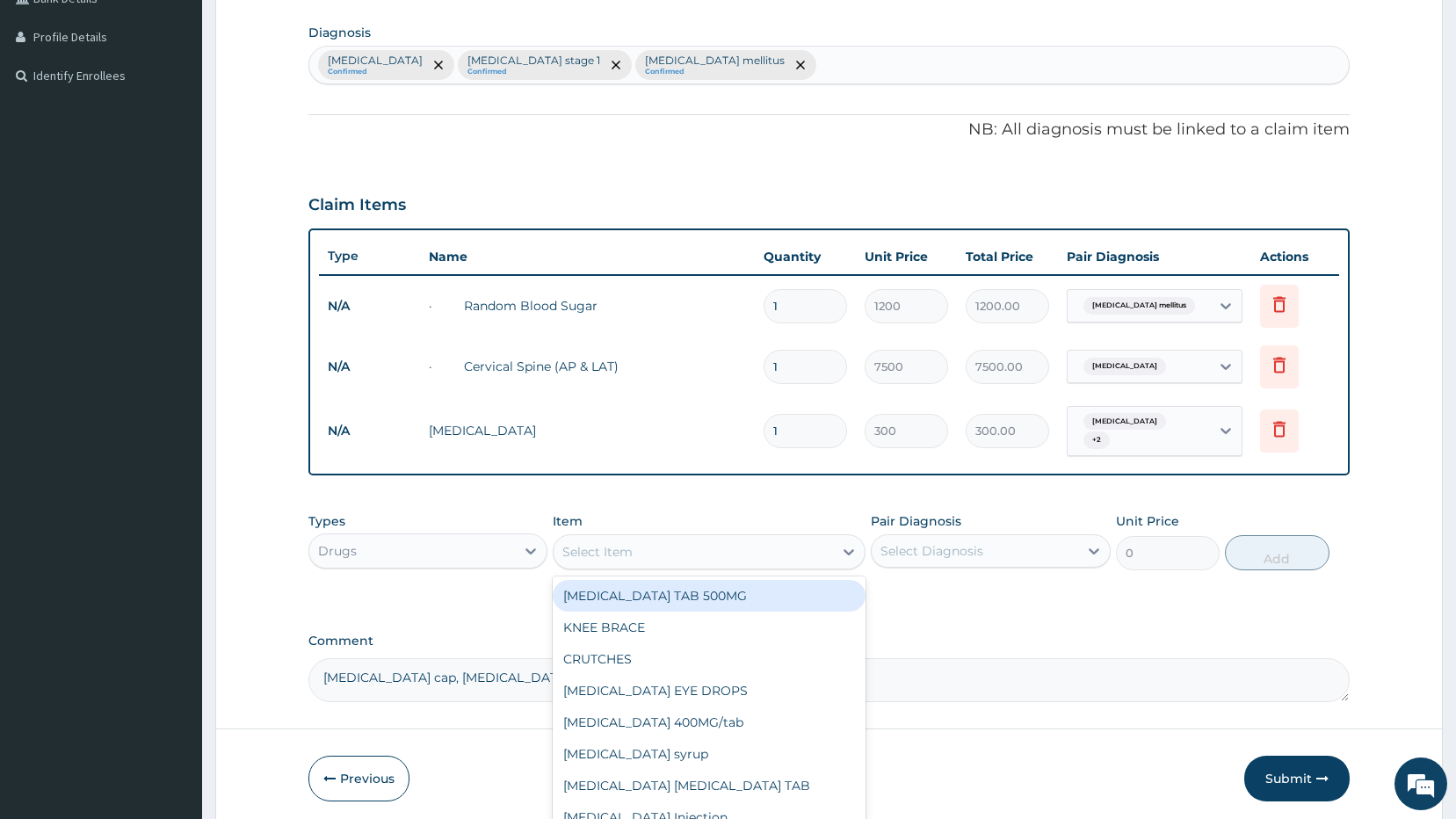
click at [624, 543] on div "Select Item" at bounding box center [597, 551] width 70 height 17
type input "sir"
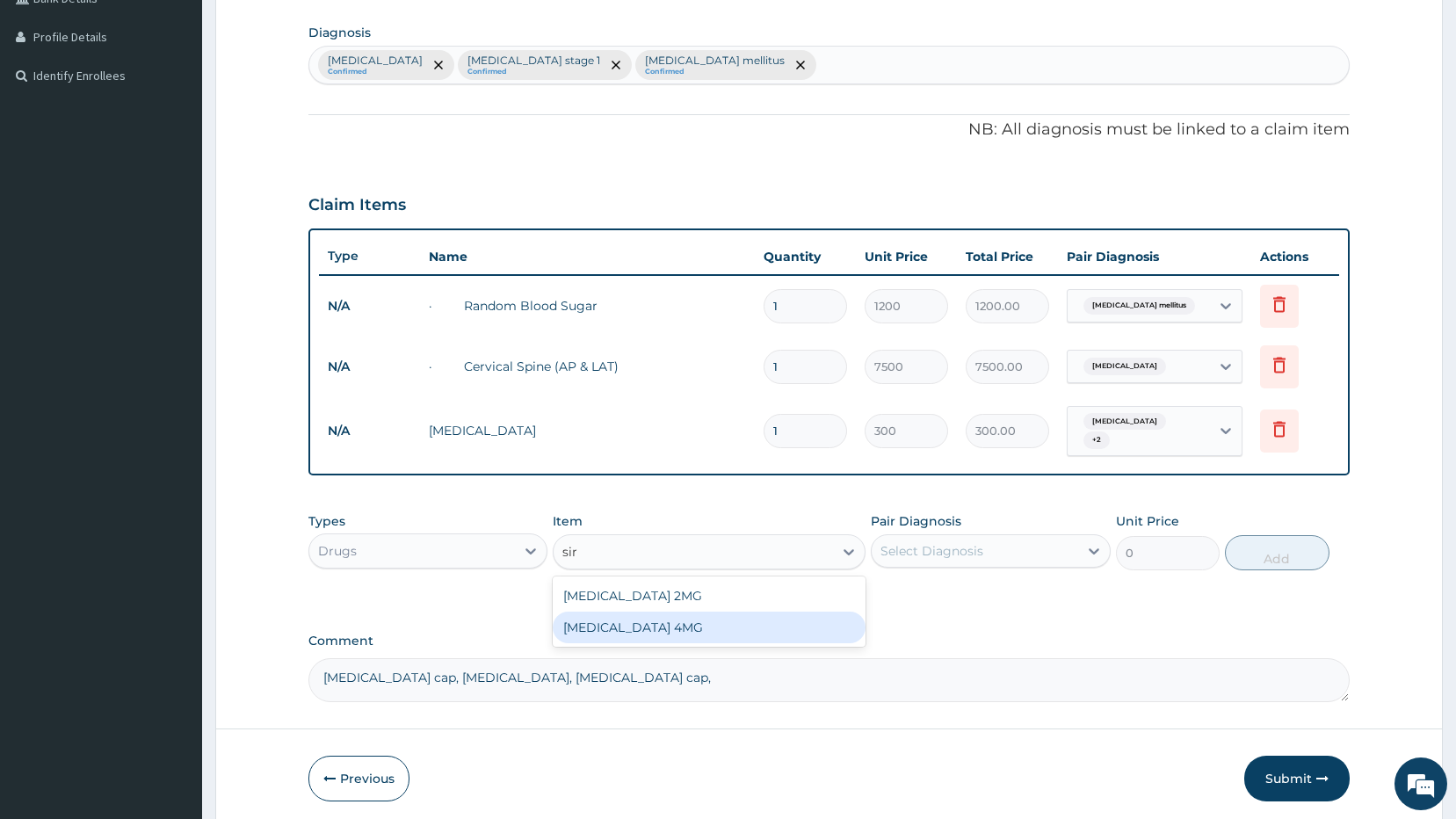
click at [636, 611] on div "SIRDALUD 4MG" at bounding box center [709, 627] width 313 height 32
type input "150"
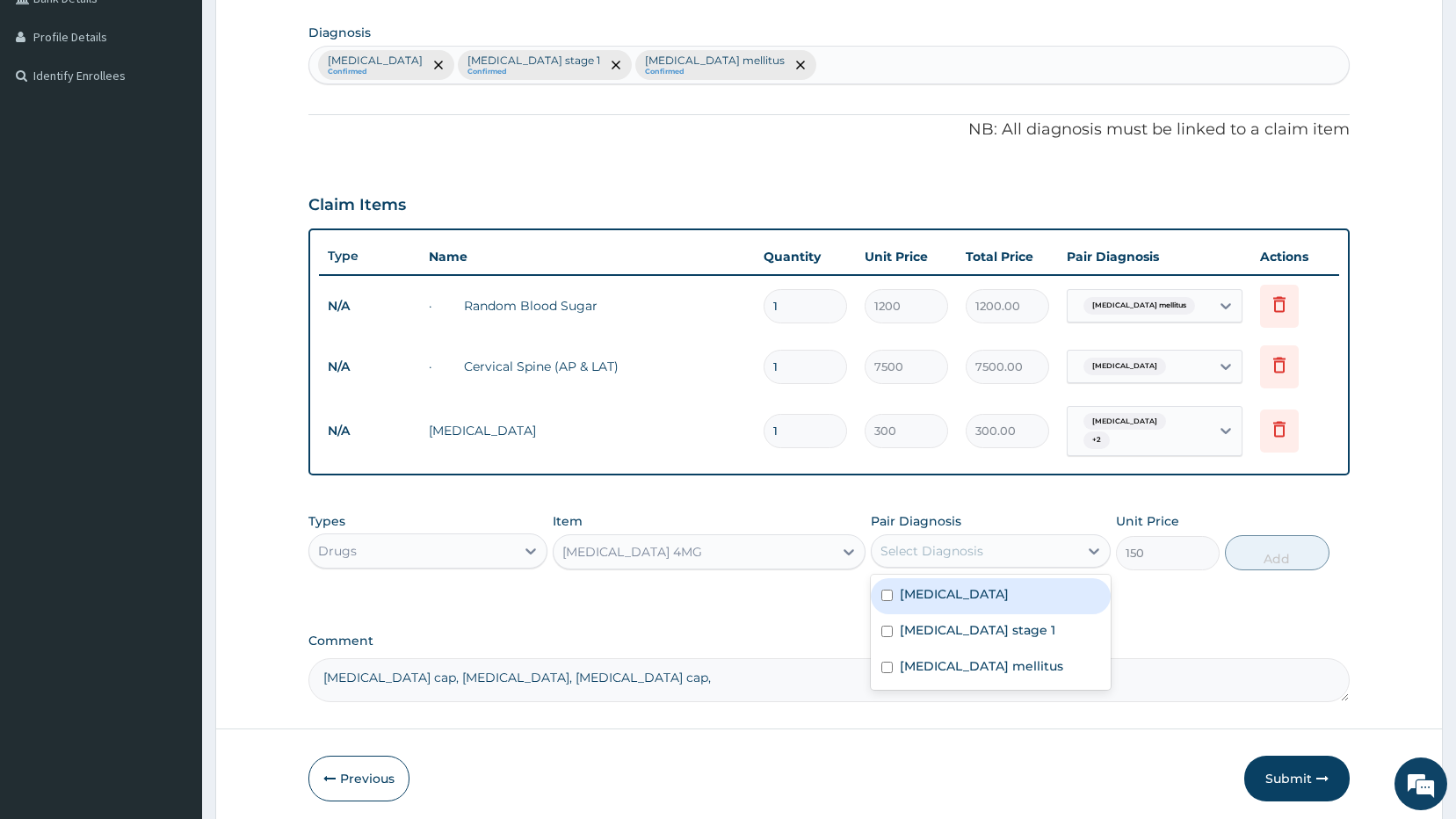
click at [1028, 537] on div "Select Diagnosis" at bounding box center [975, 551] width 207 height 28
drag, startPoint x: 891, startPoint y: 590, endPoint x: 881, endPoint y: 619, distance: 30.7
click at [890, 590] on input "checkbox" at bounding box center [887, 596] width 12 height 12
checkbox input "true"
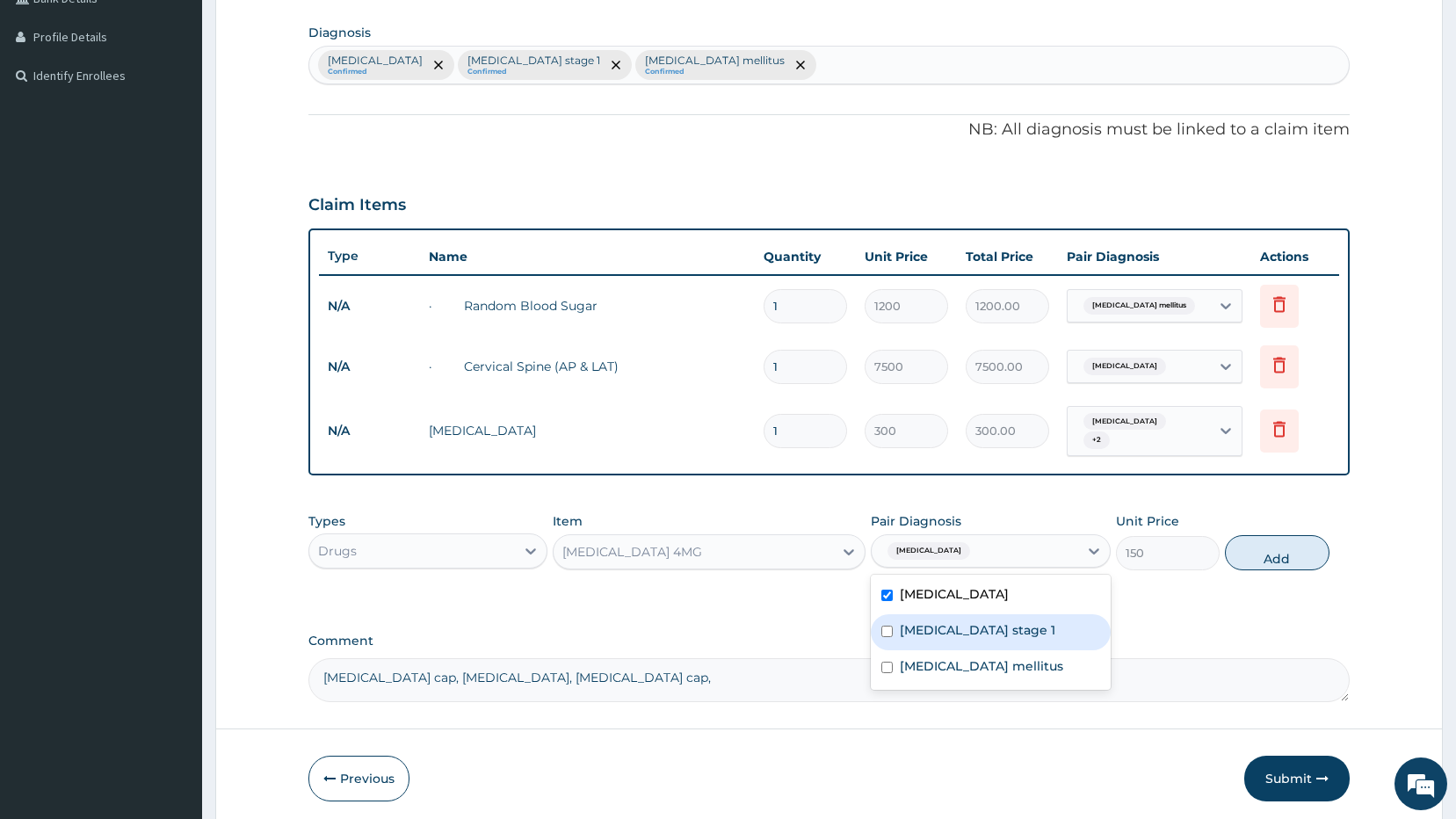
click at [884, 626] on input "checkbox" at bounding box center [887, 632] width 12 height 12
checkbox input "true"
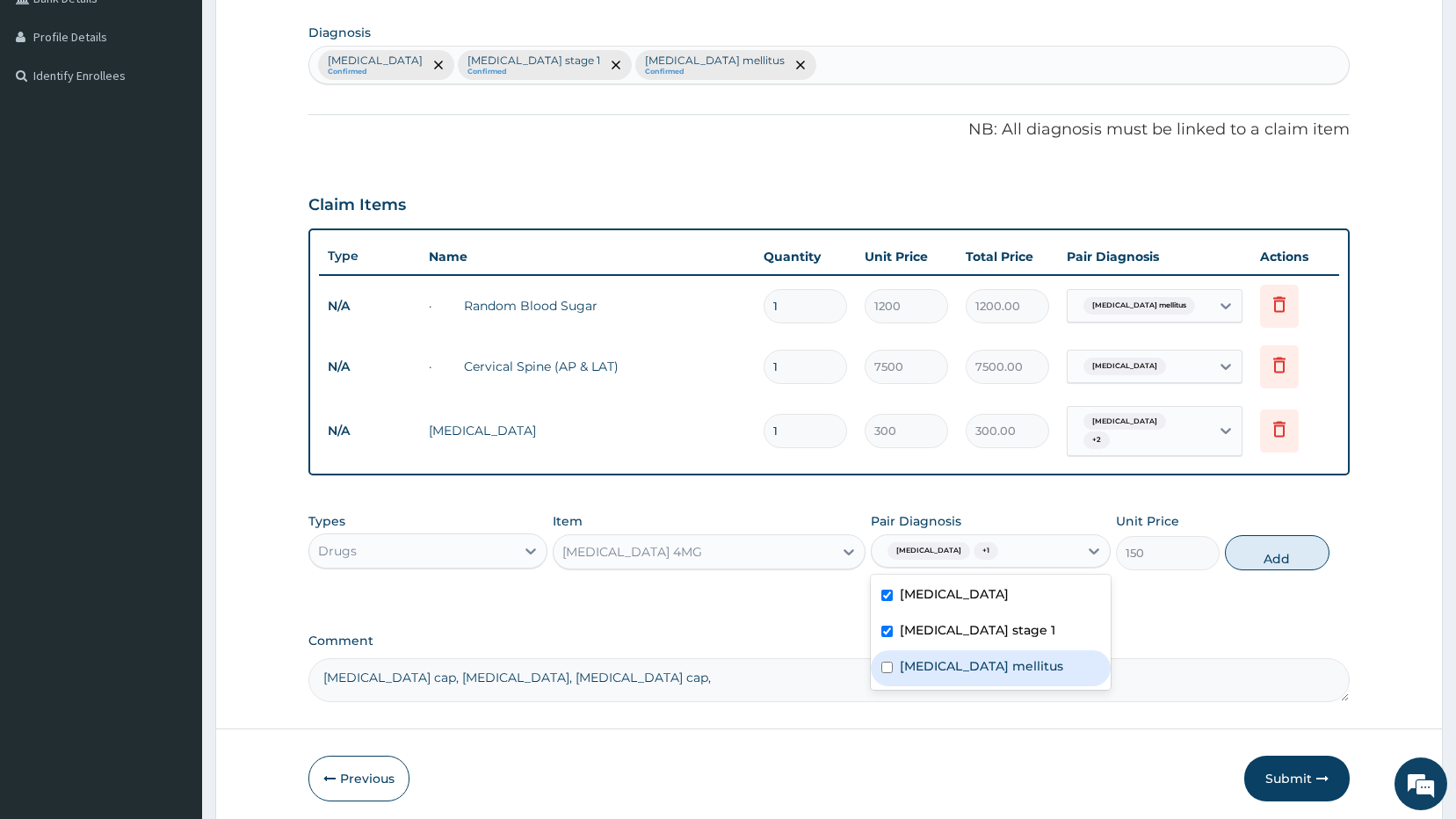
drag, startPoint x: 883, startPoint y: 651, endPoint x: 904, endPoint y: 670, distance: 28.3
click at [892, 671] on div "Diabetes mellitus" at bounding box center [991, 667] width 239 height 36
checkbox input "true"
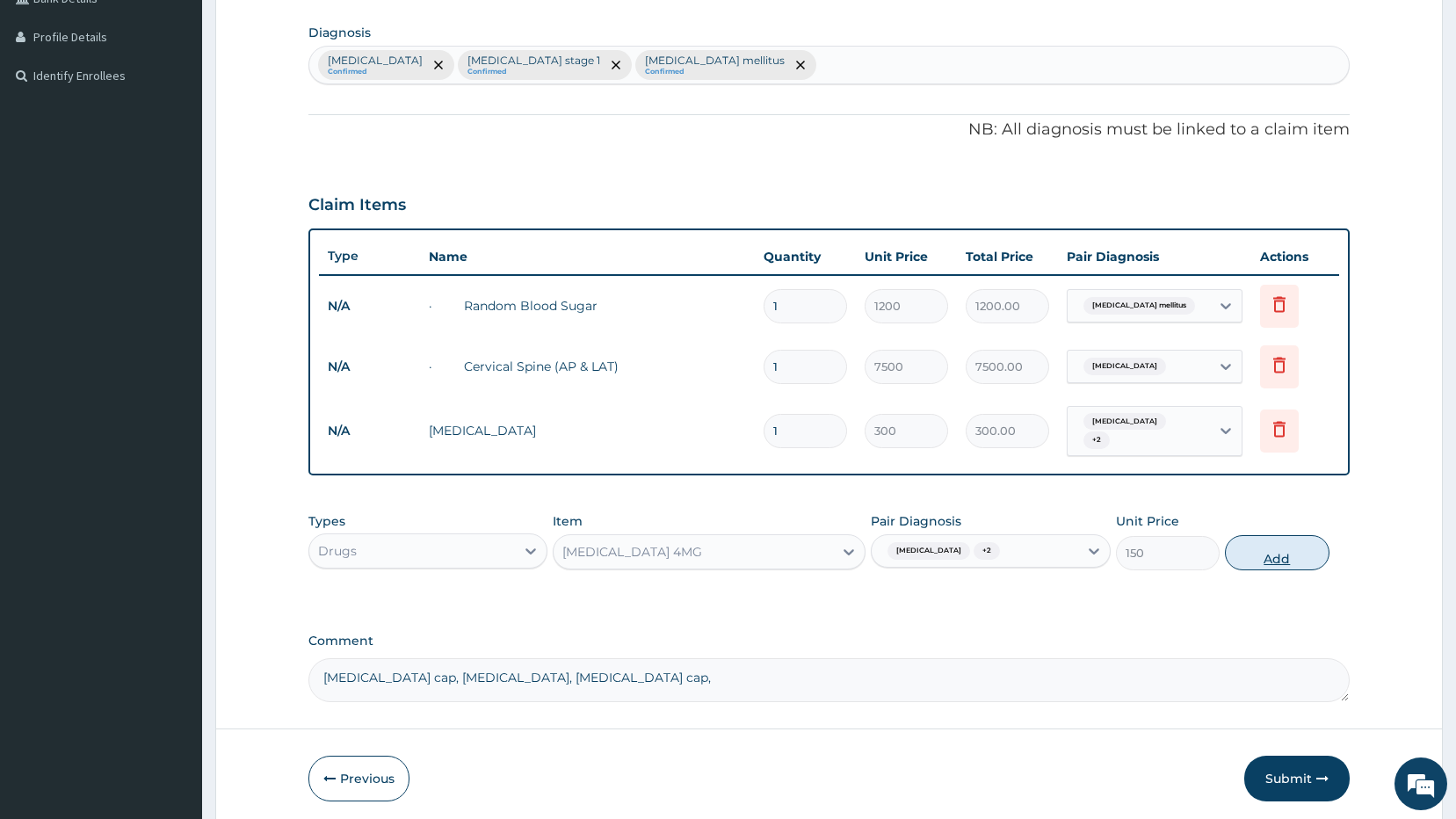
click at [1249, 538] on button "Add" at bounding box center [1276, 552] width 104 height 35
type input "0"
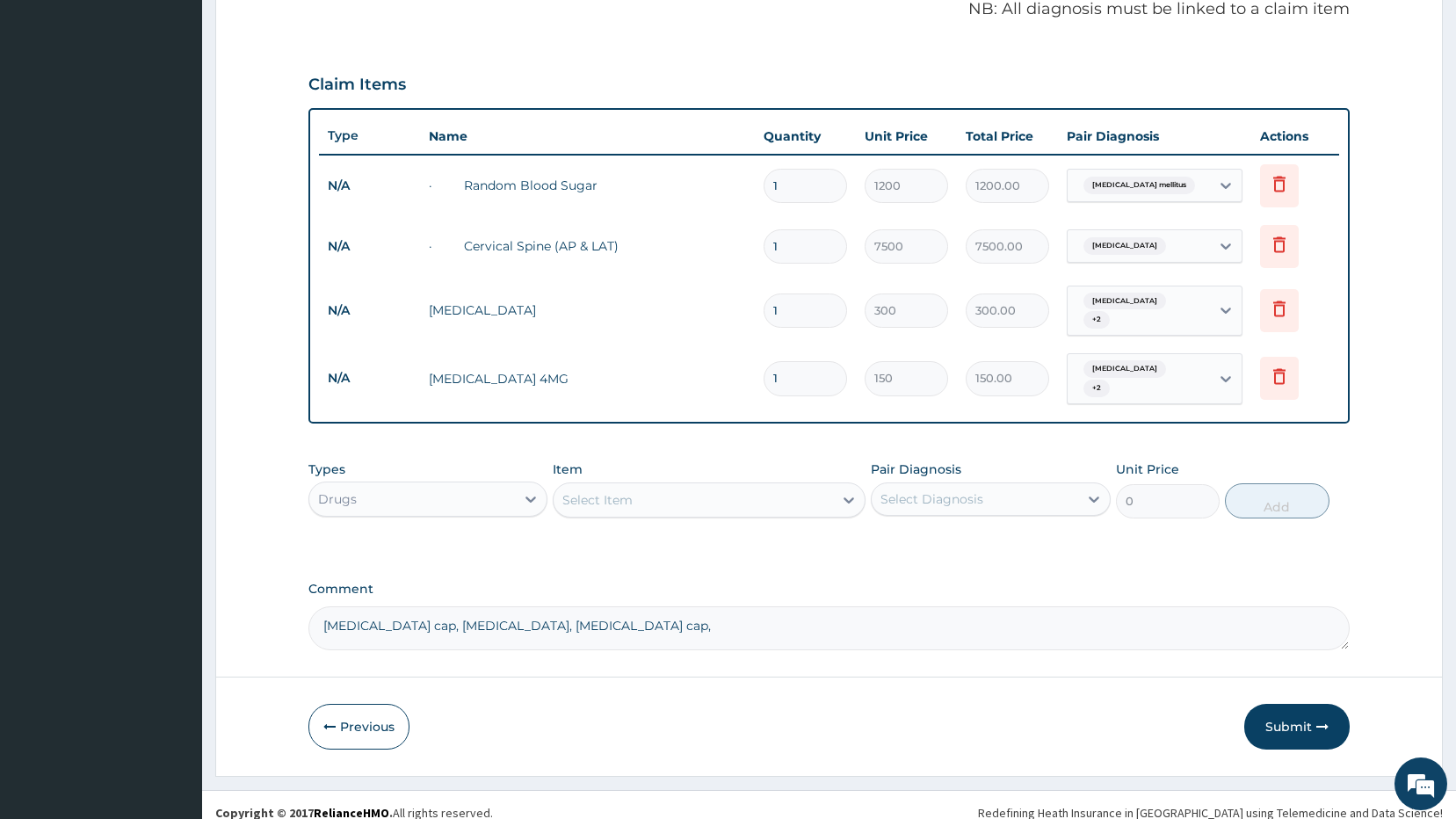
scroll to position [547, 0]
drag, startPoint x: 772, startPoint y: 468, endPoint x: 761, endPoint y: 472, distance: 11.7
click at [771, 482] on div "Select Item" at bounding box center [709, 499] width 313 height 35
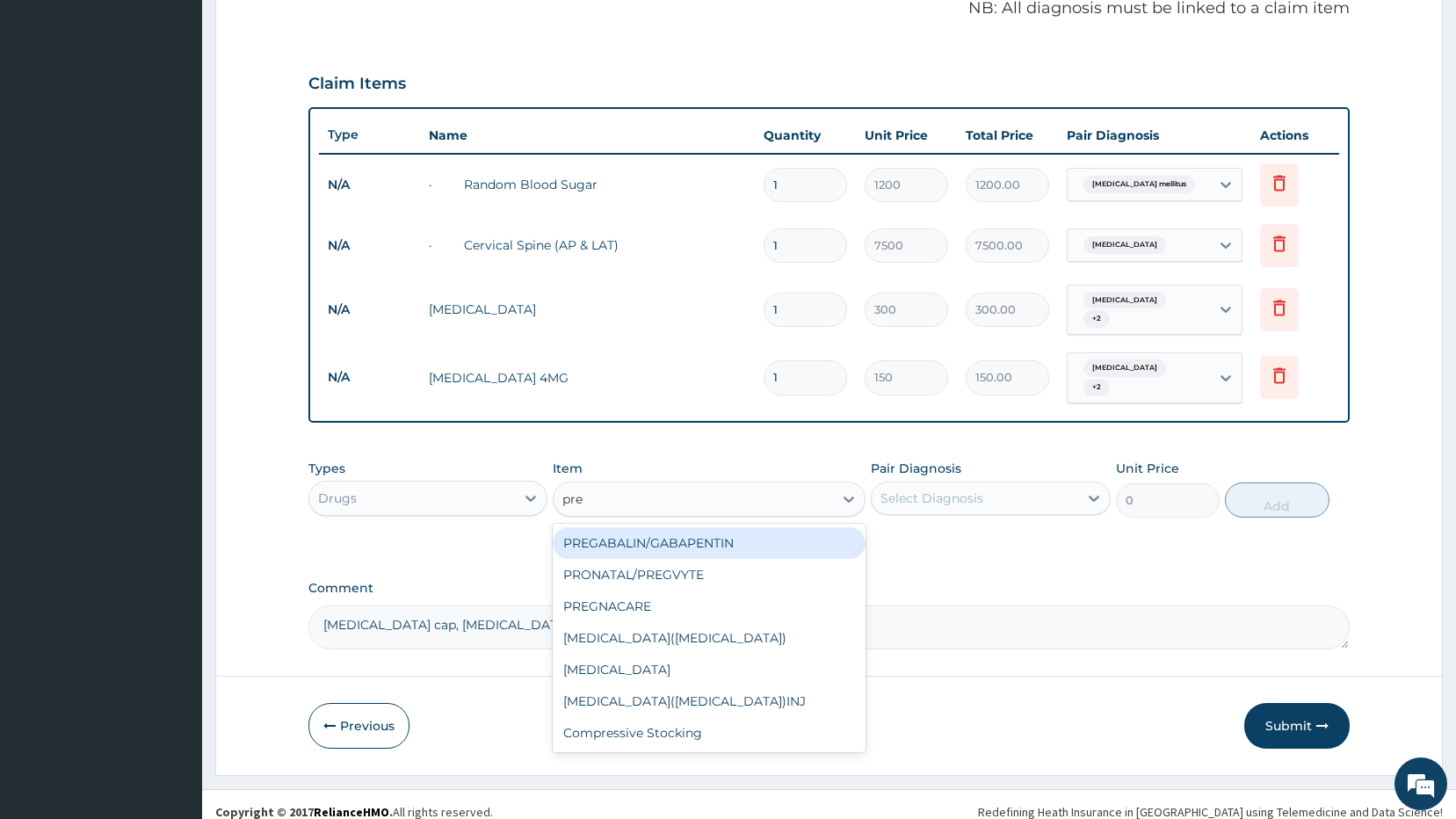
type input "preg"
click at [696, 527] on div "PREGABALIN/GABAPENTIN" at bounding box center [709, 543] width 313 height 32
type input "300"
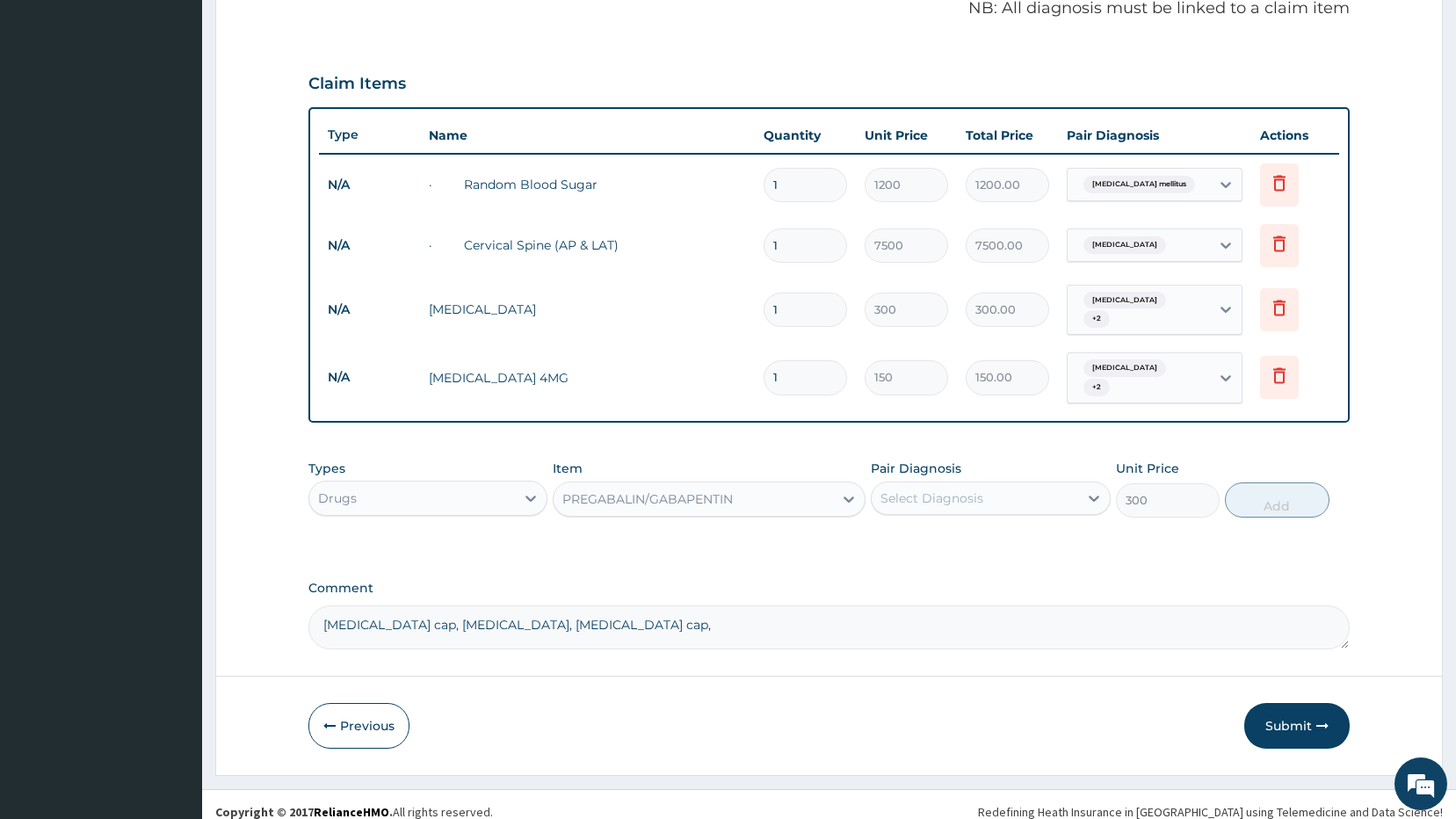
click at [939, 490] on div "Select Diagnosis" at bounding box center [932, 498] width 102 height 17
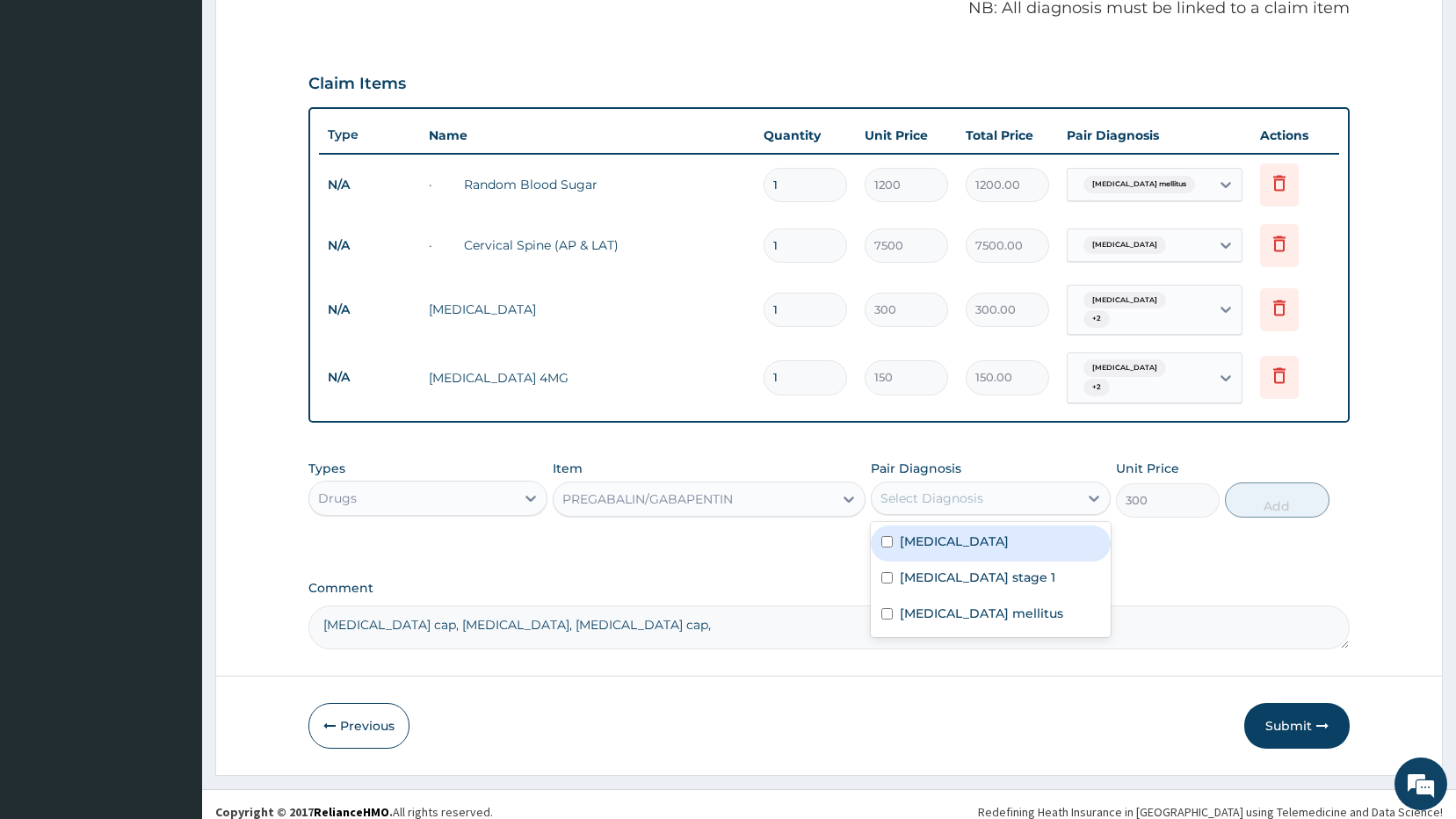
click at [891, 536] on input "checkbox" at bounding box center [887, 542] width 12 height 12
checkbox input "true"
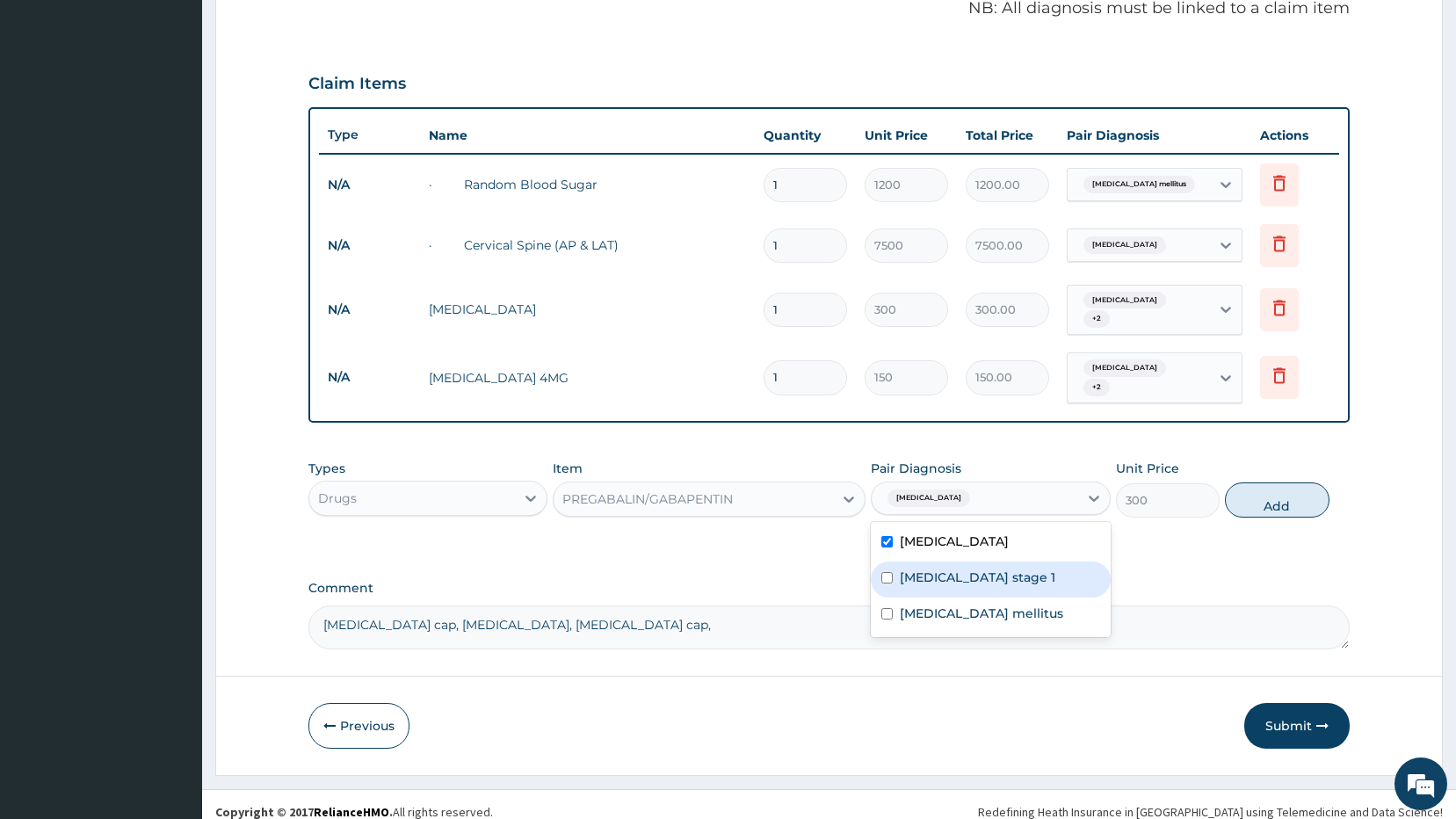
drag, startPoint x: 882, startPoint y: 560, endPoint x: 897, endPoint y: 575, distance: 21.2
click at [897, 575] on div "Hypertension stage 1" at bounding box center [991, 579] width 239 height 36
checkbox input "true"
drag, startPoint x: 889, startPoint y: 590, endPoint x: 887, endPoint y: 601, distance: 11.2
click at [887, 601] on div "Diabetes mellitus" at bounding box center [991, 615] width 239 height 36
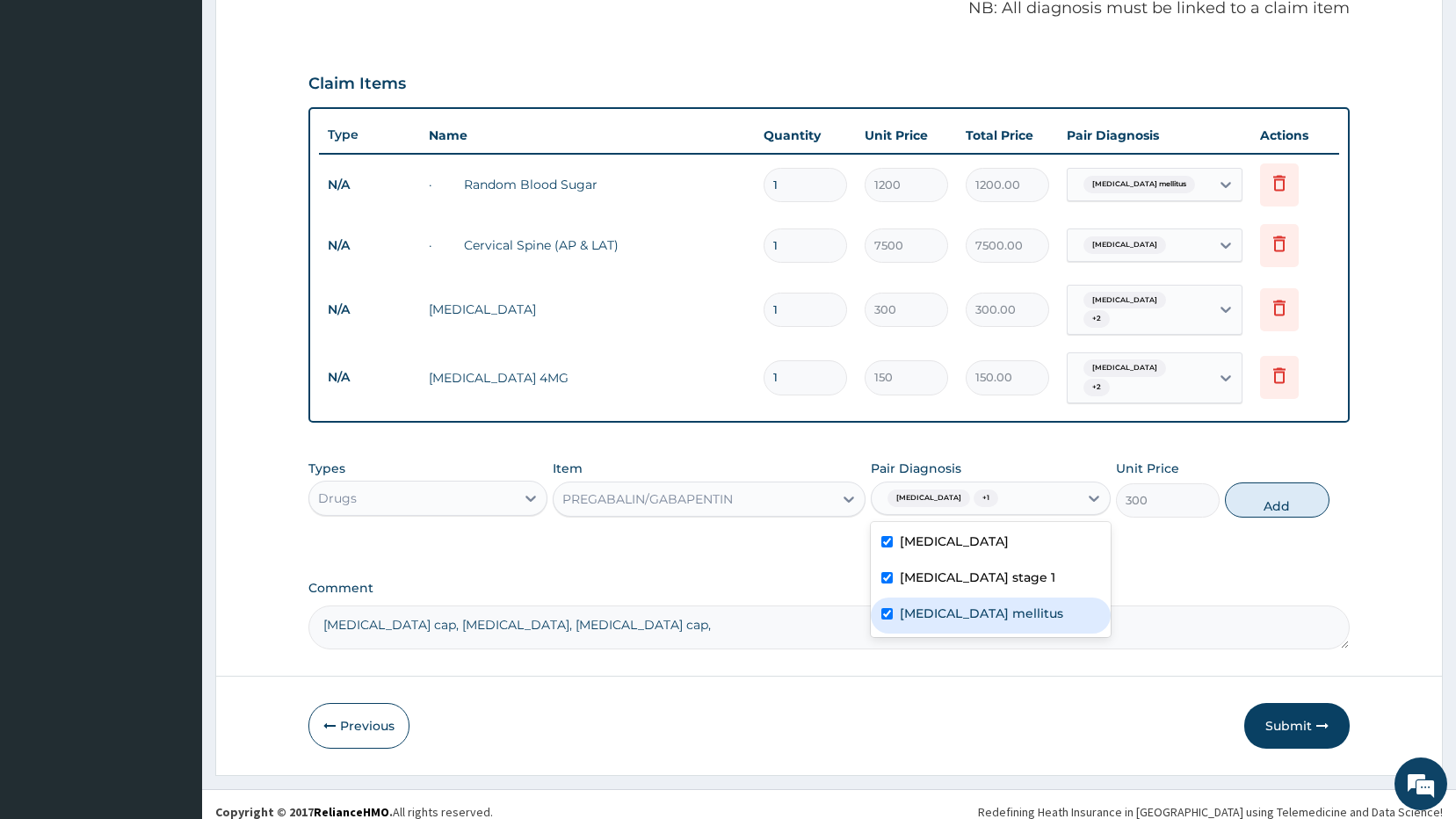
checkbox input "true"
click at [1254, 483] on button "Add" at bounding box center [1276, 500] width 104 height 35
type input "0"
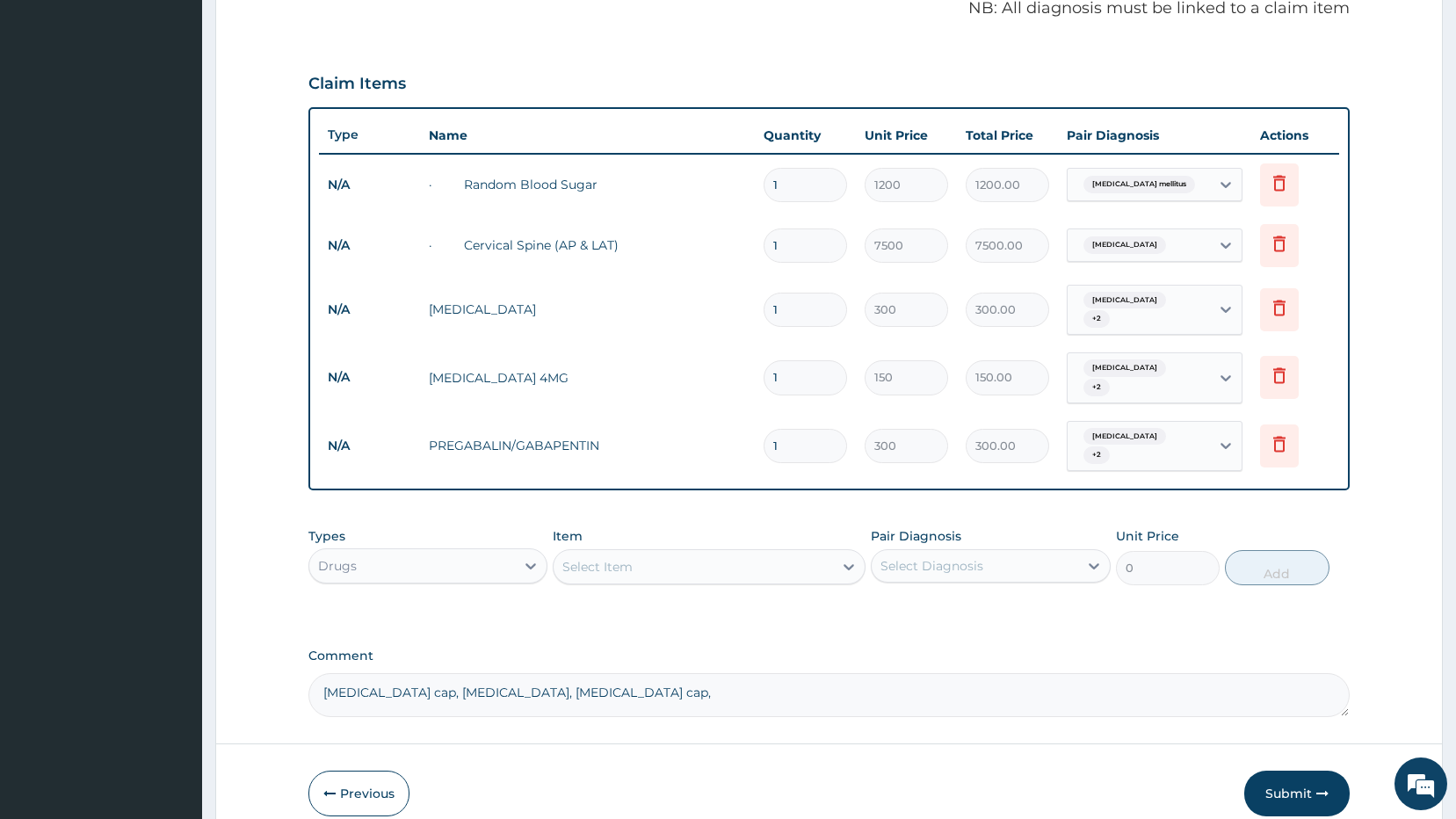
click at [677, 552] on div "Select Item" at bounding box center [692, 566] width 279 height 28
drag, startPoint x: 1436, startPoint y: 793, endPoint x: 1424, endPoint y: 743, distance: 51.4
click at [1426, 747] on body "R EL Toggle navigation Ayodele medical centre Ayodele medical centre - ayodelem…" at bounding box center [728, 178] width 1456 height 1449
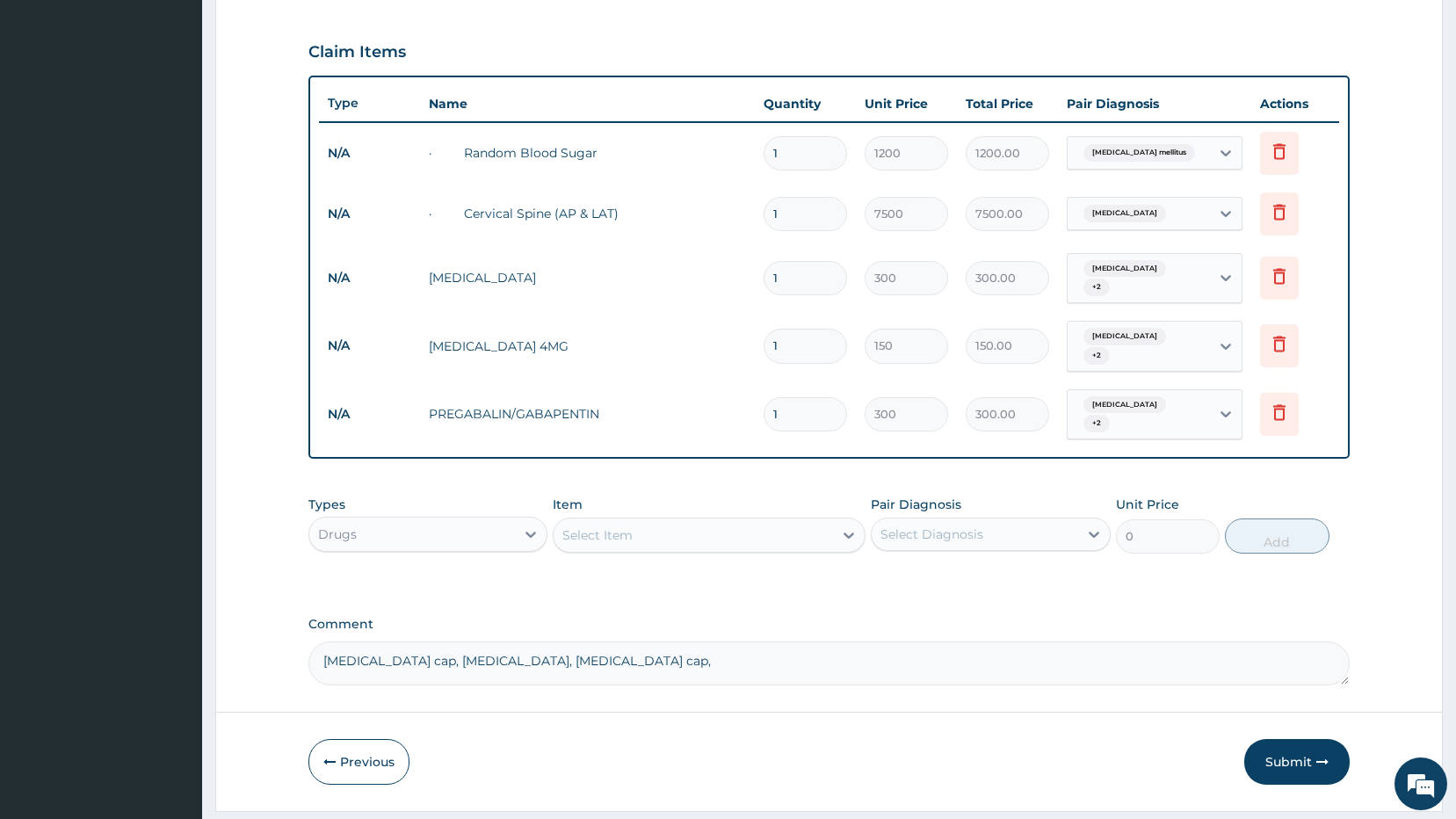
scroll to position [607, 0]
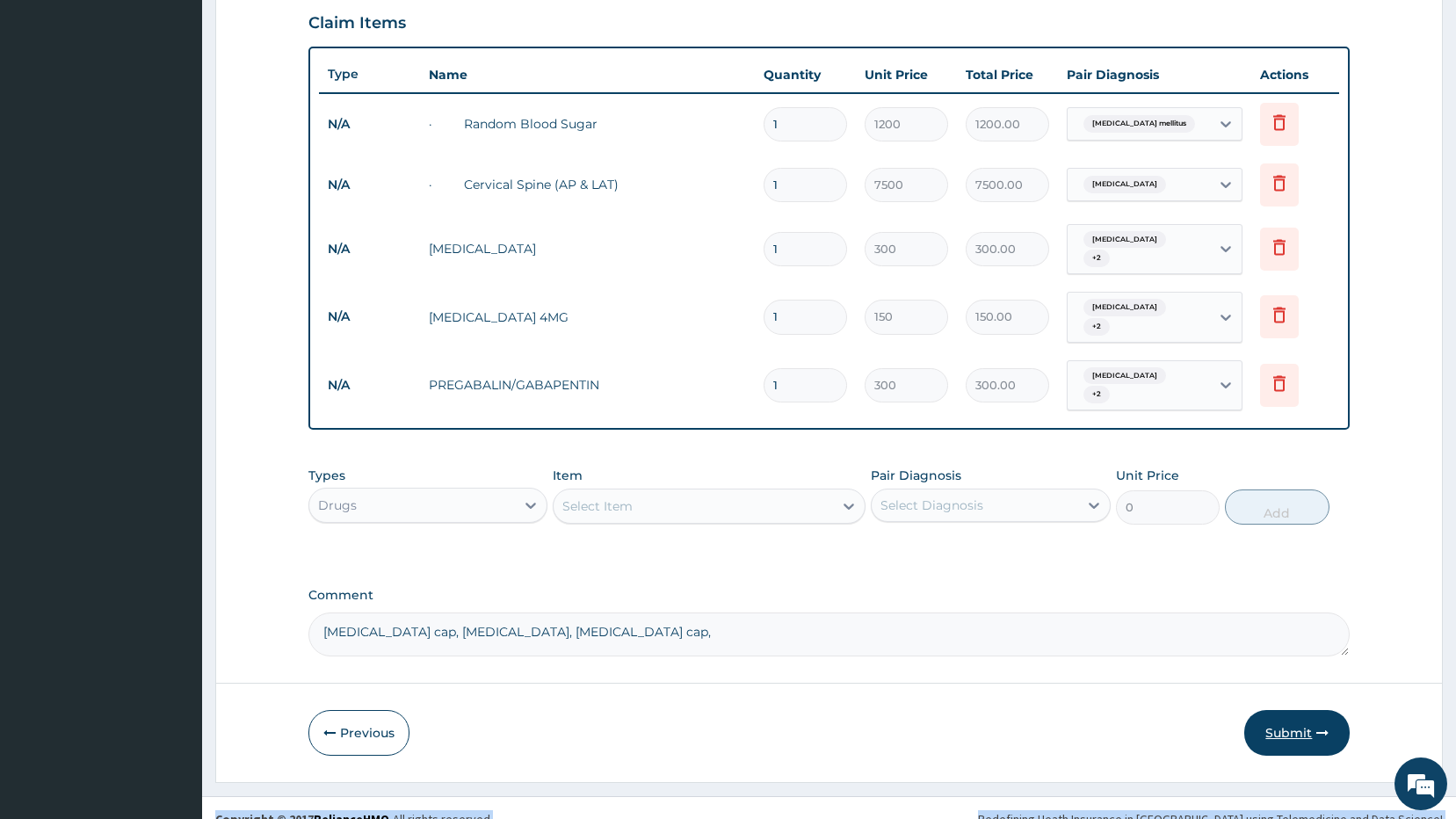
click at [1321, 710] on button "Submit" at bounding box center [1296, 732] width 105 height 45
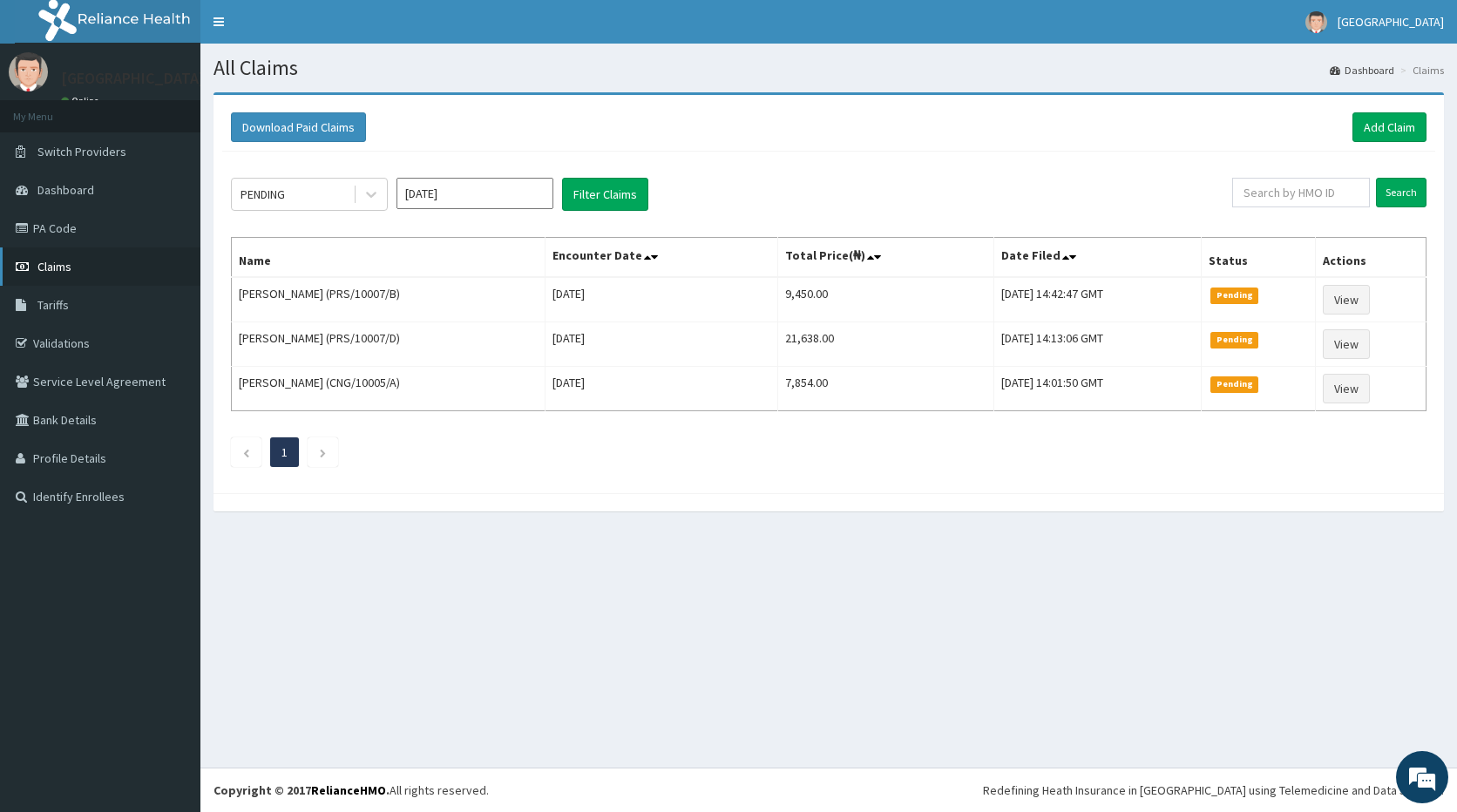
click at [103, 263] on link "Claims" at bounding box center [100, 266] width 200 height 38
click at [1371, 123] on link "Add Claim" at bounding box center [1389, 126] width 74 height 30
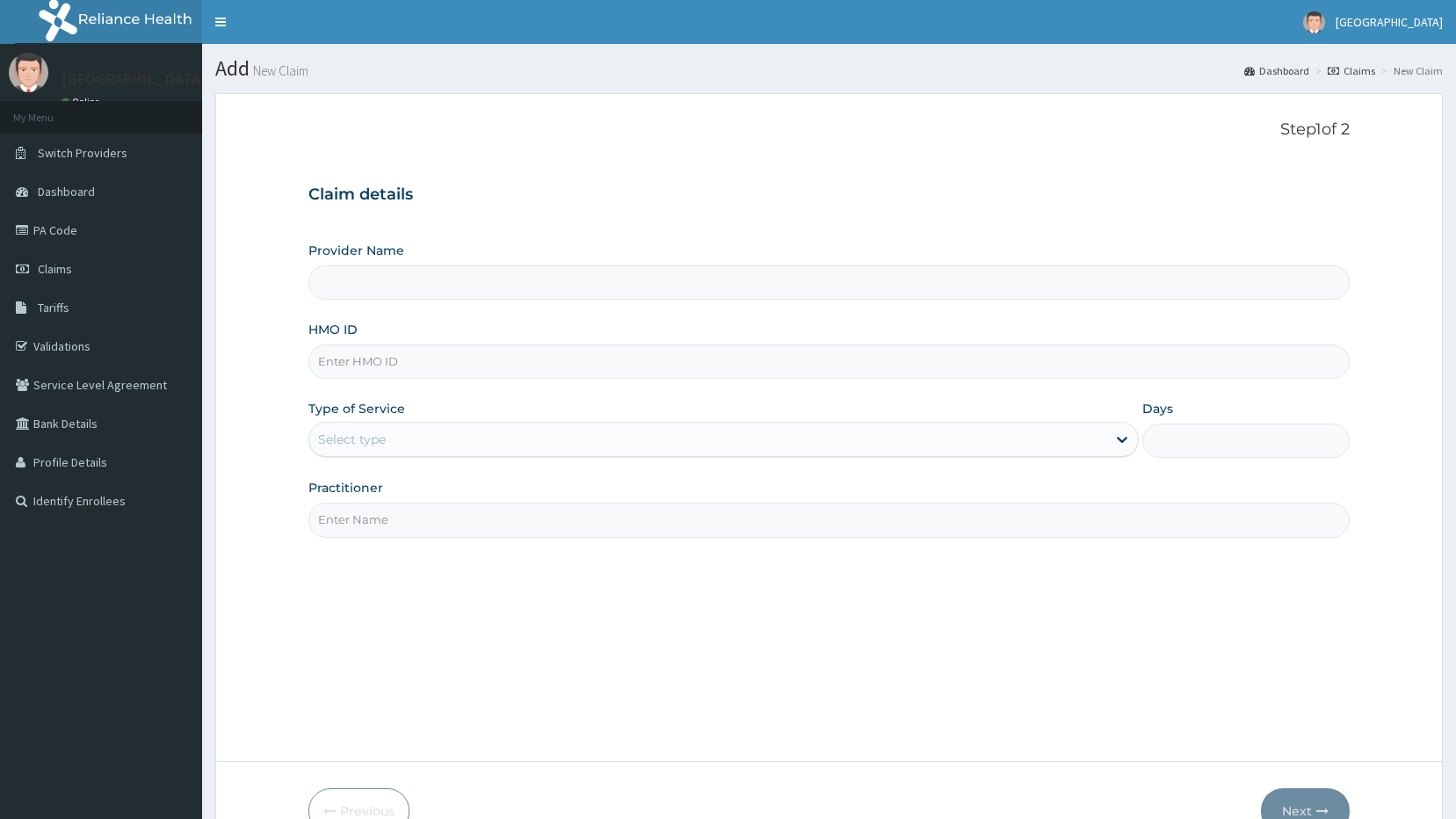
click at [354, 287] on input "Provider Name" at bounding box center [828, 282] width 1042 height 34
click at [354, 297] on input "Provider Name" at bounding box center [828, 282] width 1042 height 34
type input "[GEOGRAPHIC_DATA]"
click at [334, 356] on input "HMO ID" at bounding box center [828, 361] width 1042 height 34
type input "PRS/10007/B"
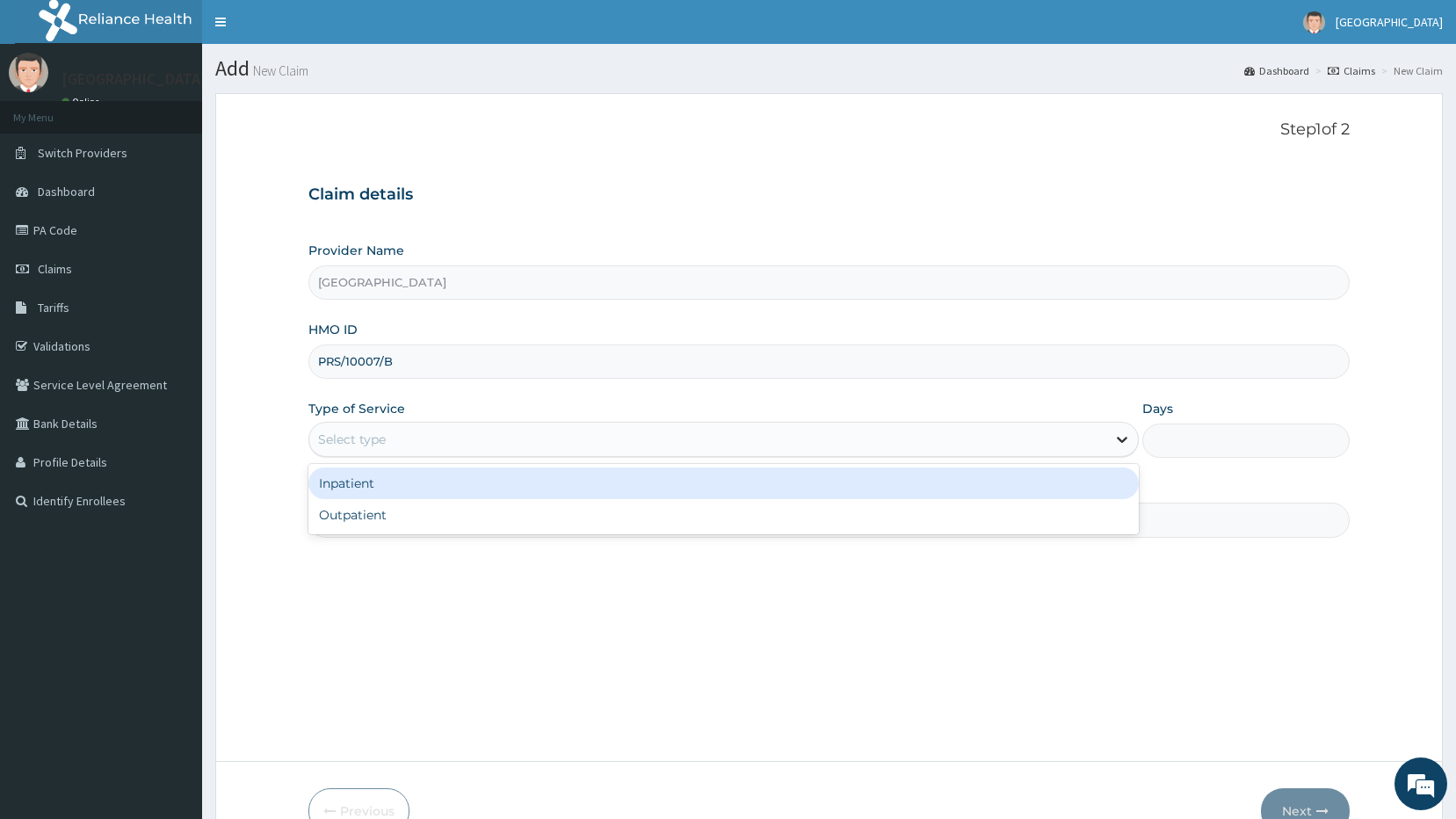
click at [1121, 432] on icon at bounding box center [1122, 439] width 17 height 17
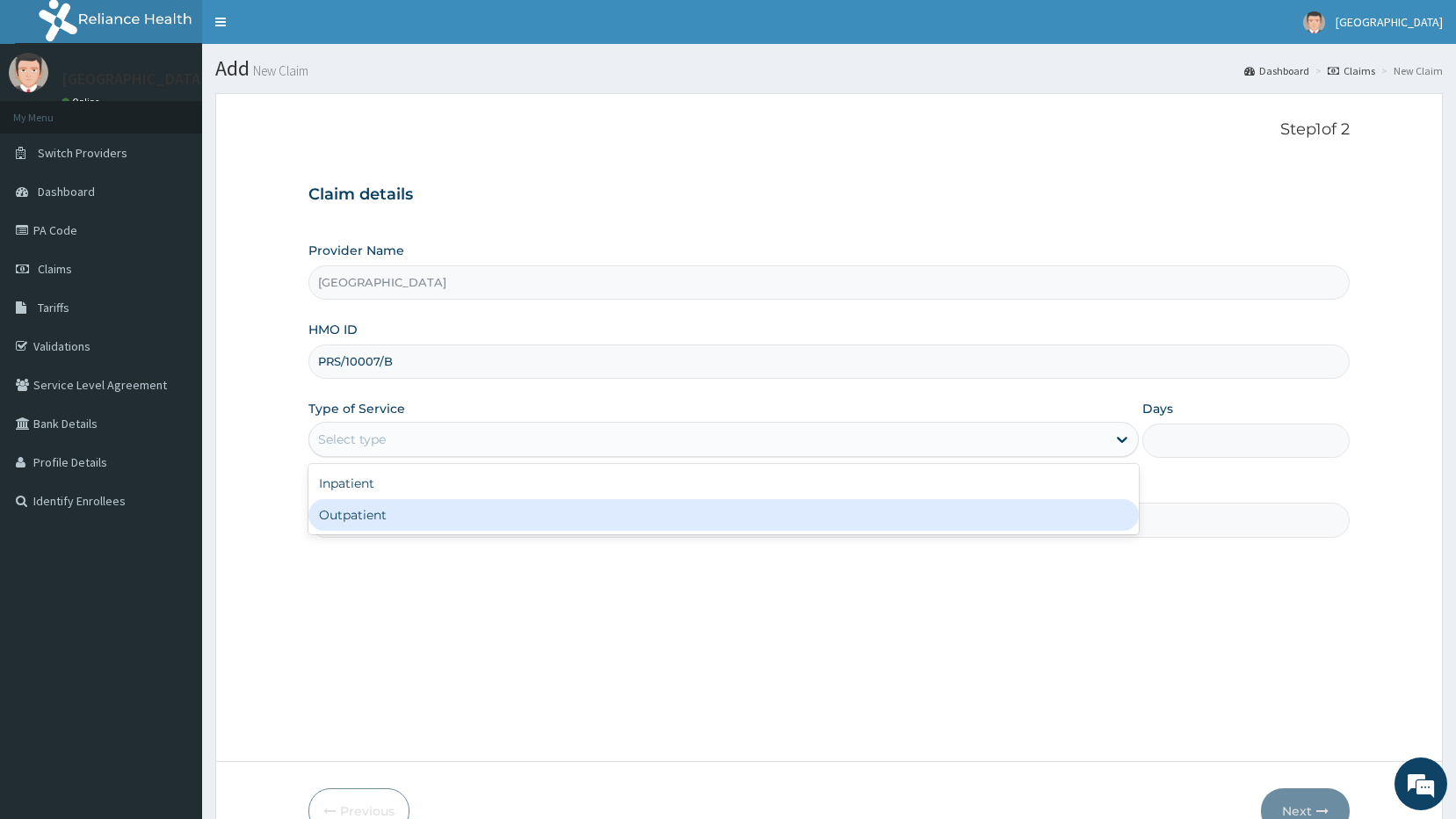
click at [921, 522] on div "Outpatient" at bounding box center [723, 515] width 830 height 32
type input "1"
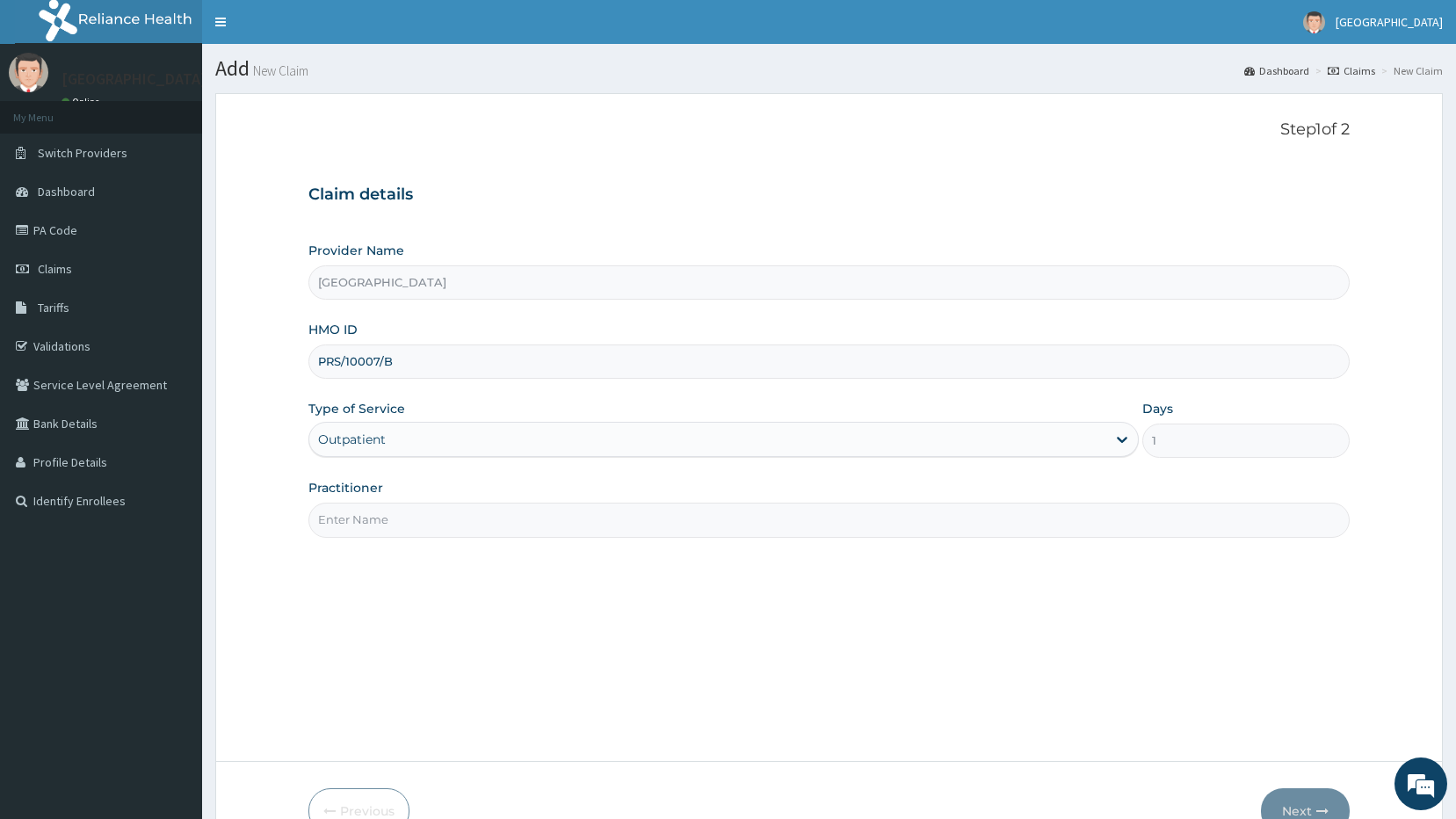
click at [364, 527] on input "Practitioner" at bounding box center [828, 519] width 1042 height 34
type input "[PERSON_NAME]"
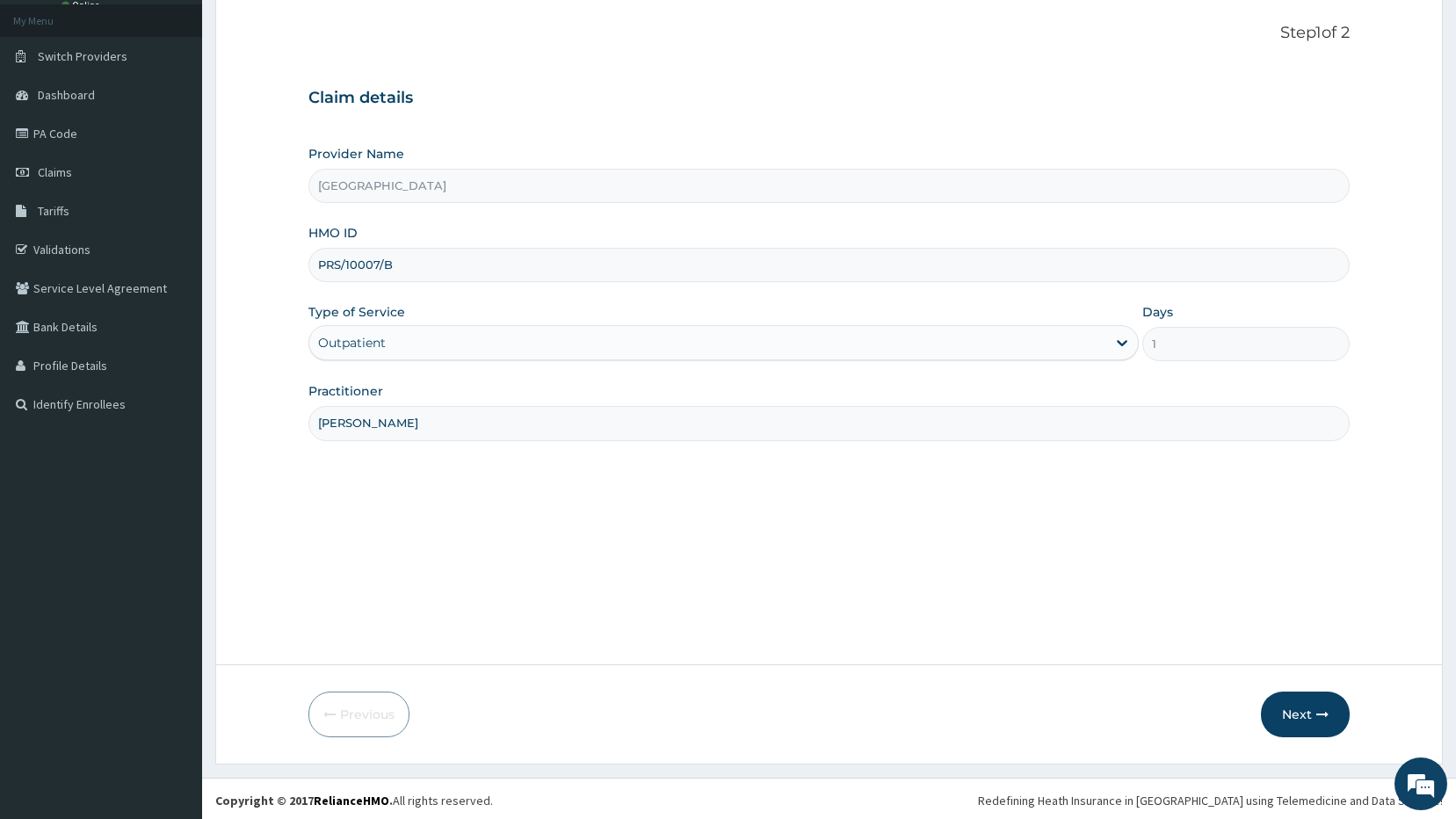
scroll to position [100, 0]
click at [1296, 696] on button "Next" at bounding box center [1305, 710] width 89 height 45
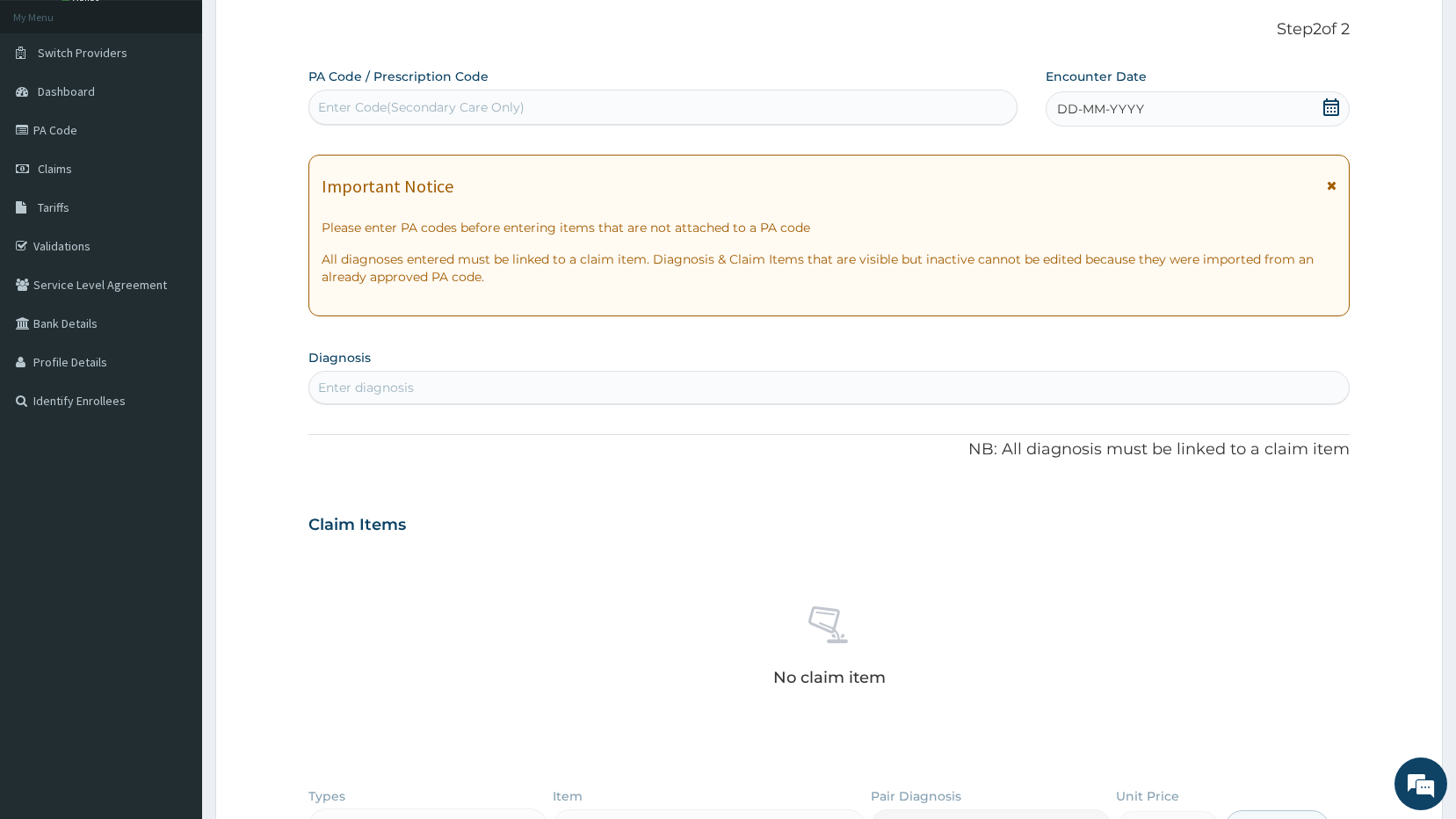
click at [416, 390] on div "Enter diagnosis" at bounding box center [828, 387] width 1040 height 28
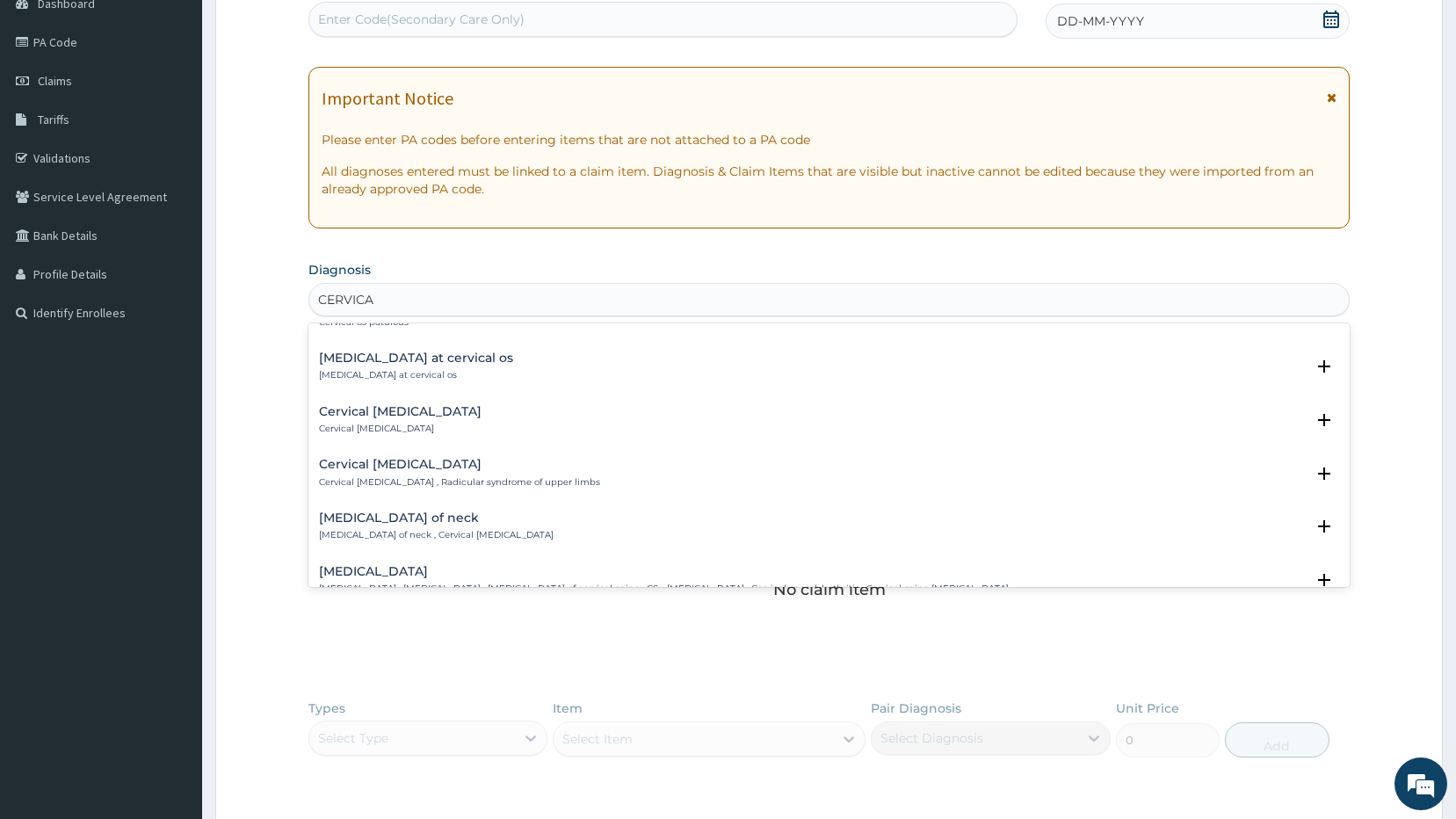
scroll to position [2197, 0]
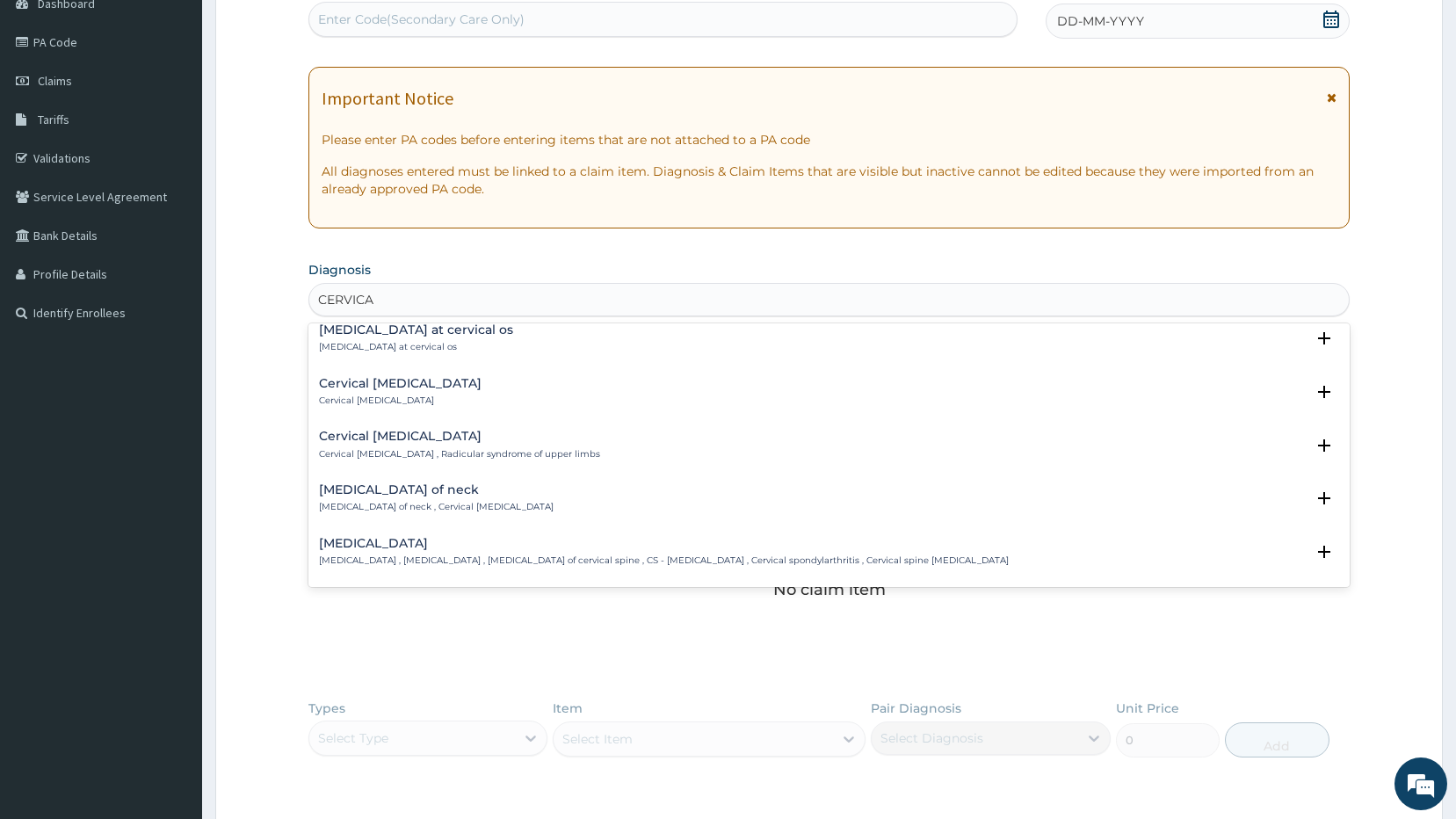
click at [400, 541] on h4 "[MEDICAL_DATA]" at bounding box center [663, 544] width 689 height 14
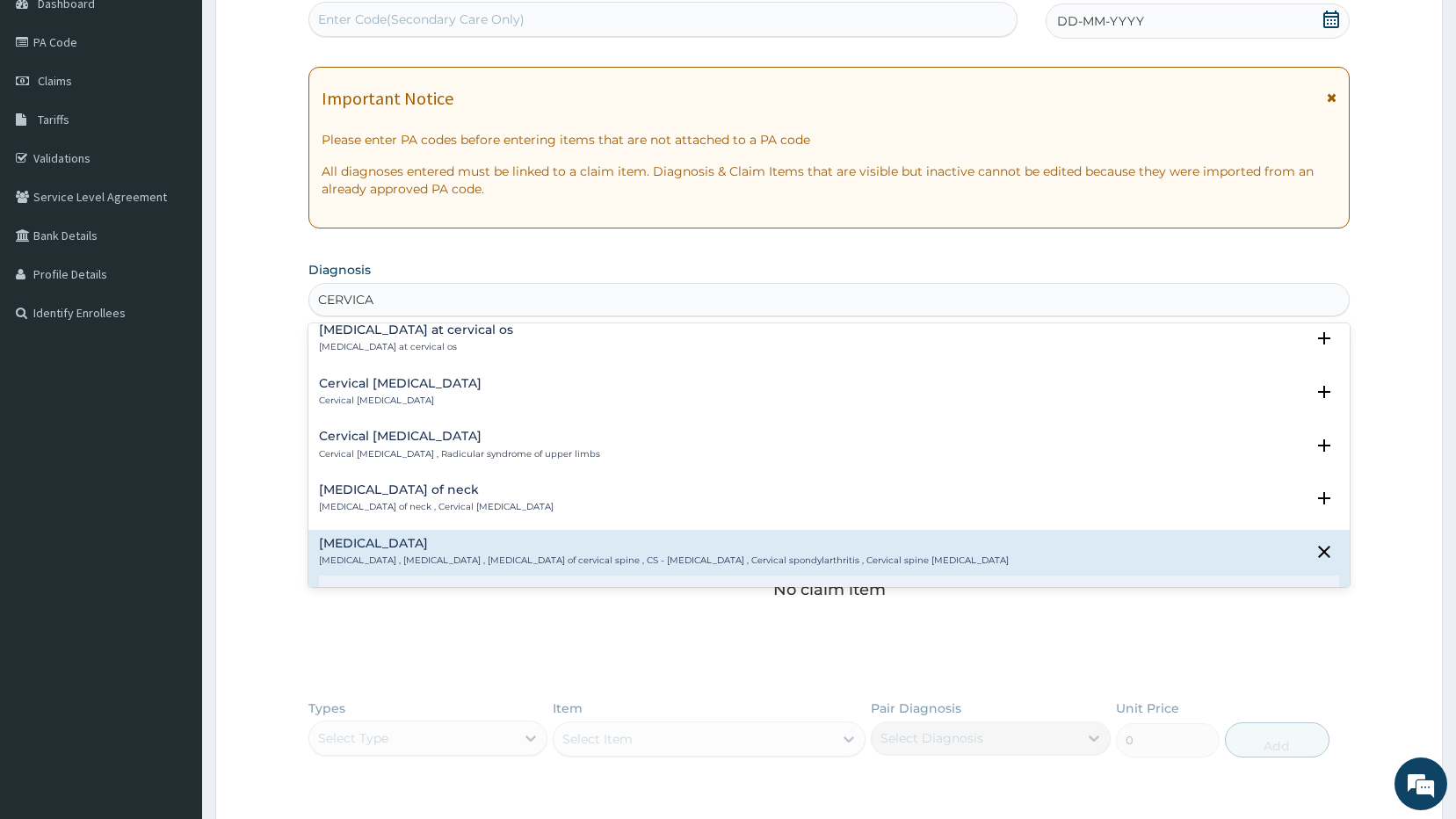
click at [553, 570] on div "[MEDICAL_DATA] [MEDICAL_DATA] , [MEDICAL_DATA] , [MEDICAL_DATA] of cervical spi…" at bounding box center [828, 612] width 1021 height 151
click at [553, 560] on p "[MEDICAL_DATA] , [MEDICAL_DATA] , [MEDICAL_DATA] of cervical spine , CS - [MEDI…" at bounding box center [663, 560] width 689 height 13
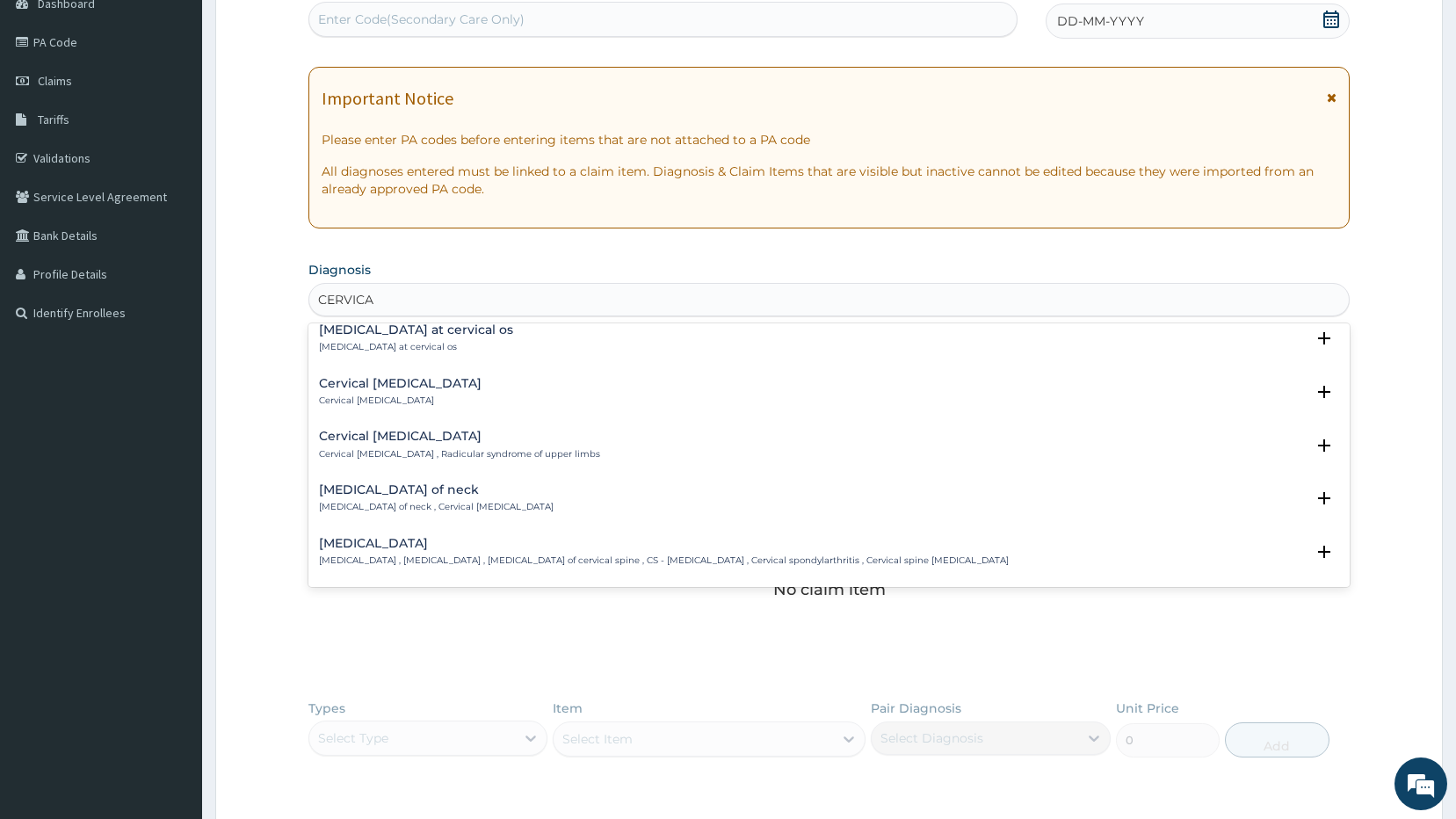
click at [553, 554] on p "[MEDICAL_DATA] , [MEDICAL_DATA] , [MEDICAL_DATA] of cervical spine , CS - [MEDI…" at bounding box center [663, 560] width 689 height 13
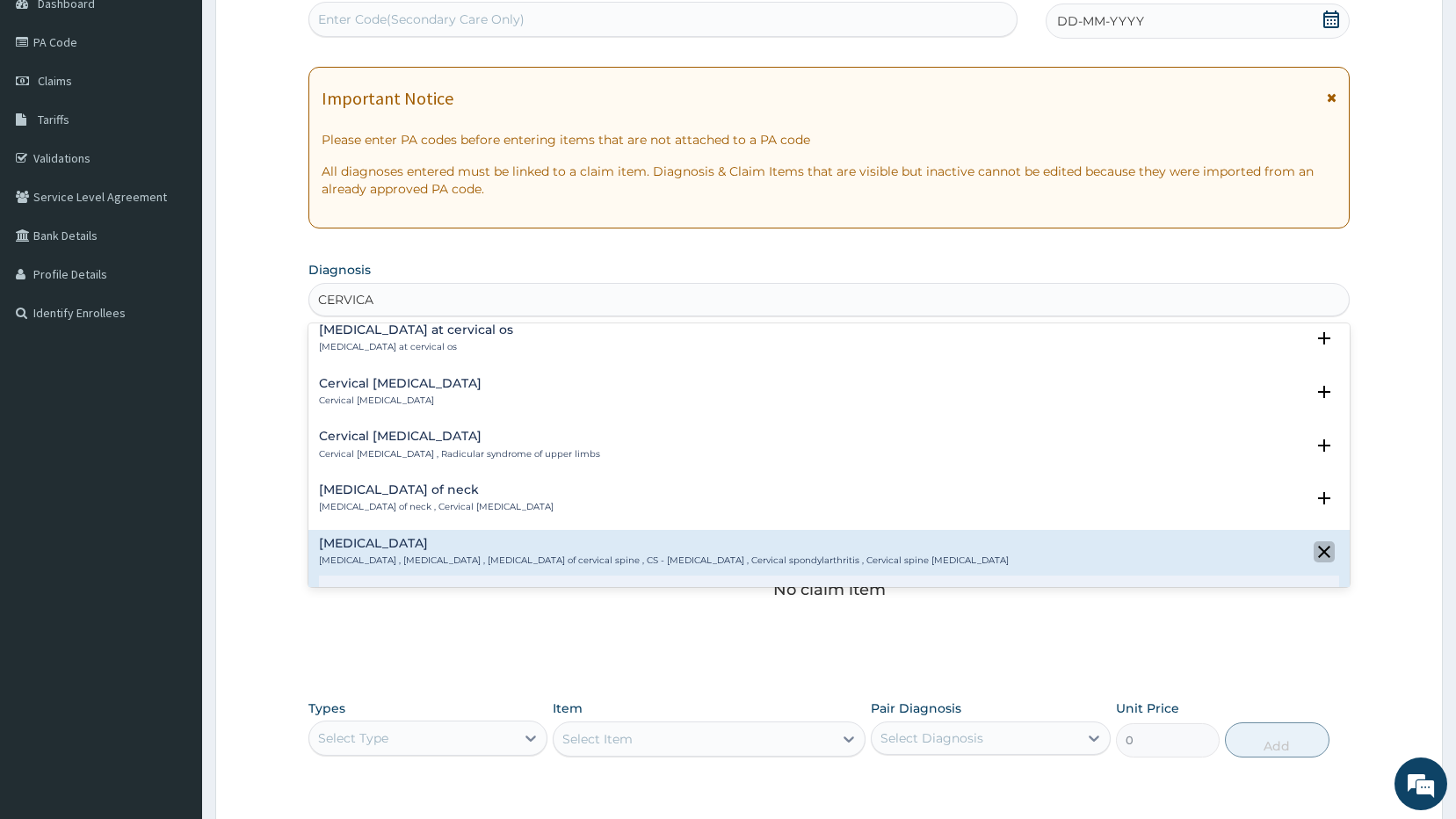
click at [1313, 549] on icon "close select status" at bounding box center [1324, 551] width 21 height 21
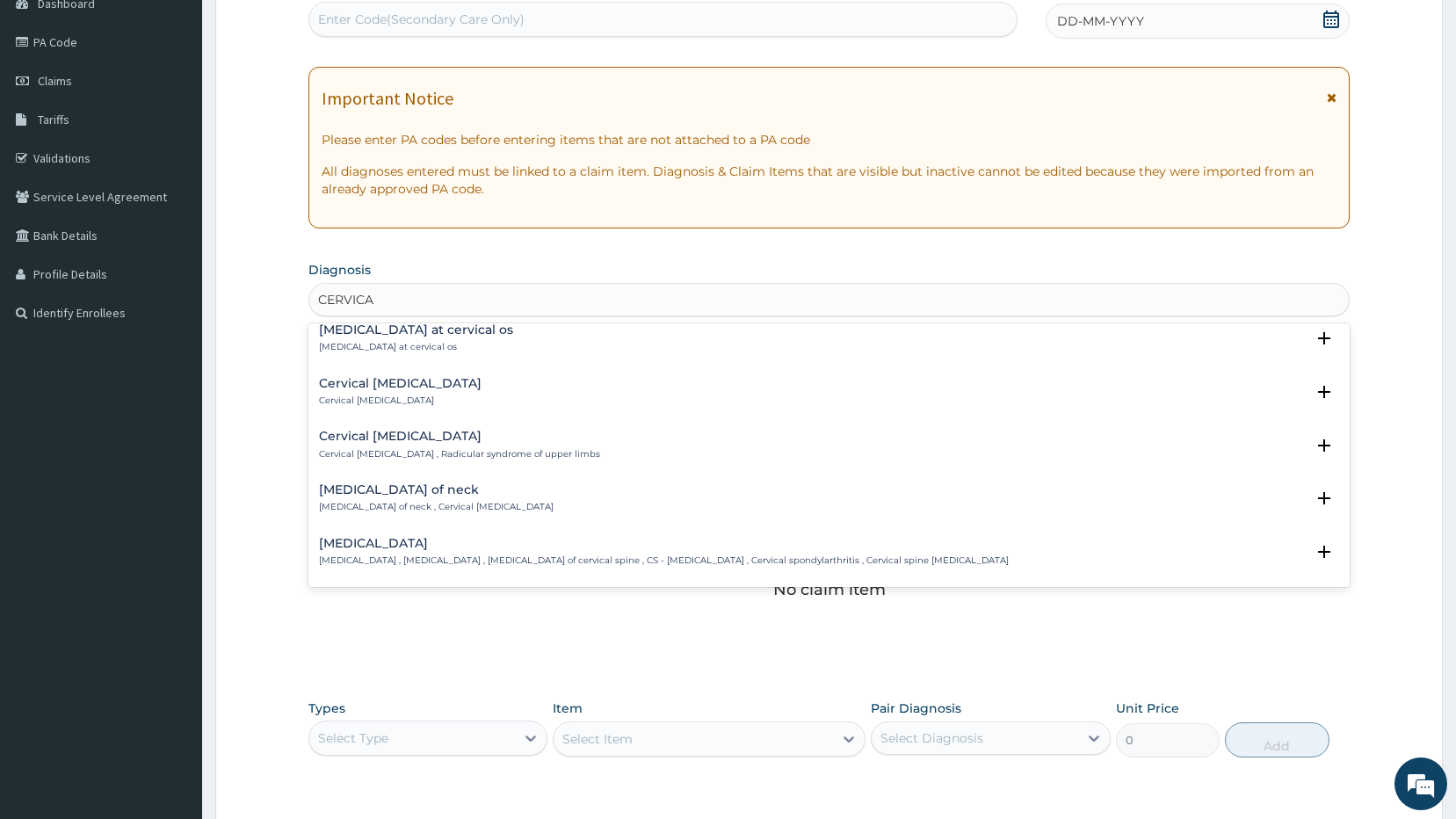
click at [1313, 549] on icon "open select status" at bounding box center [1324, 551] width 21 height 21
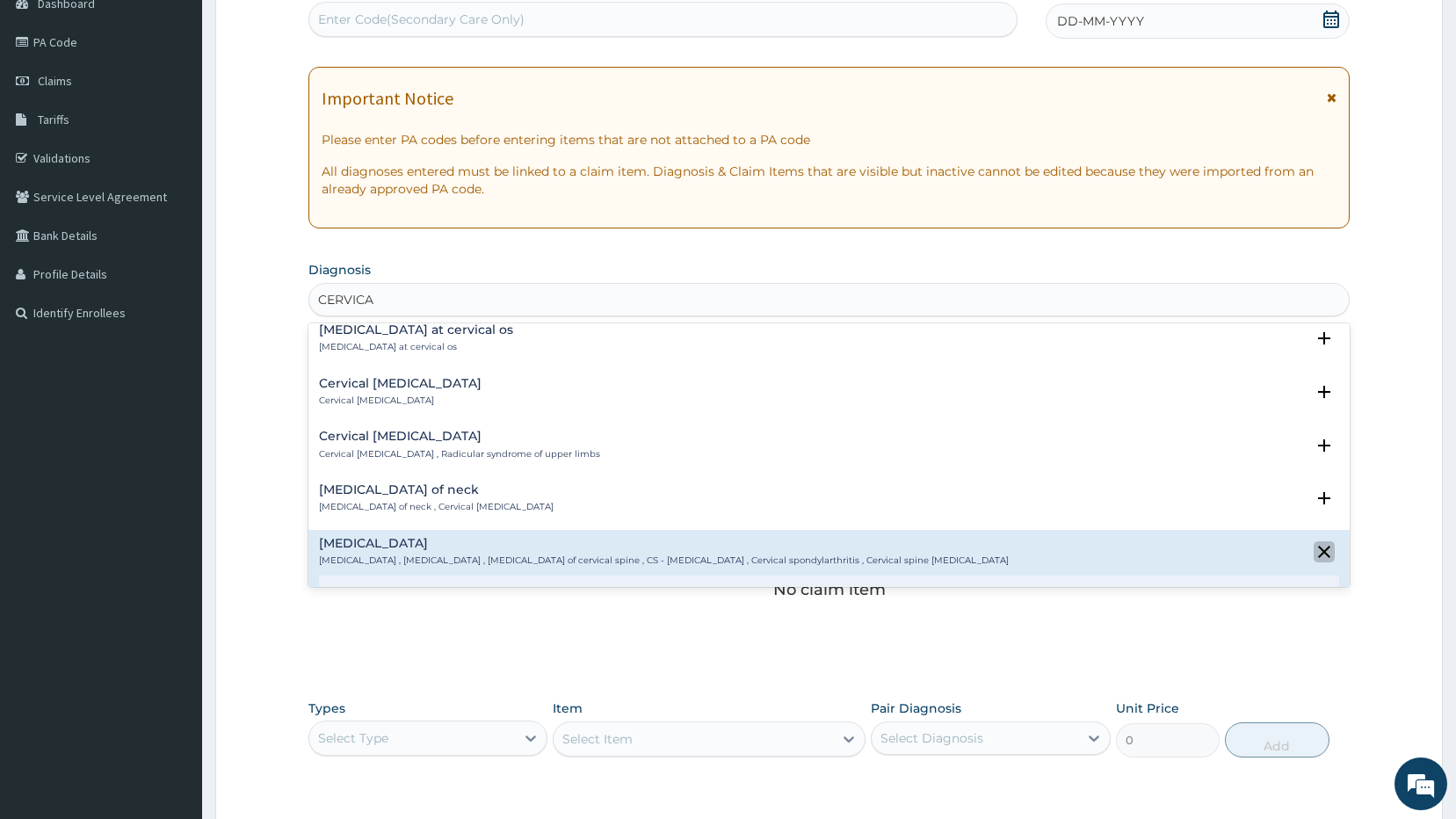
click at [1313, 551] on icon "close select status" at bounding box center [1324, 551] width 21 height 21
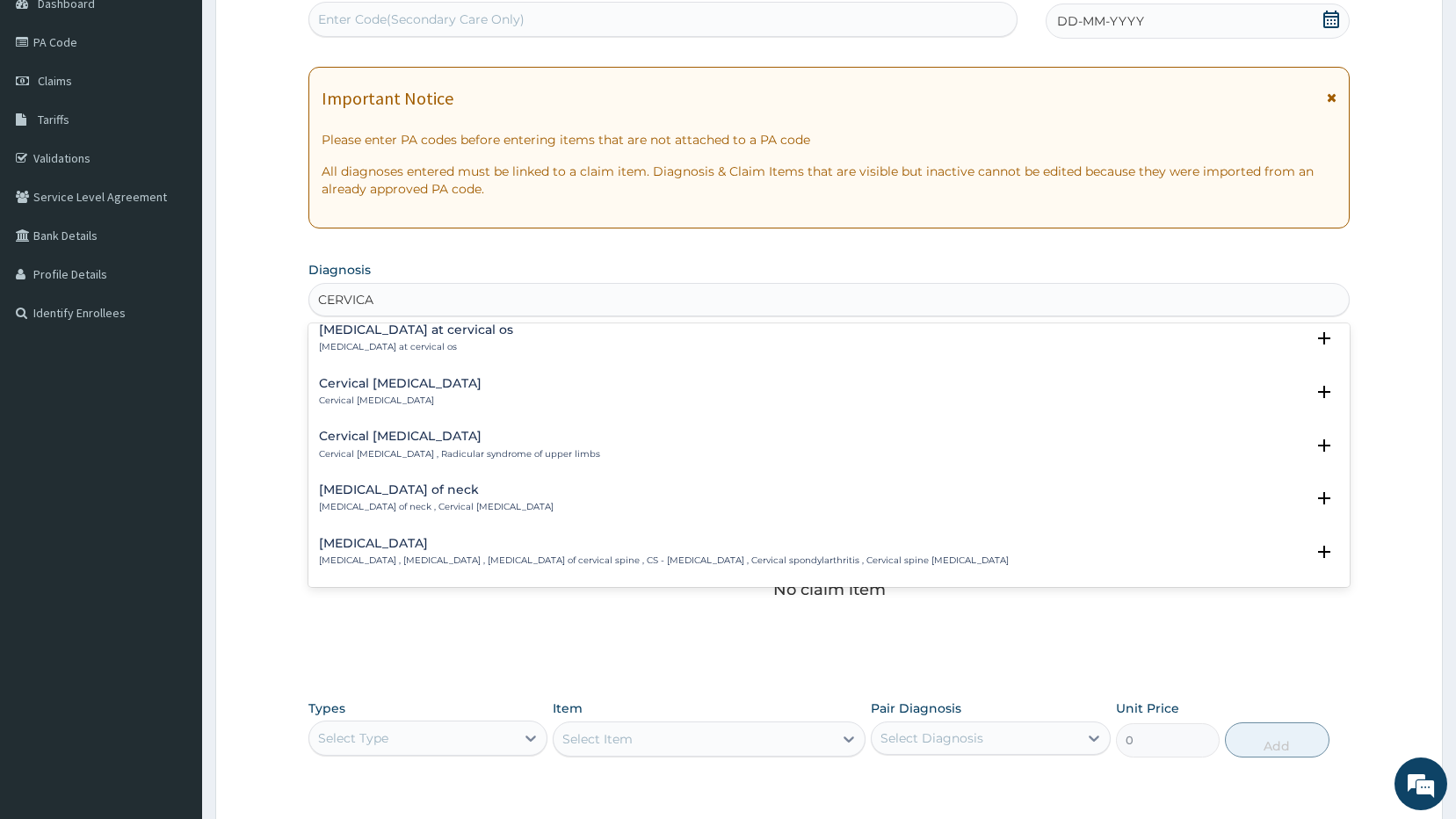
click at [443, 557] on p "[MEDICAL_DATA] , [MEDICAL_DATA] , [MEDICAL_DATA] of cervical spine , CS - [MEDI…" at bounding box center [663, 560] width 689 height 13
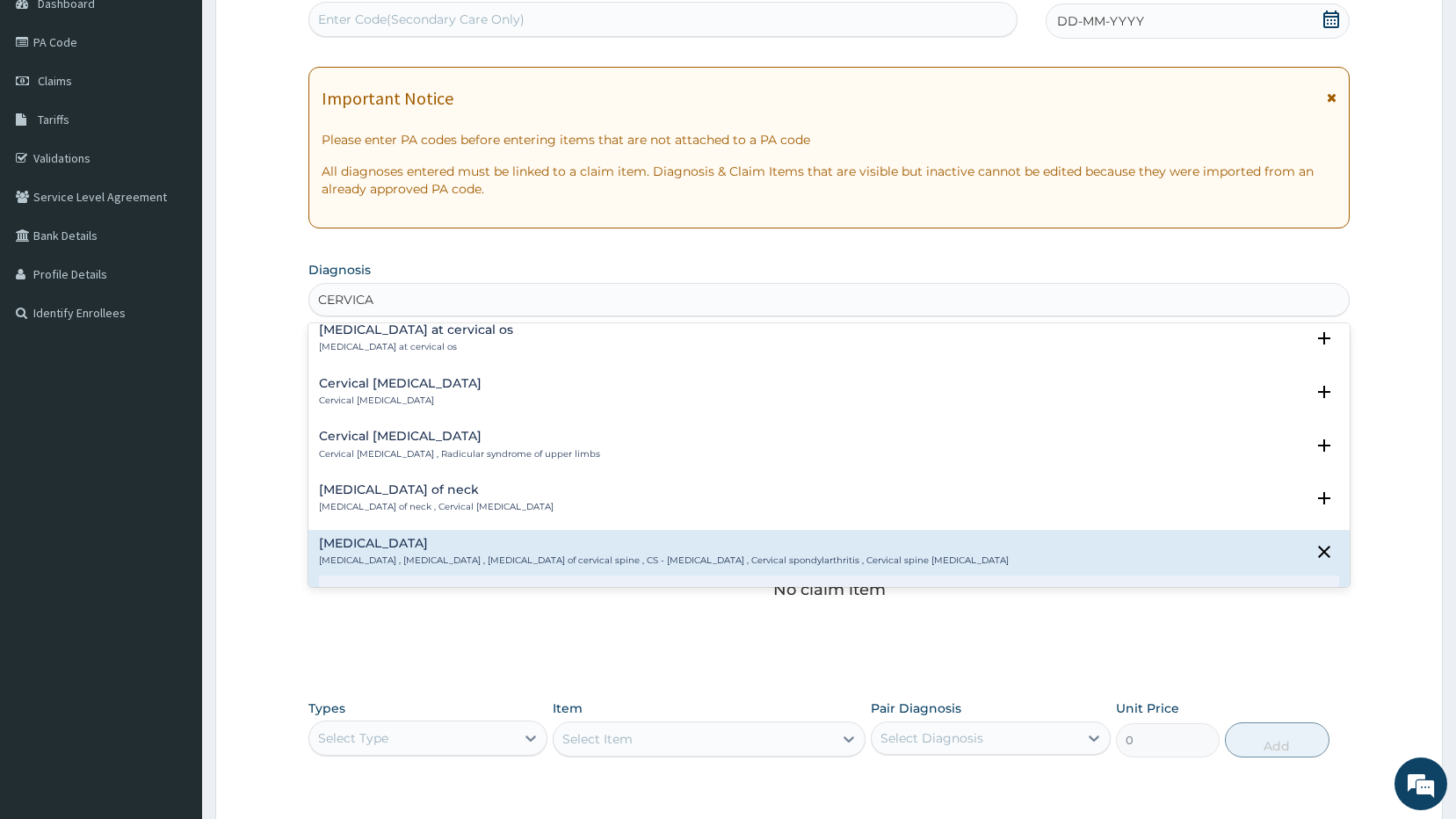
type input "CERVICA"
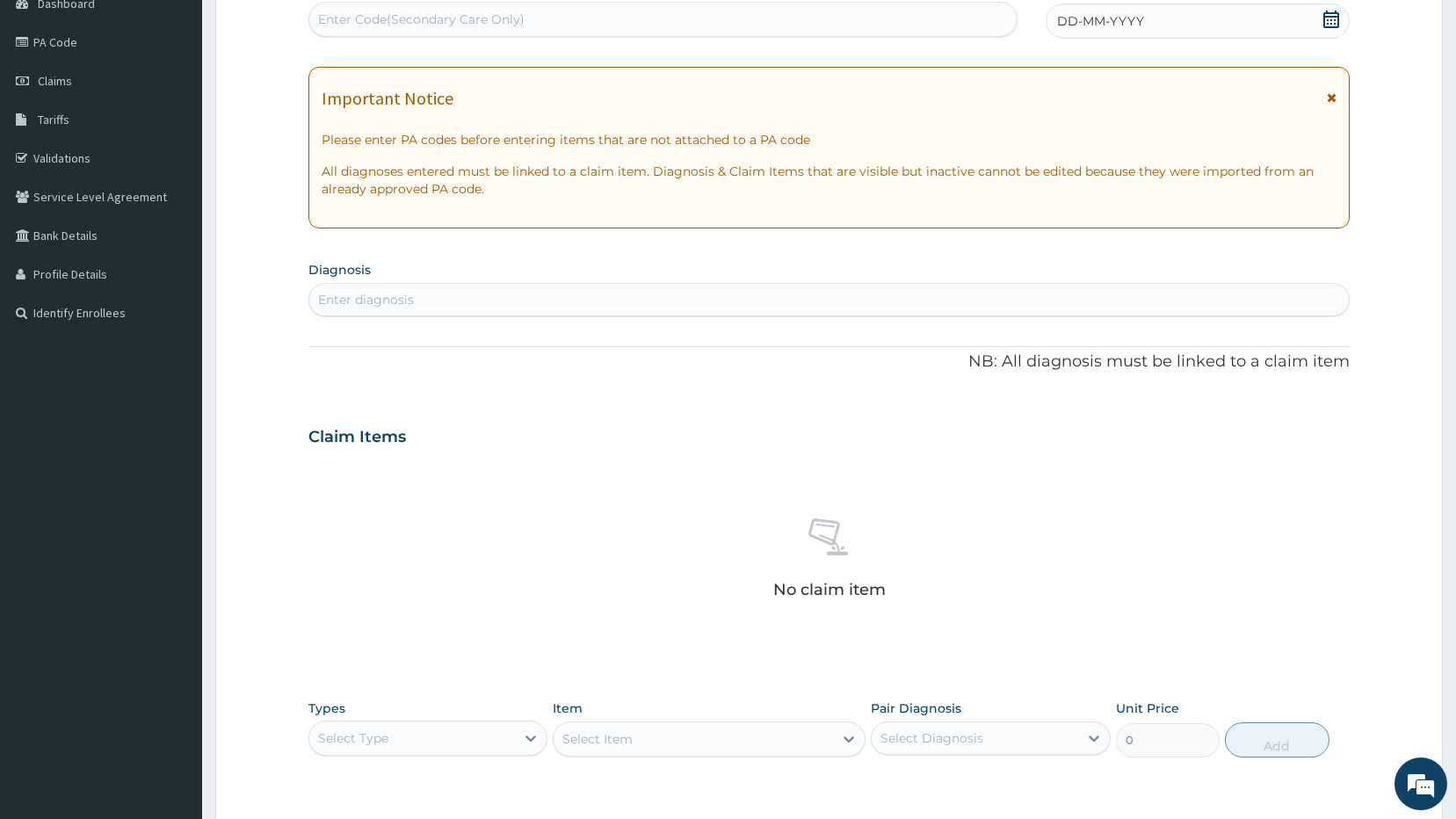
click at [354, 438] on h3 "Claim Items" at bounding box center [356, 438] width 98 height 19
click at [388, 444] on h3 "Claim Items" at bounding box center [356, 438] width 98 height 19
click at [388, 441] on h3 "Claim Items" at bounding box center [356, 438] width 98 height 19
click at [531, 730] on icon at bounding box center [530, 738] width 17 height 17
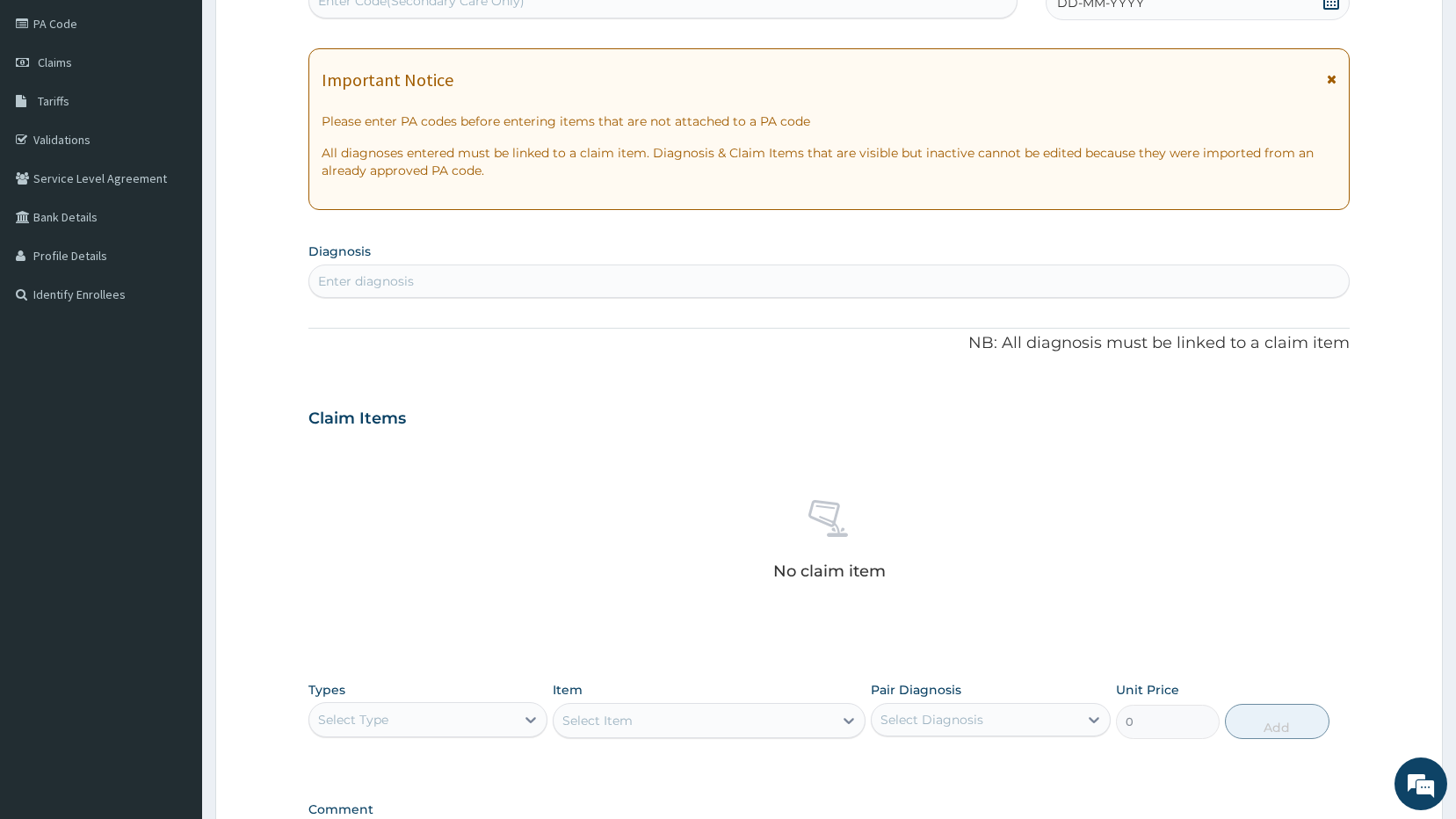
scroll to position [176, 0]
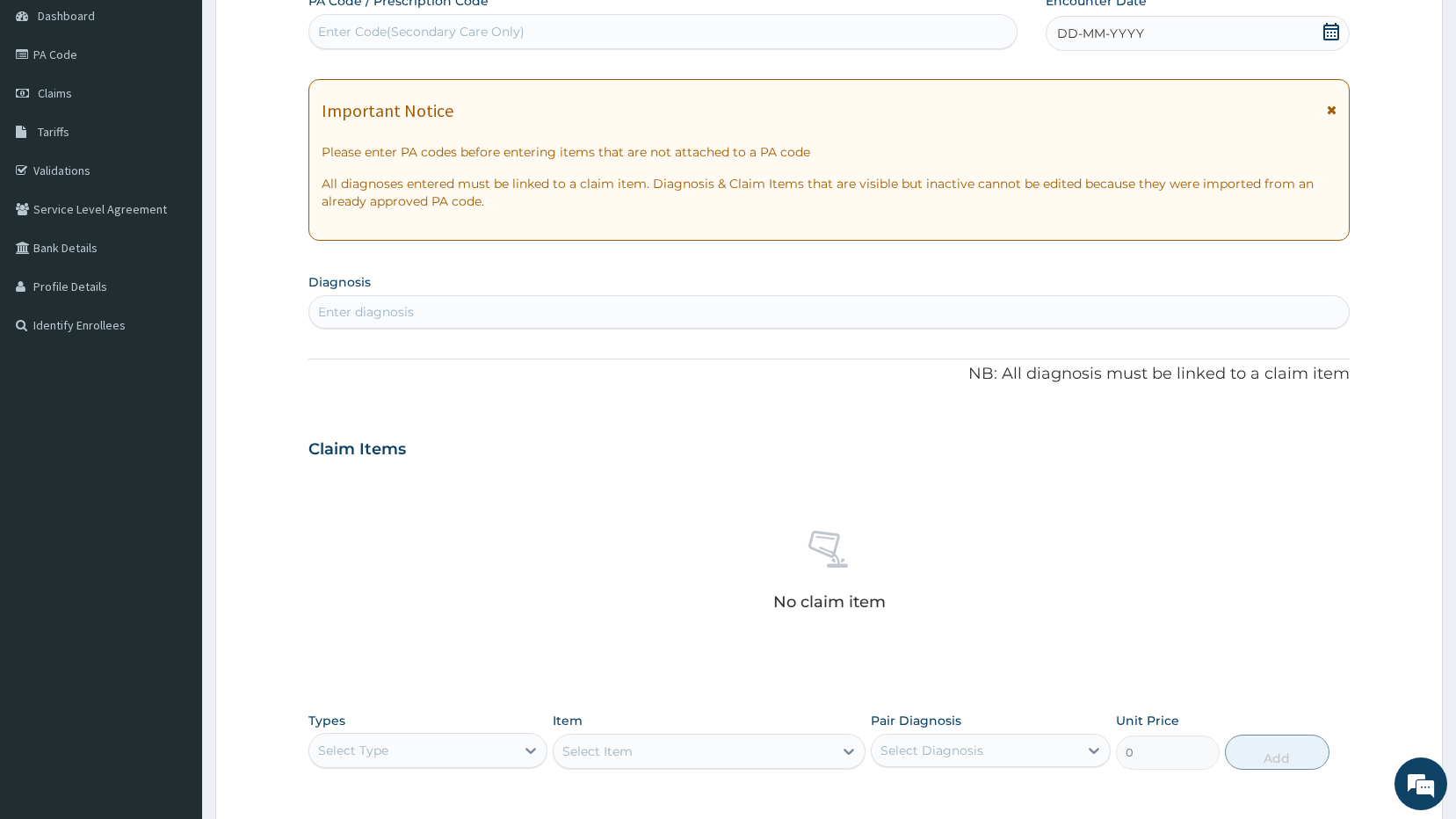
click at [468, 317] on div "Enter diagnosis" at bounding box center [828, 311] width 1040 height 28
click at [525, 748] on icon at bounding box center [530, 750] width 17 height 17
click at [528, 736] on div at bounding box center [530, 750] width 32 height 32
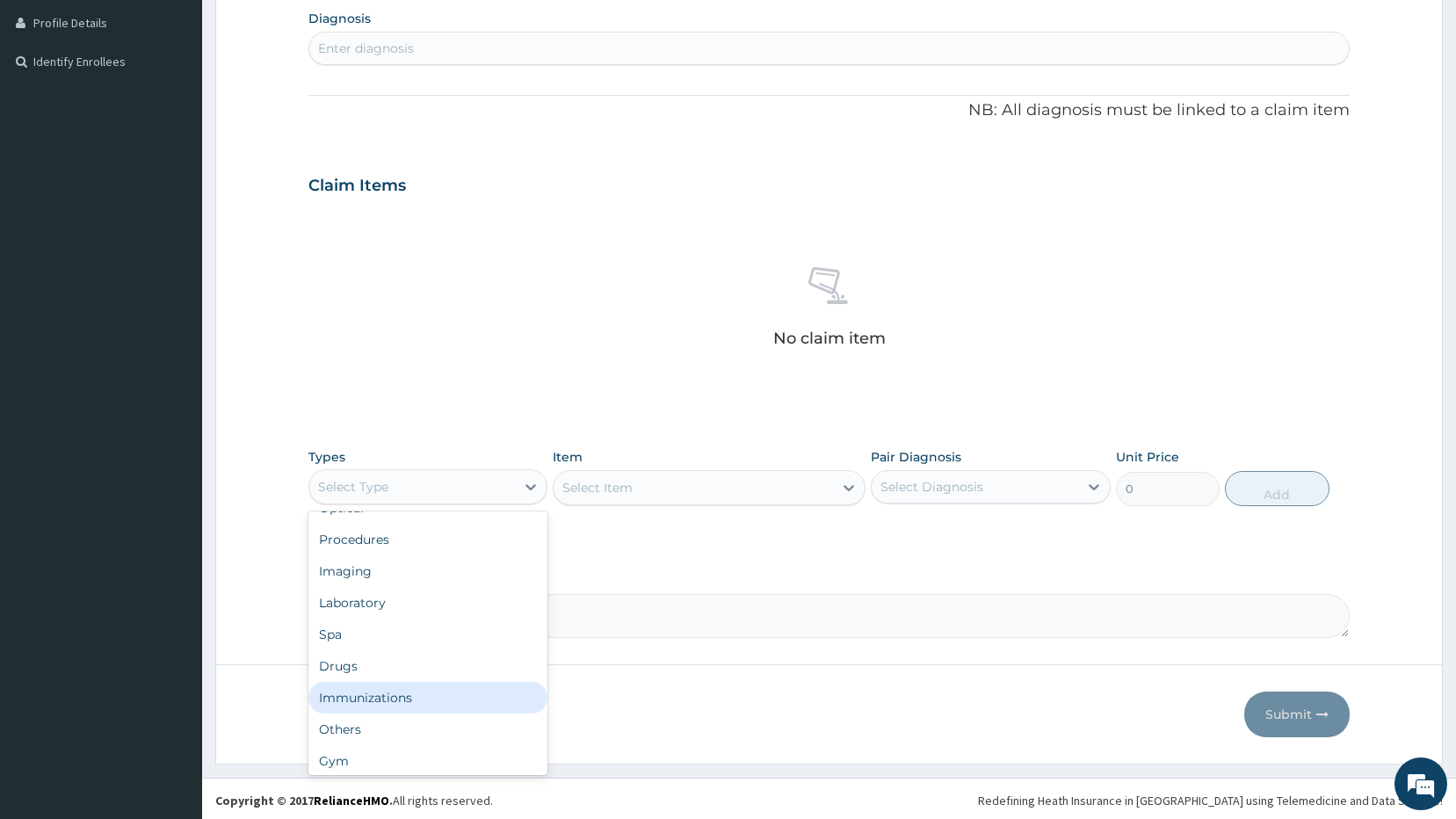
scroll to position [60, 0]
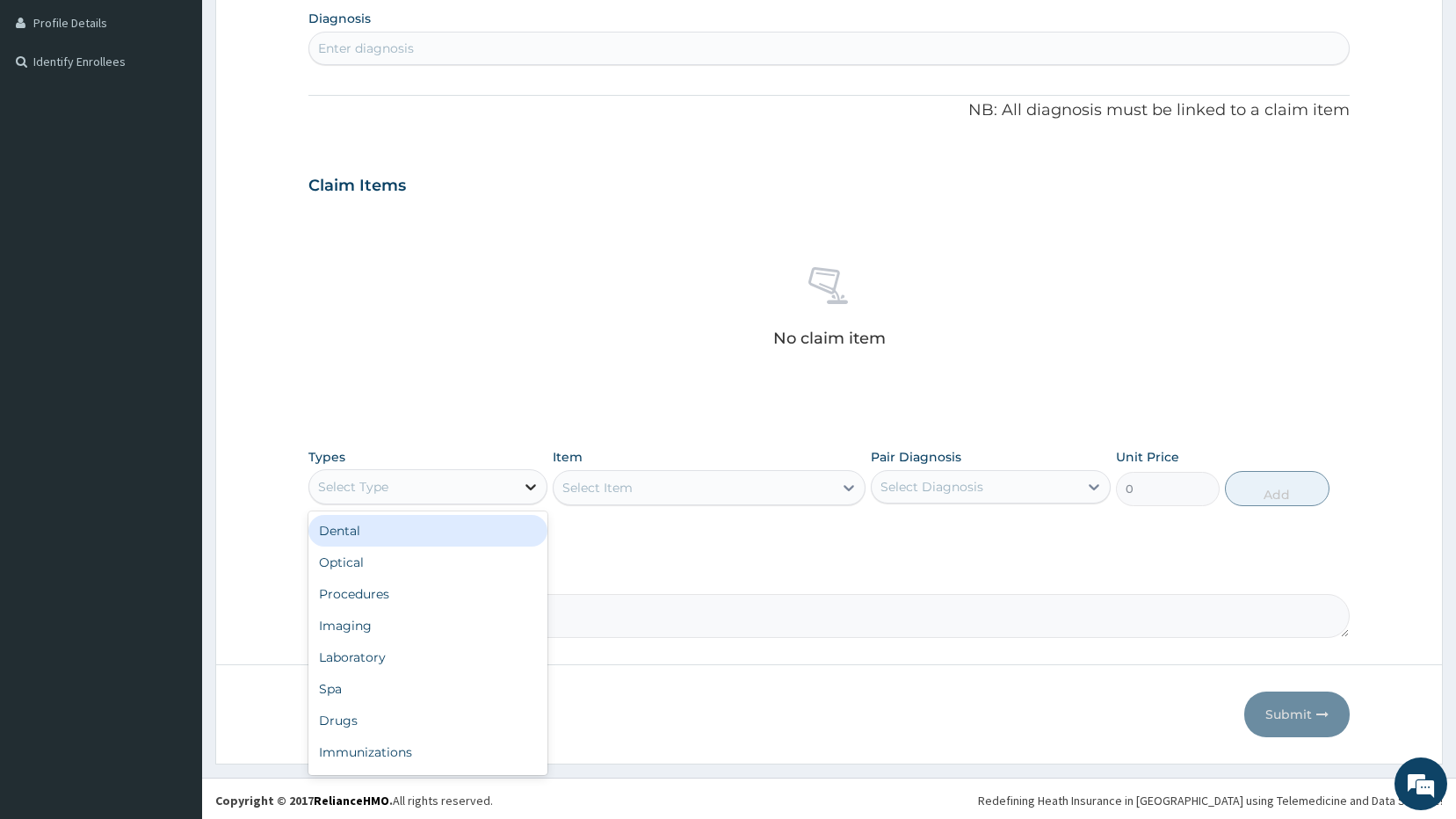
click at [529, 491] on icon at bounding box center [530, 487] width 17 height 17
click at [439, 52] on div "Enter diagnosis" at bounding box center [828, 47] width 1040 height 28
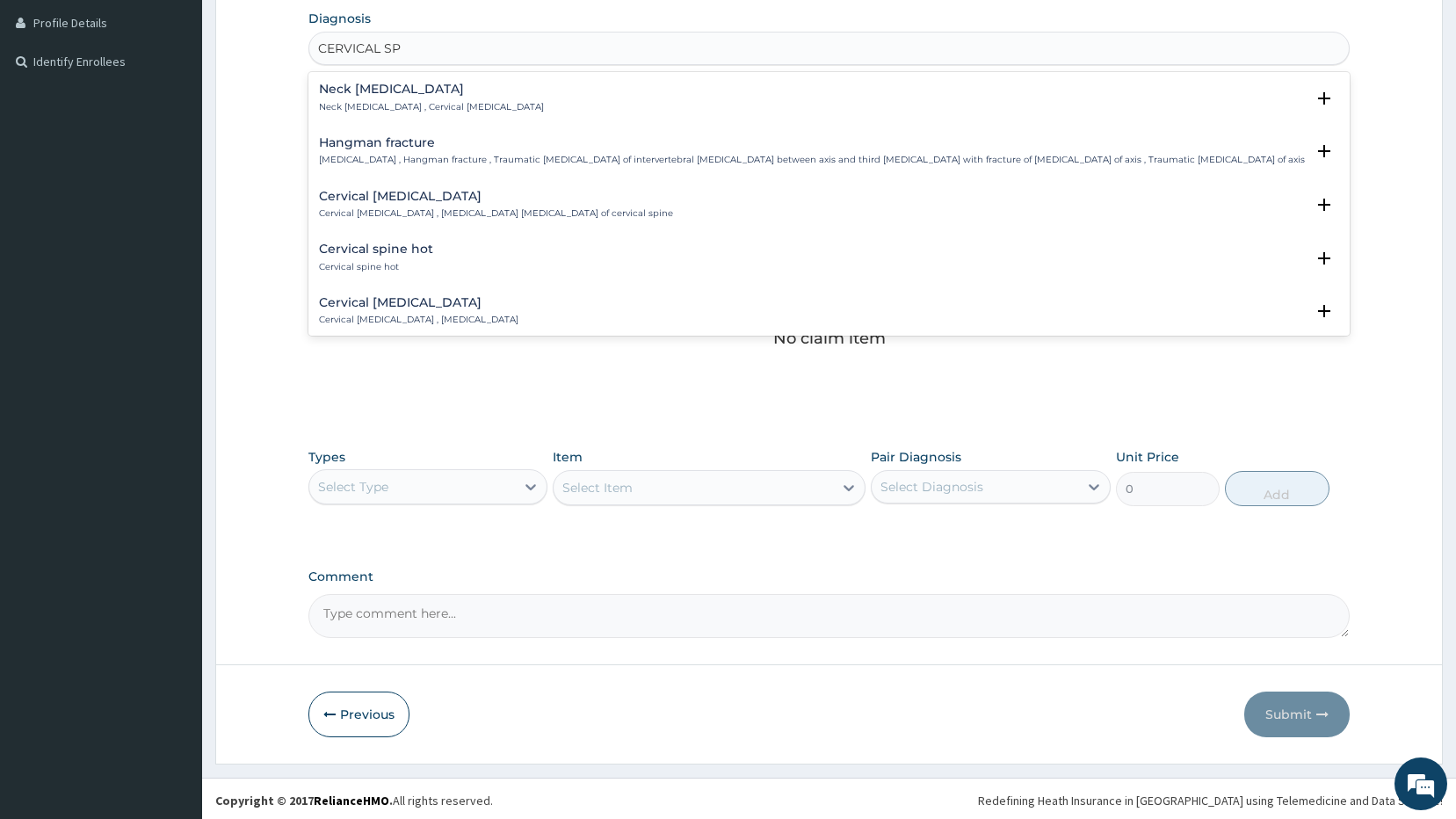
type input "CERVICAL SP"
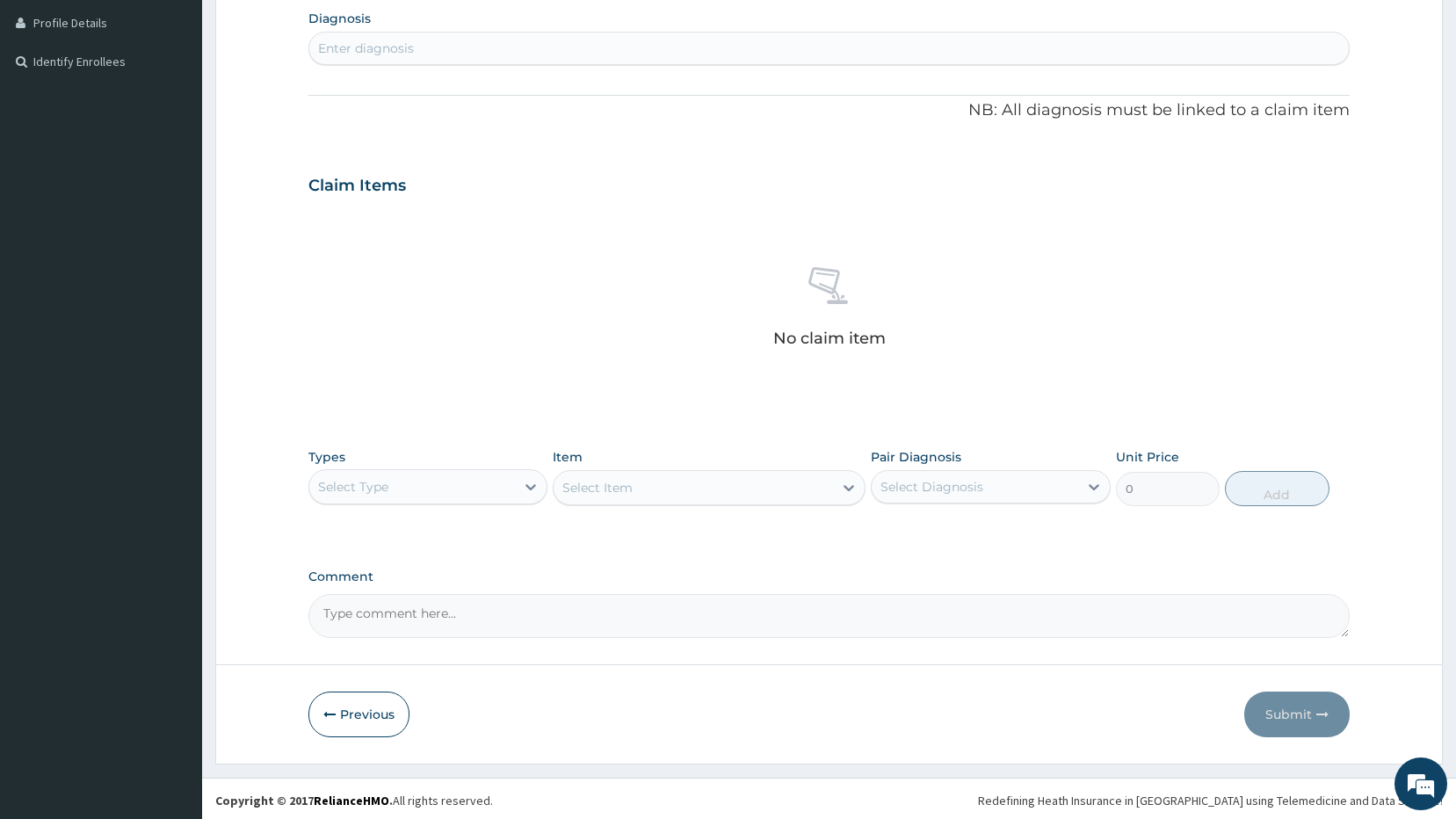
click at [359, 42] on div "Enter diagnosis" at bounding box center [365, 48] width 96 height 17
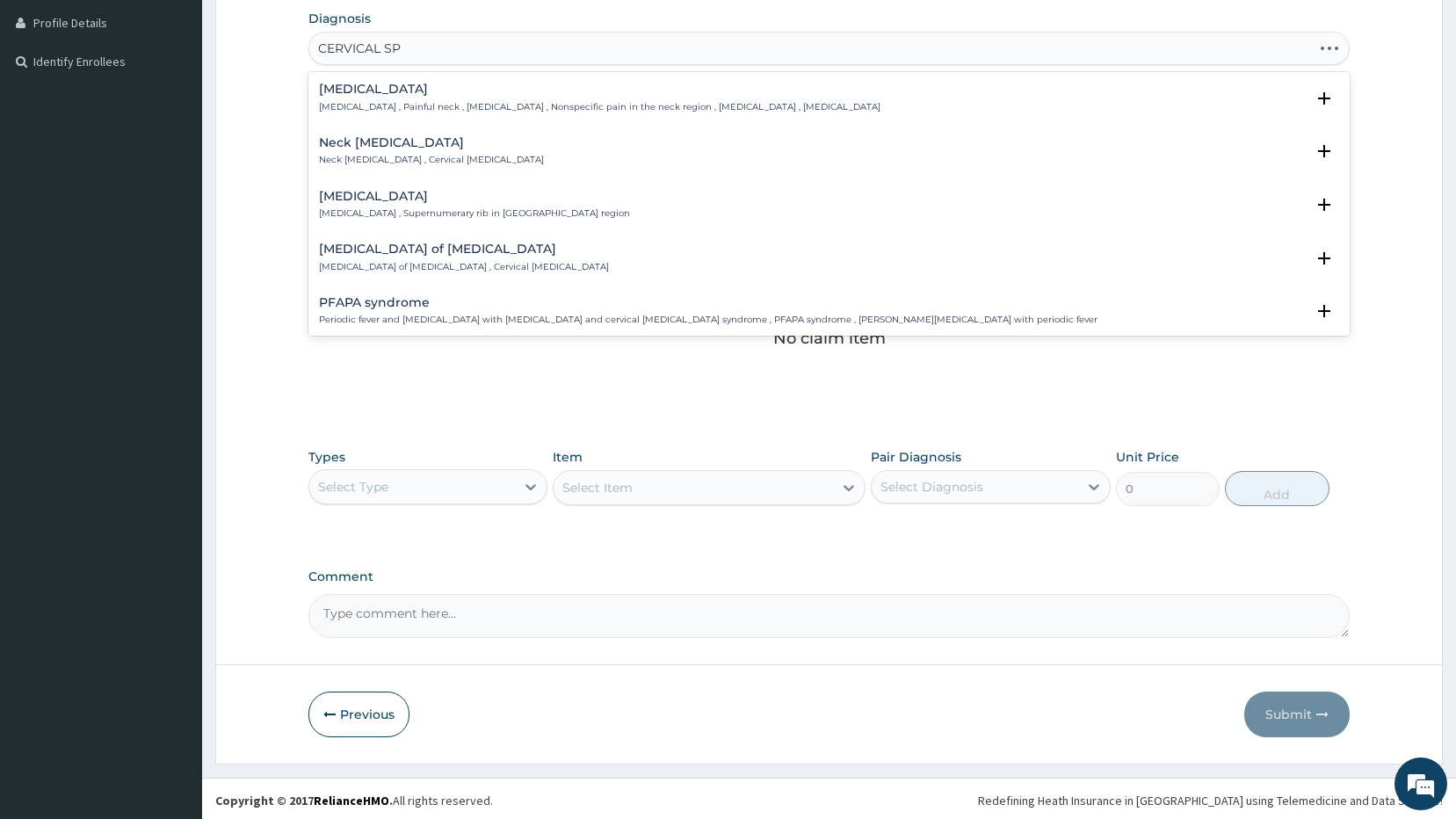
type input "CERVICAL SPO"
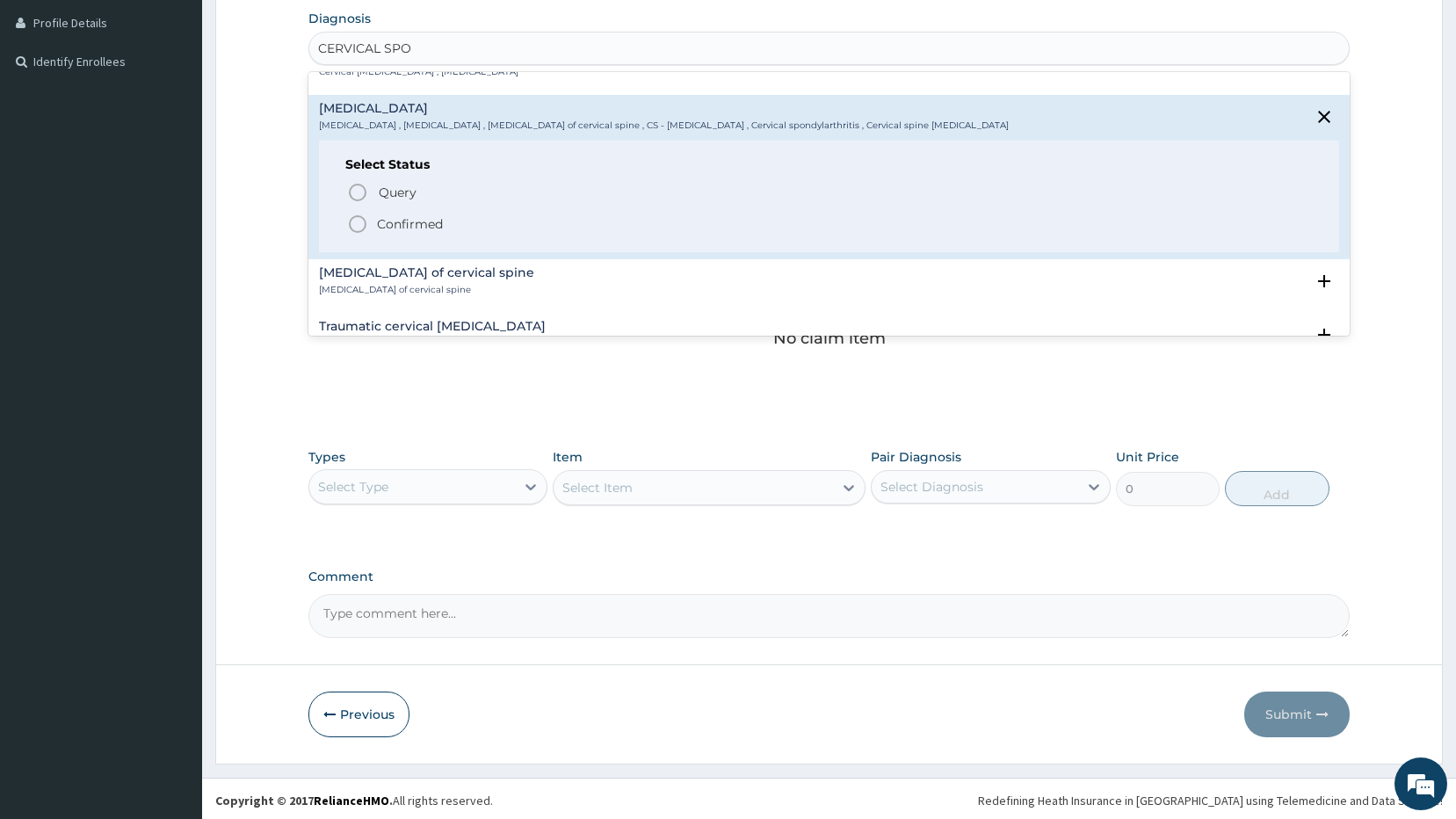
scroll to position [0, 0]
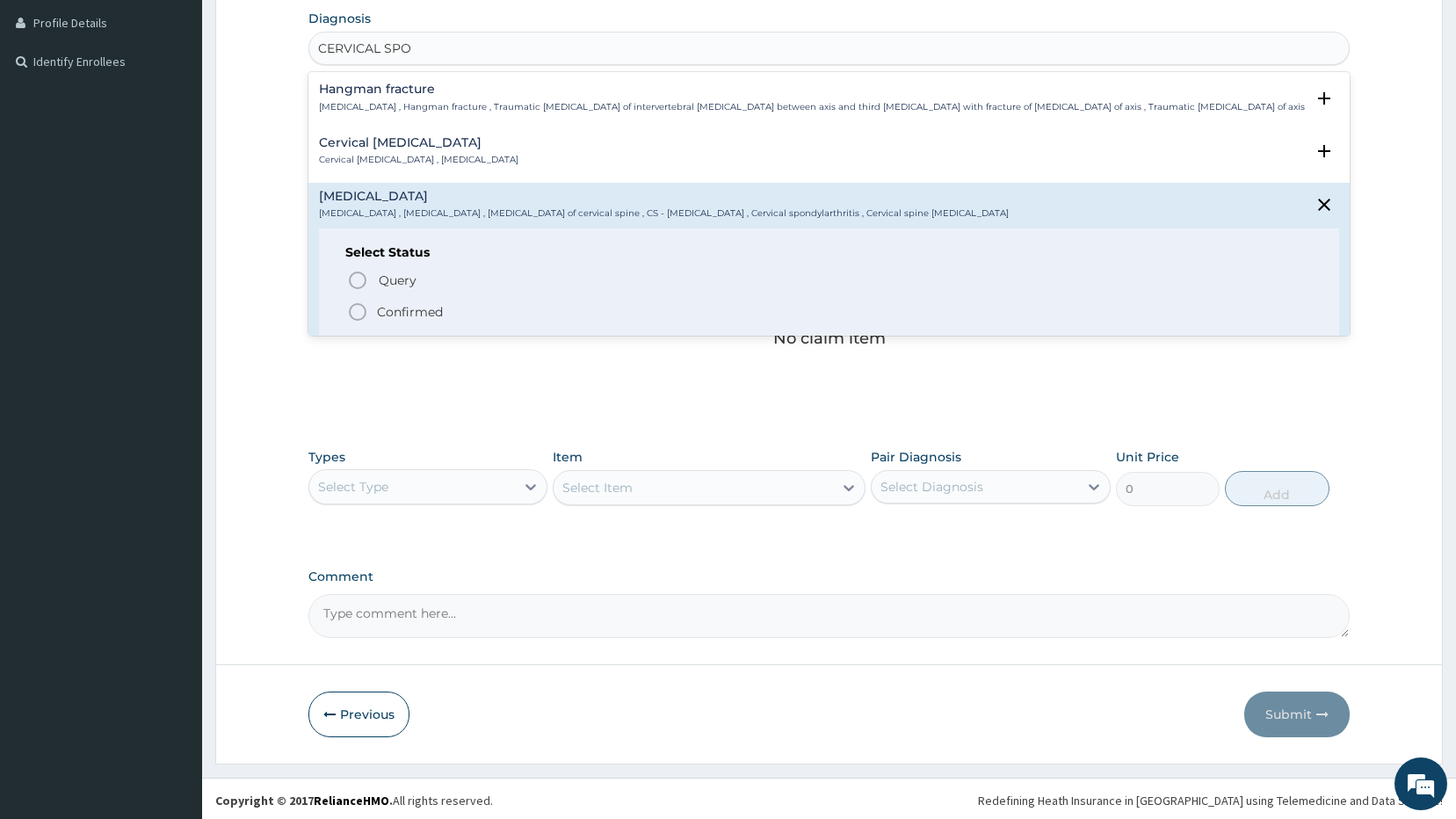
click at [358, 317] on icon "status option filled" at bounding box center [357, 312] width 21 height 21
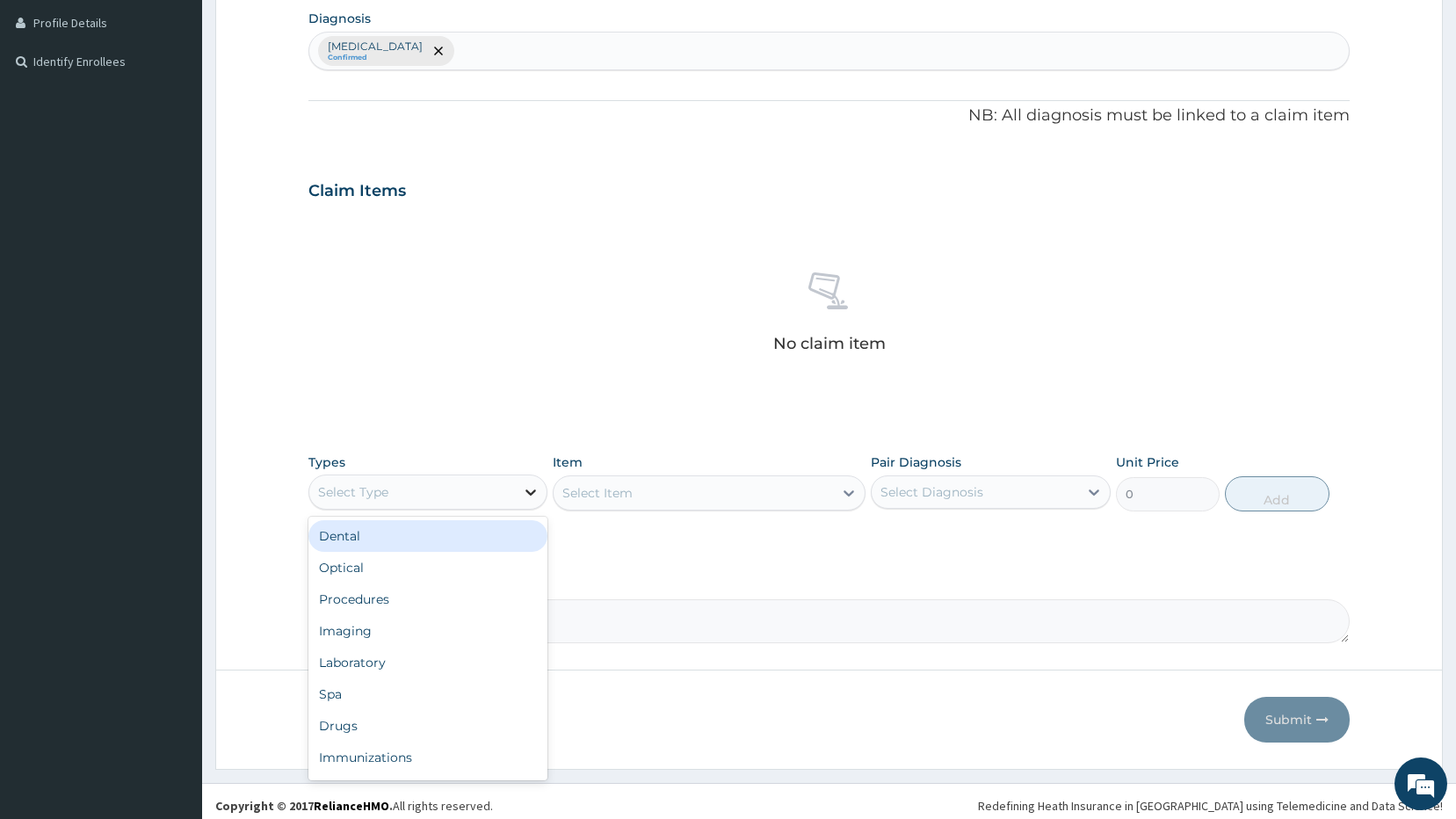
click at [522, 490] on icon at bounding box center [530, 492] width 17 height 17
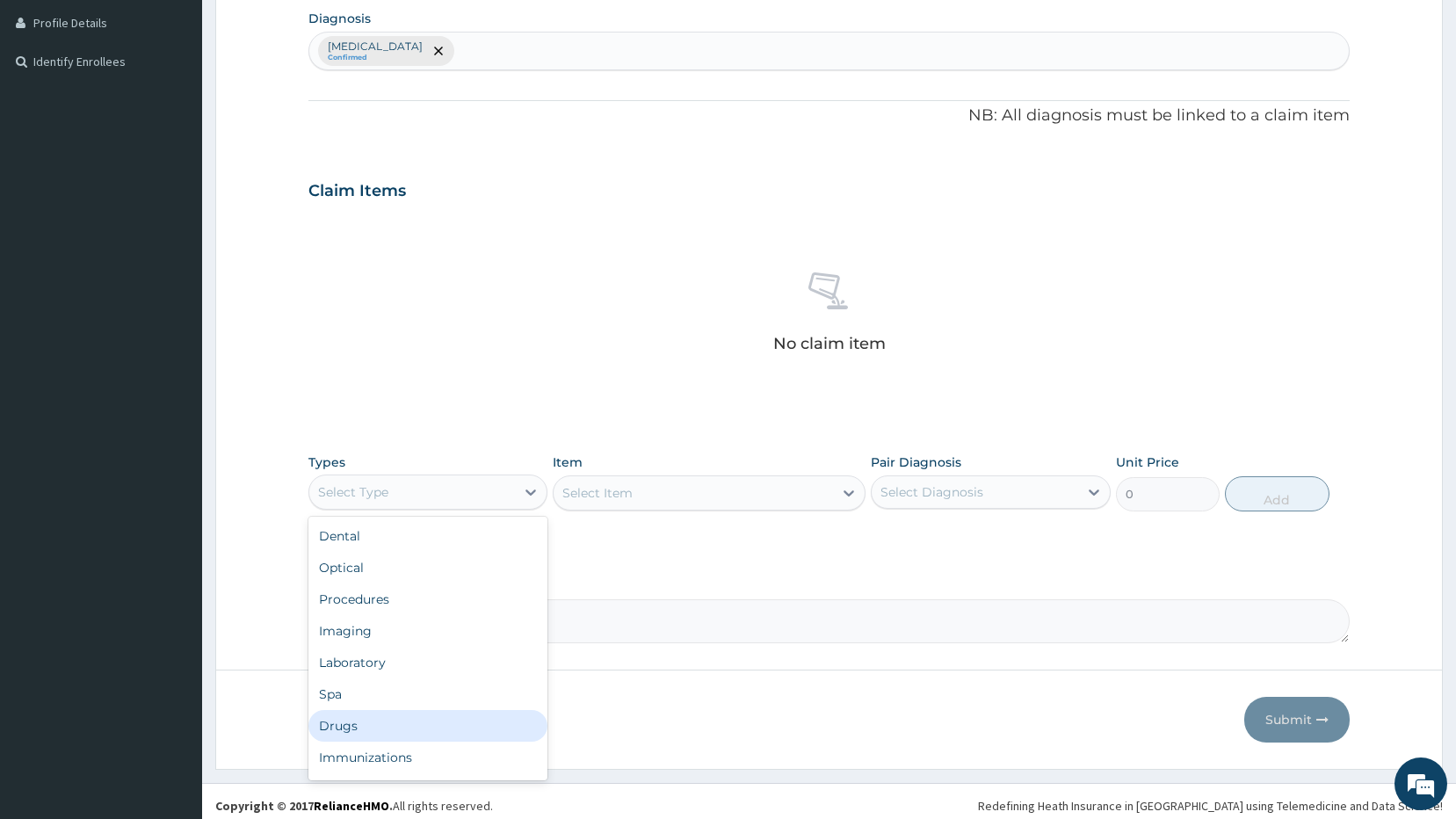
click at [382, 726] on div "Drugs" at bounding box center [428, 725] width 239 height 32
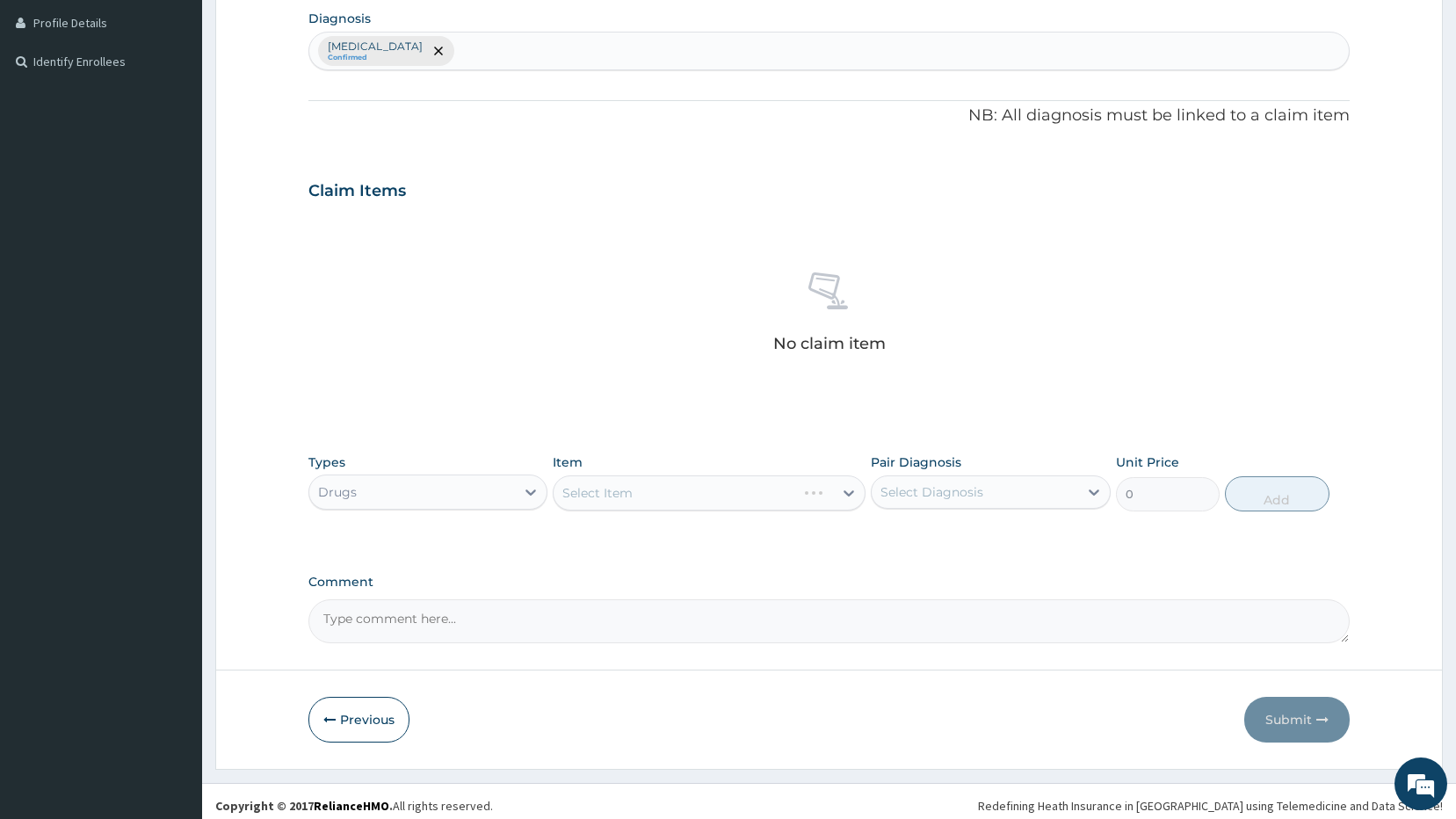
click at [842, 494] on div "Select Item" at bounding box center [709, 493] width 313 height 35
click at [847, 494] on div "Select Item" at bounding box center [709, 493] width 313 height 35
click at [847, 492] on div "Select Item" at bounding box center [709, 493] width 313 height 35
click at [847, 489] on div "Select Item" at bounding box center [709, 493] width 313 height 35
click at [845, 484] on div "Select Item" at bounding box center [709, 493] width 313 height 35
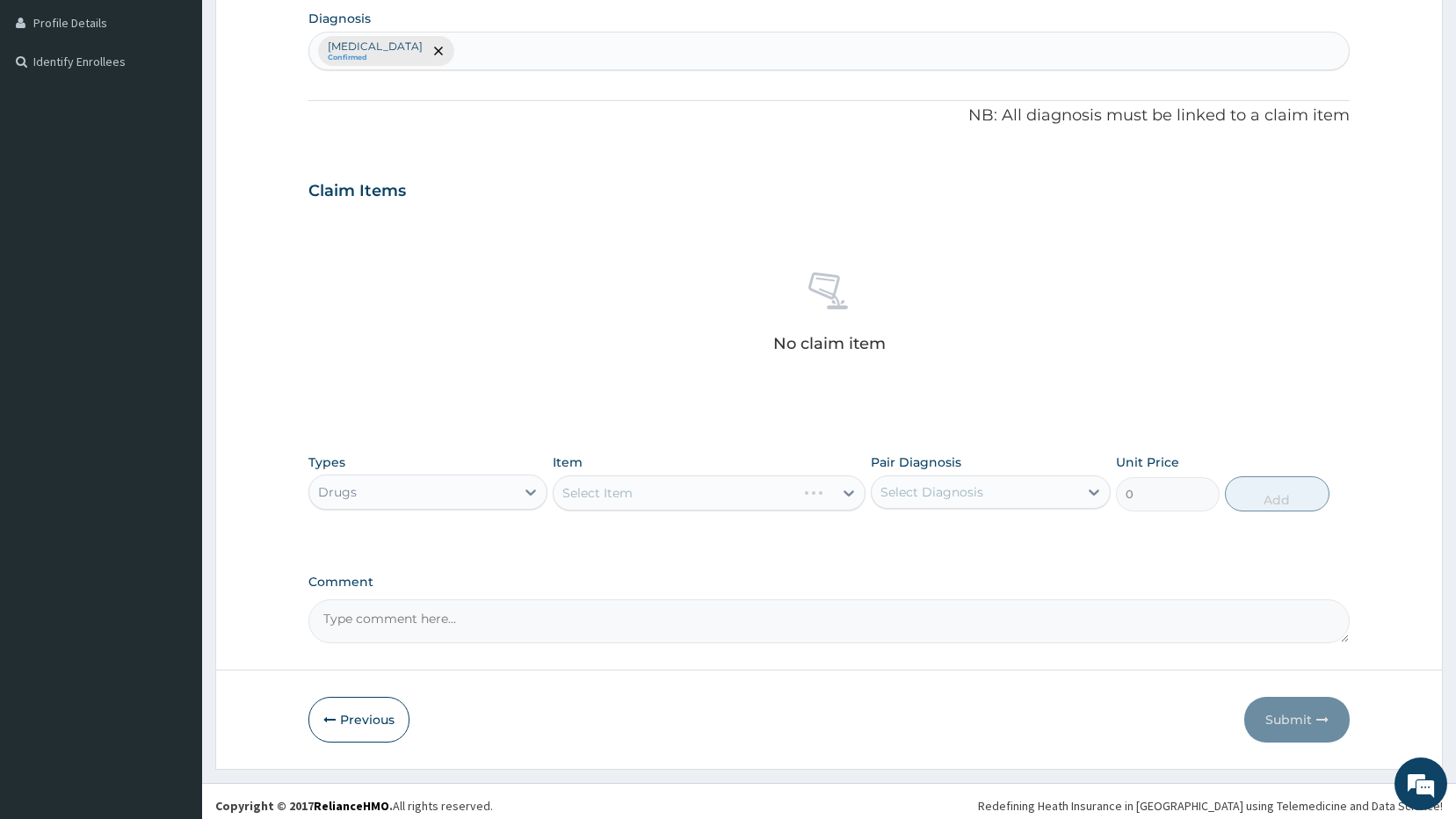
click at [846, 483] on div "Select Item" at bounding box center [709, 493] width 313 height 35
drag, startPoint x: 846, startPoint y: 483, endPoint x: 845, endPoint y: 492, distance: 9.1
click at [845, 492] on div "Select Item" at bounding box center [709, 493] width 313 height 35
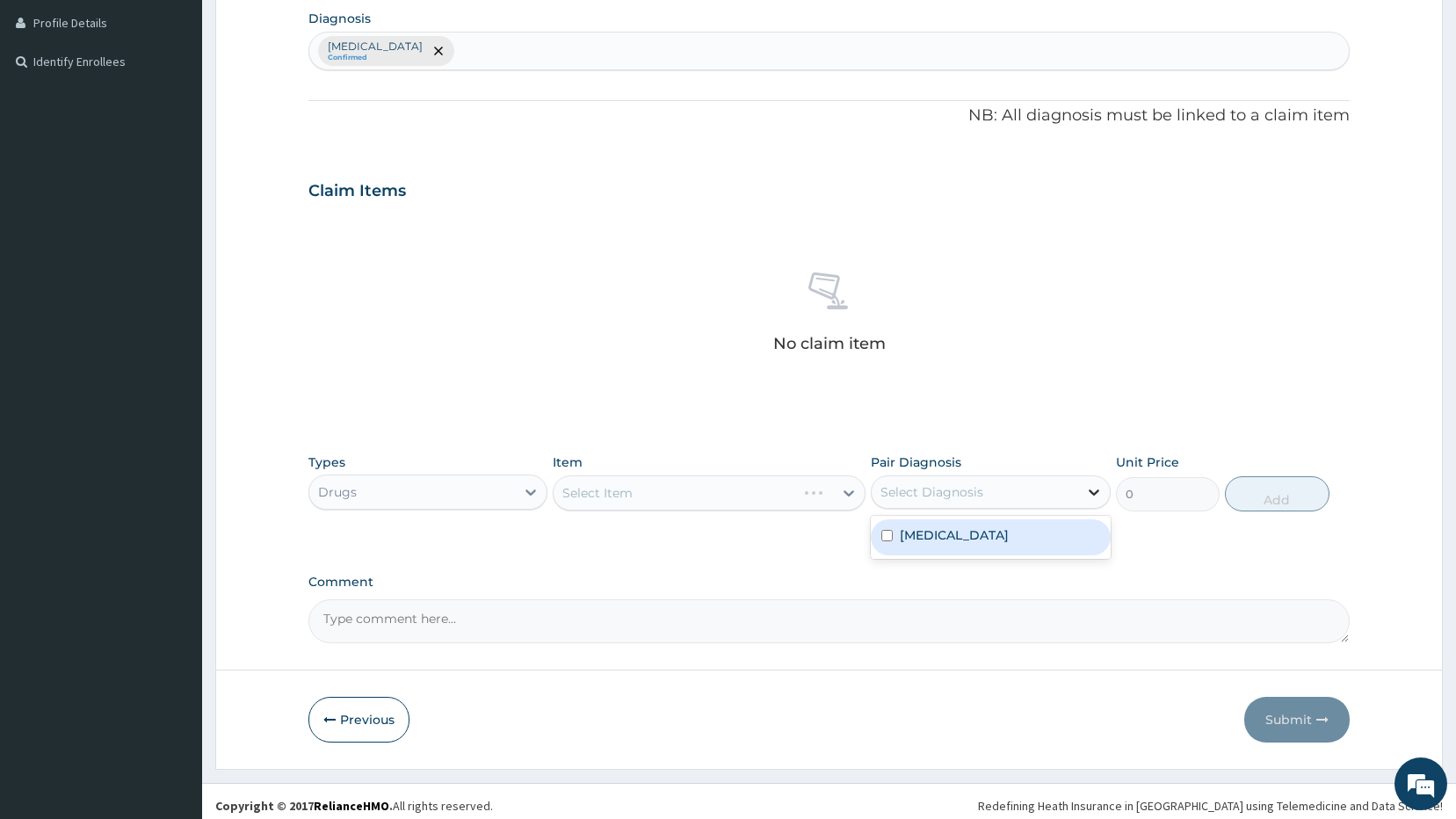
click at [1088, 484] on icon at bounding box center [1094, 492] width 17 height 17
click at [887, 530] on input "checkbox" at bounding box center [887, 536] width 12 height 12
checkbox input "true"
click at [1330, 500] on div "Types Drugs Item Select Item Pair Diagnosis [MEDICAL_DATA] Unit Price 0 Add" at bounding box center [828, 482] width 1042 height 75
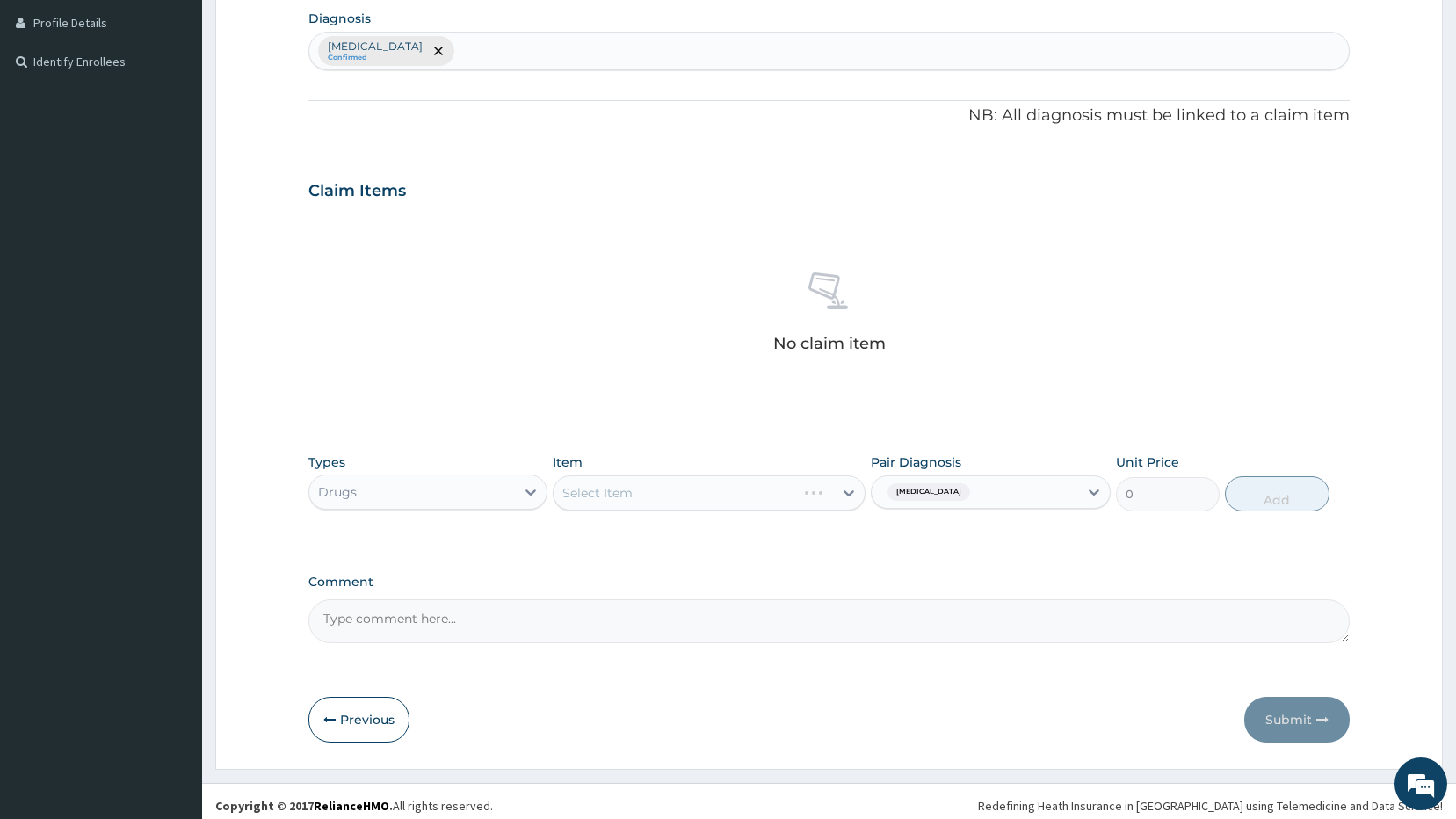
click at [847, 492] on div "Select Item" at bounding box center [709, 493] width 313 height 35
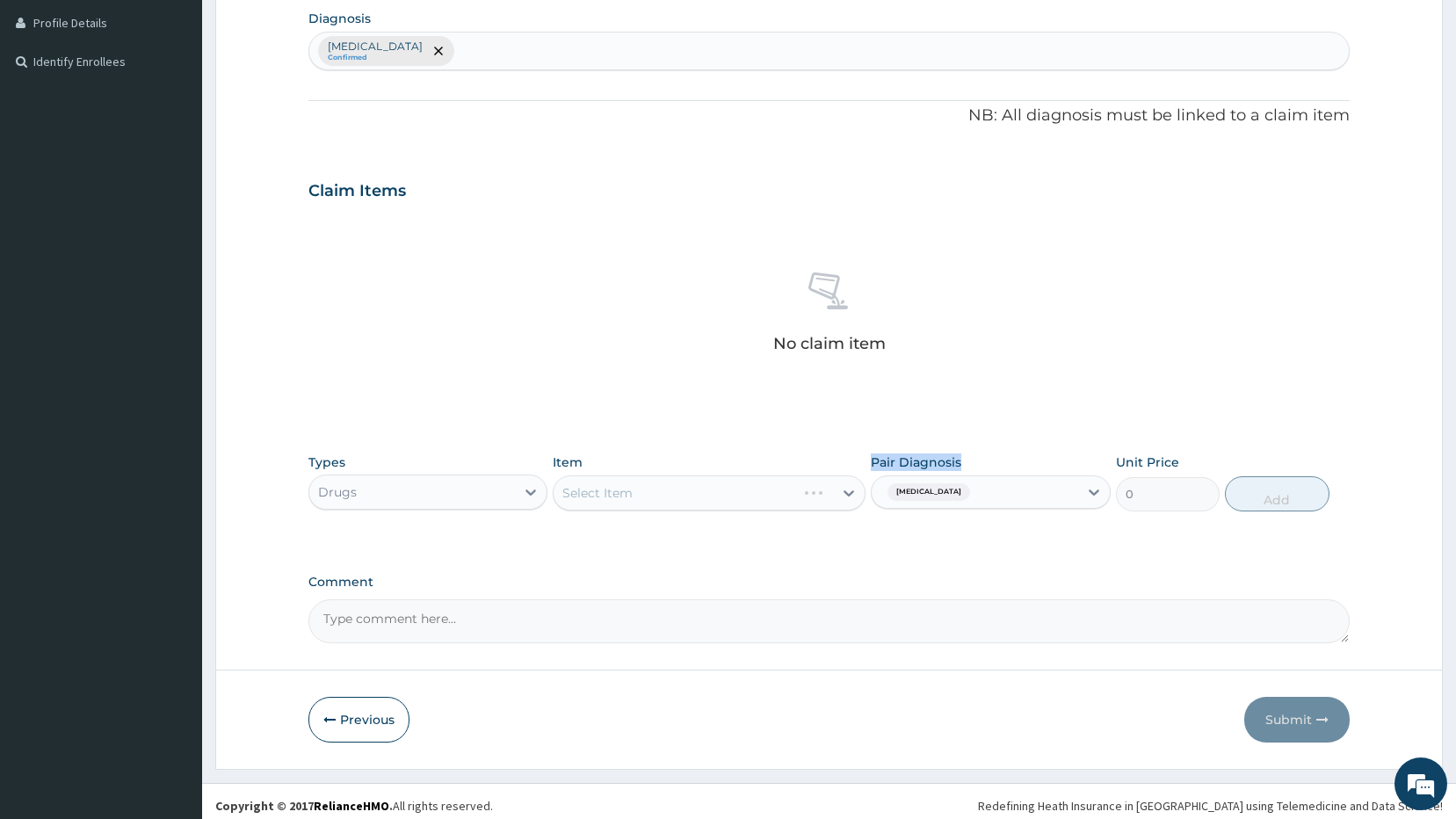
click at [847, 492] on div "Select Item" at bounding box center [709, 493] width 313 height 35
drag, startPoint x: 847, startPoint y: 492, endPoint x: 931, endPoint y: 462, distance: 89.2
click at [931, 462] on label "Pair Diagnosis" at bounding box center [916, 463] width 91 height 17
click at [350, 619] on textarea "Comment" at bounding box center [828, 621] width 1042 height 43
type textarea "CELE"
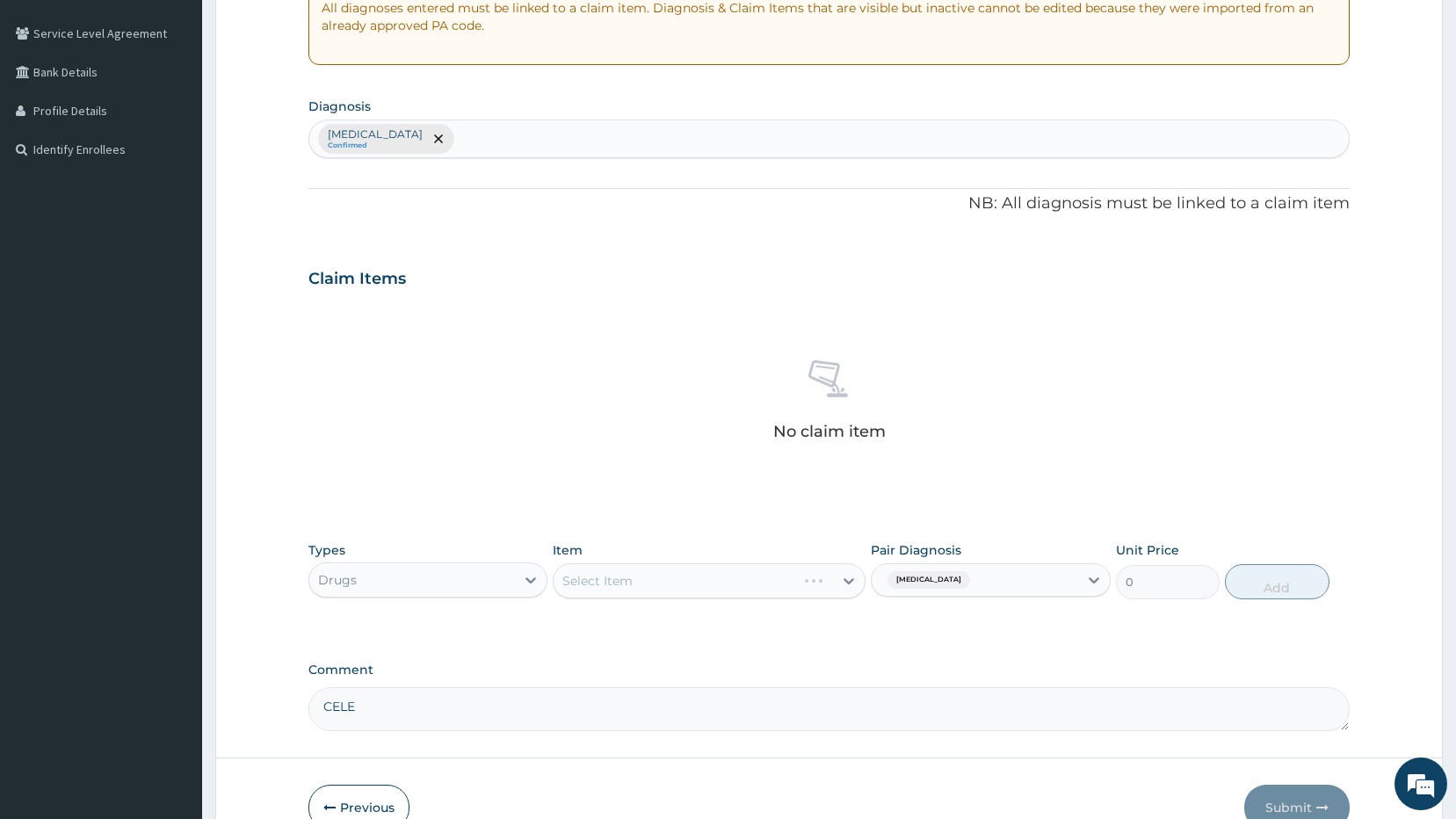
scroll to position [448, 0]
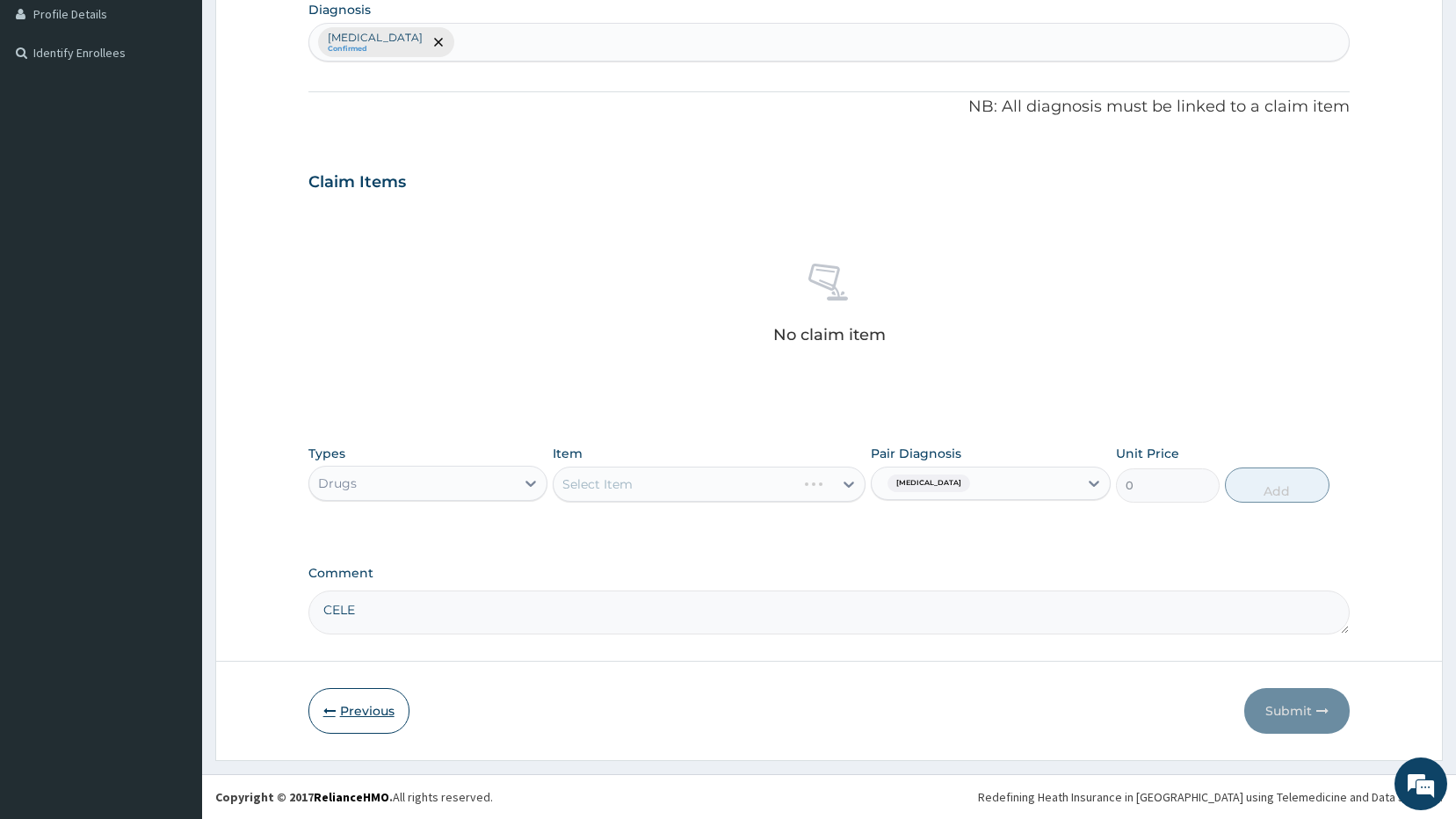
click at [371, 705] on button "Previous" at bounding box center [358, 710] width 101 height 45
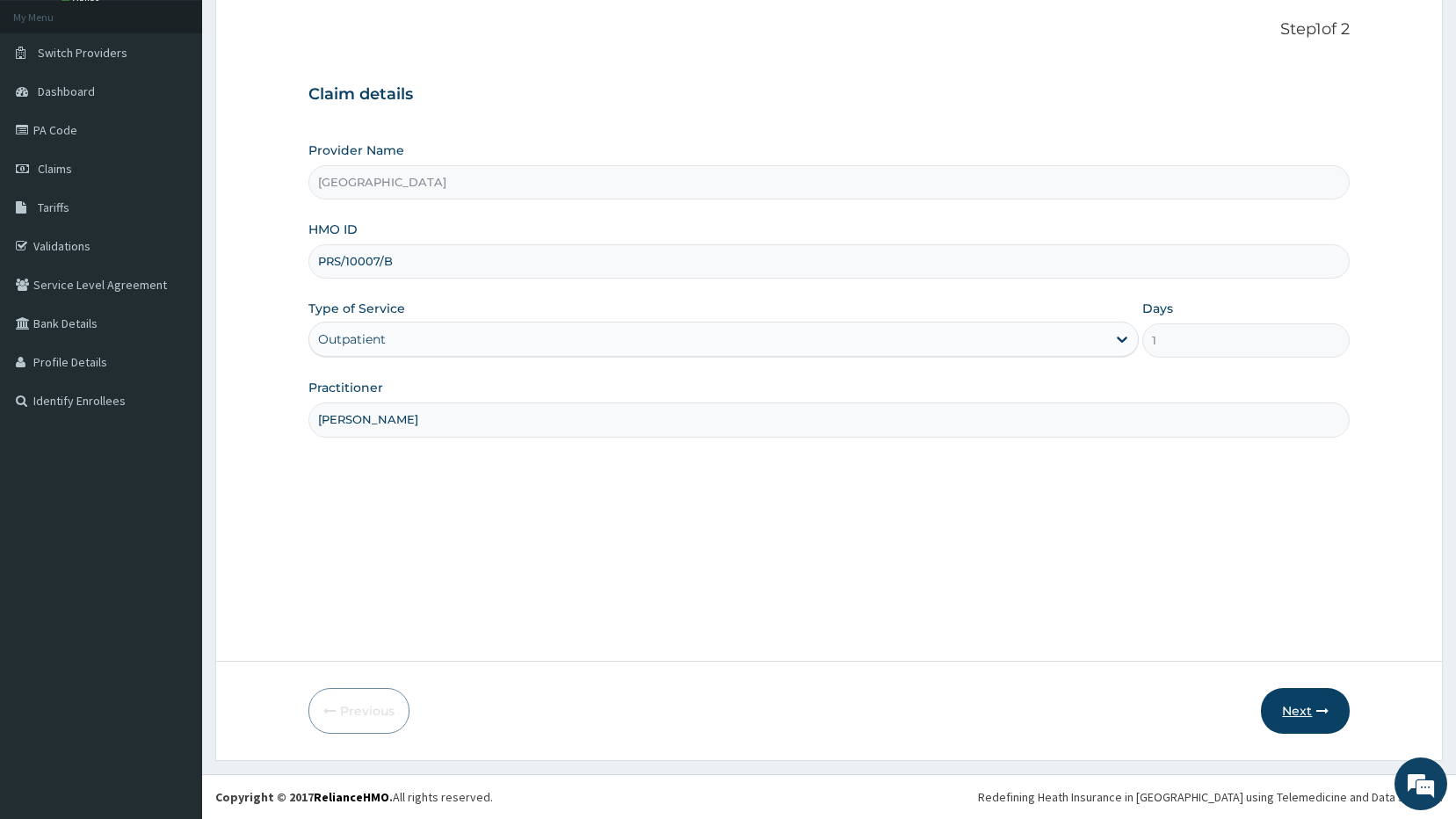
click at [1292, 713] on button "Next" at bounding box center [1305, 710] width 89 height 45
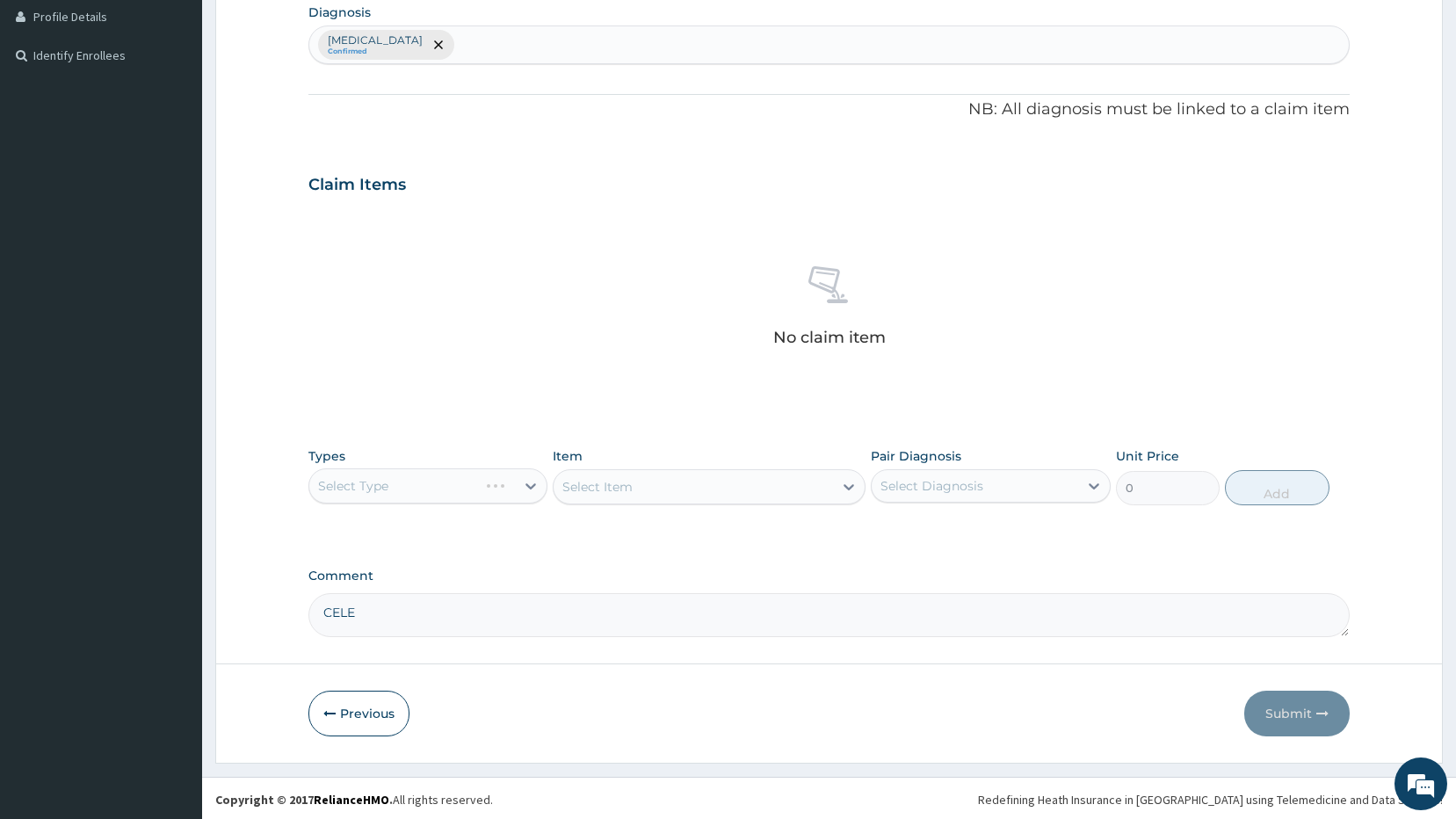
scroll to position [448, 0]
click at [532, 477] on div "Select Type" at bounding box center [428, 483] width 239 height 35
click at [531, 486] on div "Select Type" at bounding box center [428, 483] width 239 height 35
click at [528, 481] on div "Select Type" at bounding box center [428, 483] width 239 height 35
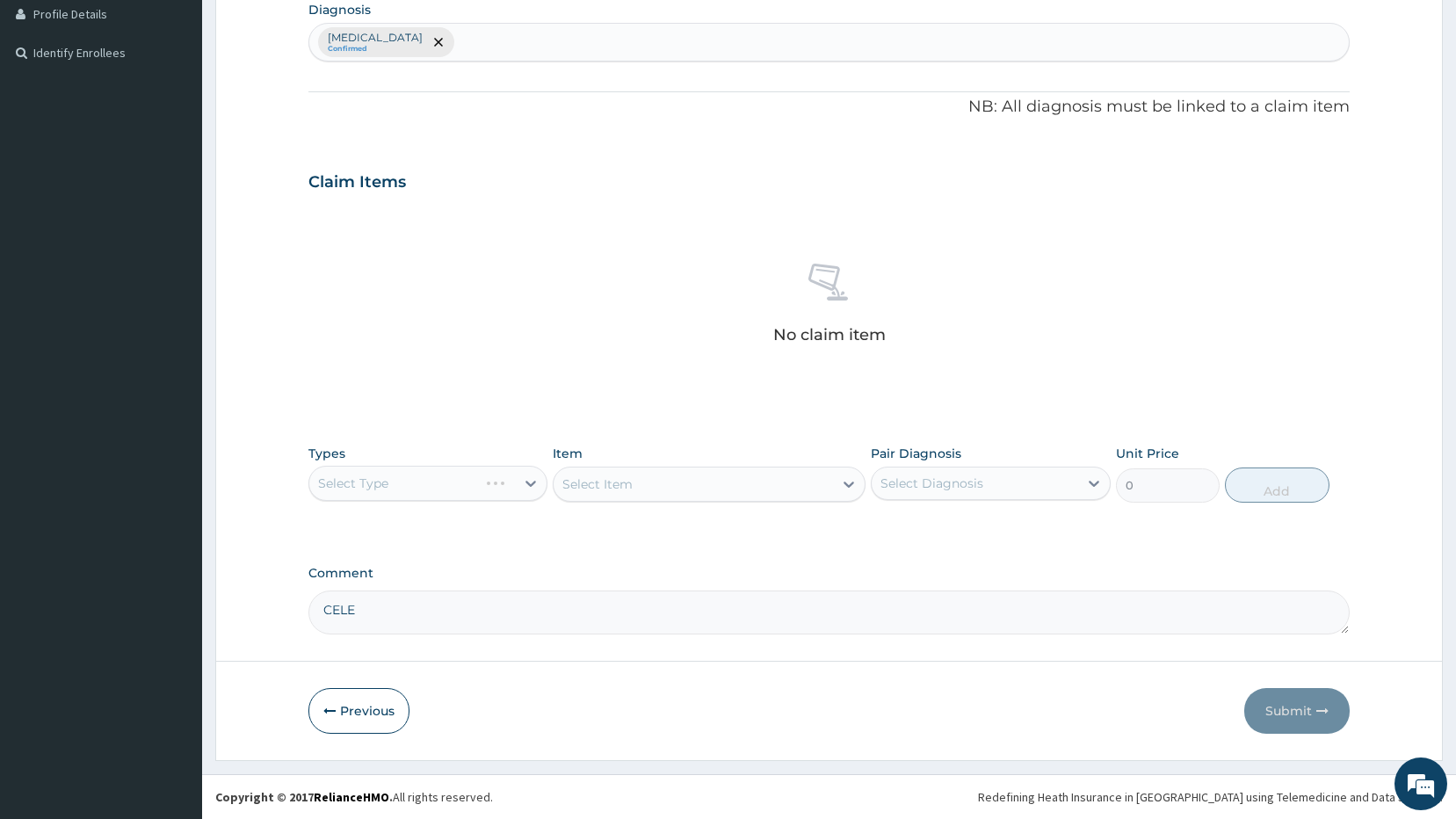
click at [539, 466] on div "Select Type" at bounding box center [428, 483] width 239 height 35
click at [530, 478] on div "Select Type" at bounding box center [428, 483] width 239 height 35
click at [521, 473] on div "Select Type" at bounding box center [428, 483] width 239 height 35
click at [523, 482] on div "Select Type" at bounding box center [428, 483] width 239 height 35
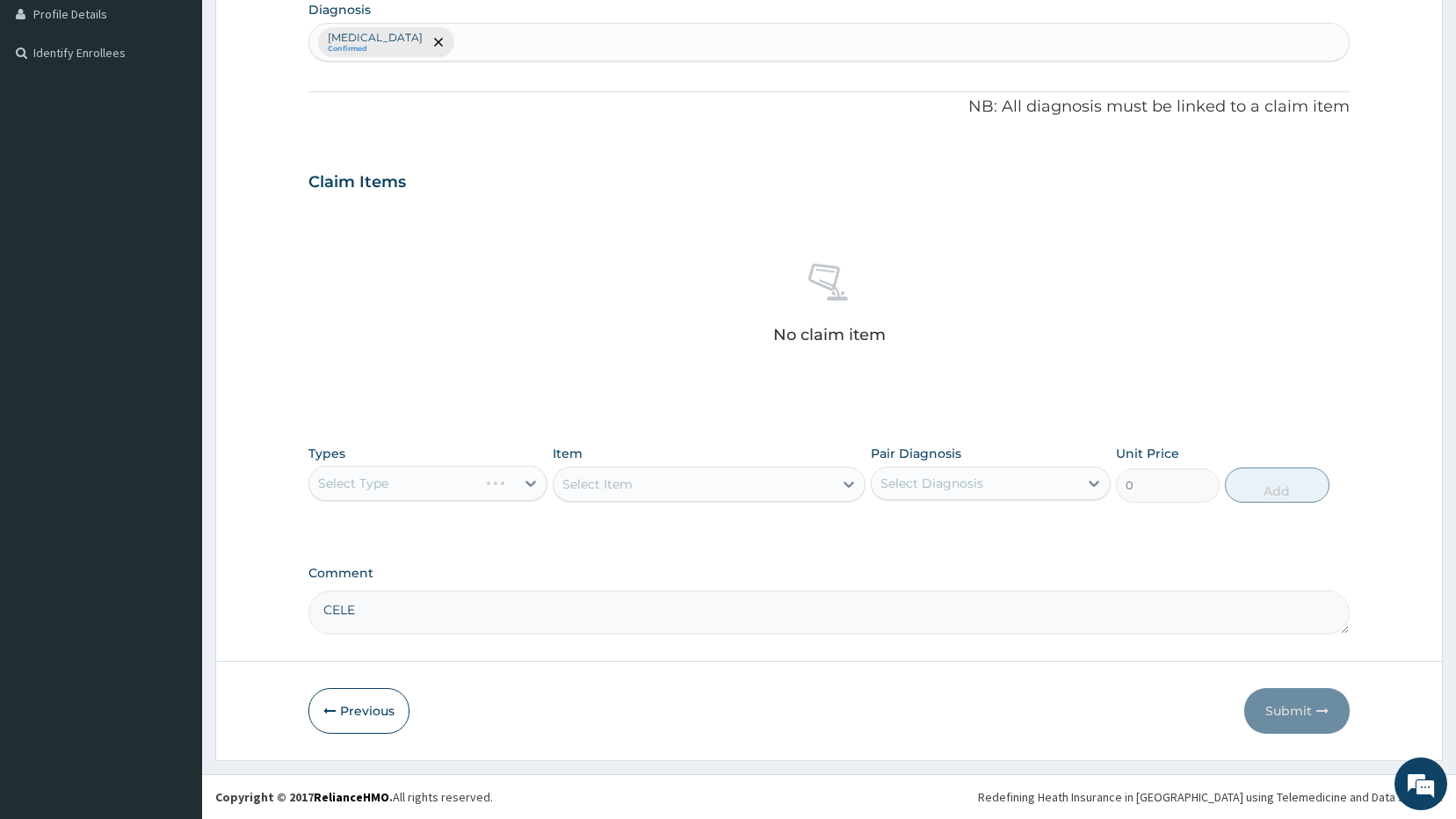
click at [535, 482] on div "Select Type" at bounding box center [428, 483] width 239 height 35
click at [533, 483] on div "Select Type" at bounding box center [428, 483] width 239 height 35
click at [528, 483] on div "Select Type" at bounding box center [428, 483] width 239 height 35
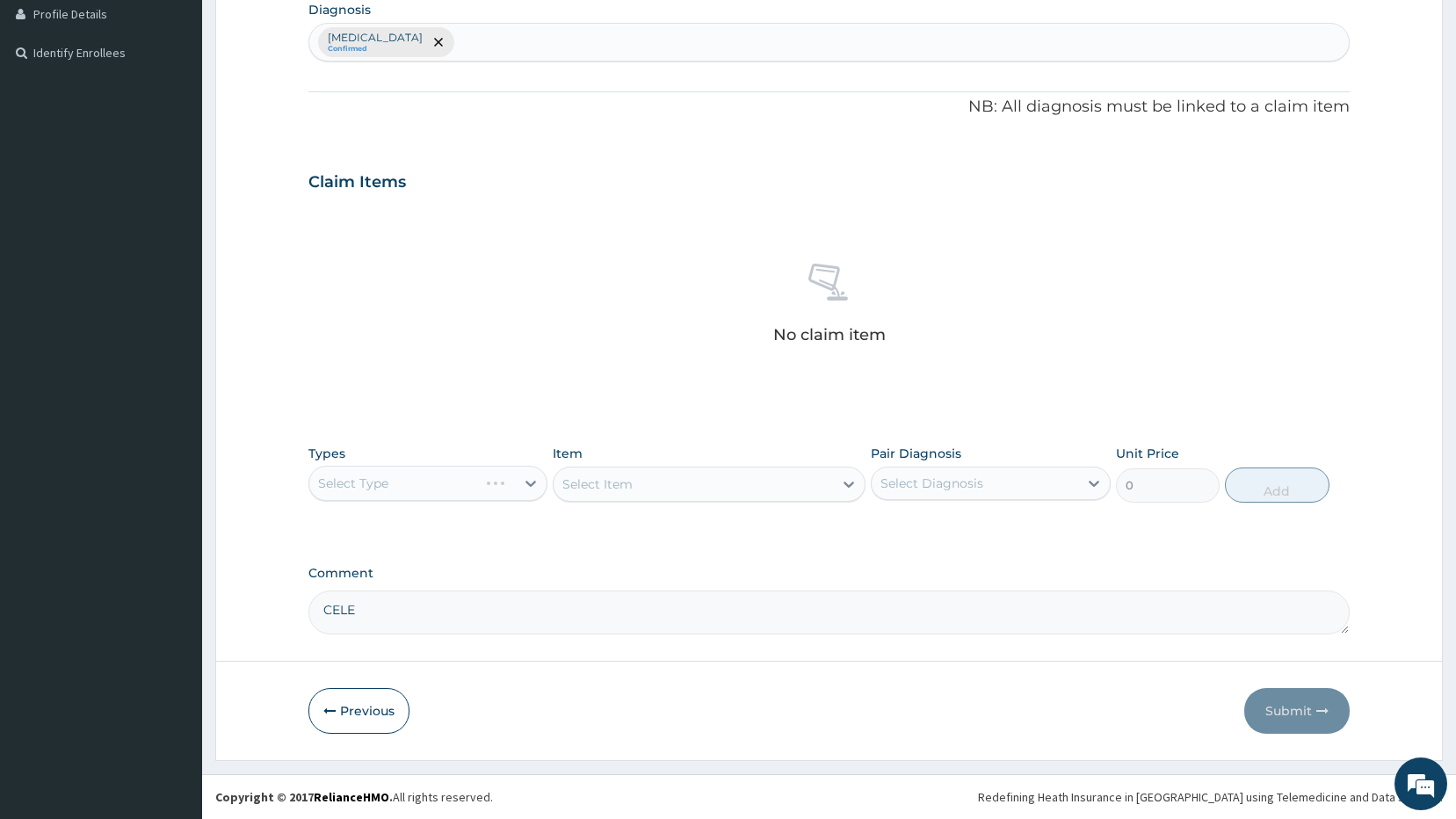
click at [528, 483] on div "Select Type" at bounding box center [428, 483] width 239 height 35
click at [846, 483] on div "Select Item" at bounding box center [709, 484] width 313 height 35
